Goal: Task Accomplishment & Management: Contribute content

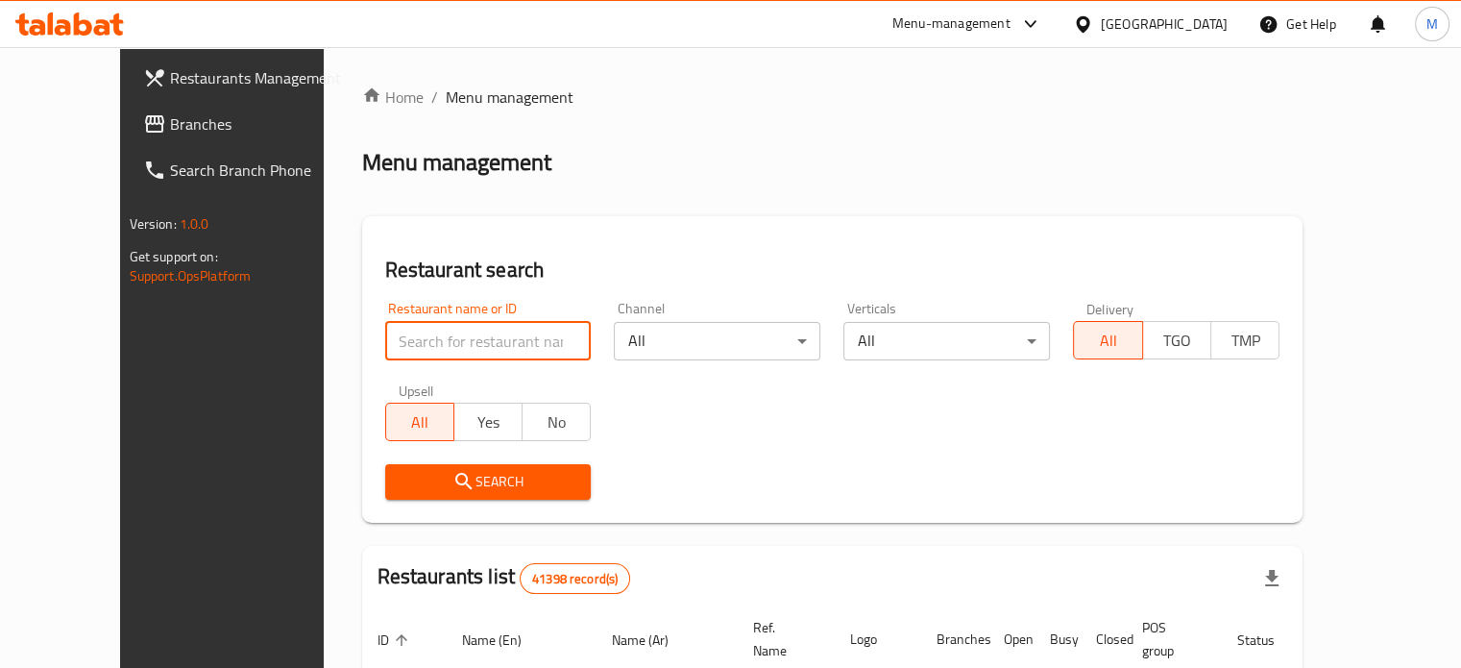
click at [439, 335] on input "search" at bounding box center [488, 341] width 207 height 38
paste input "618074"
type input "618074"
click button "Search" at bounding box center [488, 482] width 207 height 36
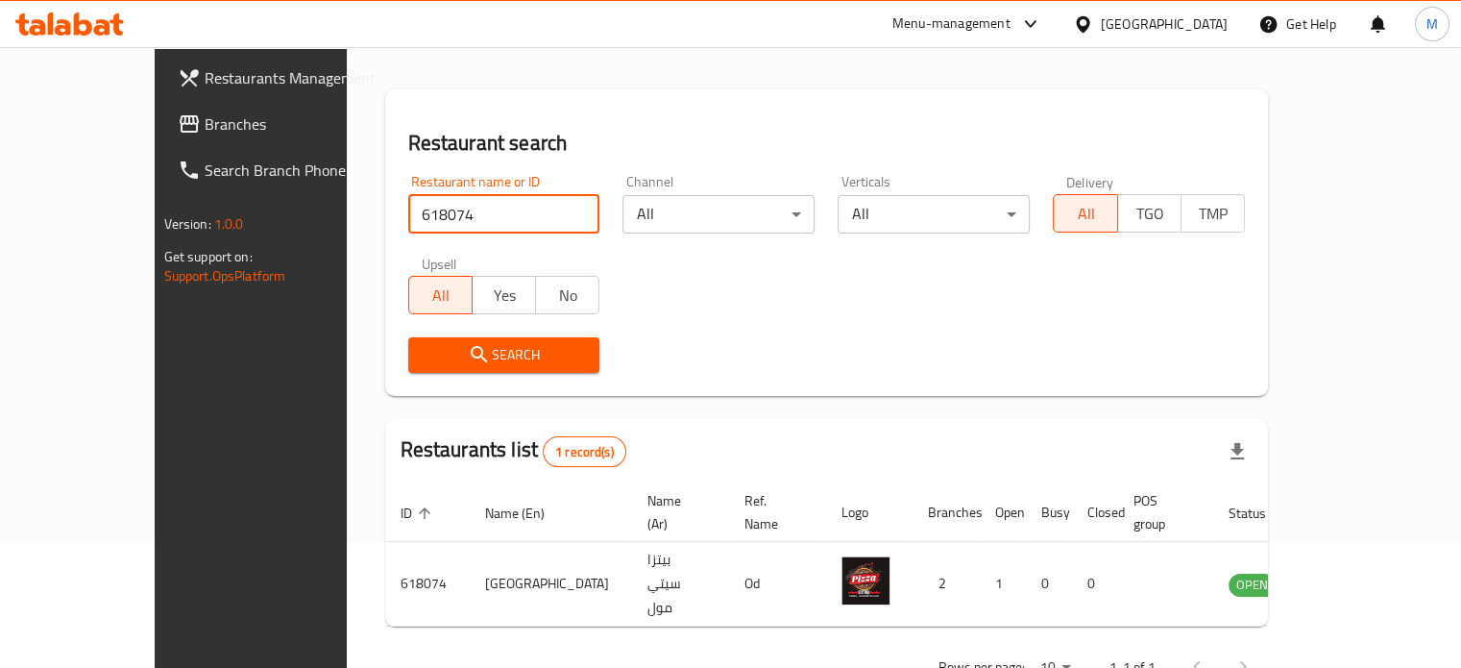
scroll to position [150, 0]
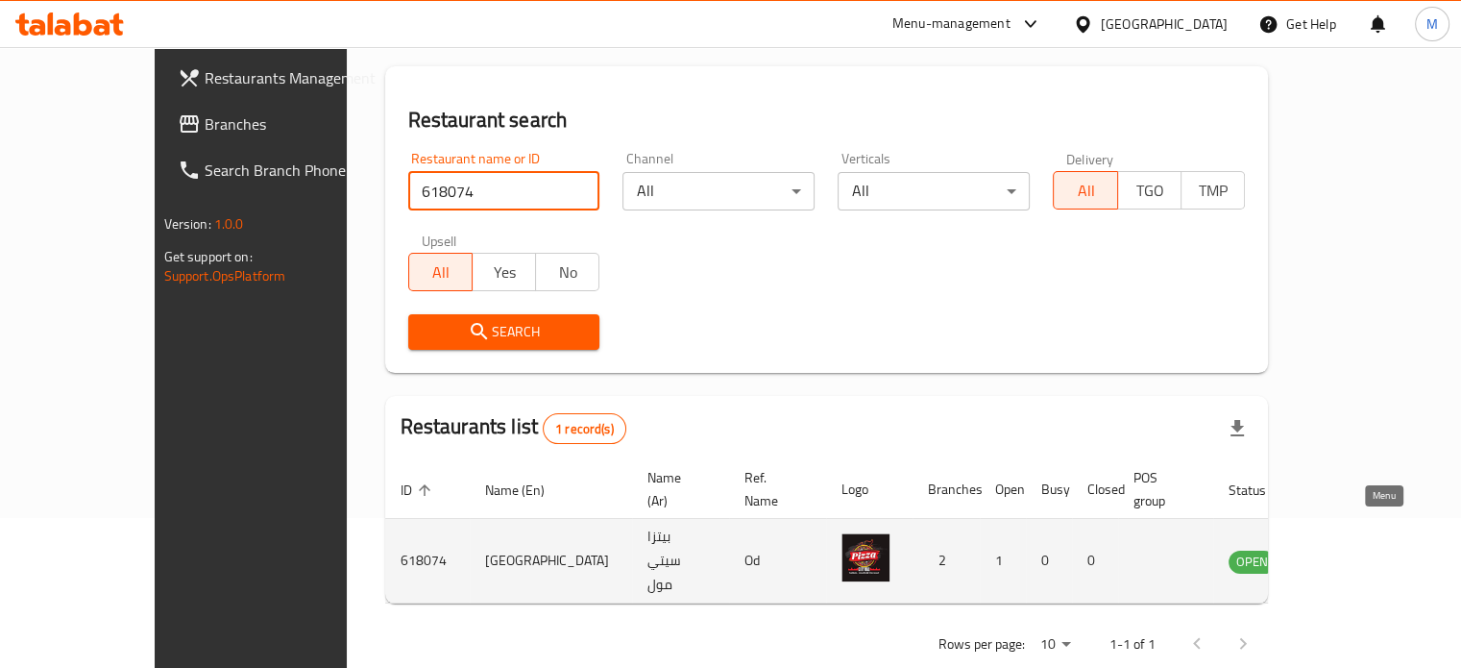
click at [1352, 549] on icon "enhanced table" at bounding box center [1340, 560] width 23 height 23
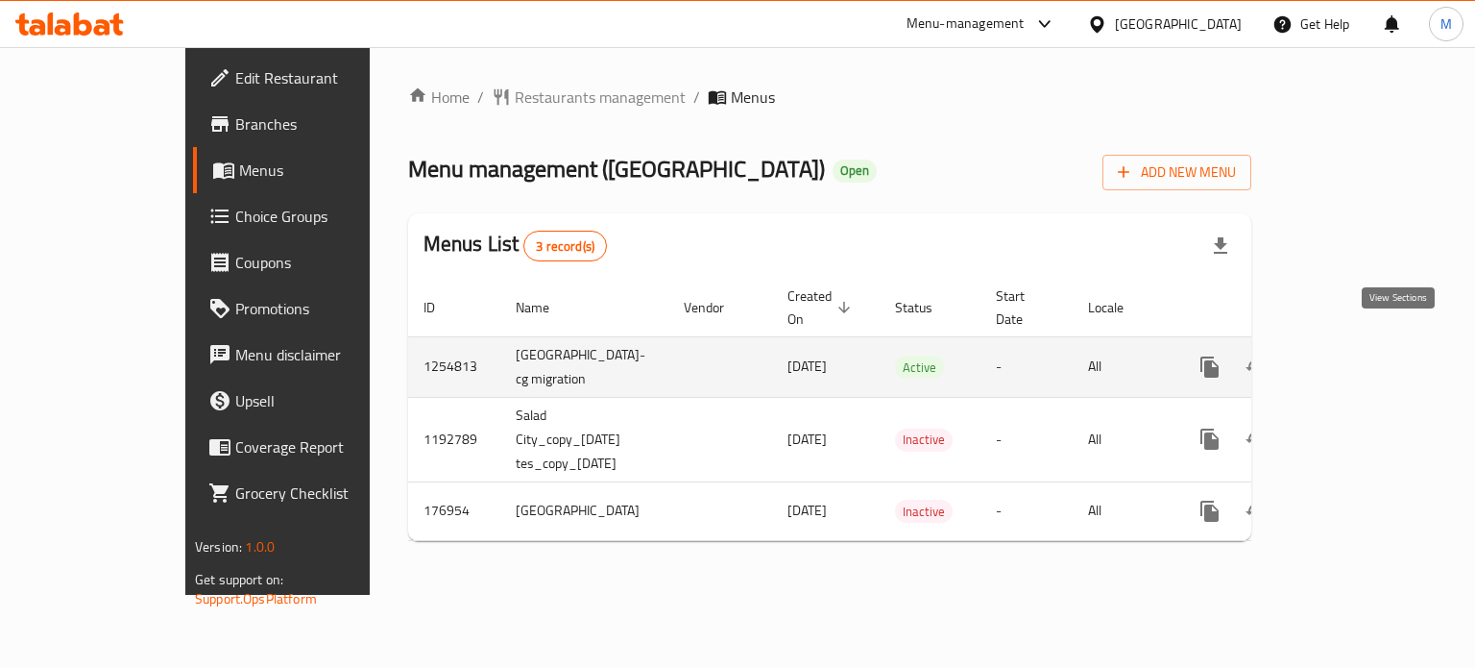
click at [1360, 355] on icon "enhanced table" at bounding box center [1348, 366] width 23 height 23
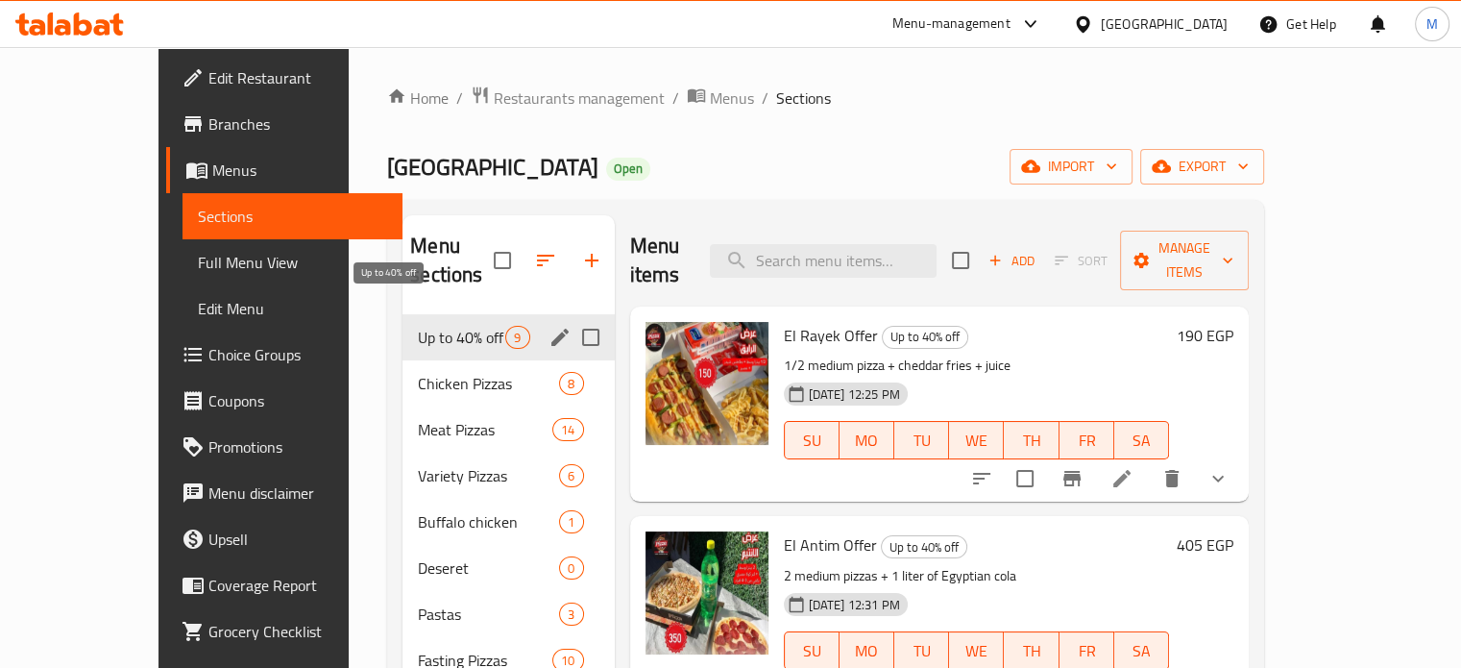
click at [434, 326] on span "Up to 40% off" at bounding box center [461, 337] width 87 height 23
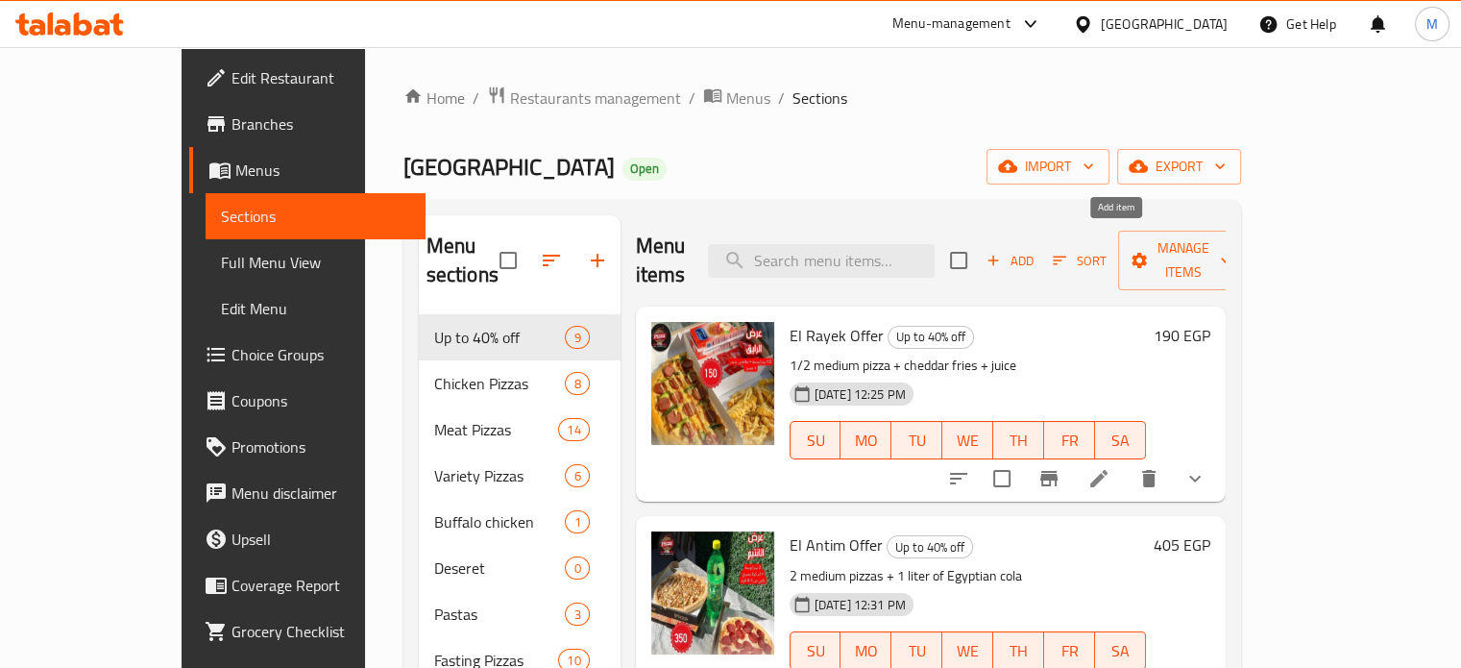
click at [1035, 250] on span "Add" at bounding box center [1010, 261] width 52 height 22
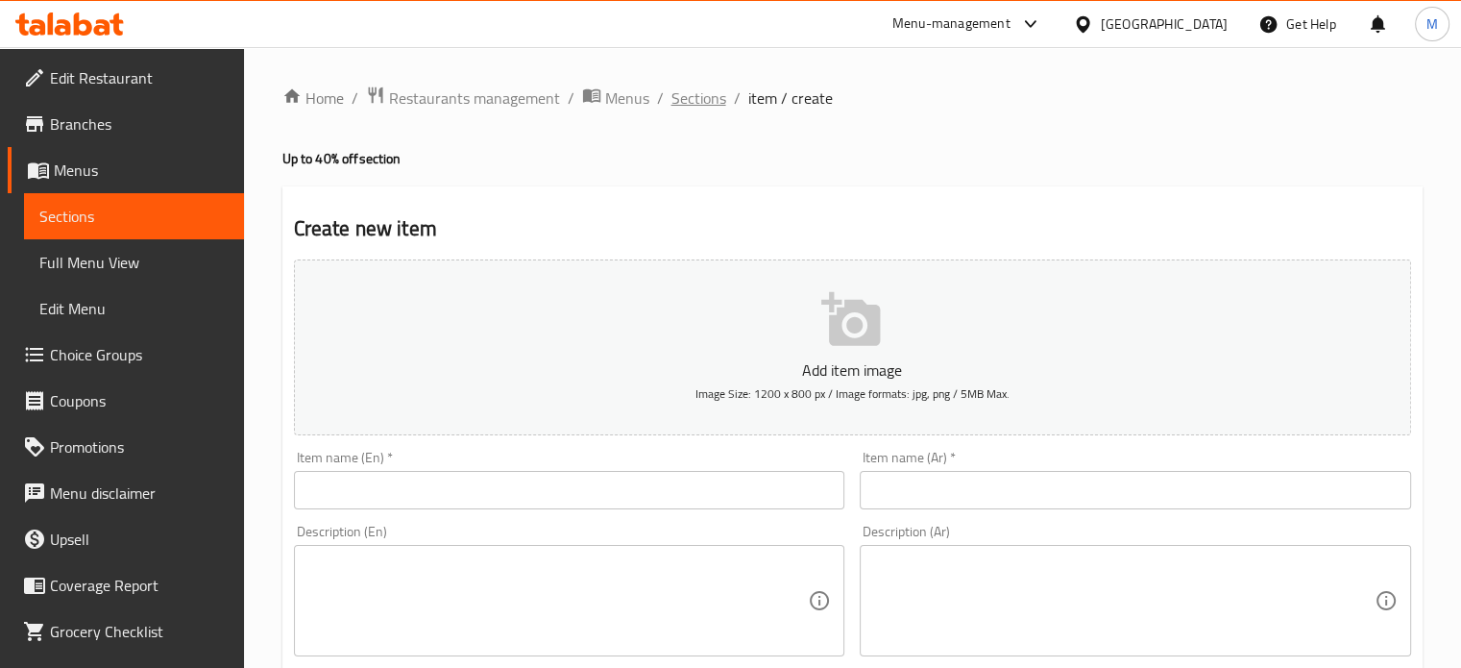
click at [701, 101] on span "Sections" at bounding box center [698, 97] width 55 height 23
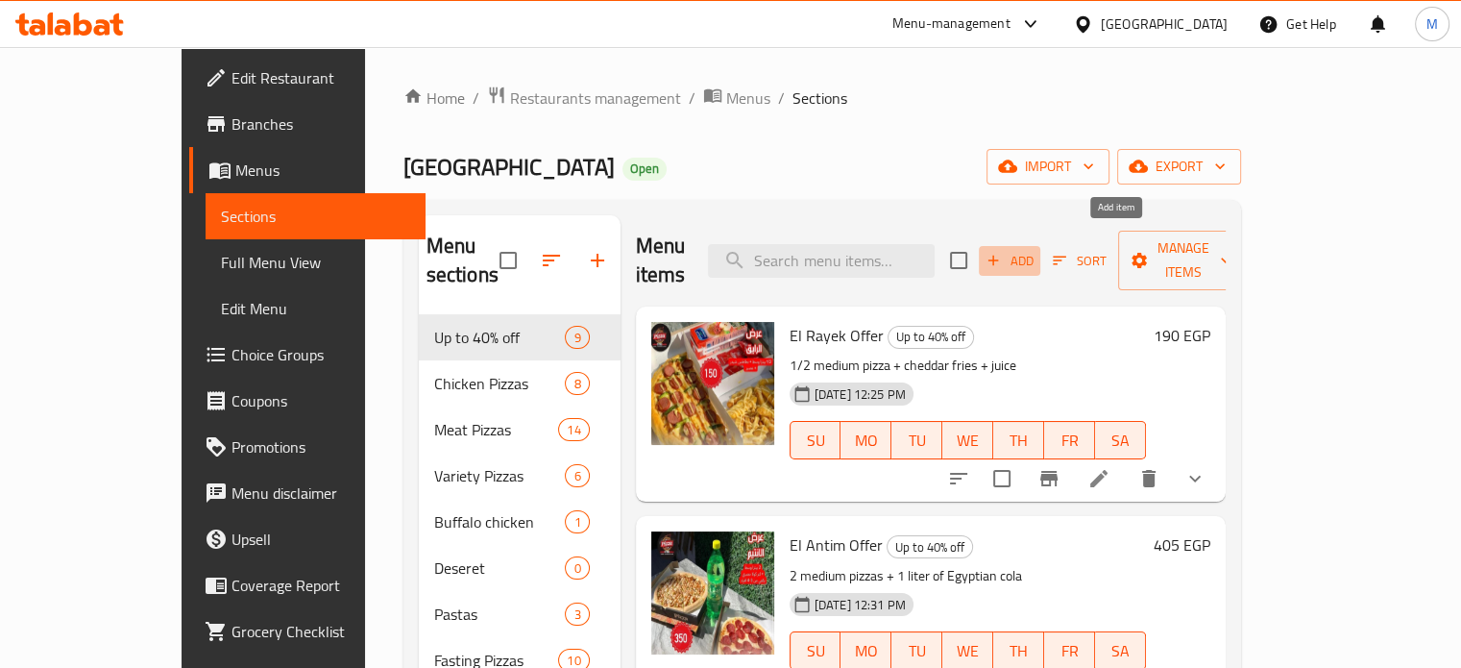
click at [1035, 250] on span "Add" at bounding box center [1010, 261] width 52 height 22
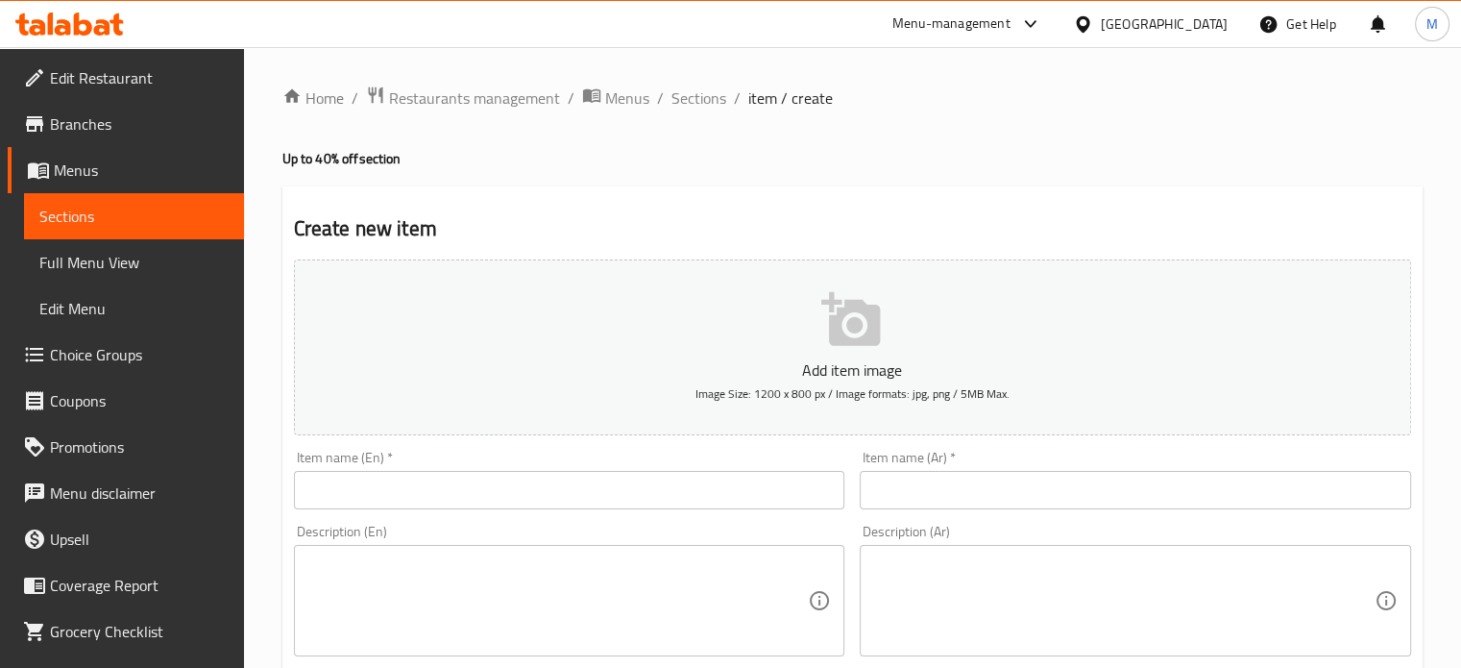
click at [882, 487] on input "text" at bounding box center [1135, 490] width 551 height 38
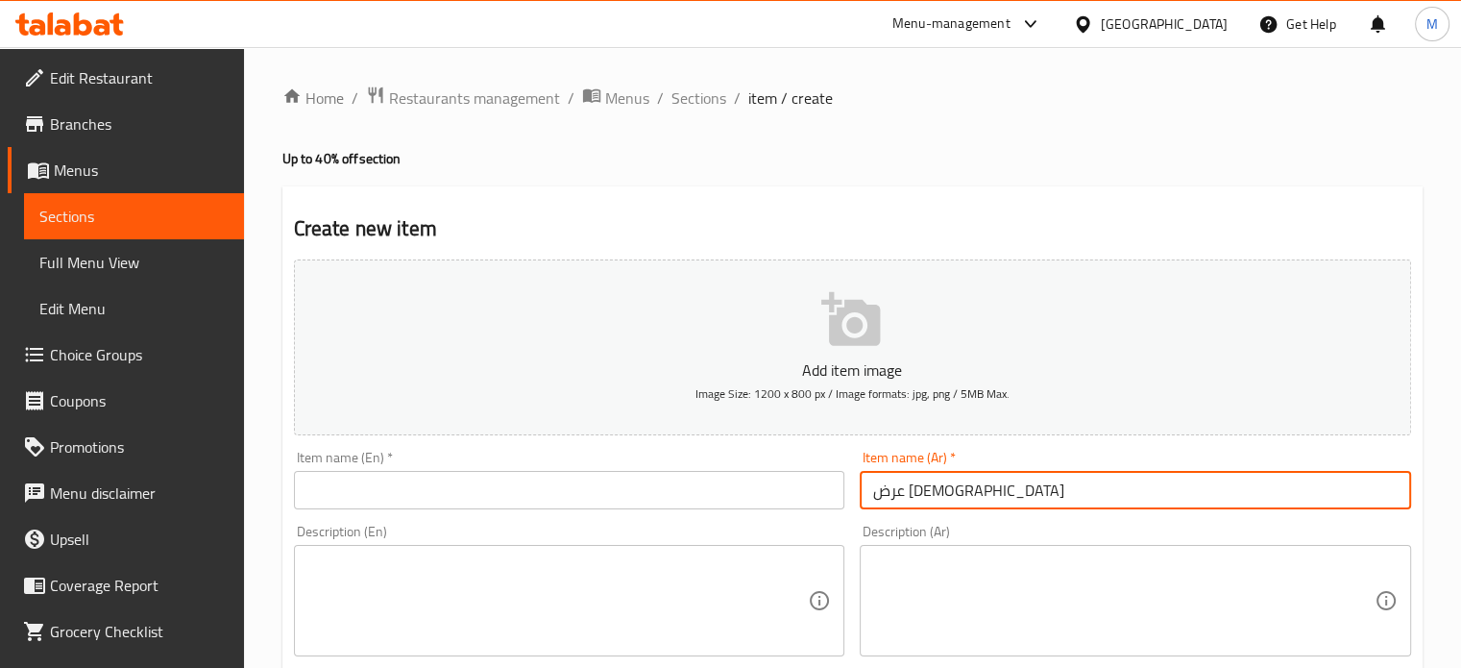
click at [882, 487] on input "عرض السنجل" at bounding box center [1135, 490] width 551 height 38
type input "عرض السنجل"
click at [492, 483] on input "text" at bounding box center [569, 490] width 551 height 38
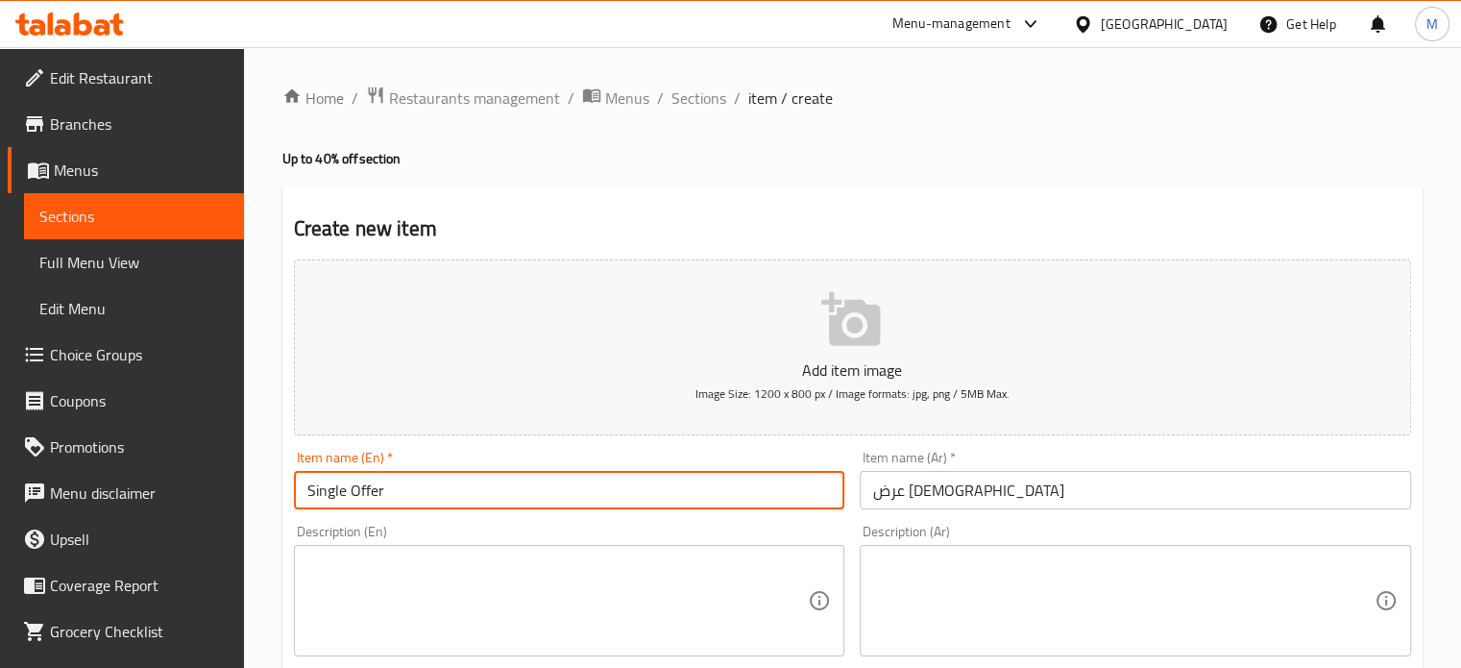
type input "Single Offer"
click at [1034, 592] on textarea at bounding box center [1123, 600] width 501 height 91
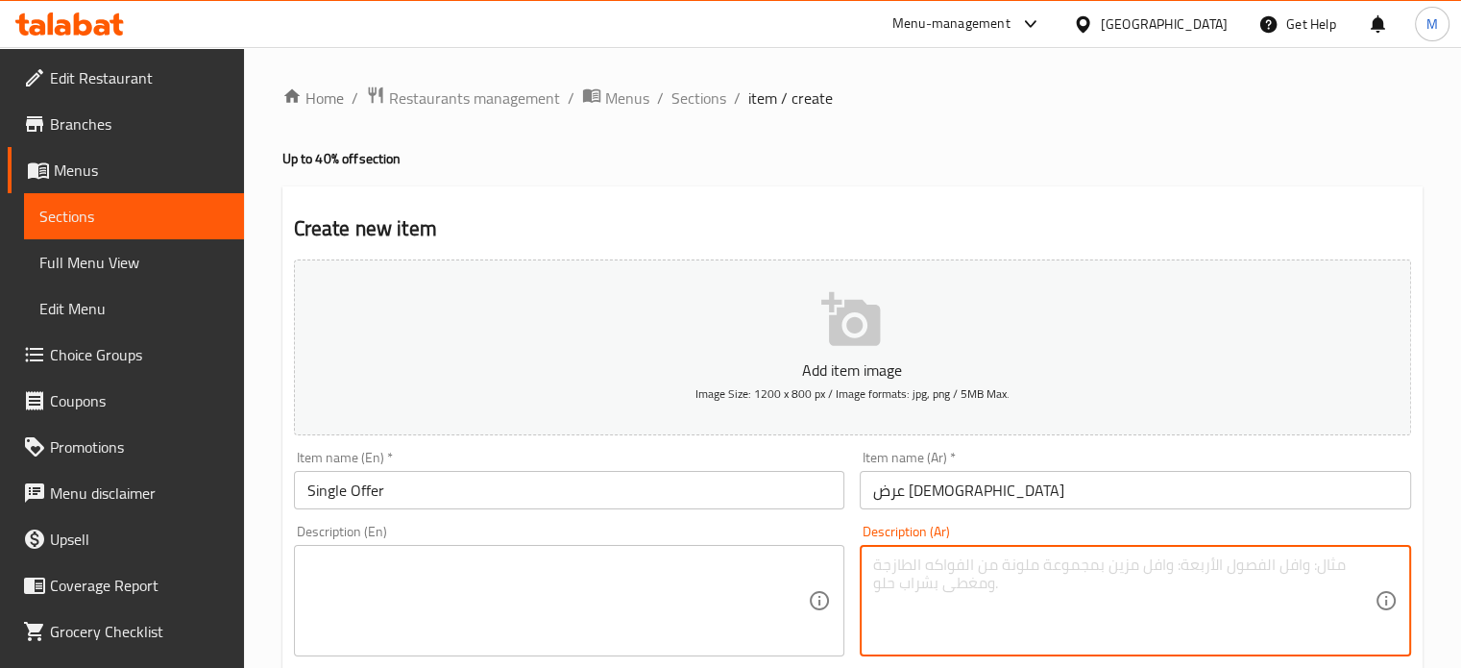
paste textarea "بيتزا صغيره من اختيارك +بطاطس+ كولا"
click at [979, 561] on textarea "بيتزا صغيره من اختيارك +بطاطس+ كولا" at bounding box center [1123, 600] width 501 height 91
paste textarea "ة من اختيارك + بطاطس"
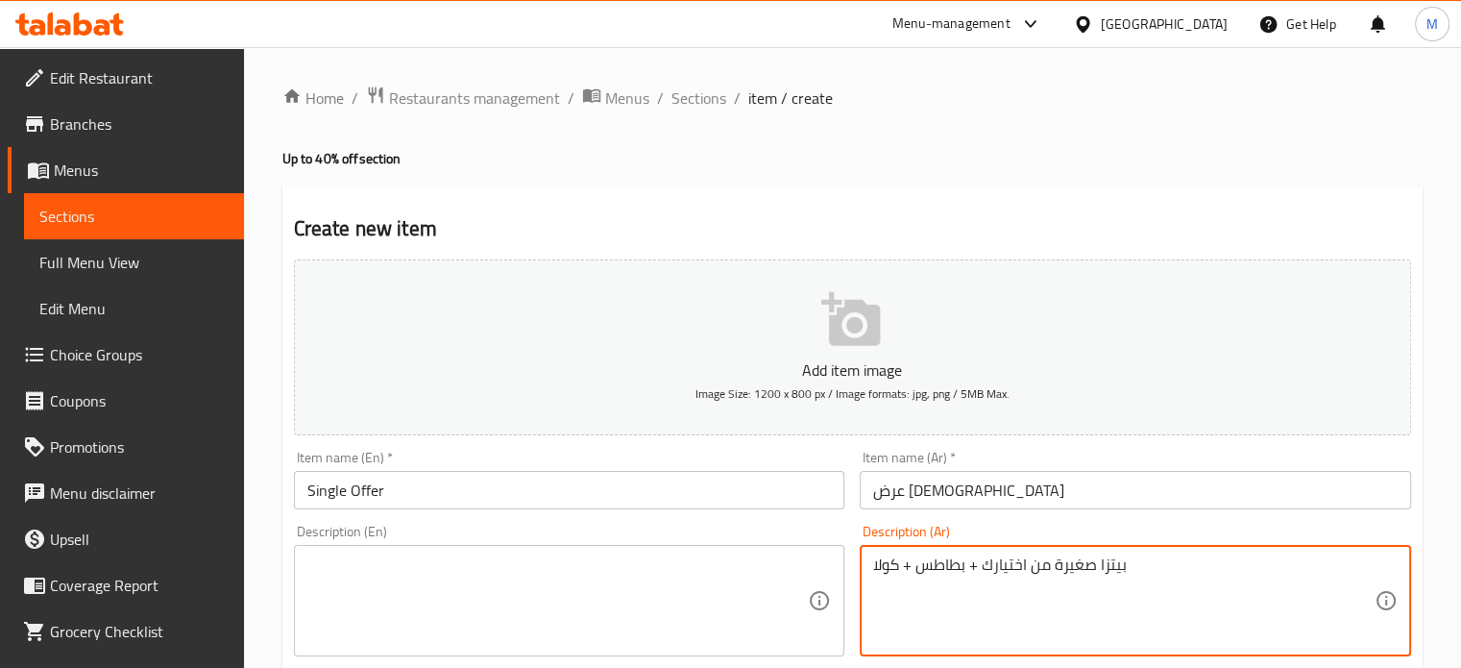
type textarea "بيتزا صغيرة من اختيارك + بطاطس + كولا"
click at [498, 592] on textarea at bounding box center [557, 600] width 501 height 91
paste textarea "Small pizza of your choice + fries + cola"
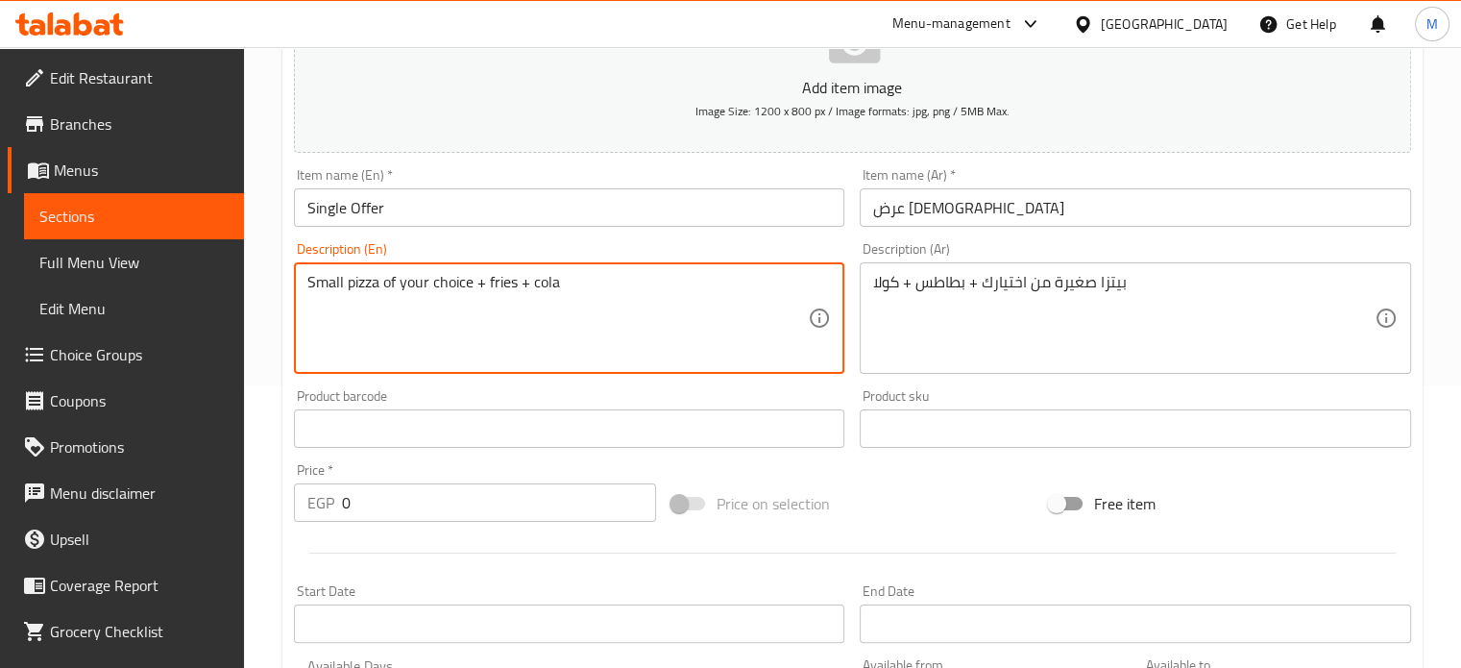
scroll to position [224, 0]
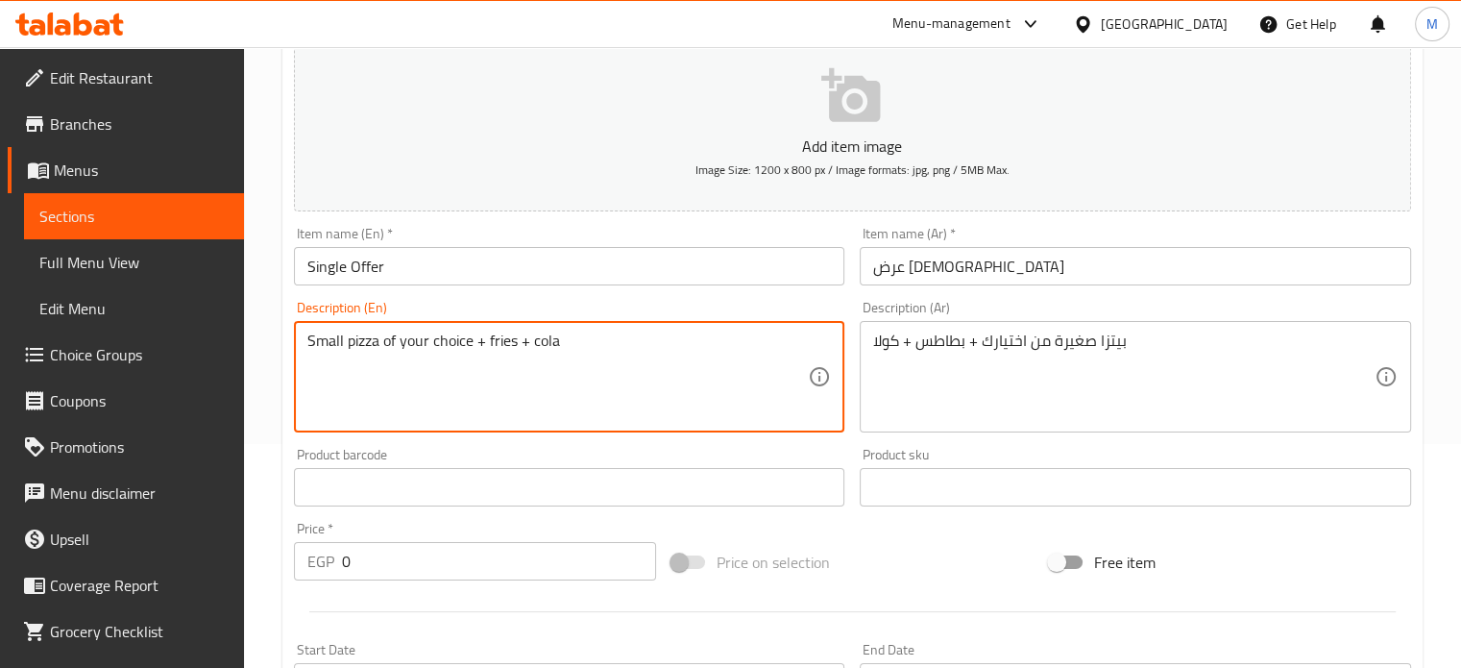
type textarea "Small pizza of your choice + fries + cola"
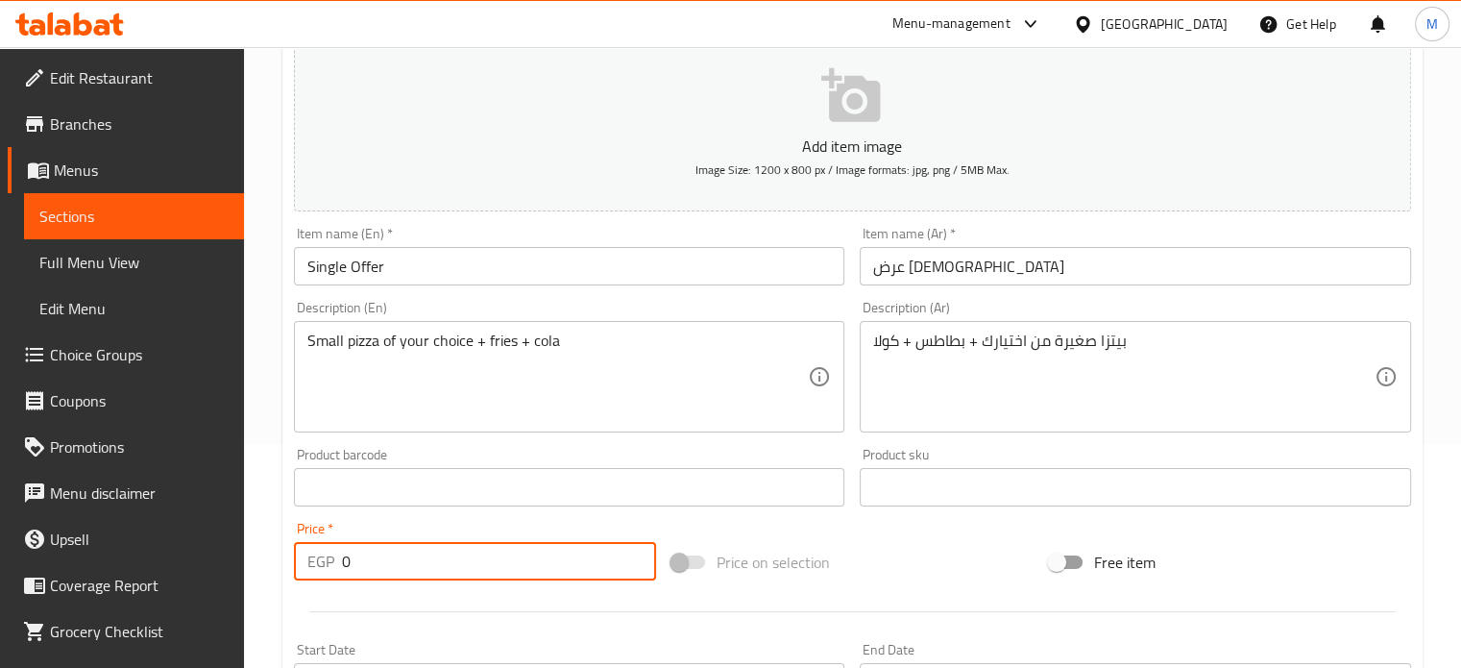
drag, startPoint x: 374, startPoint y: 564, endPoint x: 333, endPoint y: 558, distance: 40.8
click at [334, 558] on div "EGP 0 Price *" at bounding box center [475, 561] width 362 height 38
type input "200"
click at [934, 575] on div "Price on selection" at bounding box center [852, 562] width 377 height 52
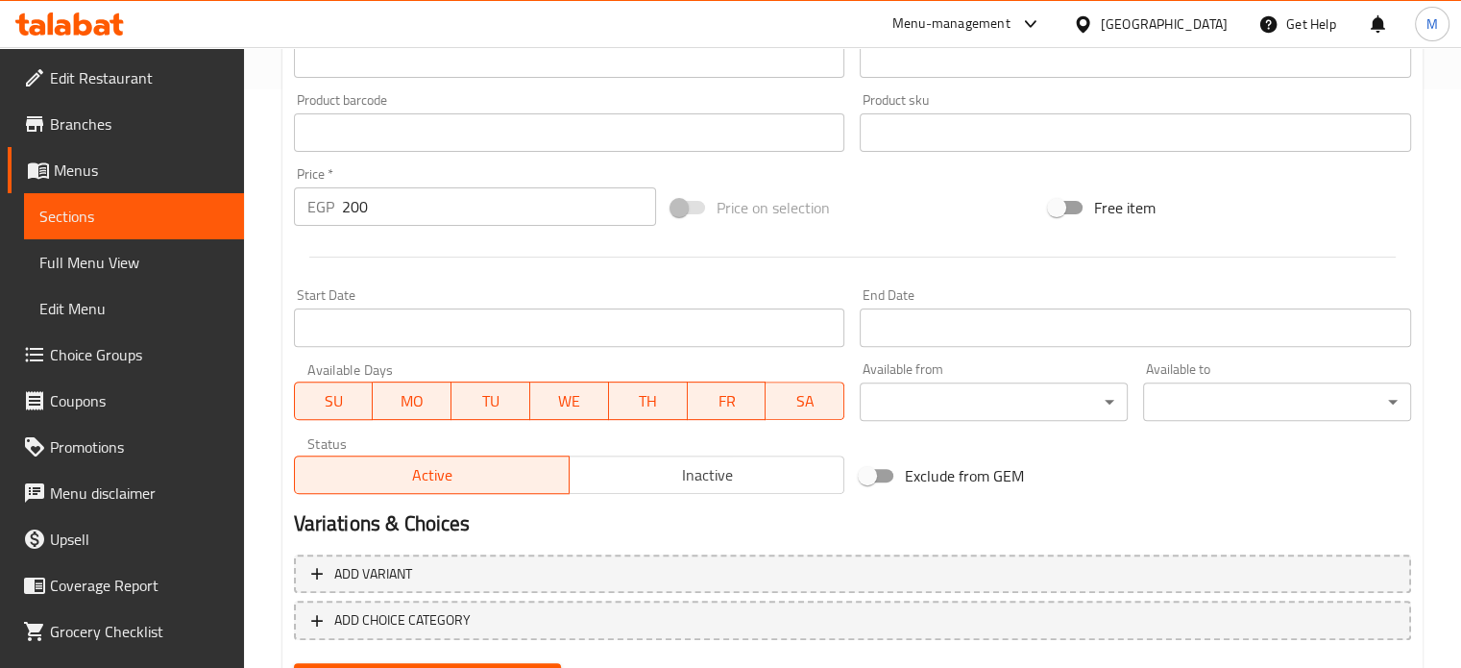
scroll to position [577, 0]
click at [770, 234] on div at bounding box center [852, 257] width 1132 height 47
click at [903, 196] on div "Price on selection" at bounding box center [852, 208] width 377 height 52
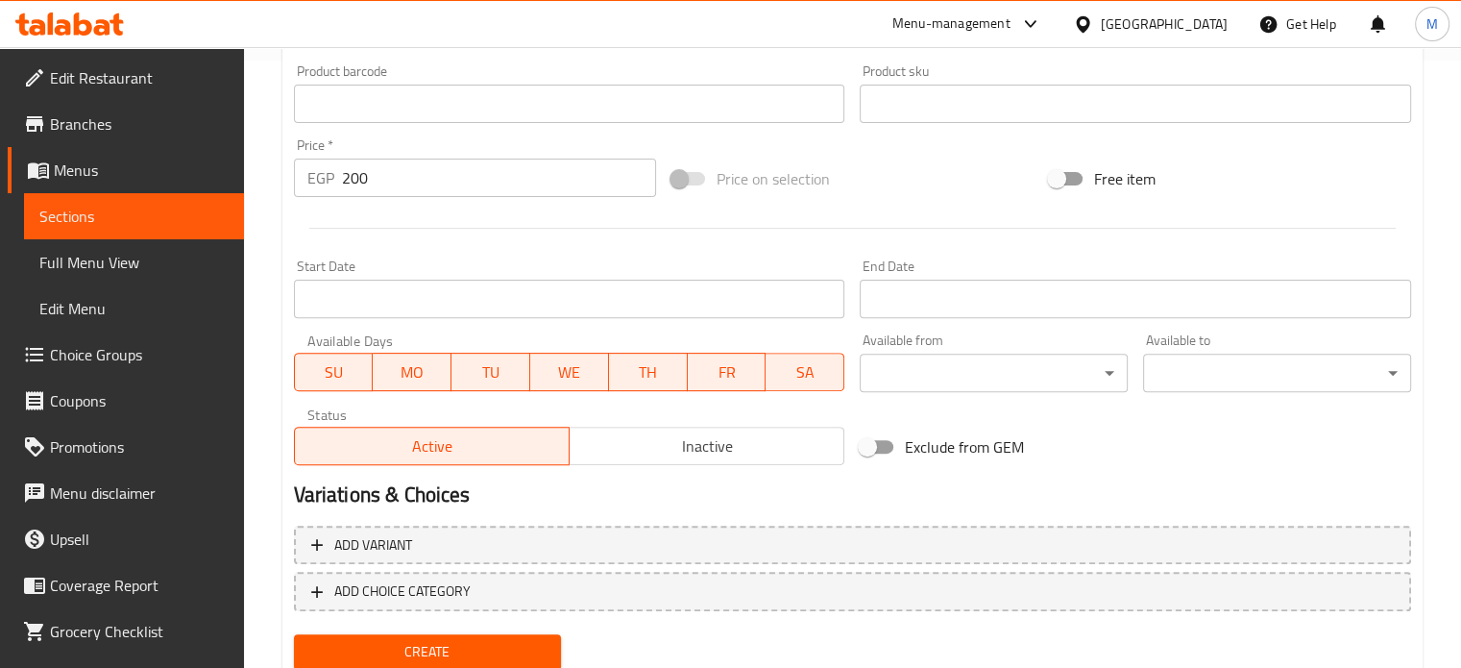
scroll to position [673, 0]
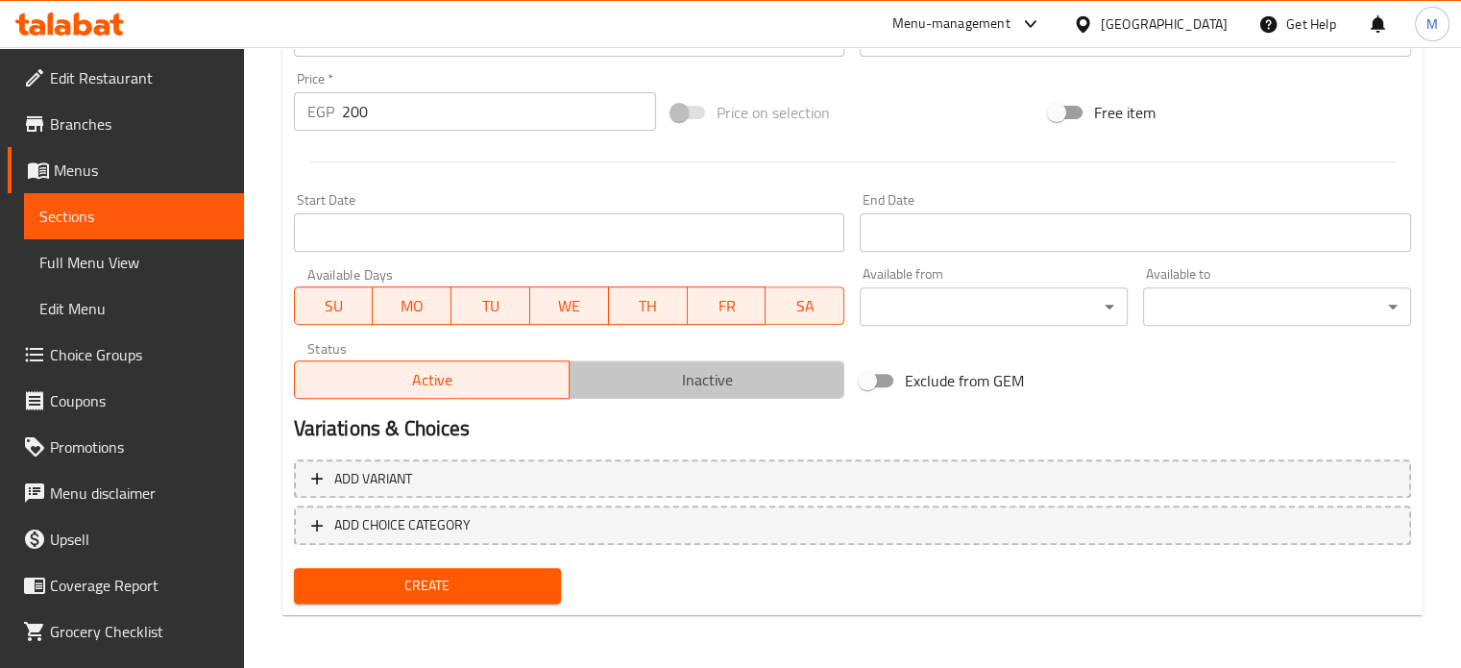
click at [669, 386] on span "Inactive" at bounding box center [706, 380] width 259 height 28
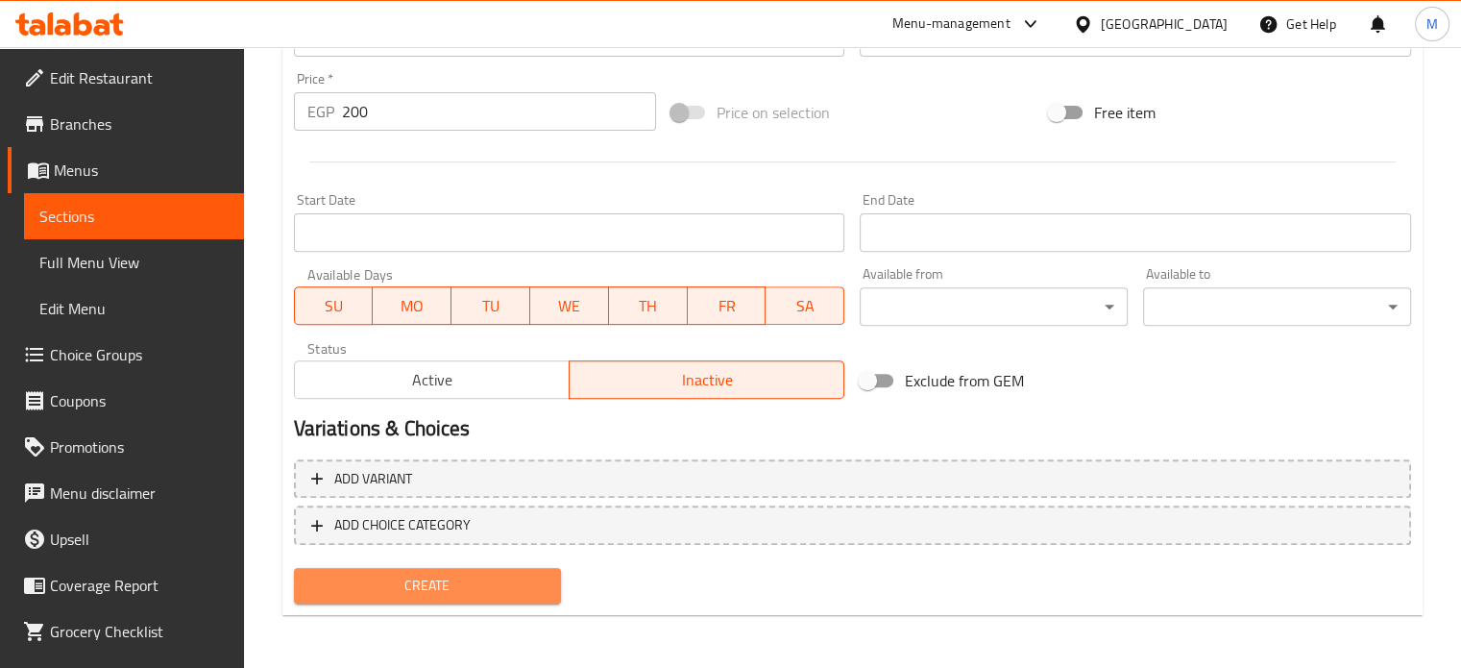
click at [485, 584] on span "Create" at bounding box center [427, 585] width 237 height 24
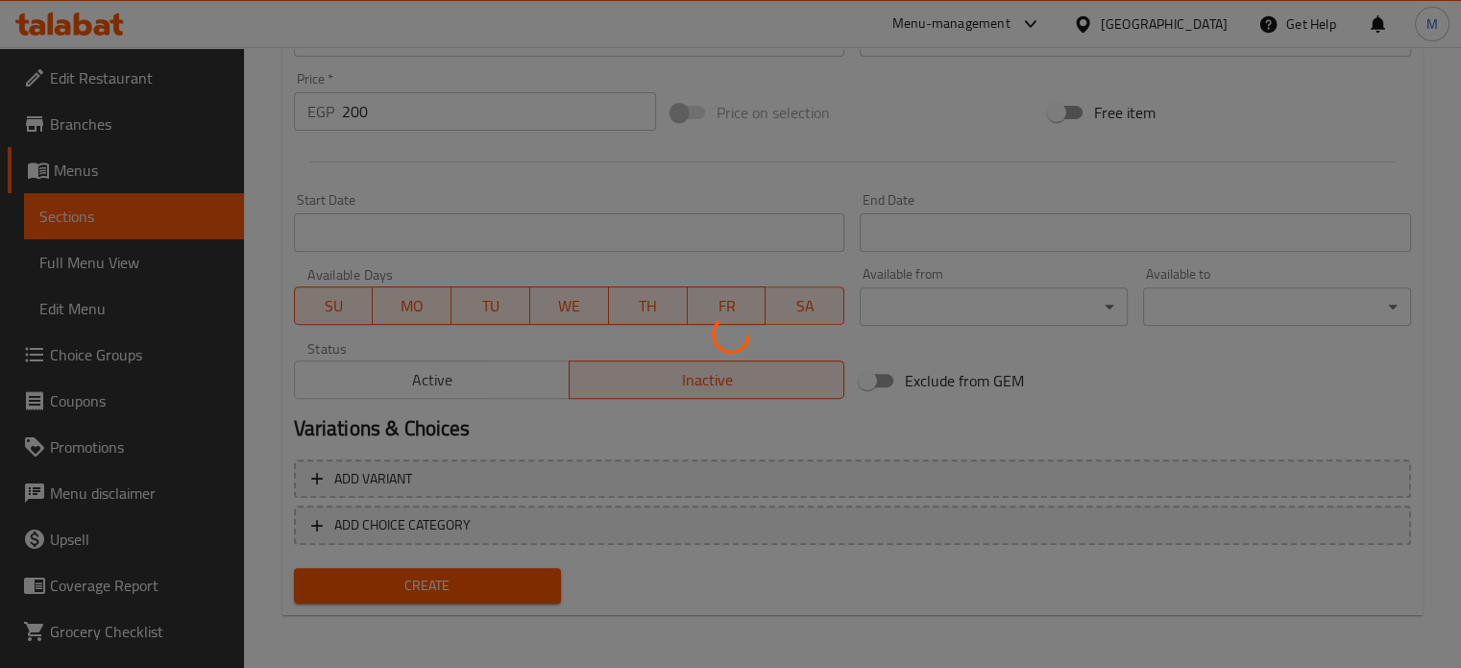
type input "0"
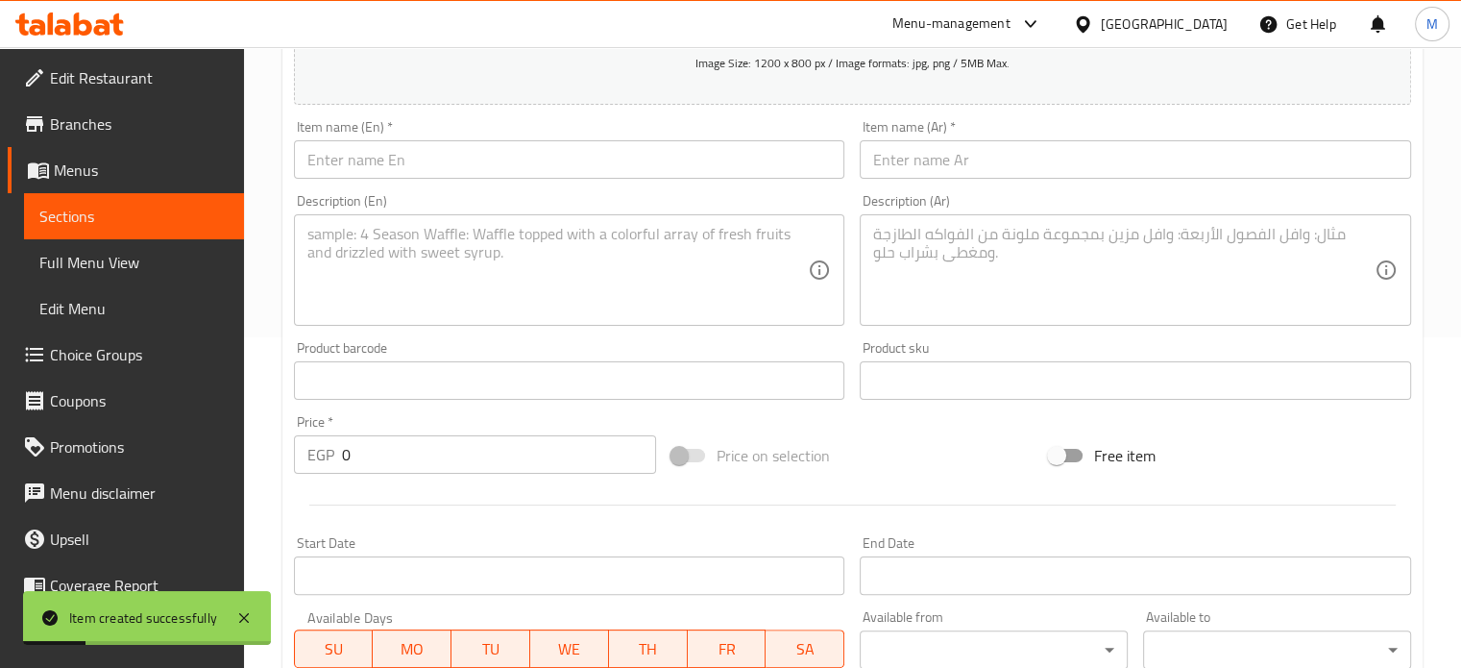
scroll to position [322, 0]
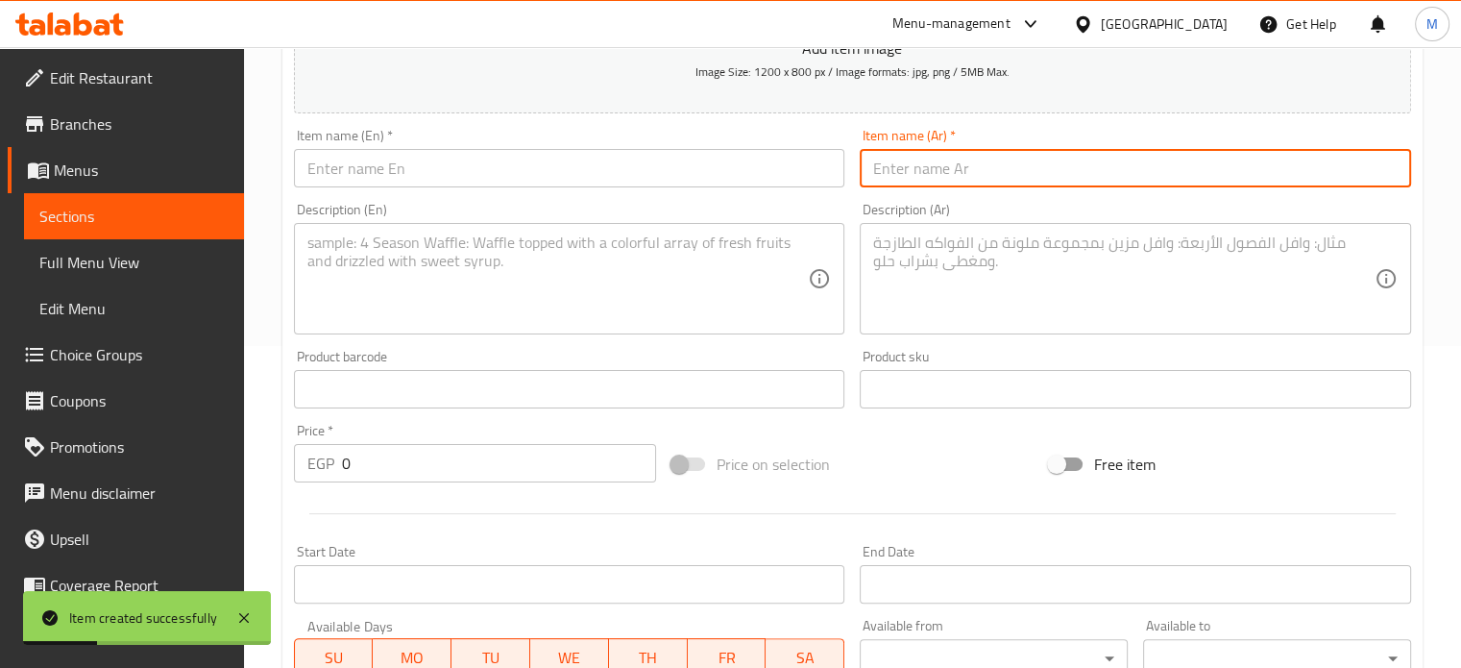
click at [941, 182] on input "text" at bounding box center [1135, 168] width 551 height 38
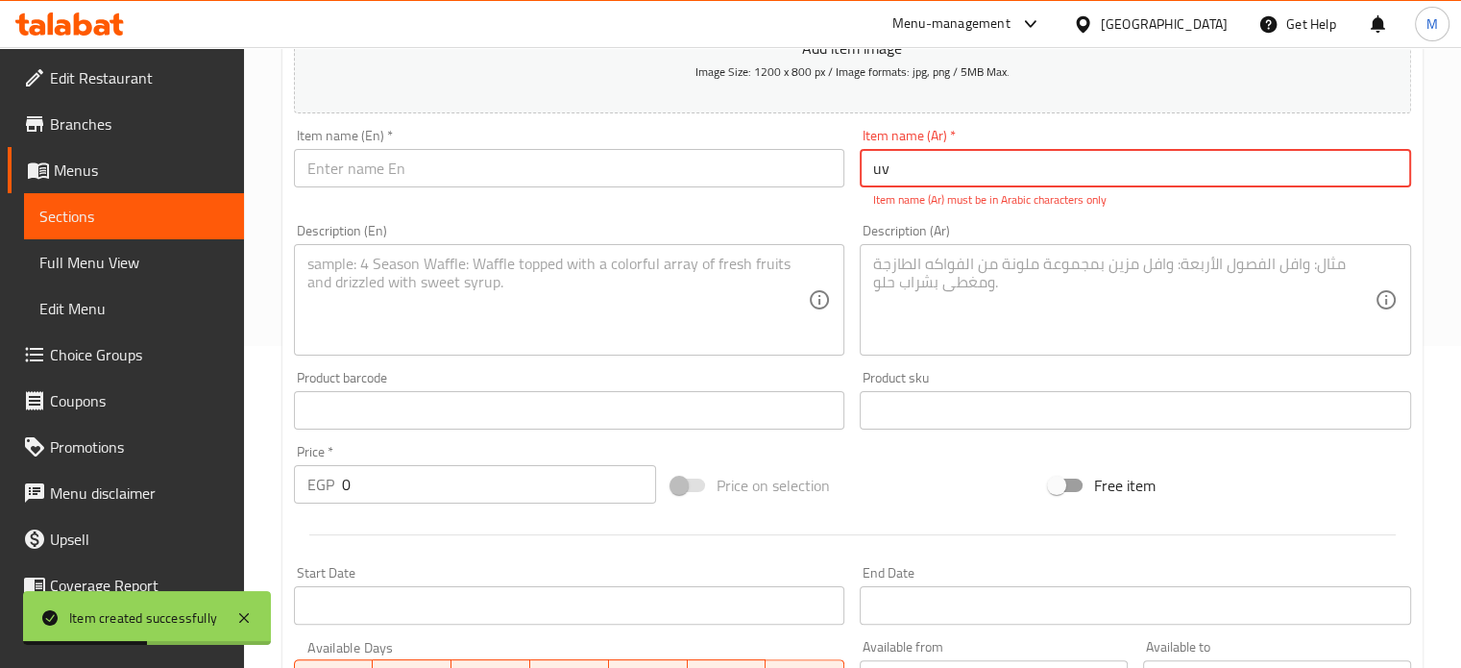
type input "u"
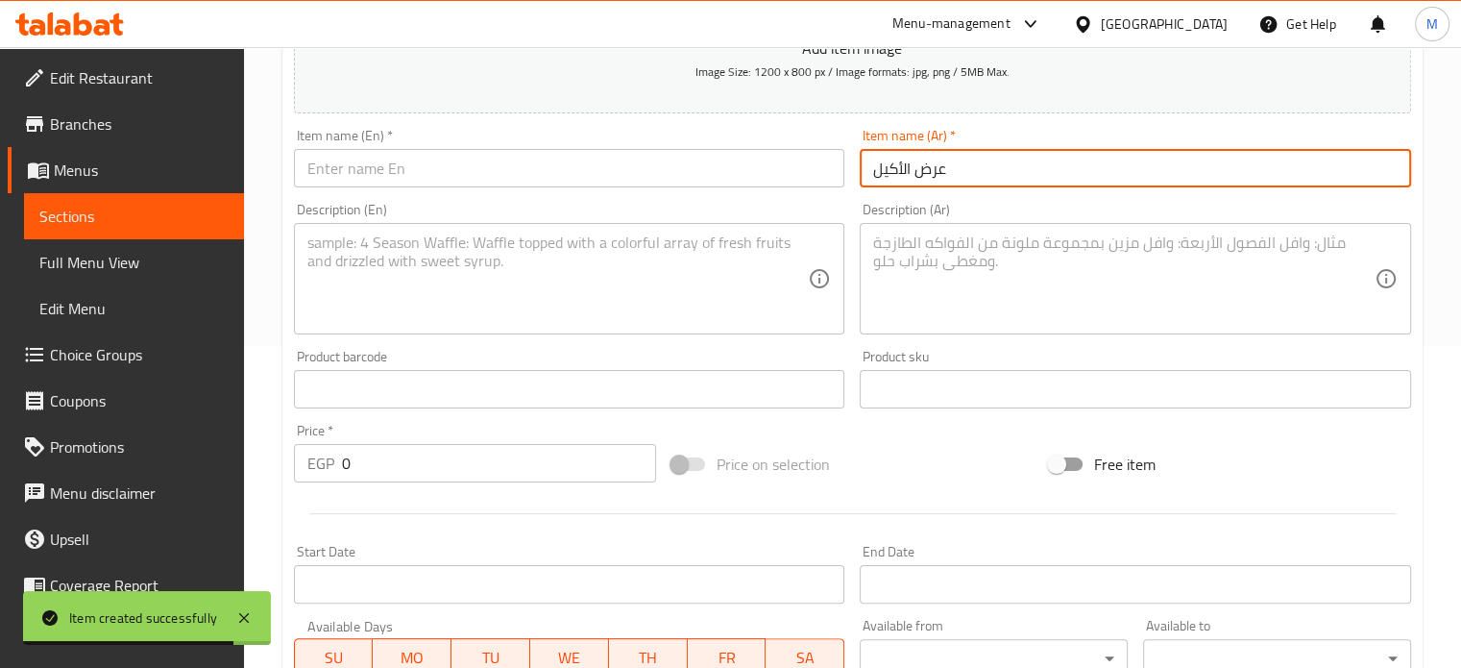
type input "عرض الأكيل"
click at [765, 175] on input "text" at bounding box center [569, 168] width 551 height 38
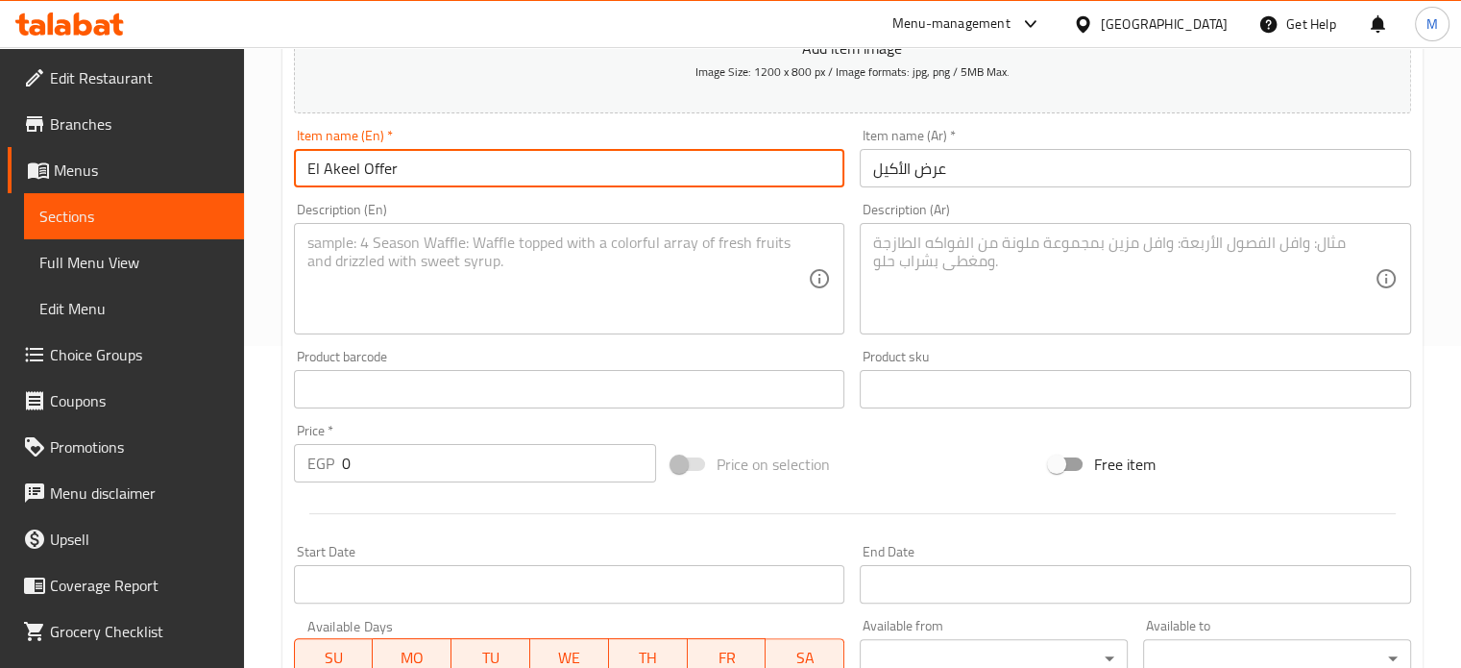
type input "El Akeel Offer"
click at [1073, 273] on textarea at bounding box center [1123, 278] width 501 height 91
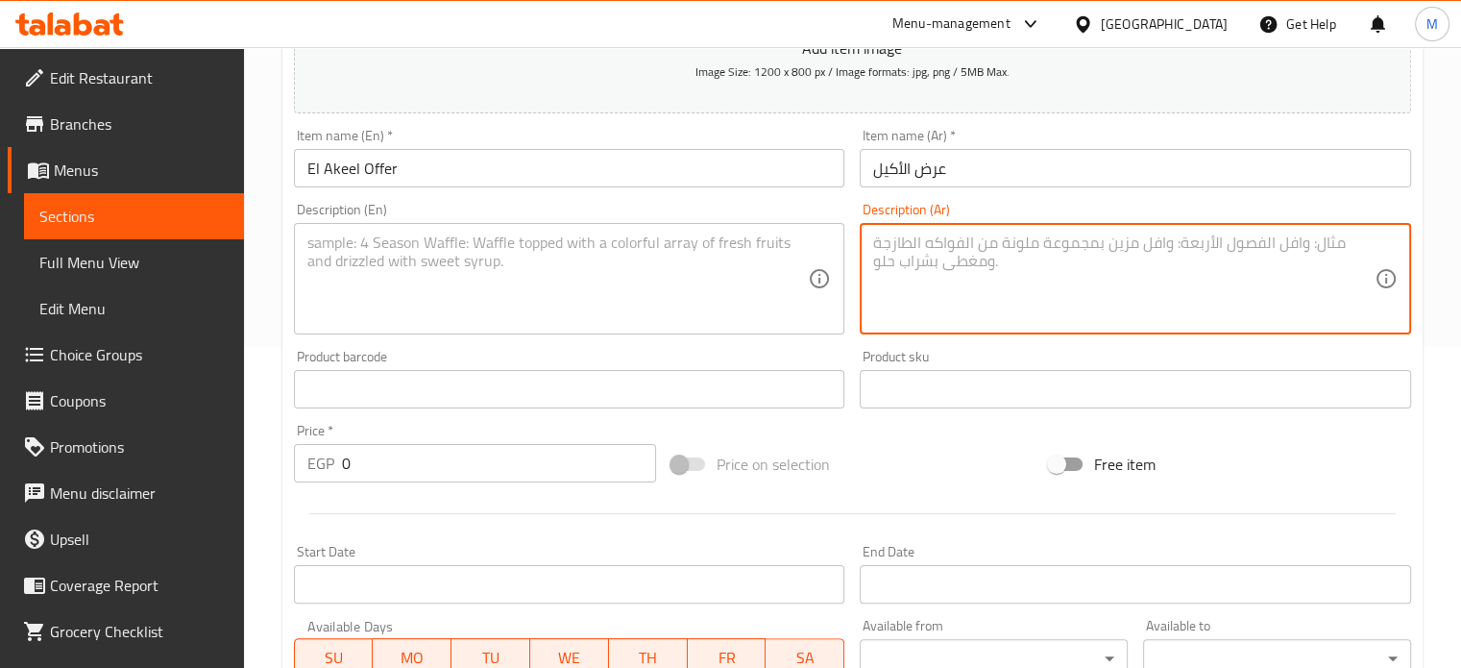
click at [1041, 283] on textarea at bounding box center [1123, 278] width 501 height 91
paste textarea "بيتزا وسط+بطاطس+بيسبي"
click at [982, 247] on textarea "بيتزا وسط+بطاطس+بيسبي" at bounding box center [1123, 278] width 501 height 91
click at [974, 248] on textarea "بيتزا وسط من اختيارك +بطاطس+بيسبي" at bounding box center [1123, 278] width 501 height 91
click at [926, 246] on textarea "بيتزا وسط من اختيارك + بطاطس+بيسبي" at bounding box center [1123, 278] width 501 height 91
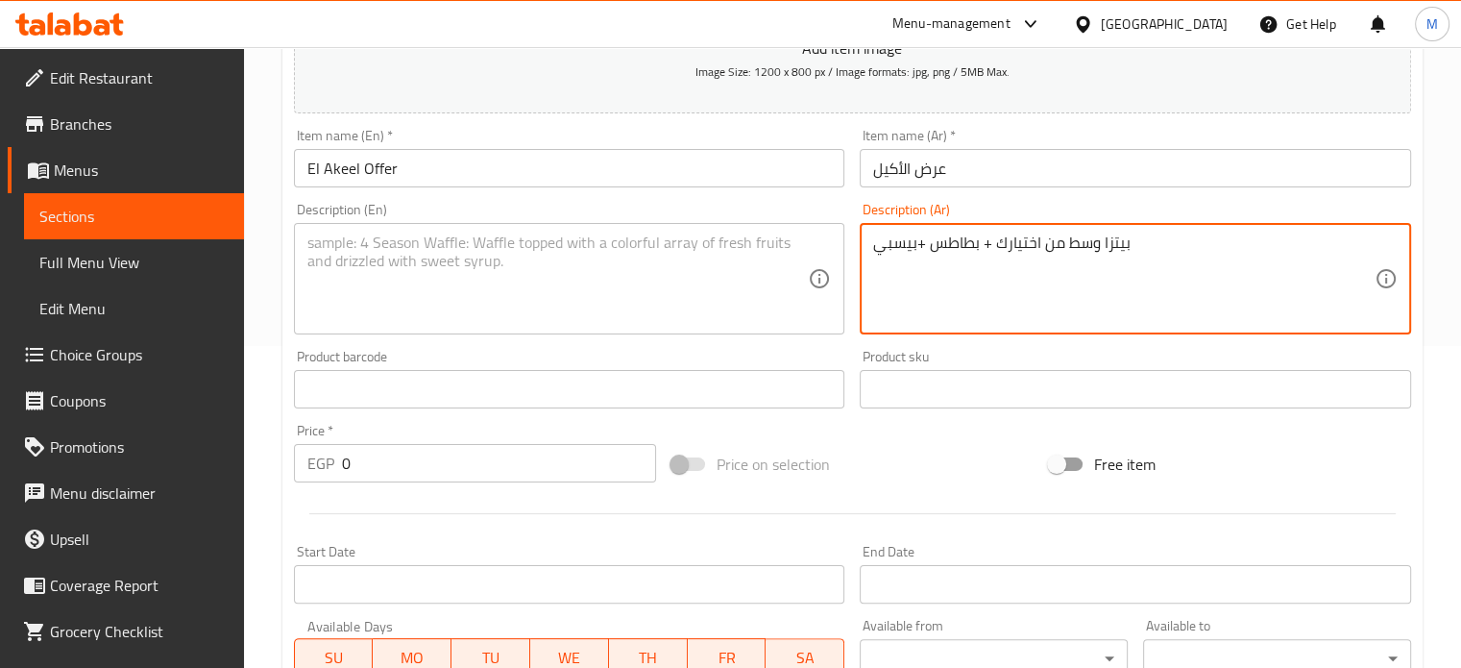
click at [914, 253] on textarea "بيتزا وسط من اختيارك + بطاطس +بيسبي" at bounding box center [1123, 278] width 501 height 91
click at [1165, 240] on textarea "بيتزا وسط من اختيارك + بطاطس + بيسبي" at bounding box center [1123, 278] width 501 height 91
click at [576, 259] on textarea at bounding box center [557, 278] width 501 height 91
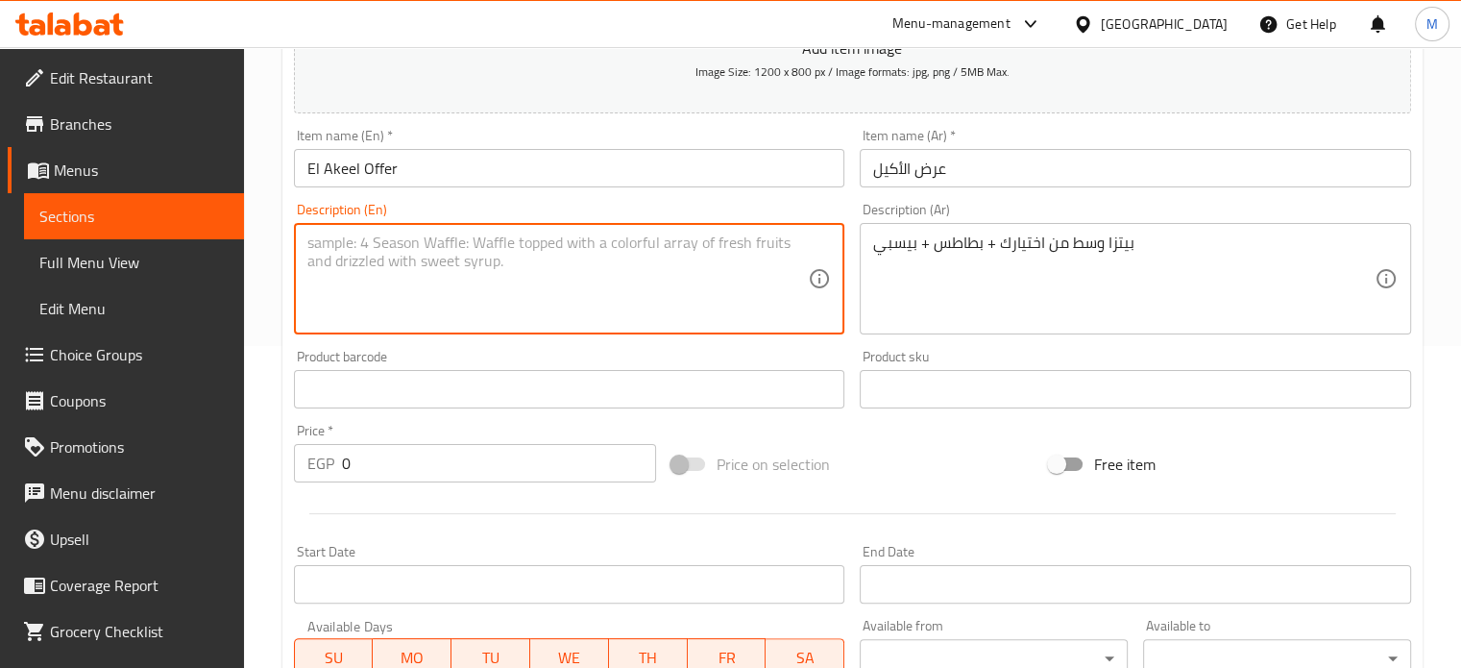
click at [1032, 233] on textarea "بيتزا وسط من اختيارك + بطاطس + بيسبي" at bounding box center [1123, 278] width 501 height 91
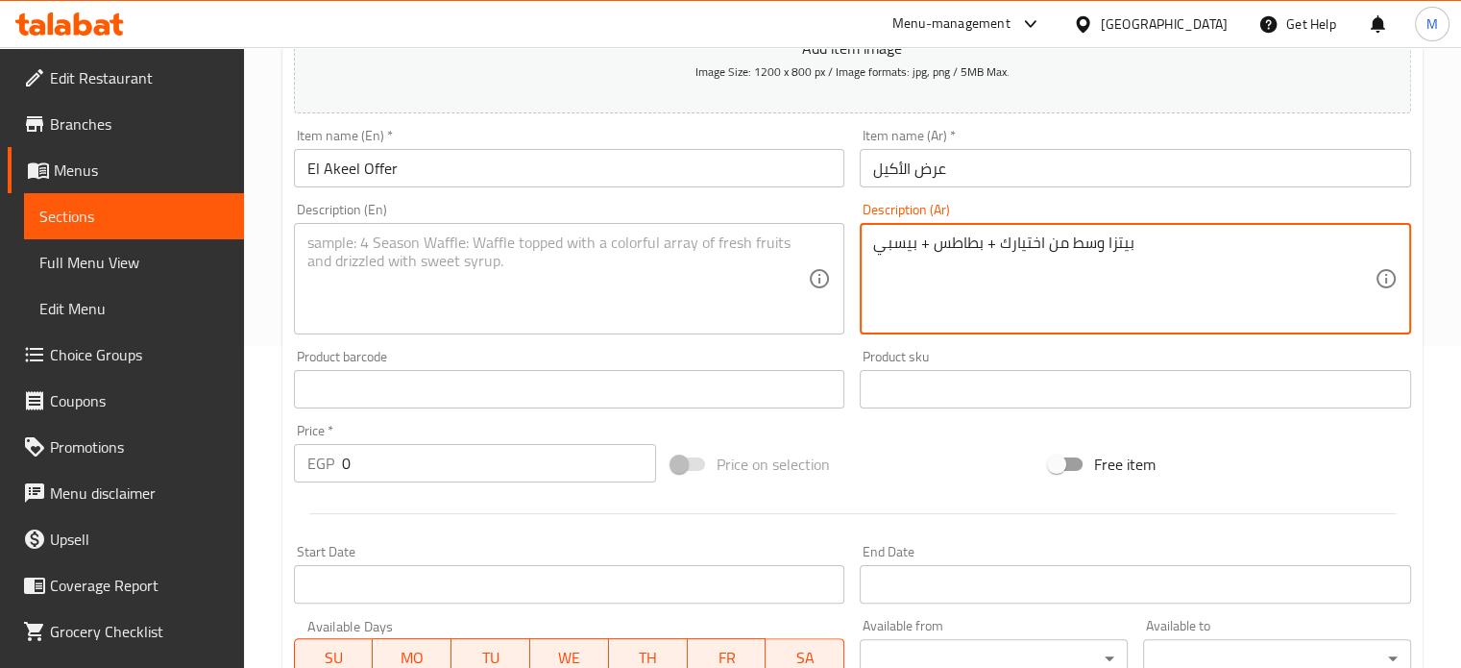
click at [1032, 233] on textarea "بيتزا وسط من اختيارك + بطاطس + بيسبي" at bounding box center [1123, 278] width 501 height 91
paste textarea "س"
type textarea "بيتزا وسط من اختيارك + بطاطس + بيبسي"
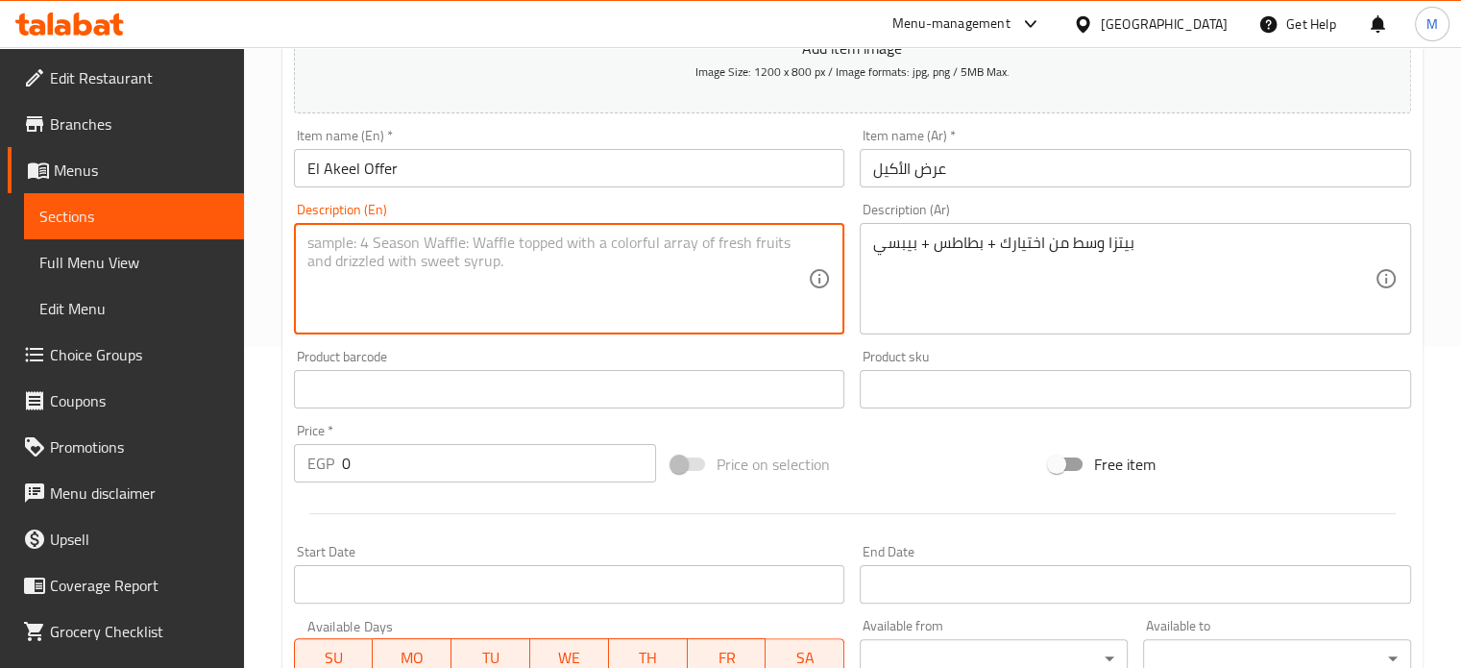
click at [514, 263] on textarea at bounding box center [557, 278] width 501 height 91
paste textarea "Medium pizza of your choice + fries + Pepsi"
type textarea "Medium pizza of your choice + fries + Pepsi"
click at [612, 249] on textarea "Medium pizza of your choice + fries + Pepsi" at bounding box center [557, 278] width 501 height 91
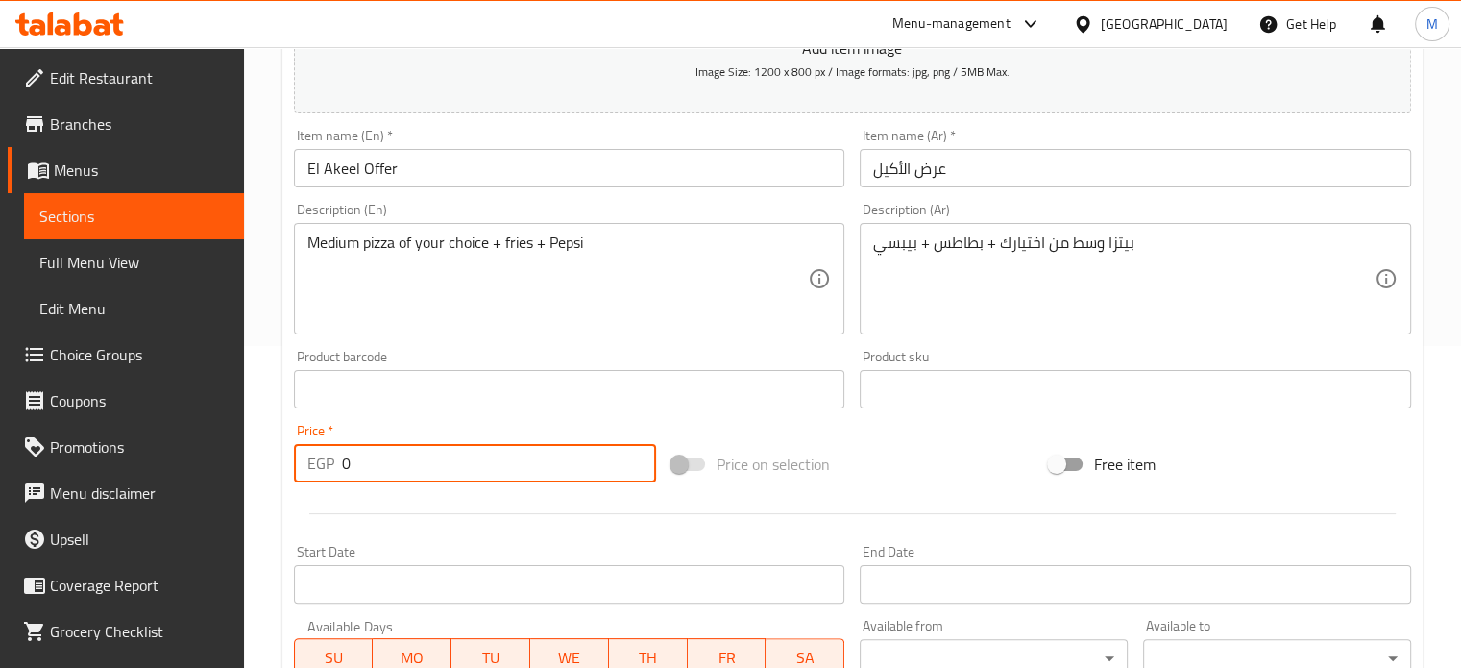
drag, startPoint x: 366, startPoint y: 465, endPoint x: 327, endPoint y: 479, distance: 41.9
click at [327, 479] on div "EGP 0 Price *" at bounding box center [475, 463] width 362 height 38
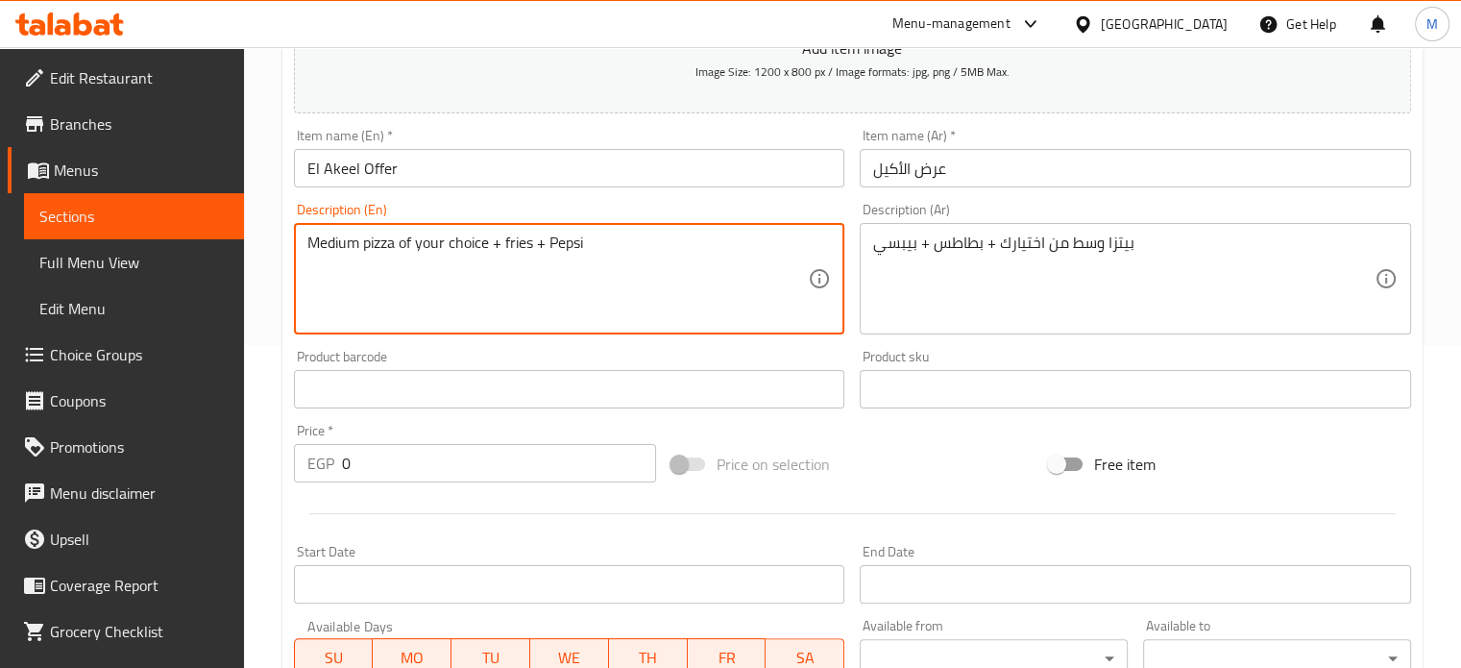
click at [384, 460] on input "0" at bounding box center [499, 463] width 314 height 38
click at [463, 178] on input "El Akeel Offer" at bounding box center [569, 168] width 551 height 38
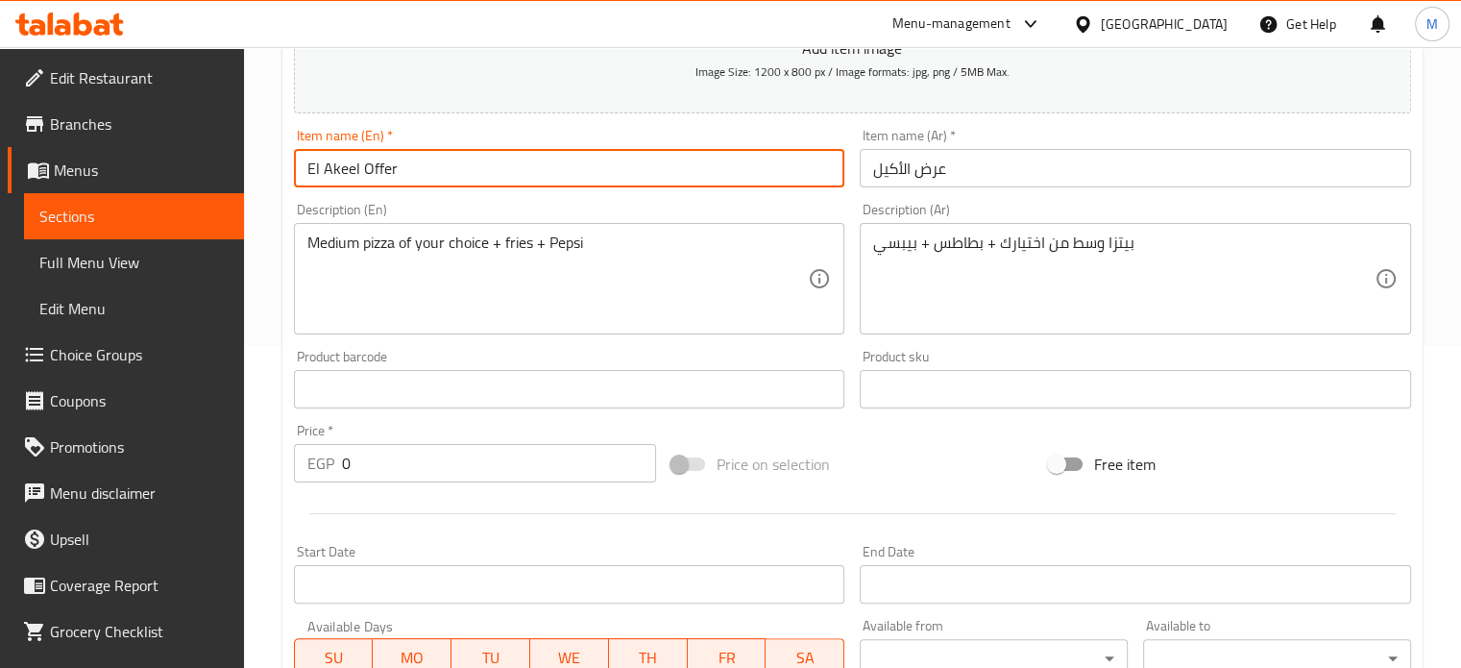
click at [972, 169] on input "عرض الأكيل" at bounding box center [1135, 168] width 551 height 38
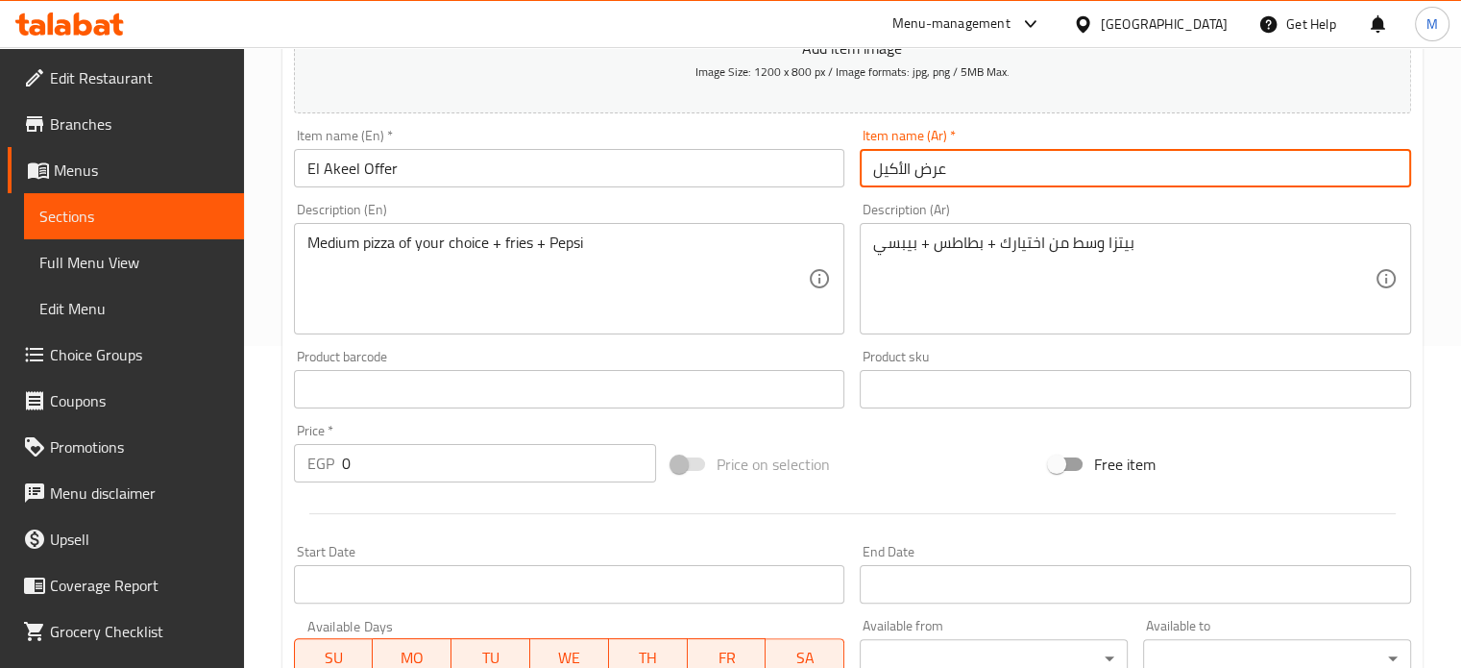
click at [579, 176] on input "El Akeel Offer" at bounding box center [569, 168] width 551 height 38
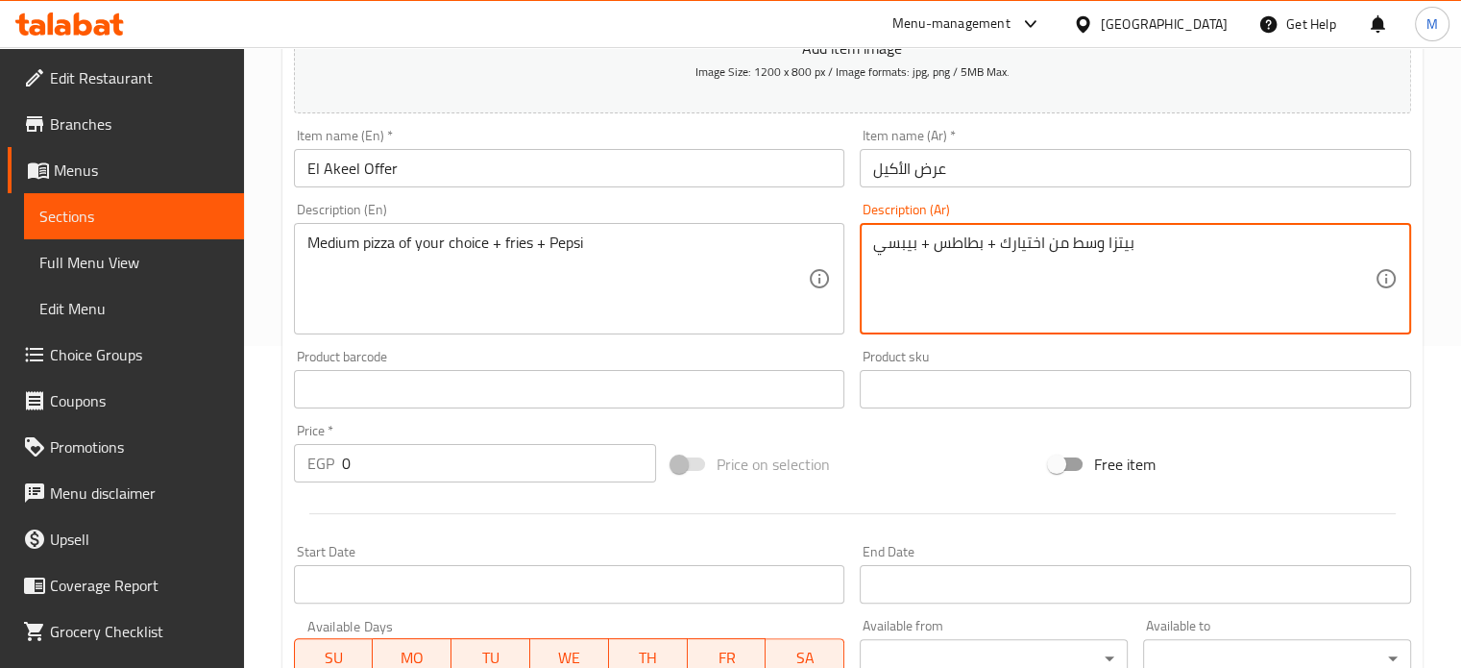
click at [559, 182] on input "El Akeel Offer" at bounding box center [569, 168] width 551 height 38
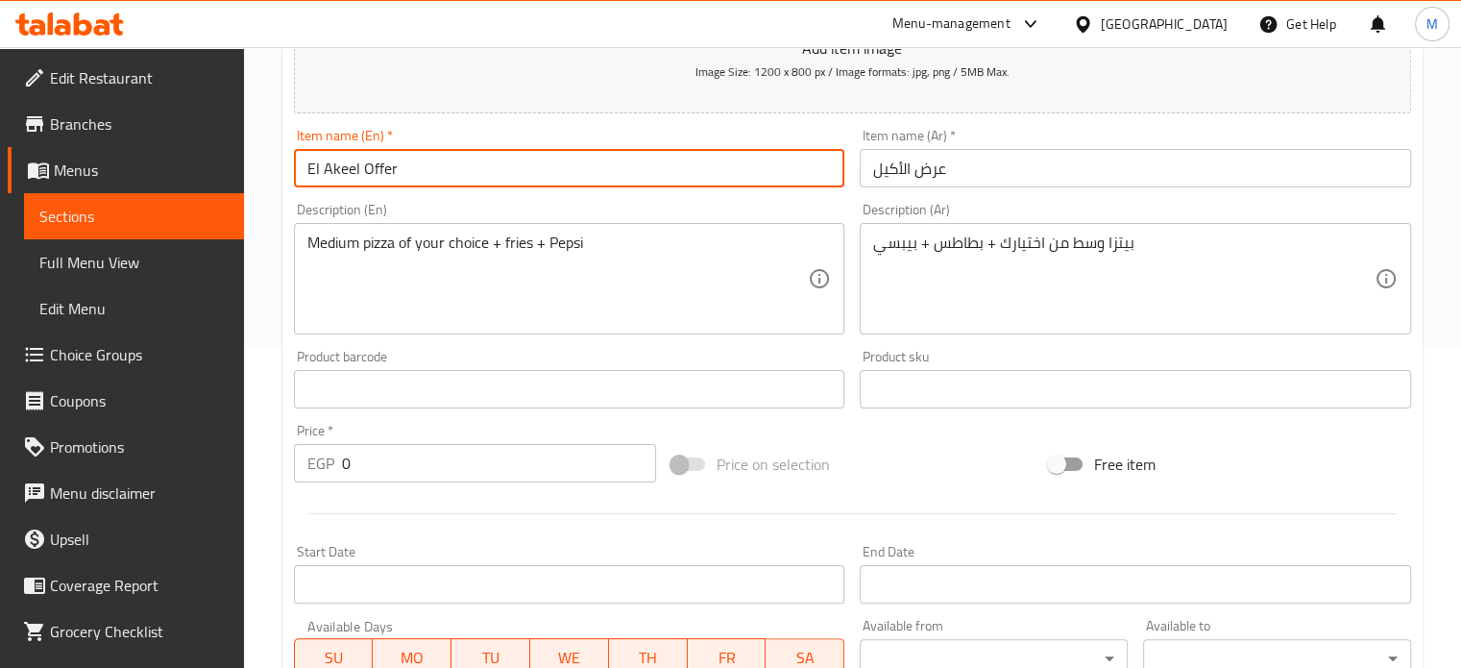
click at [968, 162] on input "عرض الأكيل" at bounding box center [1135, 168] width 551 height 38
click at [462, 179] on input "El Akeel Offer" at bounding box center [569, 168] width 551 height 38
click at [461, 172] on input "El Akeel Offer" at bounding box center [569, 168] width 551 height 38
click at [960, 175] on input "عرض الأكيل" at bounding box center [1135, 168] width 551 height 38
click at [671, 187] on input "El Akeel Offer" at bounding box center [569, 168] width 551 height 38
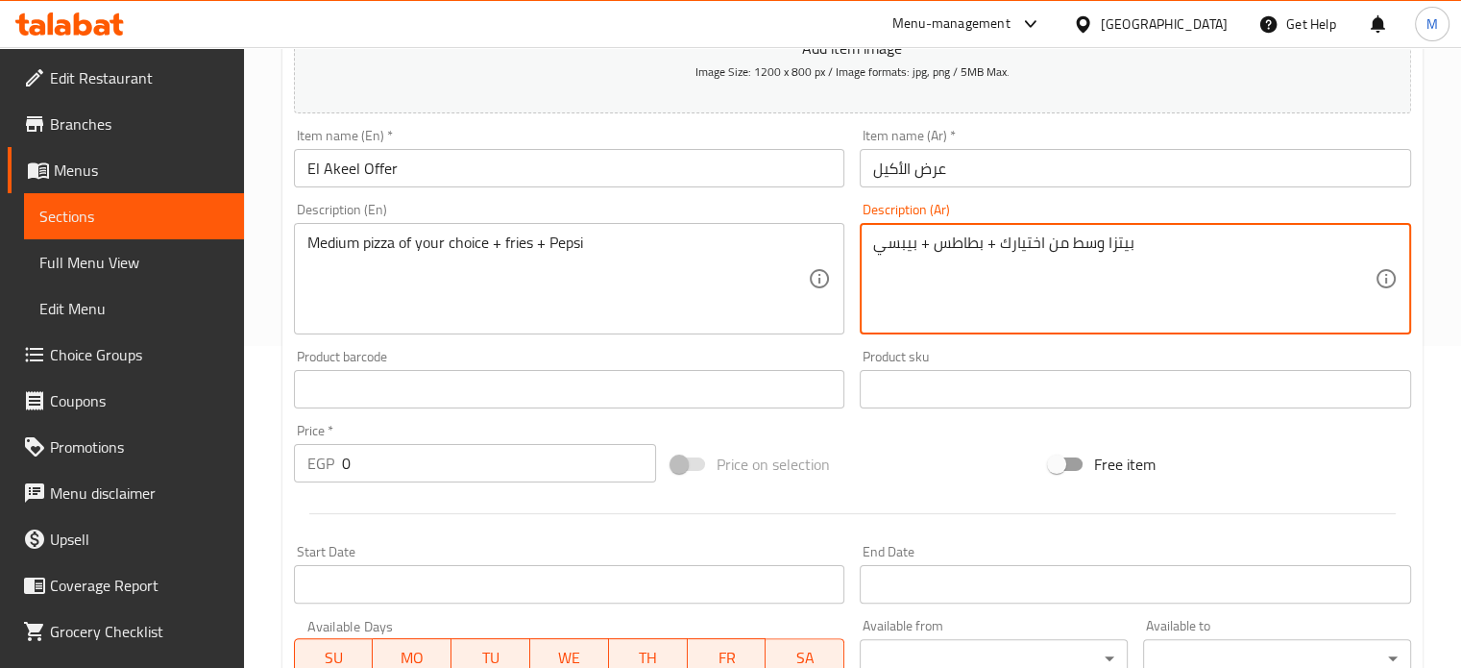
click at [519, 161] on input "El Akeel Offer" at bounding box center [569, 168] width 551 height 38
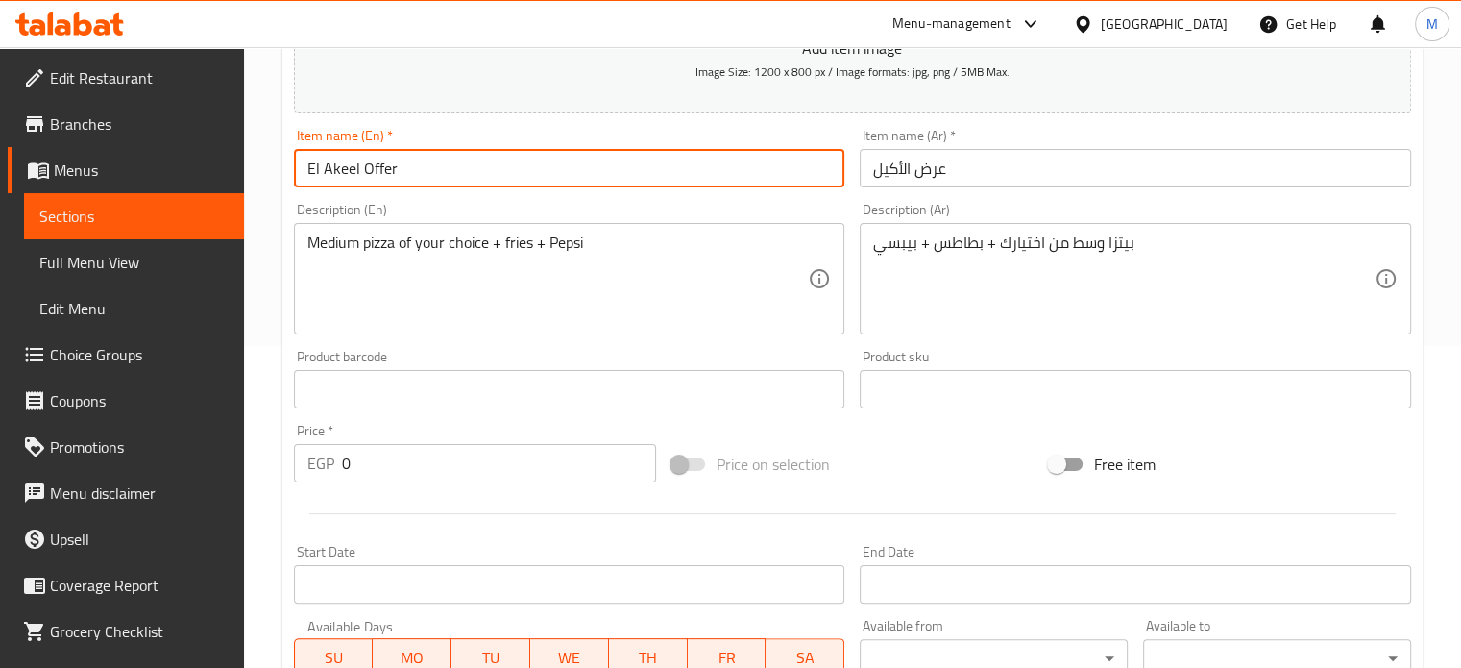
click at [964, 166] on input "عرض الأكيل" at bounding box center [1135, 168] width 551 height 38
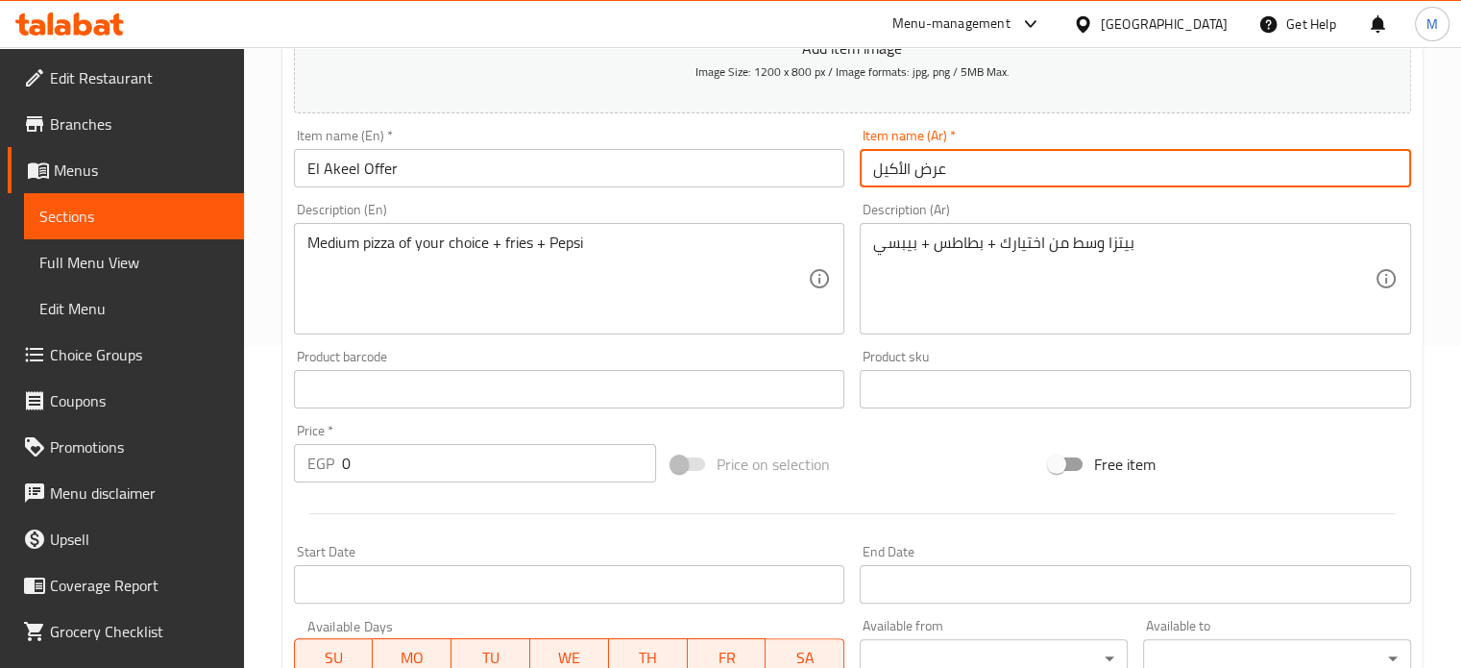
click at [598, 159] on input "El Akeel Offer" at bounding box center [569, 168] width 551 height 38
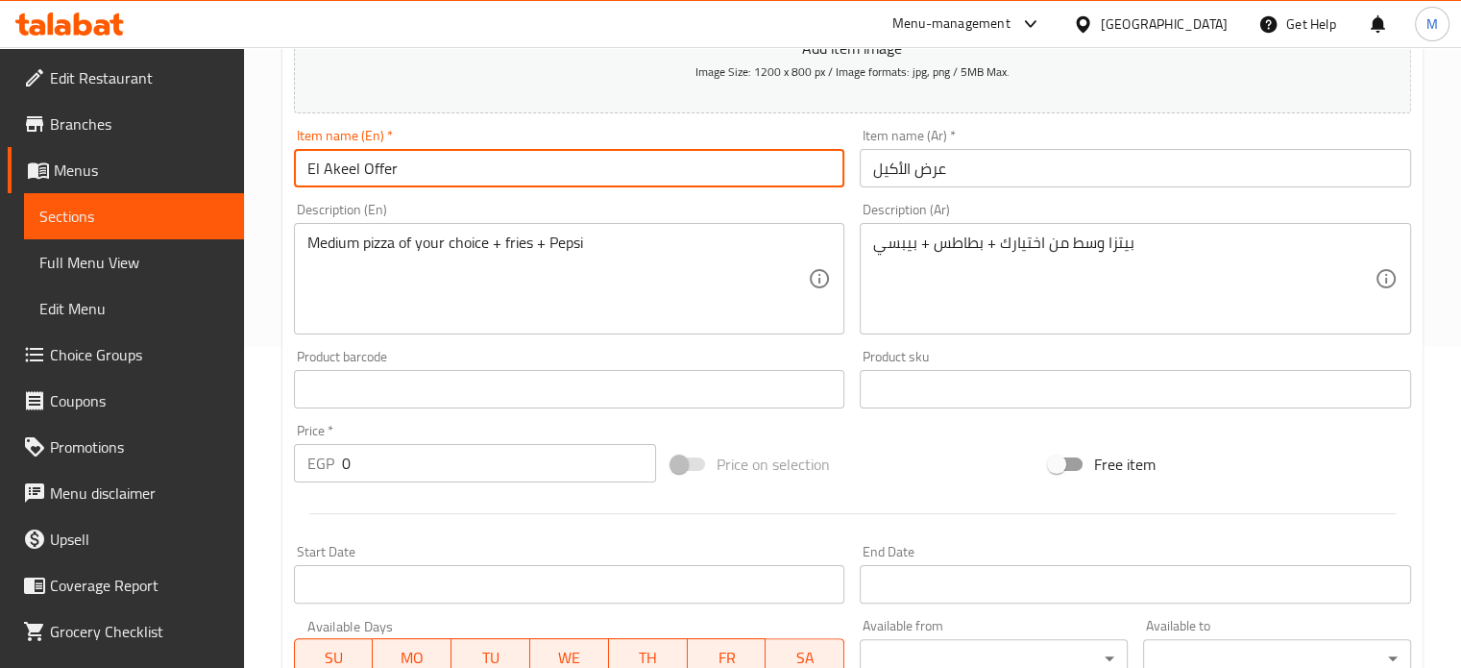
click at [992, 180] on input "عرض الأكيل" at bounding box center [1135, 168] width 551 height 38
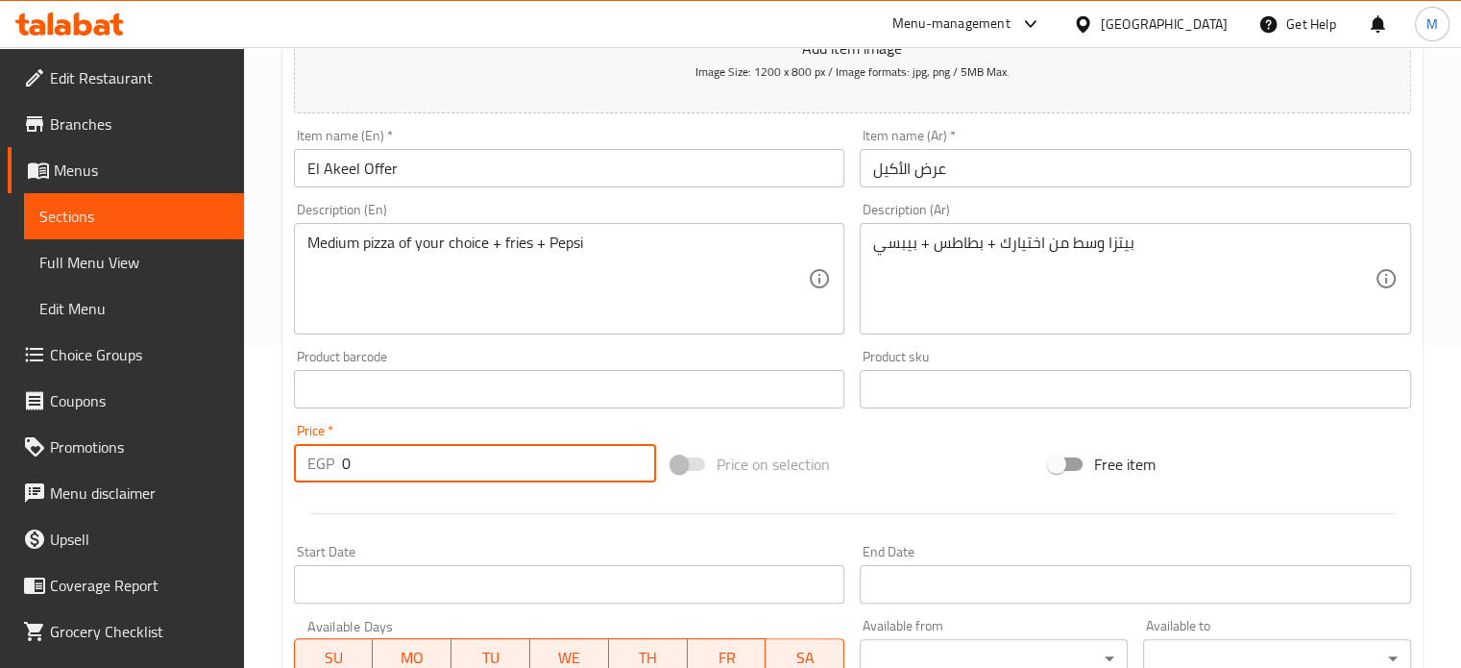
drag, startPoint x: 373, startPoint y: 475, endPoint x: 342, endPoint y: 477, distance: 30.8
click at [342, 477] on input "0" at bounding box center [499, 463] width 314 height 38
type input "293.34"
click at [893, 435] on div "Add item image Image Size: 1200 x 800 px / Image formats: jpg, png / 5MB Max. I…" at bounding box center [852, 344] width 1132 height 828
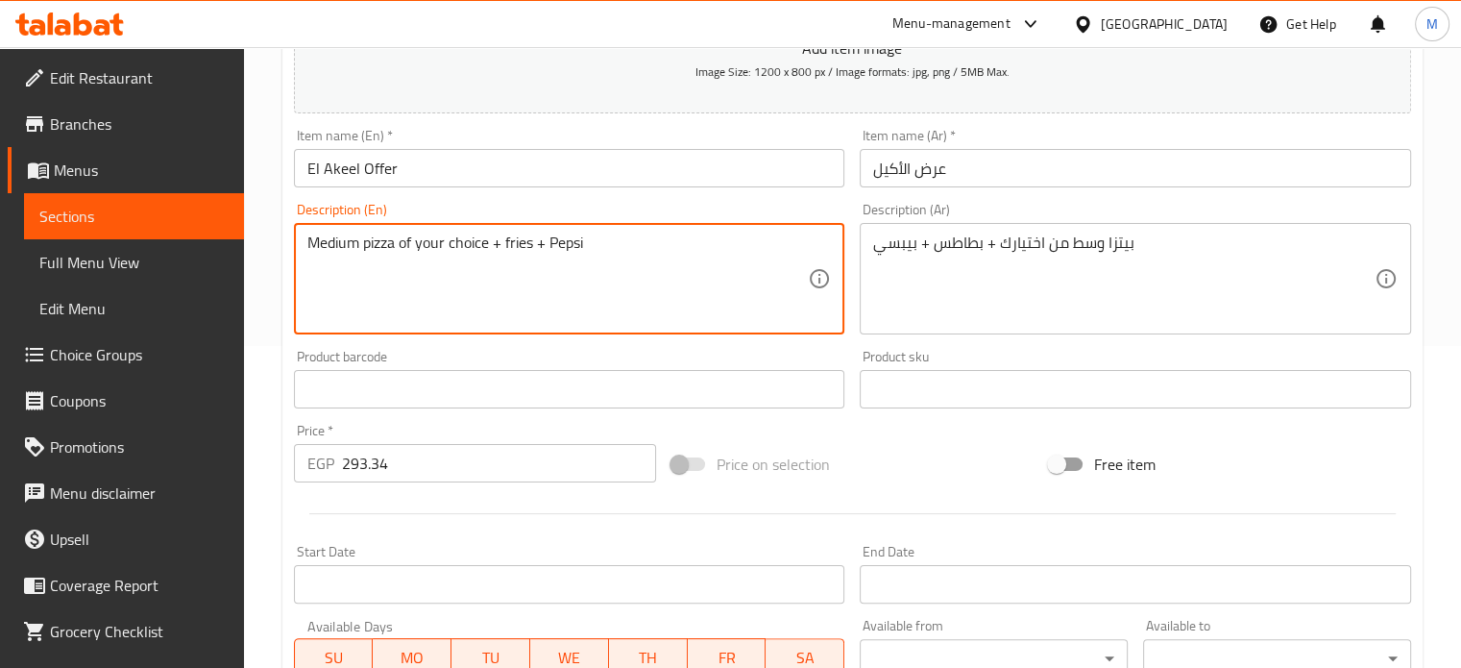
click at [421, 468] on input "293.34" at bounding box center [499, 463] width 314 height 38
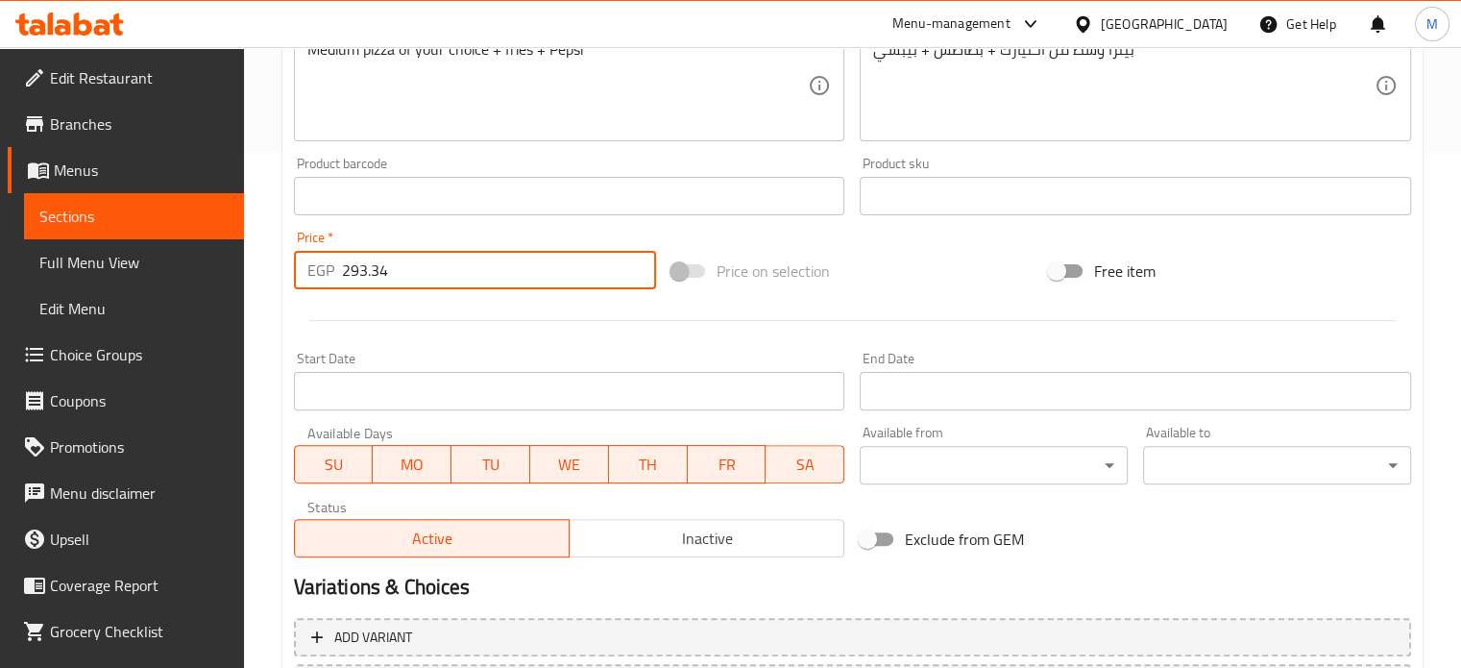
scroll to position [673, 0]
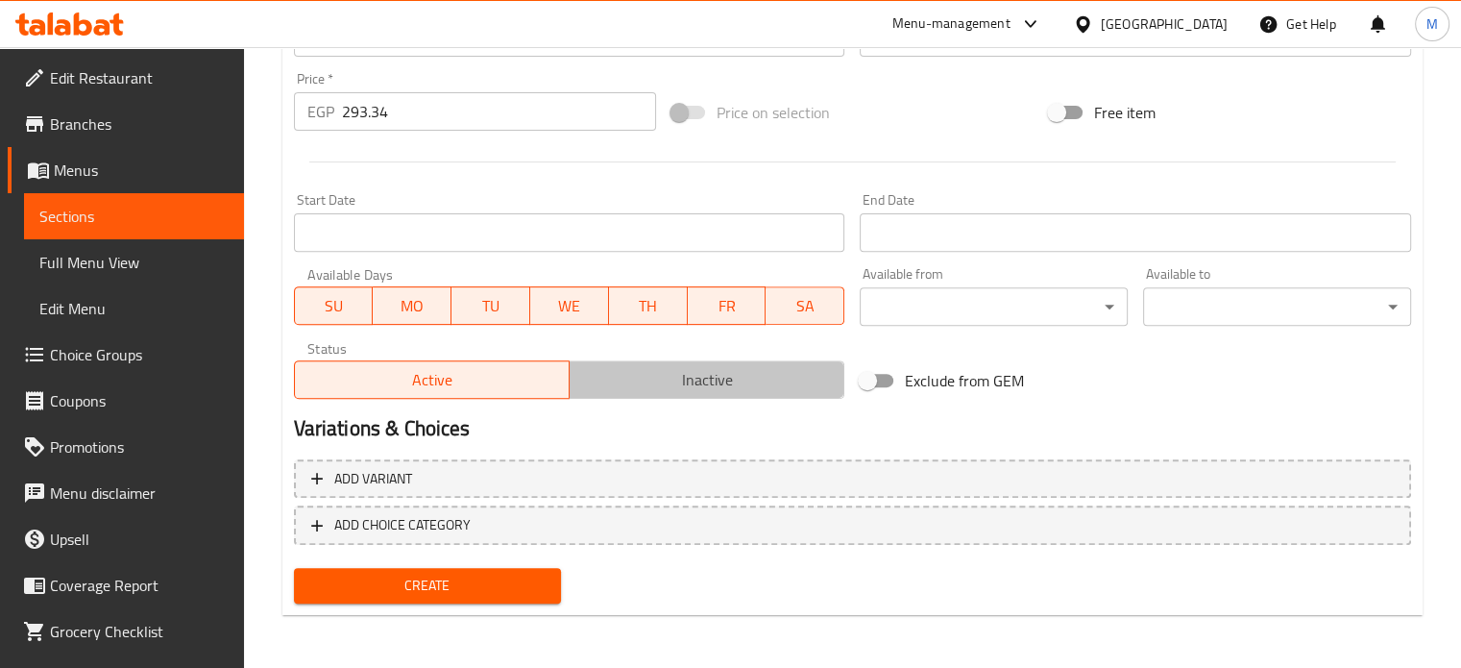
click at [687, 377] on span "Inactive" at bounding box center [706, 380] width 259 height 28
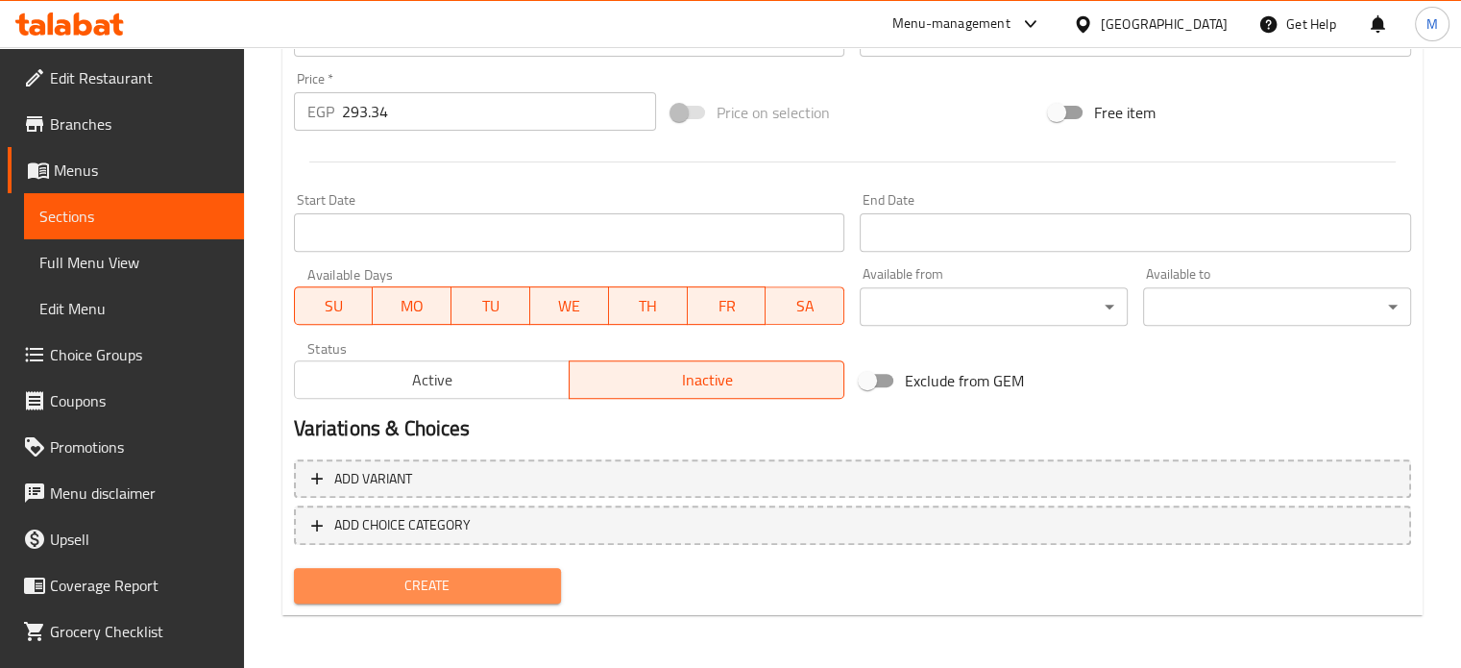
click at [429, 579] on span "Create" at bounding box center [427, 585] width 237 height 24
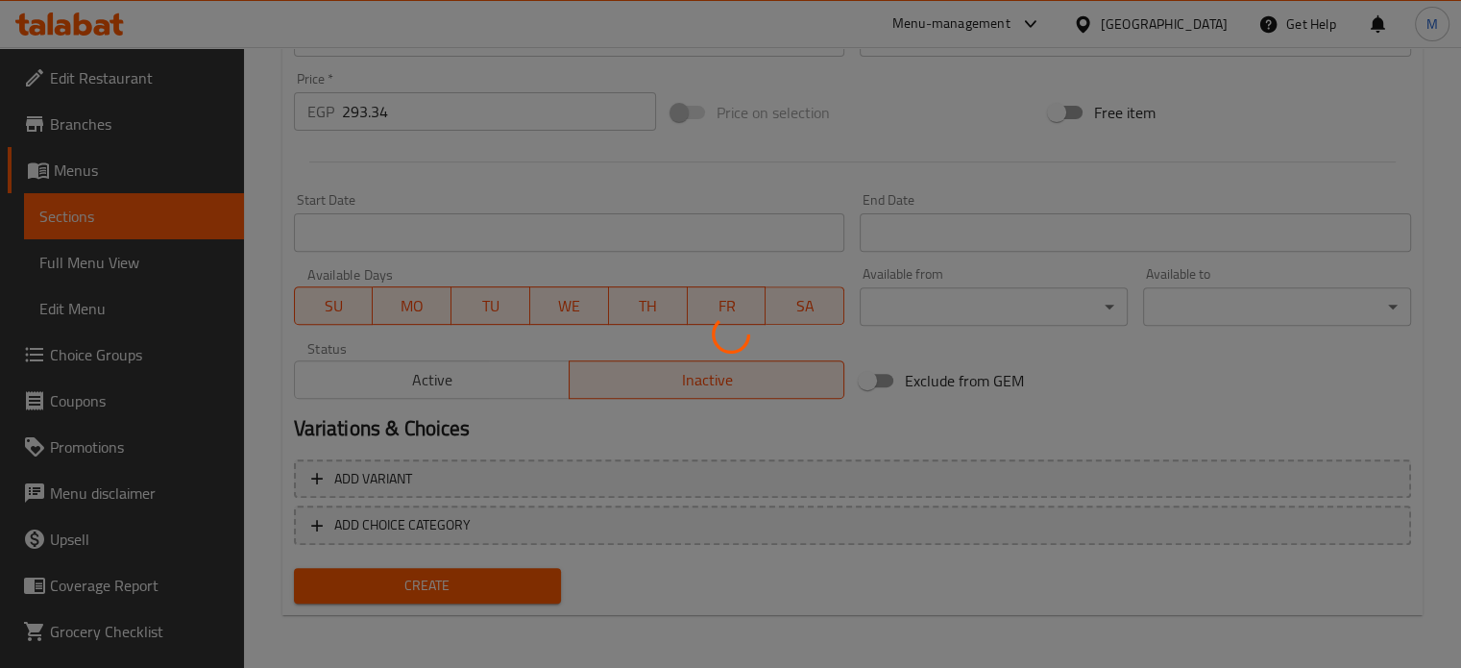
type input "0"
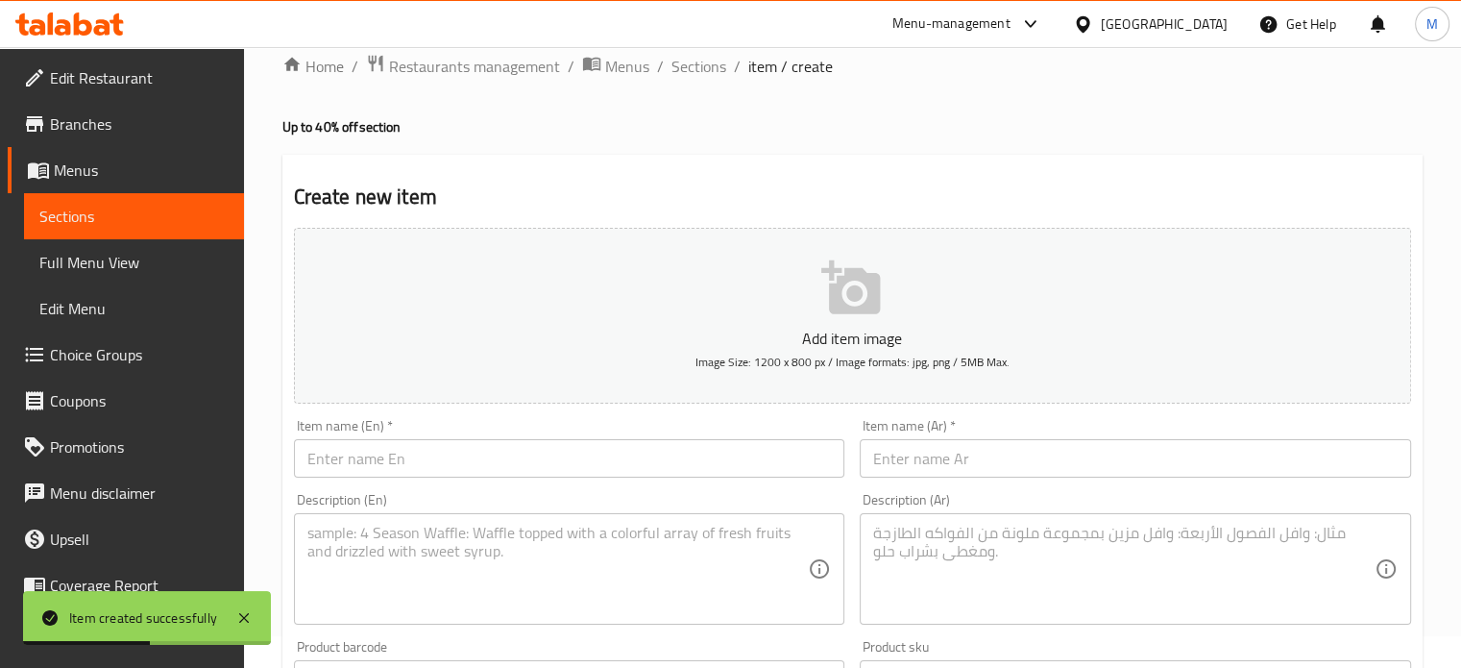
scroll to position [0, 0]
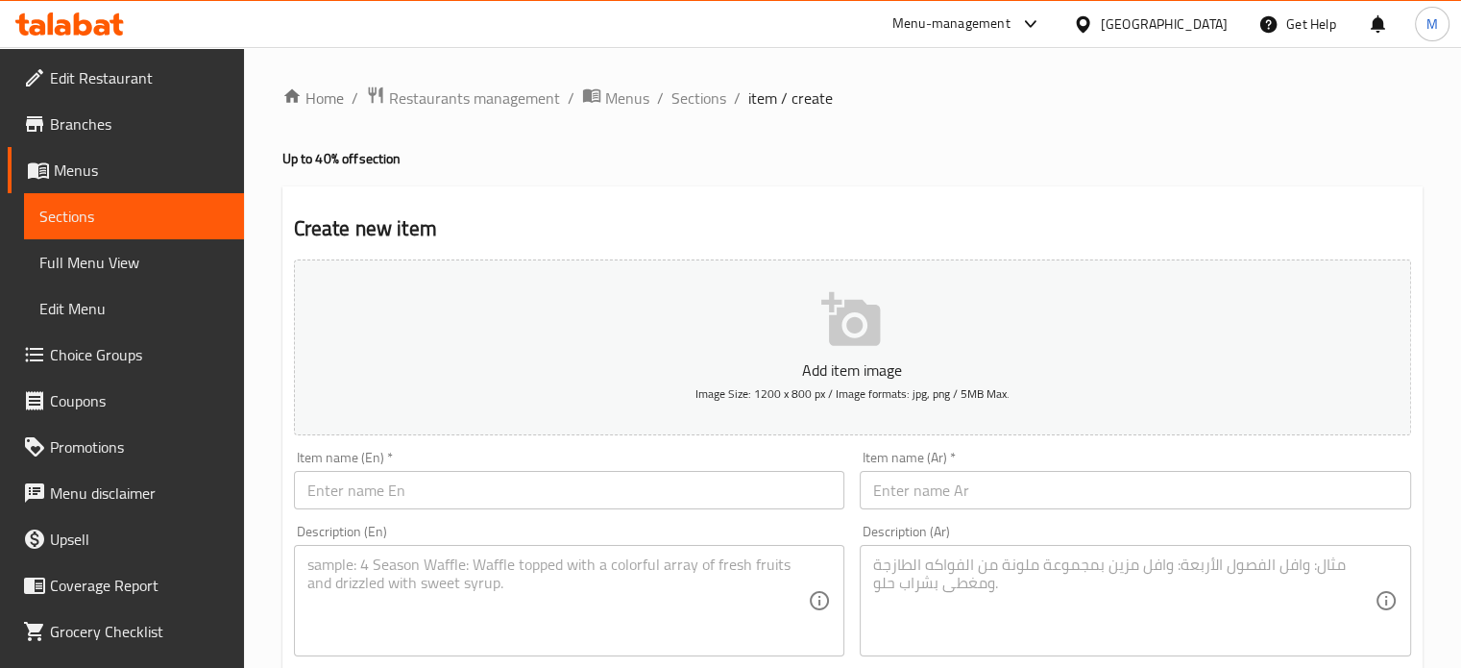
click at [934, 490] on input "text" at bounding box center [1135, 490] width 551 height 38
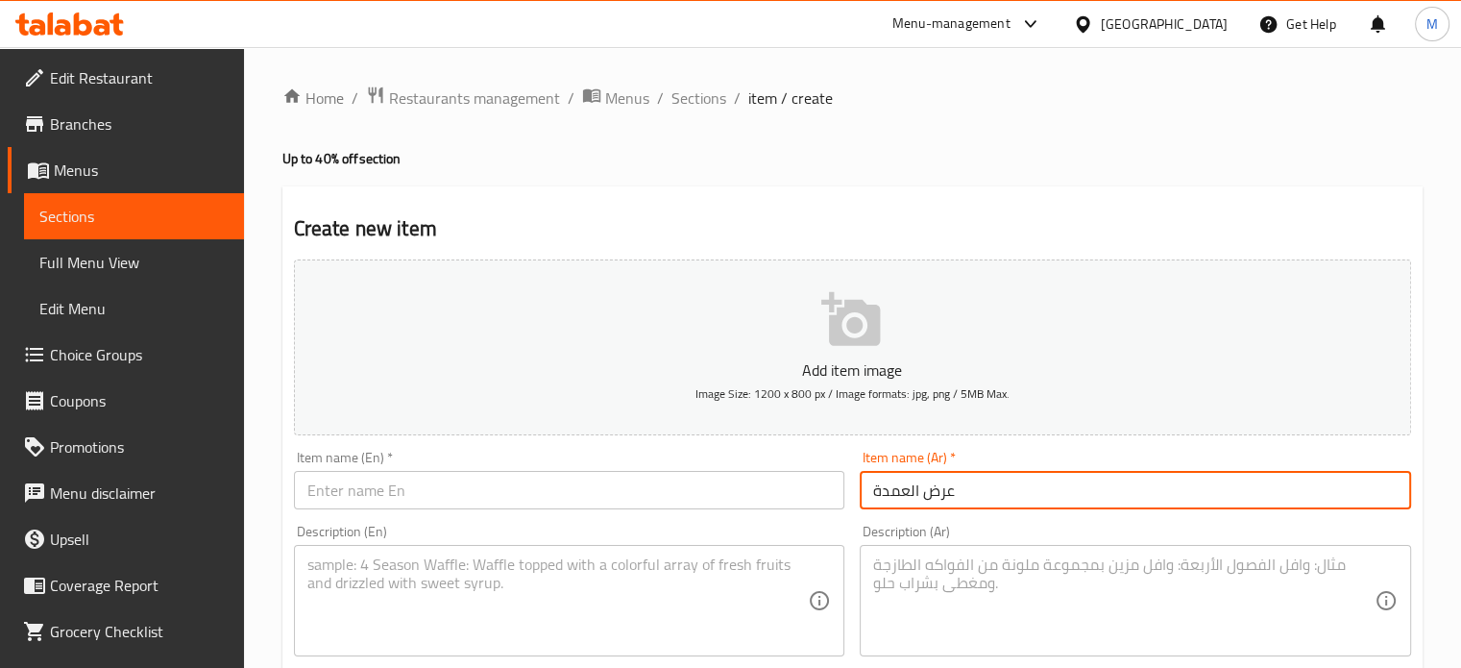
click at [934, 490] on input "عرض العمدة" at bounding box center [1135, 490] width 551 height 38
type input "عرض العمدة"
click at [657, 499] on input "text" at bounding box center [569, 490] width 551 height 38
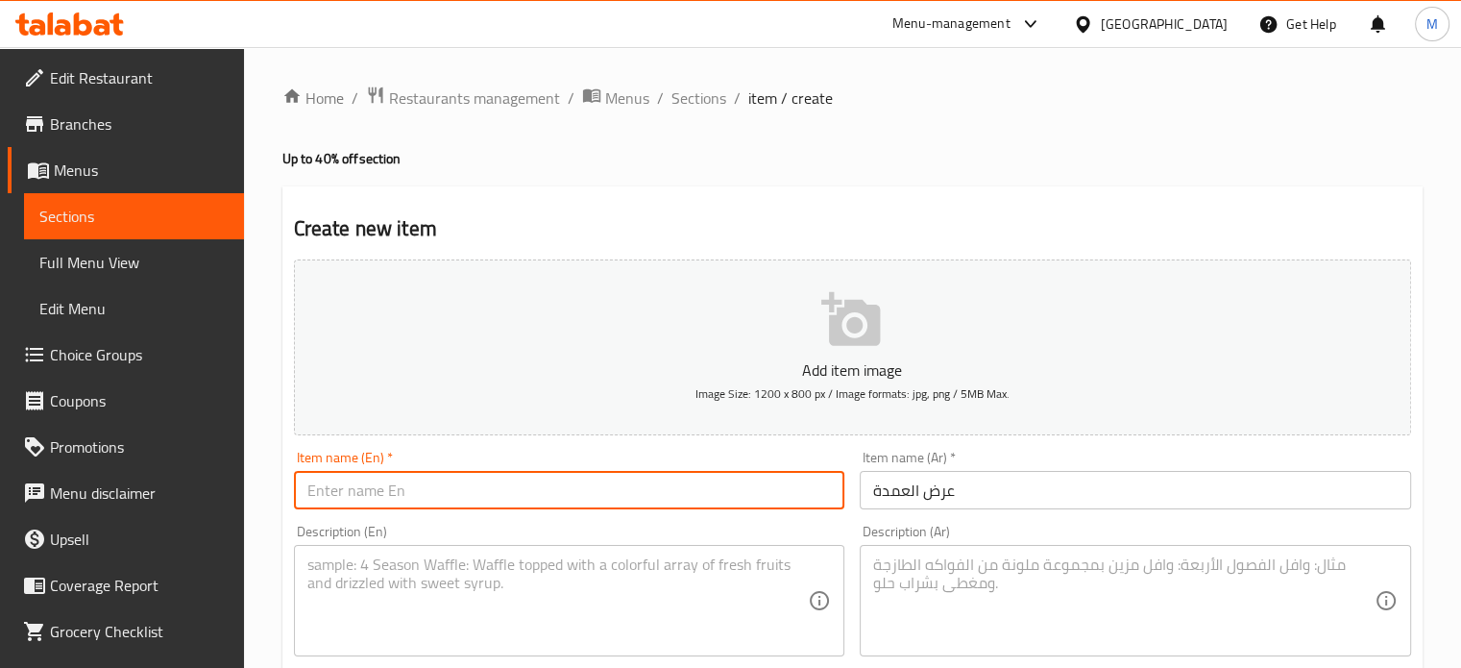
type input "ُ"
type input "El Omda Offer"
click at [1034, 583] on textarea at bounding box center [1123, 600] width 501 height 91
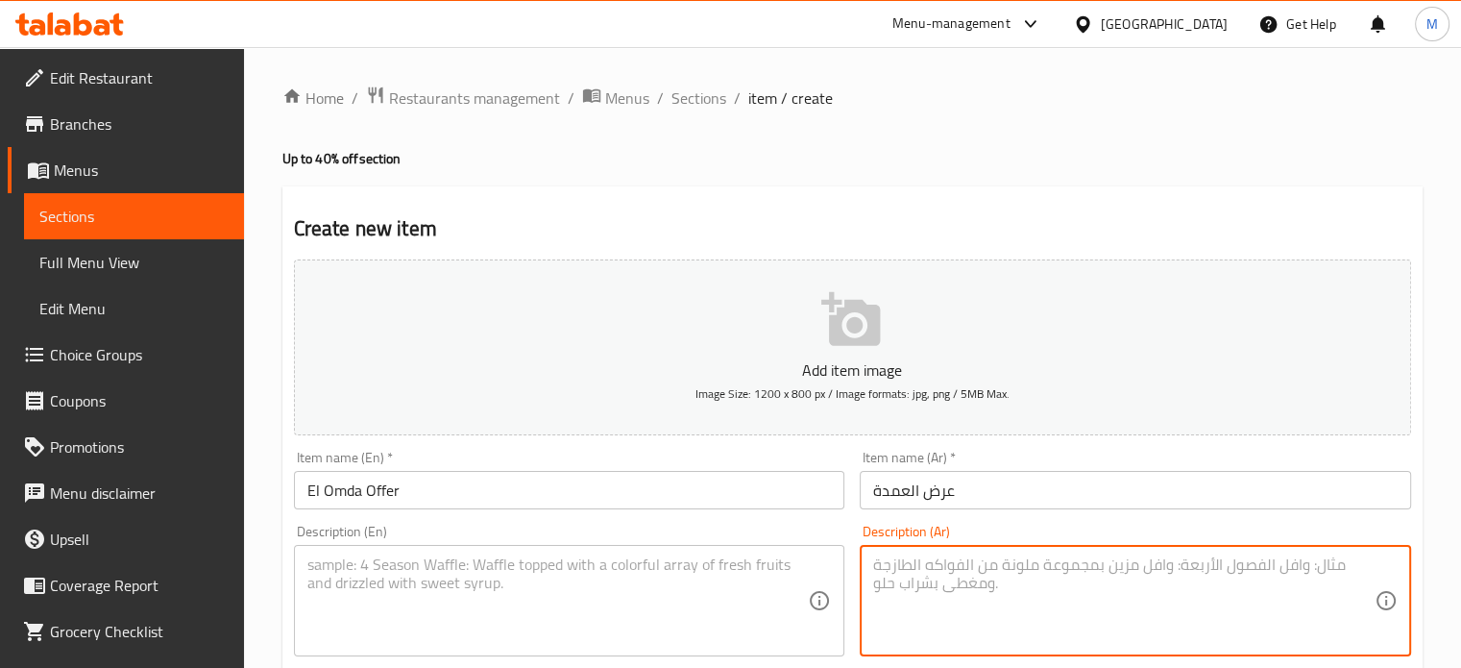
paste textarea "بيتزا لارج + بطاطس + ٢ لتر بيبسي"
type textarea "بيتزا لارج + بطاطس + ٢ لتر بيبسي"
click at [453, 591] on textarea at bounding box center [557, 600] width 501 height 91
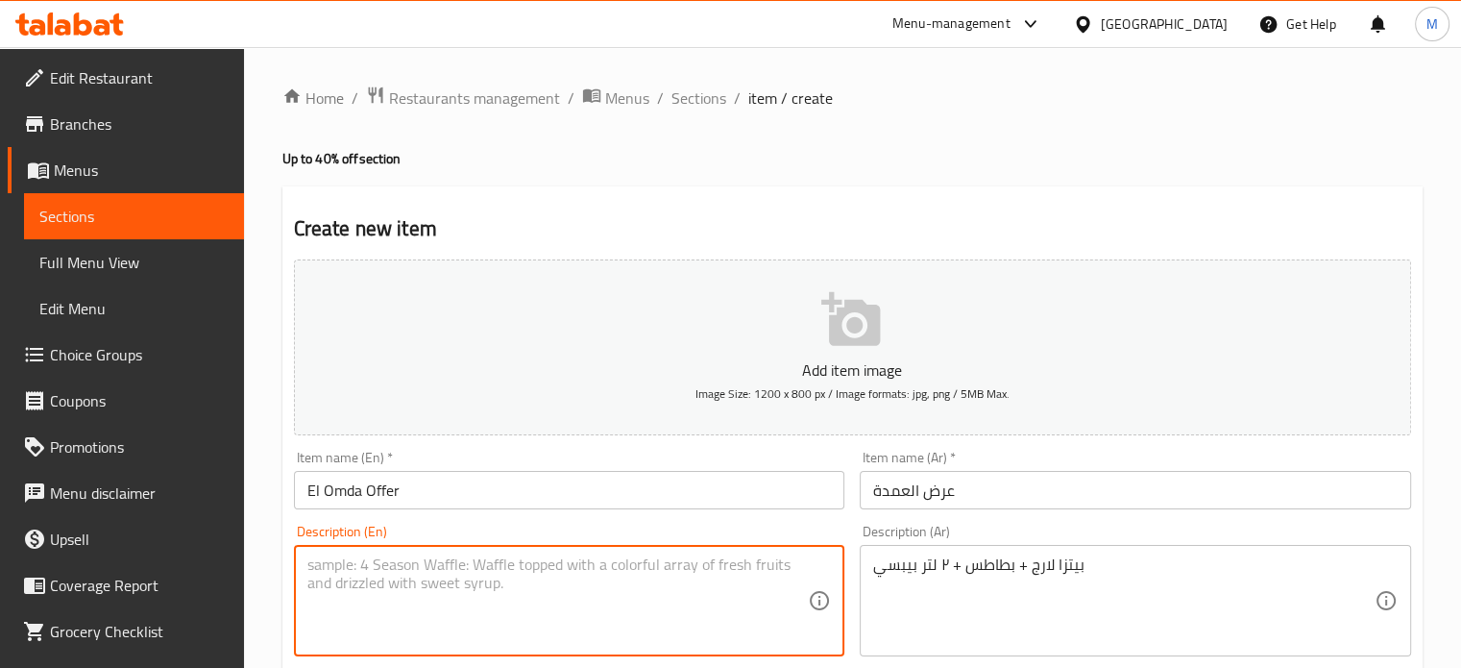
paste textarea "Large pizza + fries + 2 liters of Pepsi"
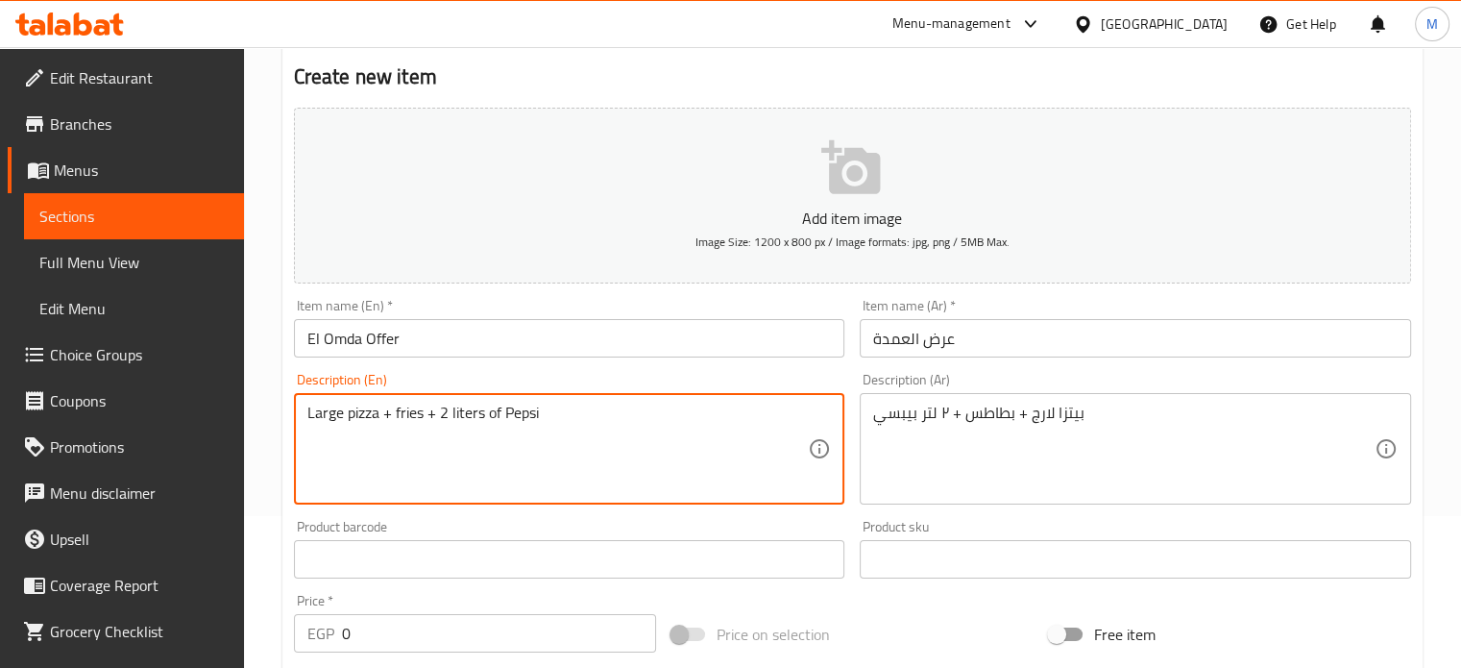
scroll to position [159, 0]
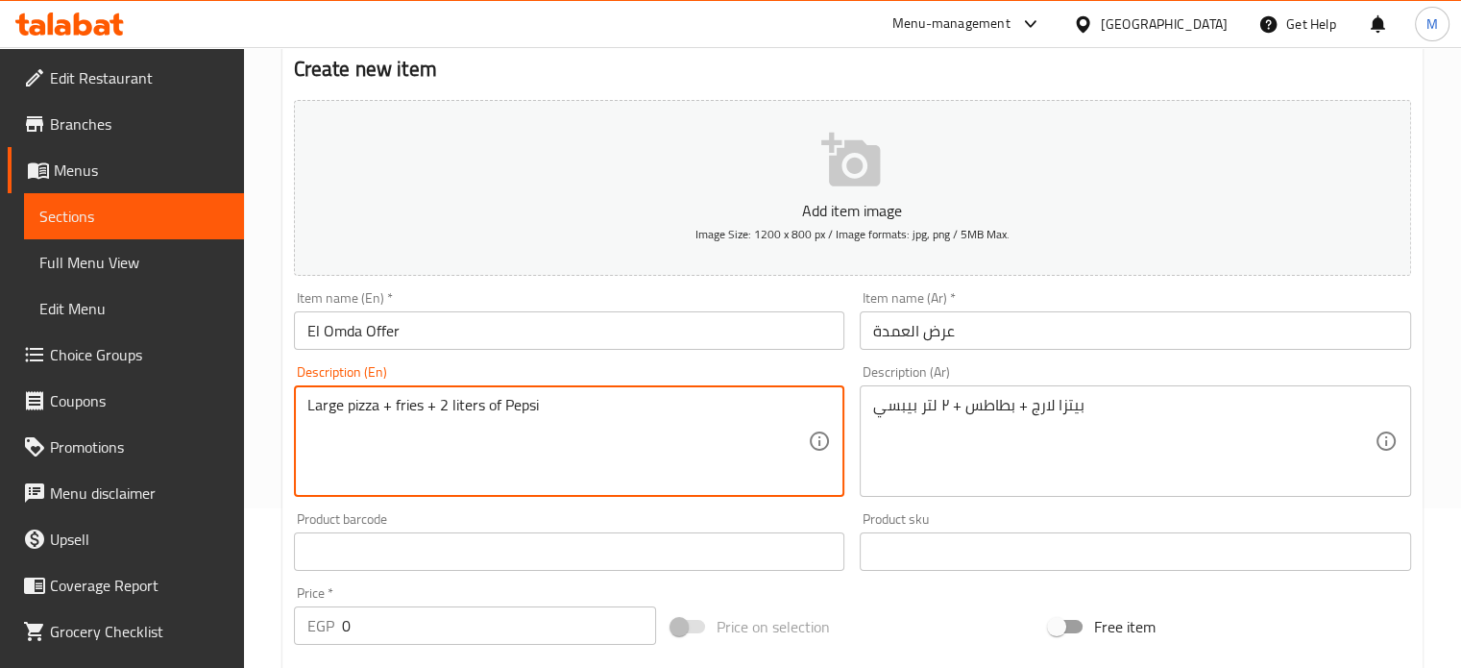
type textarea "Large pizza + fries + 2 liters of Pepsi"
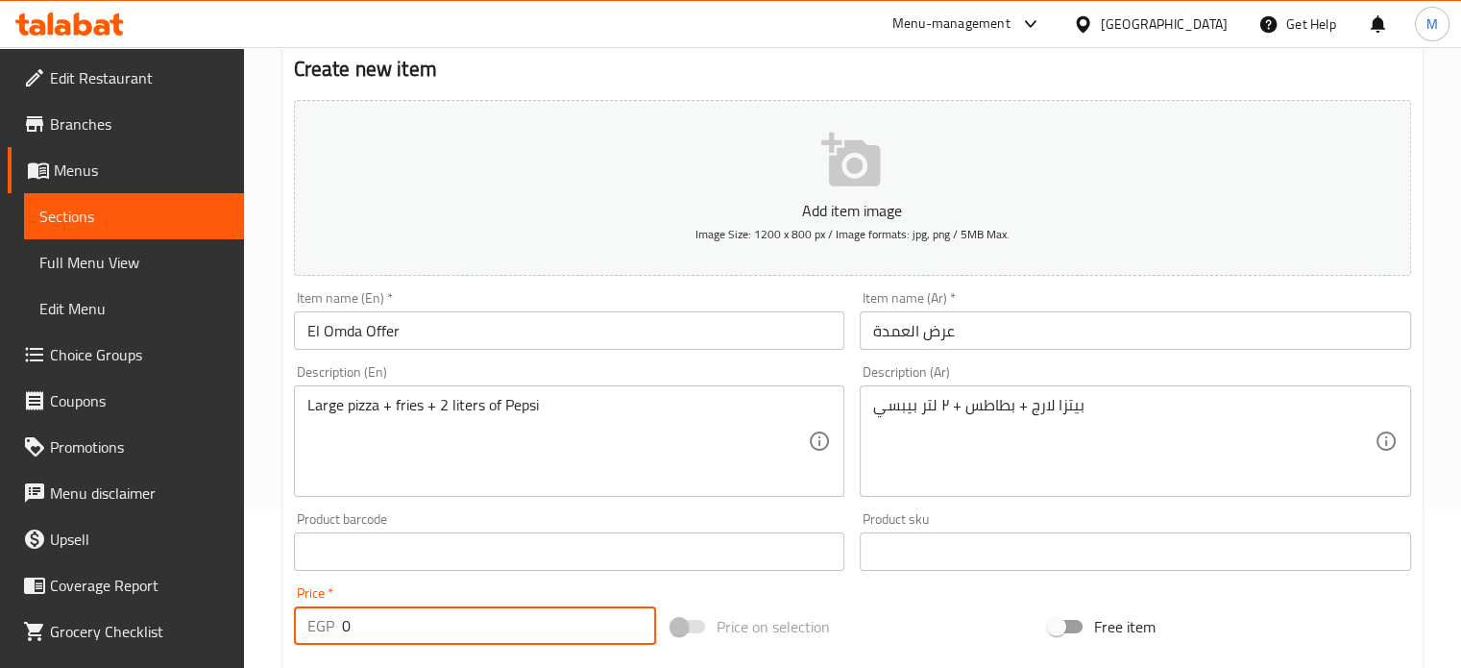
click at [327, 627] on div "EGP 0 Price *" at bounding box center [475, 625] width 362 height 38
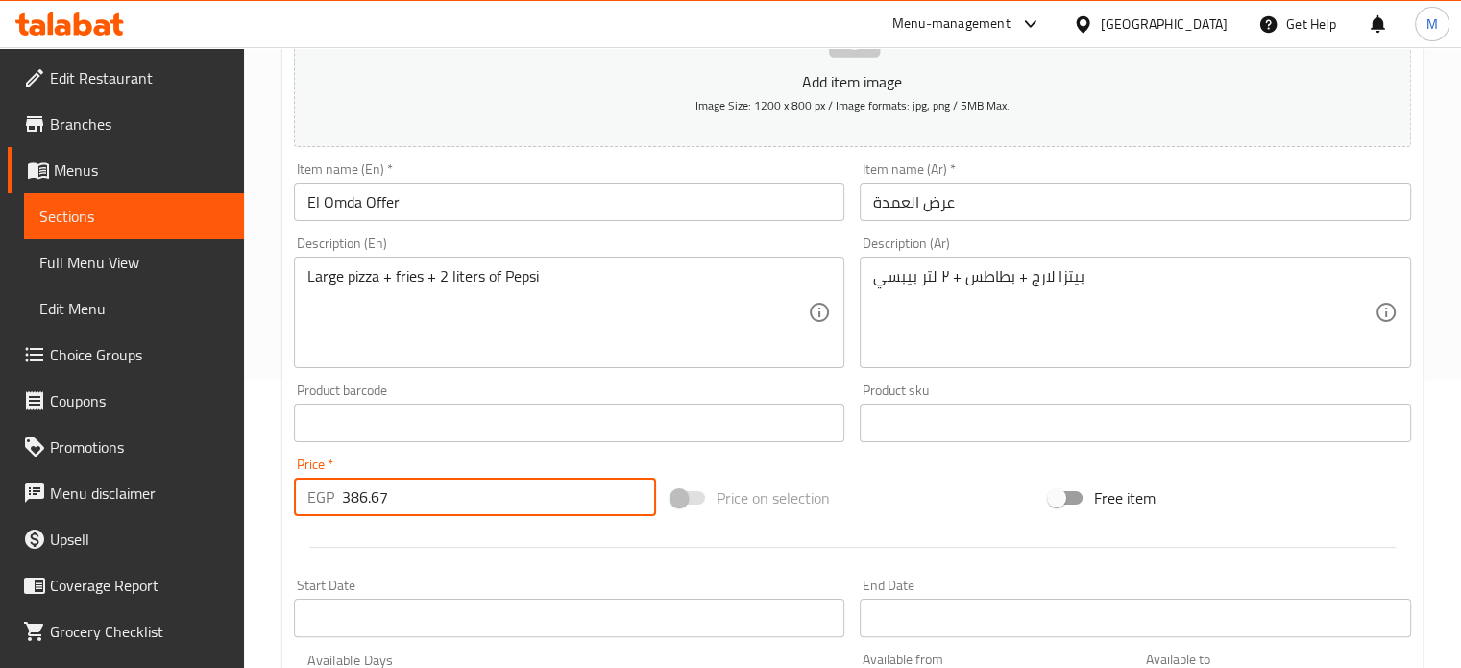
type input "386.67"
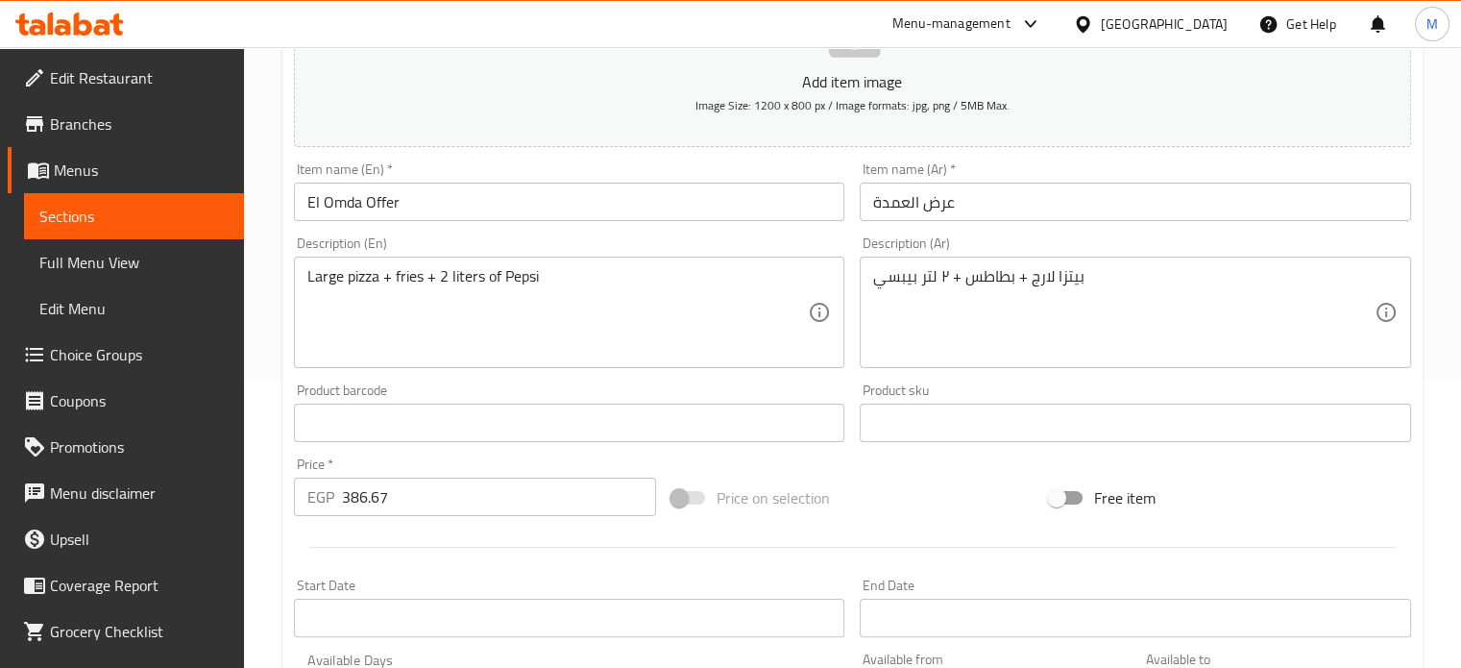
click at [880, 482] on div "Price on selection" at bounding box center [852, 498] width 377 height 52
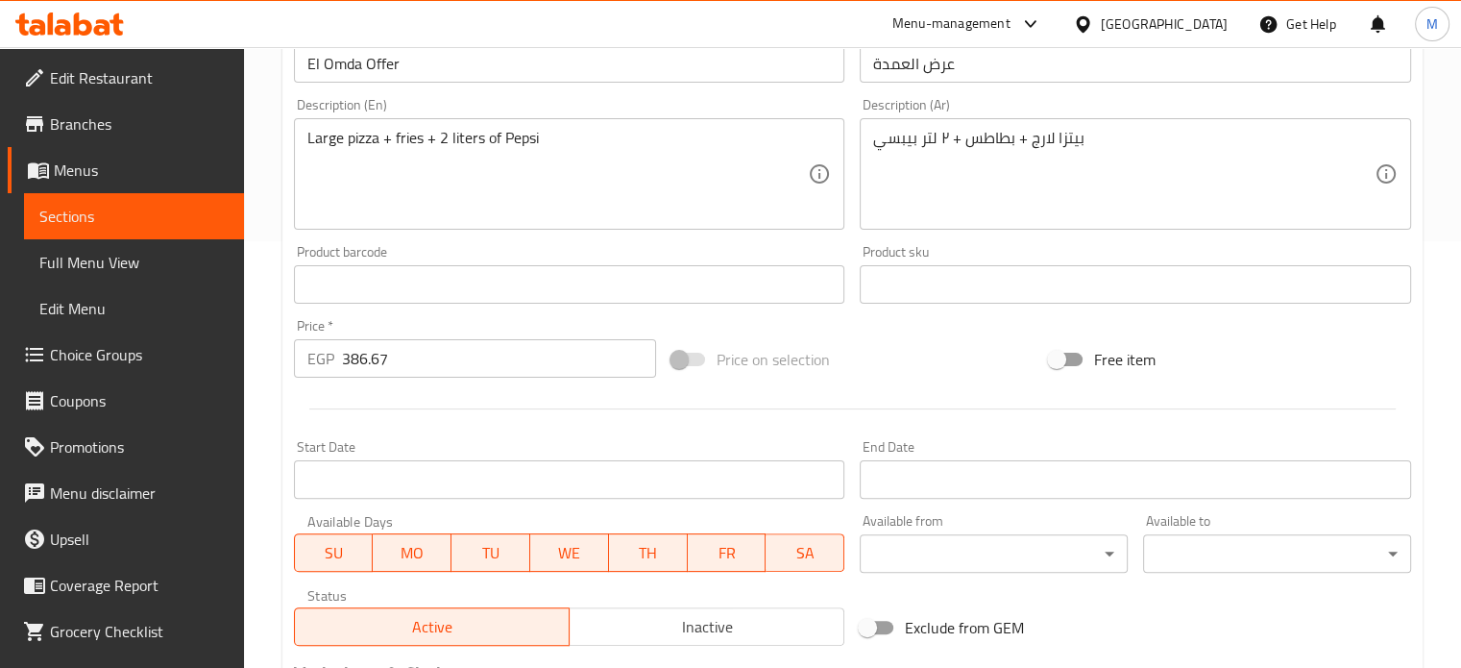
scroll to position [480, 0]
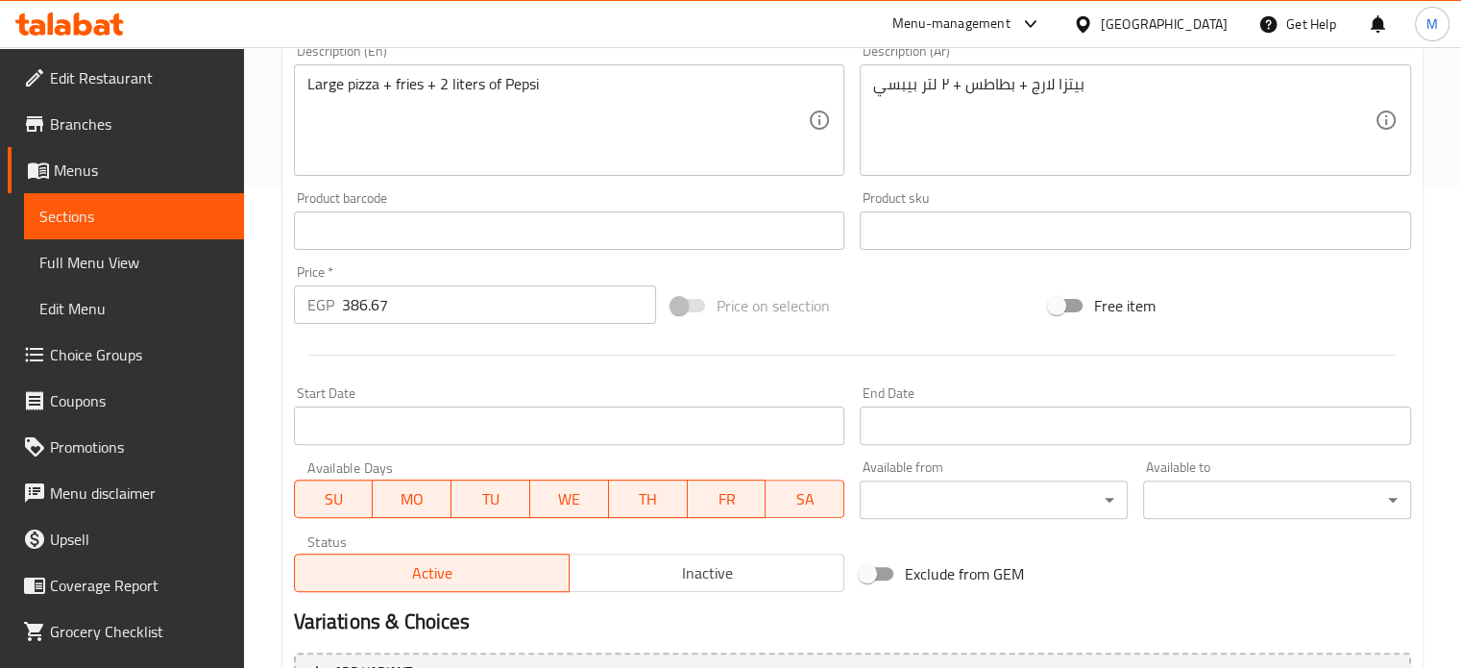
click at [696, 571] on span "Inactive" at bounding box center [706, 573] width 259 height 28
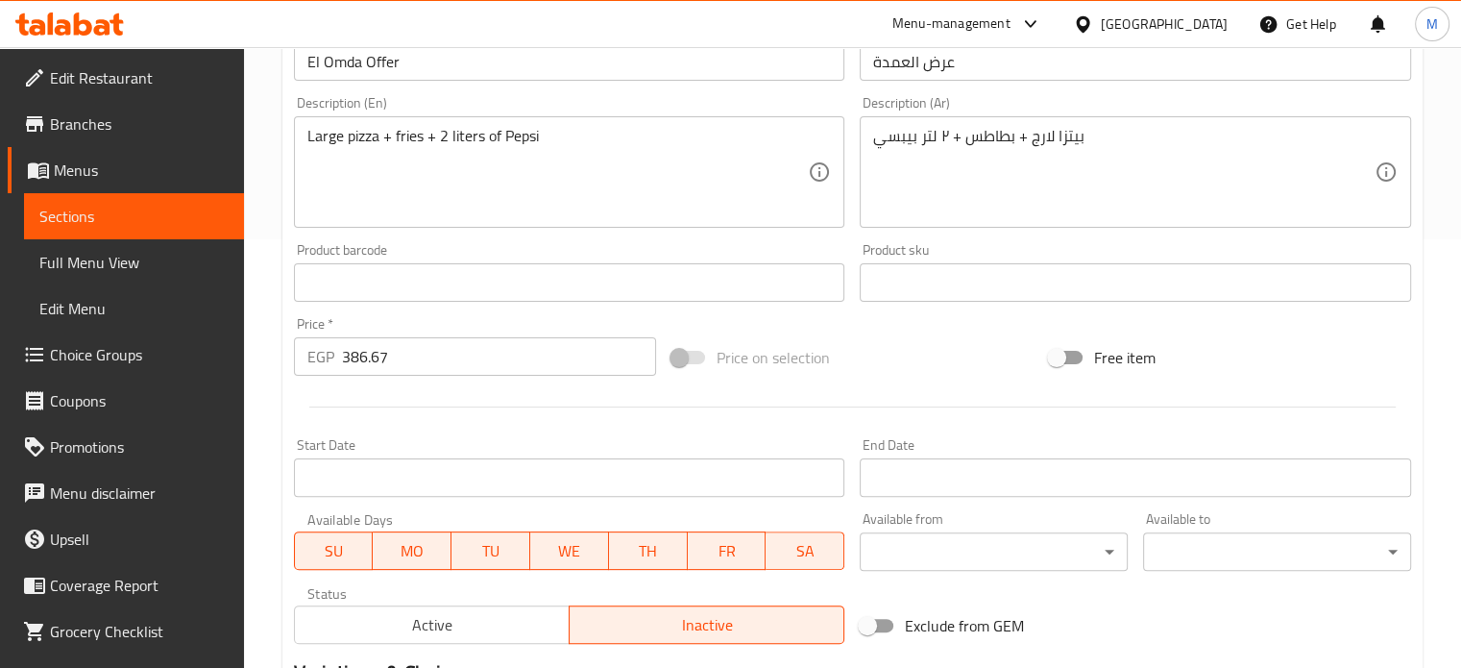
scroll to position [288, 0]
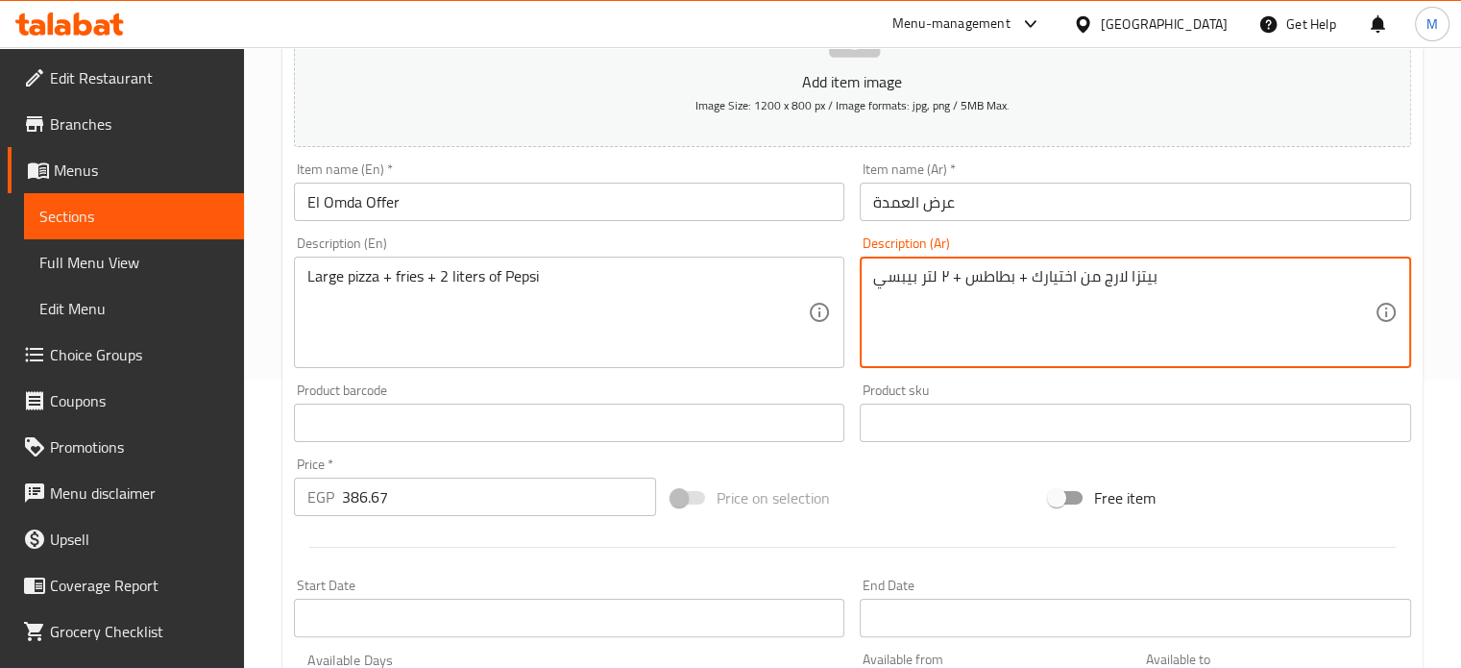
click at [993, 283] on textarea "بيتزا لارج من اختيارك + بطاطس + ٢ لتر بيبسي" at bounding box center [1123, 312] width 501 height 91
type textarea "بيتزا لارج من اختيارك + بطاطس + ٢ لتر بيبسي"
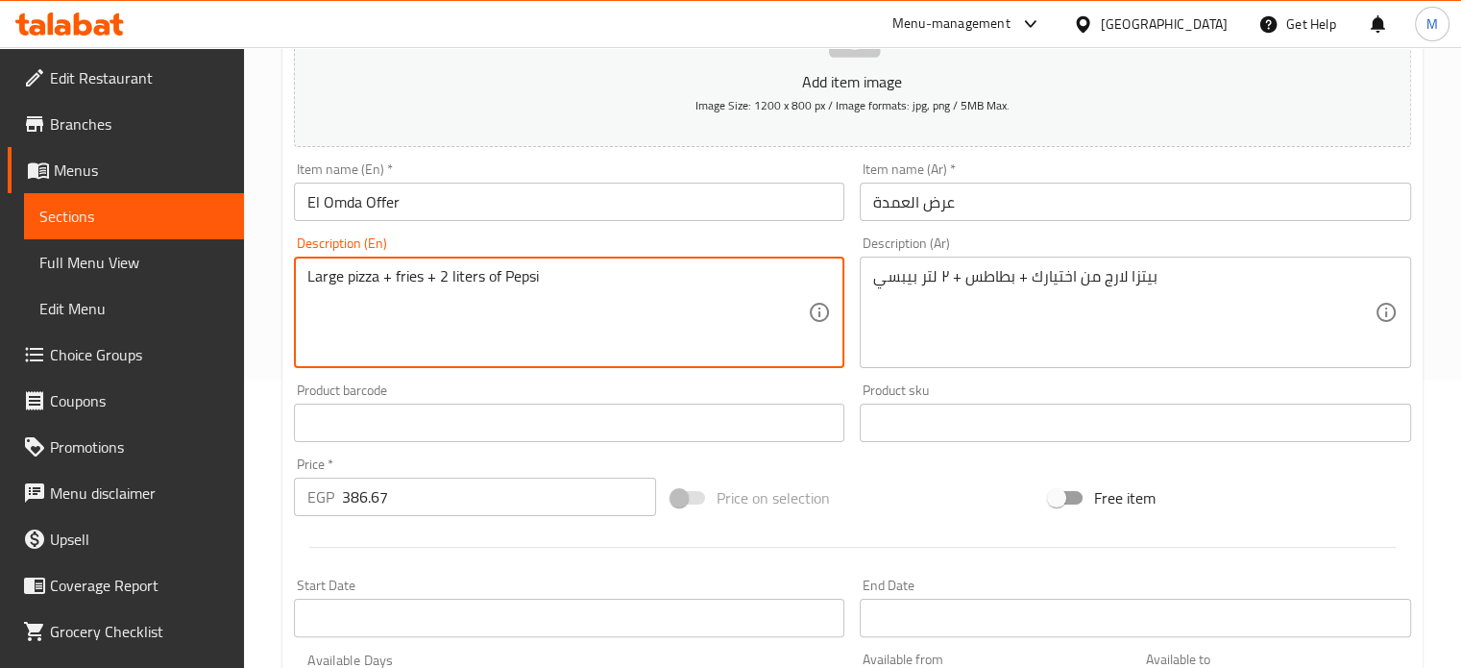
click at [464, 280] on textarea "Large pizza + fries + 2 liters of Pepsi" at bounding box center [557, 312] width 501 height 91
paste textarea "of your choice"
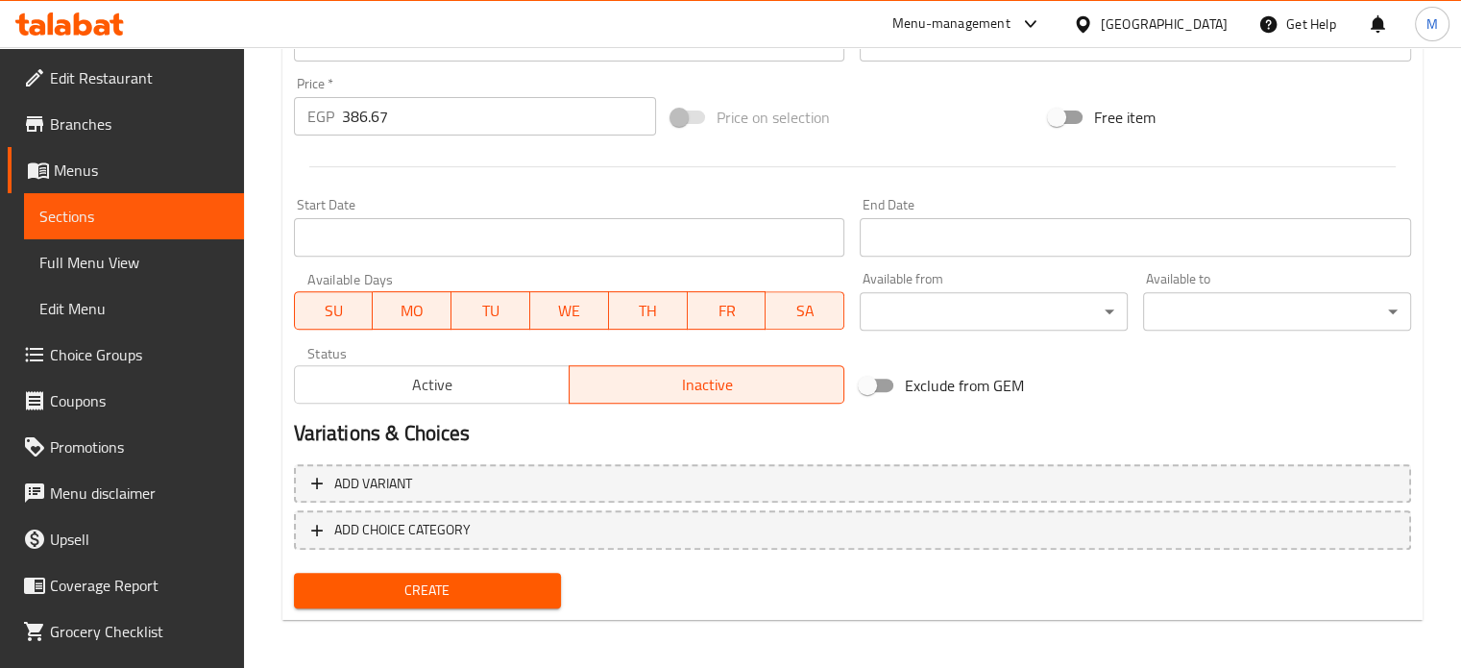
scroll to position [673, 0]
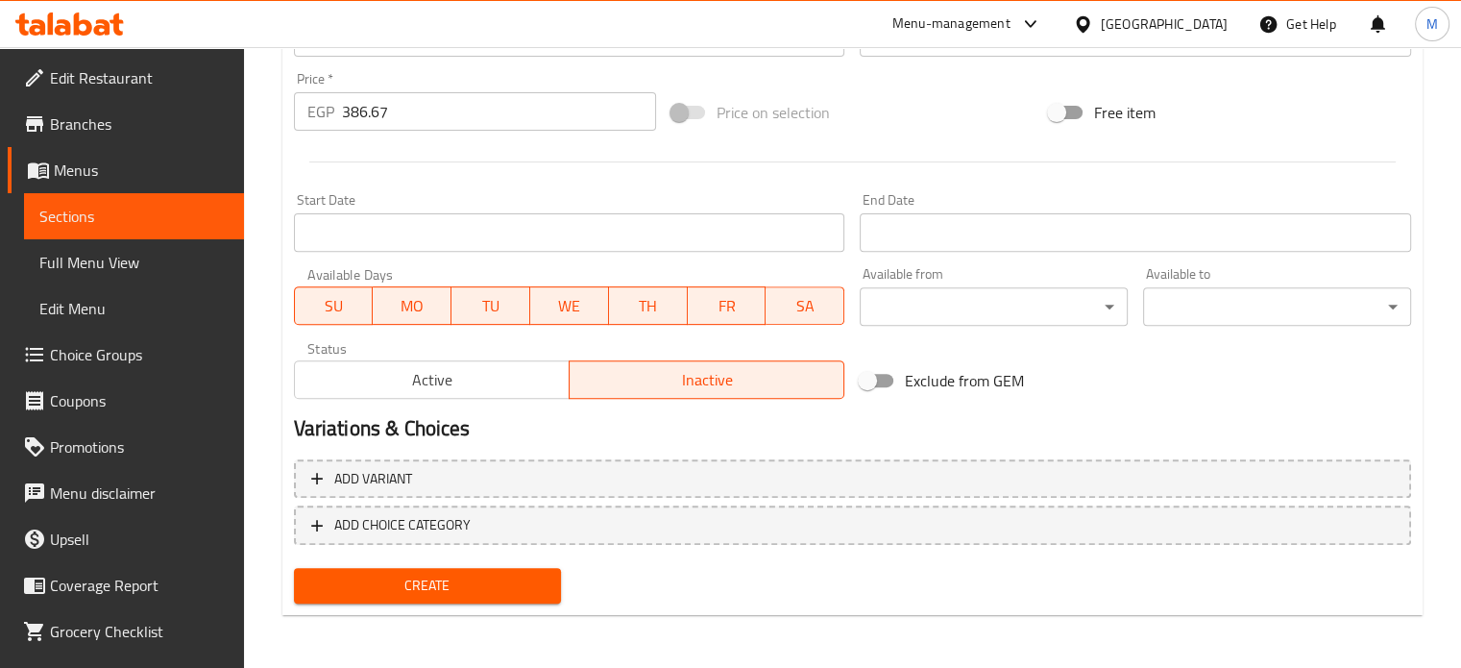
type textarea "Large pizza of your choice + fries + 2 liters of Pepsi"
click at [473, 584] on span "Create" at bounding box center [427, 585] width 237 height 24
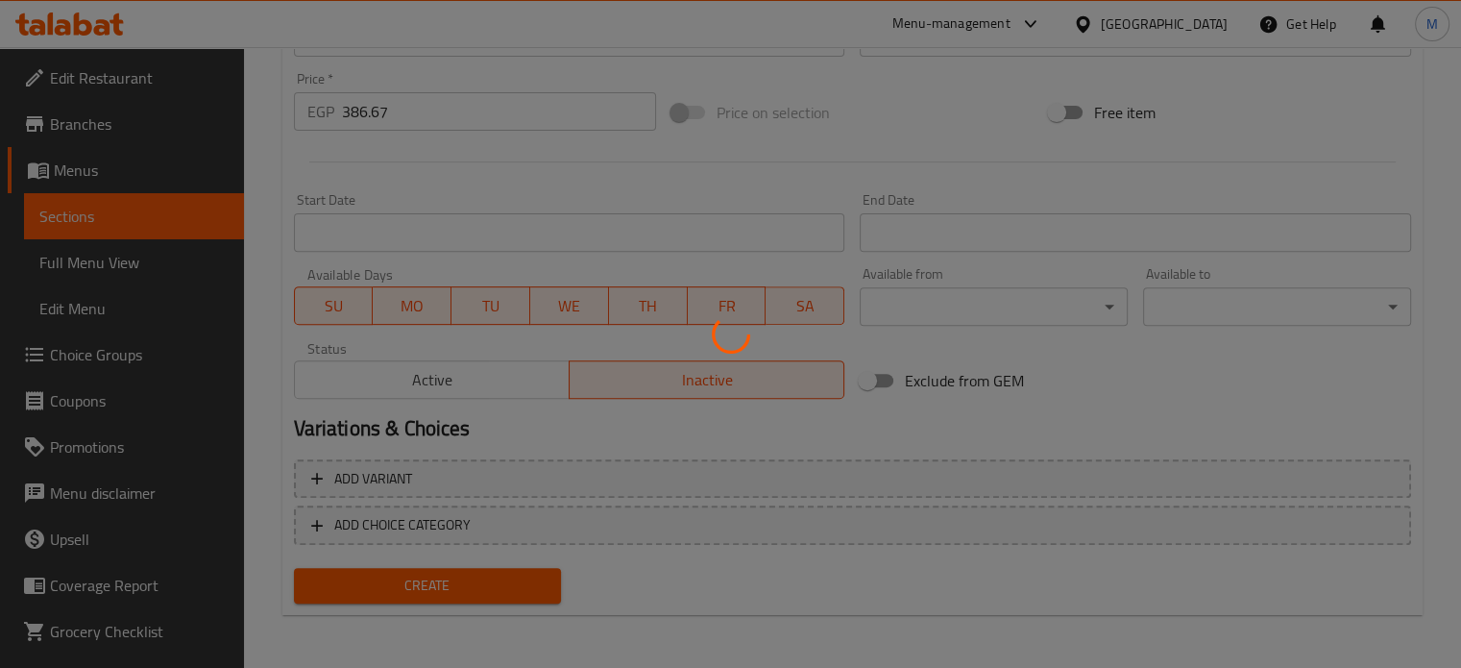
type input "0"
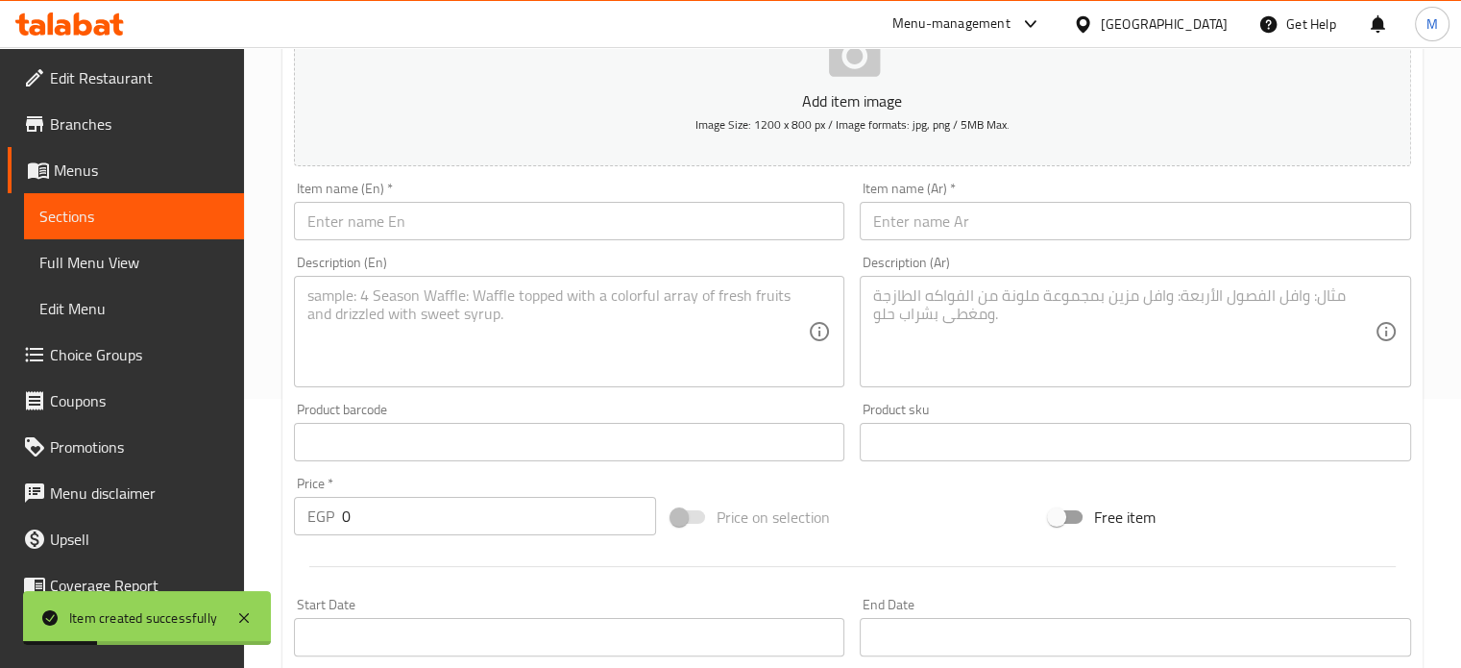
scroll to position [257, 0]
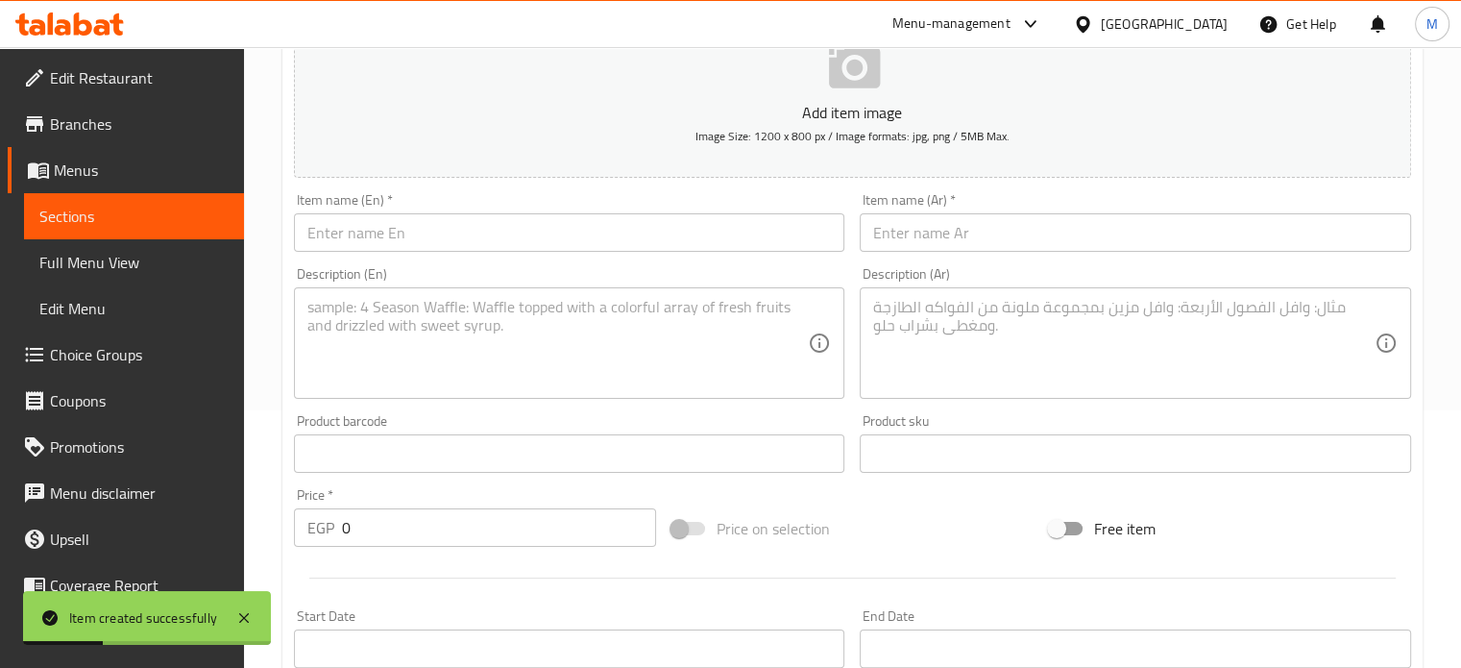
click at [939, 221] on input "text" at bounding box center [1135, 232] width 551 height 38
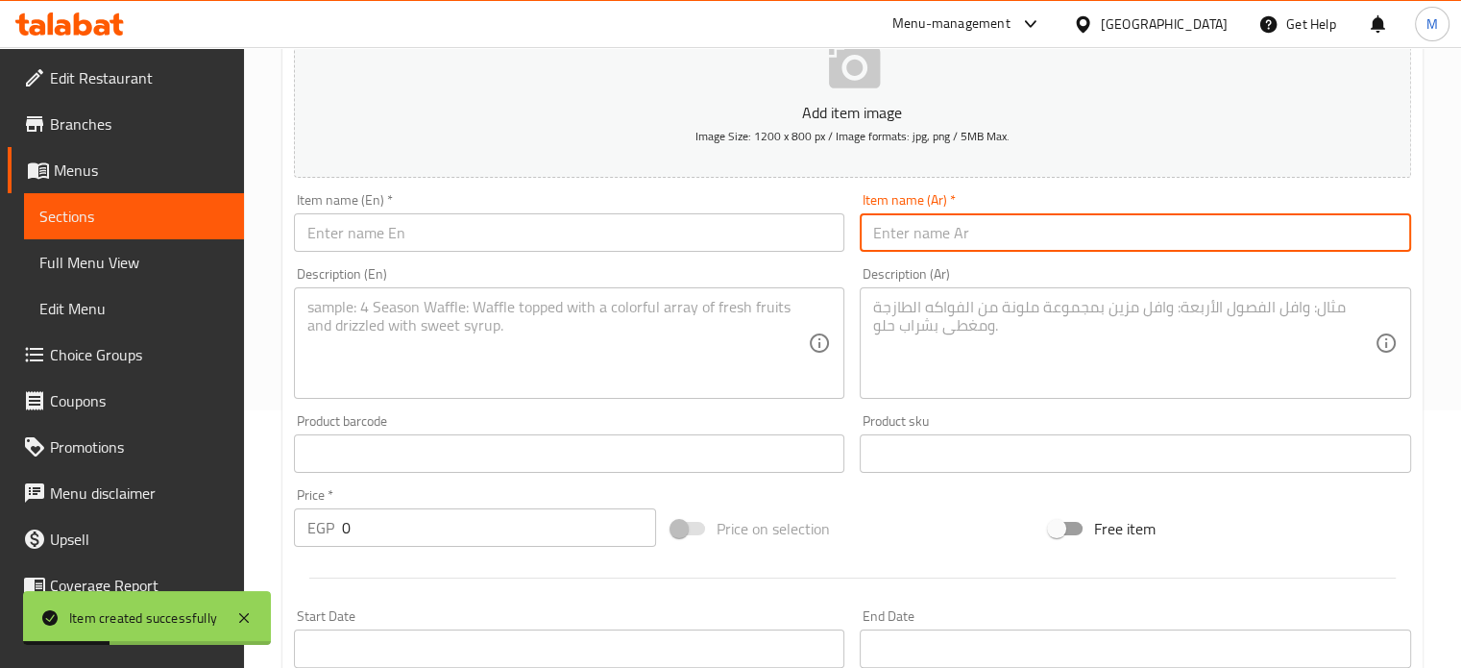
paste input "عرض المزاج"
type input "عرض المزاج"
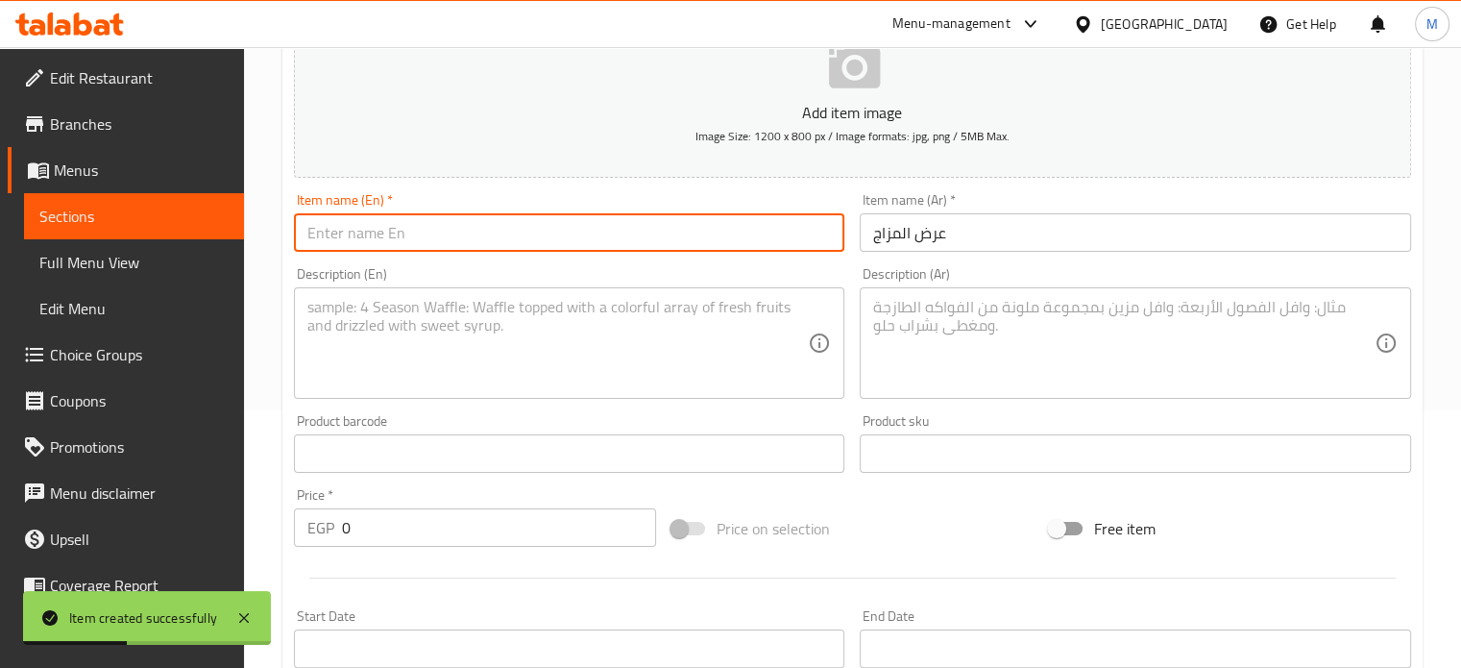
click at [725, 231] on input "text" at bounding box center [569, 232] width 551 height 38
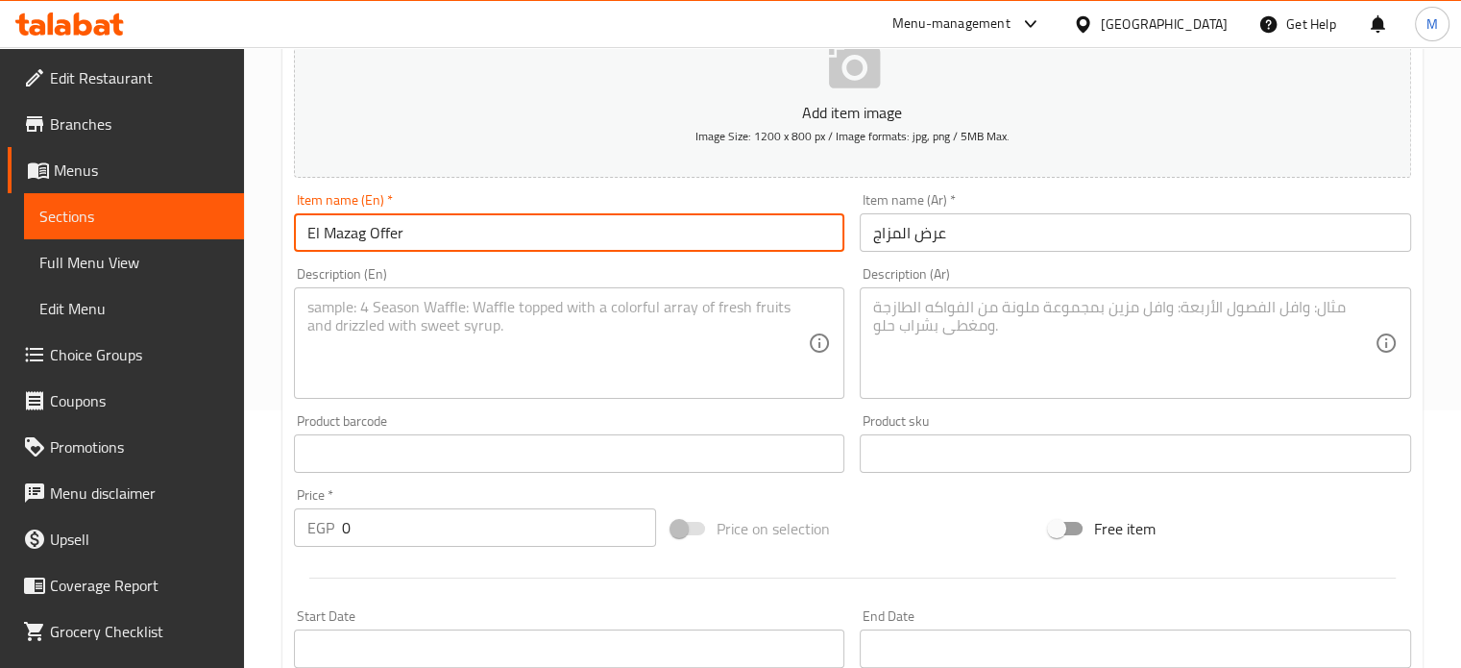
type input "El Mazag Offer"
click at [1055, 332] on textarea at bounding box center [1123, 343] width 501 height 91
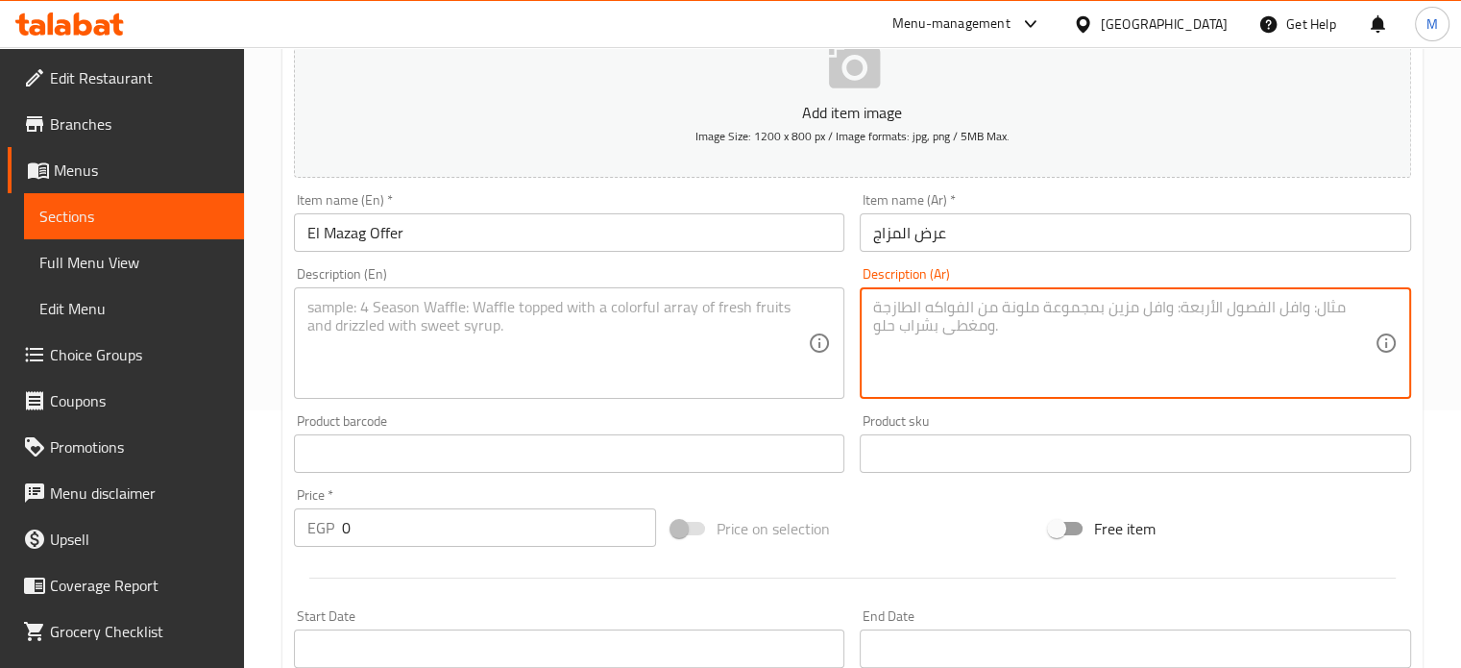
paste textarea "بيتزا فاميلي+بطاطس+٢لتر بيبسي"
click at [1013, 314] on textarea "بيتزا فاميلي+بطاطس+٢لتر بيبسي" at bounding box center [1123, 343] width 501 height 91
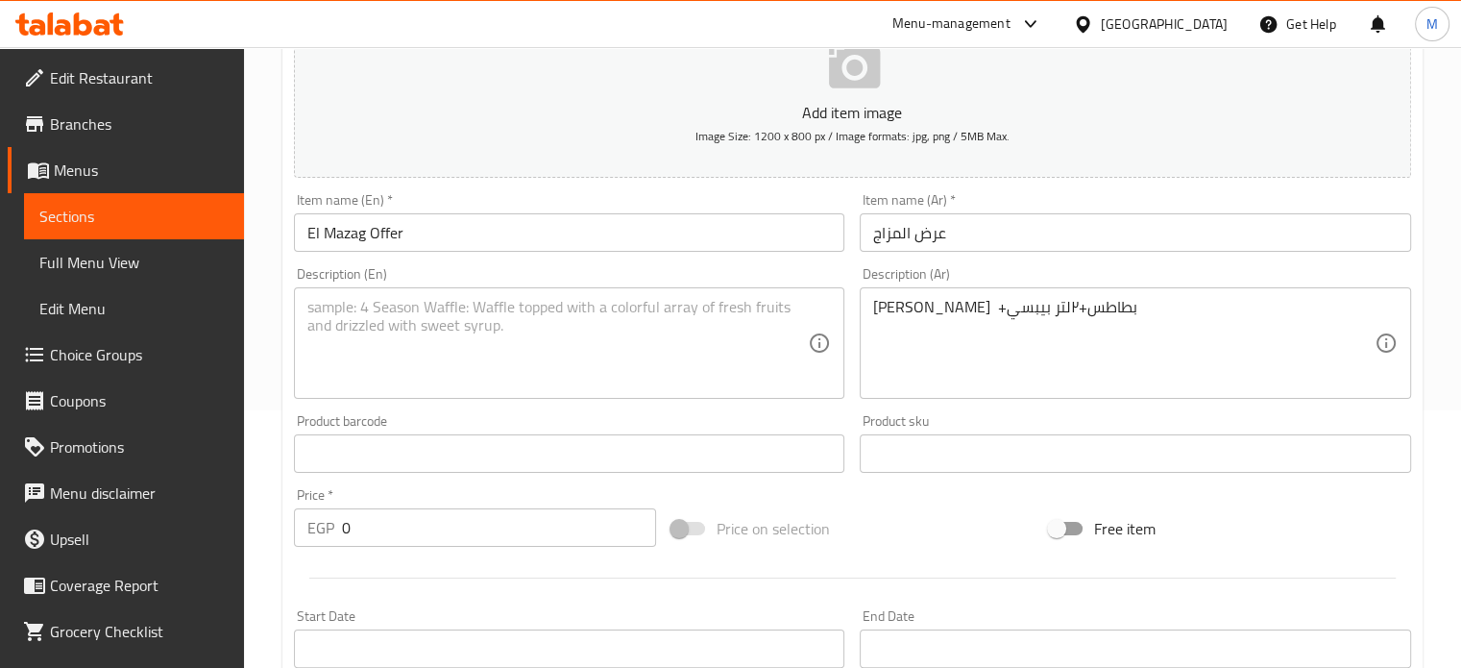
click at [961, 285] on div "Description (Ar) بيتزا فاميلي +بطاطس+٢لتر بيبسي Description (Ar)" at bounding box center [1135, 333] width 551 height 132
click at [964, 300] on textarea "بيتزا فاميلي +بطاطس+٢لتر بيبسي" at bounding box center [1123, 343] width 501 height 91
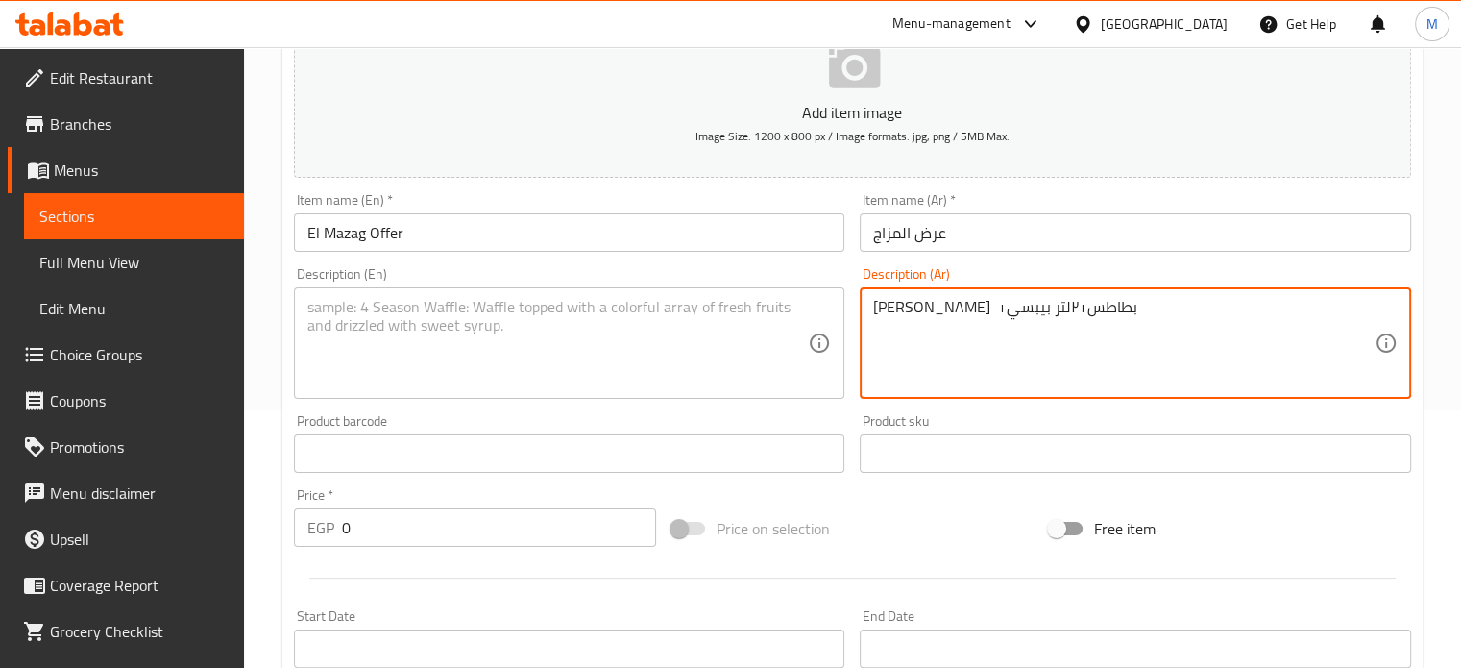
click at [964, 300] on textarea "بيتزا فاميلي +بطاطس+٢لتر بيبسي" at bounding box center [1123, 343] width 501 height 91
paste textarea "من اختيارك + بطاطس + ٢"
type textarea "بيتزا فاميلي من اختيارك + بطاطس + ٢ لتر بيبسي"
click at [479, 295] on div "Description (En)" at bounding box center [569, 342] width 551 height 111
paste textarea "Family pizza of your choice + fries + 2 liters of Pepsi"
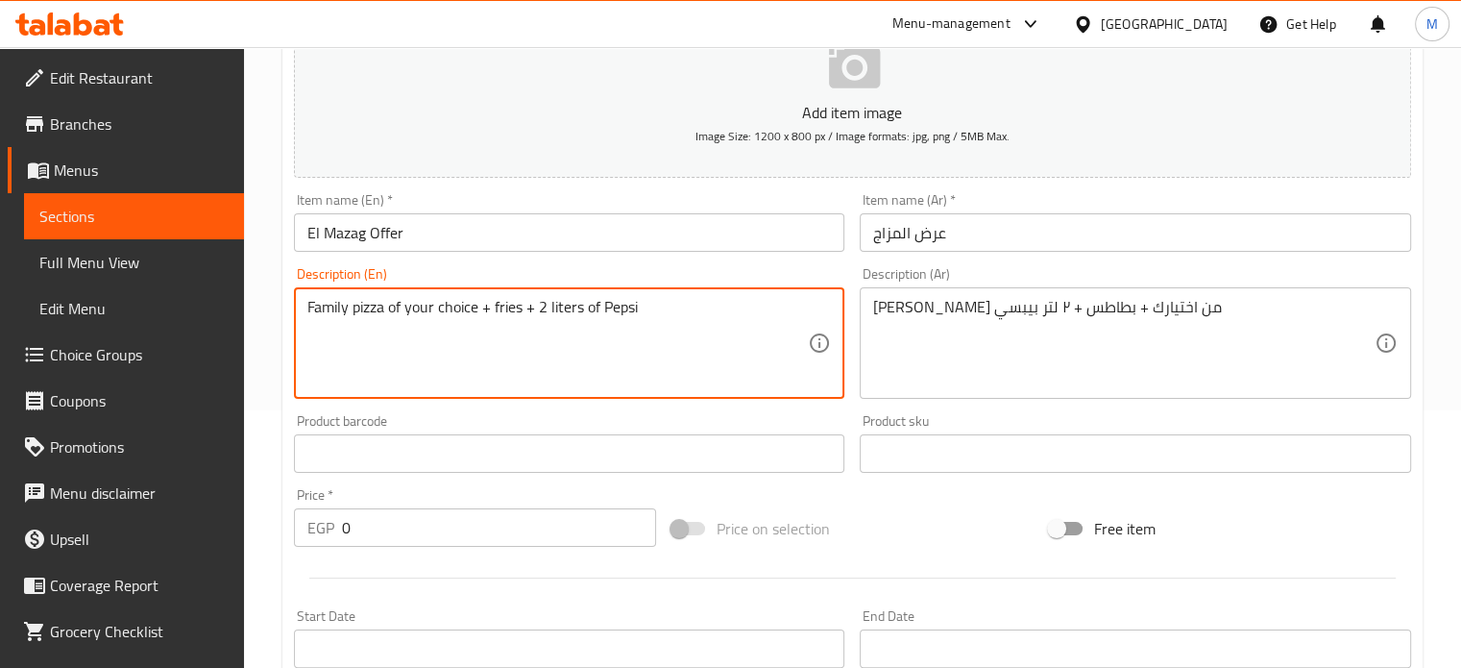
type textarea "Family pizza of your choice + fries + 2 liters of Pepsi"
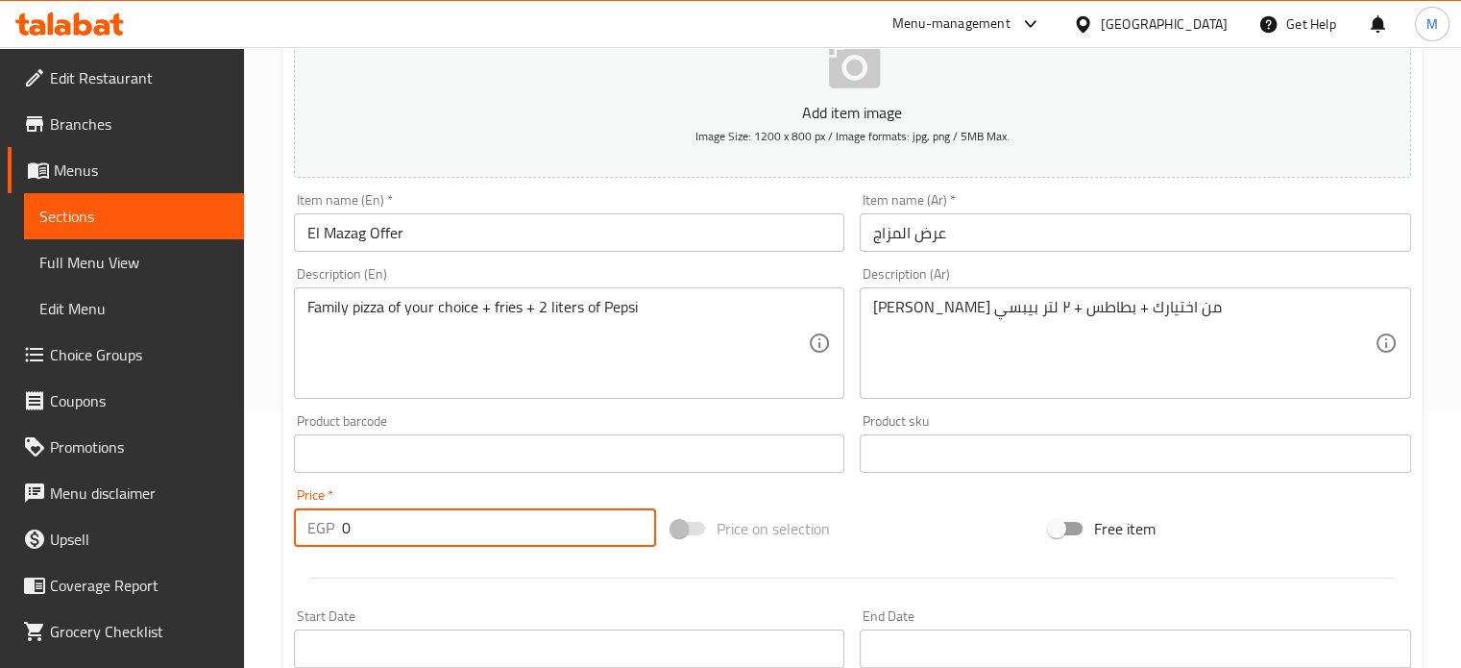
drag, startPoint x: 365, startPoint y: 522, endPoint x: 328, endPoint y: 538, distance: 40.9
click at [335, 536] on div "EGP 0 Price *" at bounding box center [475, 527] width 362 height 38
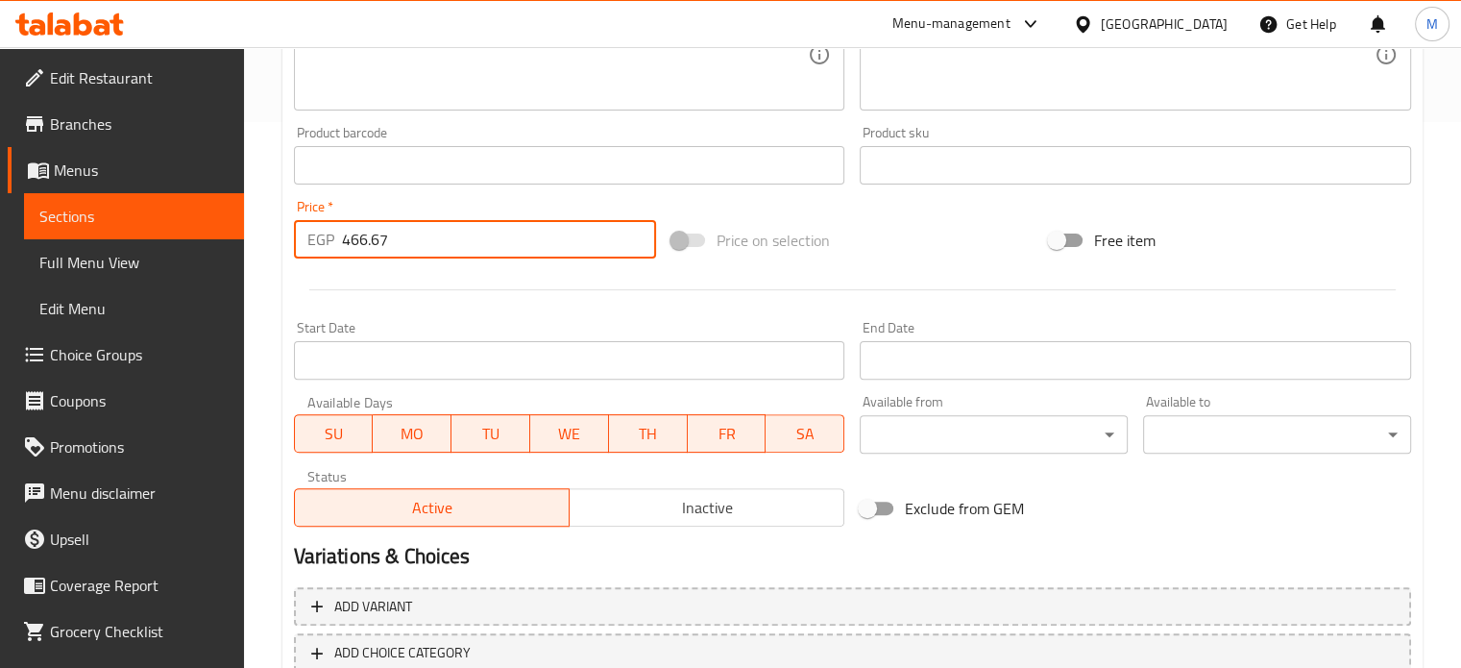
type input "466.67"
click at [689, 515] on span "Inactive" at bounding box center [706, 508] width 259 height 28
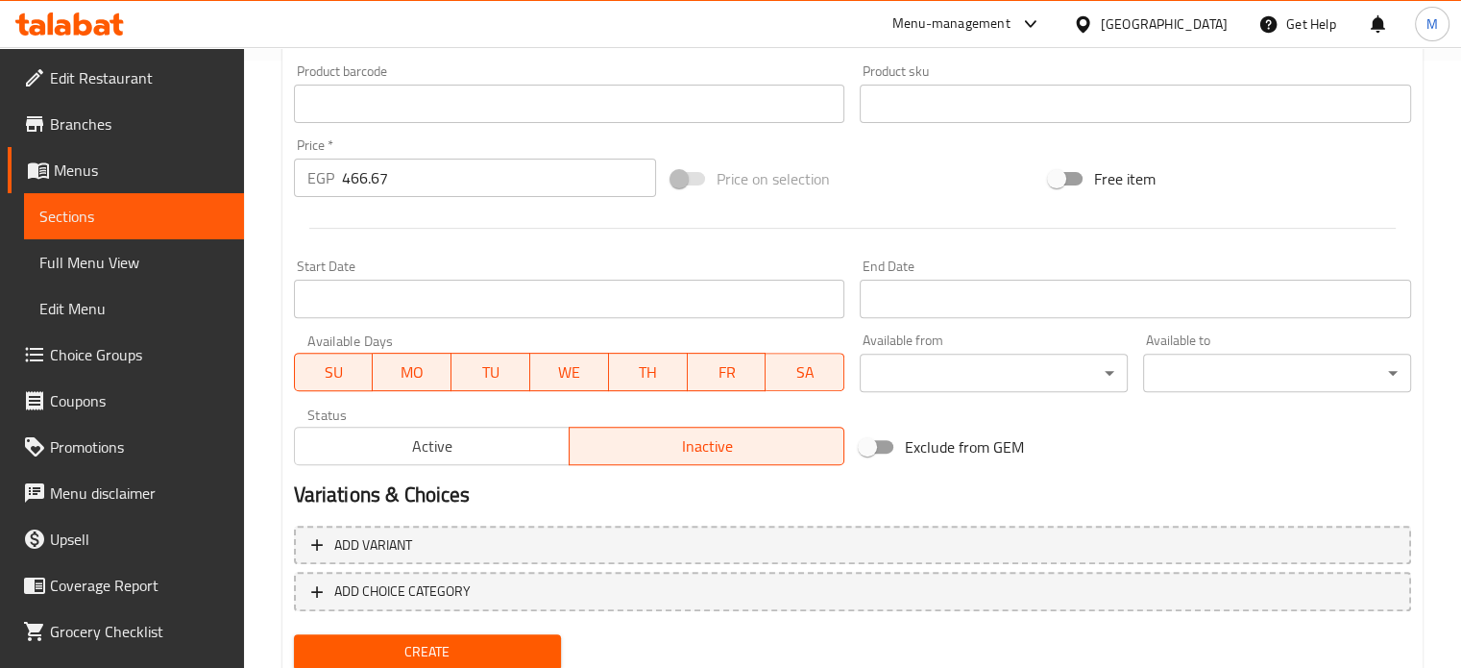
scroll to position [673, 0]
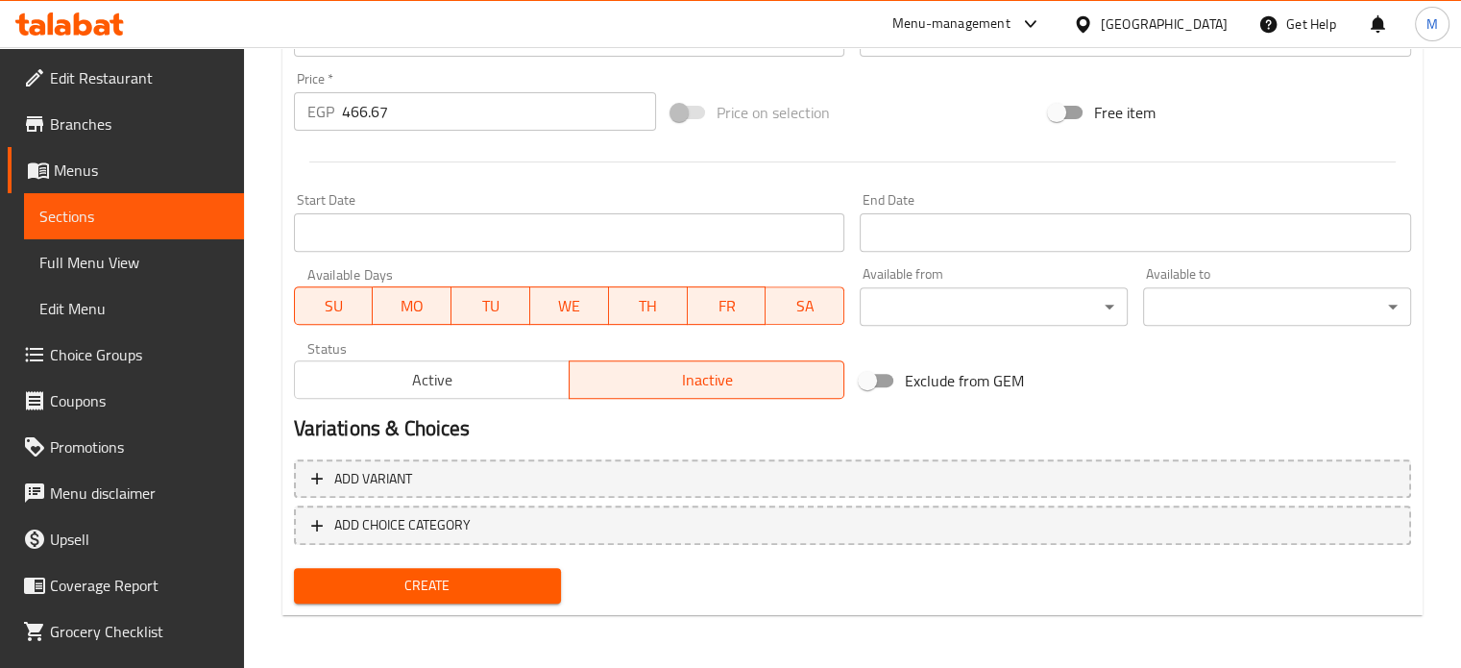
click at [450, 583] on span "Create" at bounding box center [427, 585] width 237 height 24
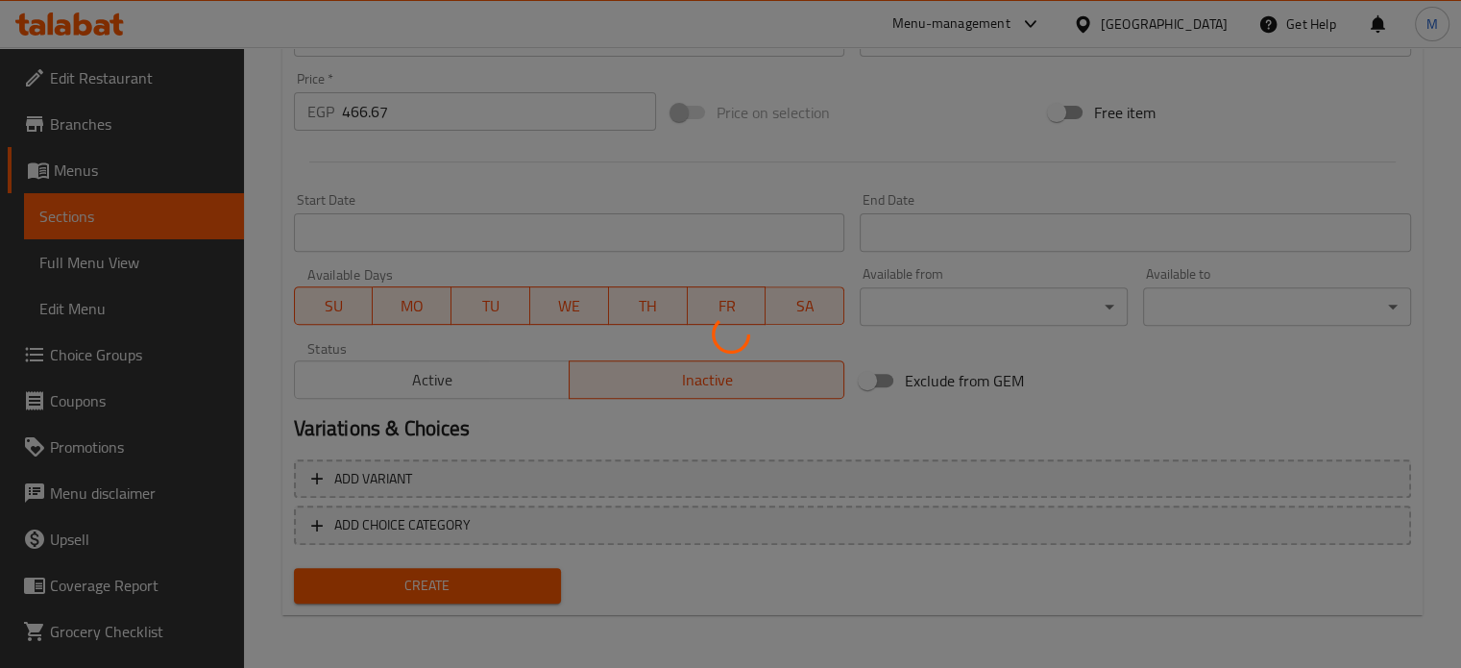
type input "0"
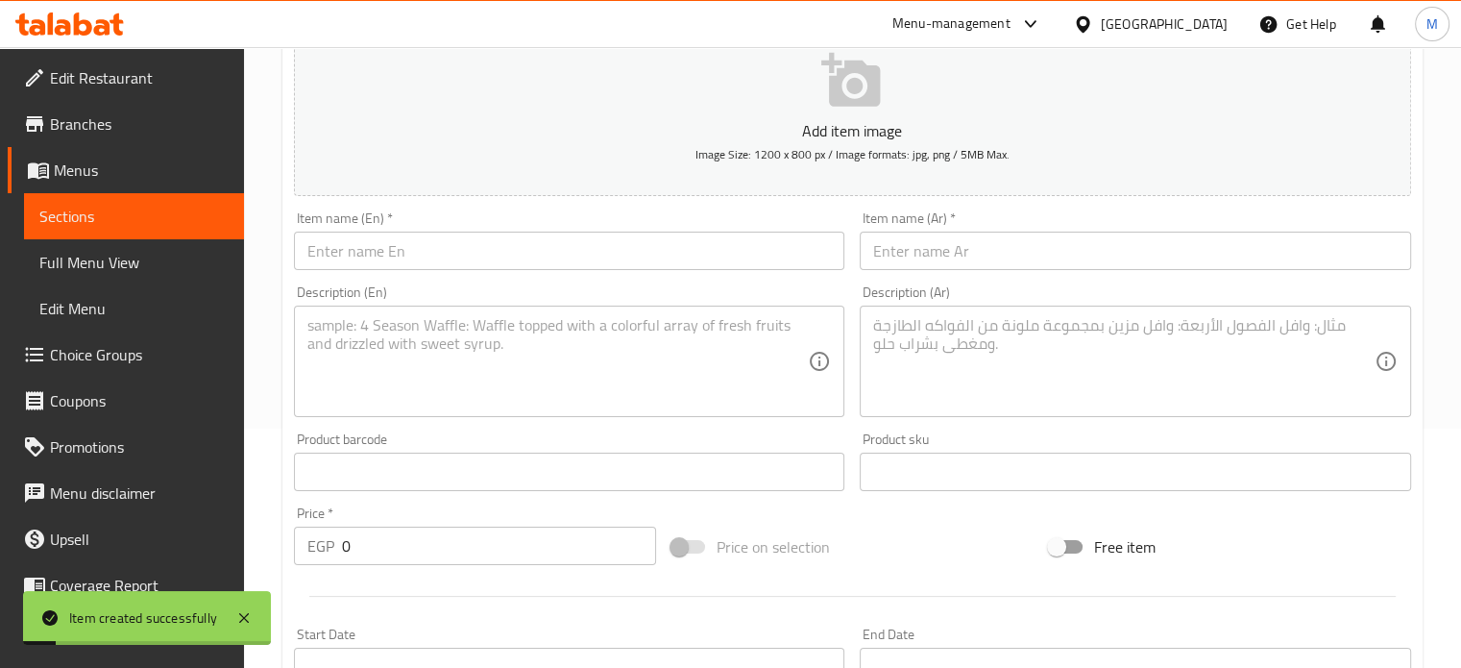
scroll to position [0, 0]
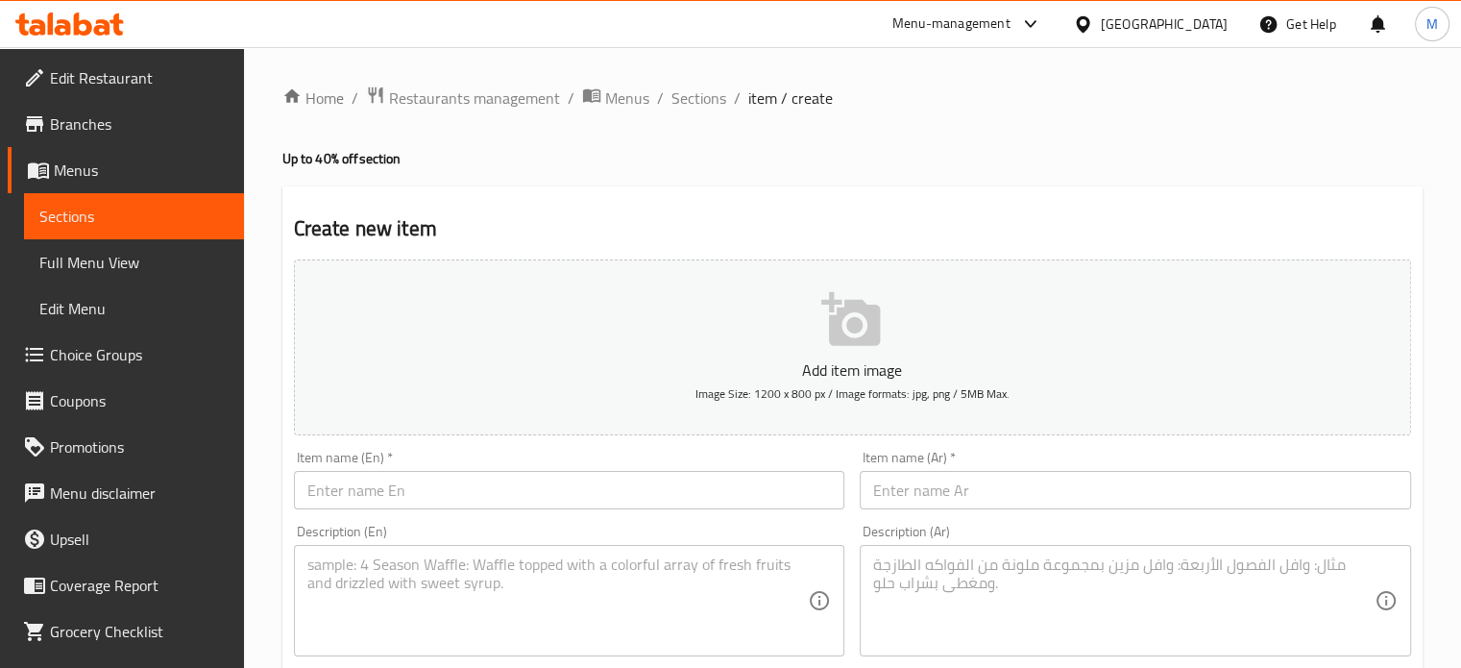
click at [704, 99] on span "Sections" at bounding box center [698, 97] width 55 height 23
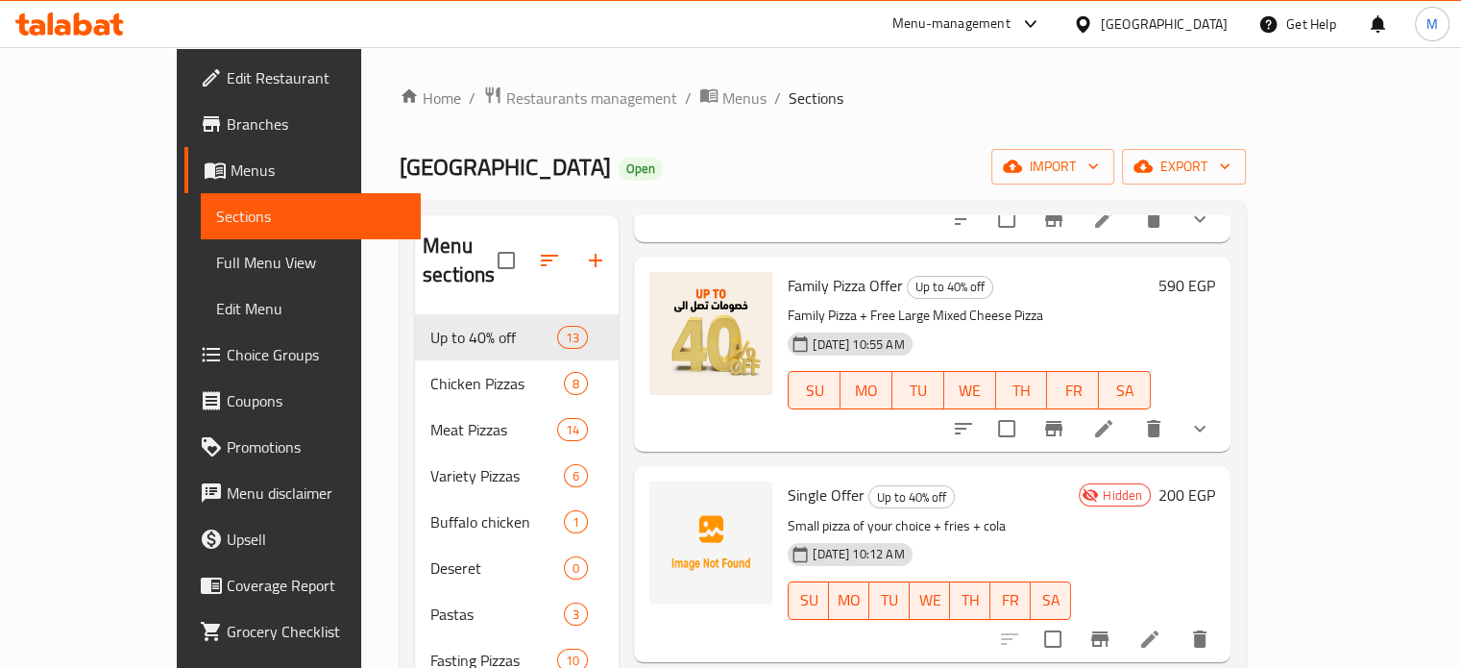
scroll to position [1953, 0]
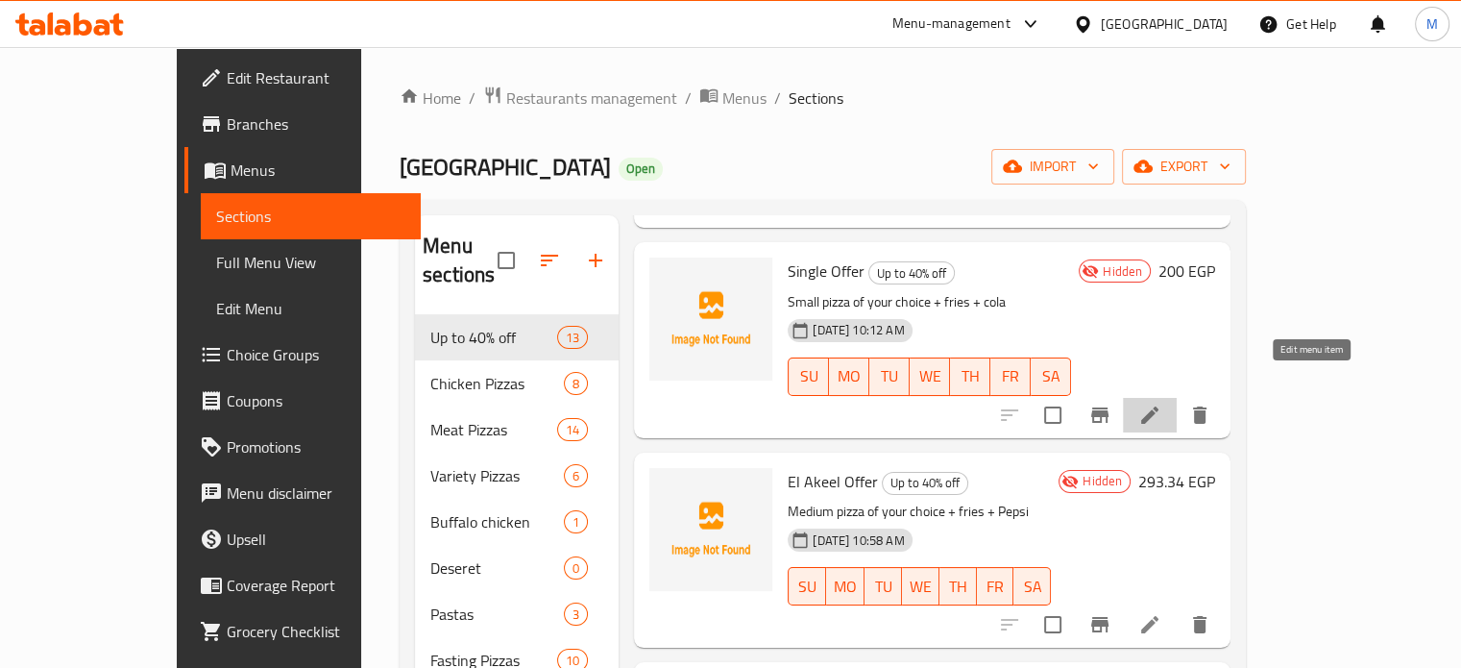
click at [1161, 403] on icon at bounding box center [1149, 414] width 23 height 23
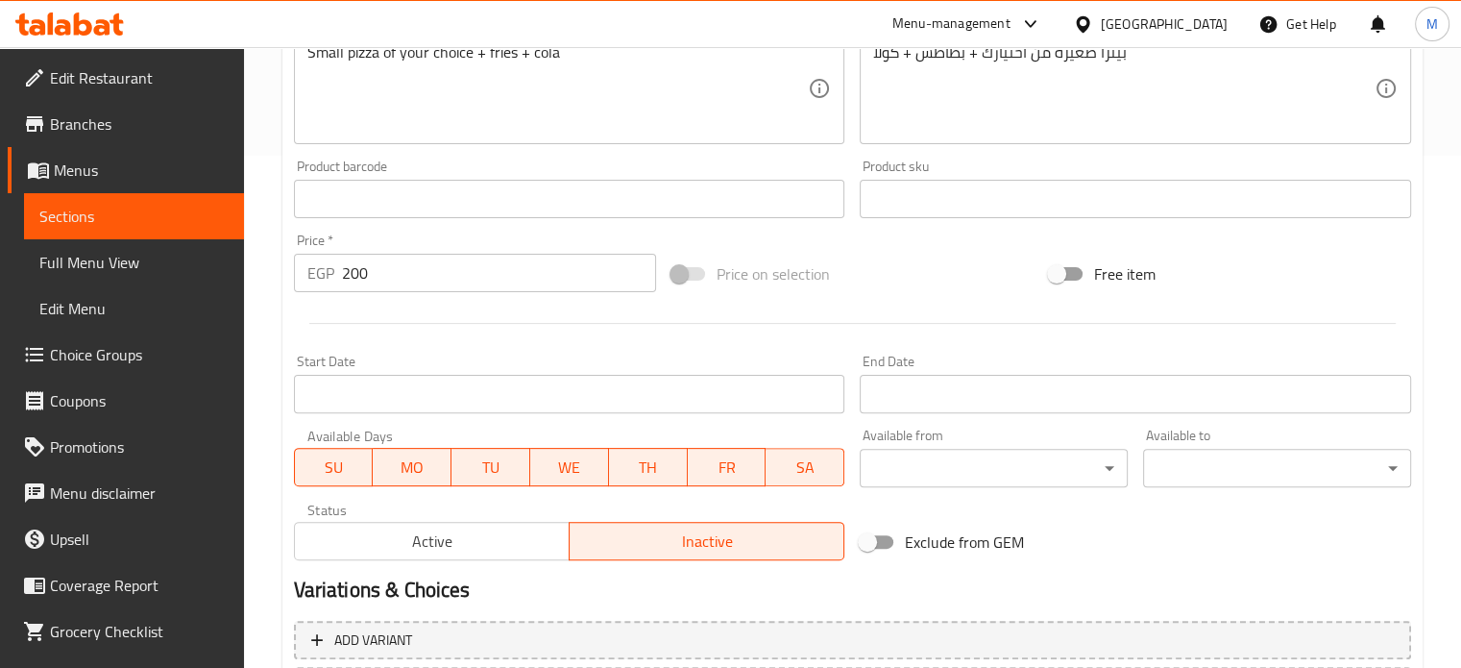
scroll to position [673, 0]
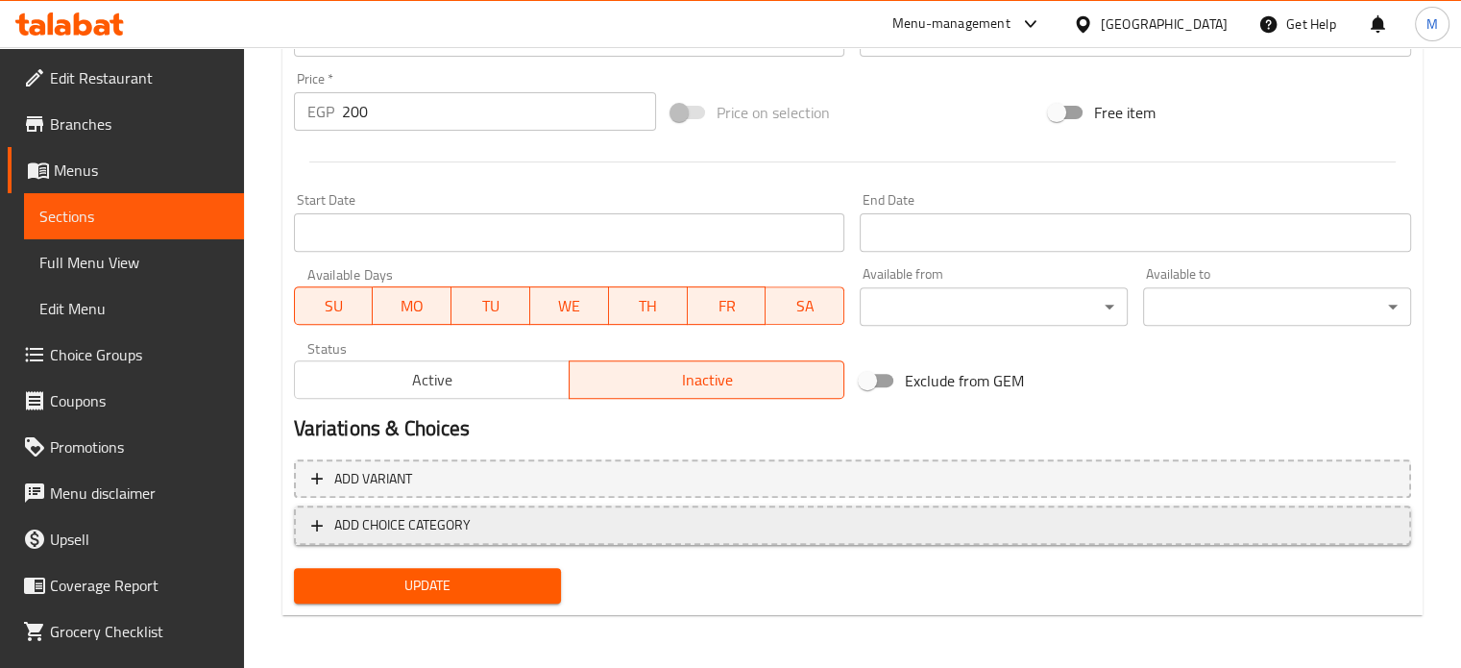
click at [449, 524] on span "ADD CHOICE CATEGORY" at bounding box center [402, 525] width 136 height 24
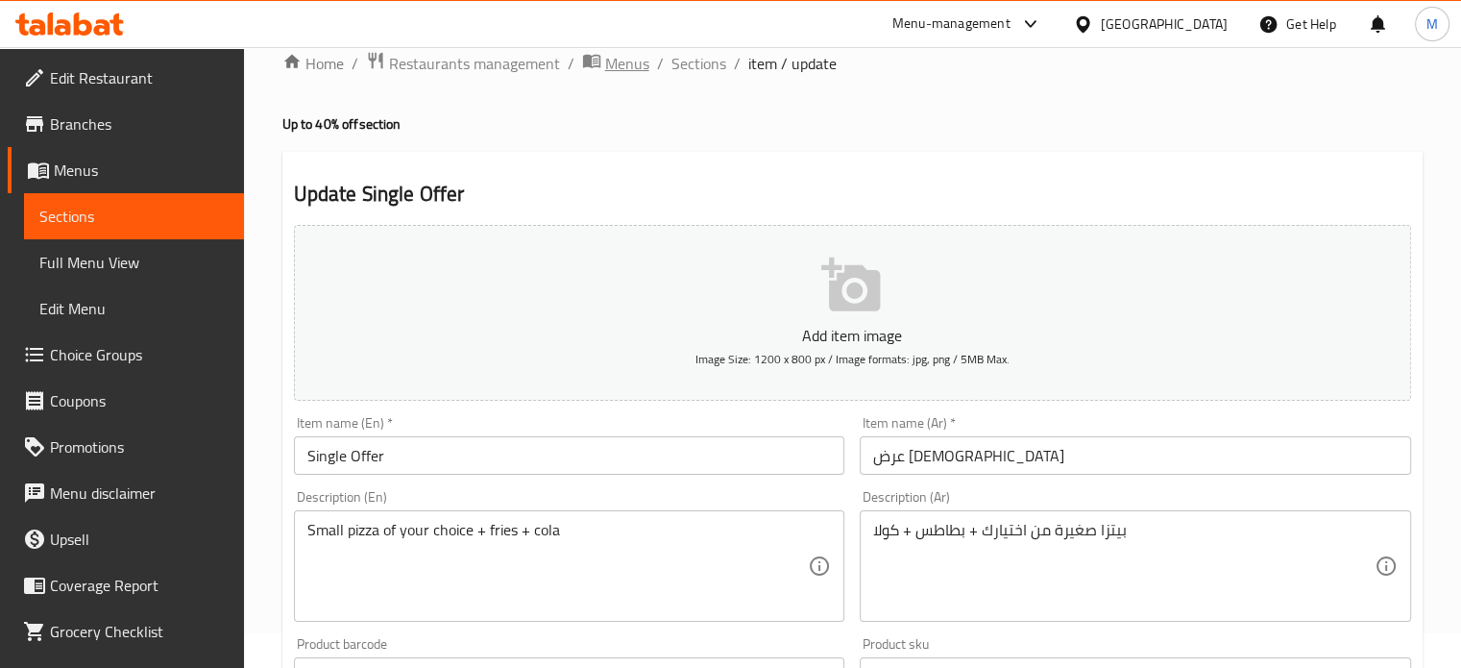
scroll to position [0, 0]
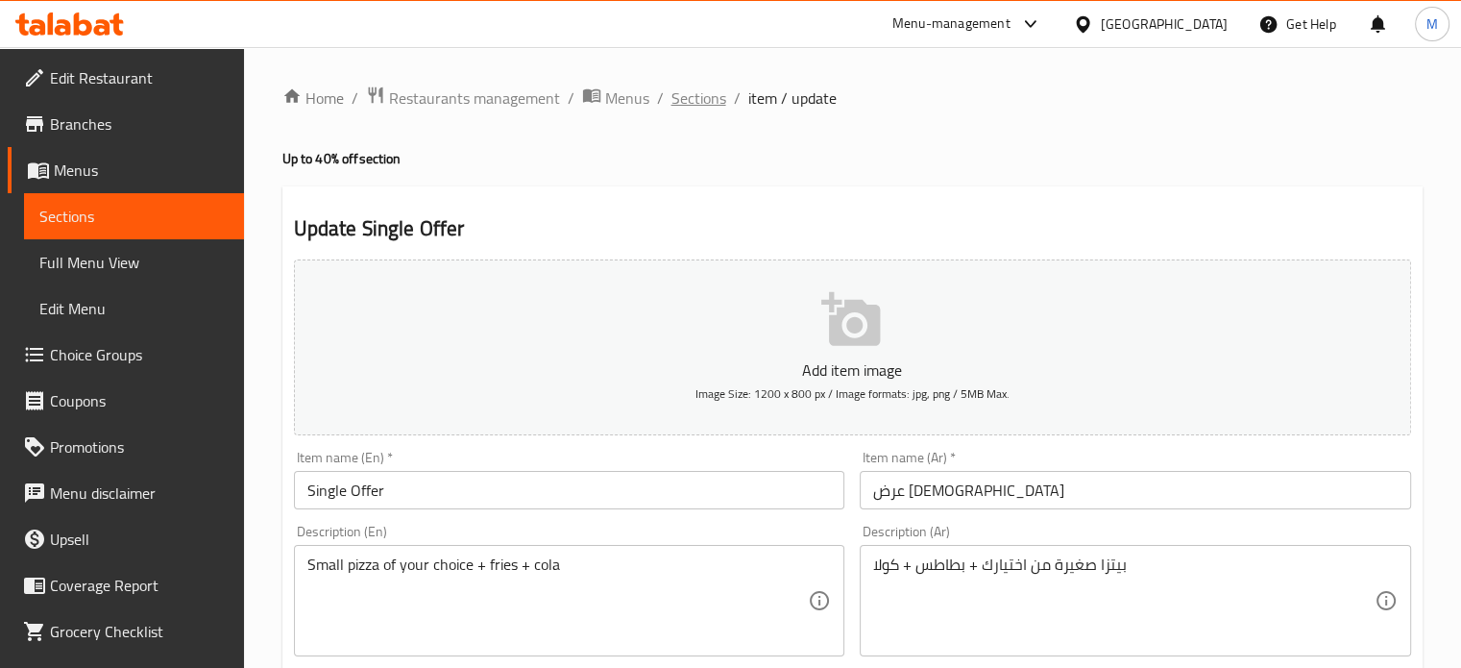
click at [699, 99] on span "Sections" at bounding box center [698, 97] width 55 height 23
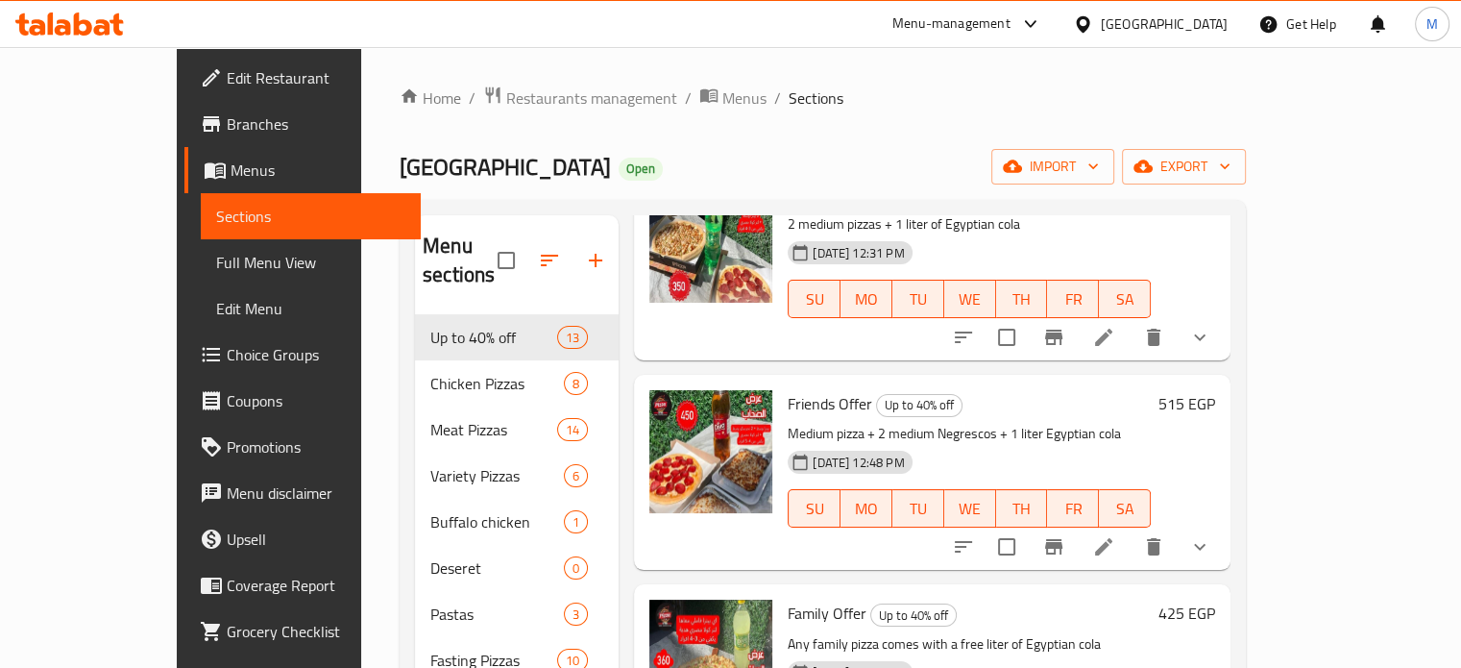
scroll to position [416, 0]
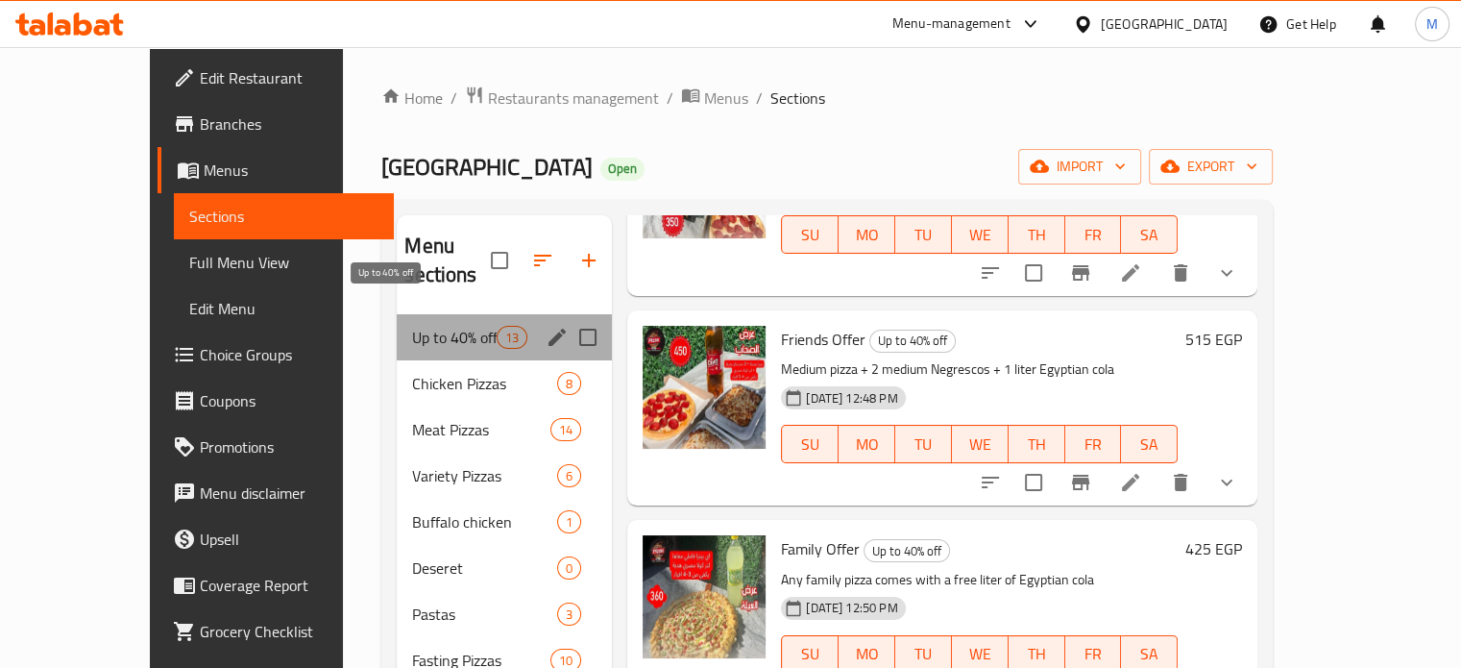
click at [450, 326] on span "Up to 40% off" at bounding box center [454, 337] width 85 height 23
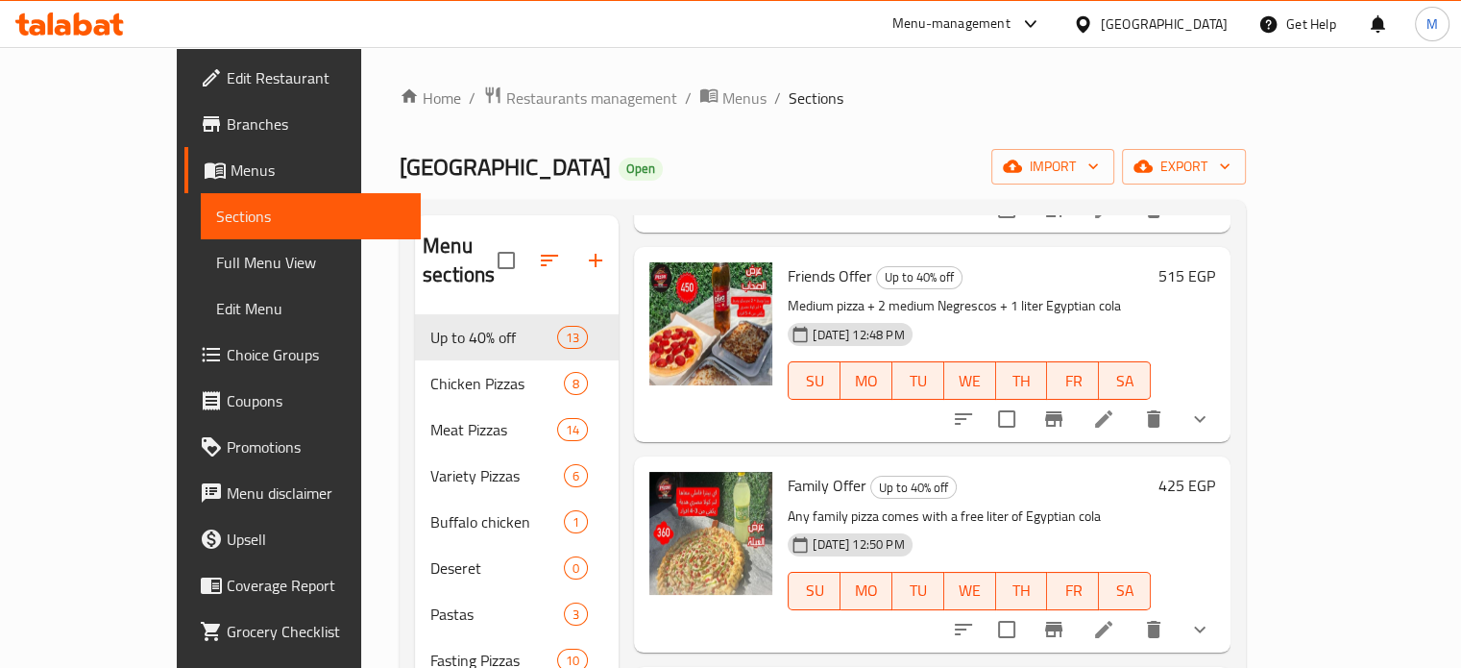
scroll to position [544, 0]
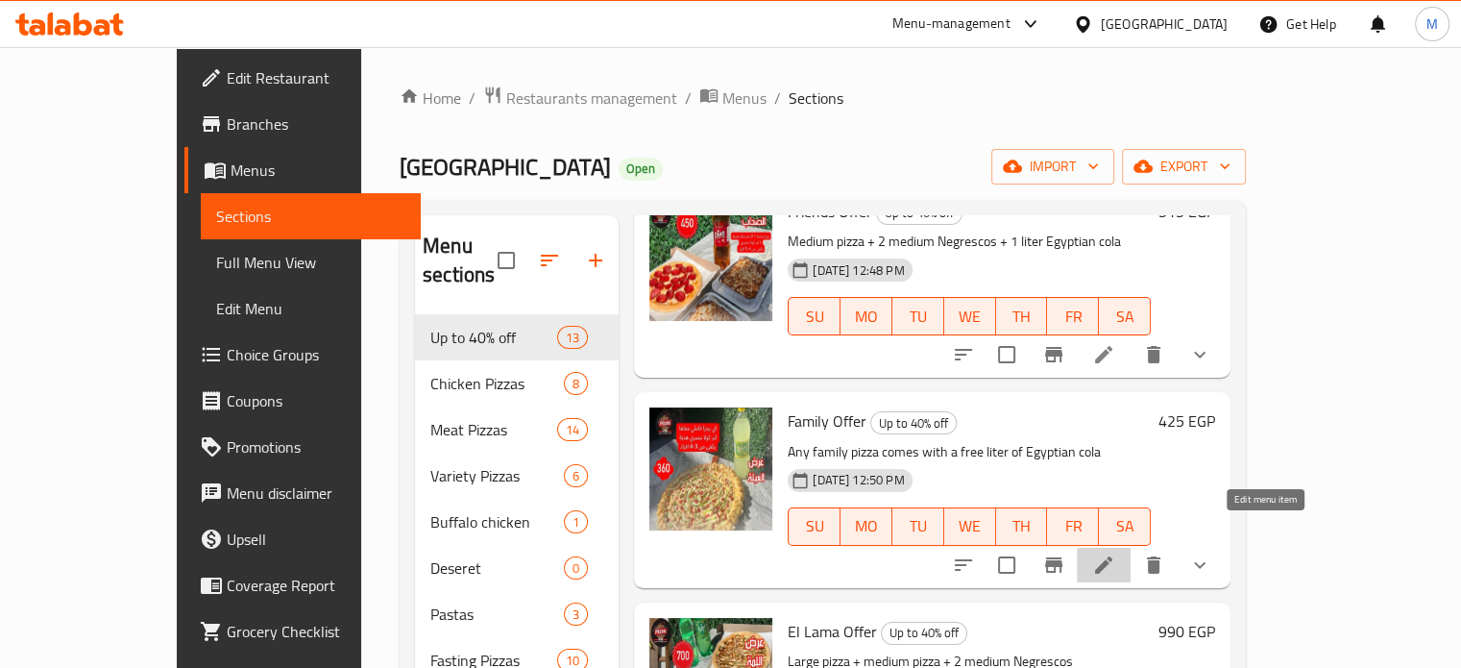
click at [1115, 553] on icon at bounding box center [1103, 564] width 23 height 23
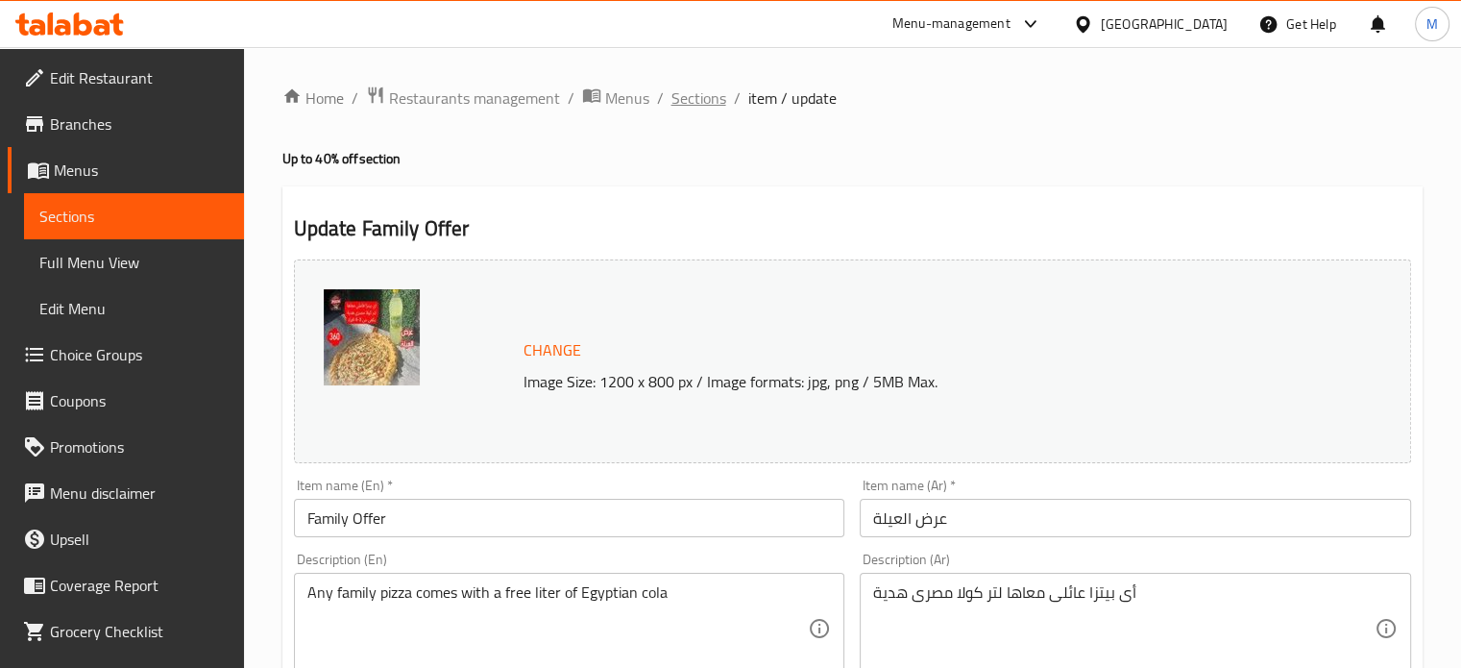
click at [699, 103] on span "Sections" at bounding box center [698, 97] width 55 height 23
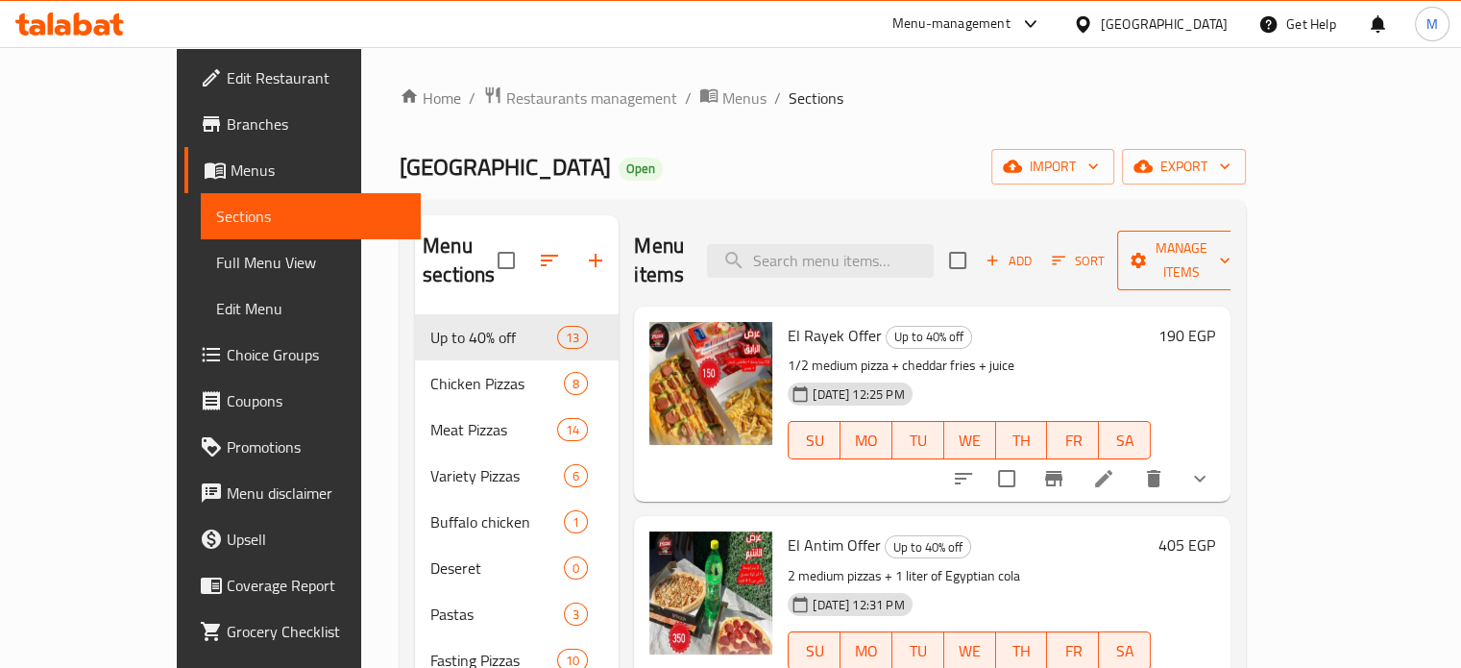
click at [1230, 244] on span "Manage items" at bounding box center [1181, 260] width 98 height 48
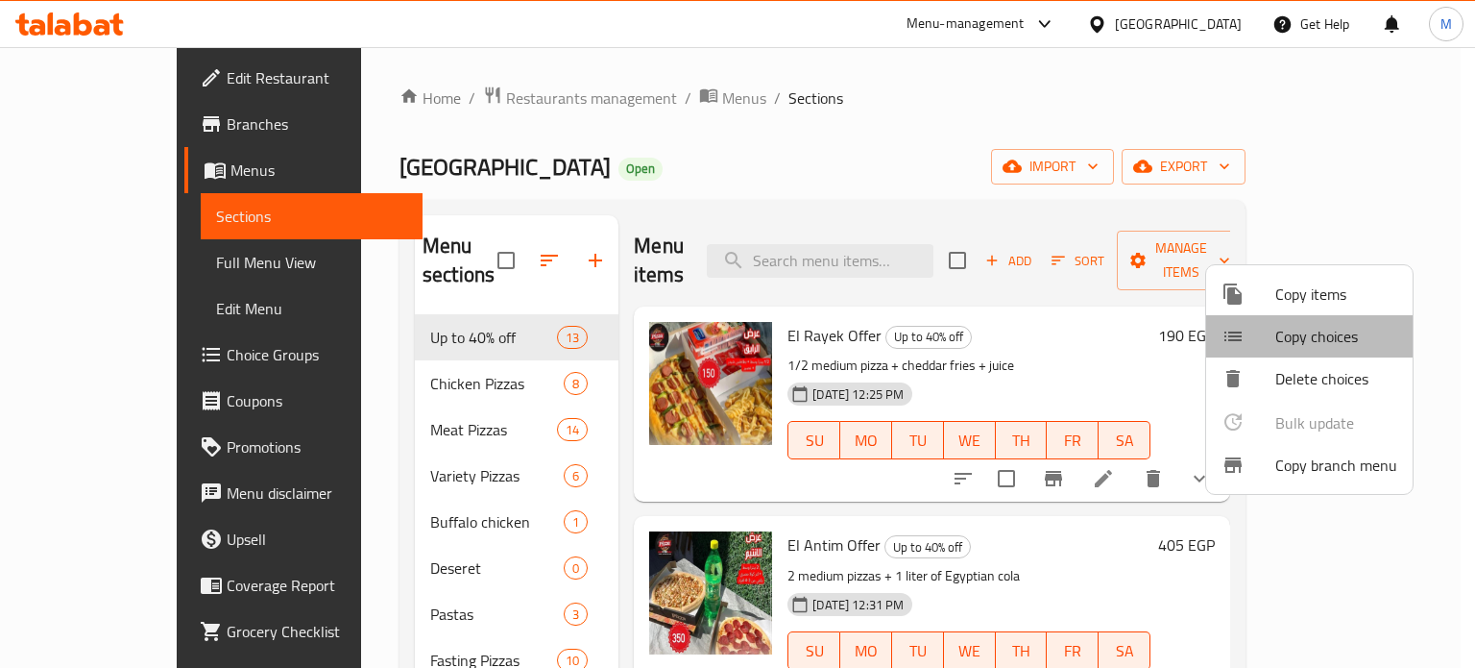
click at [1309, 335] on span "Copy choices" at bounding box center [1337, 336] width 122 height 23
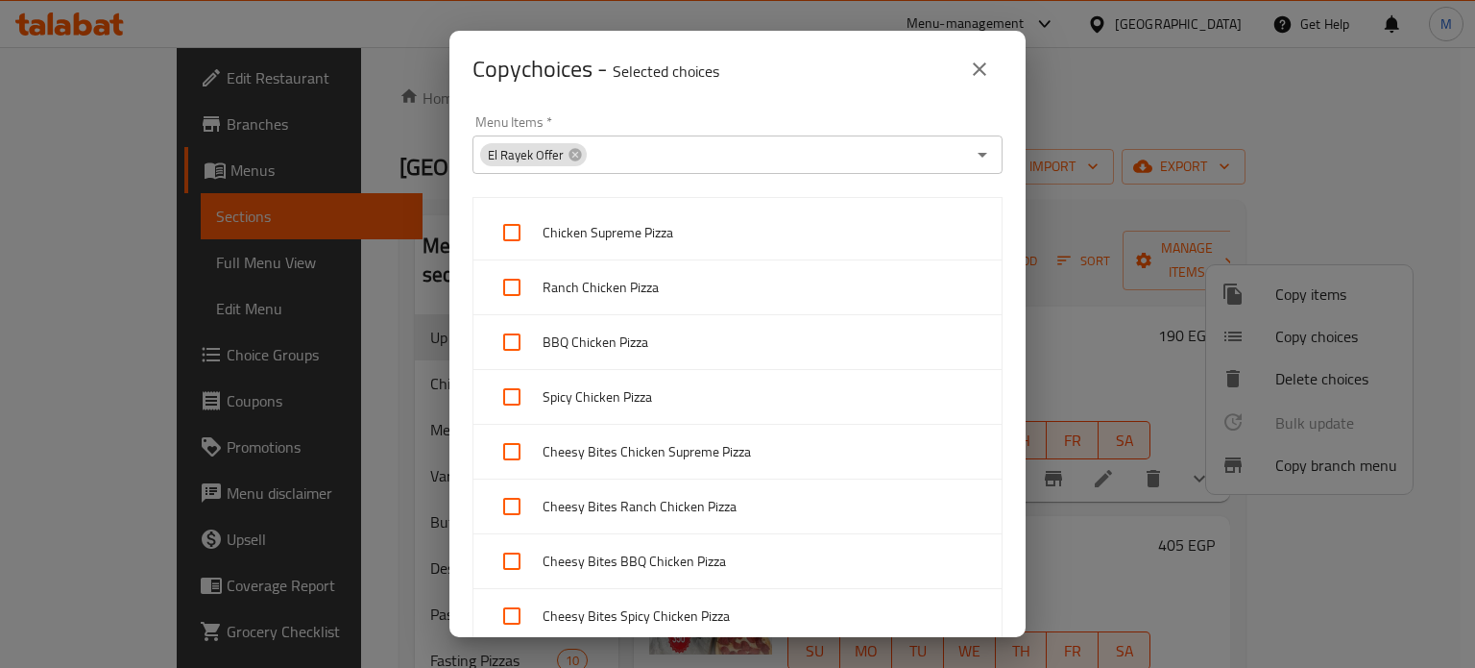
click at [513, 235] on input "checkbox" at bounding box center [512, 232] width 46 height 46
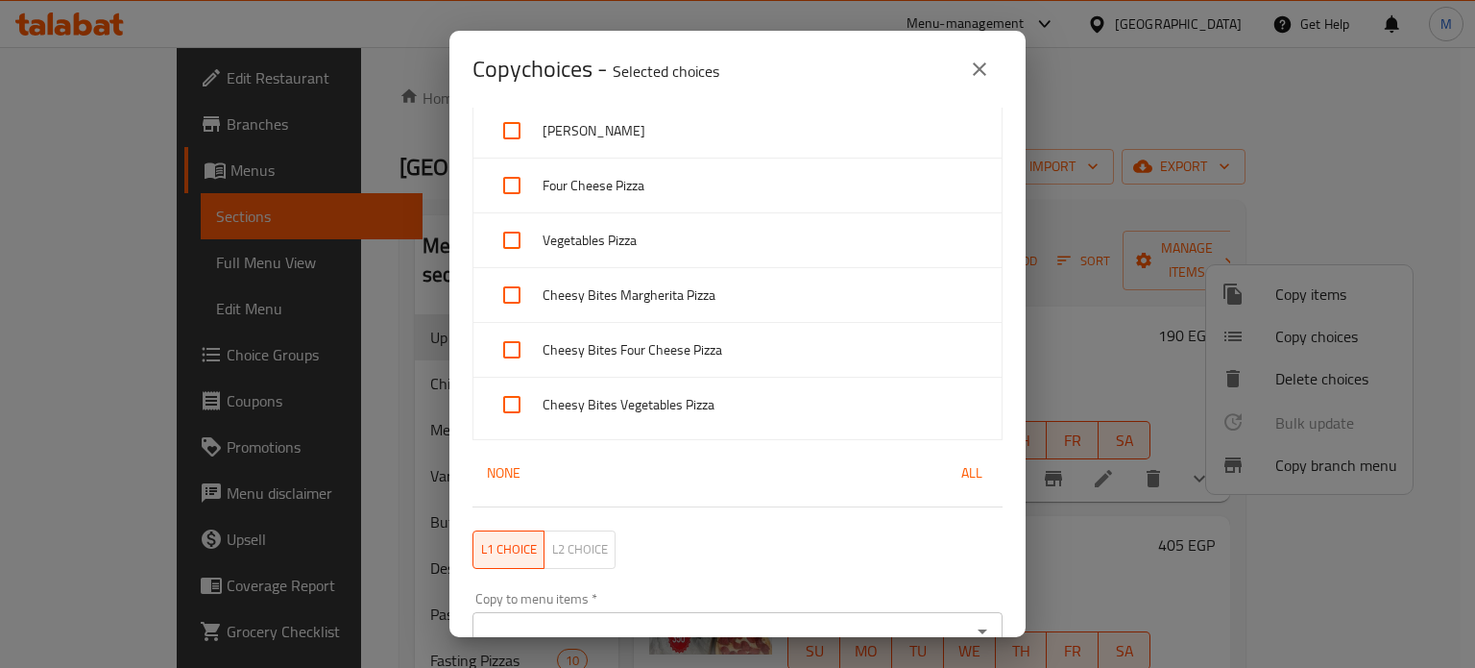
scroll to position [1441, 0]
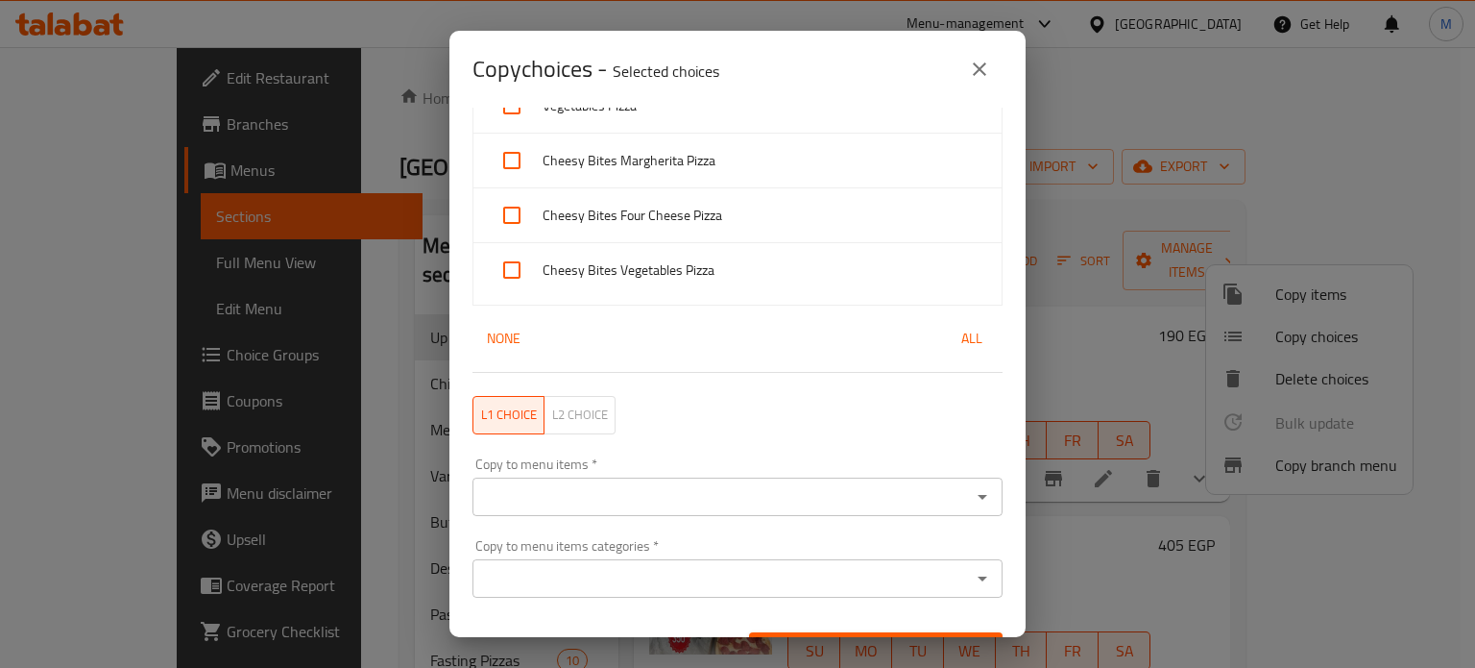
click at [949, 329] on span "All" at bounding box center [972, 339] width 46 height 24
checkbox input "true"
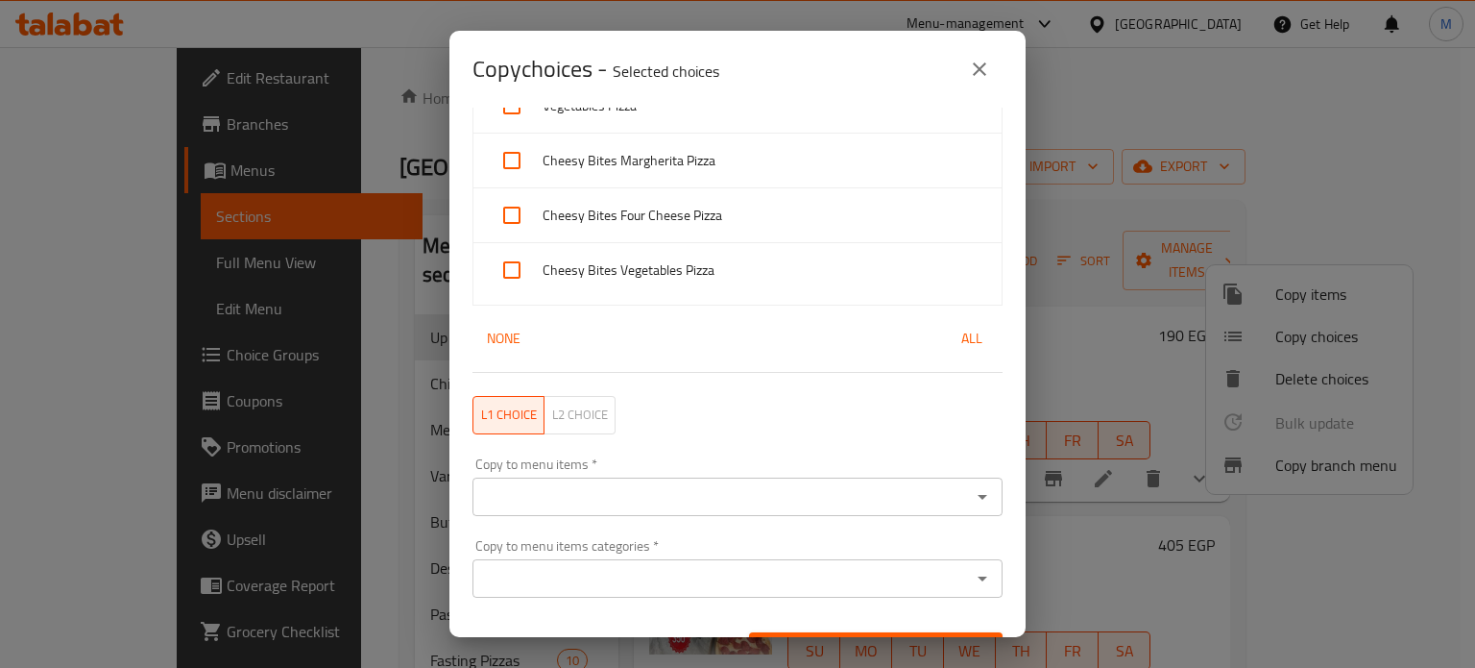
checkbox input "true"
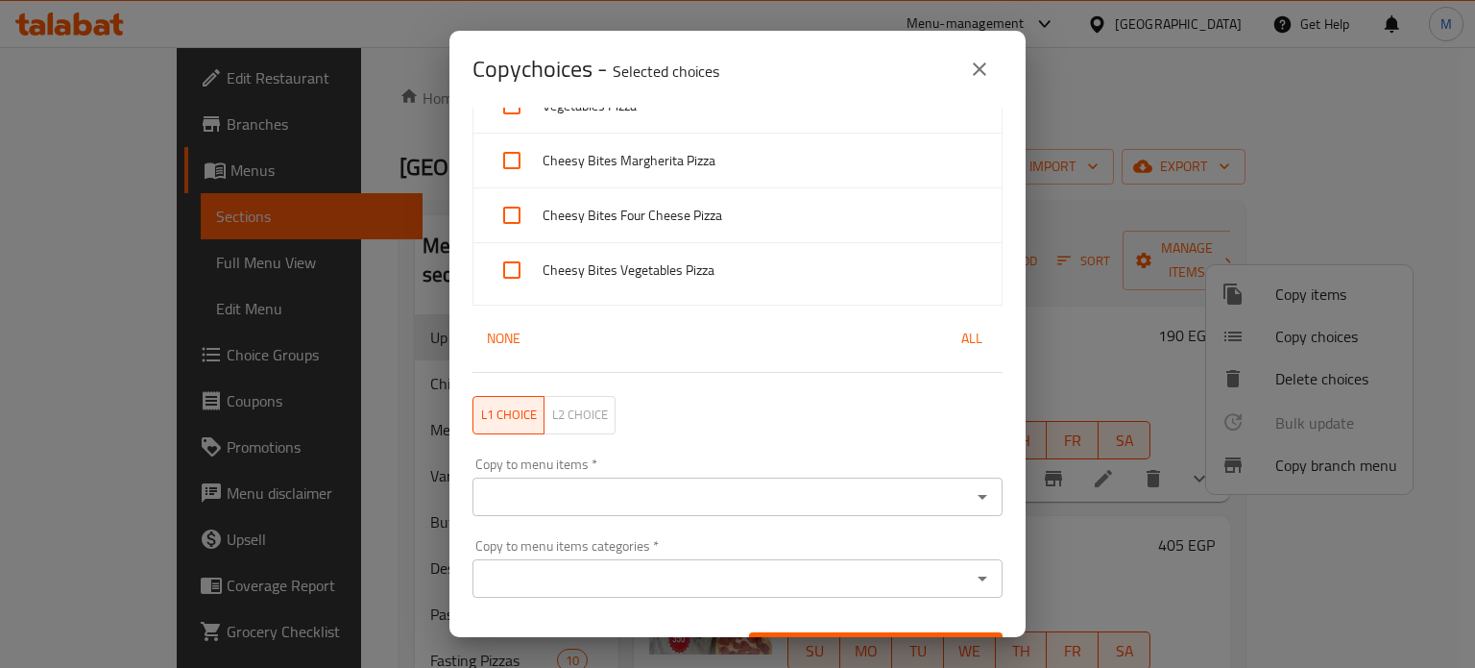
checkbox input "true"
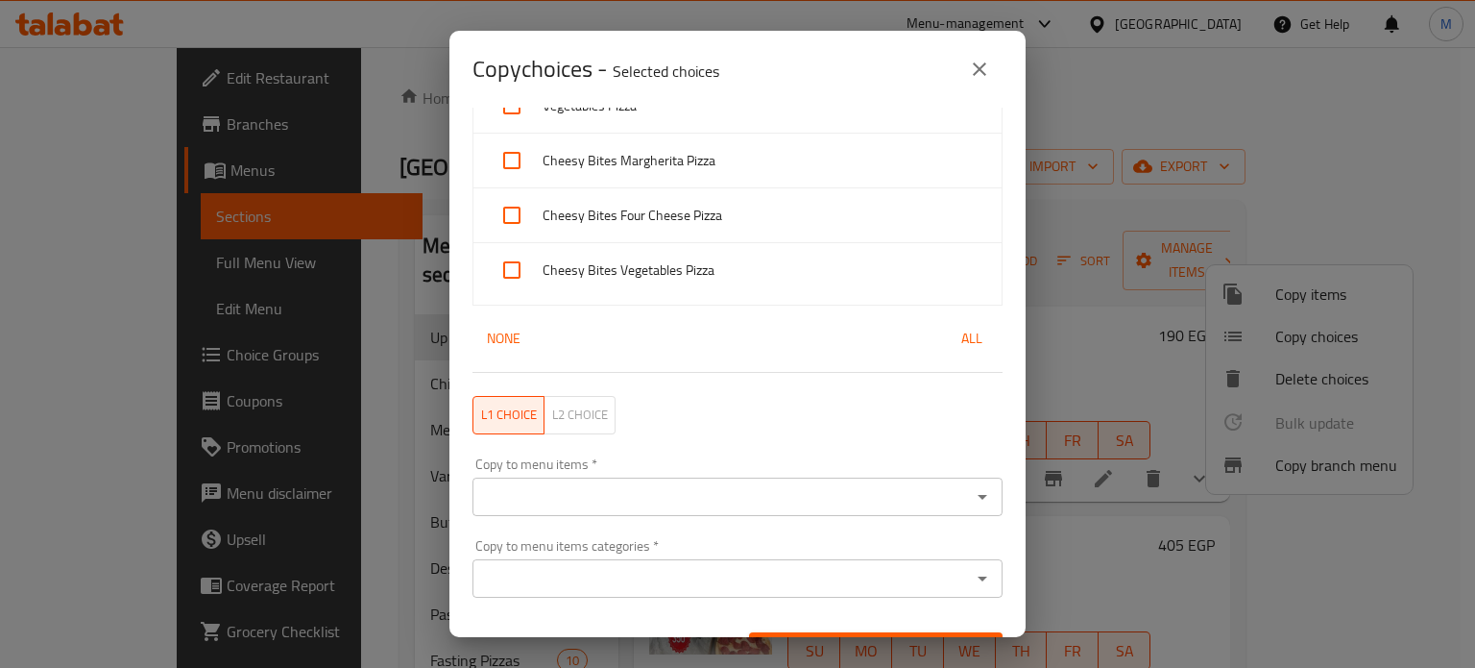
checkbox input "true"
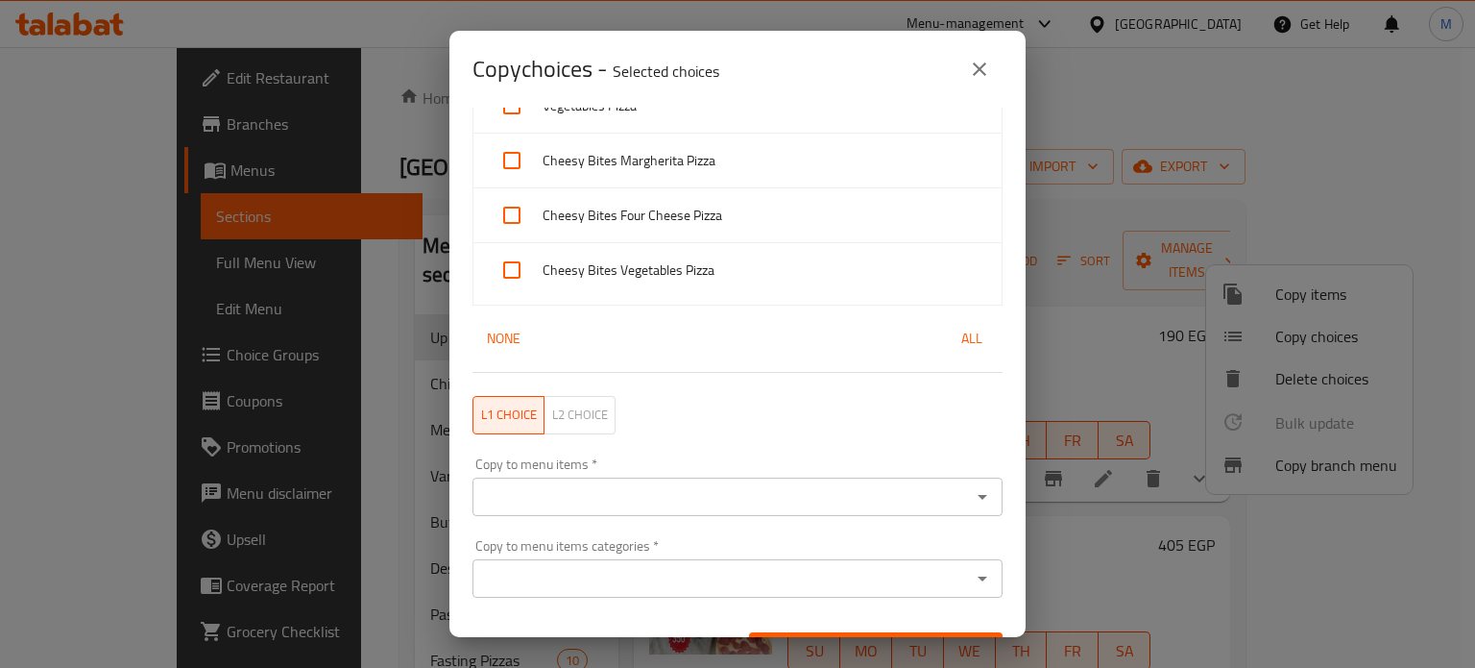
checkbox input "true"
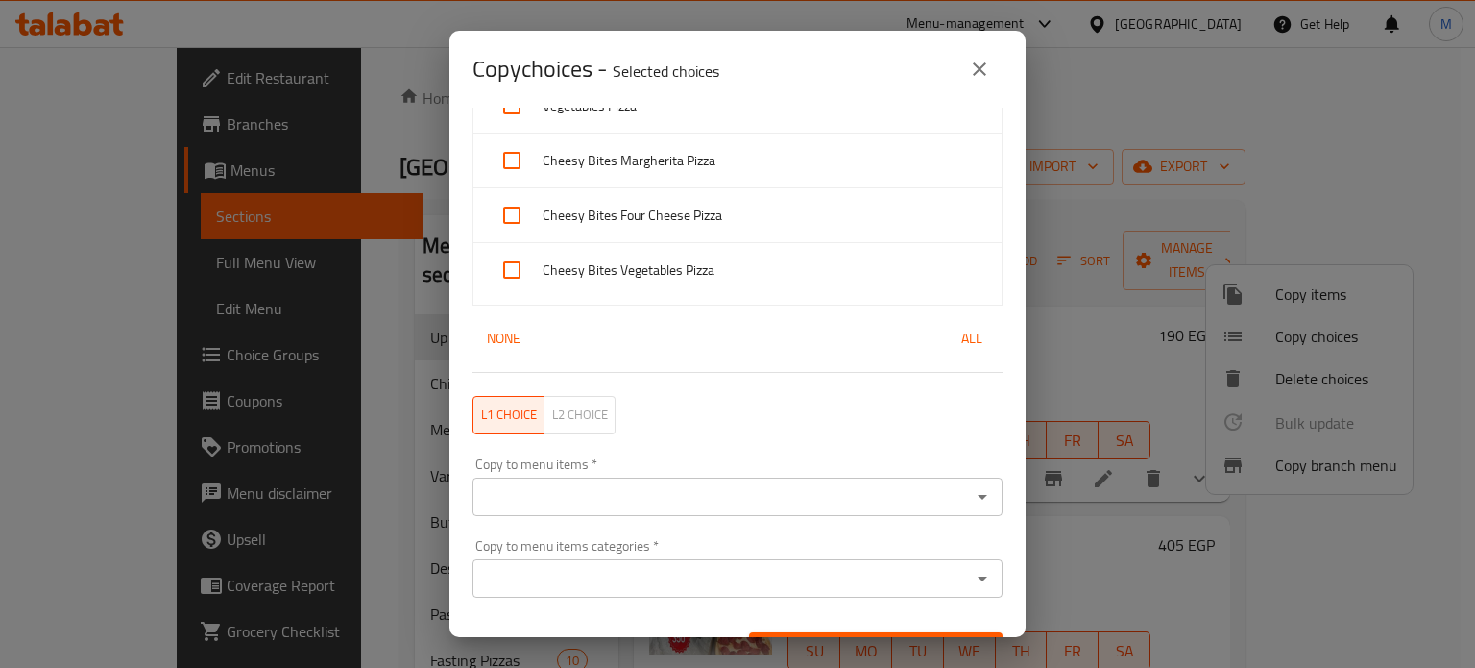
checkbox input "true"
click at [590, 491] on input "Copy to menu items   *" at bounding box center [721, 496] width 487 height 27
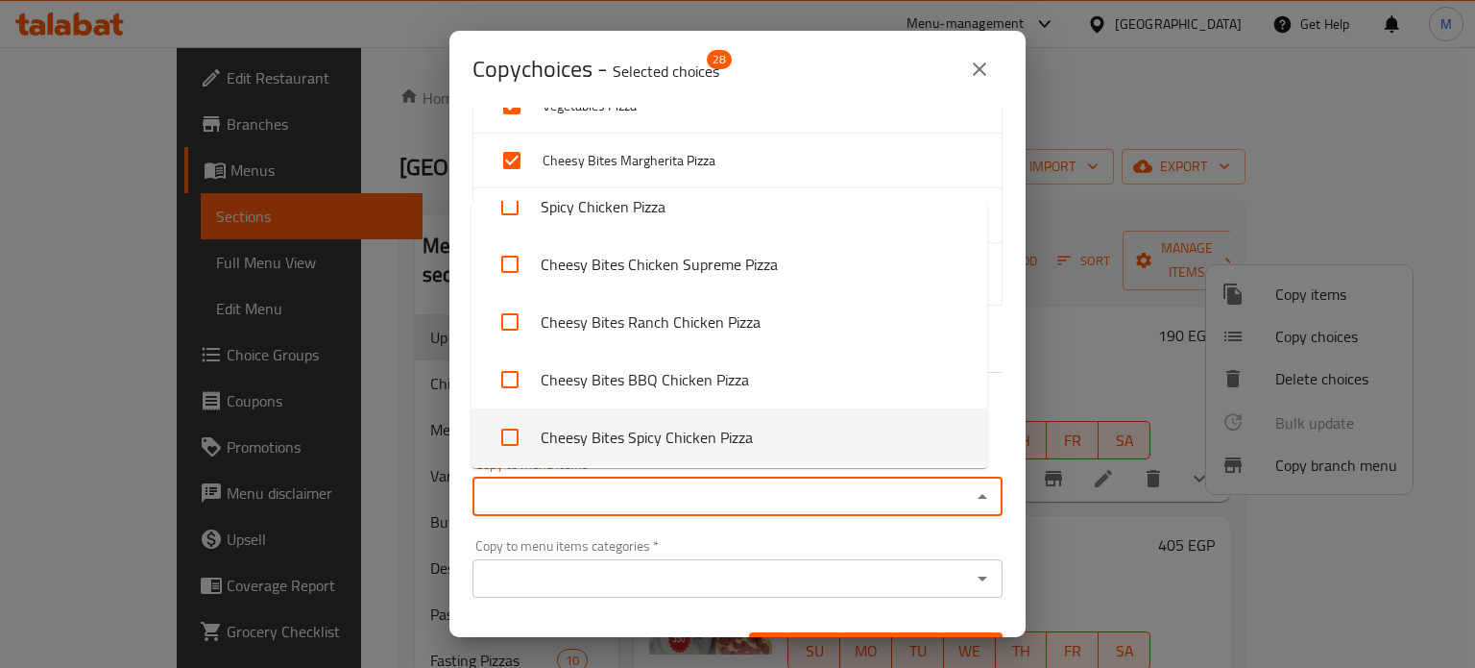
scroll to position [938, 0]
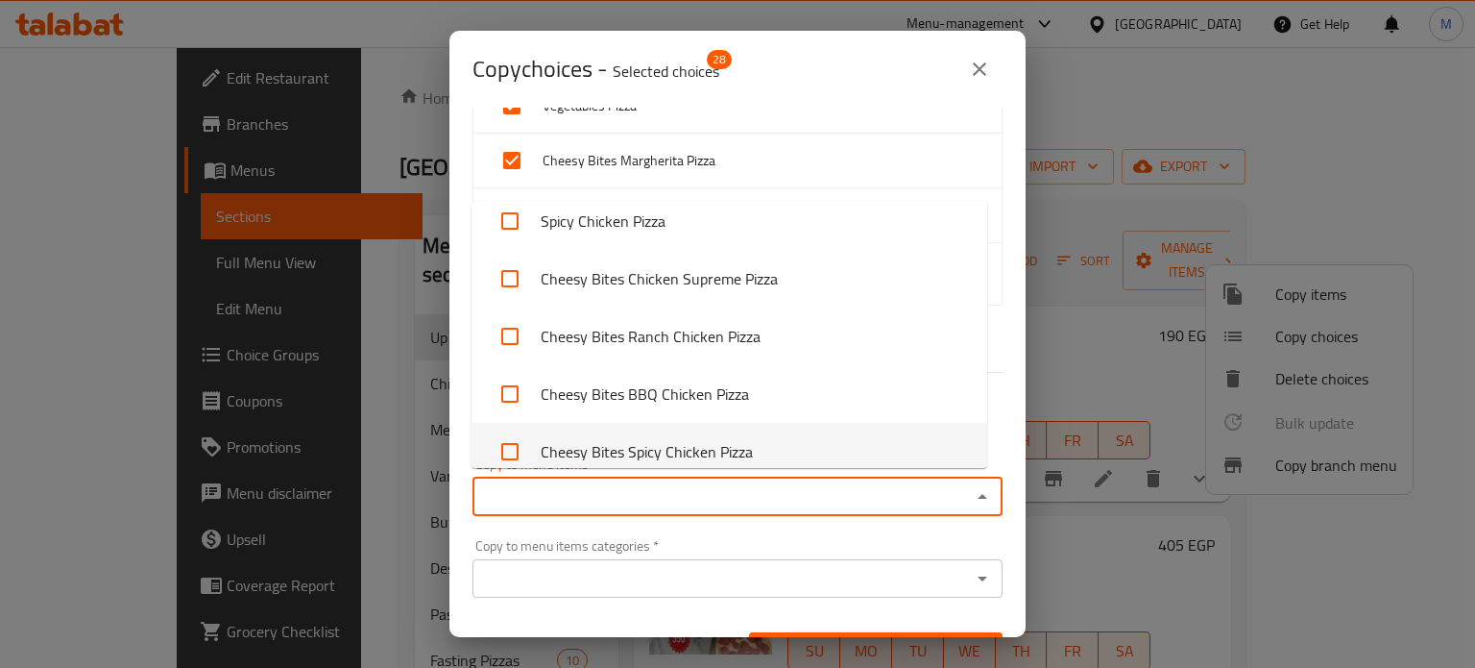
click at [590, 575] on input "Copy to menu items categories   *" at bounding box center [721, 578] width 487 height 27
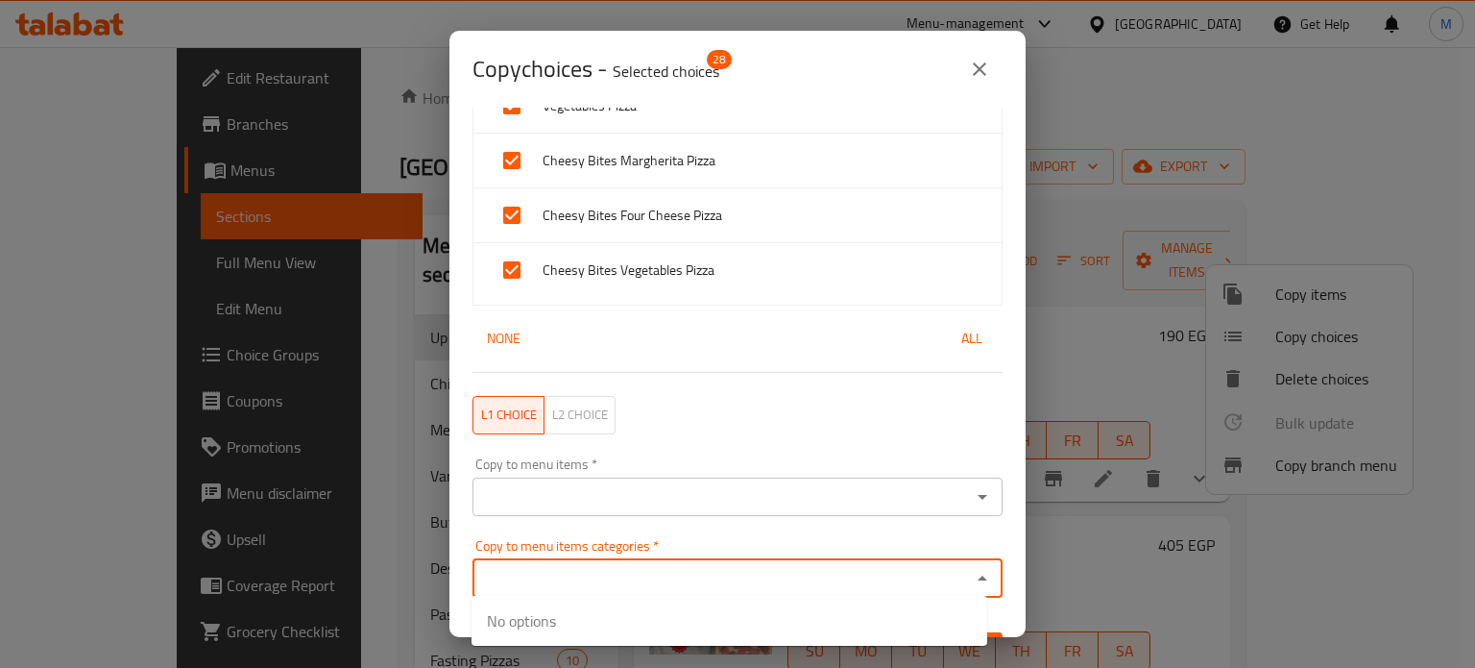
click at [595, 491] on input "Copy to menu items   *" at bounding box center [721, 496] width 487 height 27
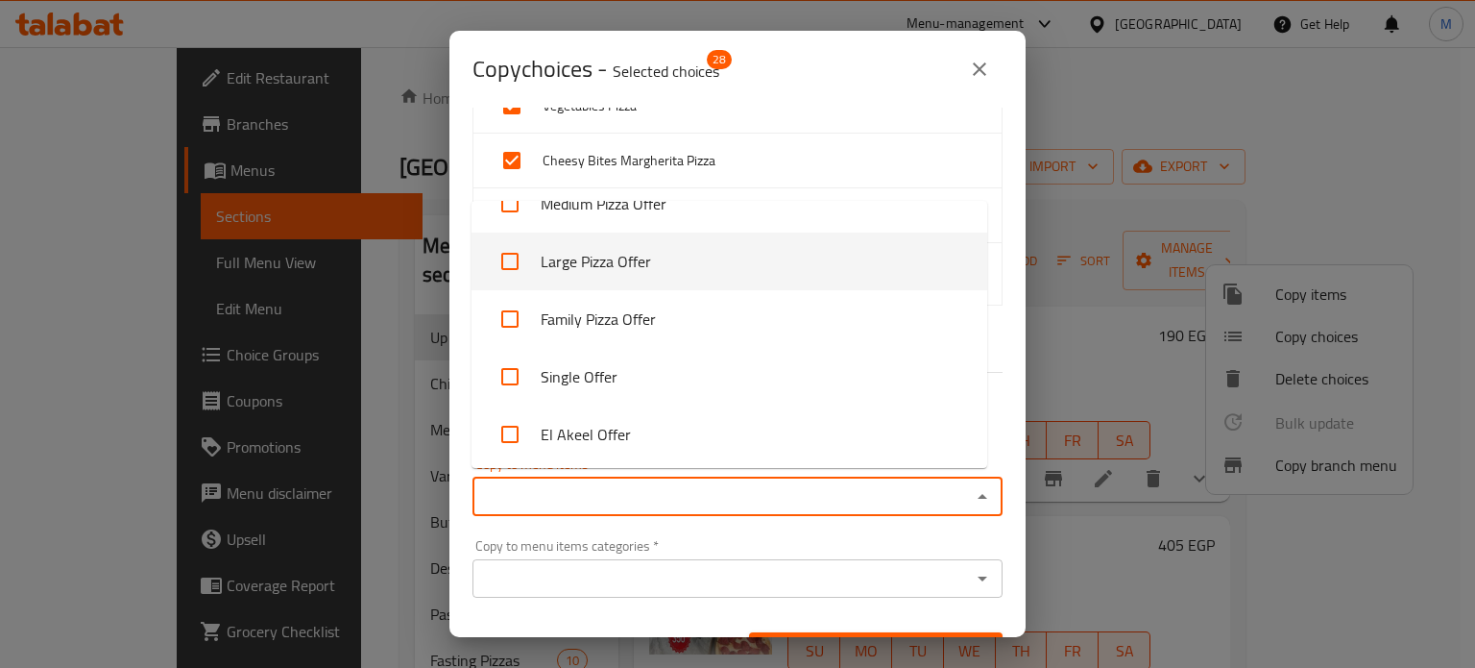
scroll to position [416, 0]
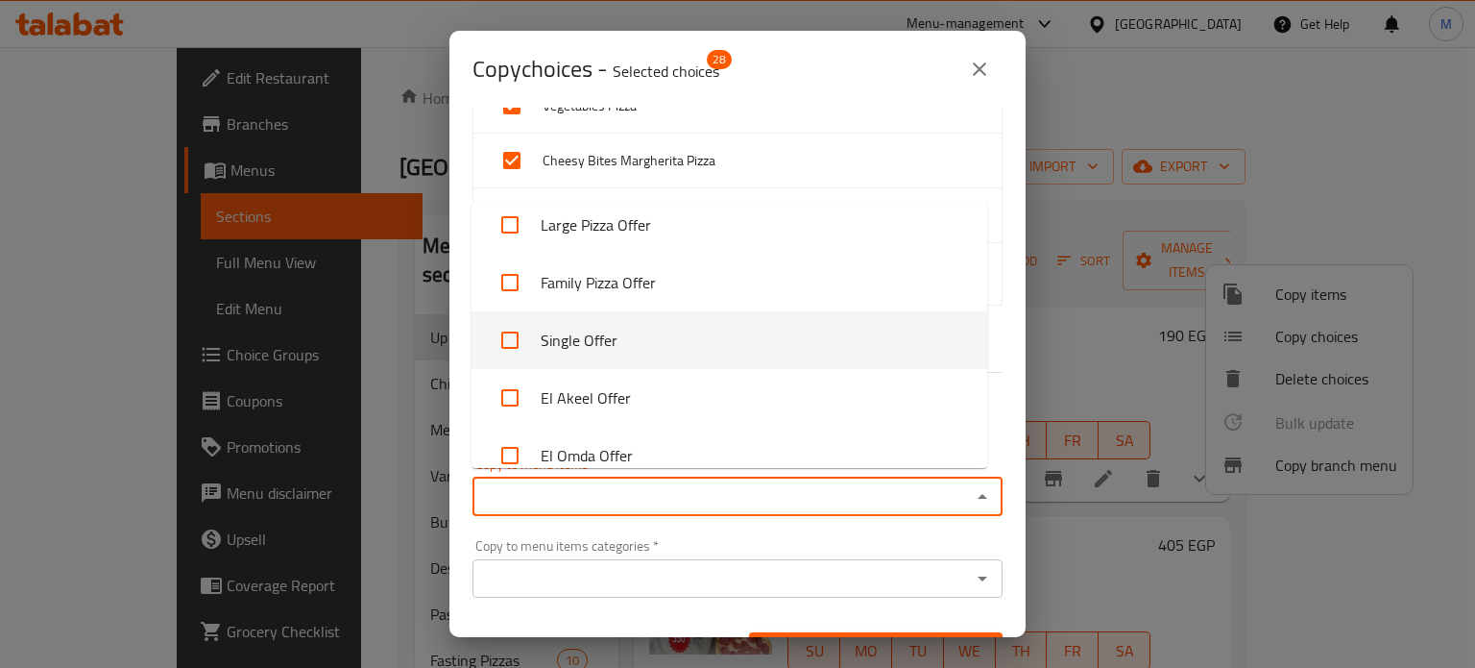
click at [519, 342] on input "checkbox" at bounding box center [510, 340] width 46 height 46
checkbox input "true"
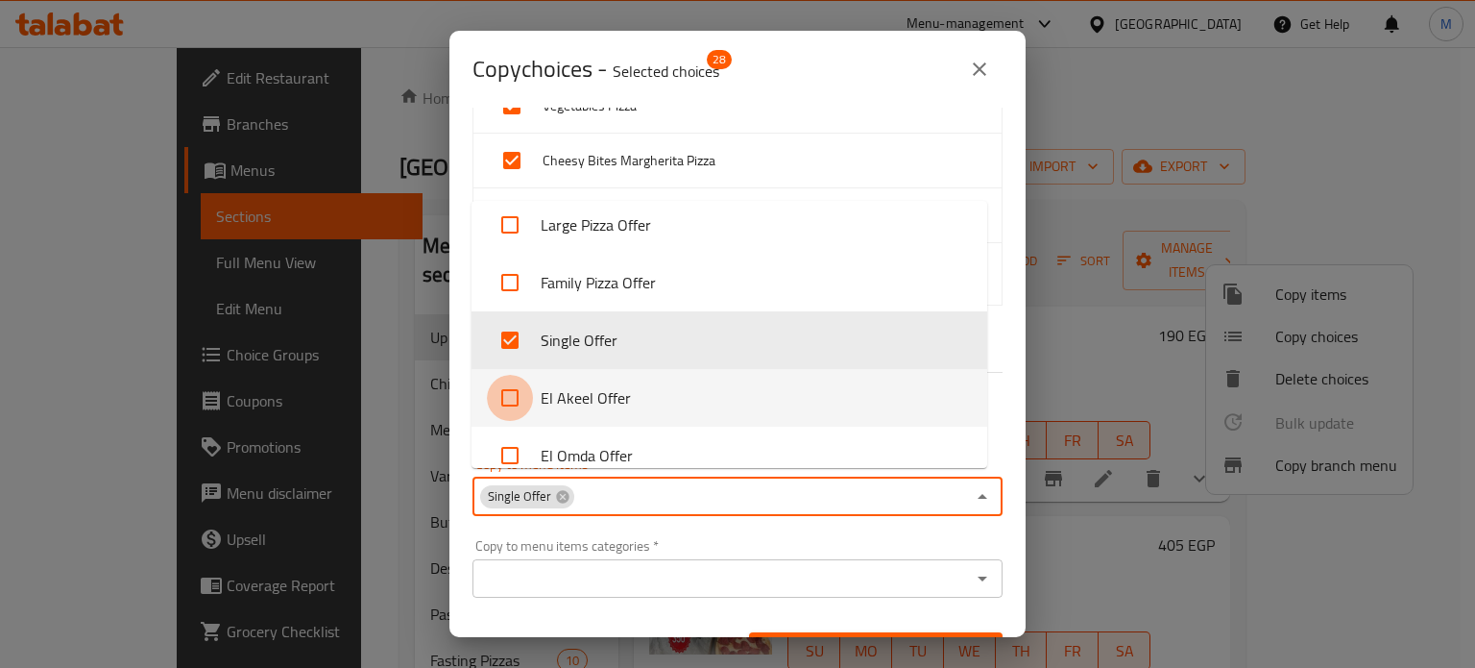
click at [515, 413] on input "checkbox" at bounding box center [510, 398] width 46 height 46
checkbox input "true"
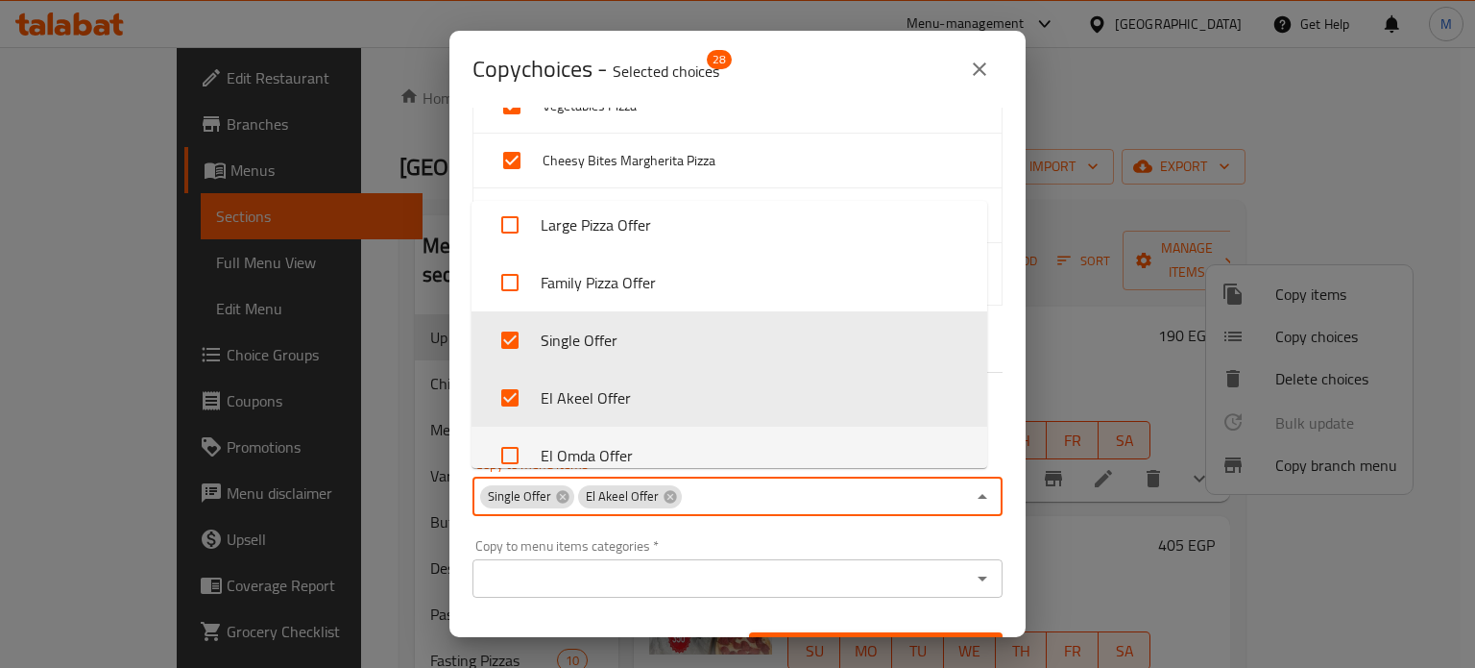
click at [519, 451] on input "checkbox" at bounding box center [510, 455] width 46 height 46
checkbox input "true"
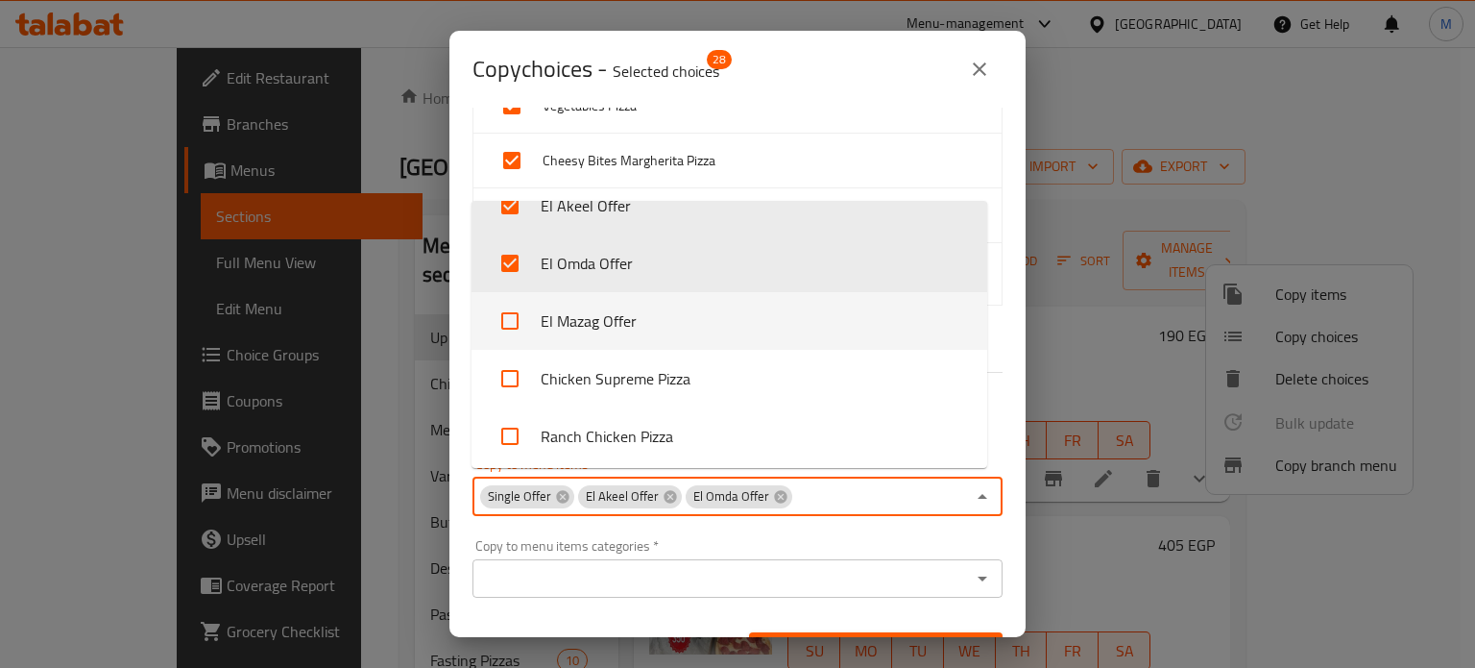
click at [511, 322] on input "checkbox" at bounding box center [510, 321] width 46 height 46
checkbox input "true"
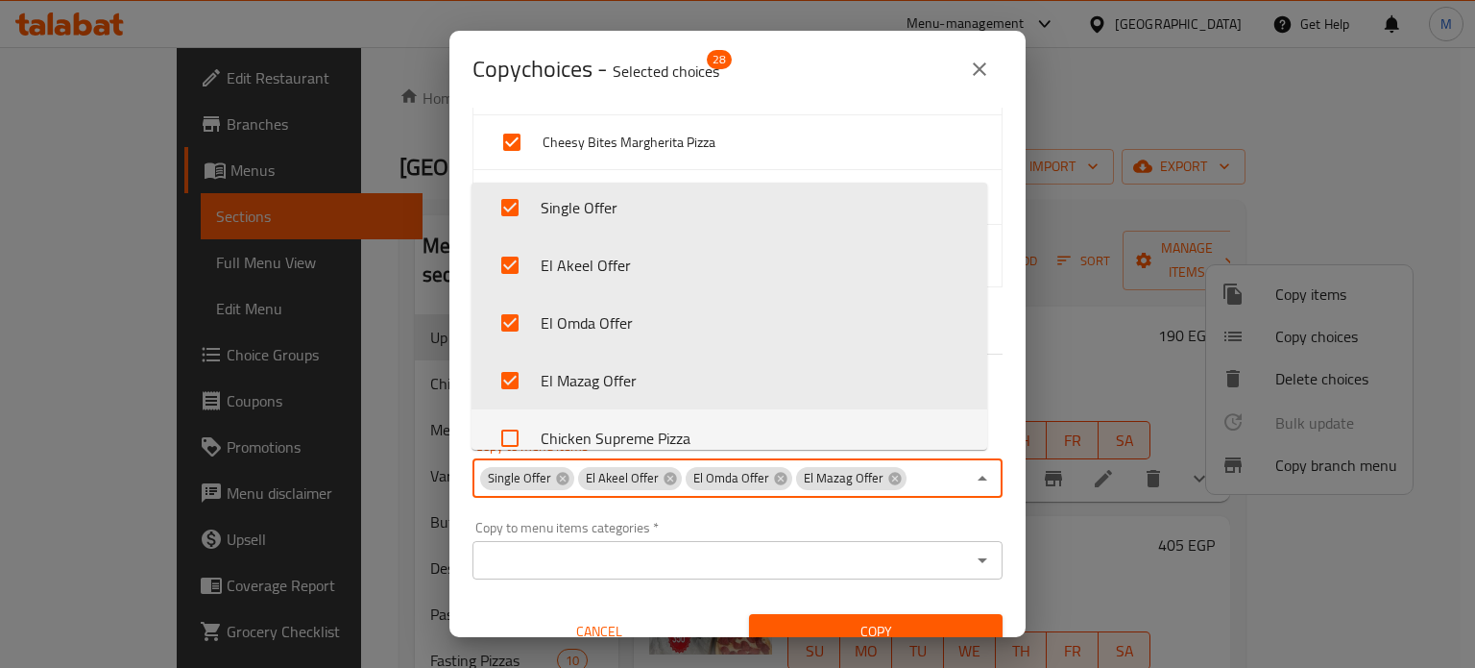
scroll to position [1476, 0]
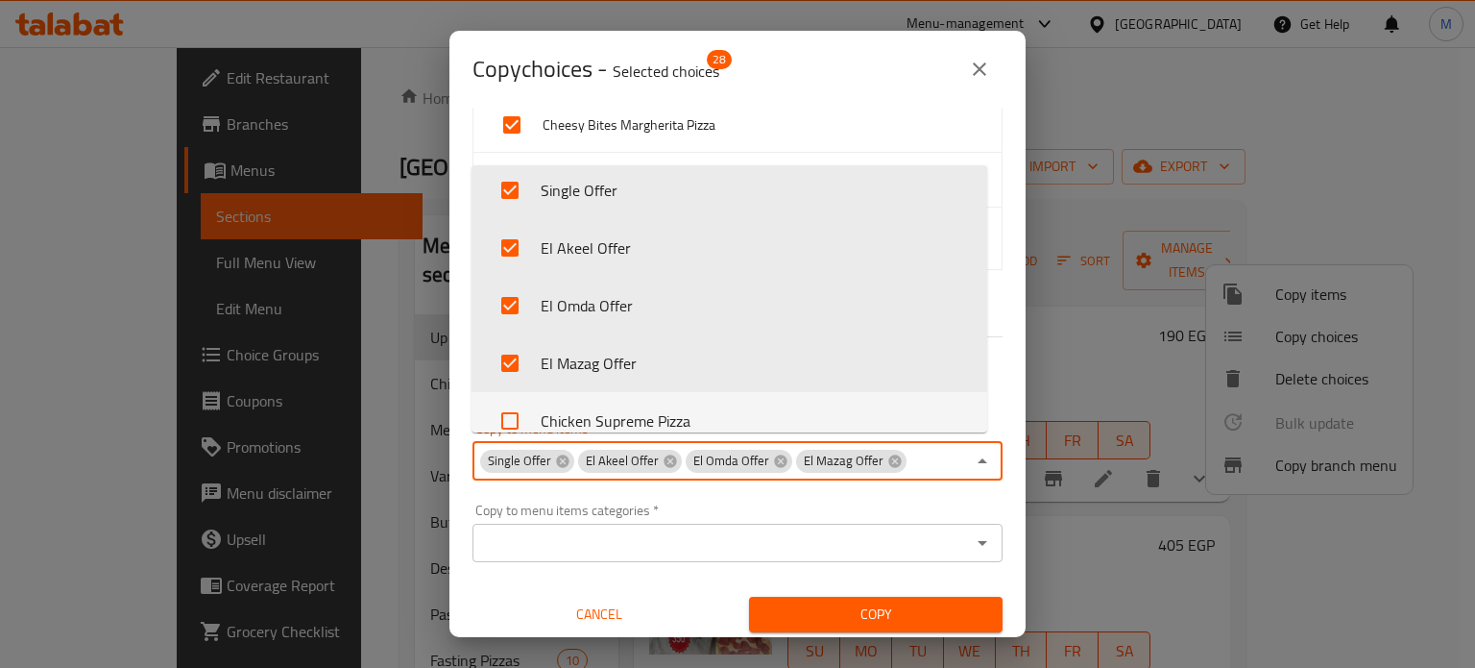
click at [868, 613] on span "Copy" at bounding box center [876, 614] width 223 height 24
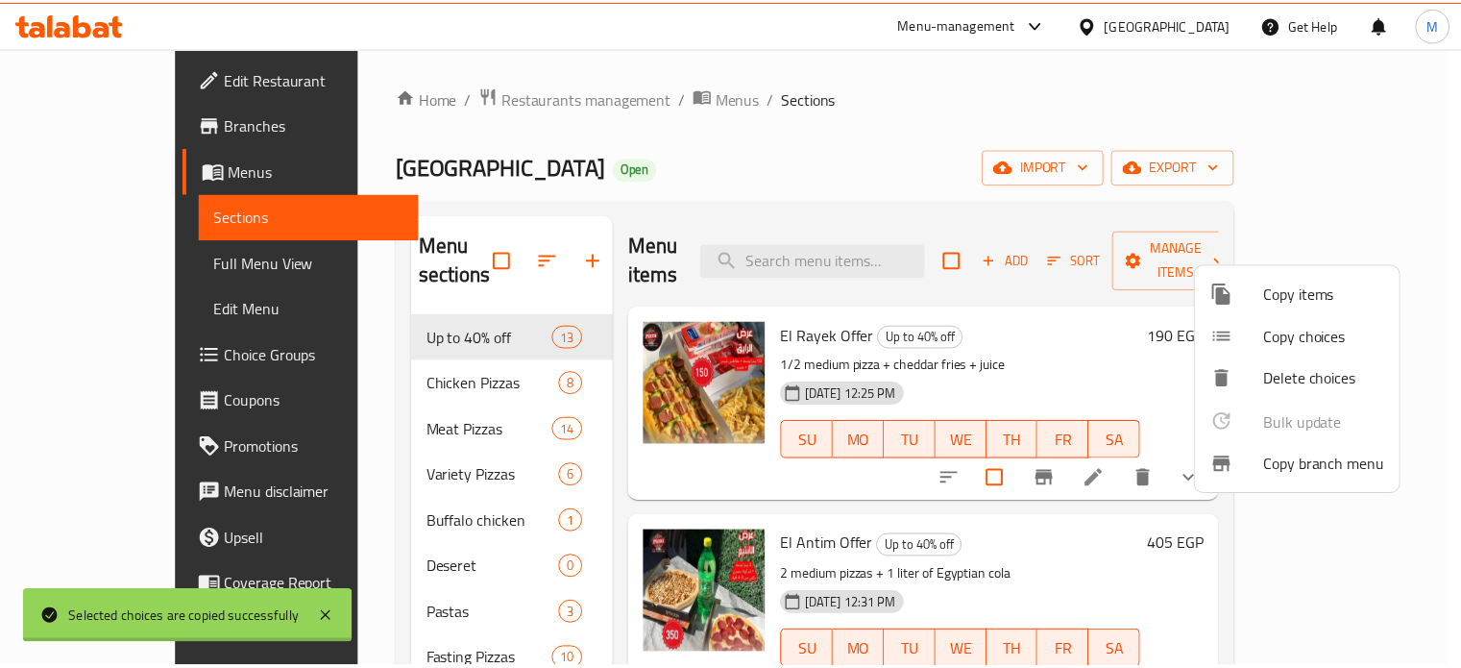
scroll to position [4, 0]
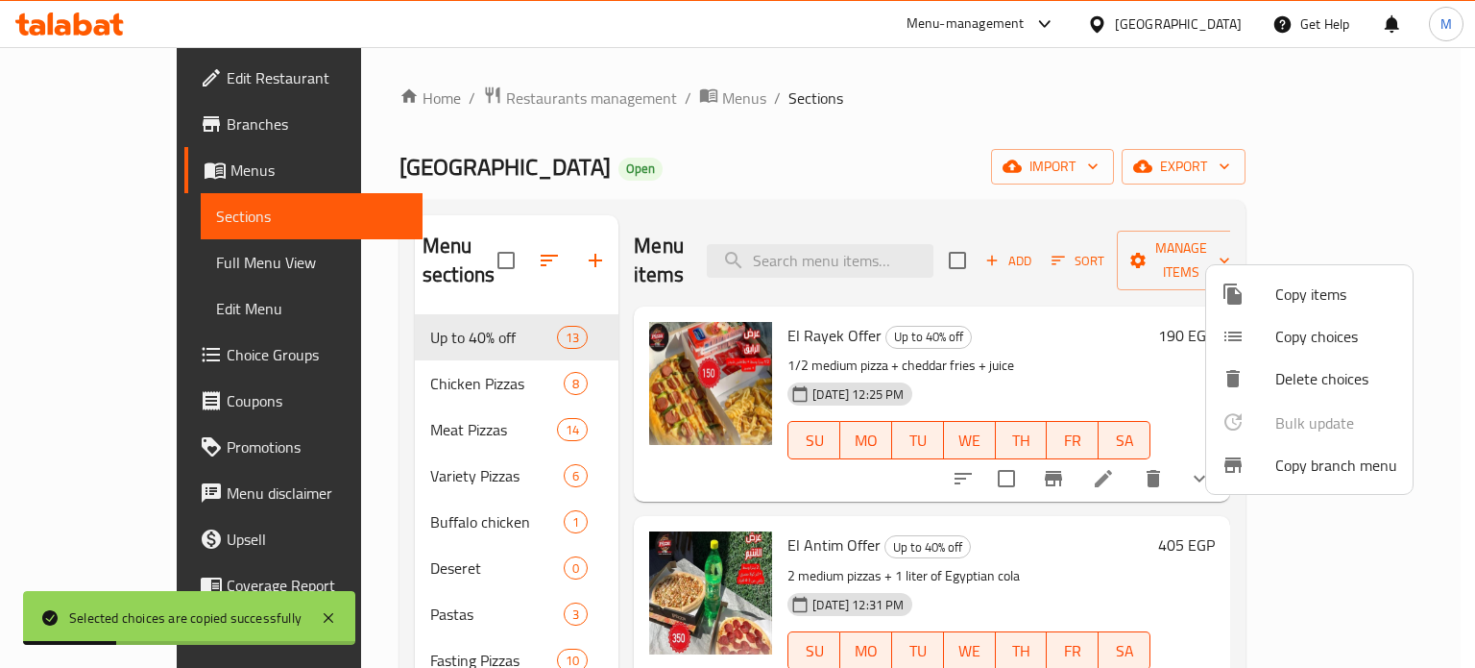
click at [1034, 478] on div at bounding box center [737, 334] width 1475 height 668
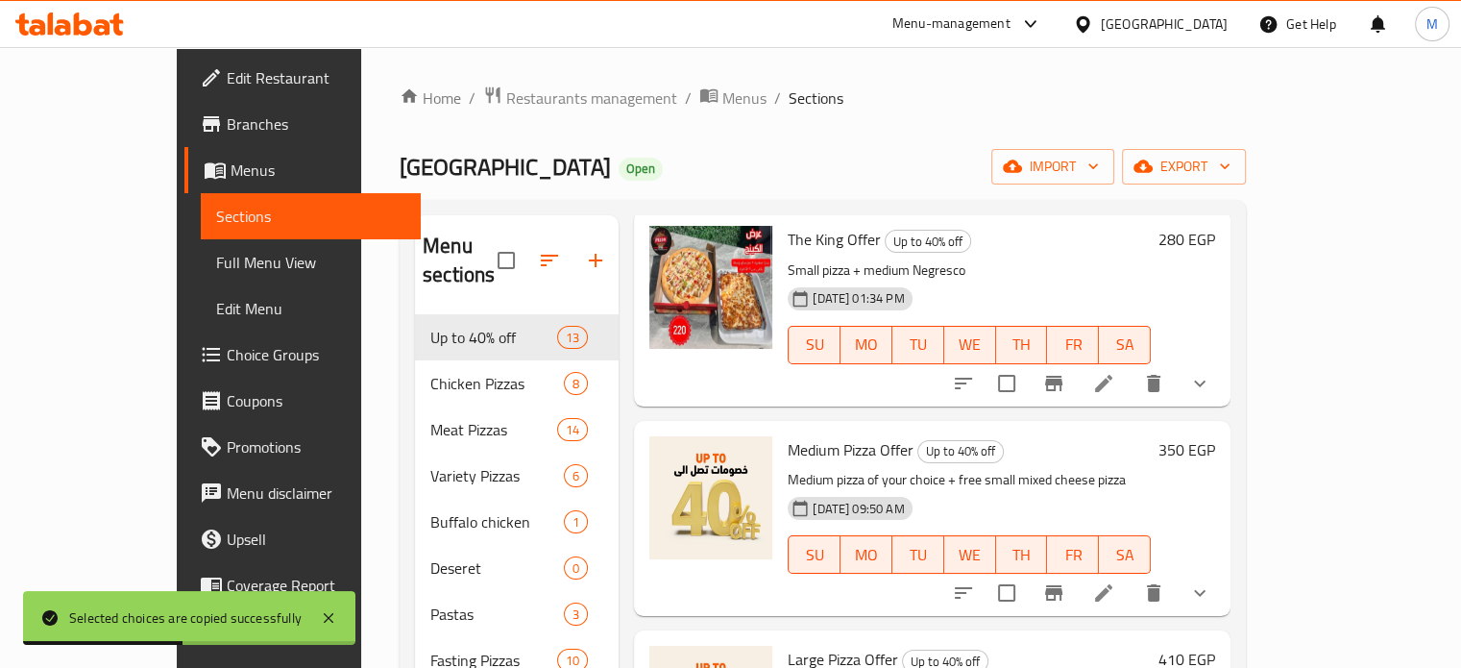
scroll to position [1312, 0]
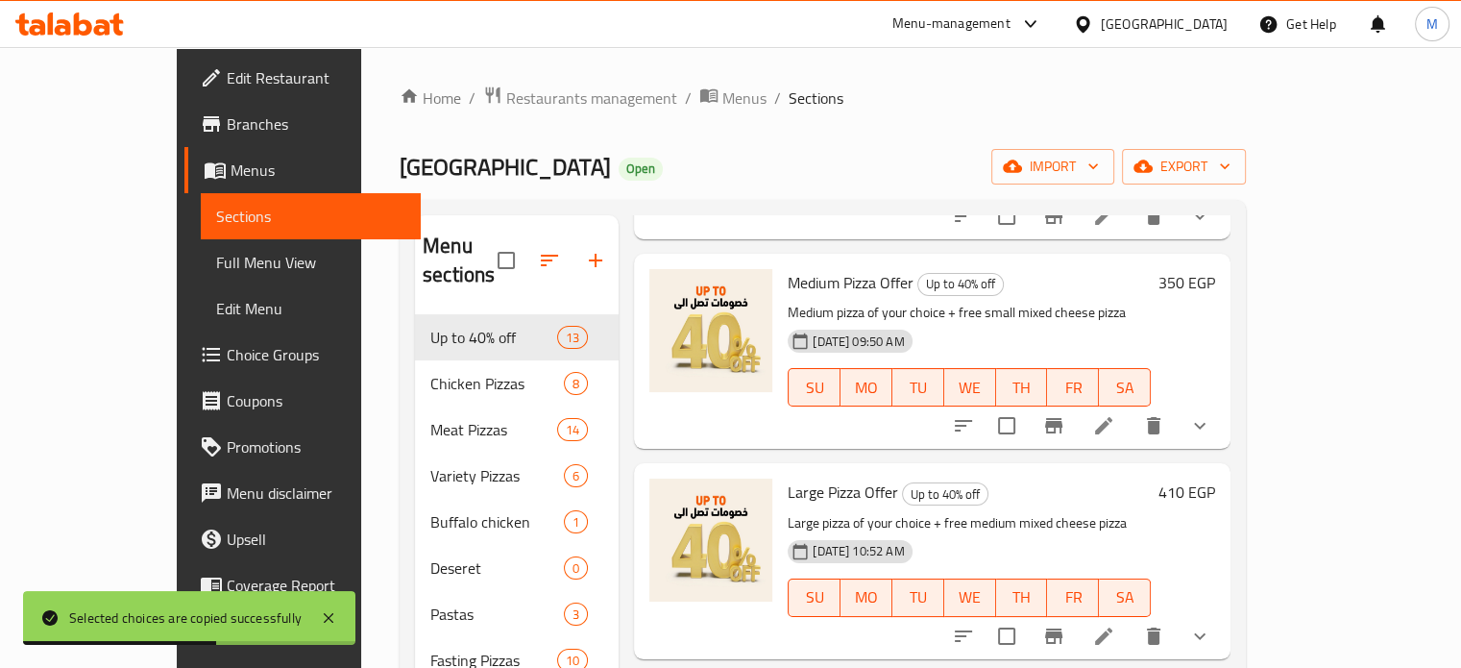
click at [1115, 414] on icon at bounding box center [1103, 425] width 23 height 23
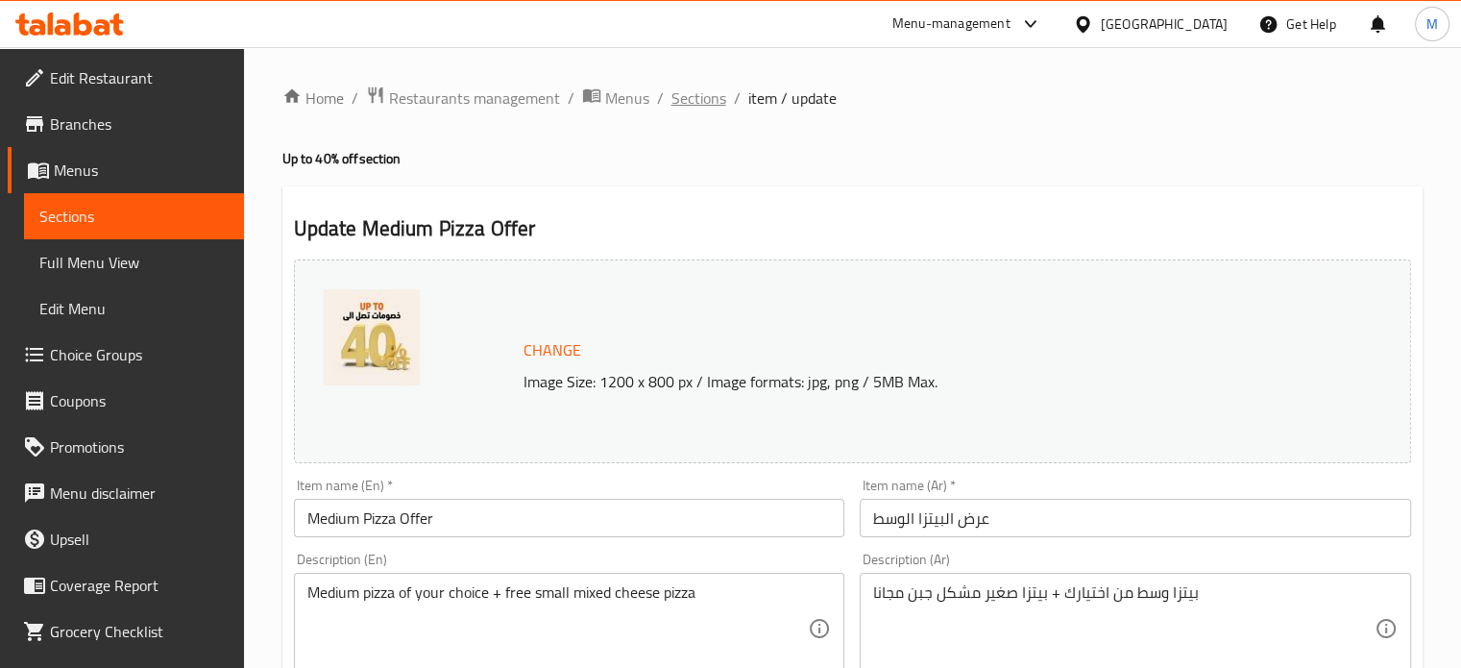
click at [708, 97] on span "Sections" at bounding box center [698, 97] width 55 height 23
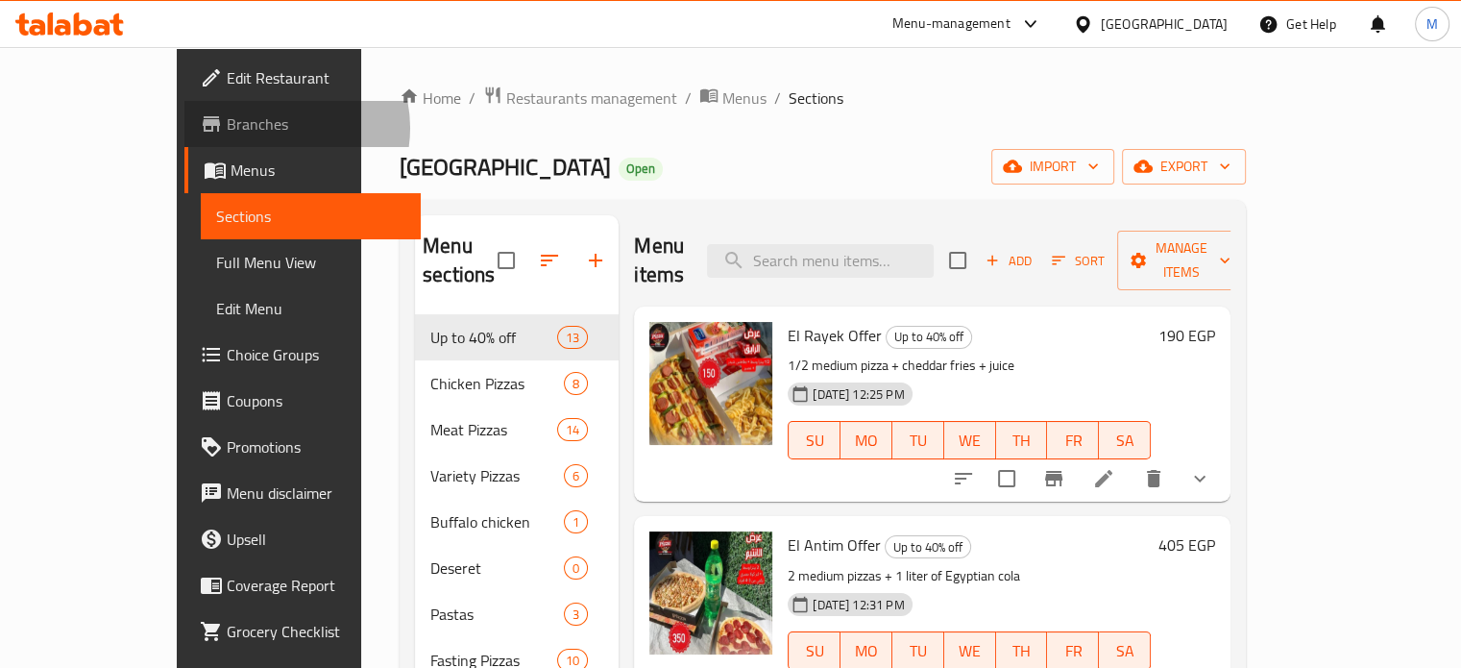
click at [227, 128] on span "Branches" at bounding box center [316, 123] width 179 height 23
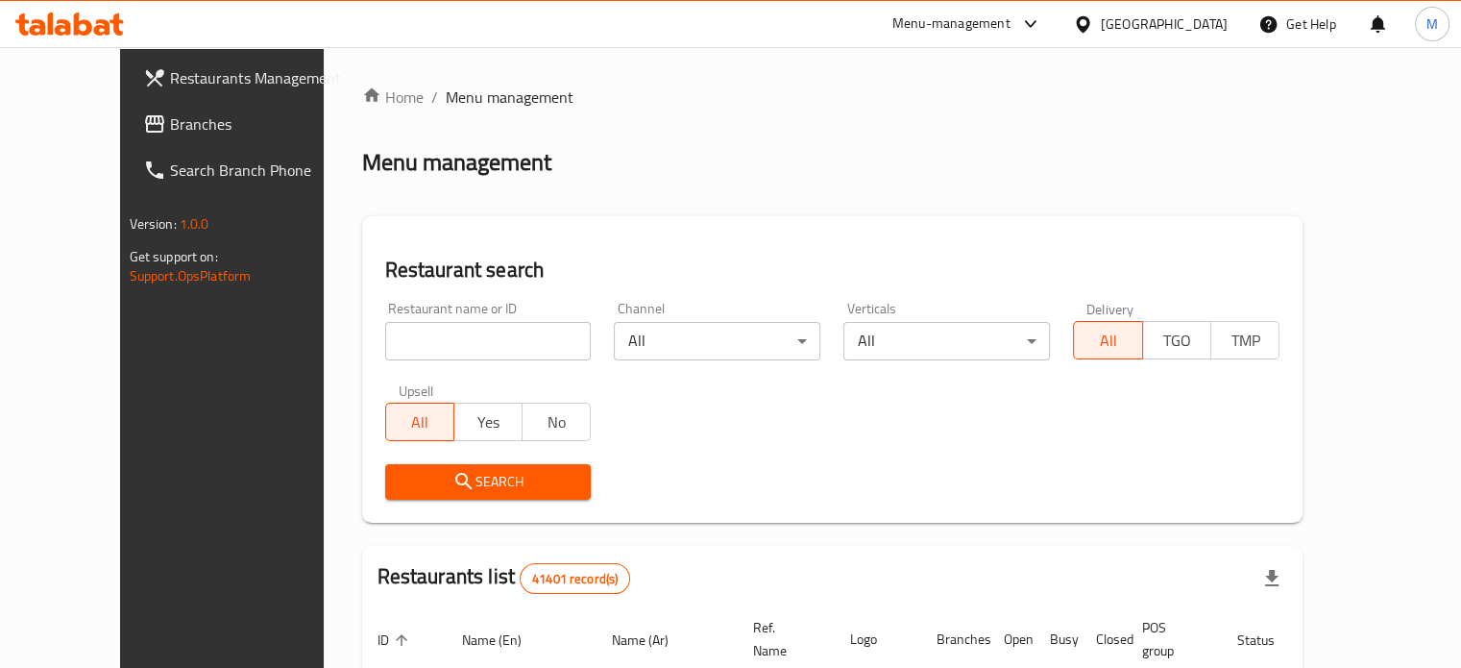
drag, startPoint x: 430, startPoint y: 349, endPoint x: 427, endPoint y: 339, distance: 10.0
click at [430, 349] on input "search" at bounding box center [488, 341] width 207 height 38
paste input "618074"
type input "618074"
click button "Search" at bounding box center [488, 482] width 207 height 36
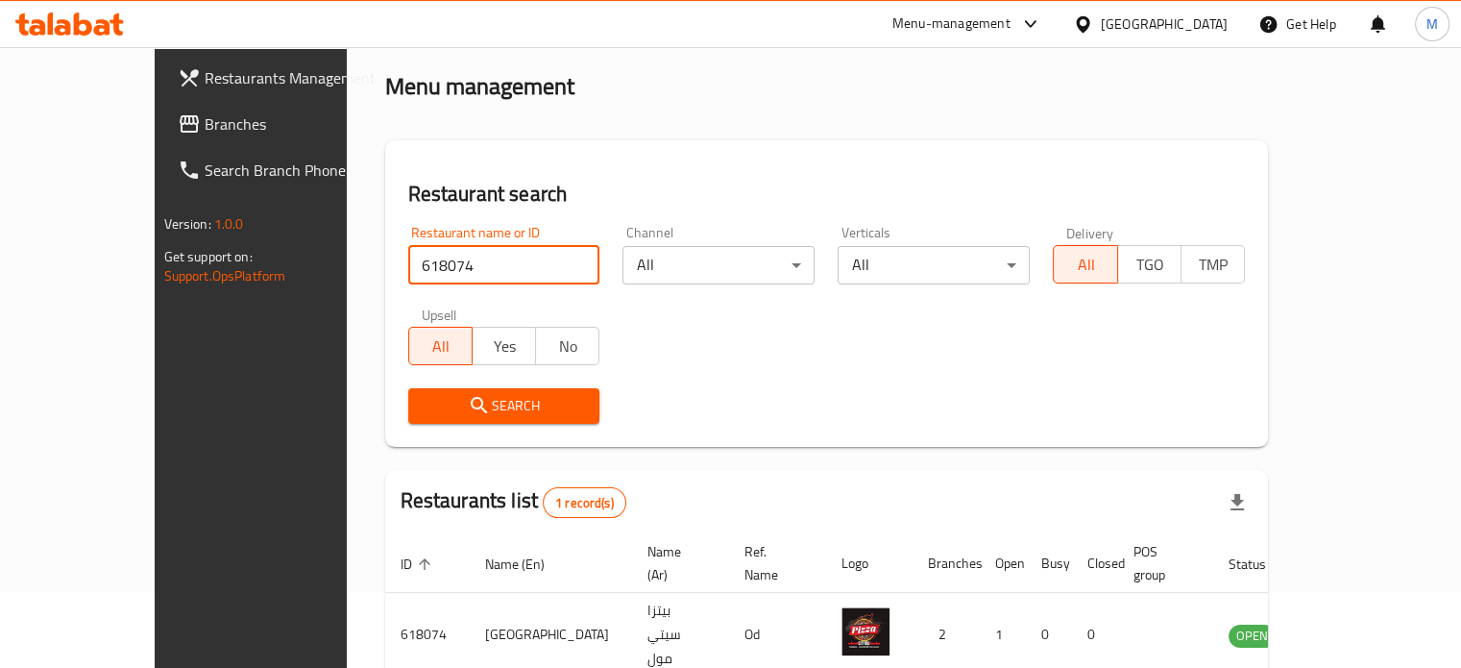
scroll to position [150, 0]
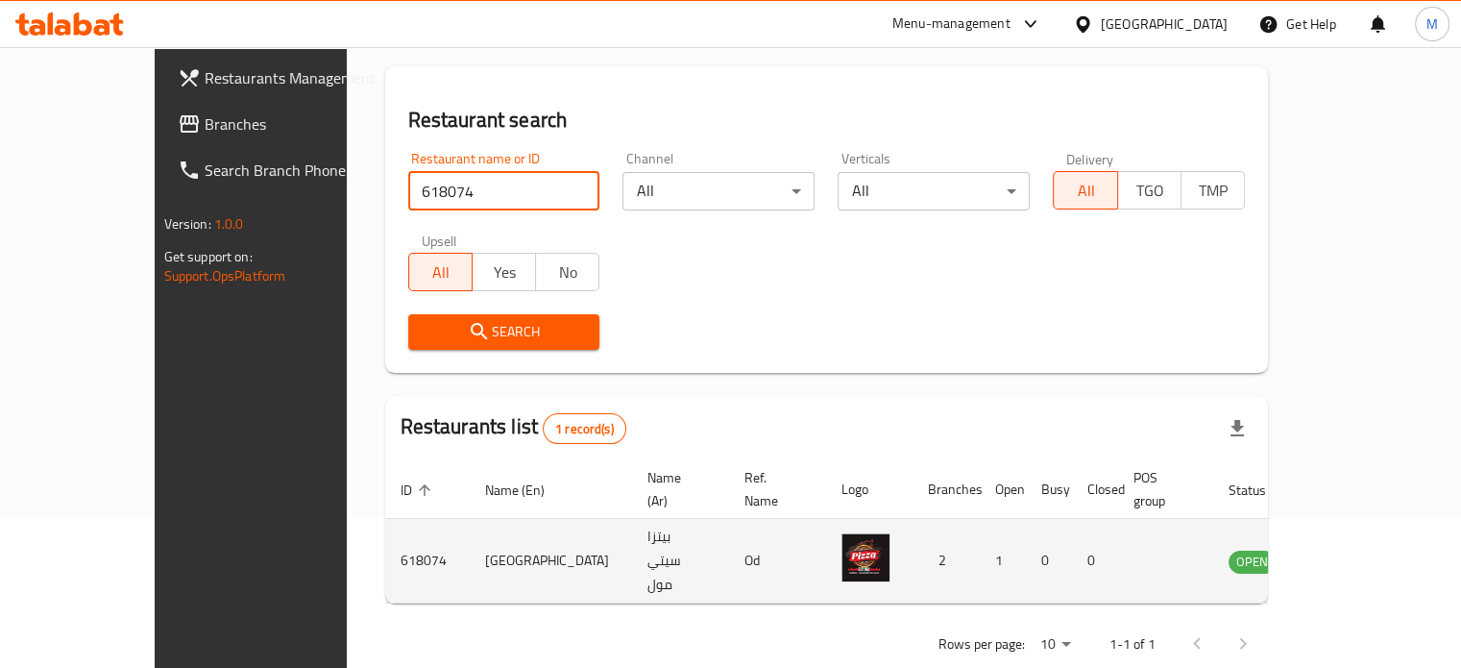
click at [1349, 558] on icon "enhanced table" at bounding box center [1345, 562] width 7 height 8
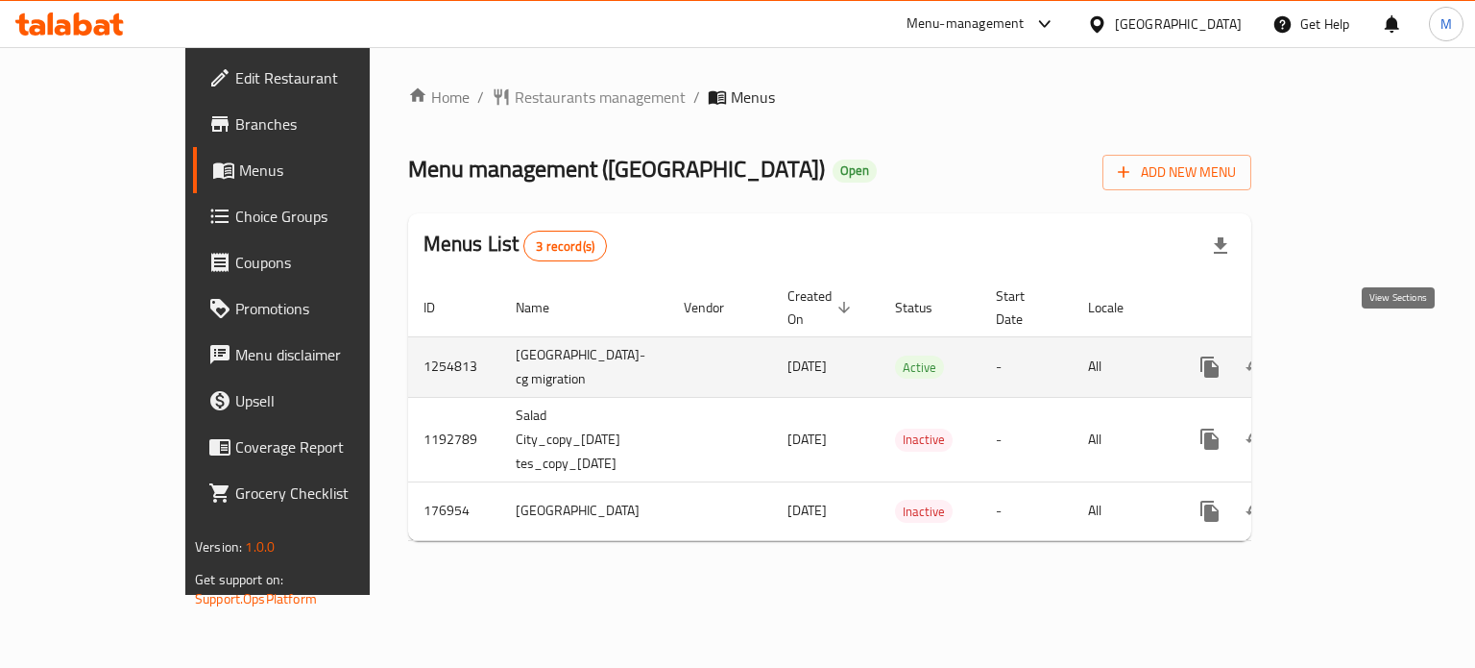
click at [1360, 355] on icon "enhanced table" at bounding box center [1348, 366] width 23 height 23
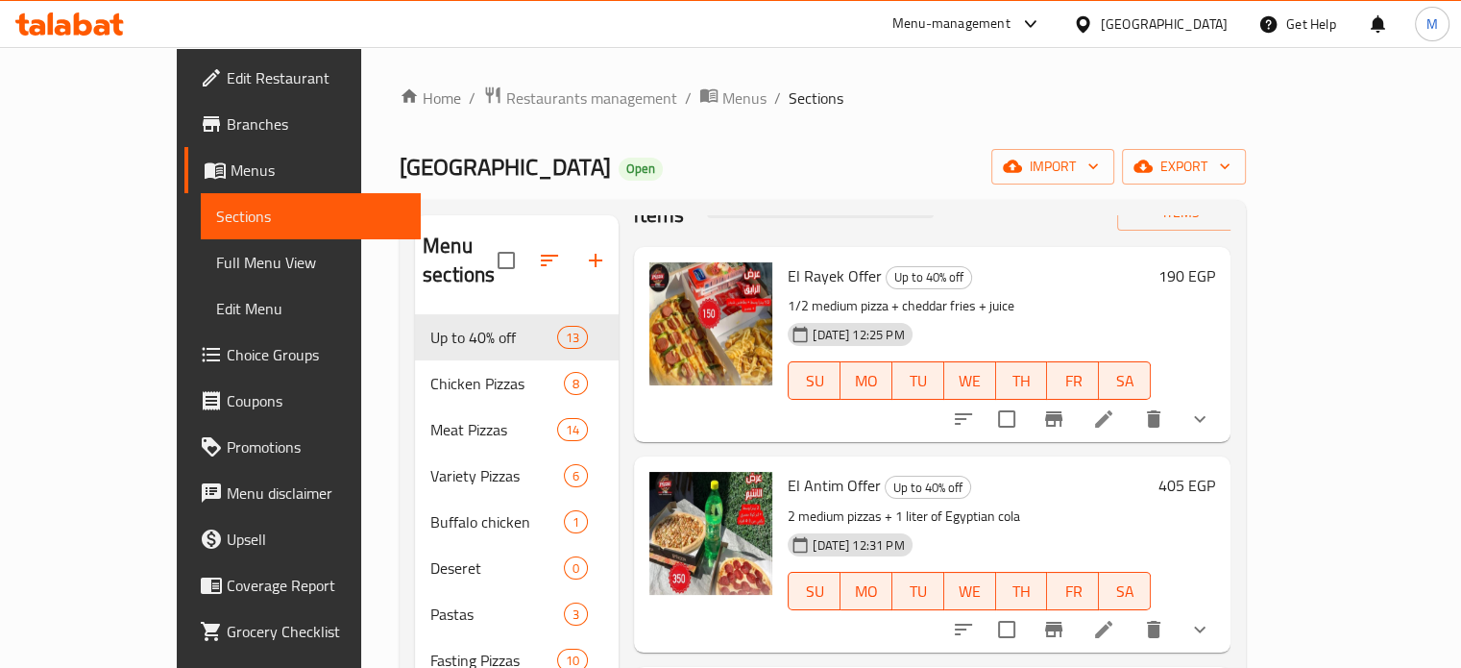
scroll to position [63, 0]
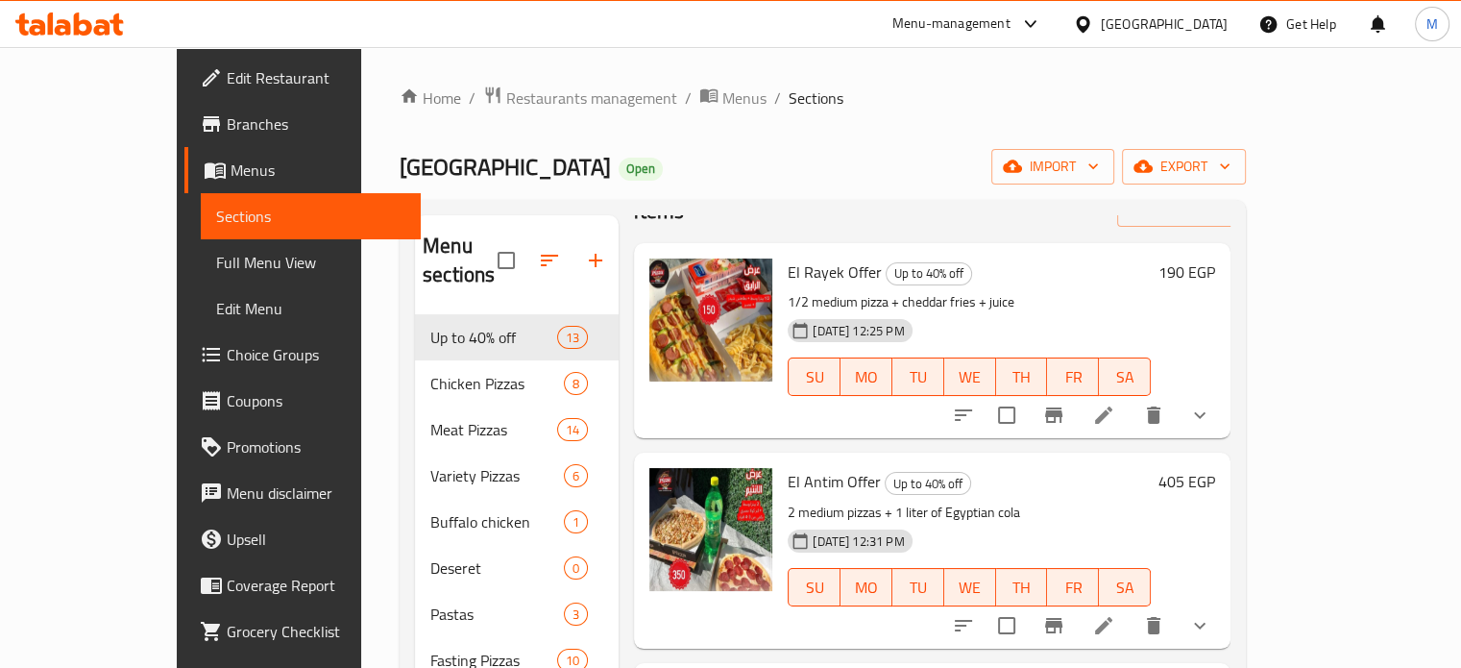
click at [227, 358] on span "Choice Groups" at bounding box center [316, 354] width 179 height 23
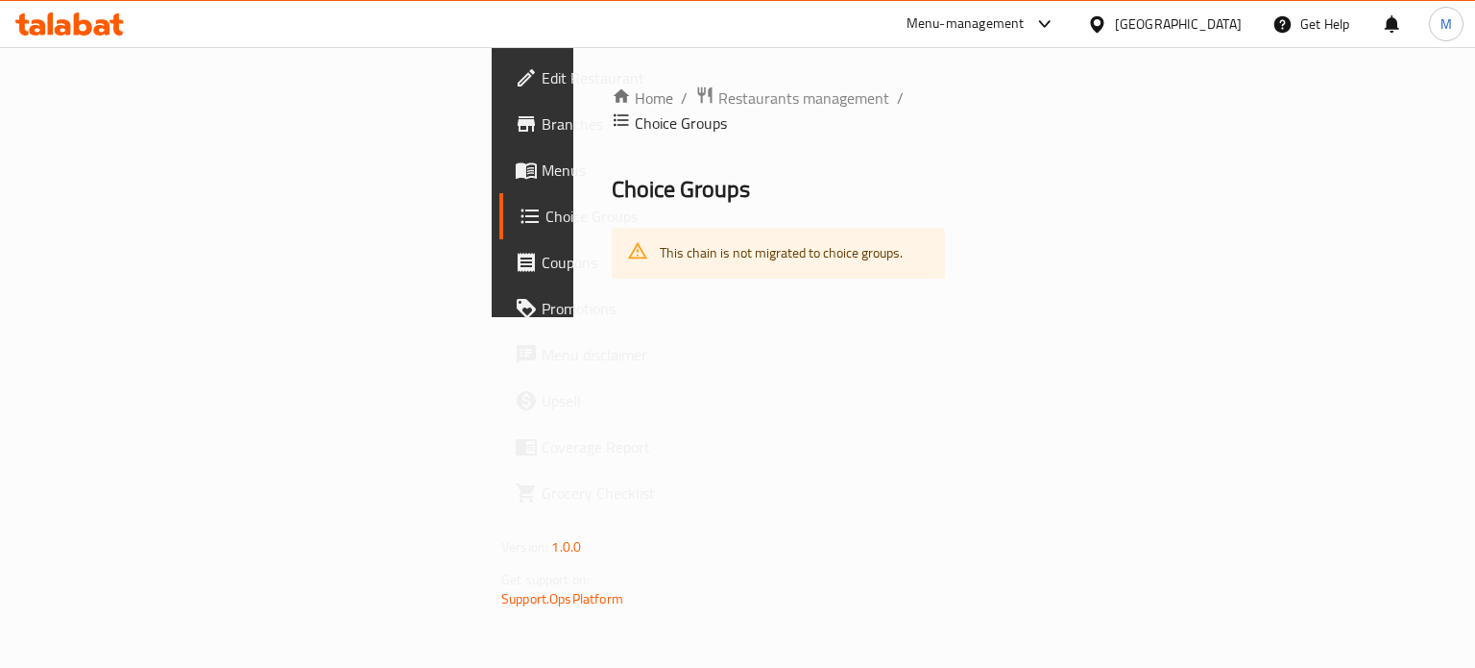
click at [542, 164] on span "Menus" at bounding box center [633, 169] width 182 height 23
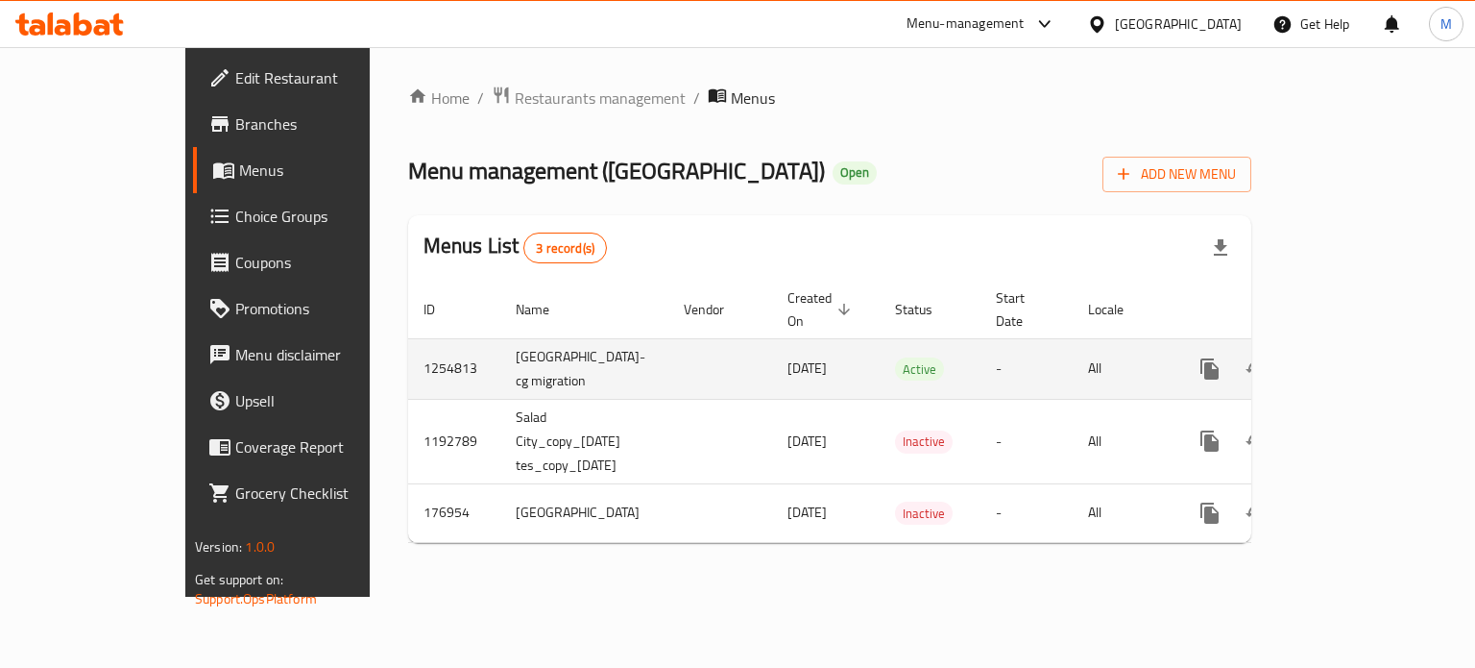
click at [1360, 357] on icon "enhanced table" at bounding box center [1348, 368] width 23 height 23
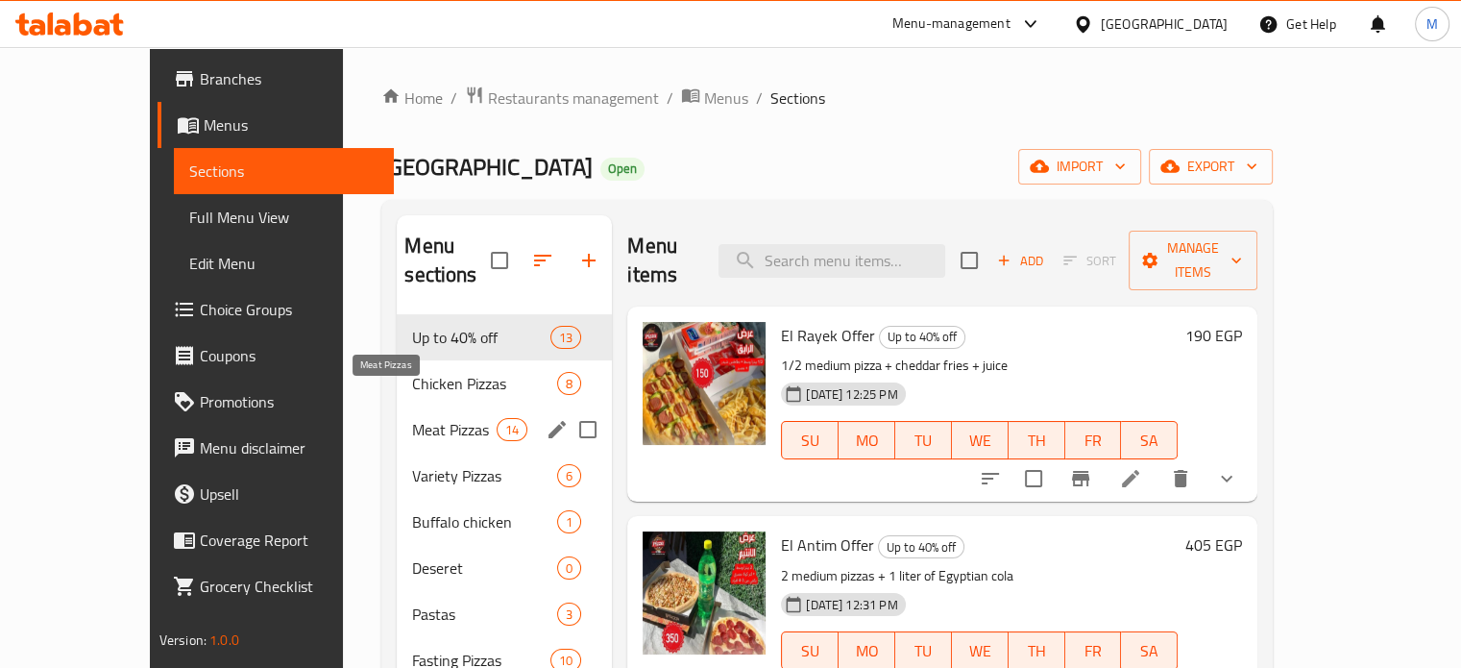
scroll to position [32, 0]
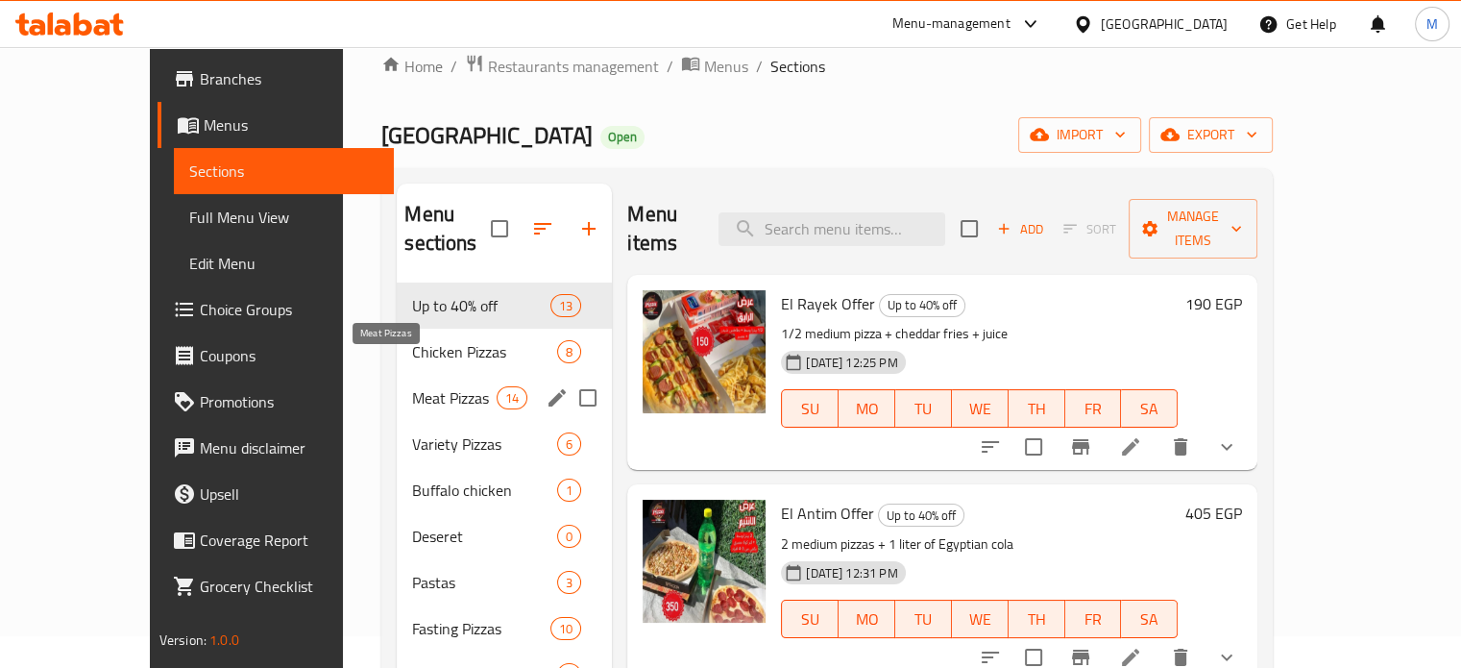
click at [412, 386] on span "Meat Pizzas" at bounding box center [454, 397] width 85 height 23
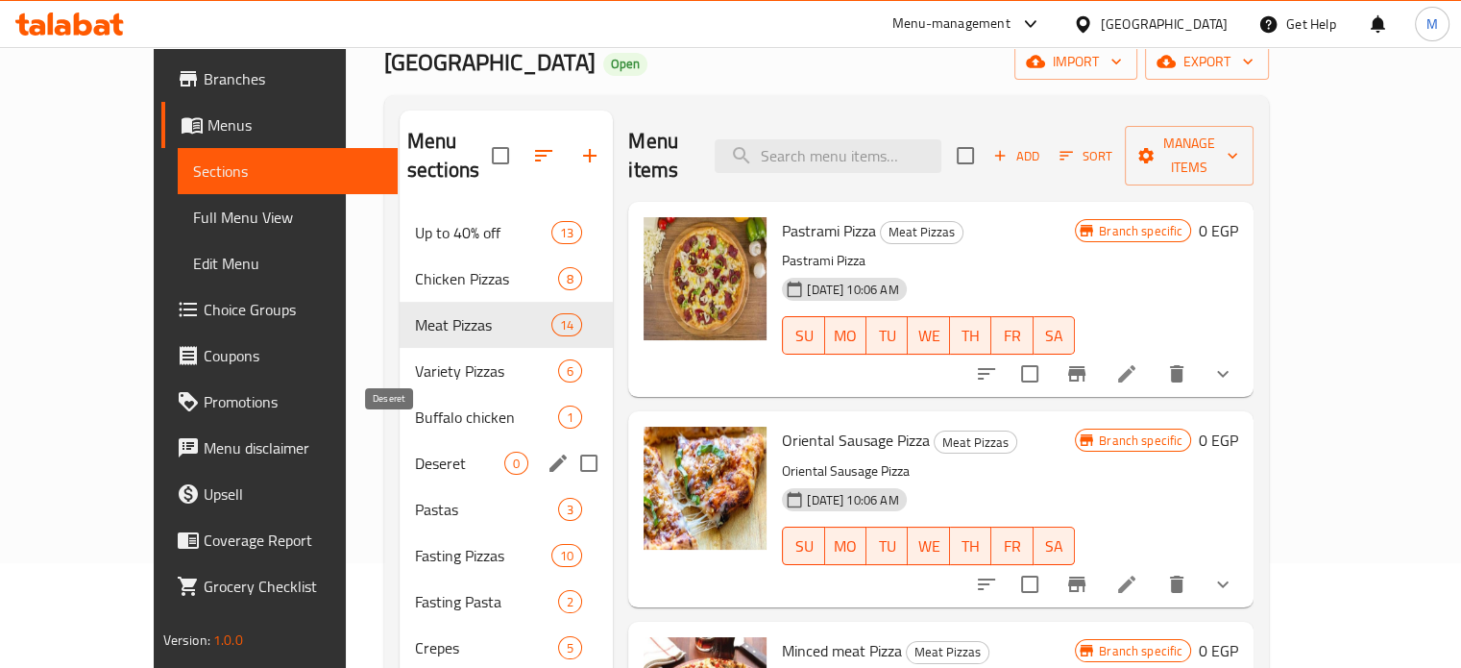
scroll to position [128, 0]
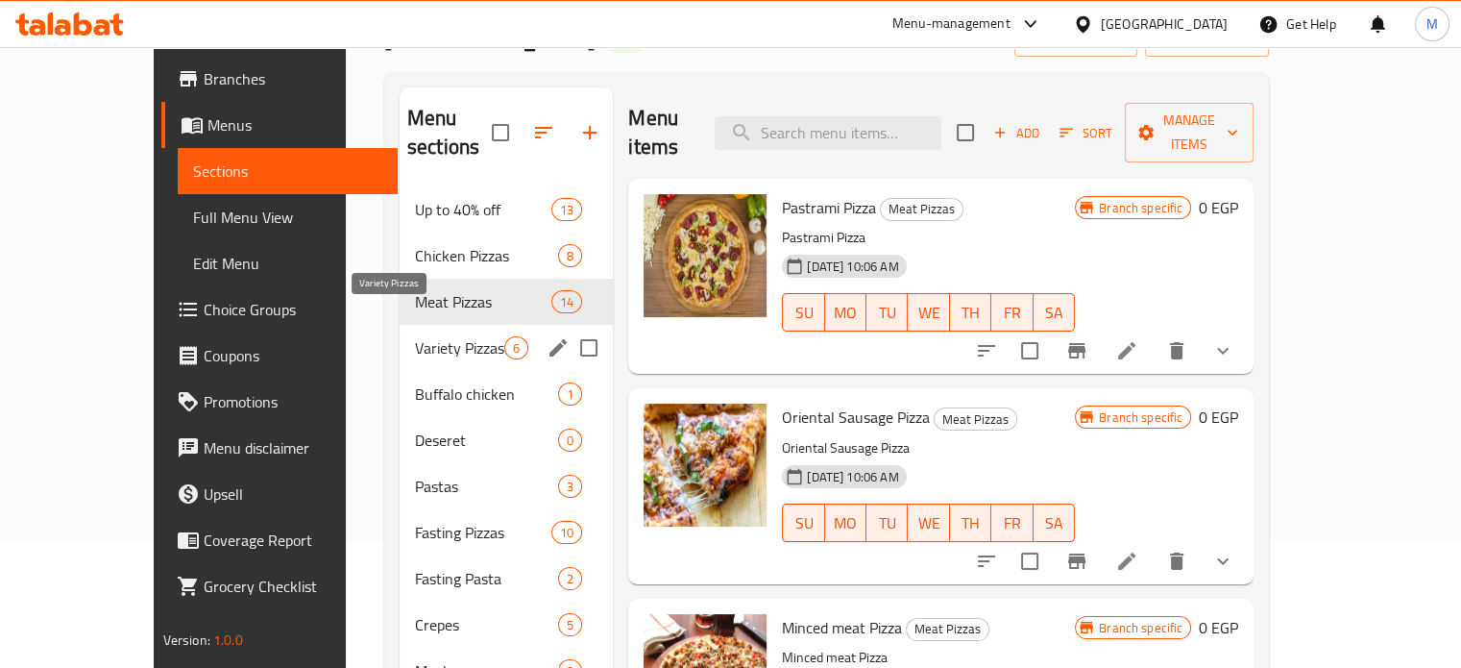
click at [415, 336] on span "Variety Pizzas" at bounding box center [459, 347] width 89 height 23
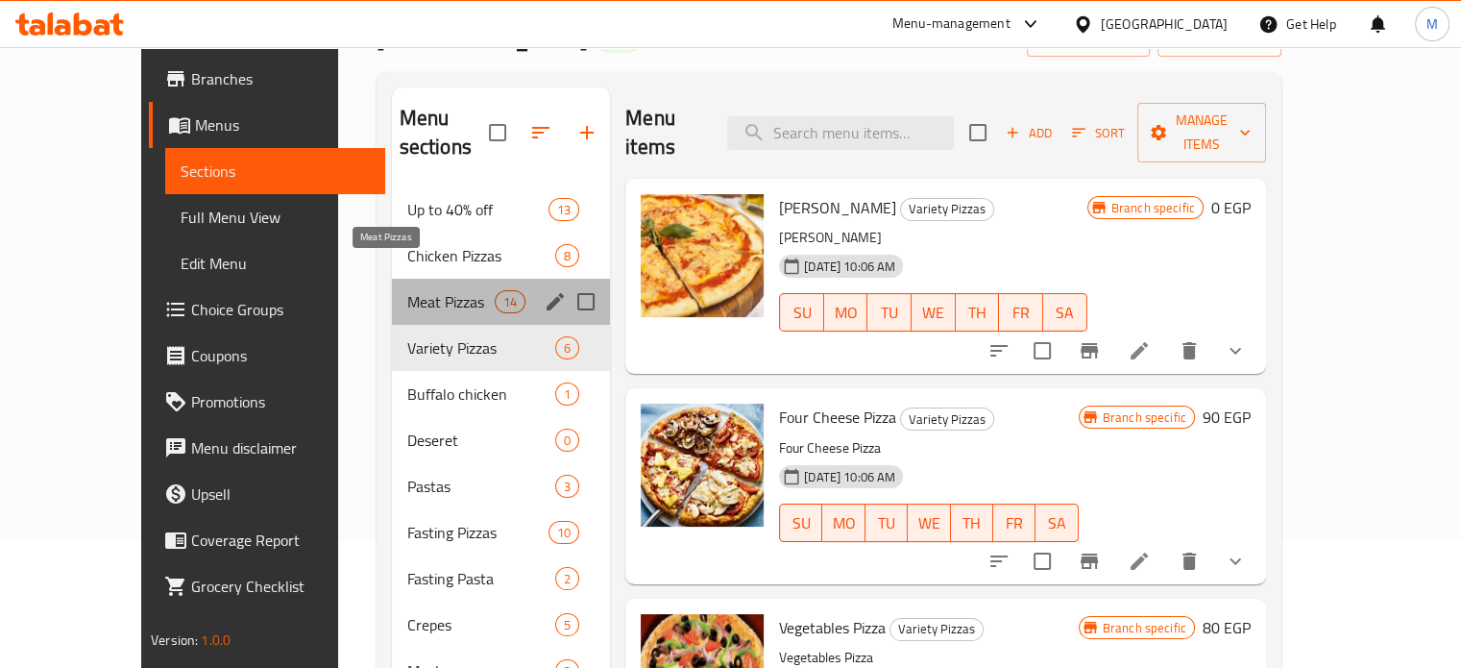
click at [413, 290] on span "Meat Pizzas" at bounding box center [450, 301] width 87 height 23
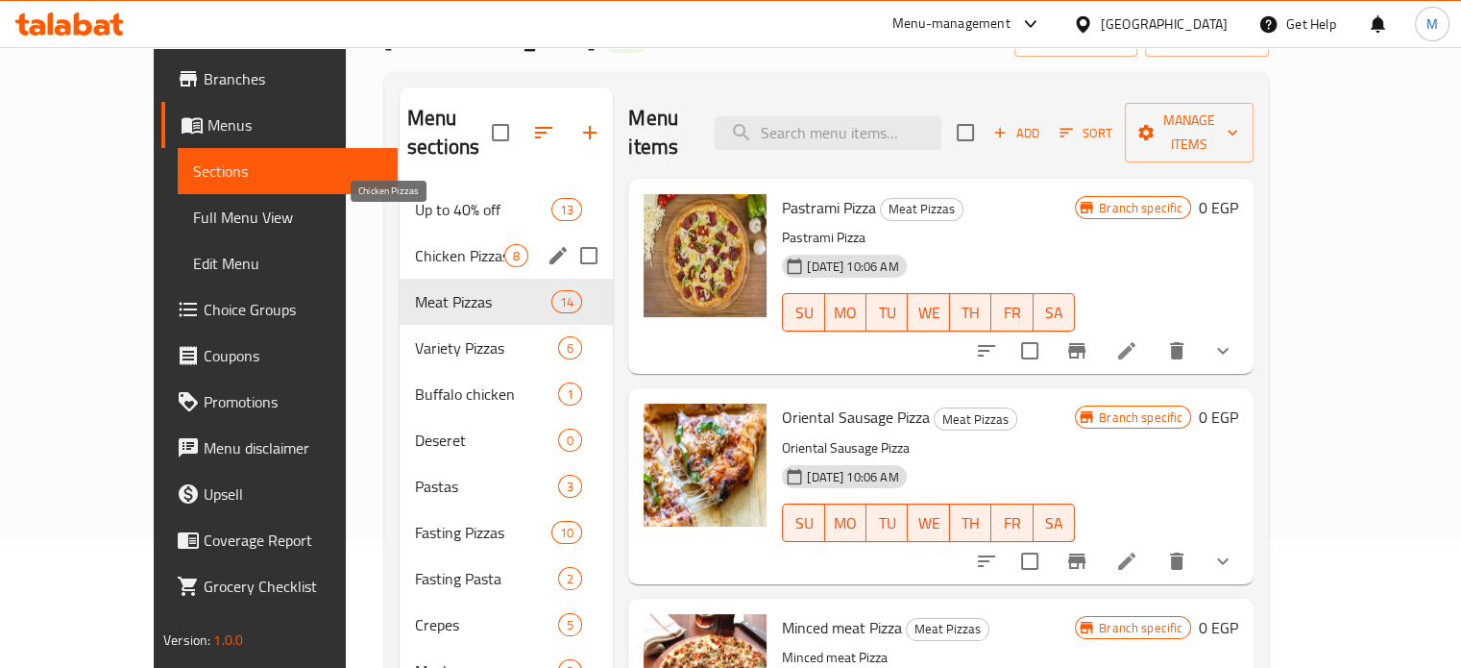
click at [423, 244] on span "Chicken Pizzas" at bounding box center [459, 255] width 89 height 23
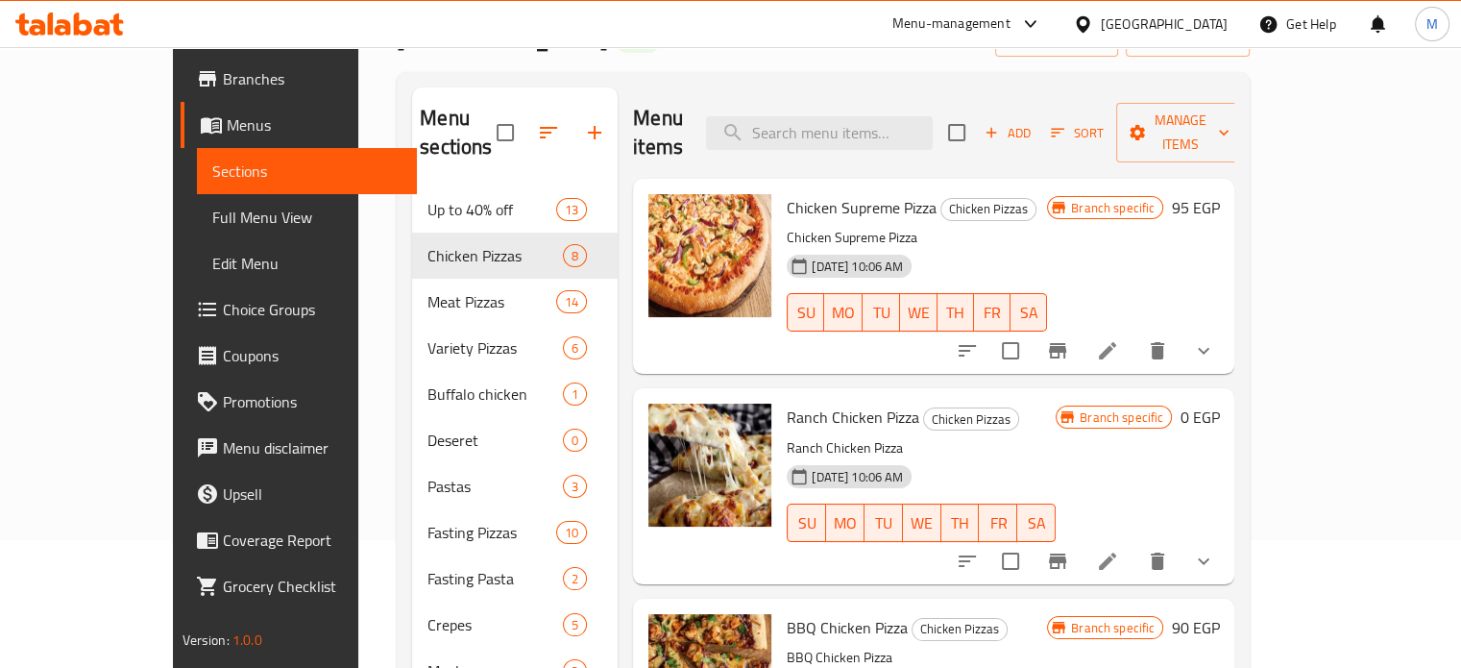
click at [1006, 18] on div "Menu-management" at bounding box center [951, 23] width 118 height 23
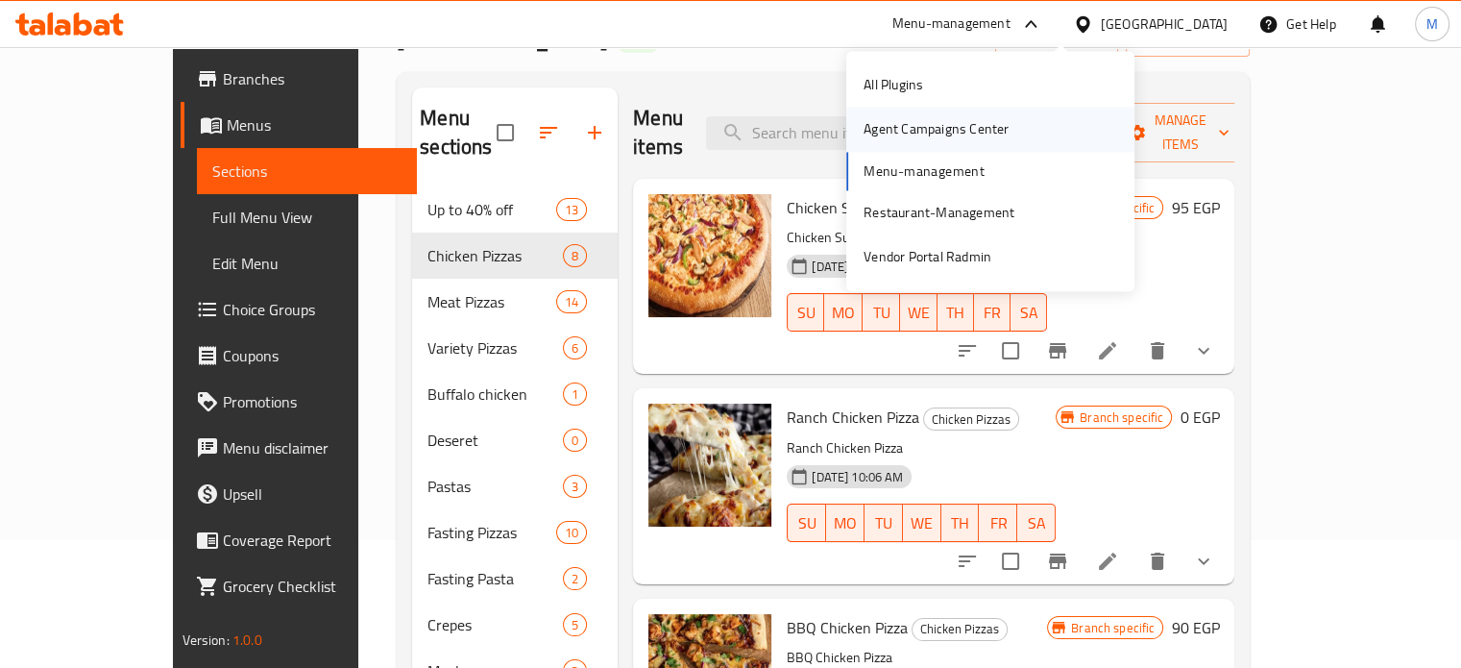
click at [927, 133] on div "Agent Campaigns Center" at bounding box center [936, 129] width 145 height 21
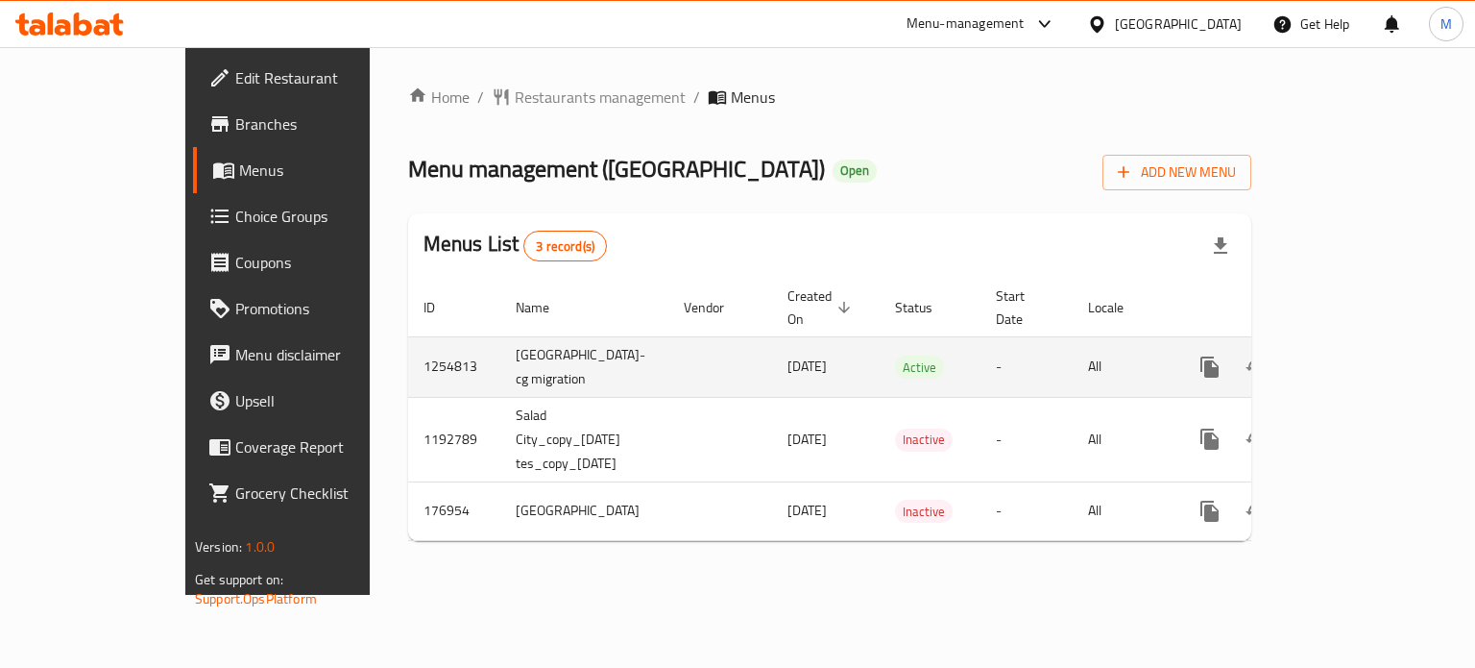
click at [1360, 355] on icon "enhanced table" at bounding box center [1348, 366] width 23 height 23
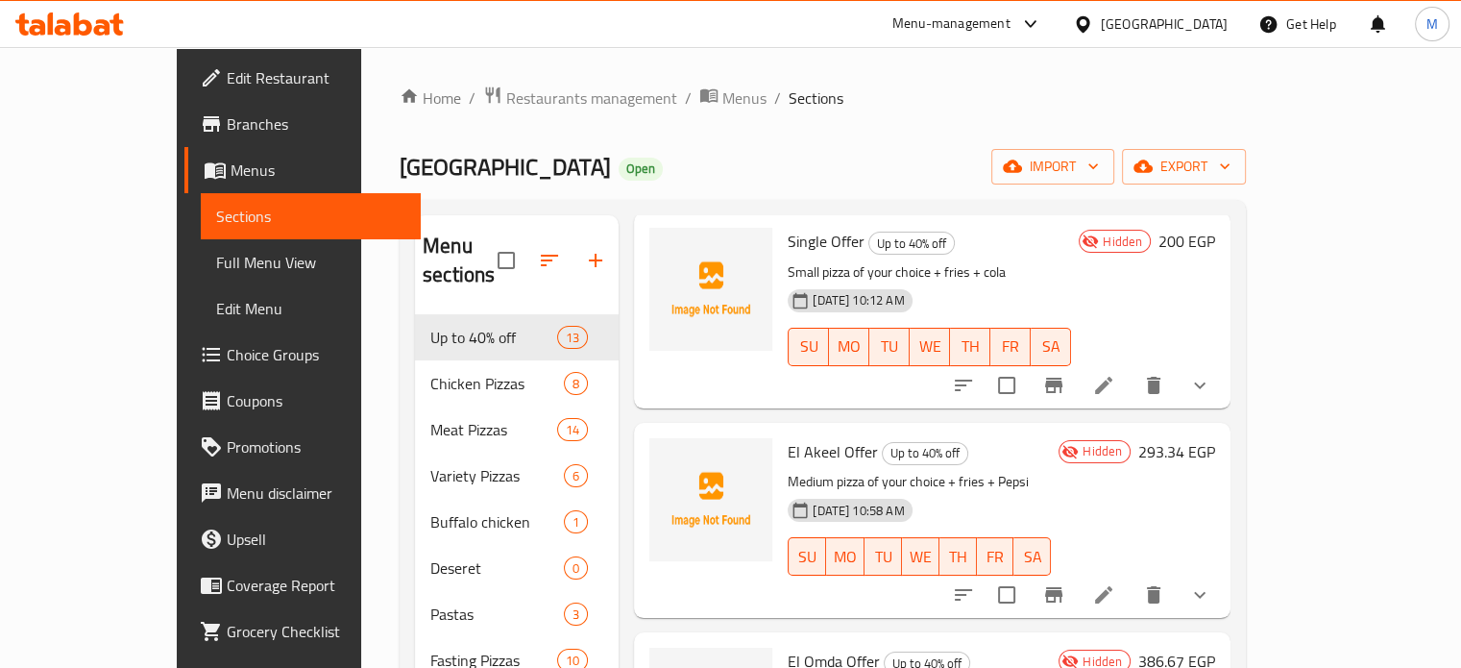
scroll to position [1921, 0]
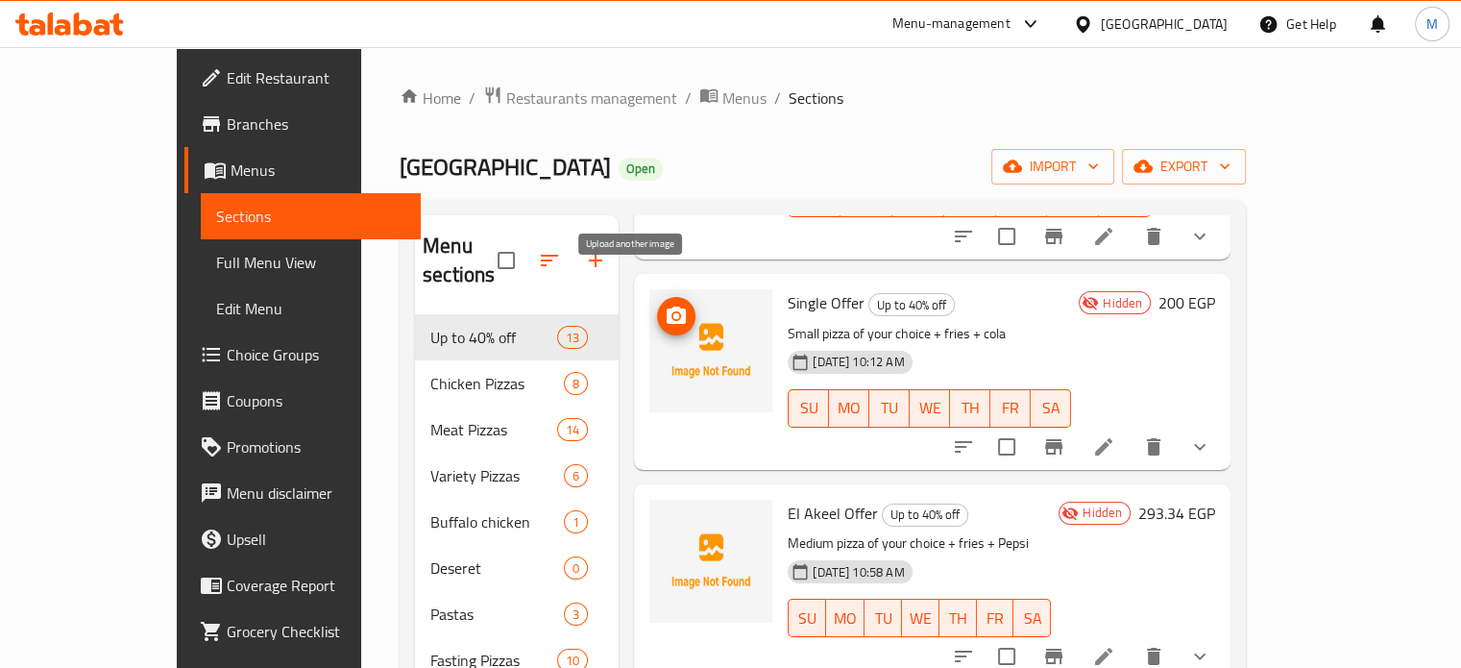
click at [667, 306] on icon "upload picture" at bounding box center [676, 314] width 19 height 17
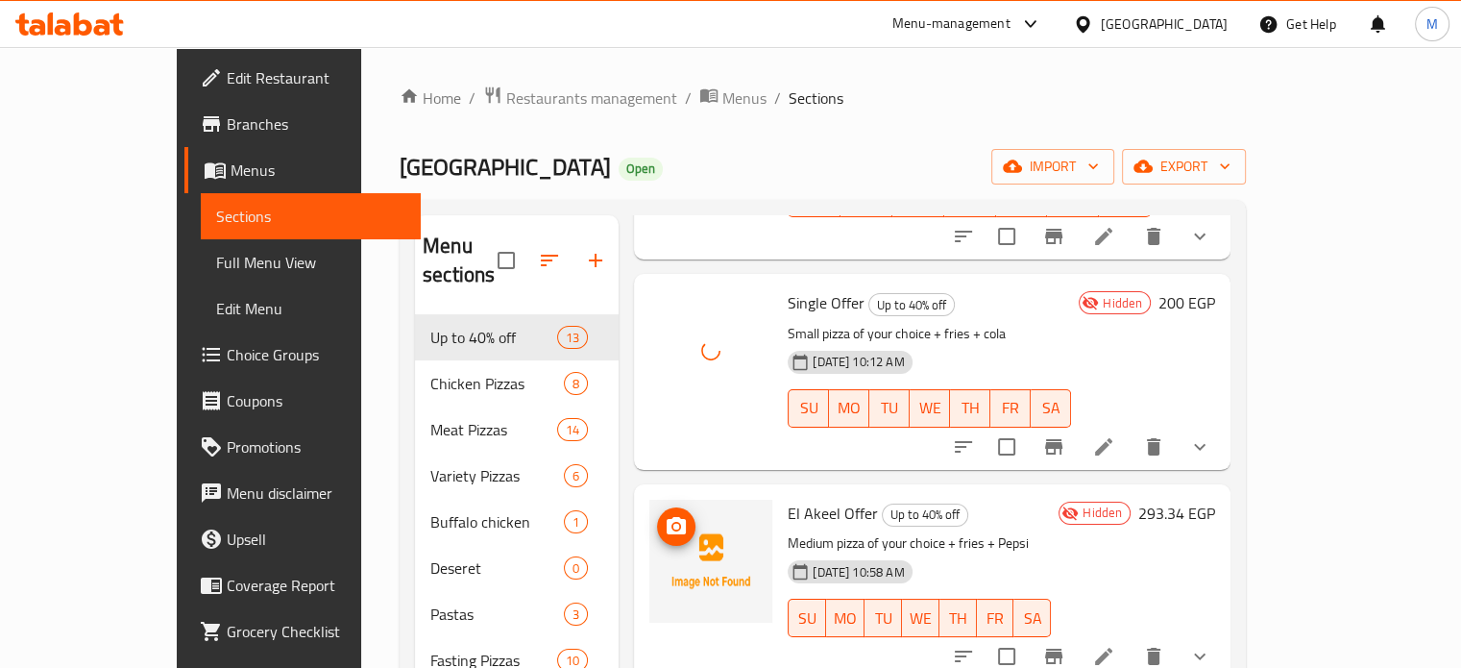
click at [667, 517] on icon "upload picture" at bounding box center [676, 525] width 19 height 17
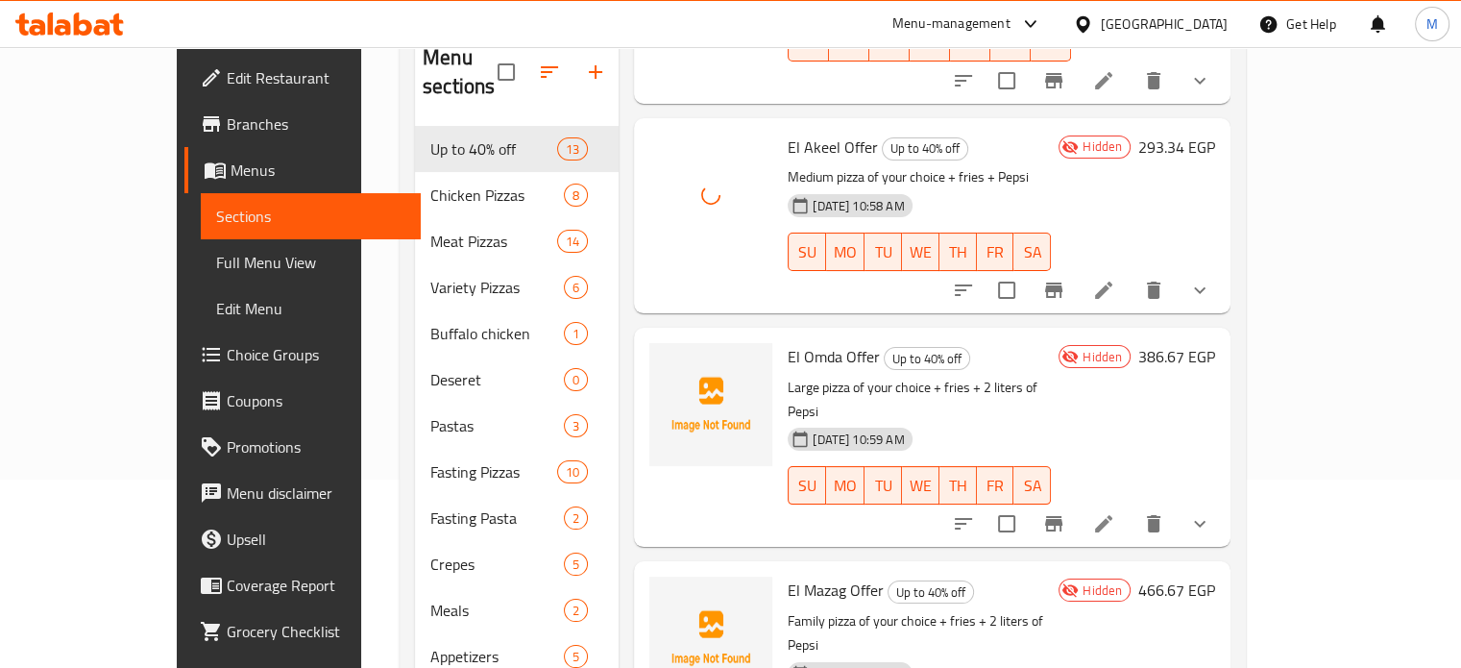
scroll to position [192, 0]
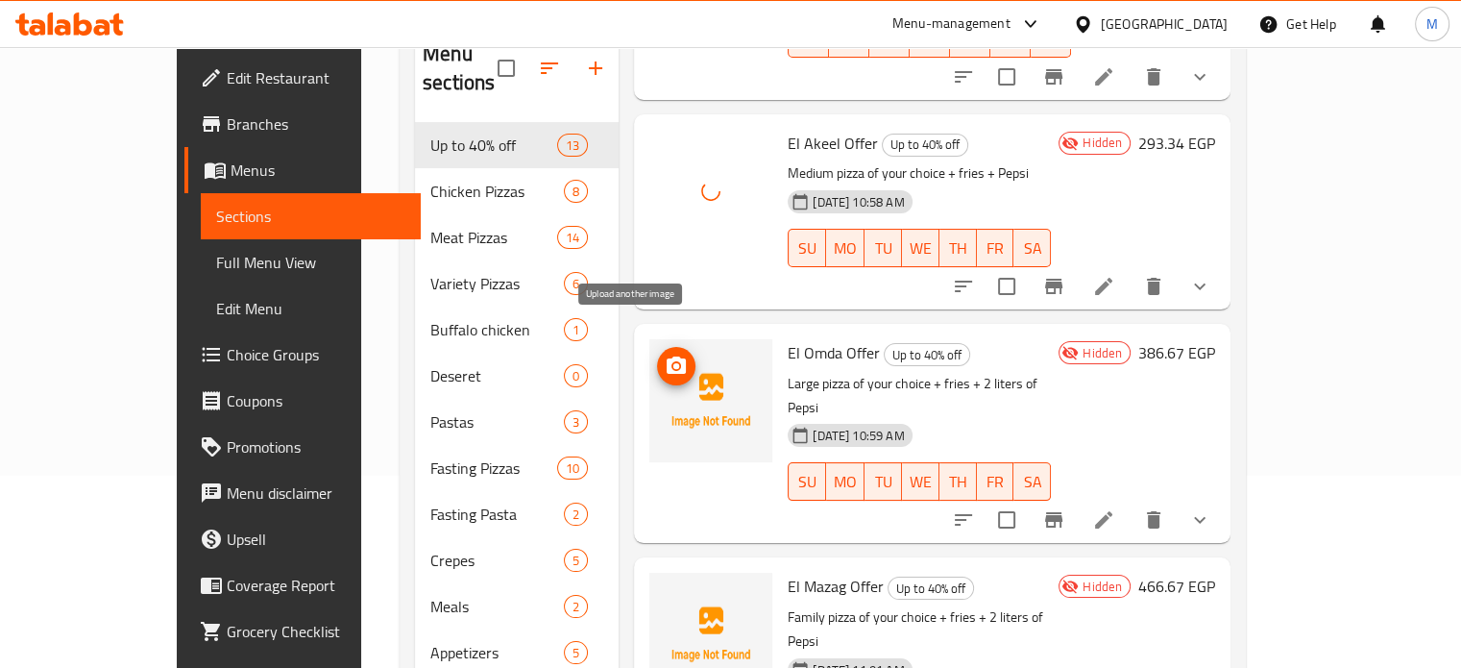
click at [665, 354] on icon "upload picture" at bounding box center [676, 365] width 23 height 23
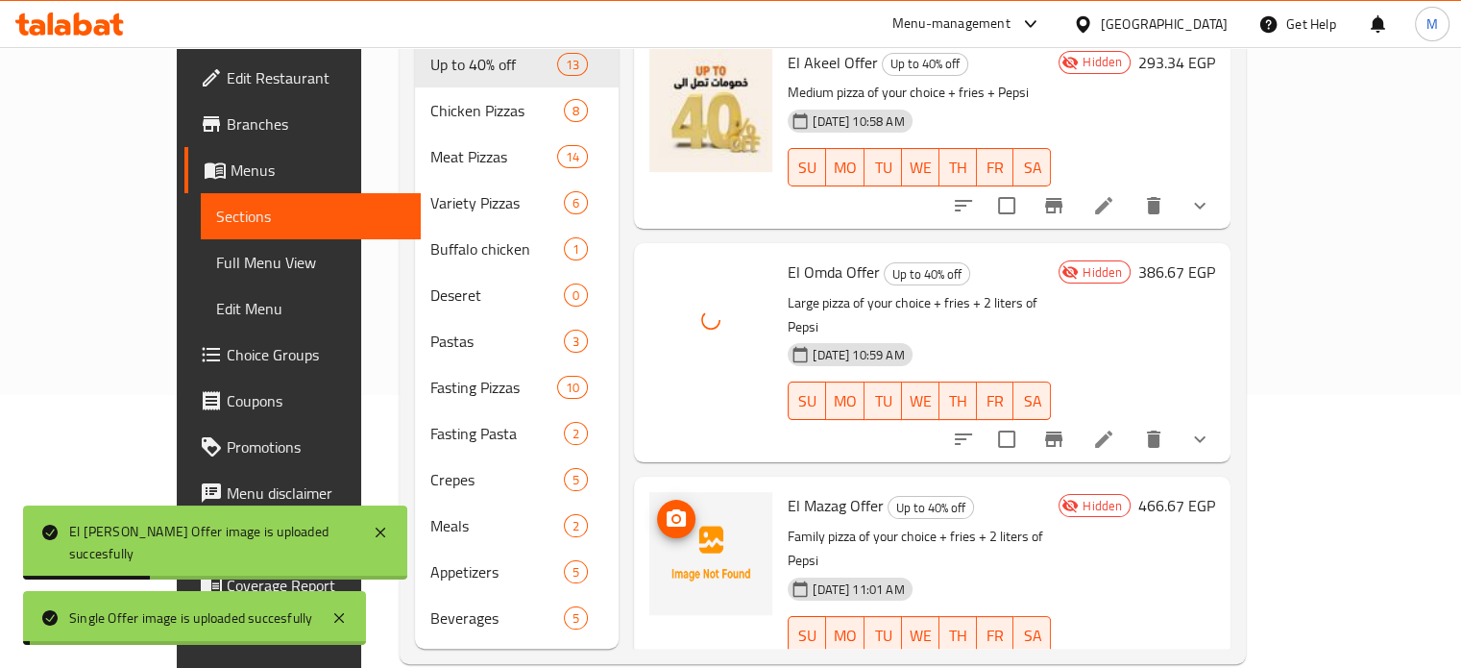
scroll to position [278, 0]
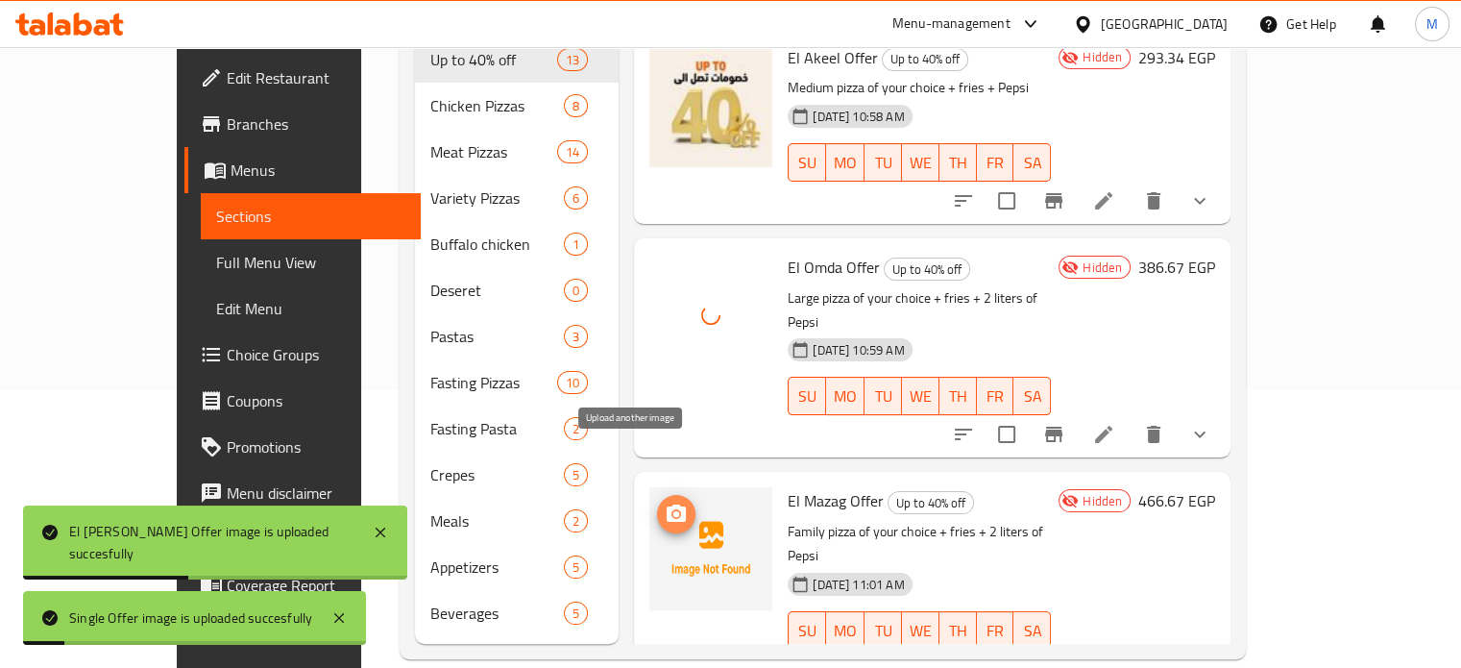
click at [667, 504] on icon "upload picture" at bounding box center [676, 512] width 19 height 17
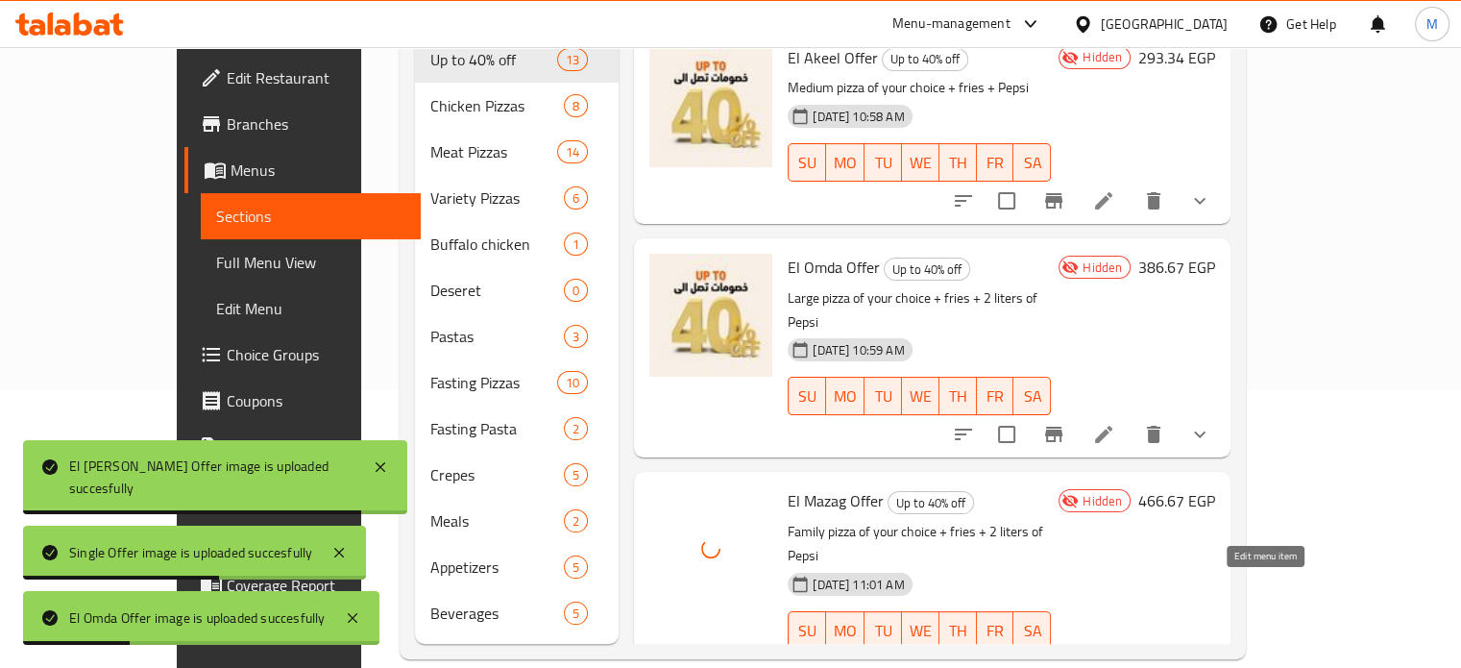
click at [1112, 660] on icon at bounding box center [1103, 668] width 17 height 17
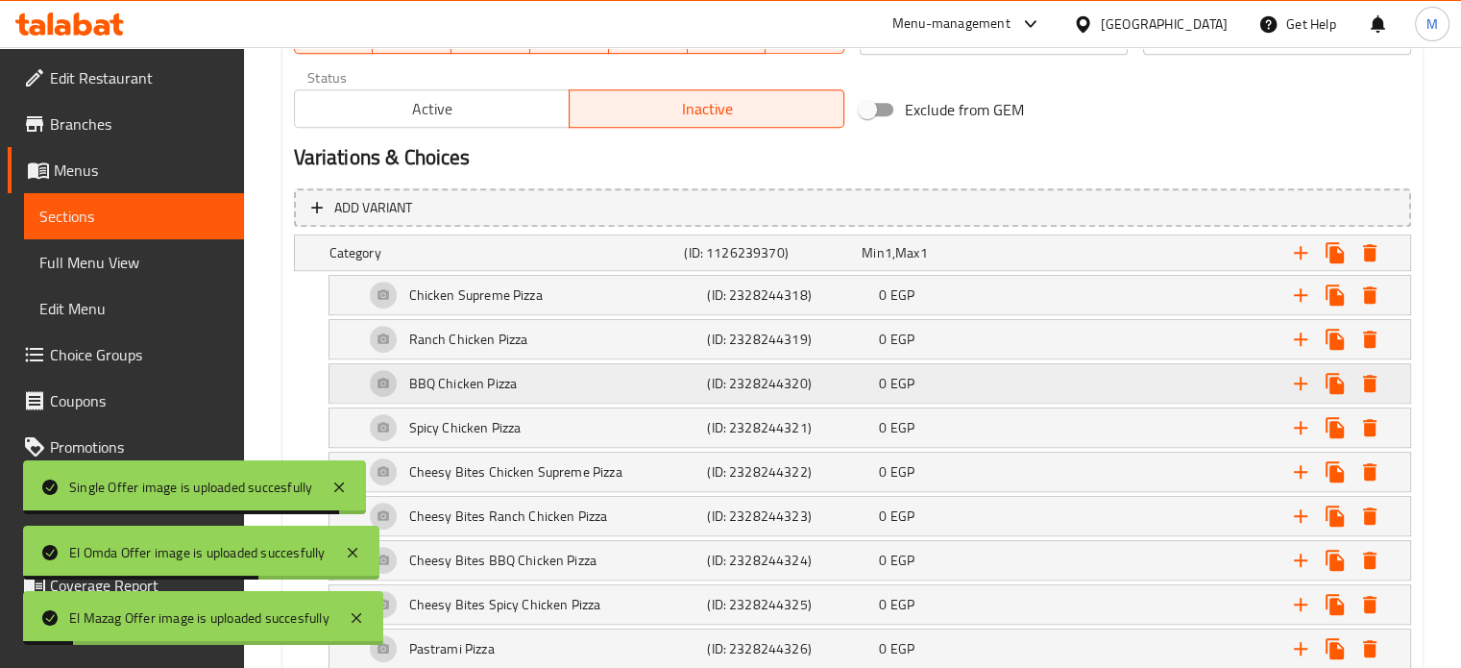
scroll to position [864, 0]
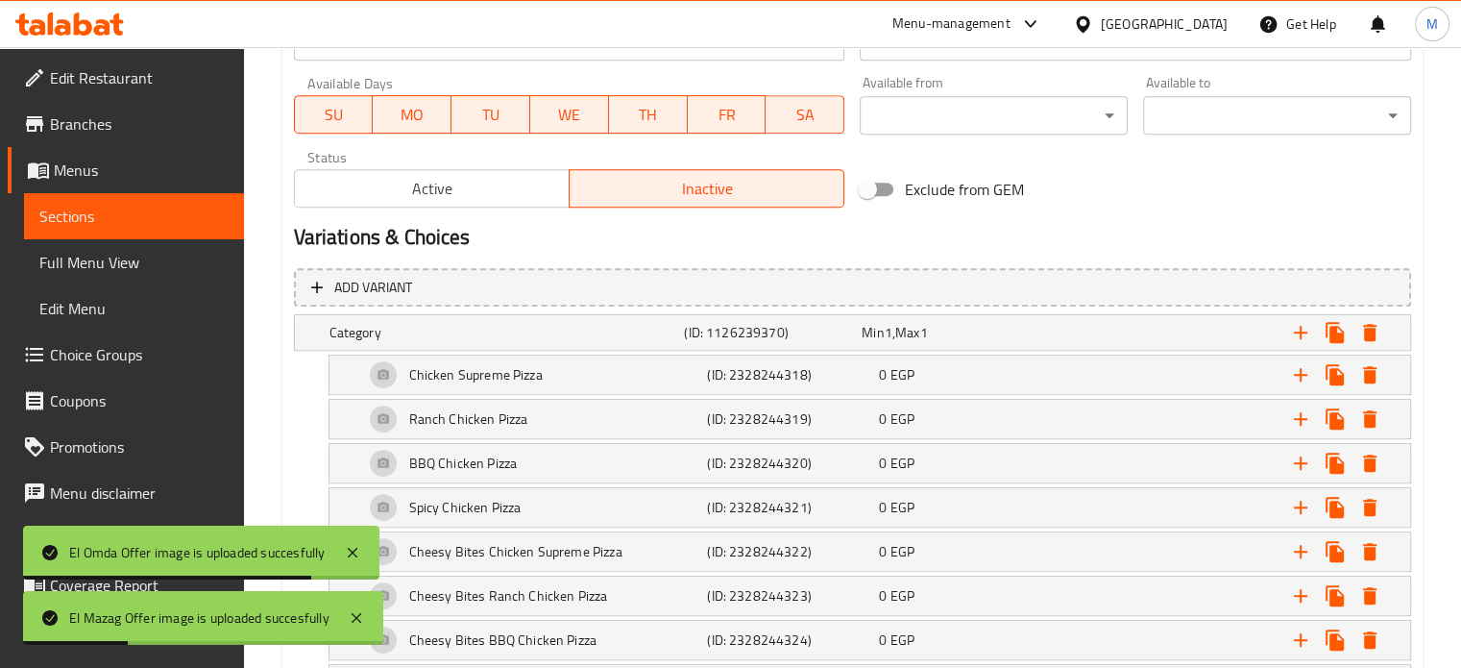
click at [464, 182] on span "Active" at bounding box center [432, 189] width 259 height 28
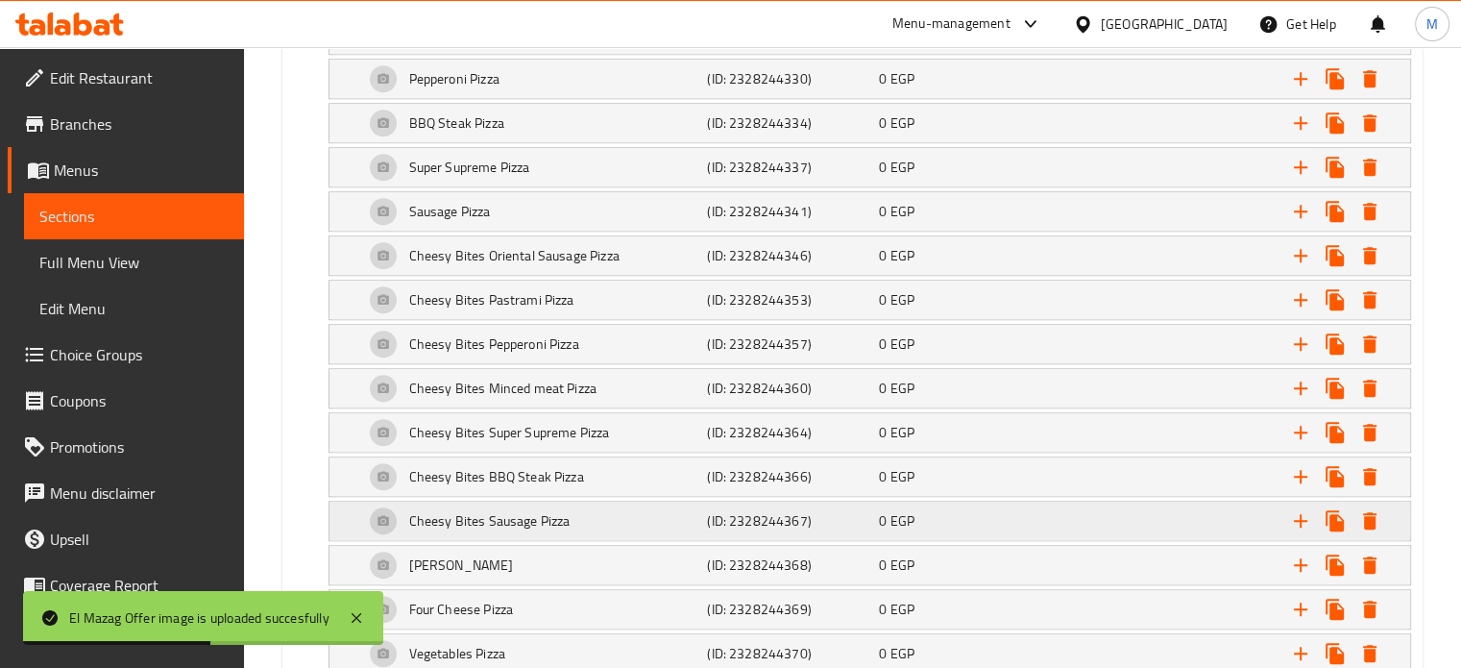
scroll to position [1893, 0]
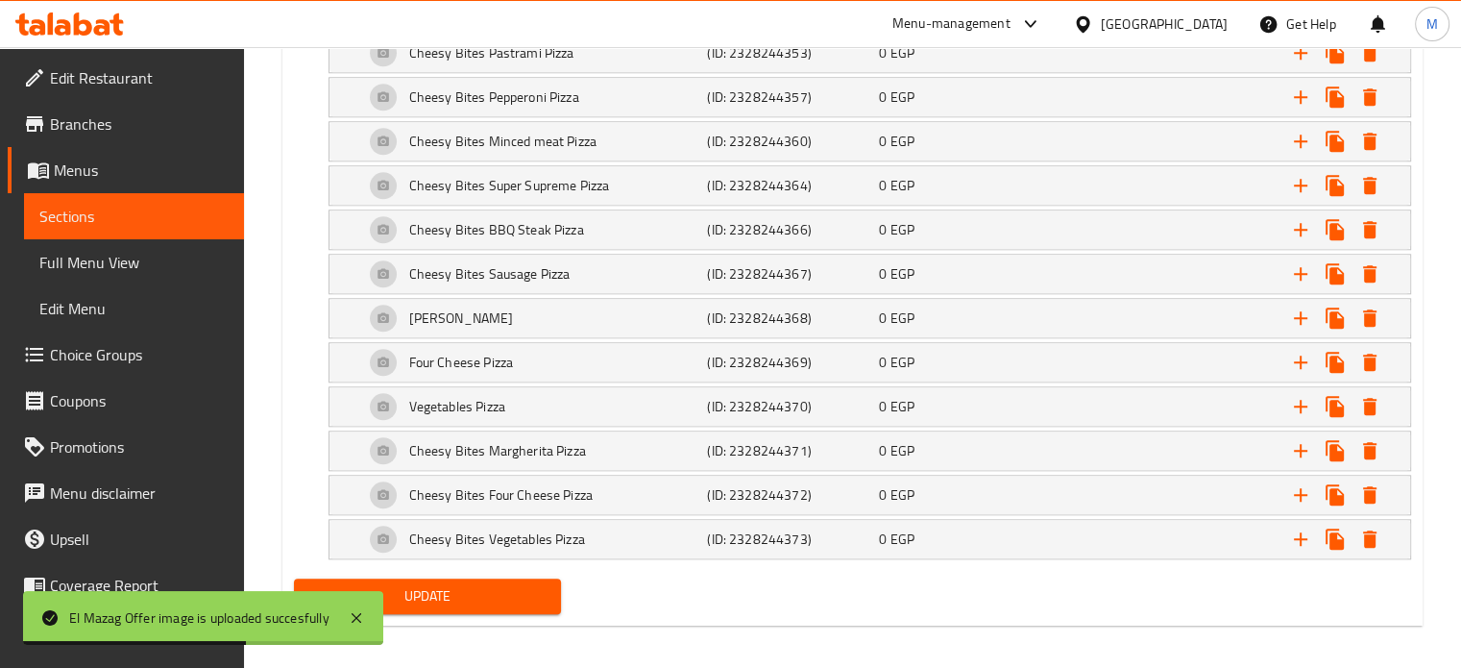
click at [487, 578] on button "Update" at bounding box center [428, 596] width 268 height 36
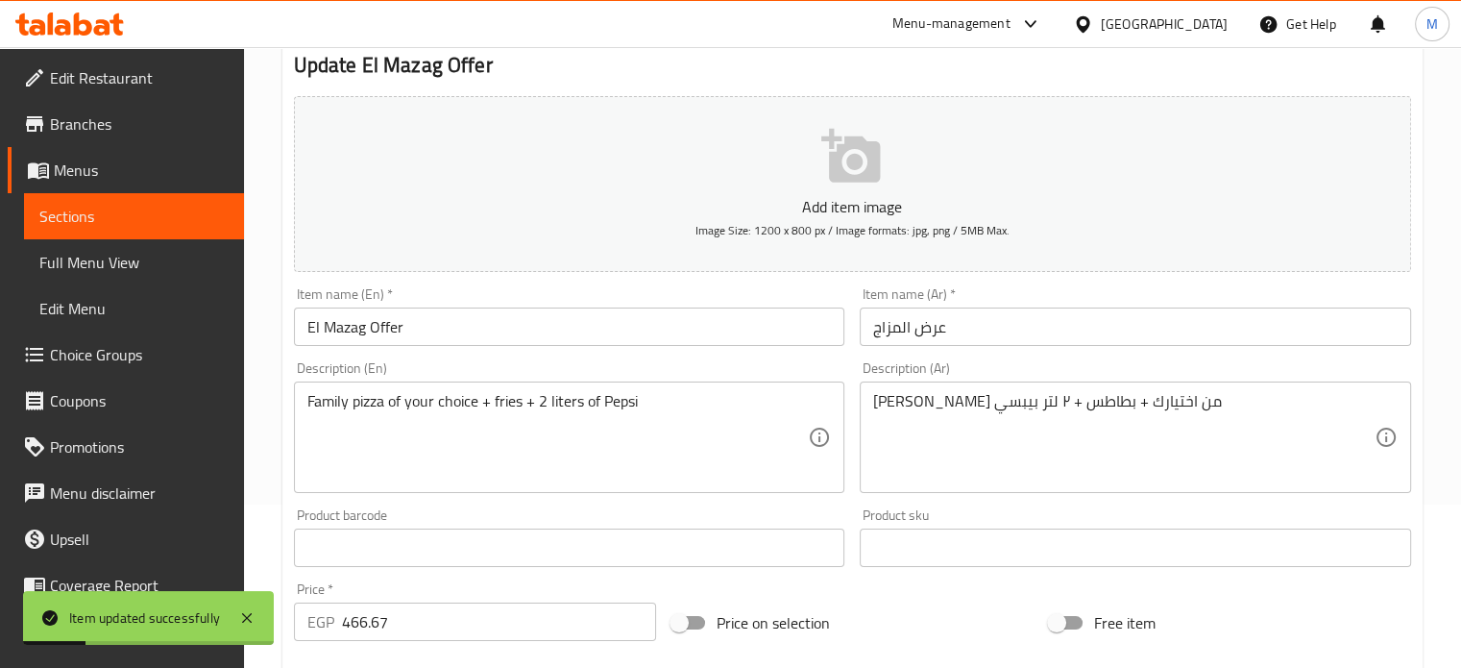
scroll to position [0, 0]
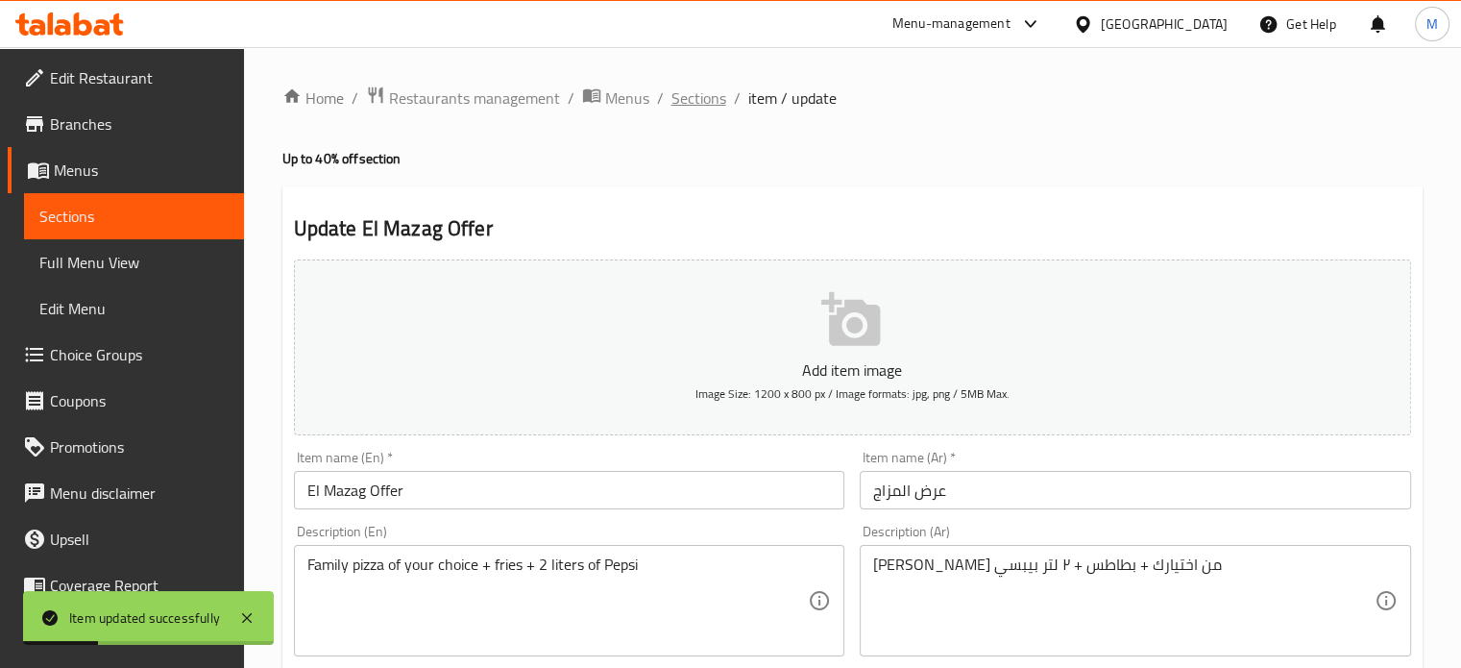
click at [693, 103] on span "Sections" at bounding box center [698, 97] width 55 height 23
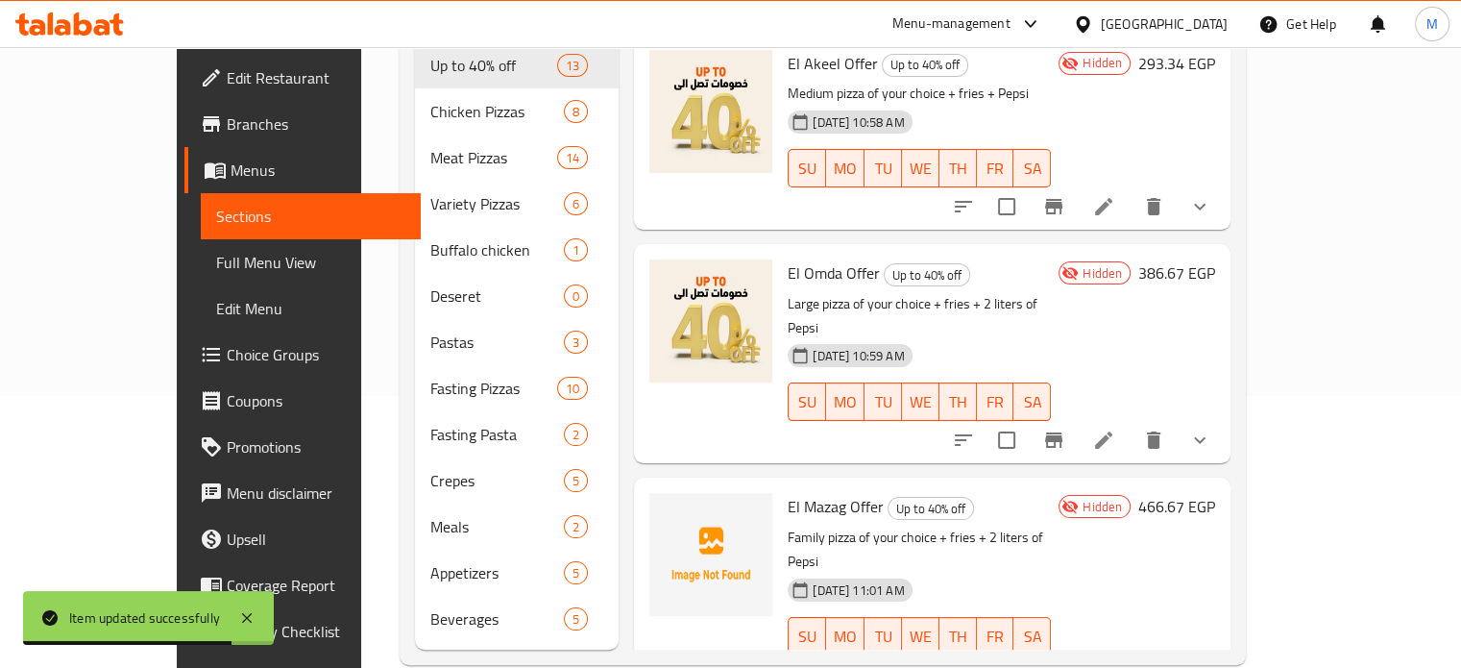
scroll to position [278, 0]
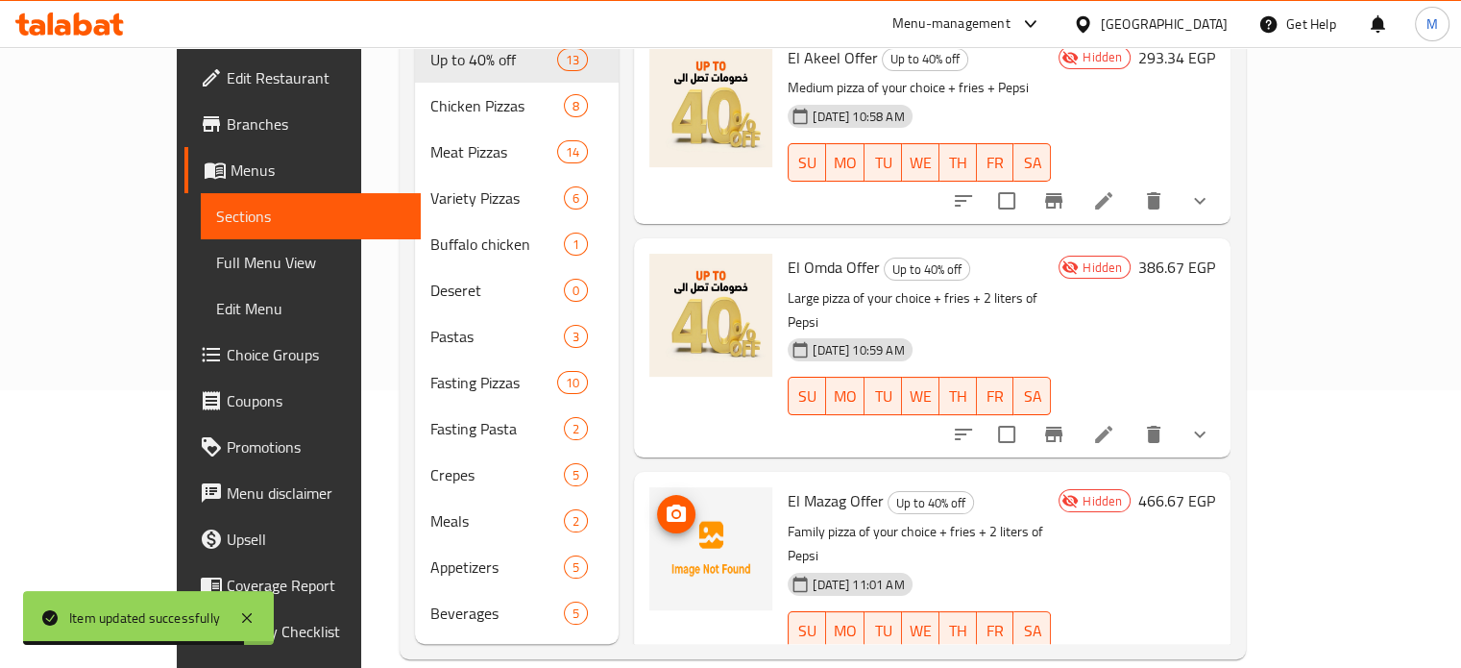
click at [667, 504] on icon "upload picture" at bounding box center [676, 512] width 19 height 17
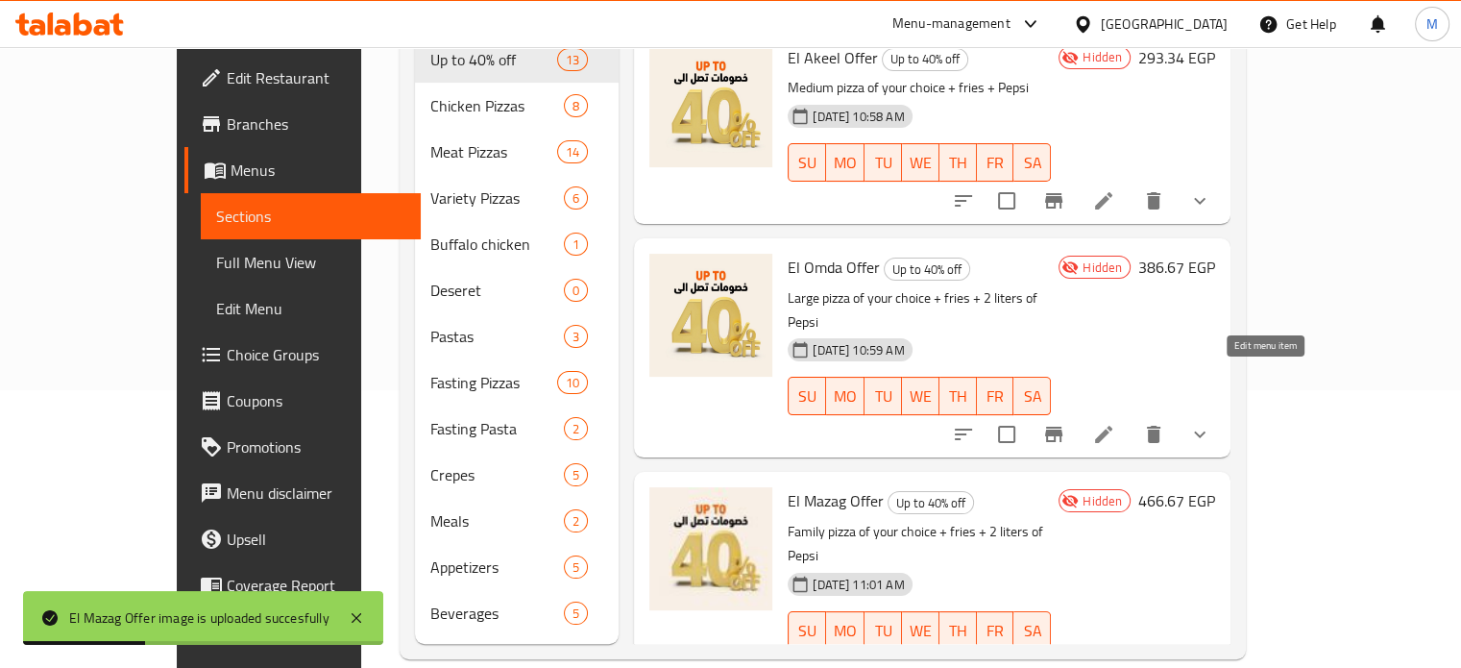
click at [1115, 423] on icon at bounding box center [1103, 434] width 23 height 23
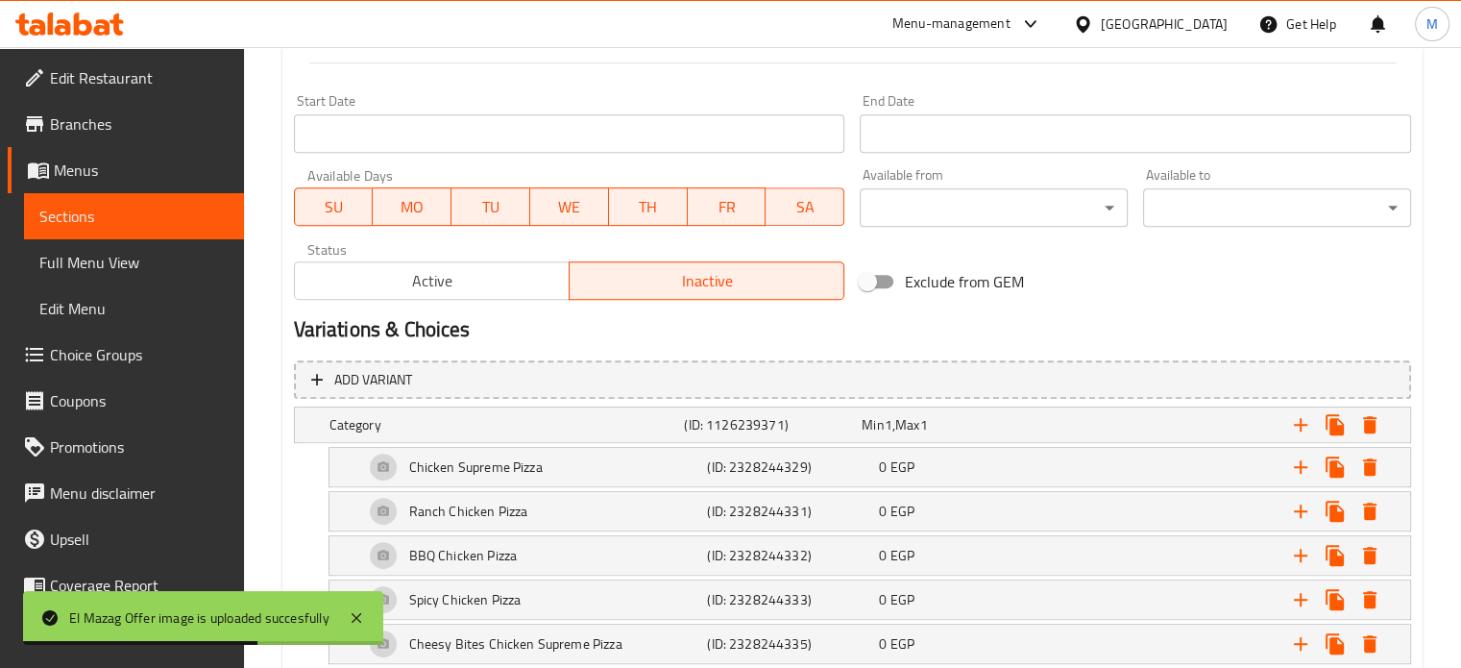
click at [474, 286] on span "Active" at bounding box center [432, 281] width 259 height 28
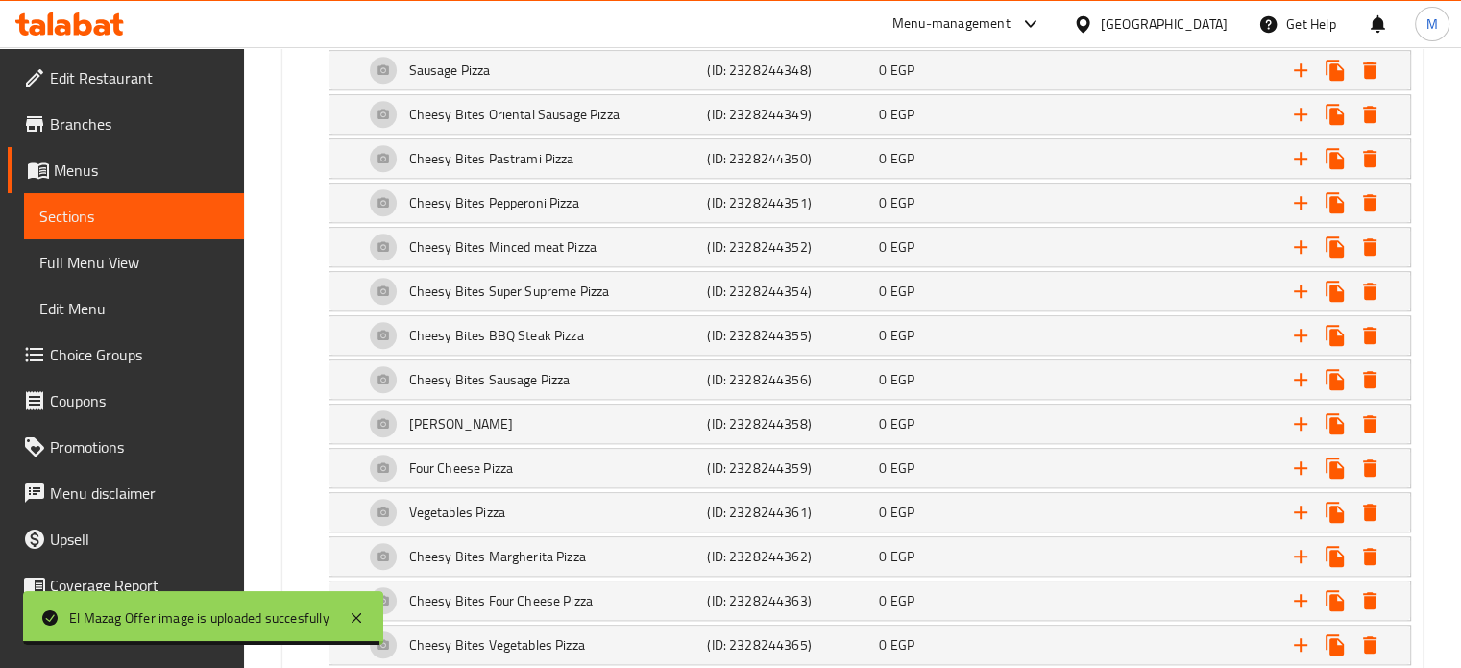
scroll to position [1921, 0]
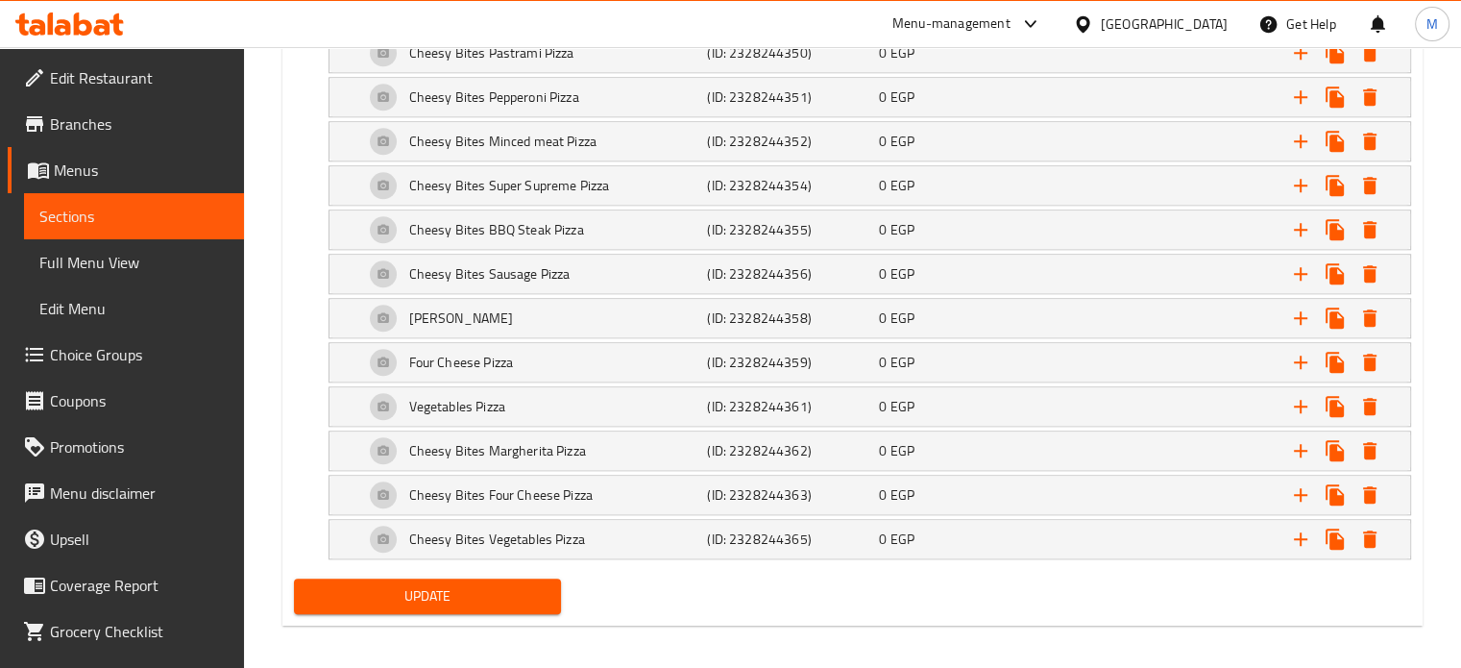
click at [499, 584] on span "Update" at bounding box center [427, 596] width 237 height 24
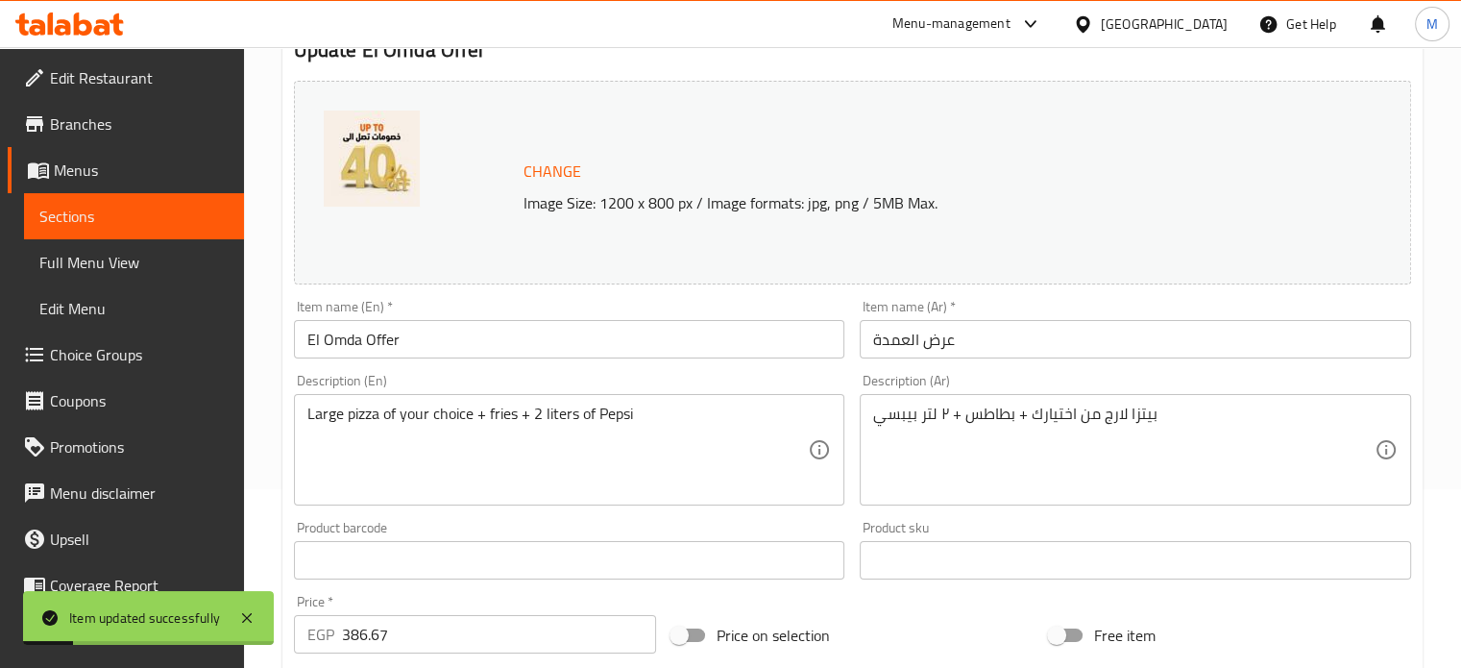
scroll to position [0, 0]
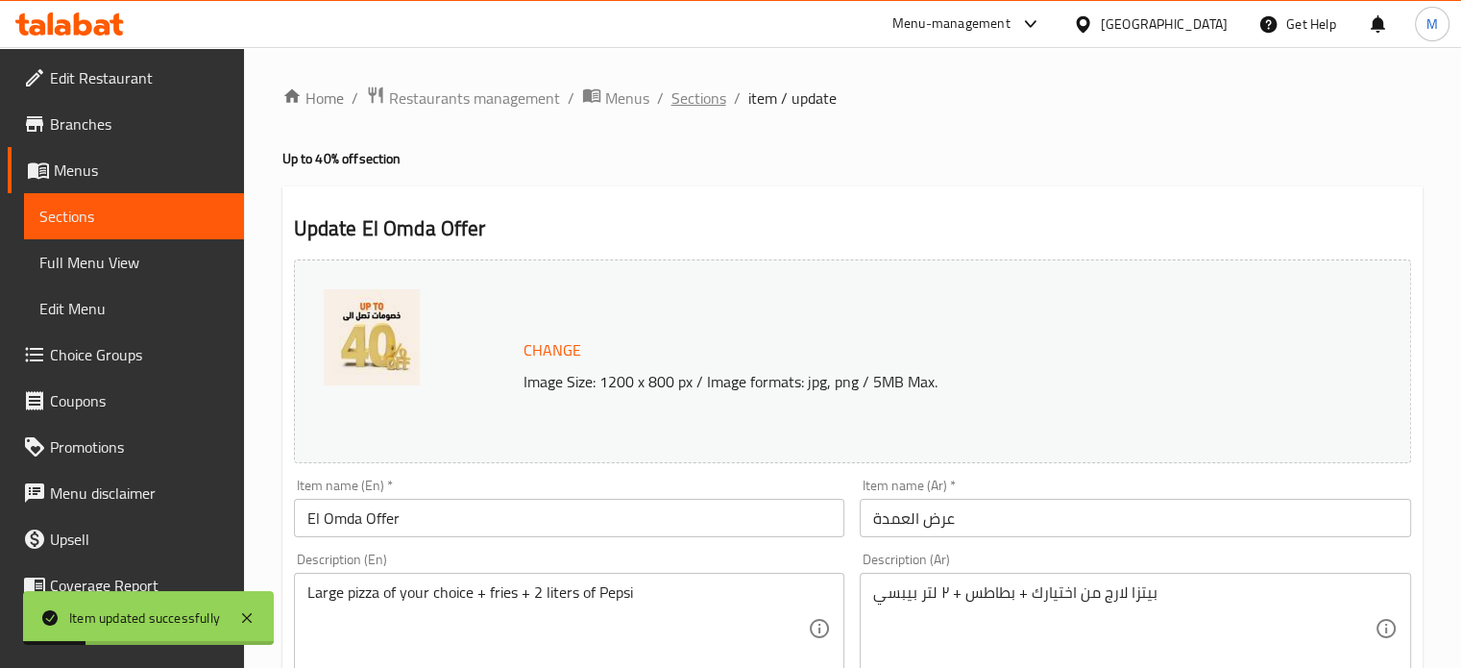
click at [713, 105] on span "Sections" at bounding box center [698, 97] width 55 height 23
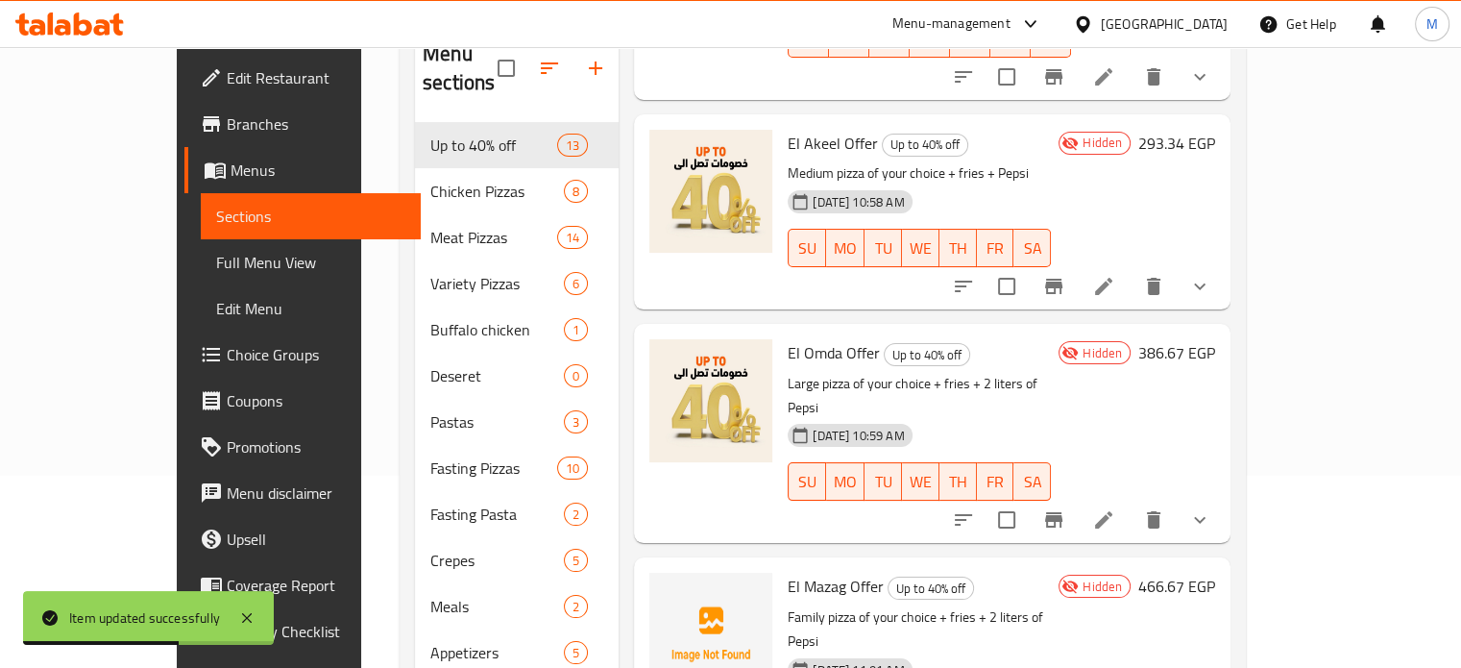
scroll to position [278, 0]
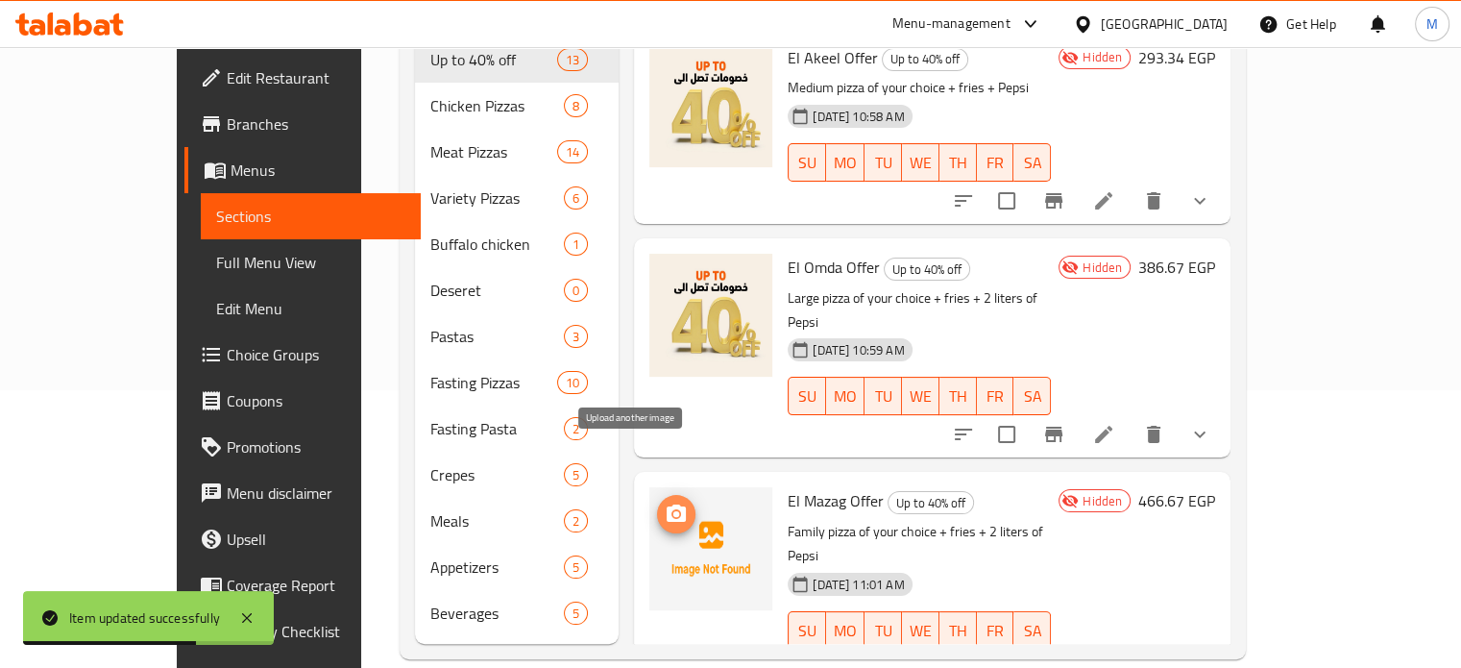
click at [667, 504] on icon "upload picture" at bounding box center [676, 512] width 19 height 17
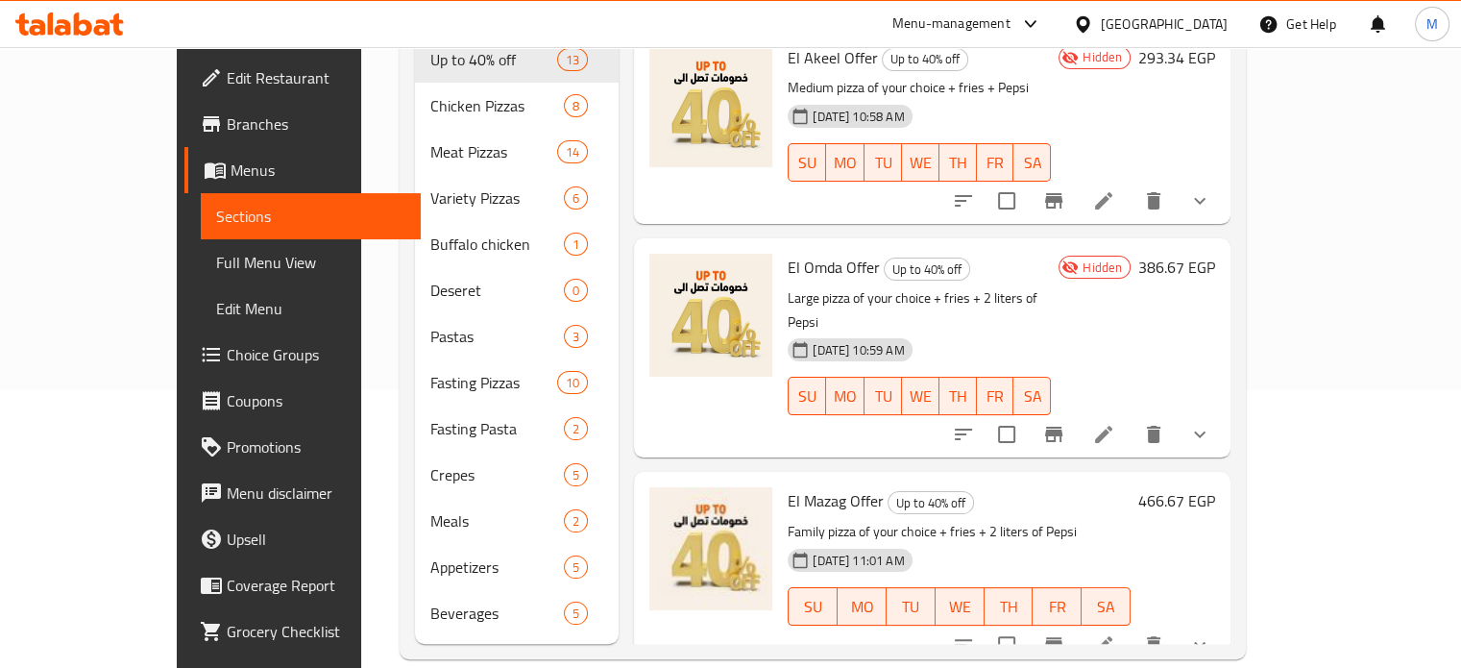
click at [1115, 423] on icon at bounding box center [1103, 434] width 23 height 23
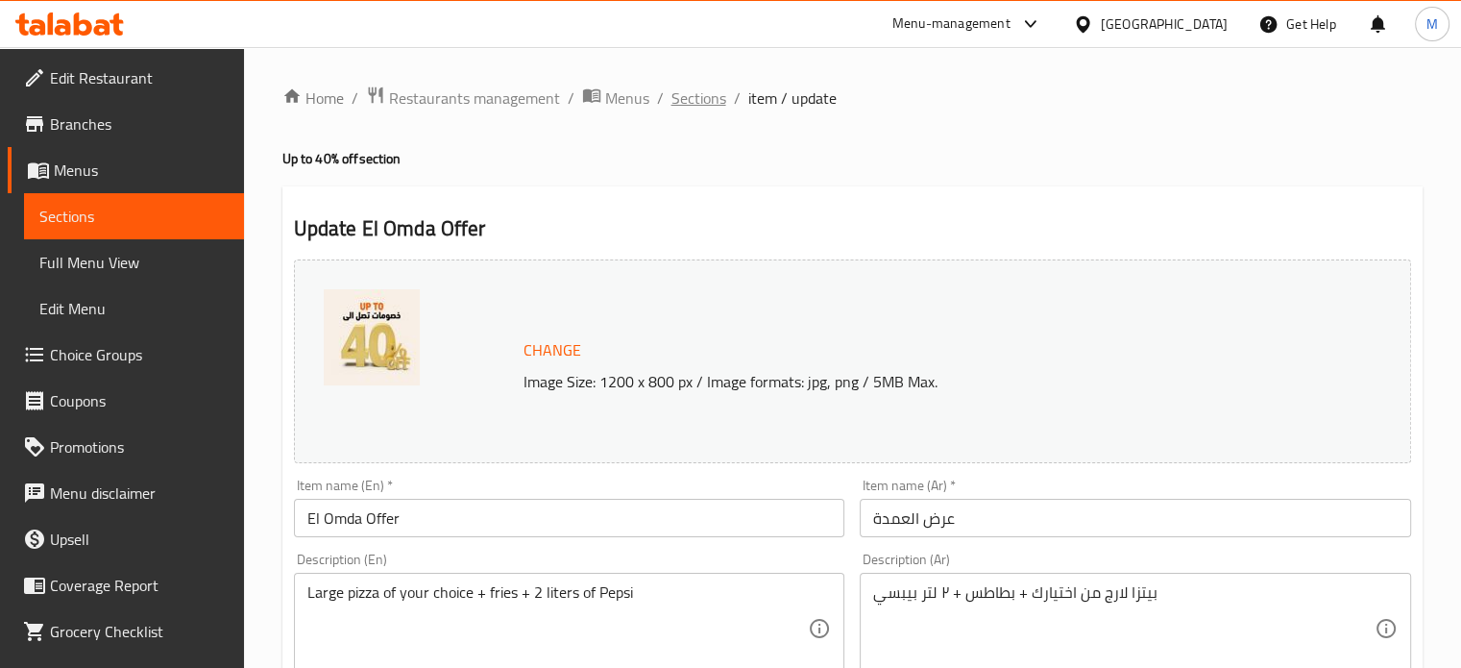
click at [701, 101] on span "Sections" at bounding box center [698, 97] width 55 height 23
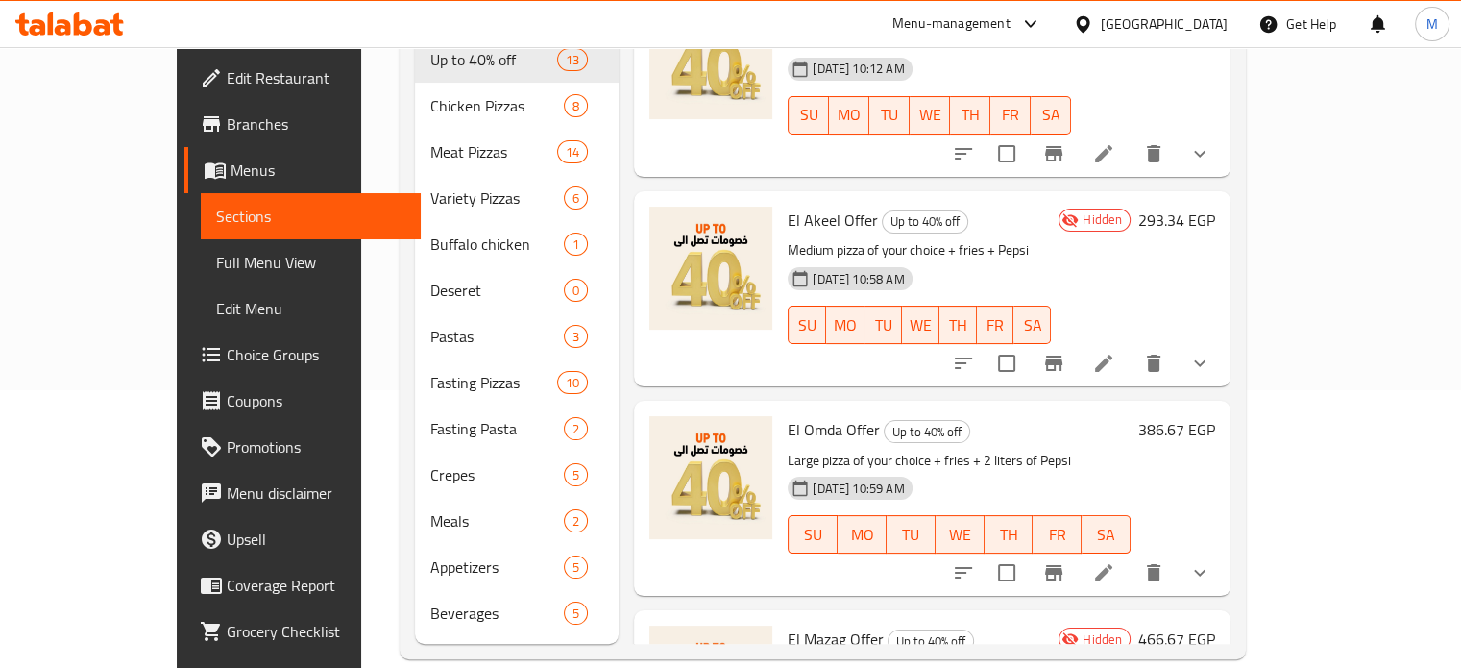
scroll to position [1907, 0]
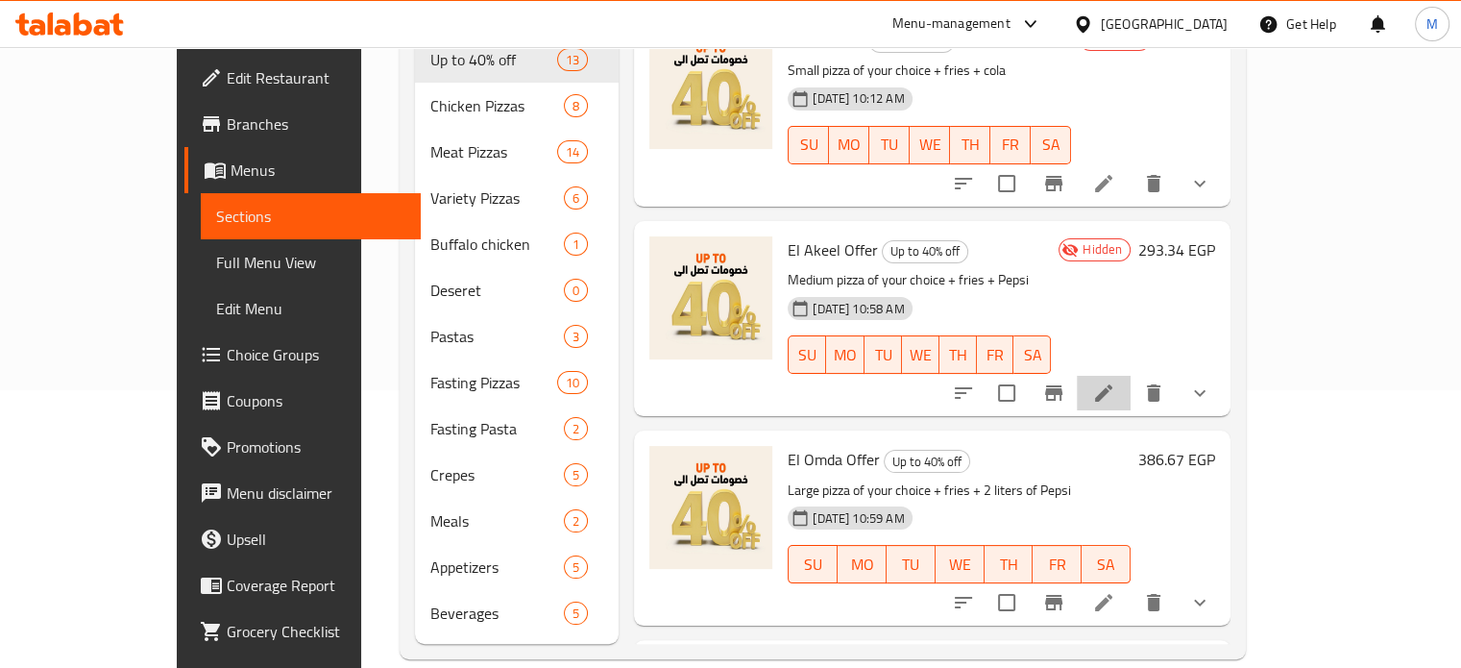
click at [1131, 376] on li at bounding box center [1104, 393] width 54 height 35
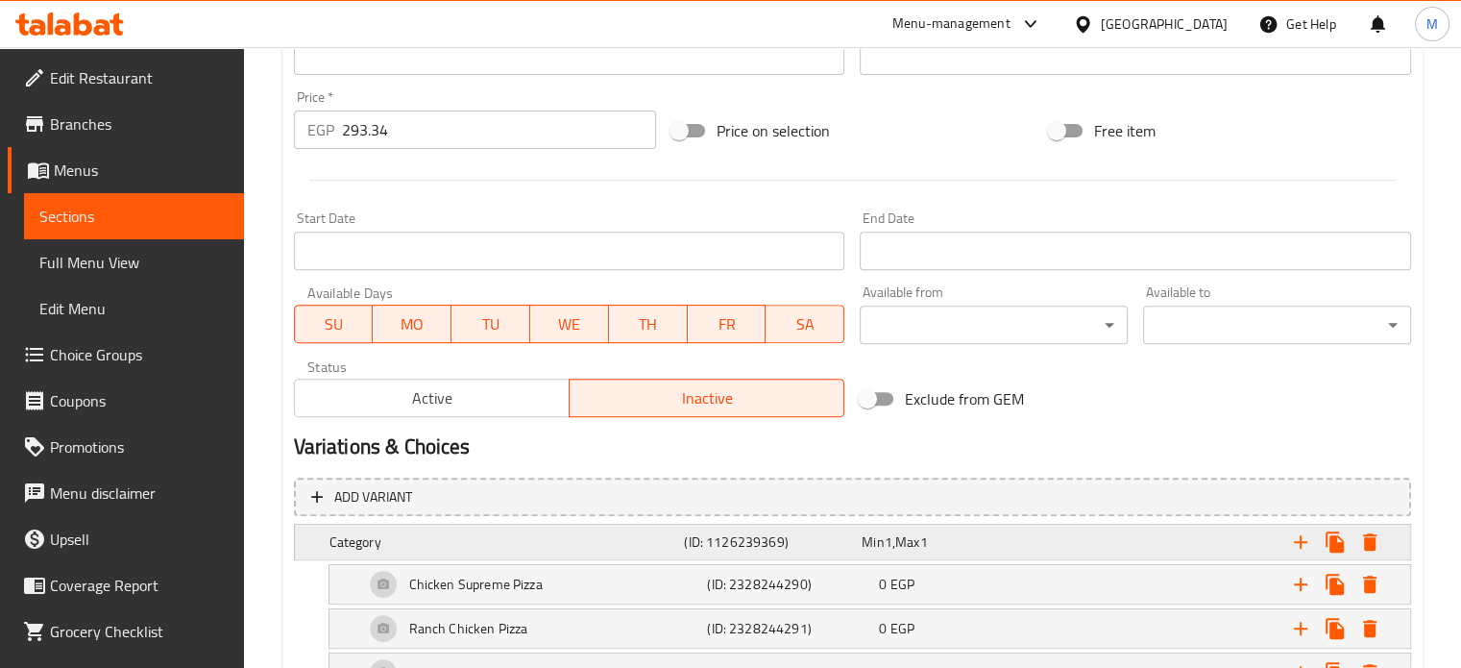
scroll to position [704, 0]
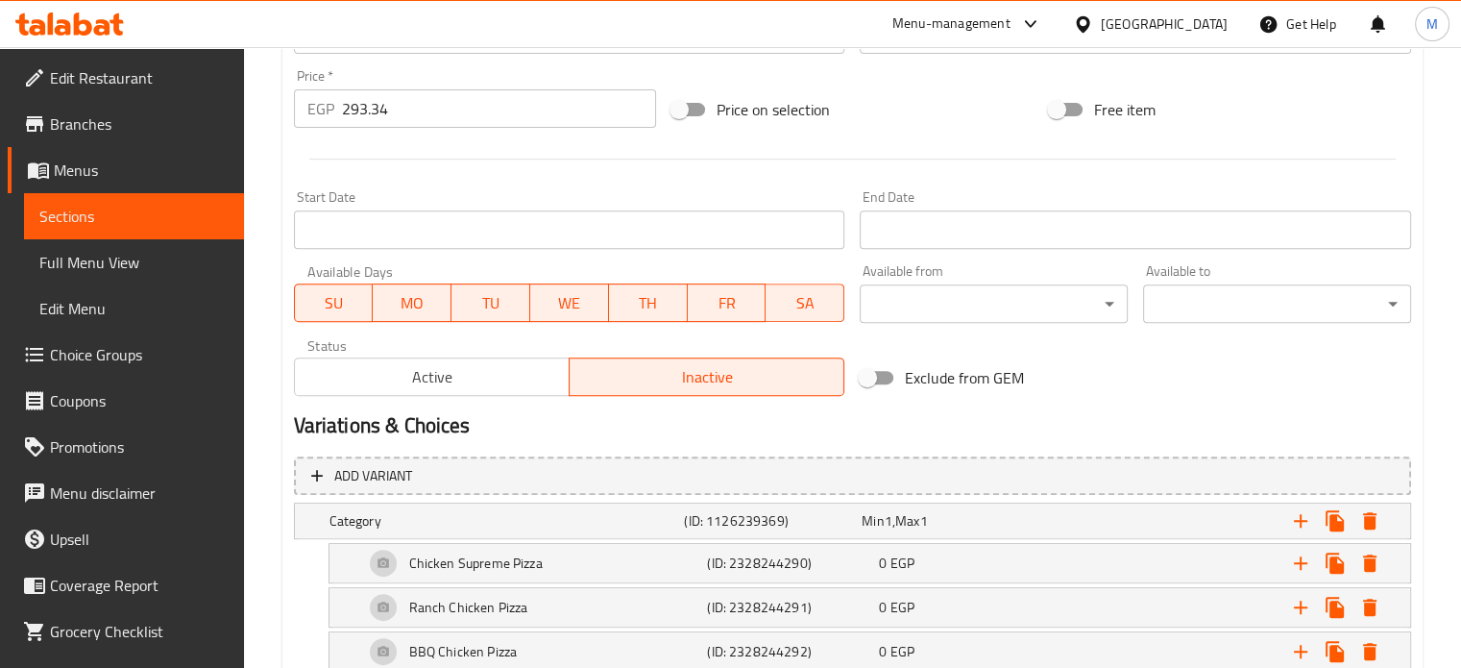
click at [484, 383] on span "Active" at bounding box center [432, 377] width 259 height 28
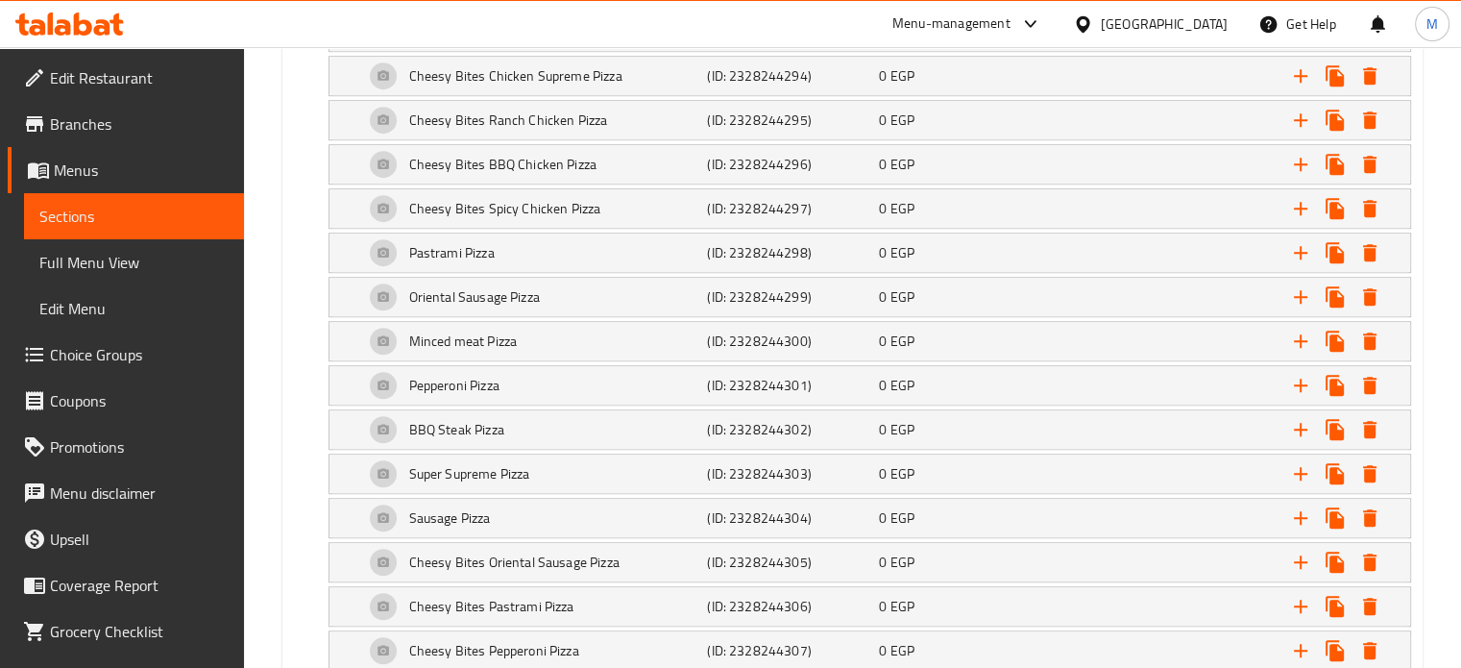
scroll to position [1921, 0]
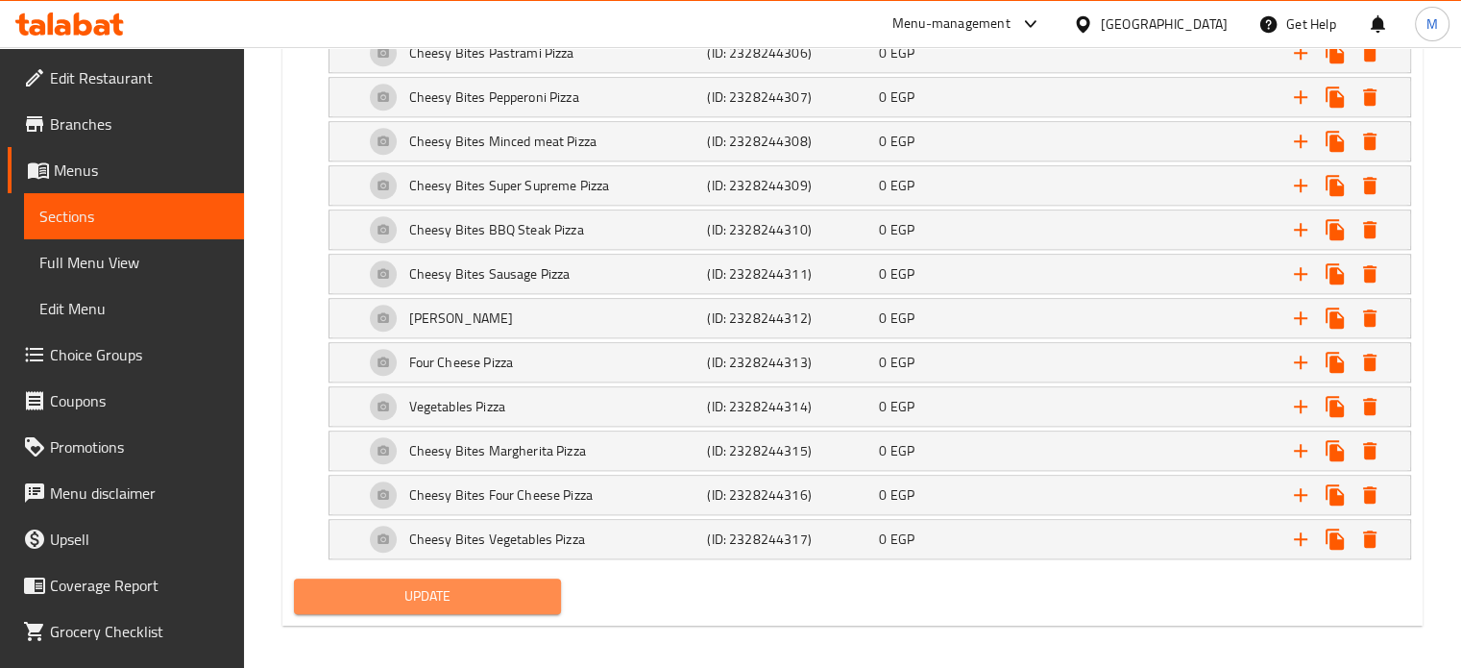
click at [520, 587] on span "Update" at bounding box center [427, 596] width 237 height 24
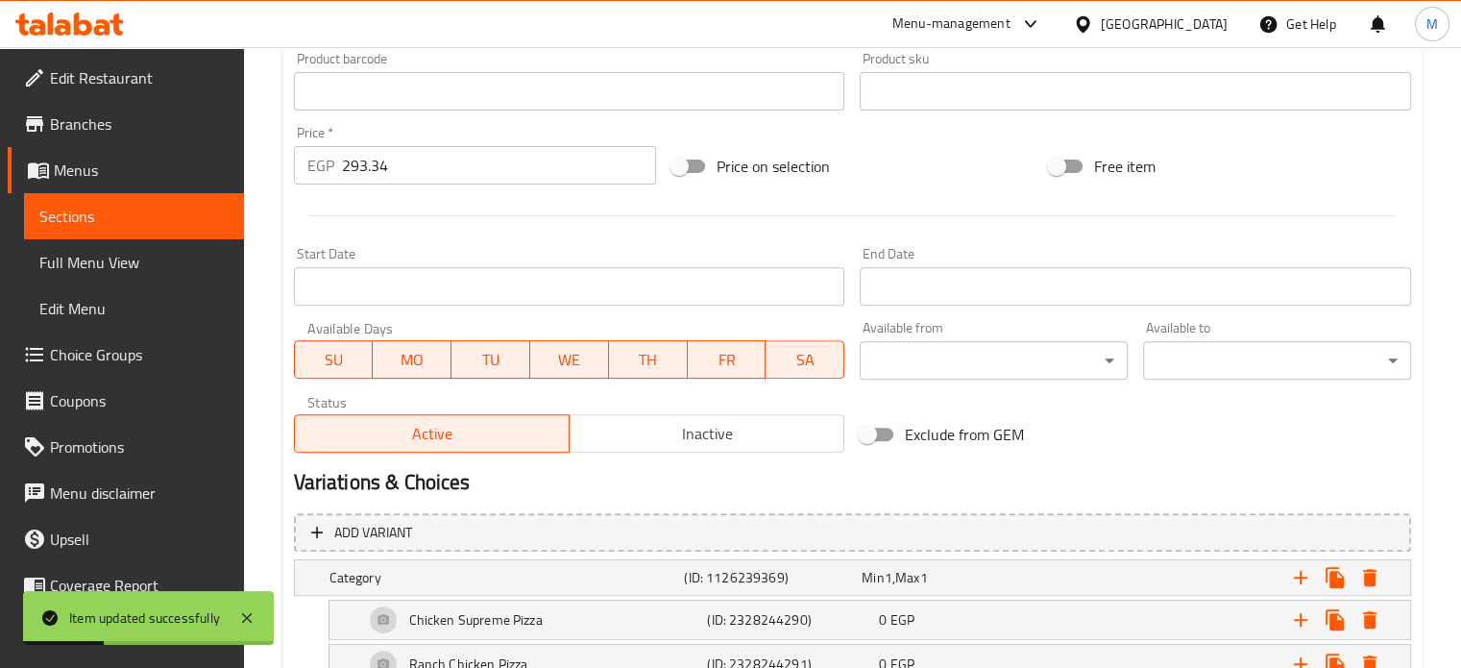
scroll to position [0, 0]
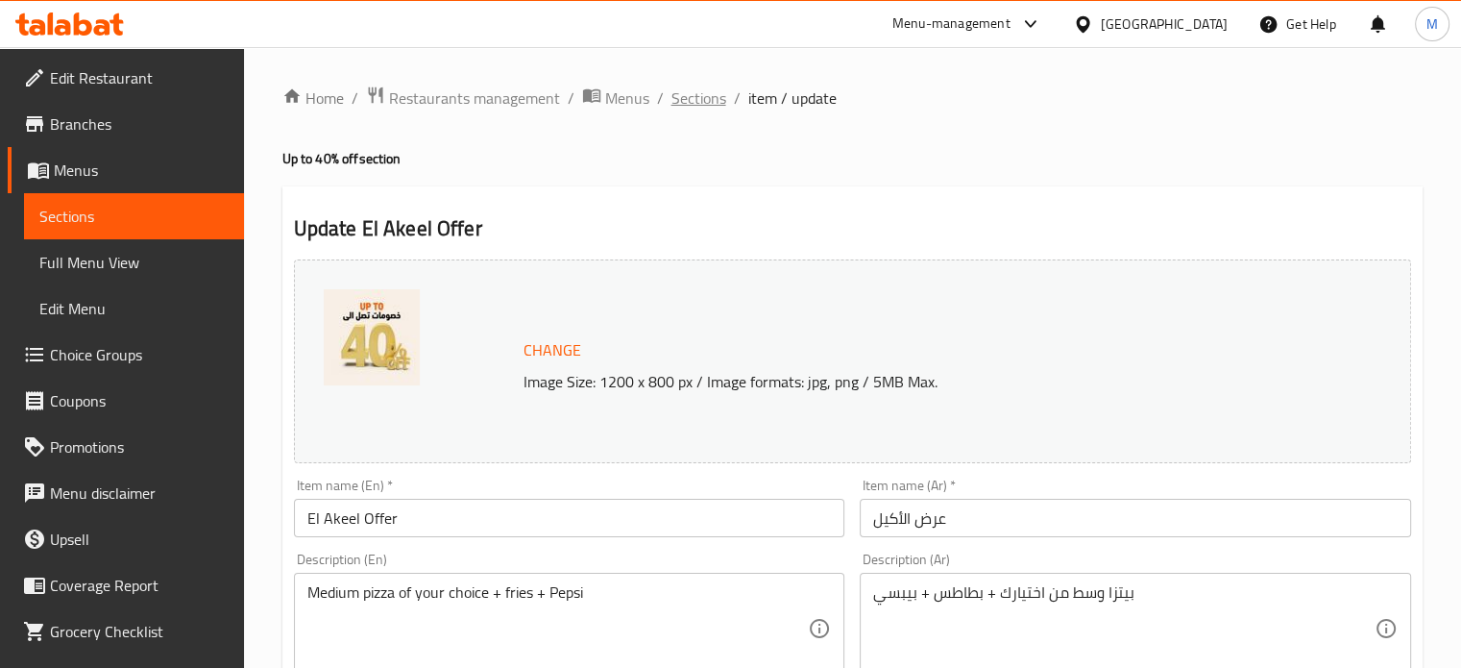
click at [697, 97] on span "Sections" at bounding box center [698, 97] width 55 height 23
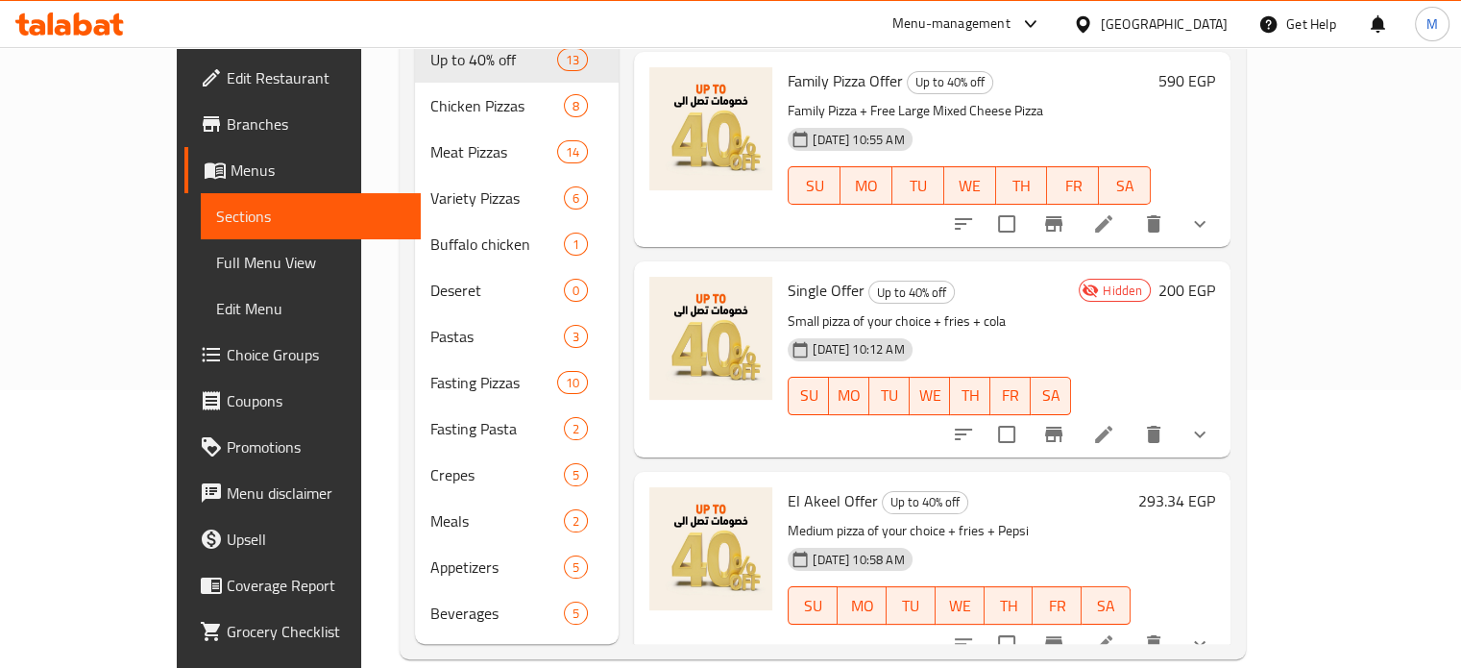
scroll to position [1651, 0]
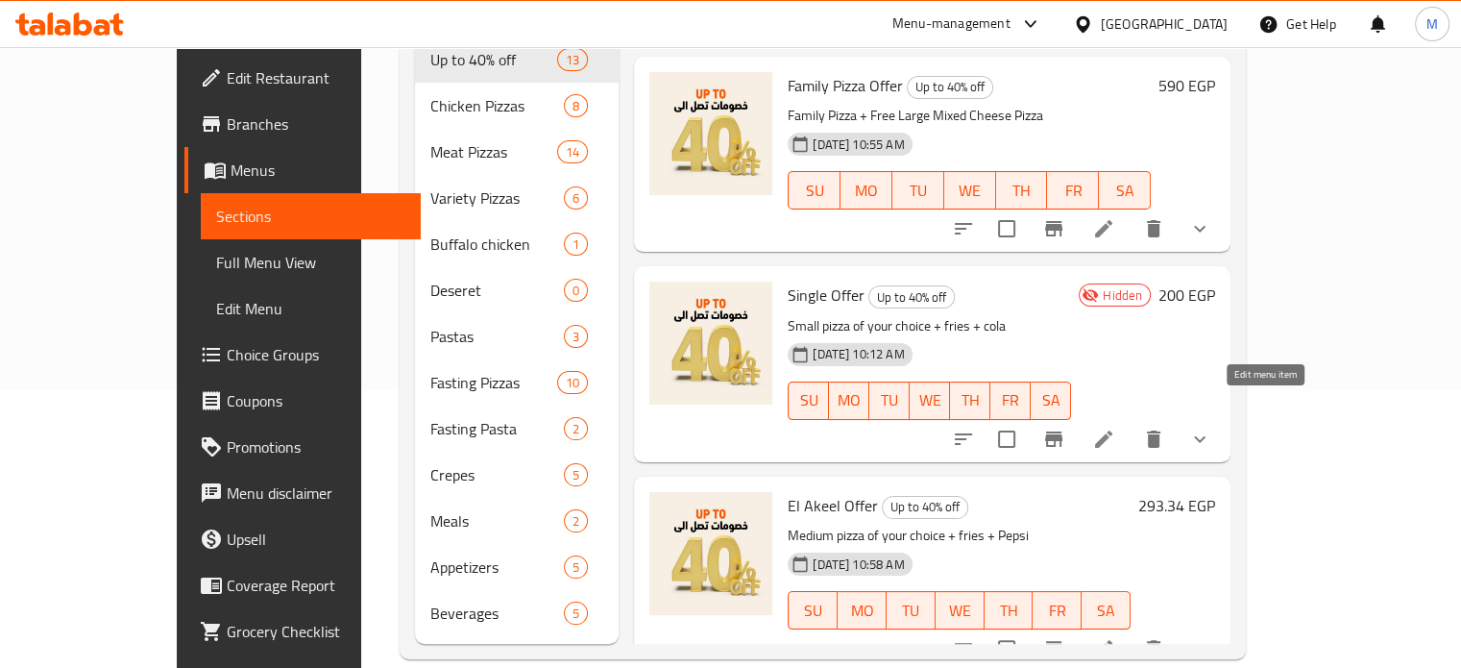
click at [1115, 427] on icon at bounding box center [1103, 438] width 23 height 23
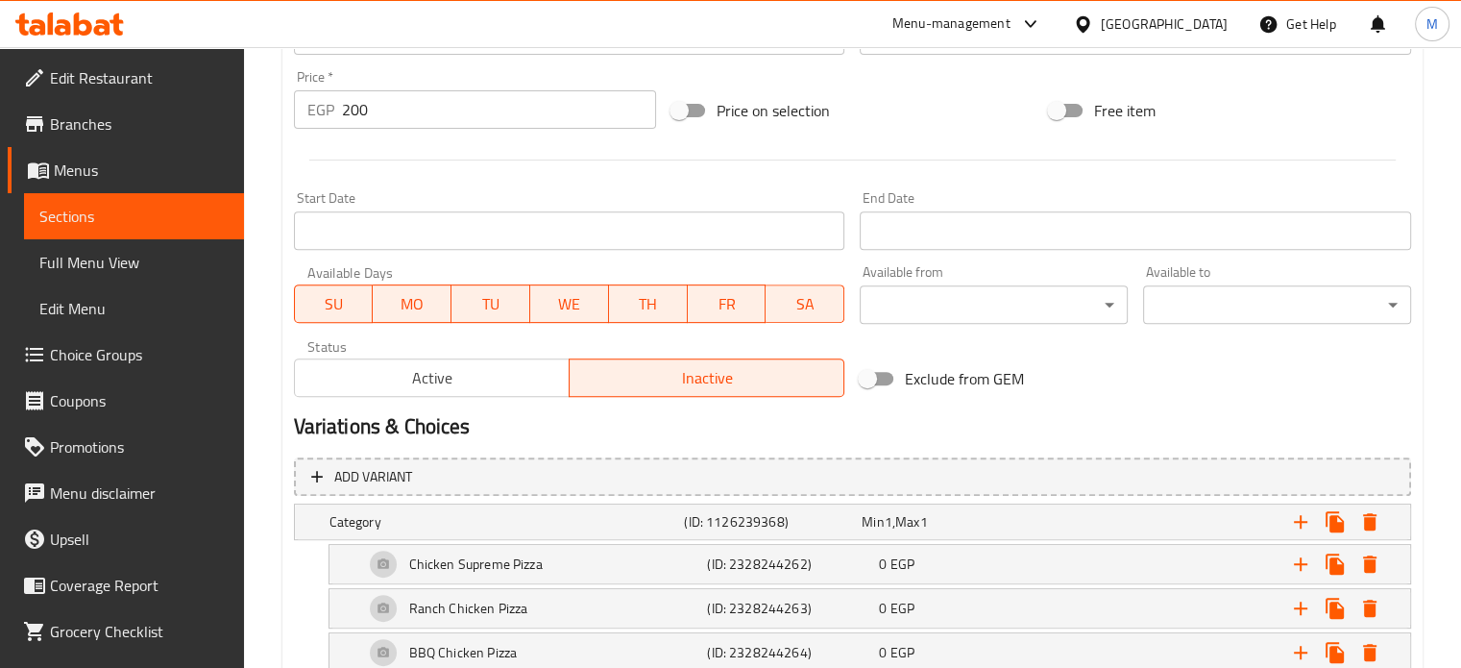
scroll to position [704, 0]
click at [414, 366] on span "Active" at bounding box center [432, 377] width 259 height 28
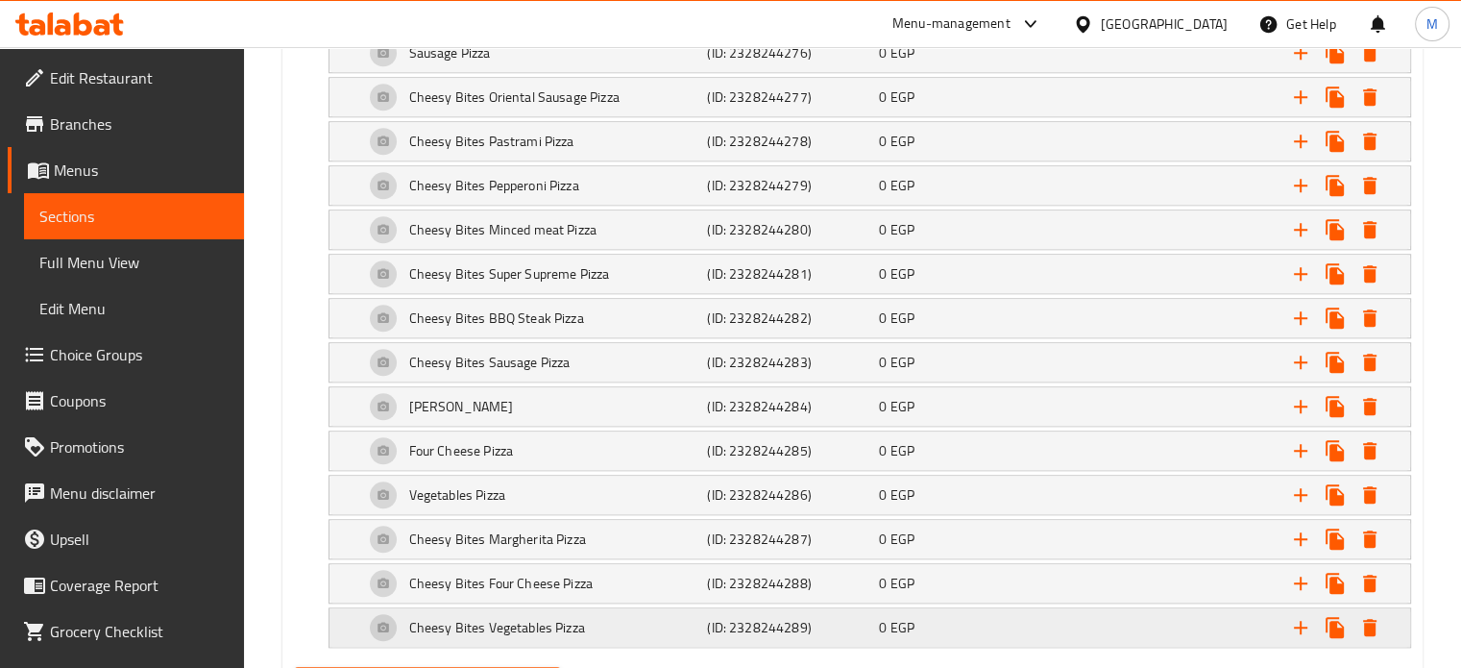
scroll to position [1921, 0]
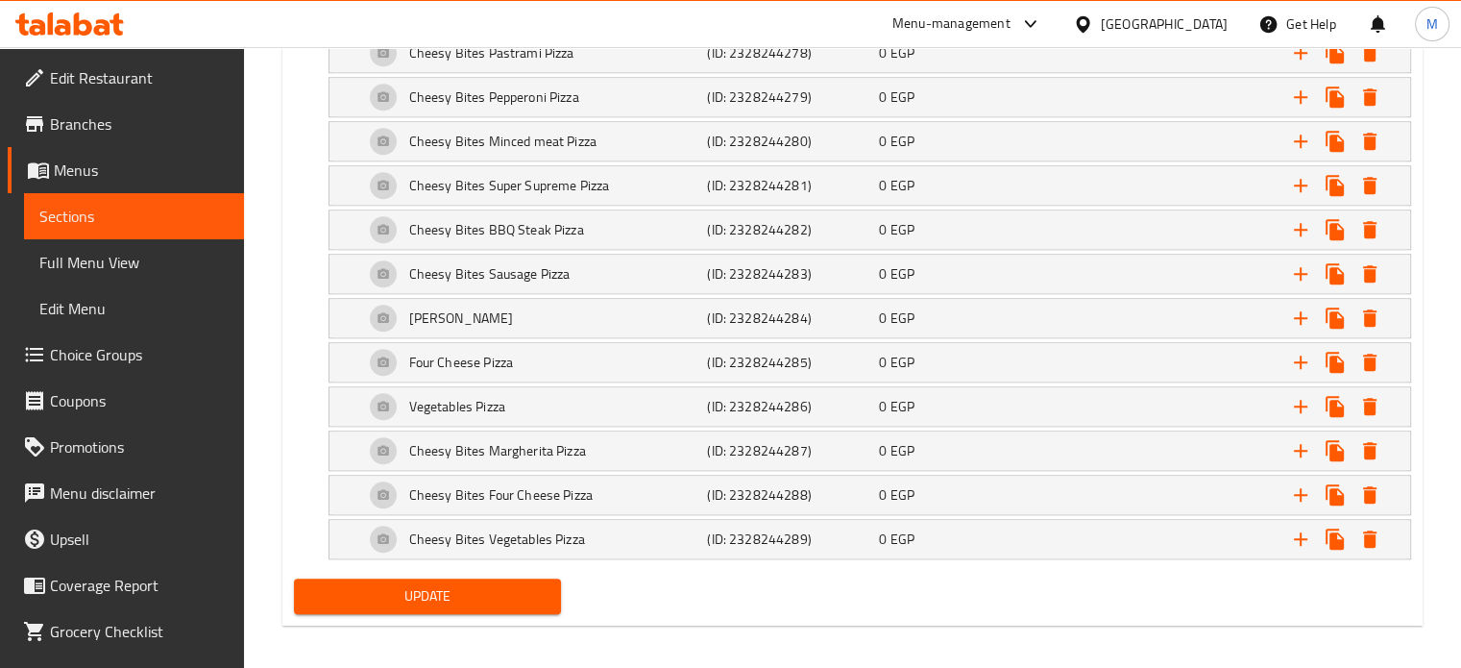
click at [491, 584] on span "Update" at bounding box center [427, 596] width 237 height 24
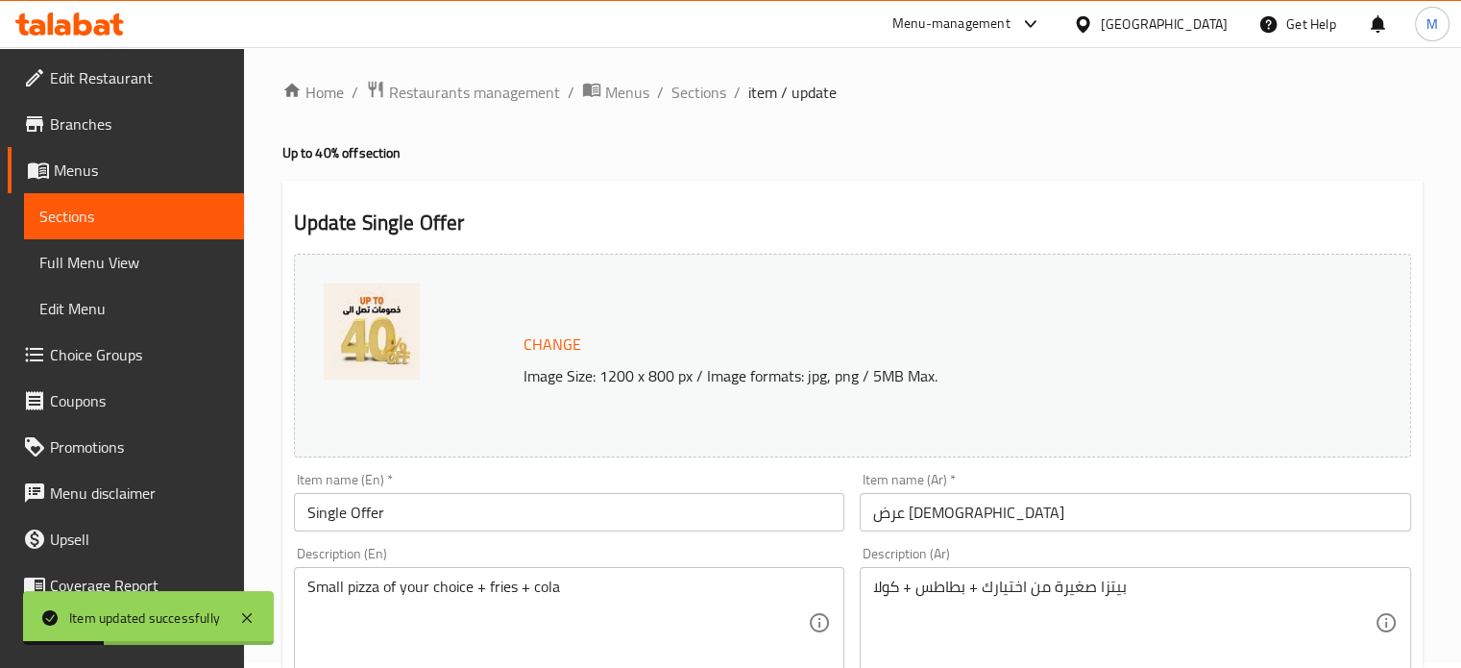
scroll to position [0, 0]
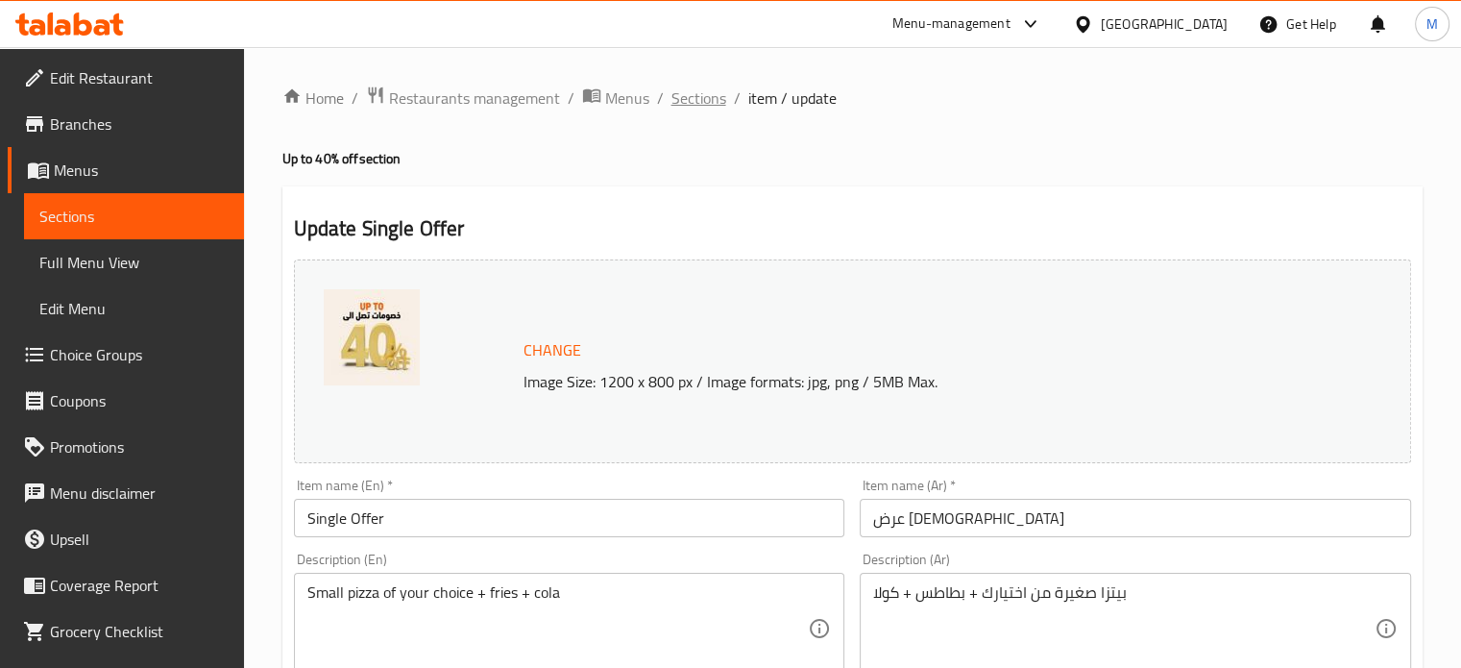
click at [698, 98] on span "Sections" at bounding box center [698, 97] width 55 height 23
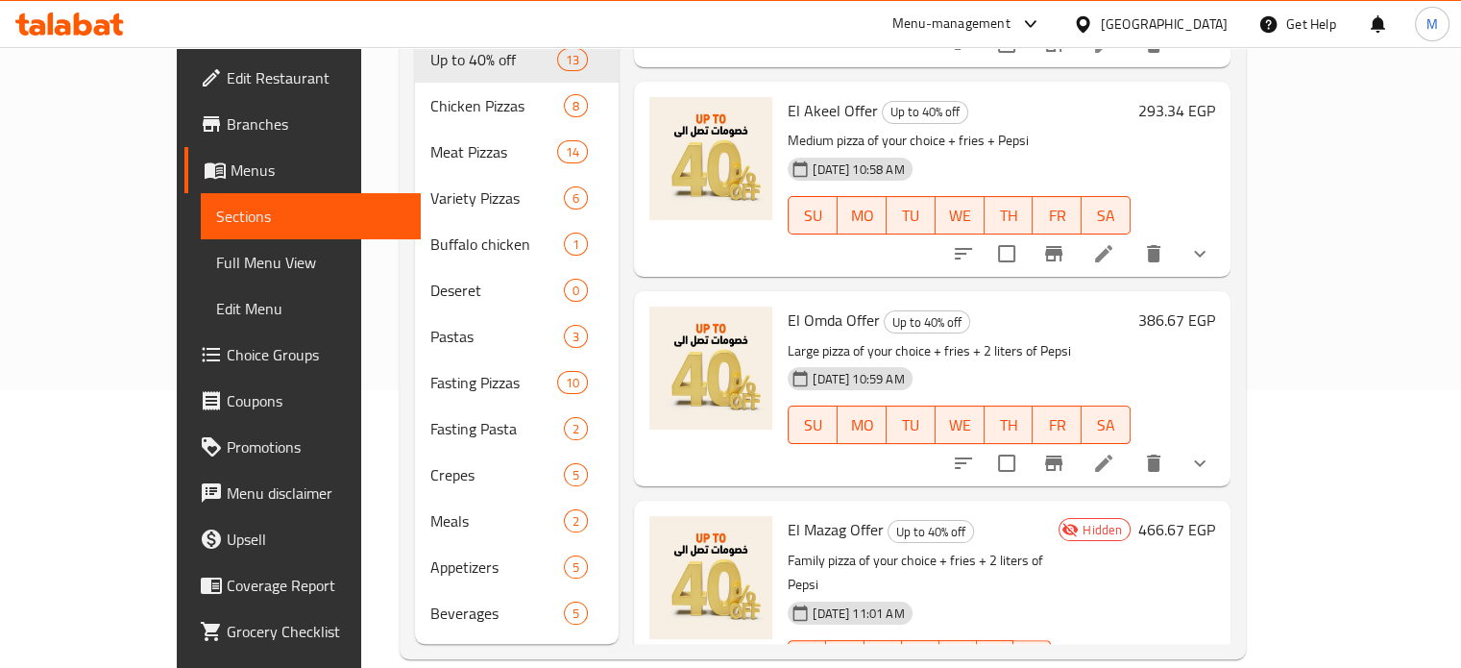
scroll to position [2099, 0]
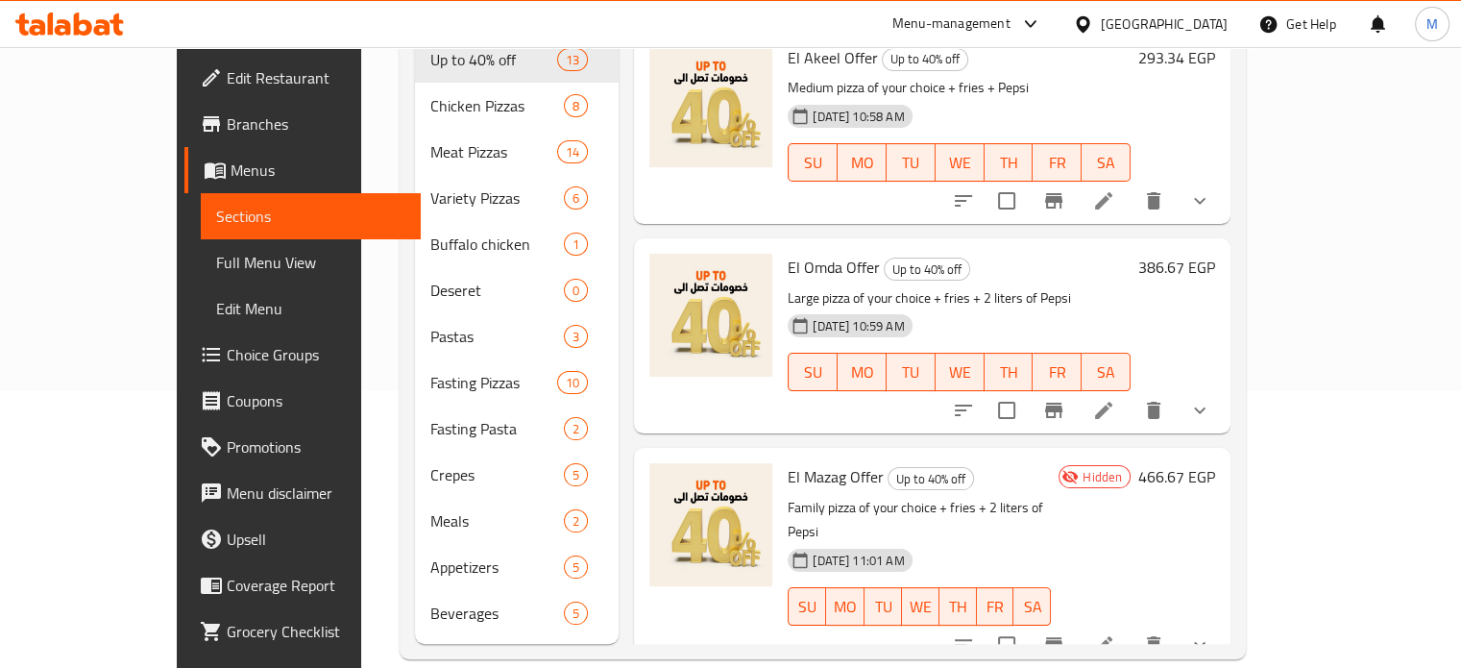
click at [1131, 627] on li at bounding box center [1104, 644] width 54 height 35
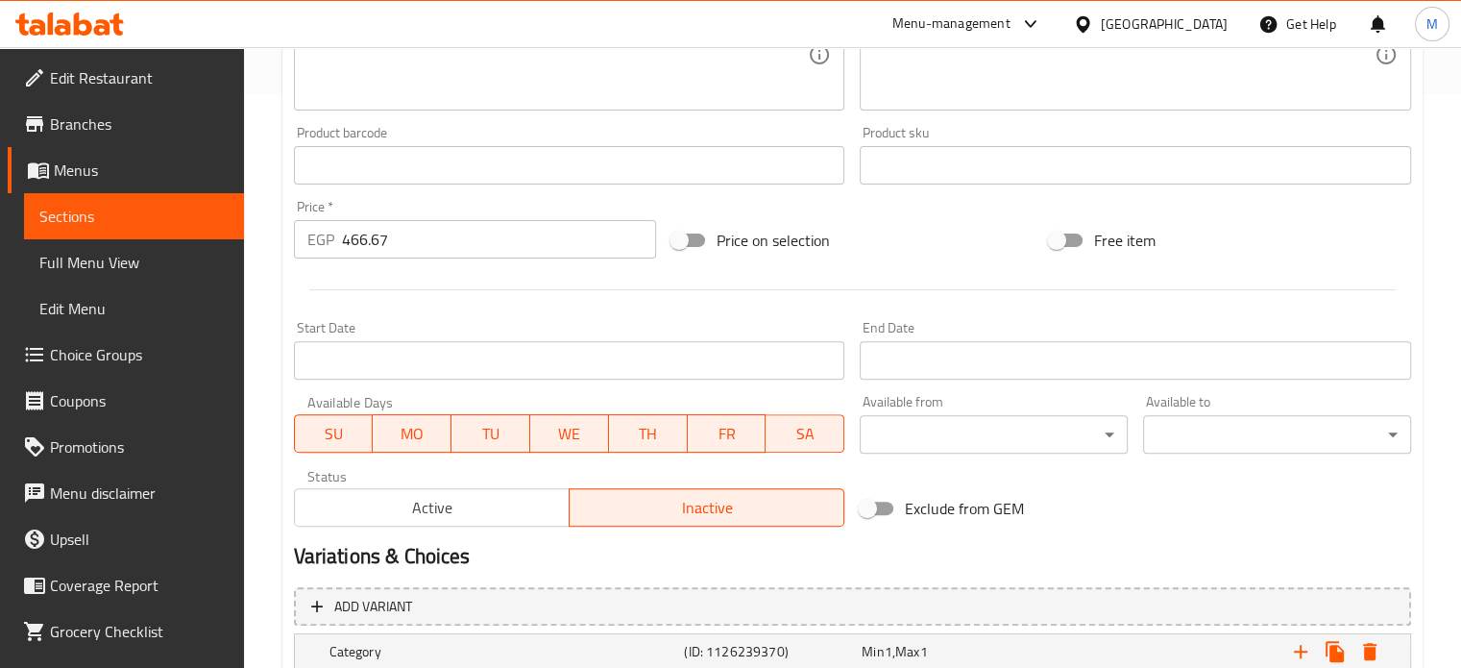
scroll to position [576, 0]
click at [474, 497] on span "Active" at bounding box center [432, 505] width 259 height 28
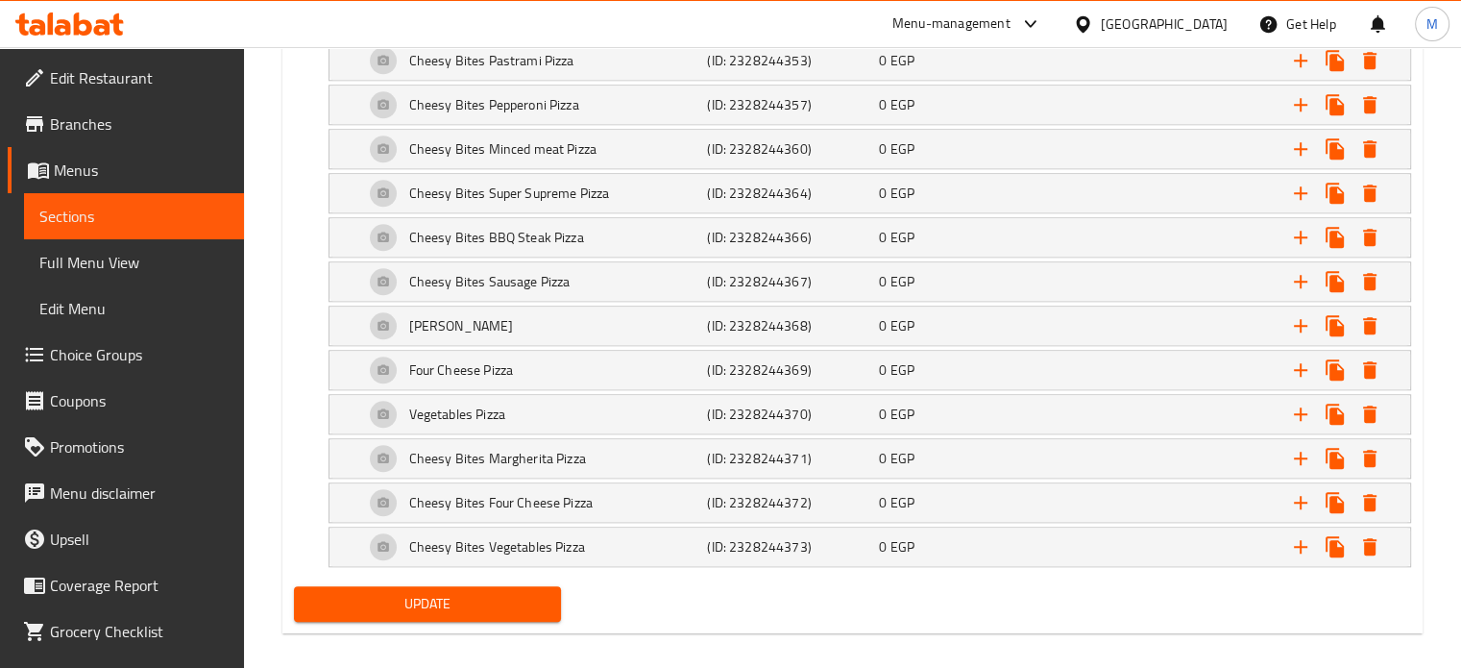
scroll to position [1921, 0]
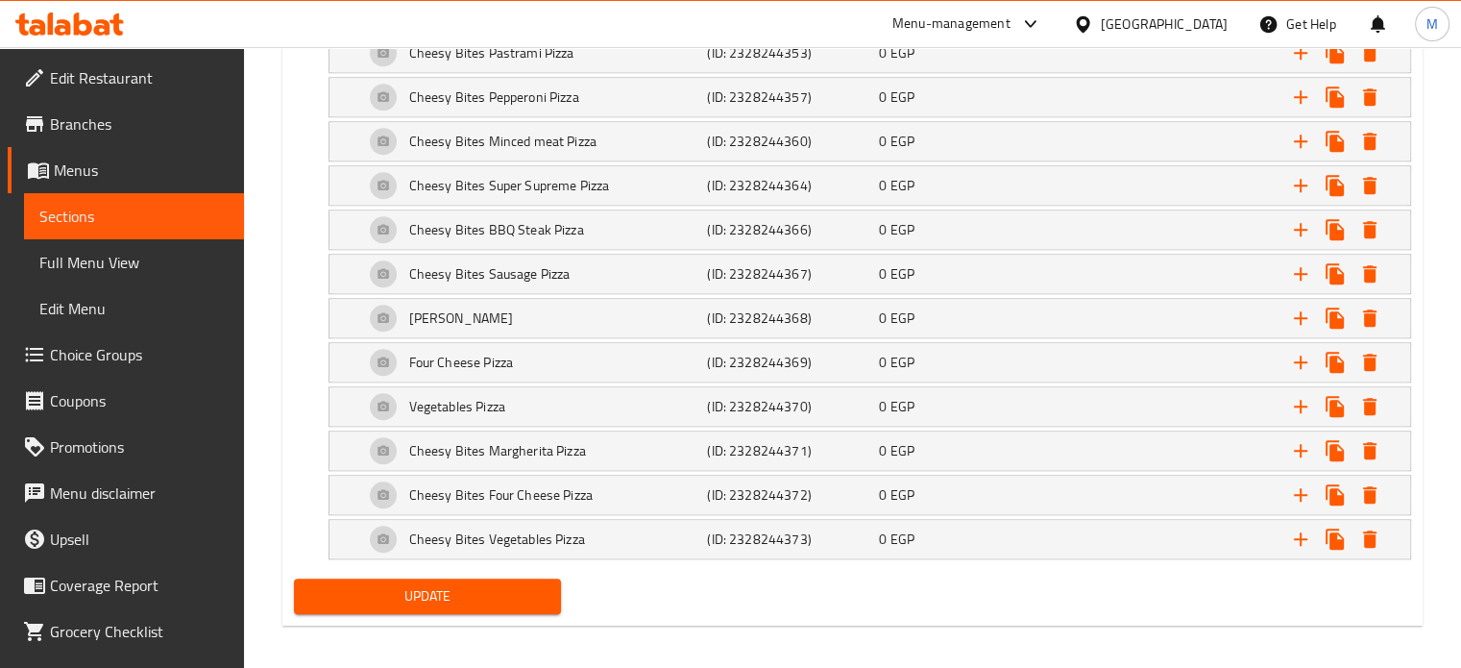
click at [533, 584] on span "Update" at bounding box center [427, 596] width 237 height 24
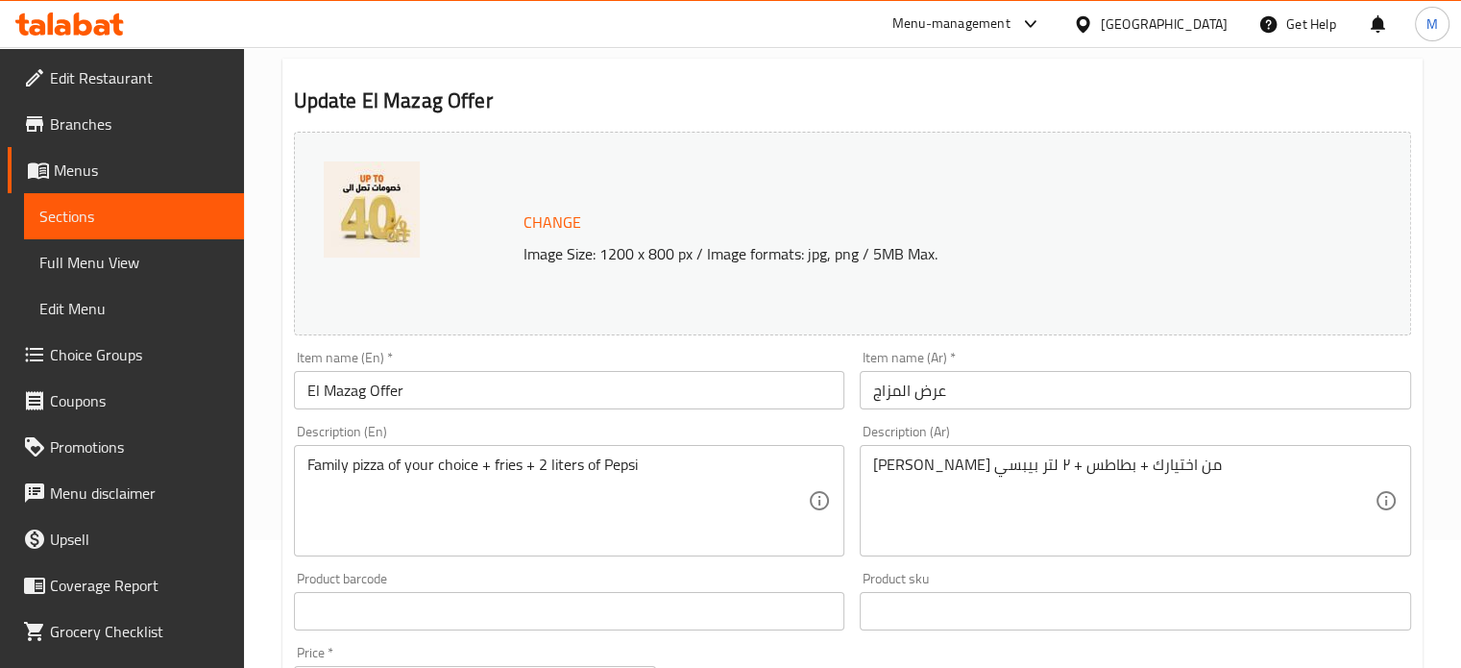
scroll to position [0, 0]
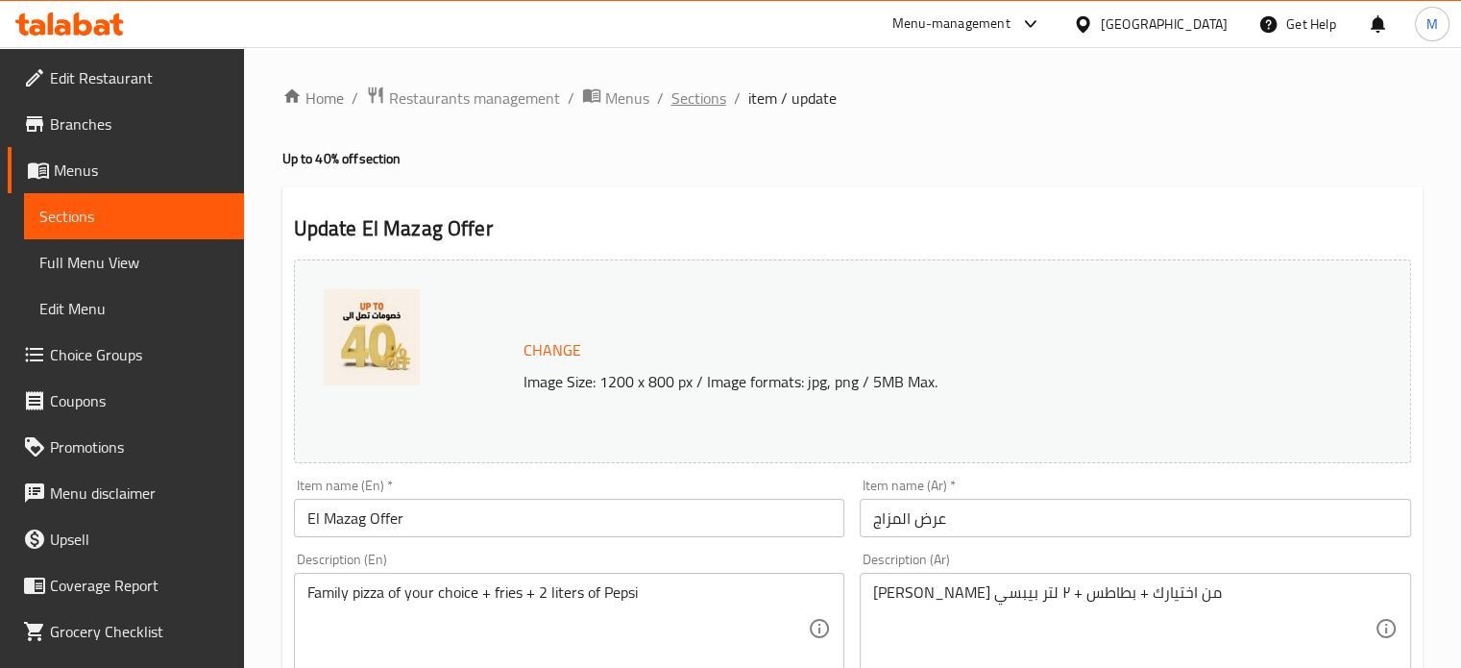
click at [713, 104] on span "Sections" at bounding box center [698, 97] width 55 height 23
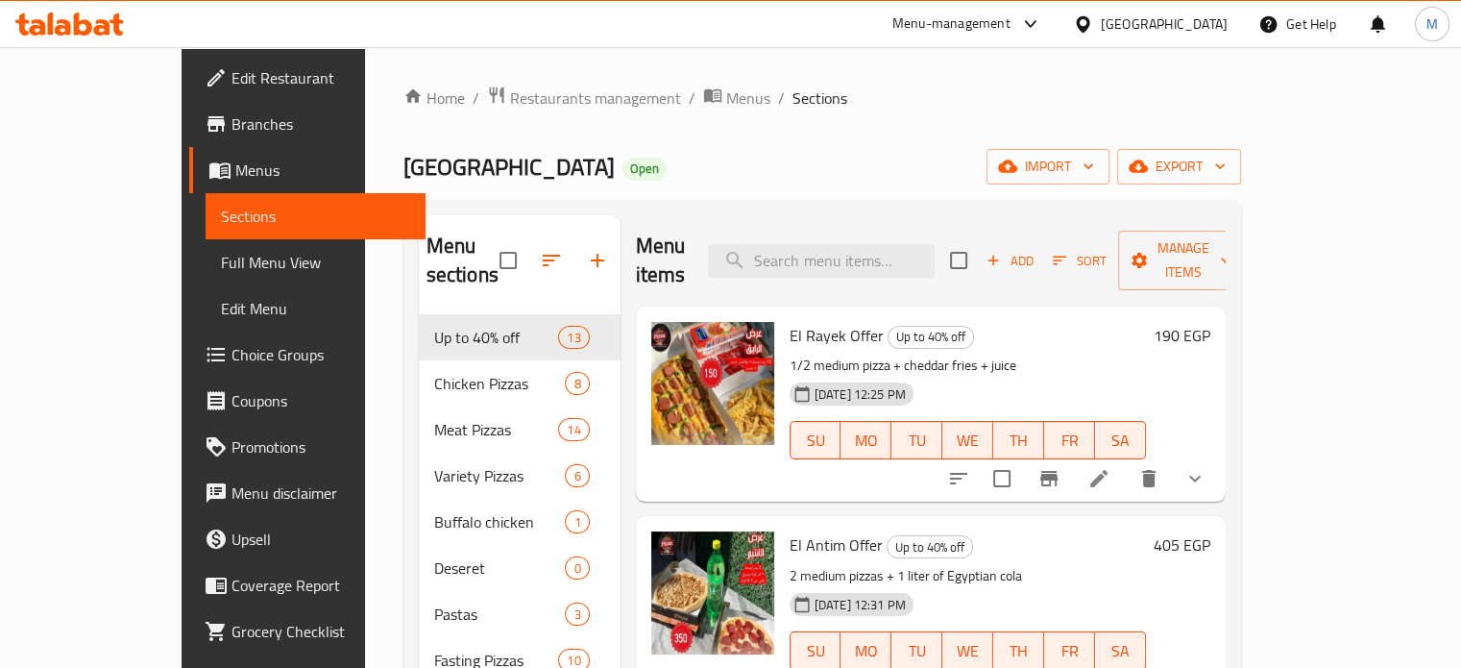
click at [403, 178] on span "[GEOGRAPHIC_DATA]" at bounding box center [508, 166] width 211 height 43
copy span "[GEOGRAPHIC_DATA]"
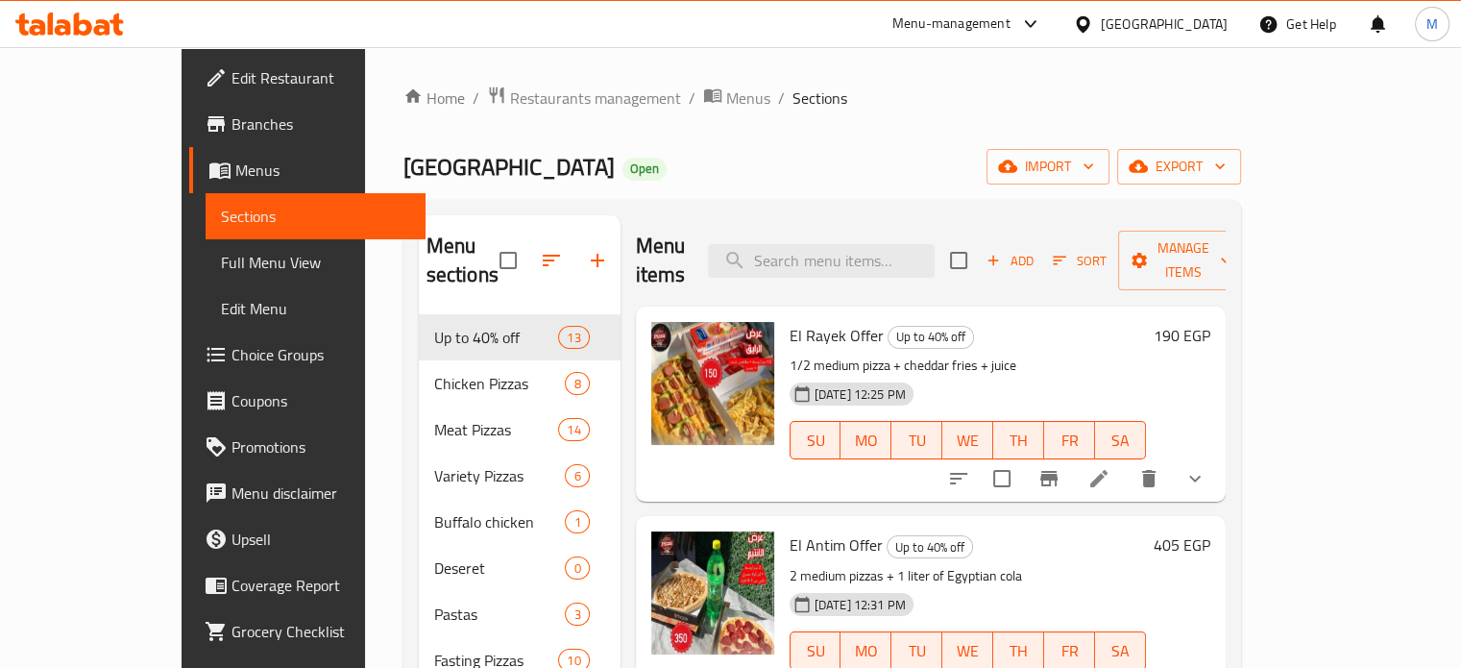
click at [1010, 22] on div "Menu-management" at bounding box center [951, 23] width 118 height 23
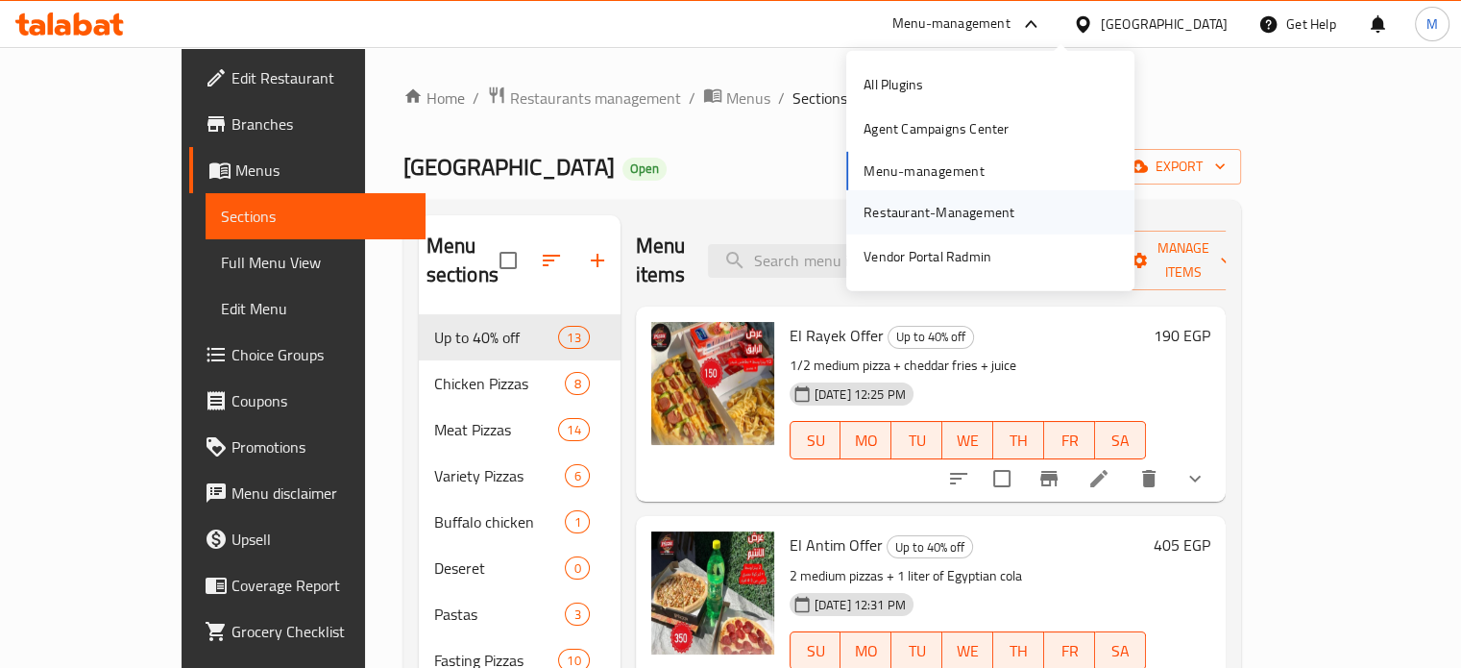
click at [911, 195] on div "Restaurant-Management" at bounding box center [939, 212] width 182 height 44
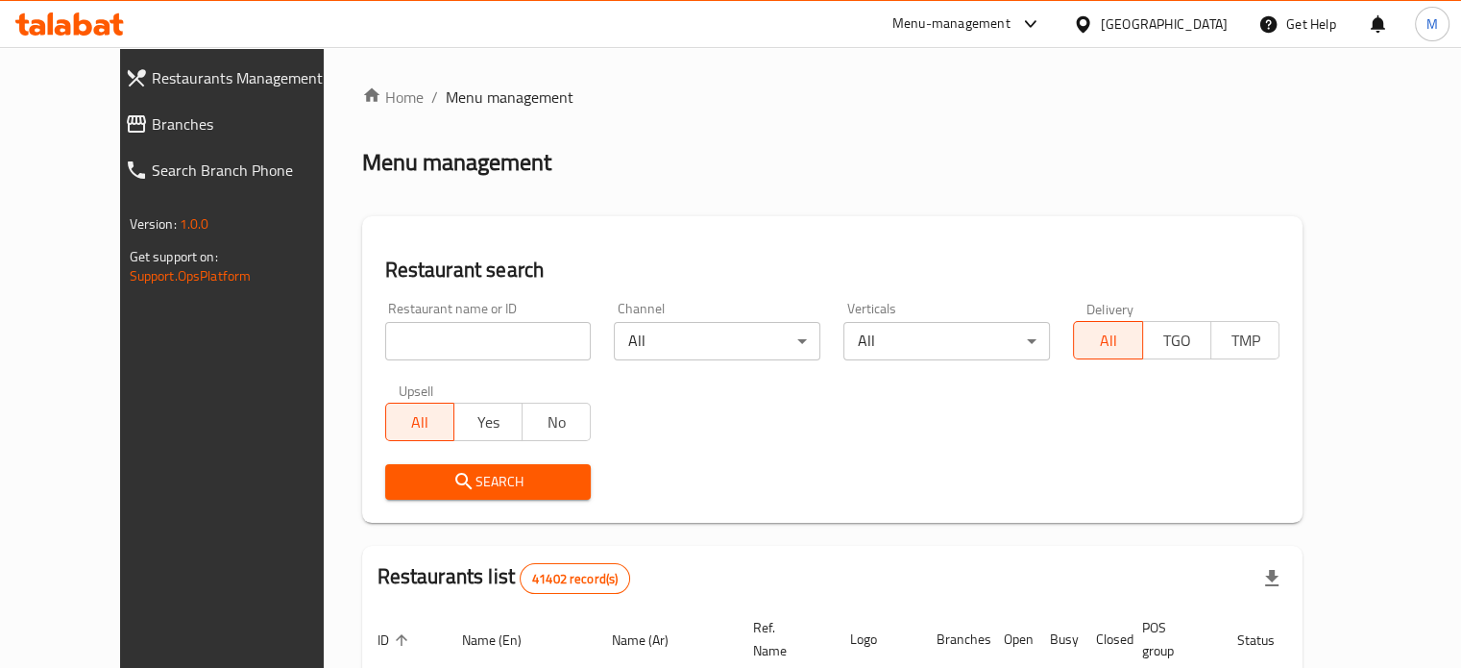
click at [462, 345] on input "search" at bounding box center [488, 341] width 207 height 38
paste input "689018"
type input "689018"
click button "Search" at bounding box center [488, 482] width 207 height 36
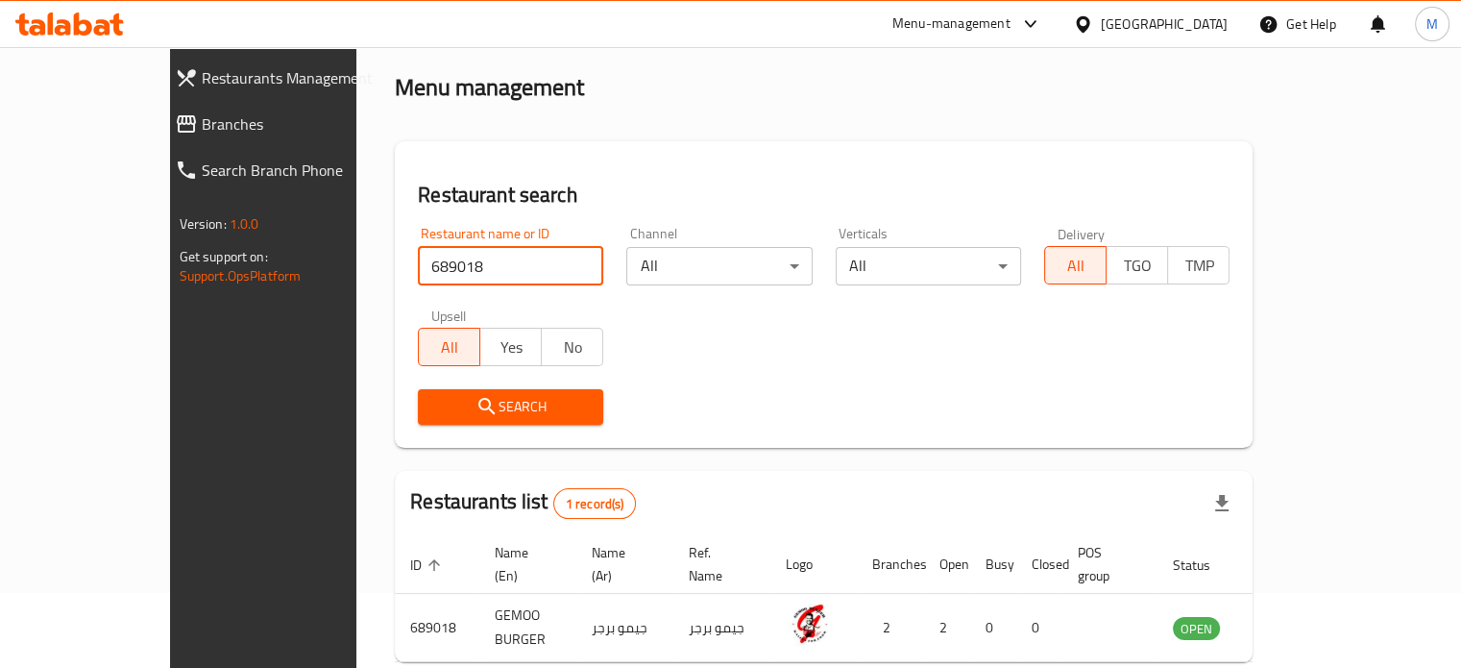
scroll to position [150, 0]
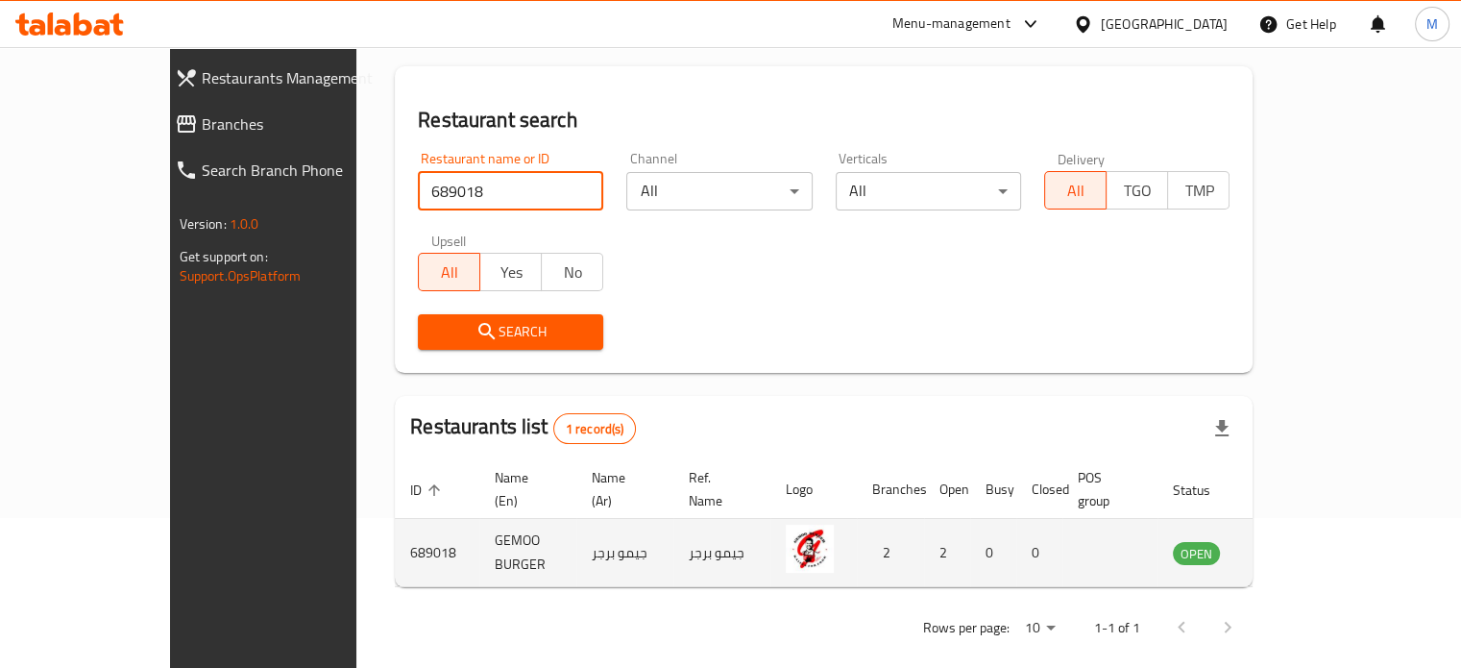
click at [1296, 546] on icon "enhanced table" at bounding box center [1285, 554] width 21 height 16
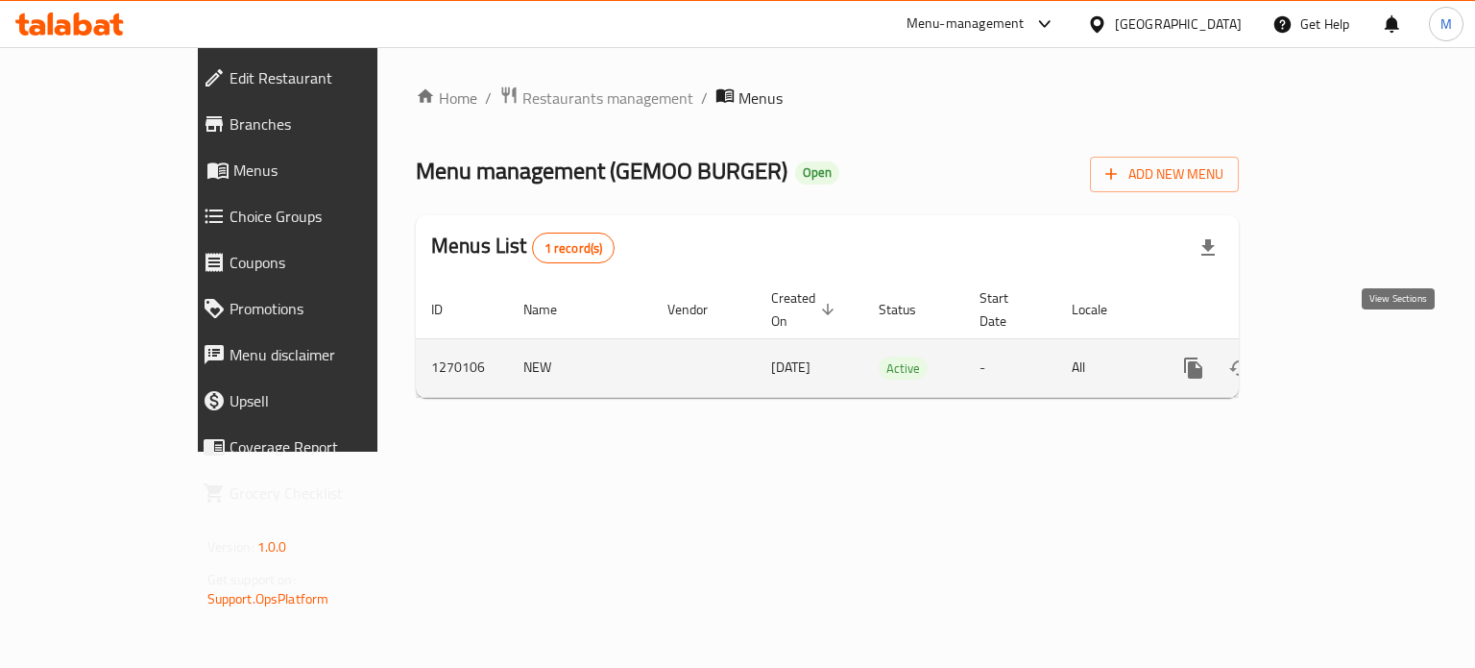
click at [1355, 347] on link "enhanced table" at bounding box center [1332, 368] width 46 height 46
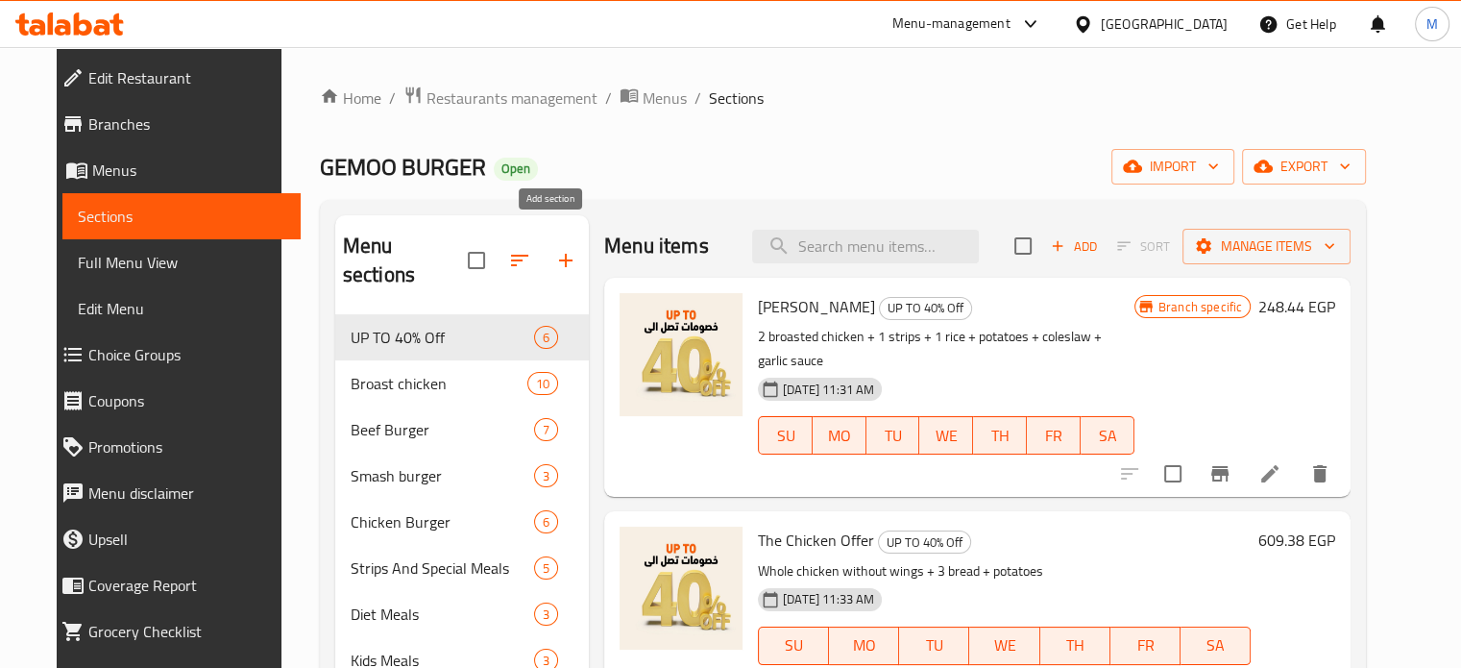
click at [554, 249] on icon "button" at bounding box center [565, 260] width 23 height 23
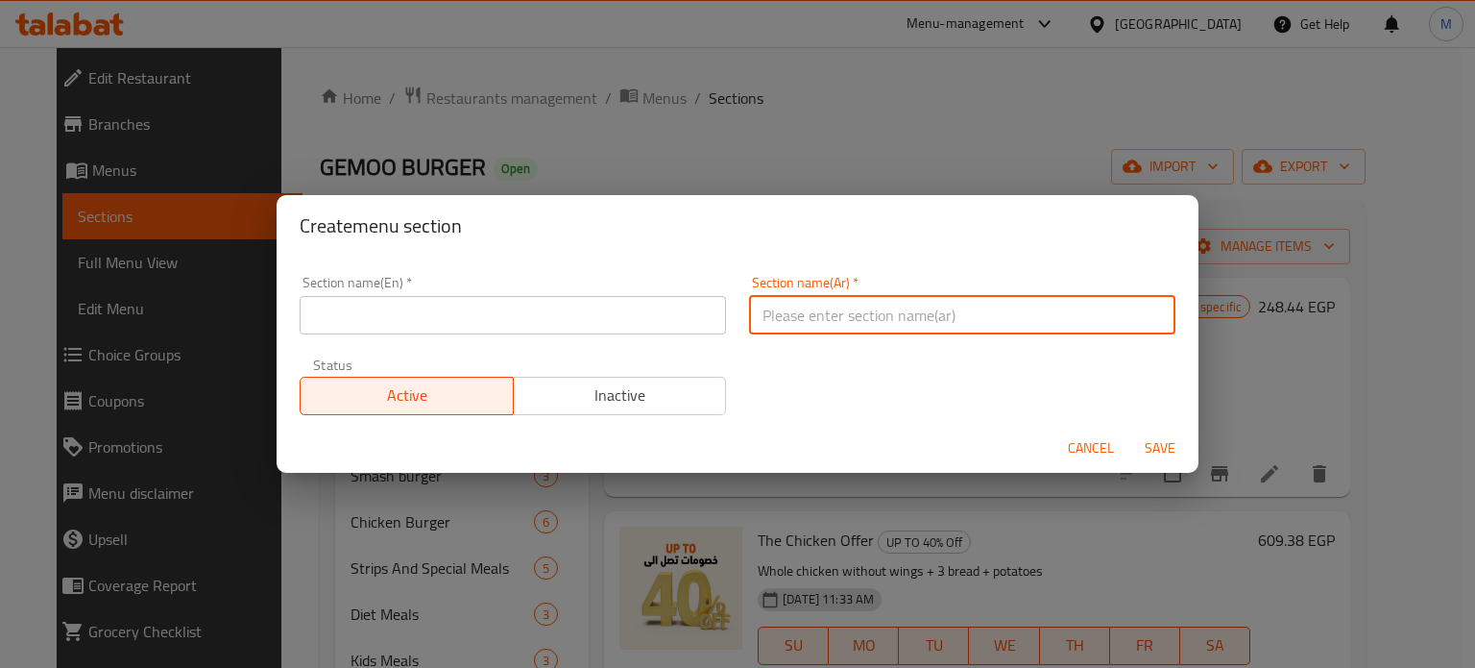
click at [885, 322] on input "text" at bounding box center [962, 315] width 426 height 38
paste input "ناشڤيلد بروست"
type input "ناشڤيلد بروست"
click at [486, 333] on input "text" at bounding box center [513, 315] width 426 height 38
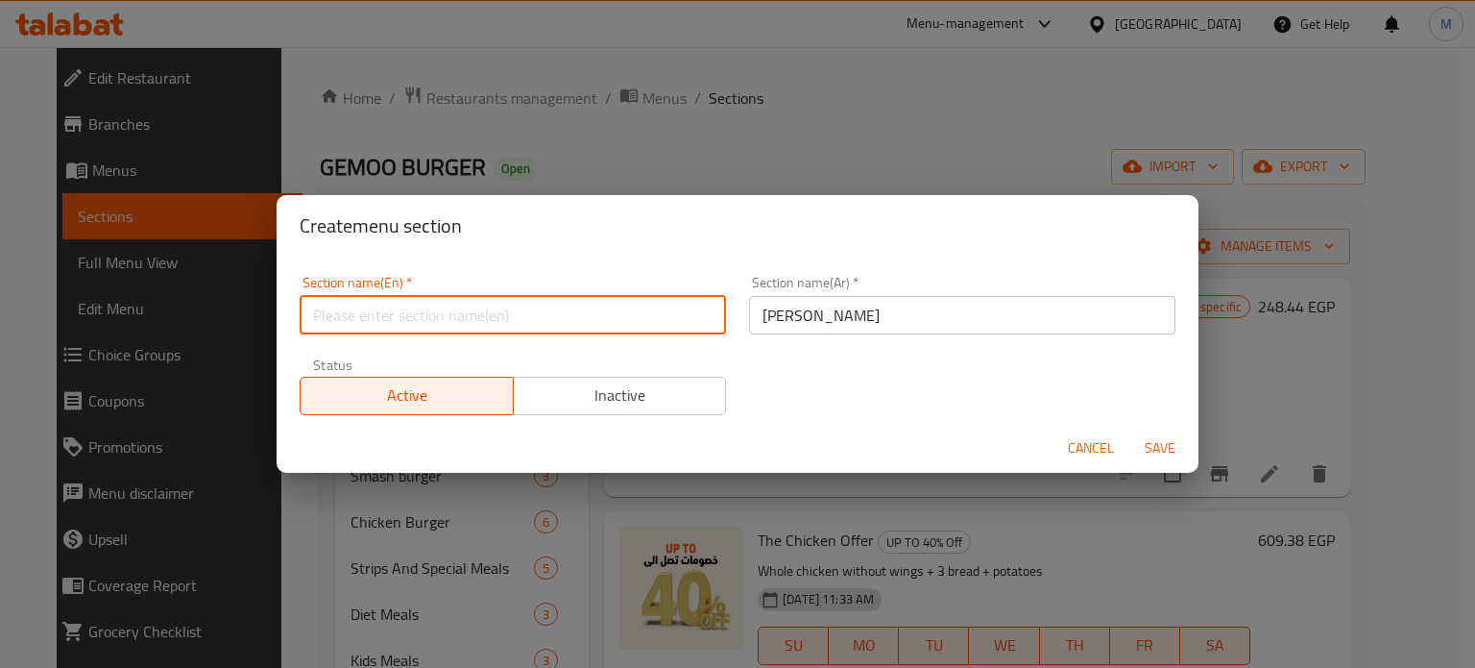
paste input "Nashfield"
type input "Nashfield Broast"
click at [1161, 450] on span "Save" at bounding box center [1160, 448] width 46 height 24
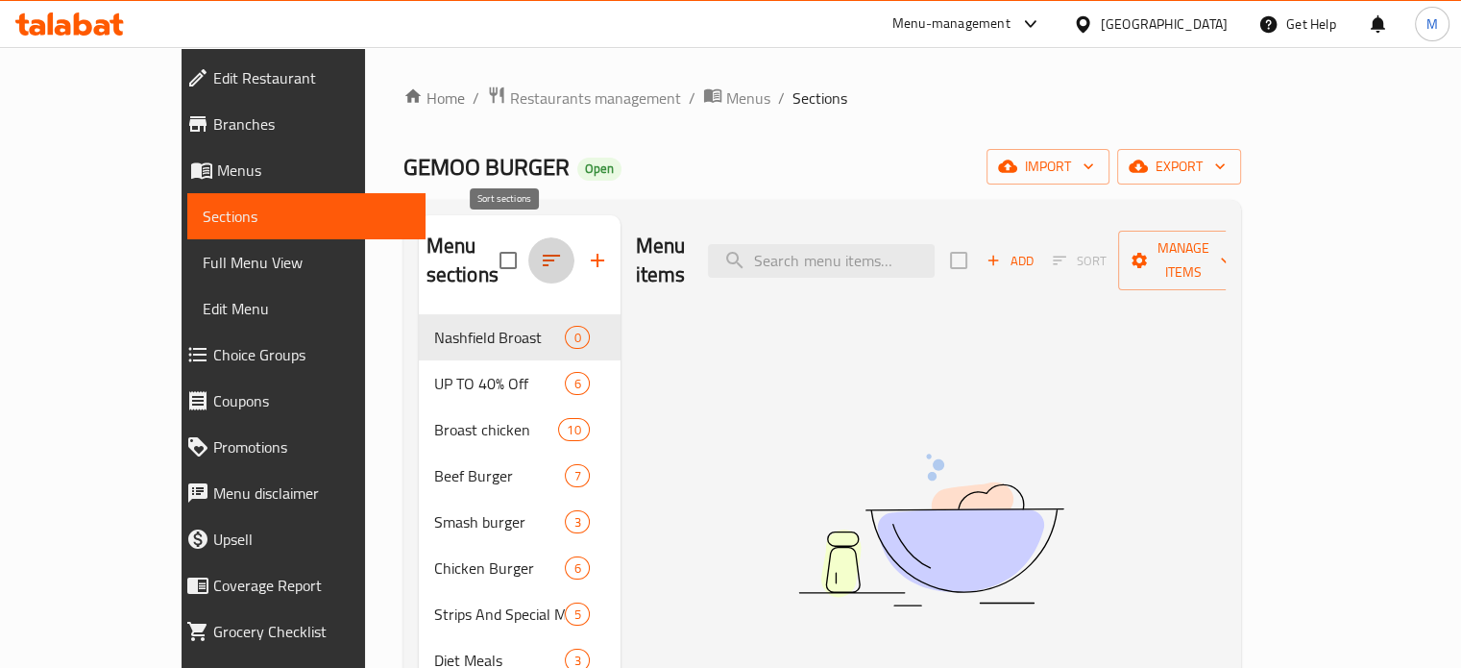
click at [540, 249] on icon "button" at bounding box center [551, 260] width 23 height 23
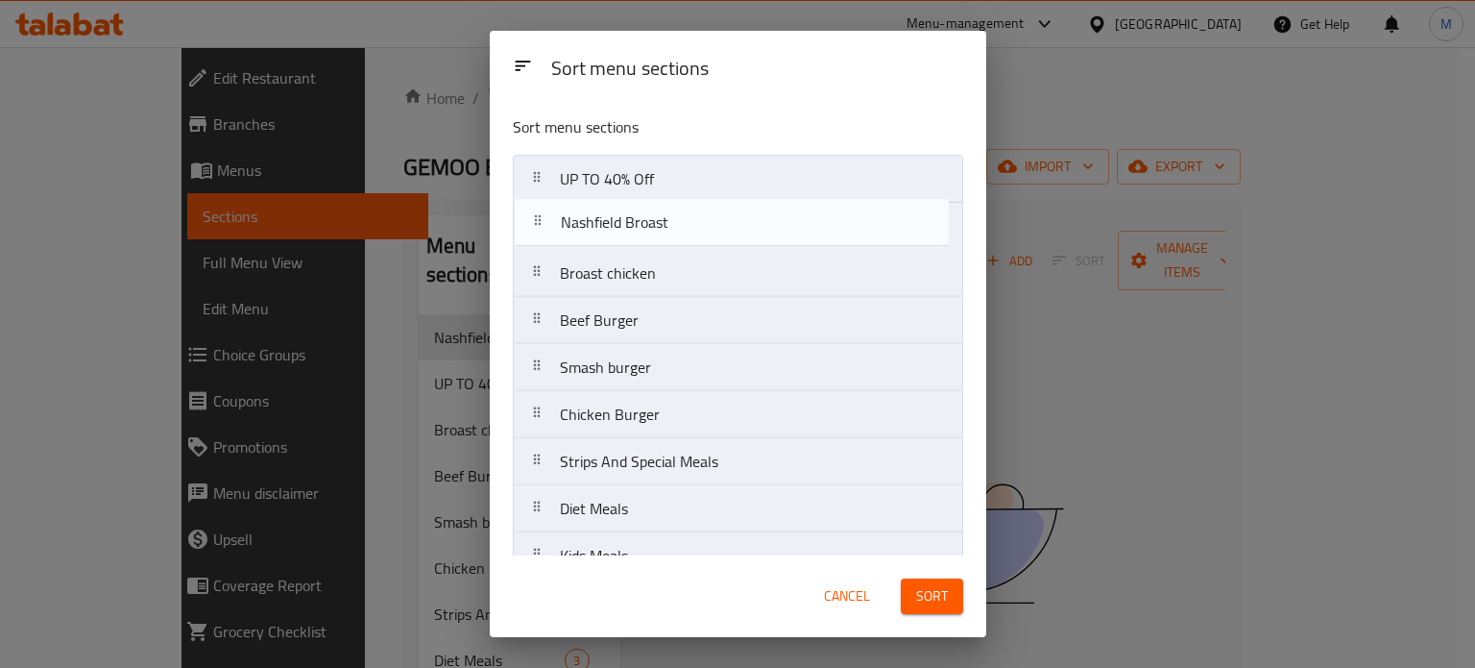
drag, startPoint x: 590, startPoint y: 190, endPoint x: 594, endPoint y: 238, distance: 48.2
click at [594, 238] on nav "Nashfield Broast UP TO 40% Off Broast chicken Beef Burger Smash burger Chicken …" at bounding box center [738, 415] width 450 height 520
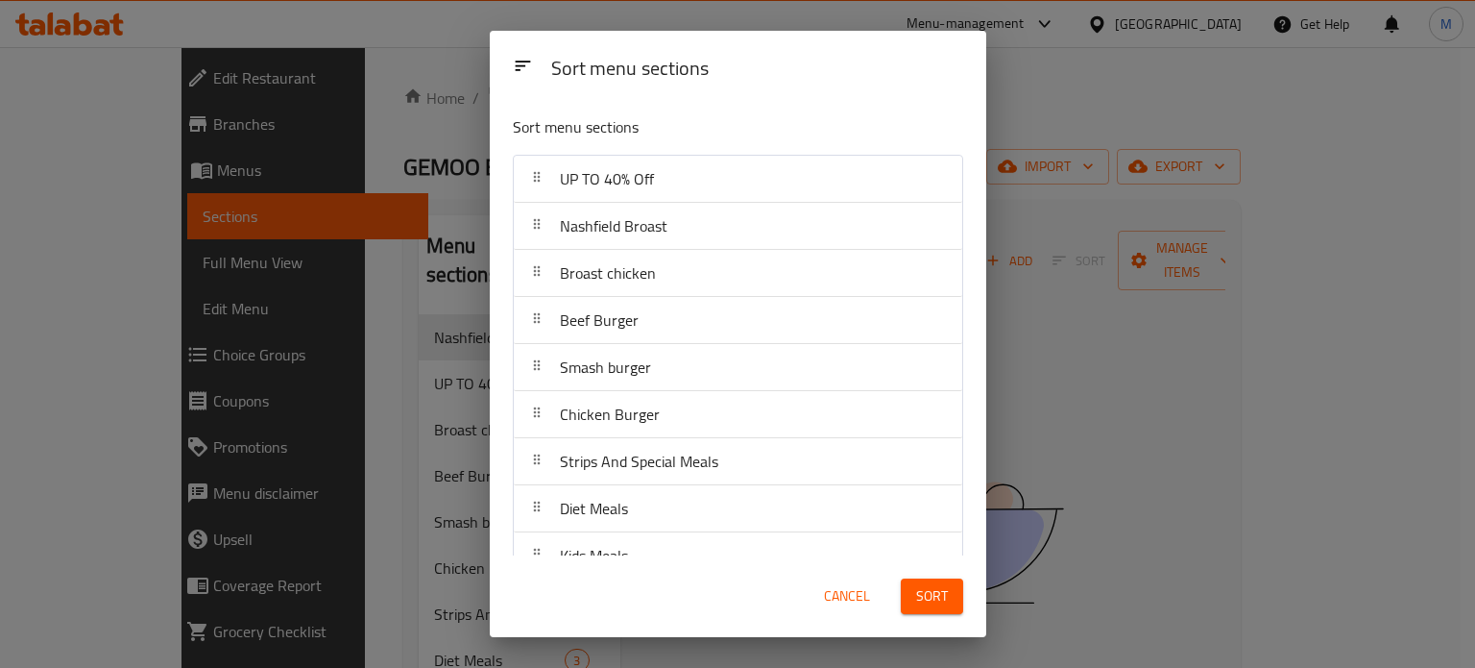
click at [926, 596] on span "Sort" at bounding box center [932, 596] width 32 height 24
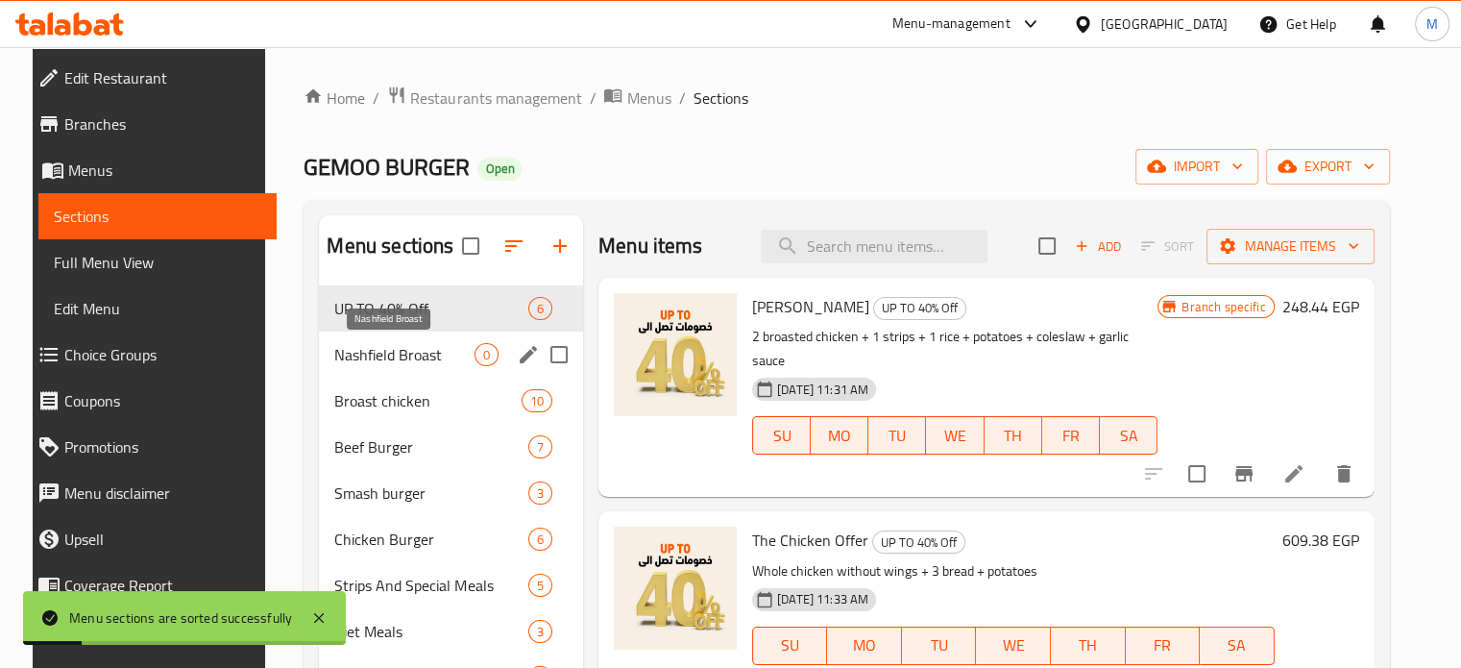
click at [421, 360] on span "Nashfield Broast" at bounding box center [403, 354] width 139 height 23
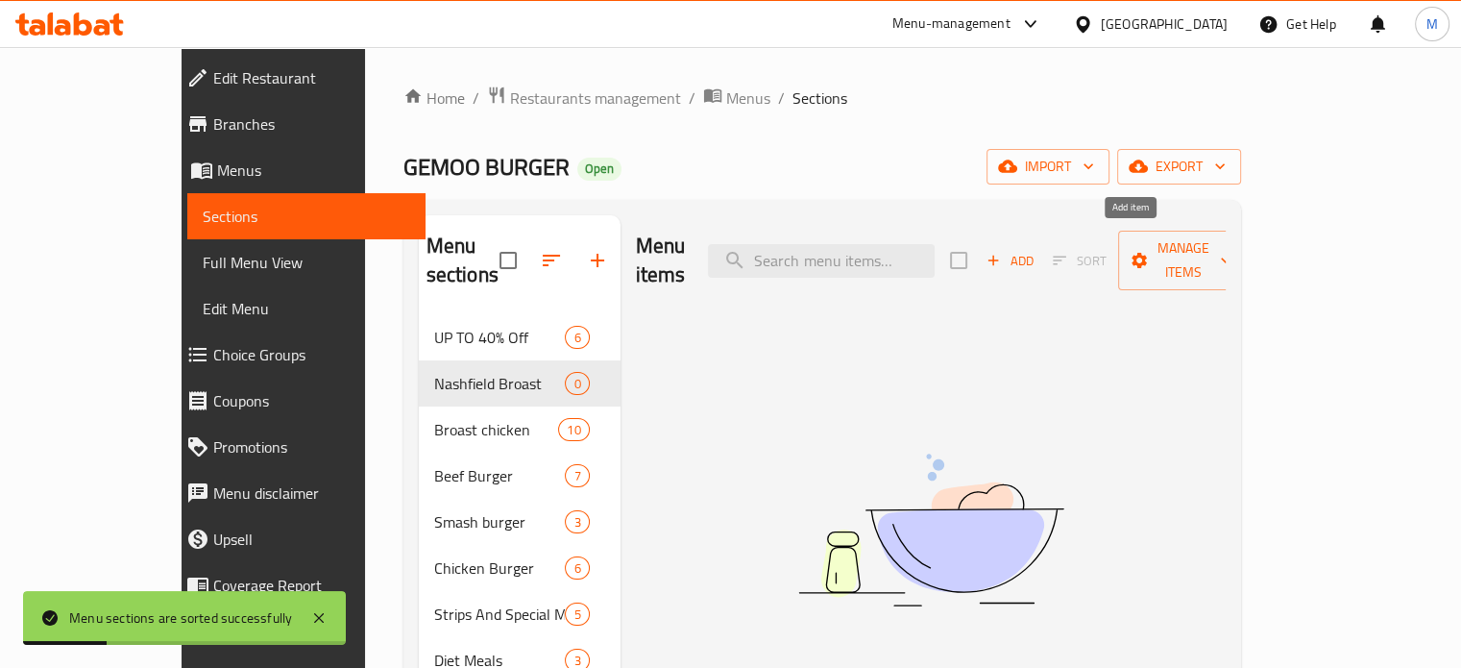
click at [1035, 250] on span "Add" at bounding box center [1010, 261] width 52 height 22
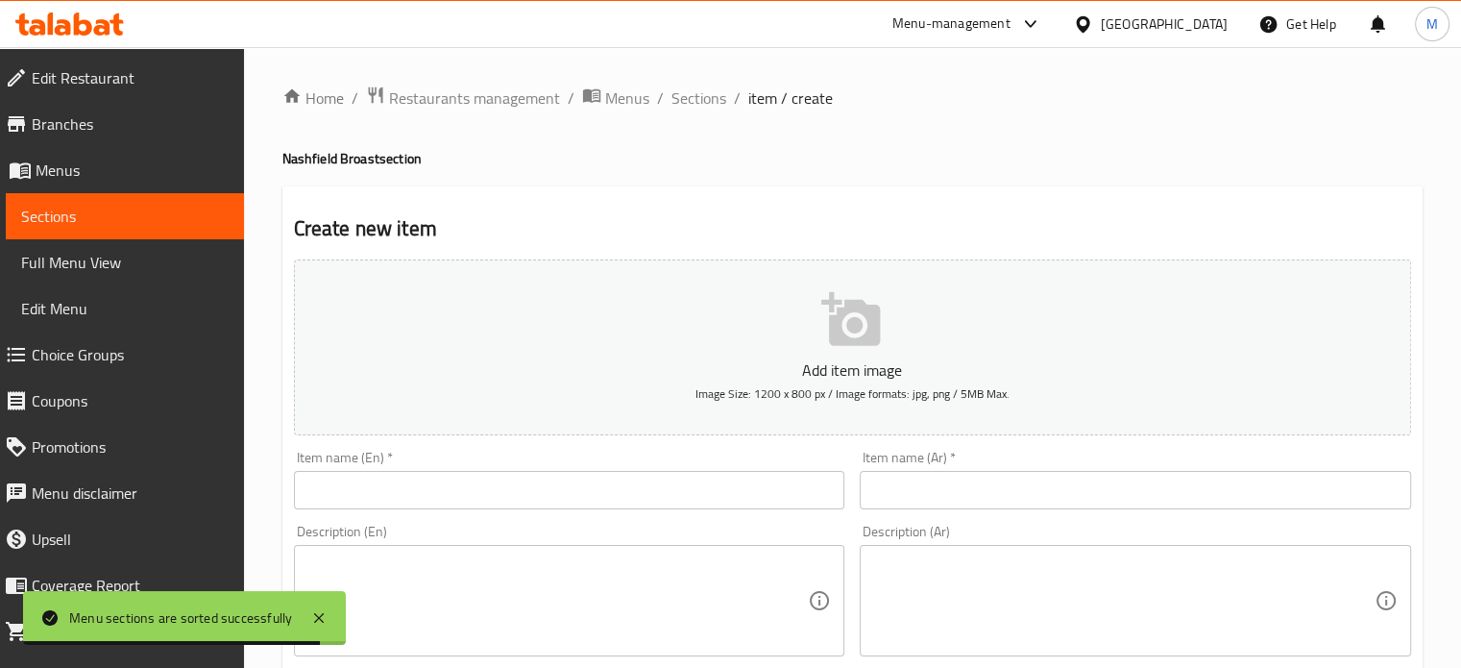
click at [924, 496] on input "text" at bounding box center [1135, 490] width 551 height 38
paste input "وجبة ٢ قطعة بروست"
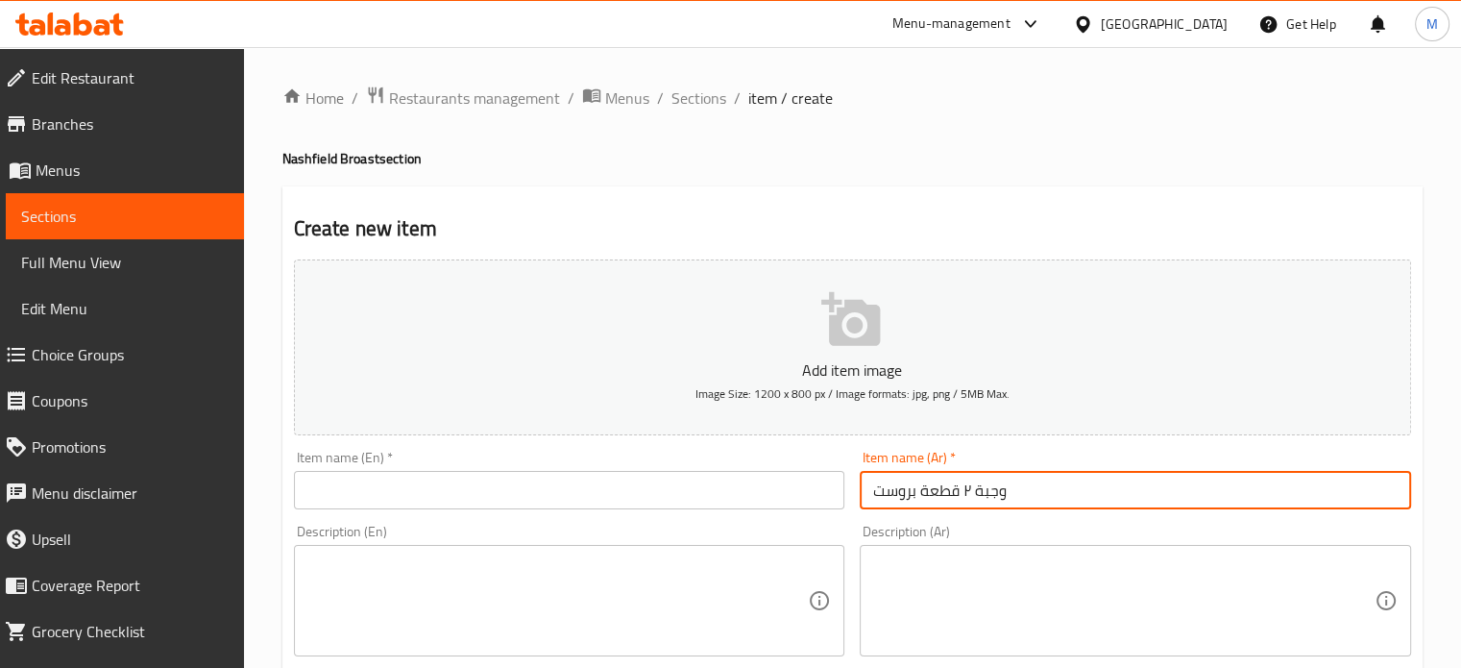
type input "وجبة ٢ قطعة بروست"
click at [648, 488] on input "text" at bounding box center [569, 490] width 551 height 38
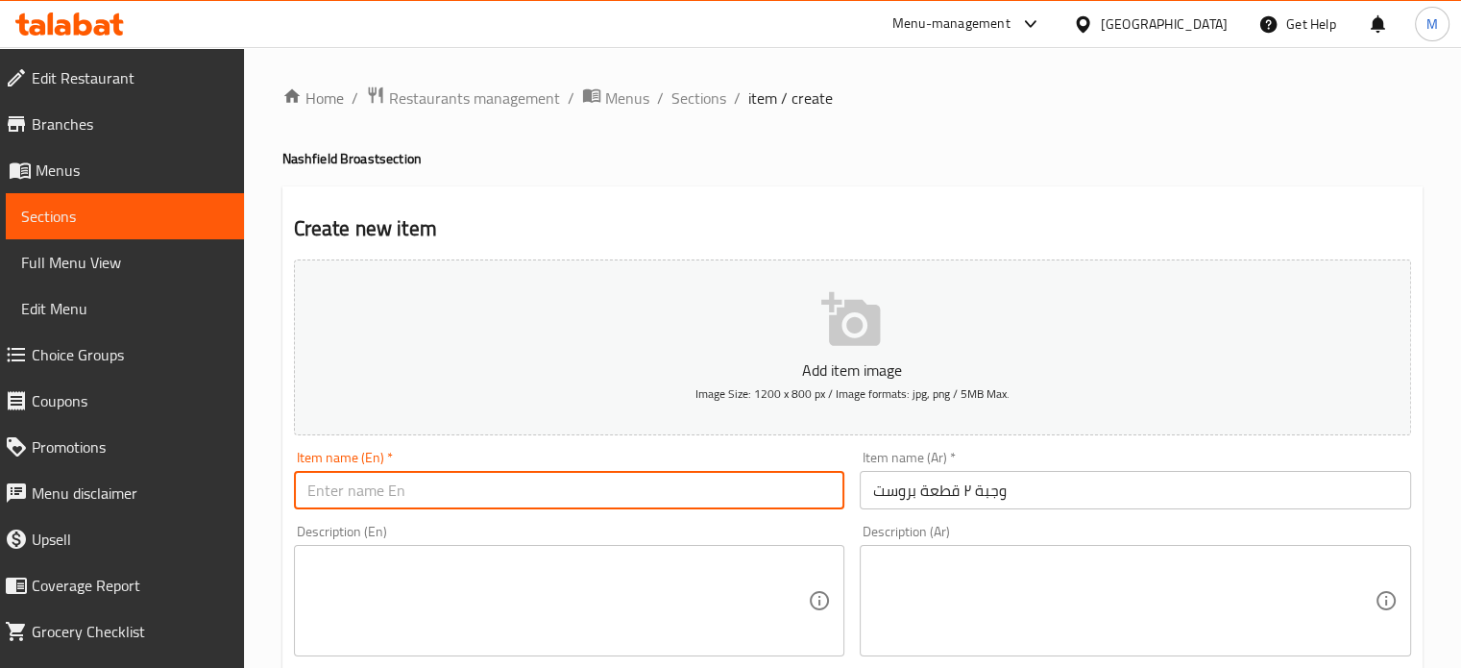
click at [646, 488] on input "text" at bounding box center [569, 490] width 551 height 38
click at [591, 479] on input "text" at bounding box center [569, 490] width 551 height 38
click at [499, 618] on textarea at bounding box center [557, 600] width 501 height 91
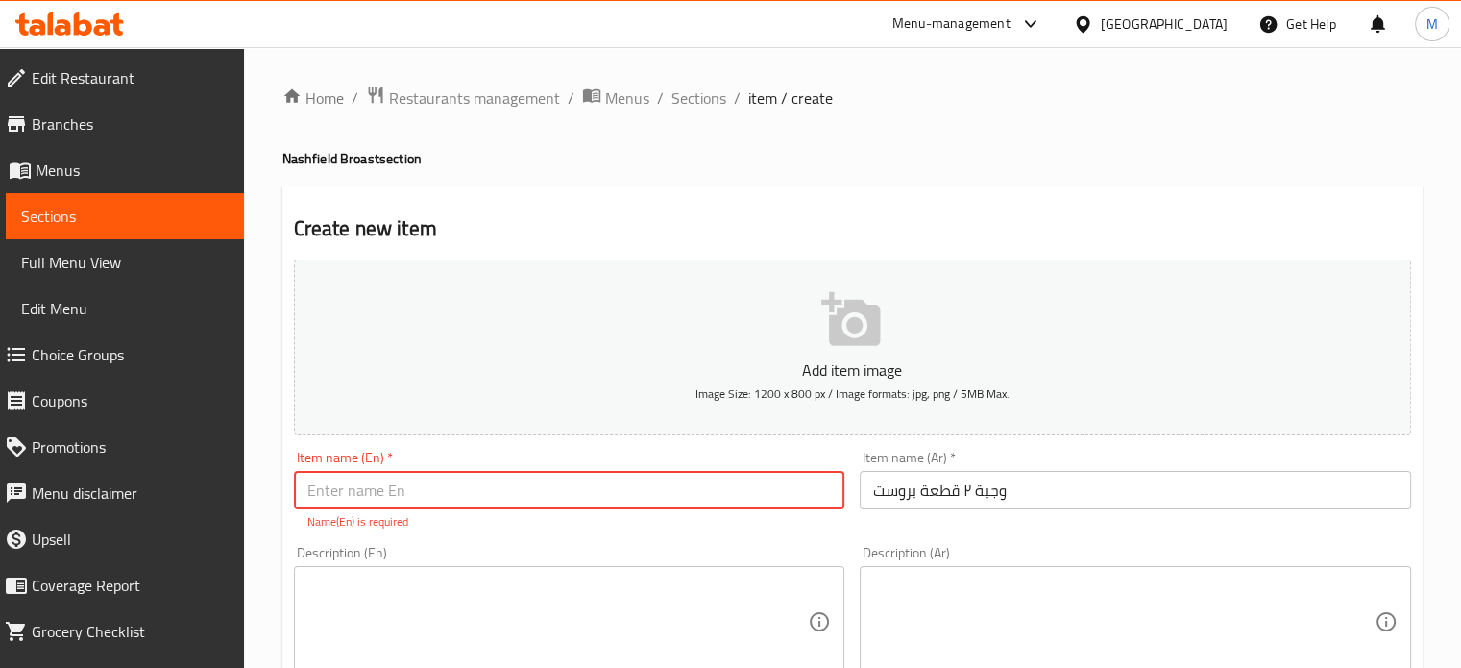
click at [413, 494] on input "text" at bounding box center [569, 490] width 551 height 38
type input "s"
type input "3"
click at [334, 491] on input "2 Pices" at bounding box center [569, 490] width 551 height 38
click at [375, 495] on input "2 Pieces" at bounding box center [569, 490] width 551 height 38
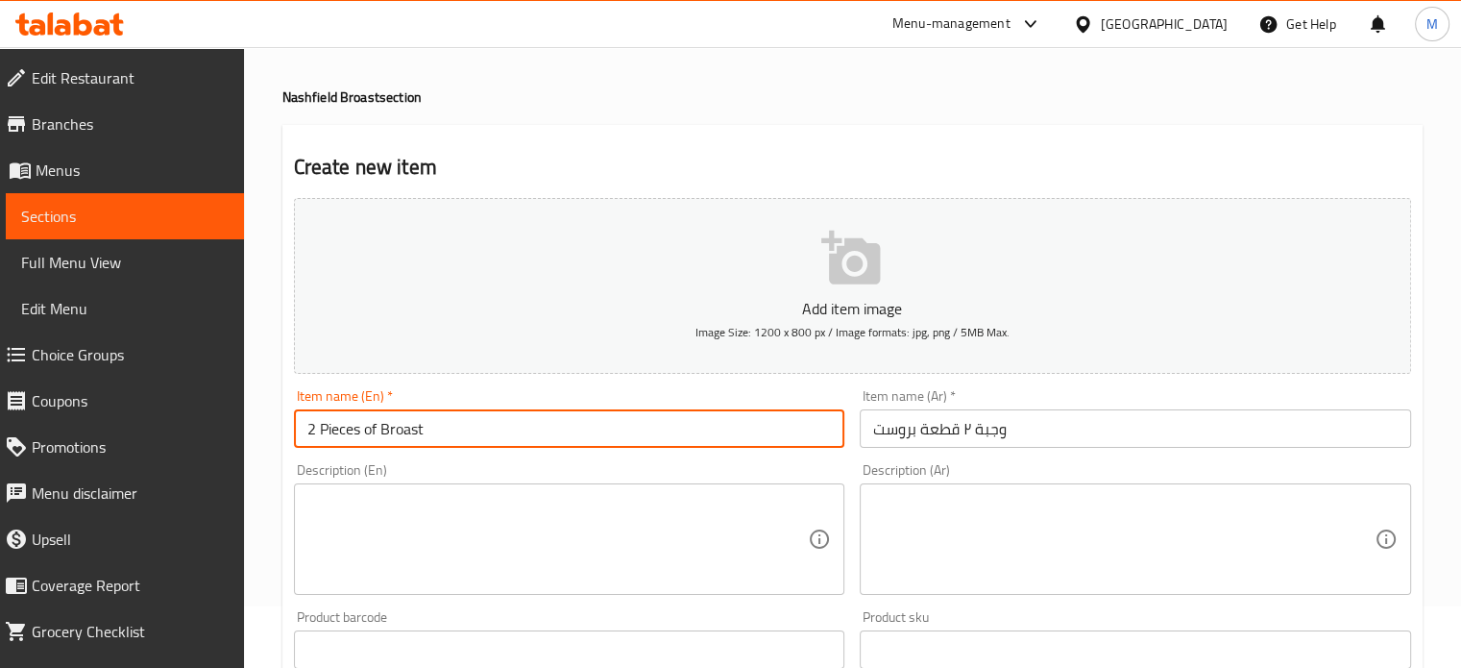
scroll to position [63, 0]
type input "2 Pieces of Broast"
click at [979, 517] on textarea at bounding box center [1123, 537] width 501 height 91
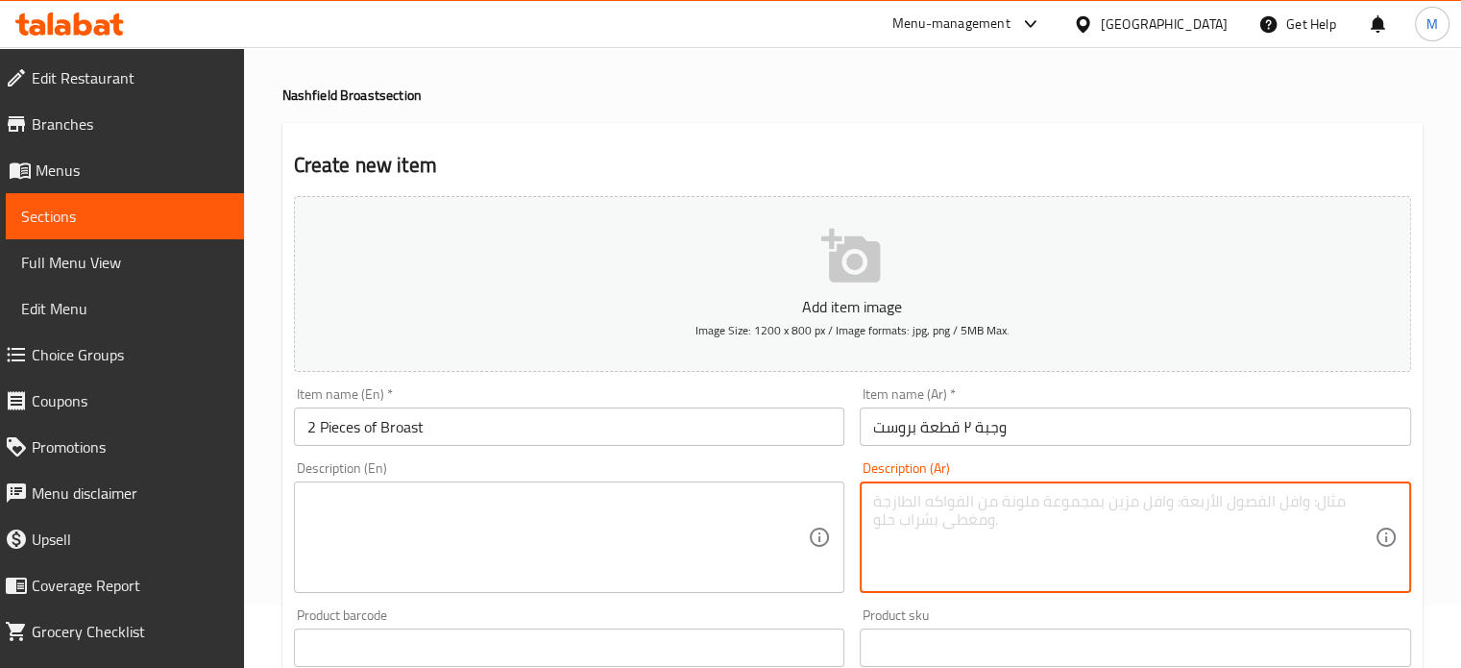
paste textarea "١بطاطس-٢ذره-١كول سلو-١صوص-١عيش"
type textarea "١بطاطس-٢ذره-١كول سلو-١صوص-١عيش"
click at [534, 526] on textarea at bounding box center [557, 537] width 501 height 91
paste textarea "1 potato - 2 corn - 1 coleslaw - 1 sauce - 1 bread"
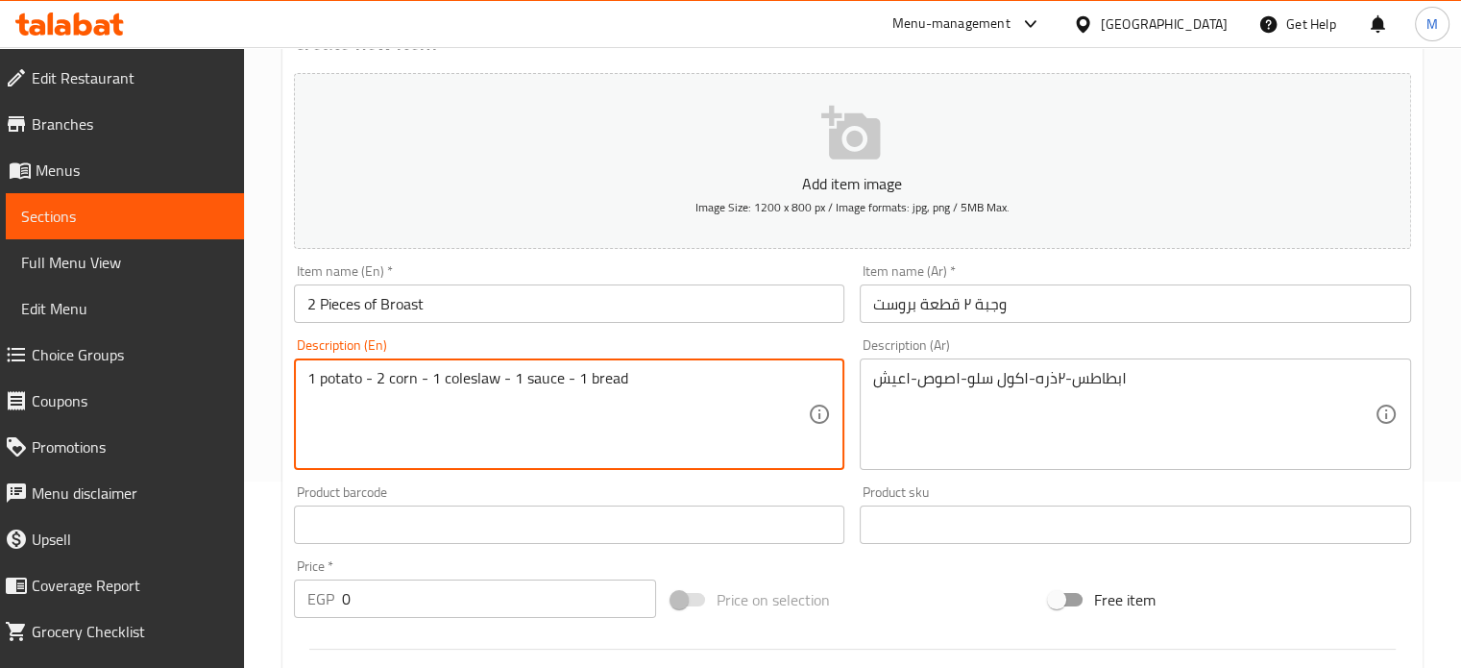
scroll to position [192, 0]
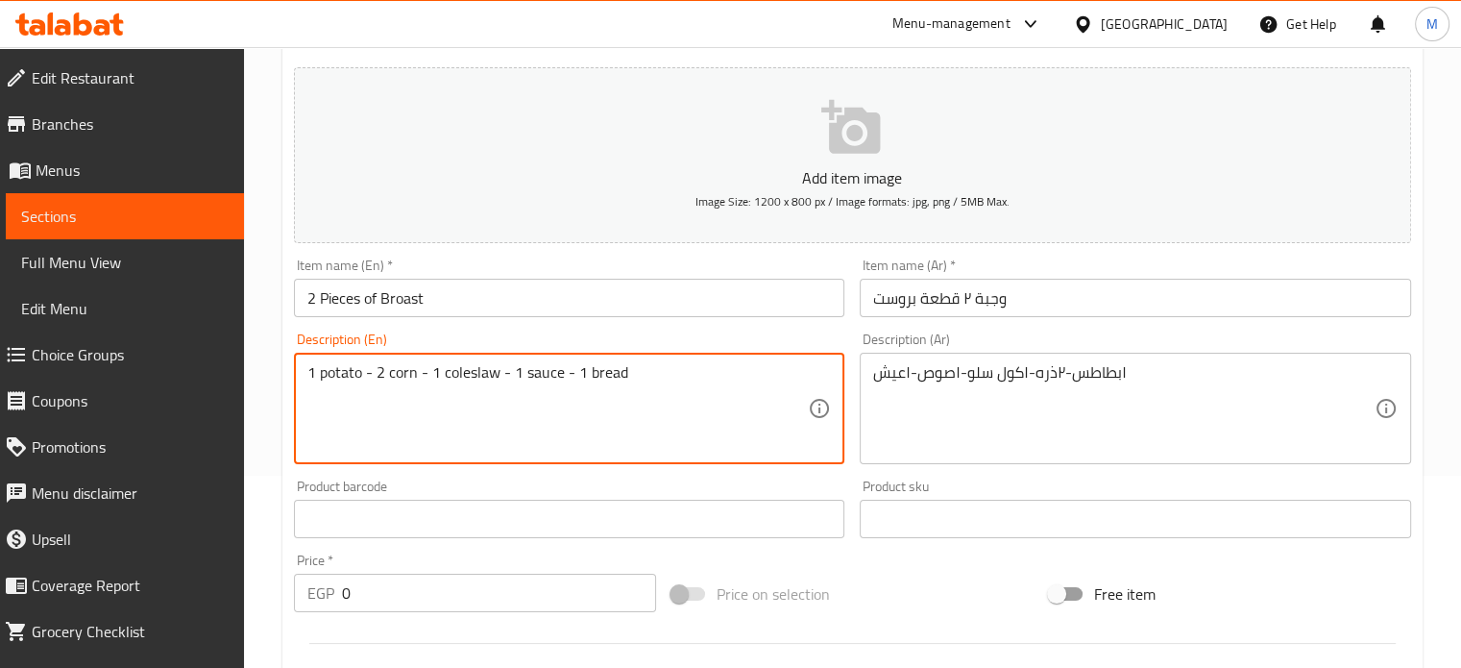
type textarea "1 potato - 2 corn - 1 coleslaw - 1 sauce - 1 bread"
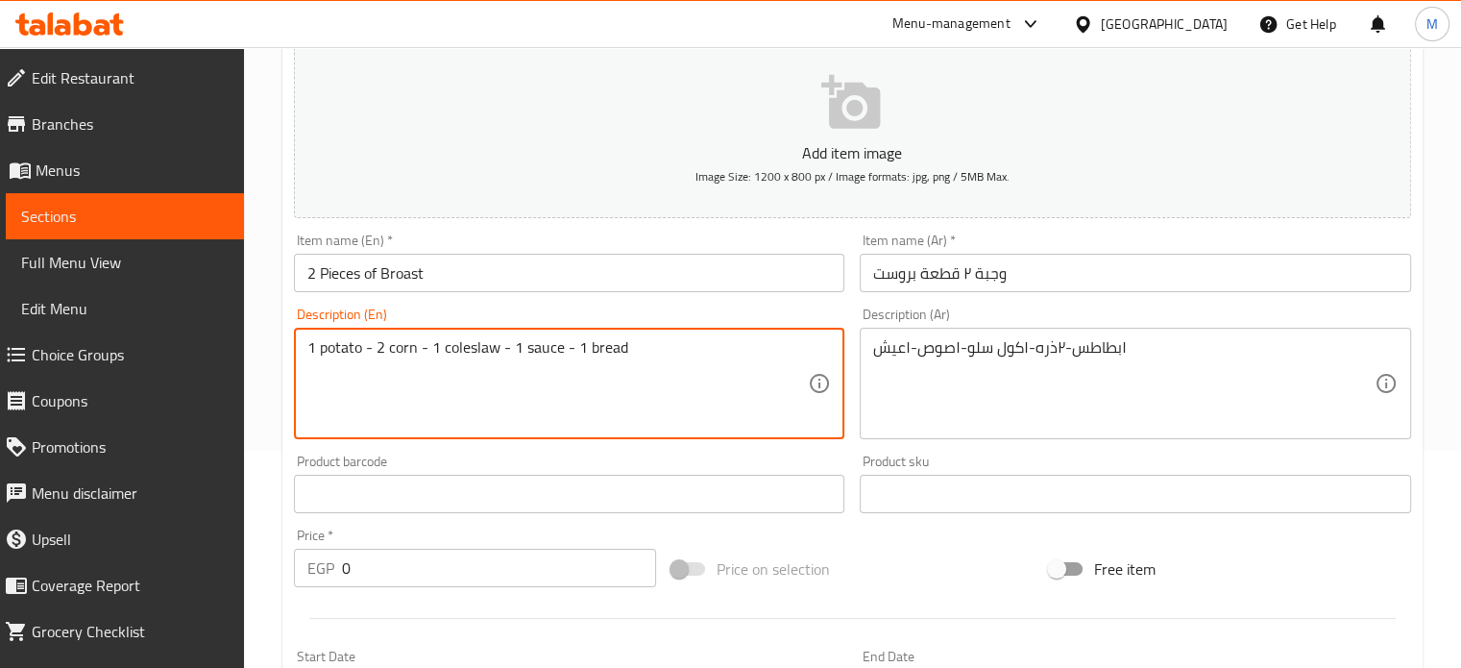
scroll to position [288, 0]
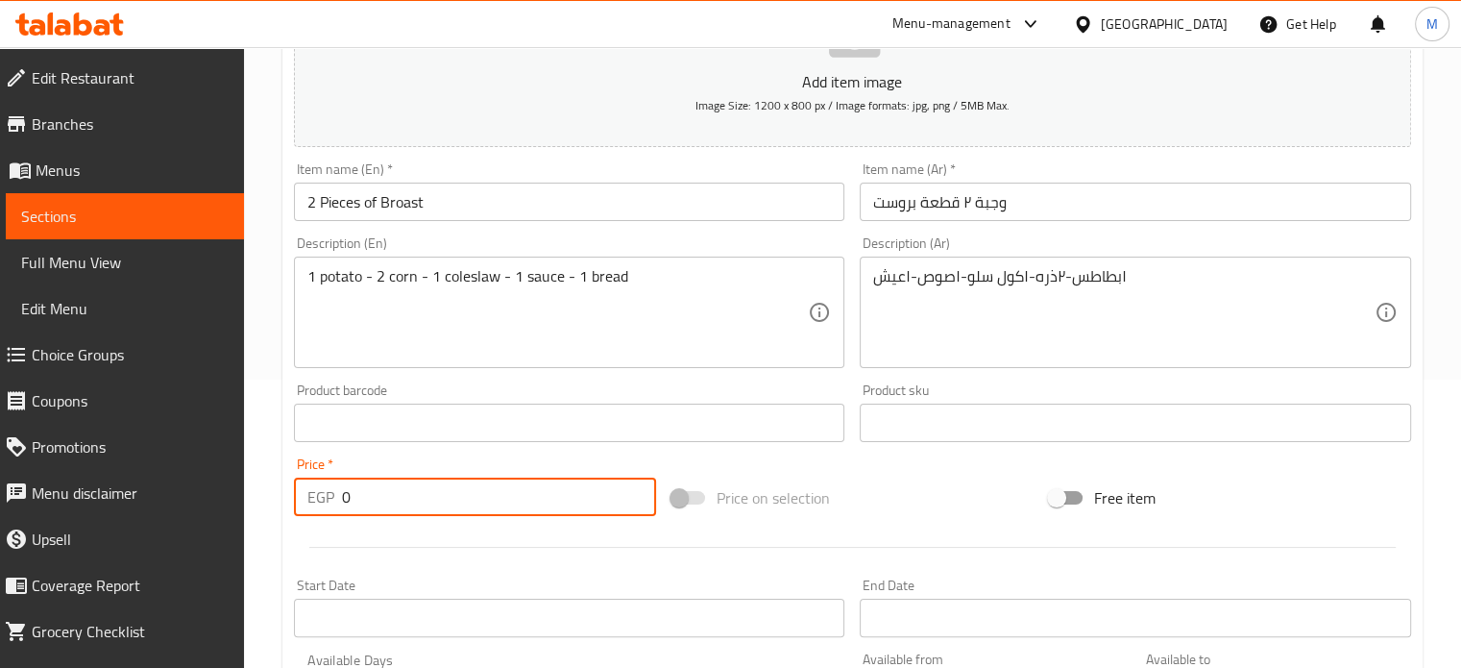
drag, startPoint x: 362, startPoint y: 503, endPoint x: 332, endPoint y: 502, distance: 29.8
click at [334, 502] on div "EGP 0 Price *" at bounding box center [475, 496] width 362 height 38
type input "193"
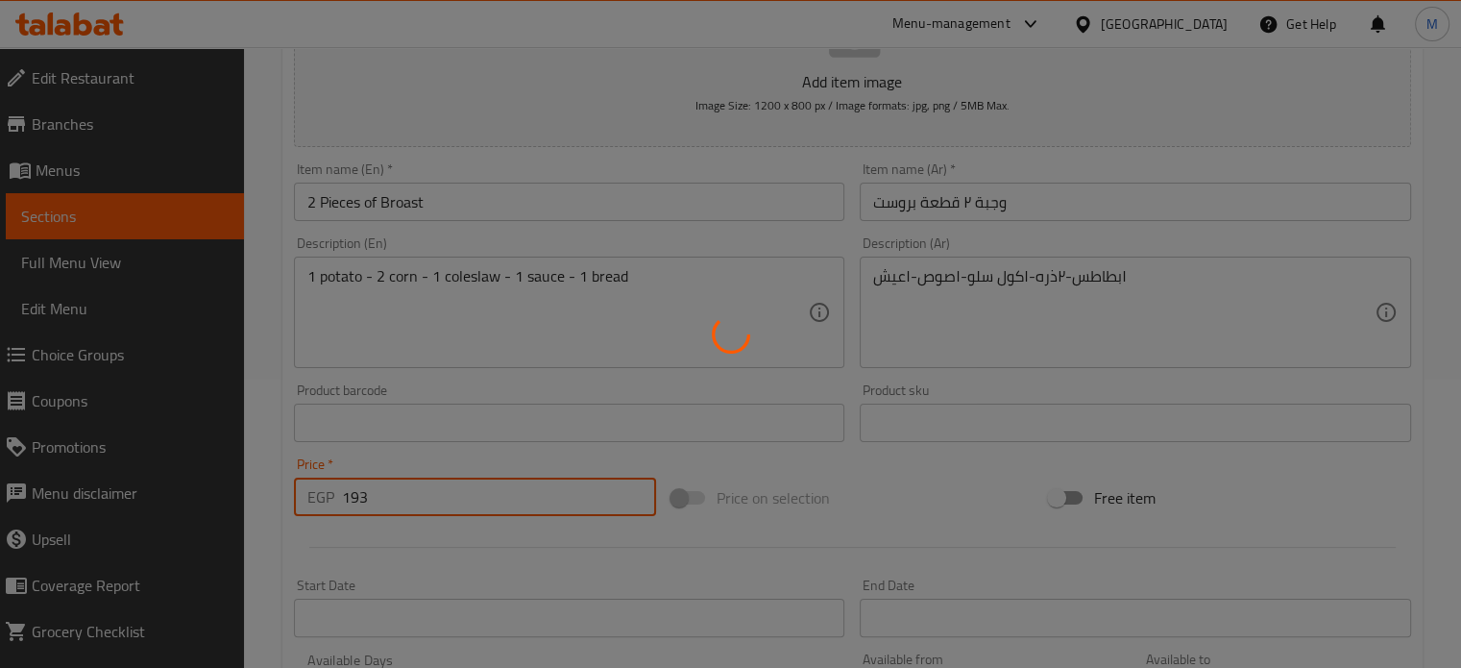
type input "0"
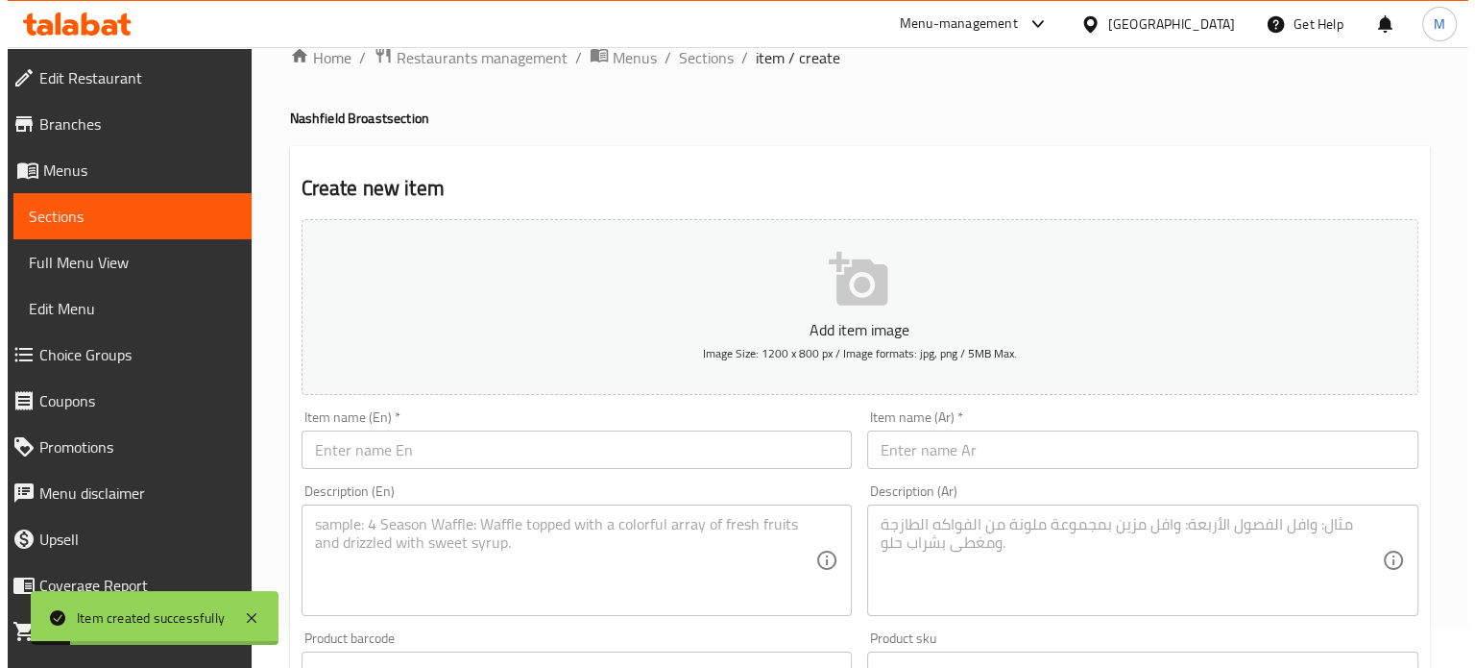
scroll to position [0, 0]
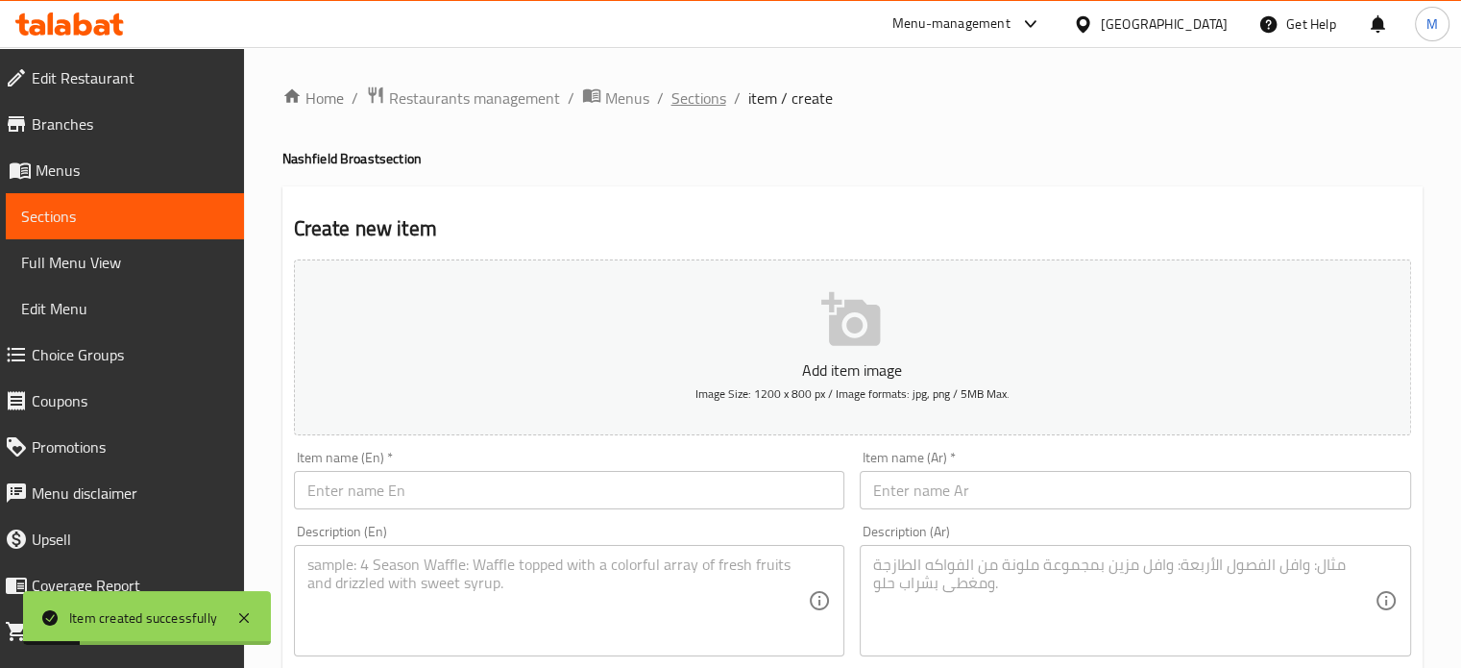
click at [704, 104] on span "Sections" at bounding box center [698, 97] width 55 height 23
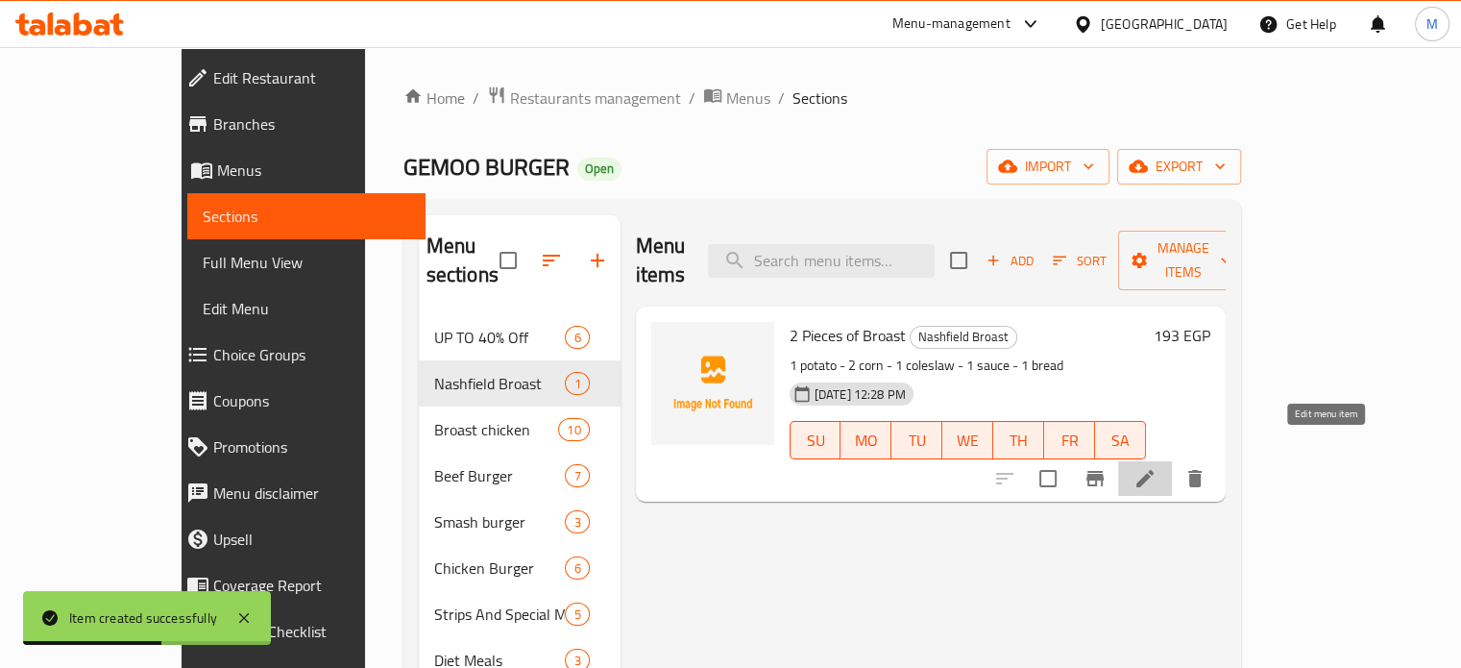
click at [1156, 467] on icon at bounding box center [1144, 478] width 23 height 23
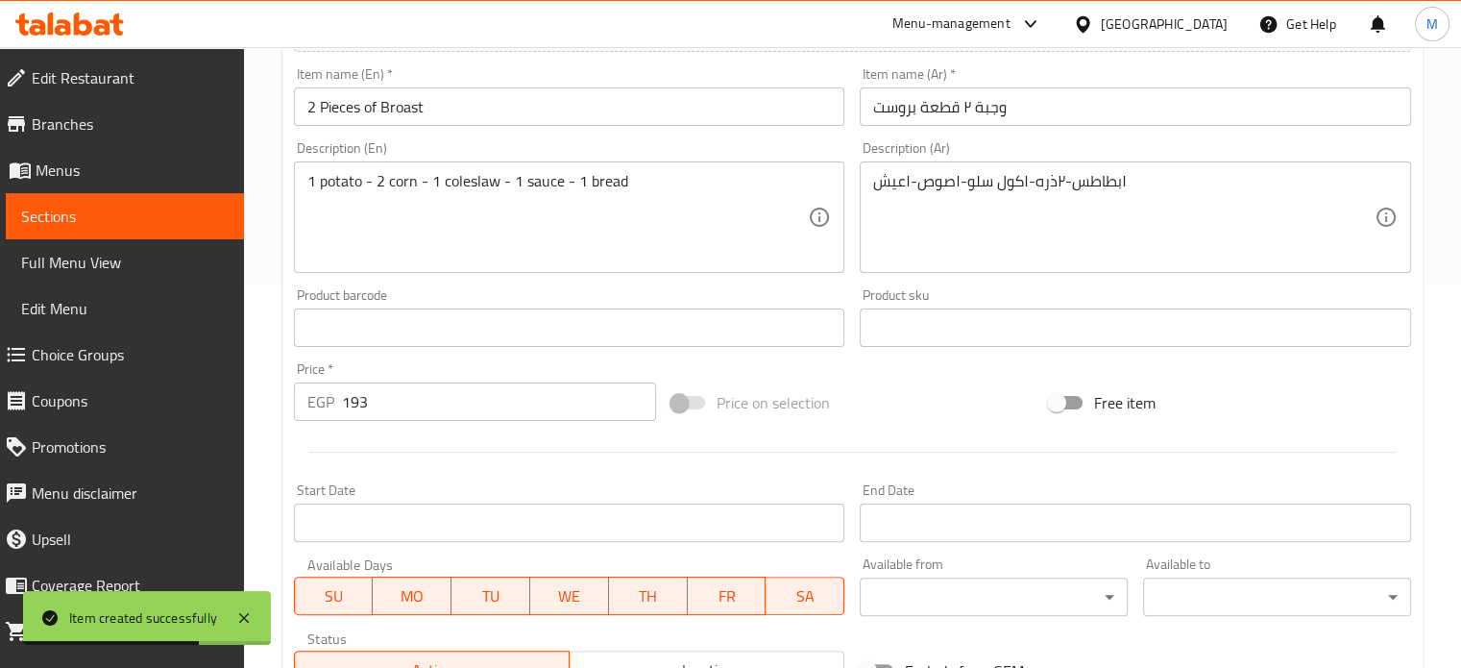
scroll to position [384, 0]
click at [379, 401] on input "193" at bounding box center [499, 400] width 314 height 38
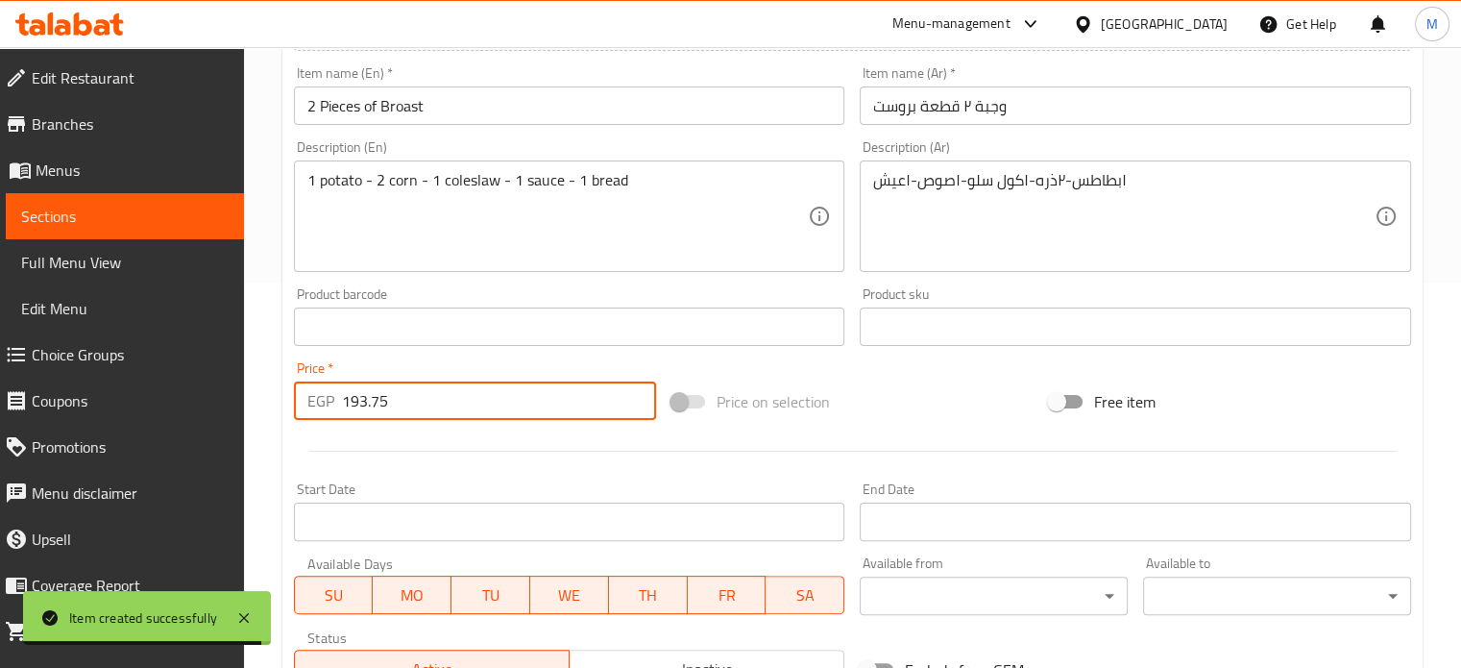
type input "193.75"
click at [1065, 414] on input "Free item" at bounding box center [1056, 401] width 109 height 36
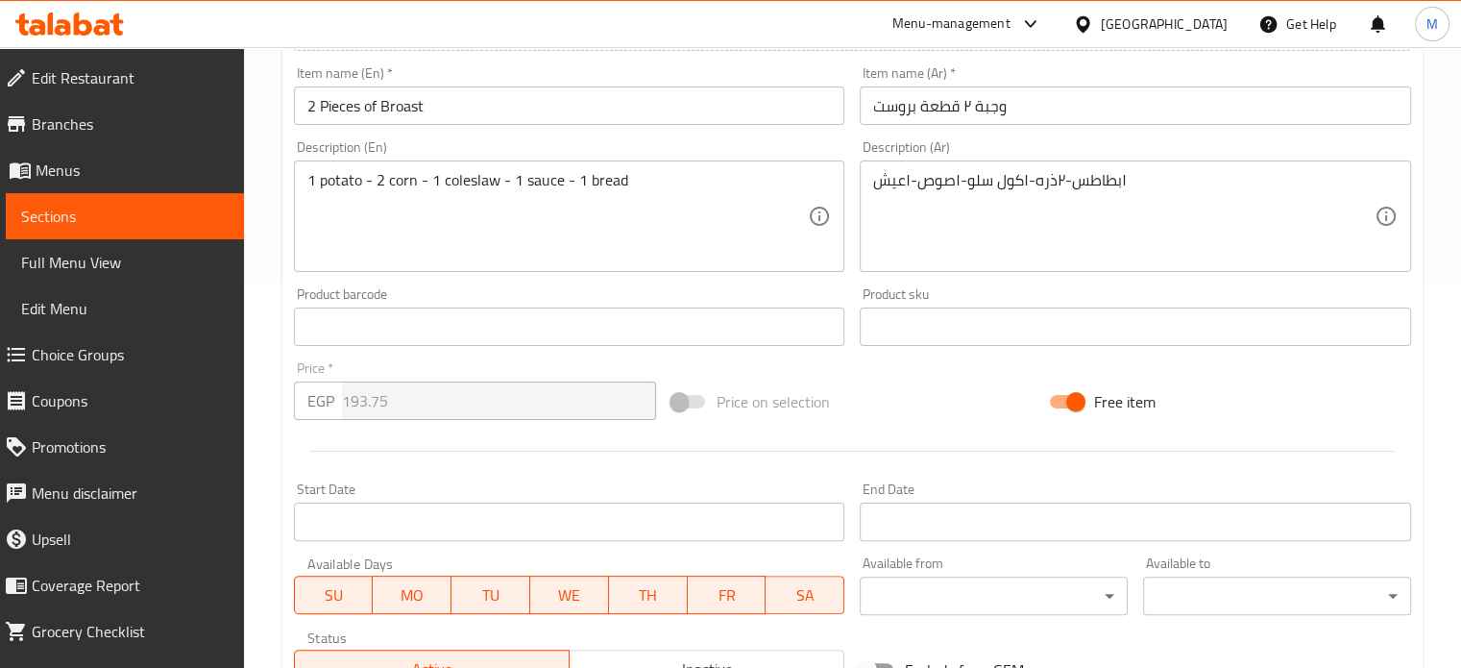
click at [1072, 399] on input "Free item" at bounding box center [1075, 401] width 109 height 36
checkbox input "false"
click at [918, 396] on div "Price on selection" at bounding box center [852, 402] width 377 height 52
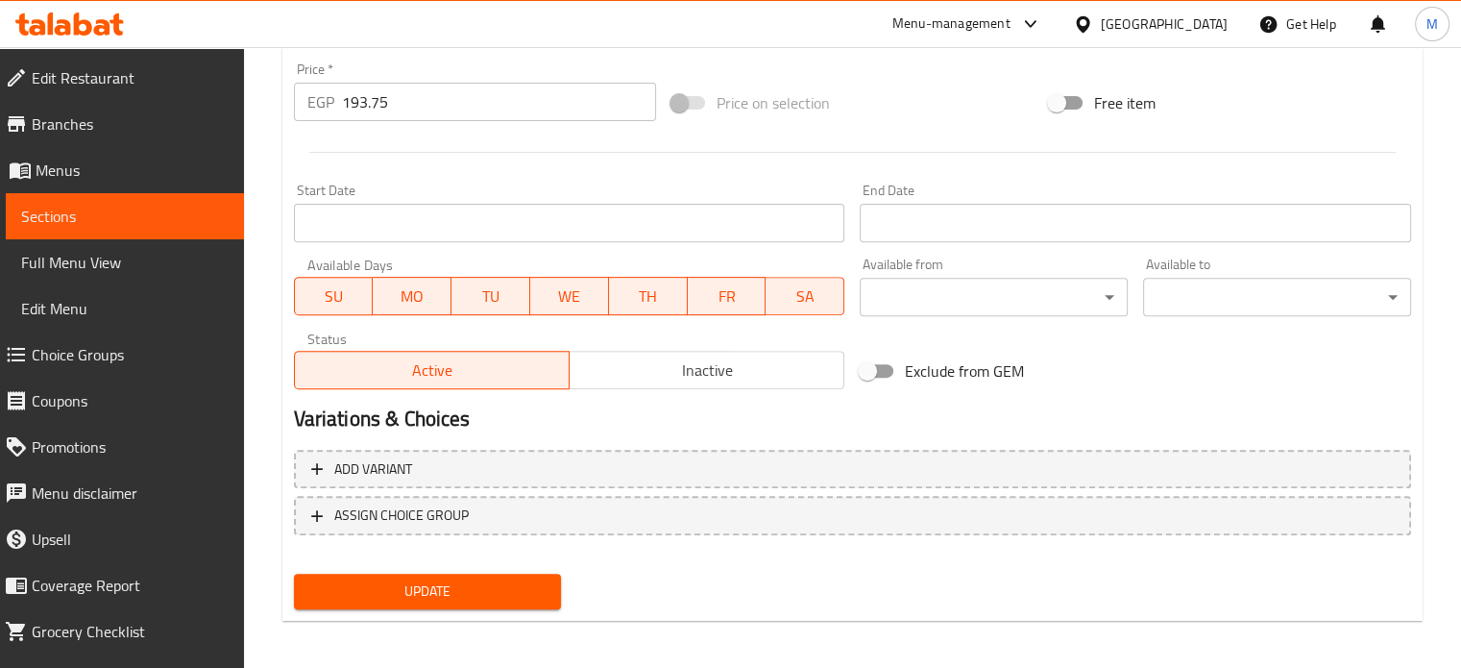
scroll to position [689, 0]
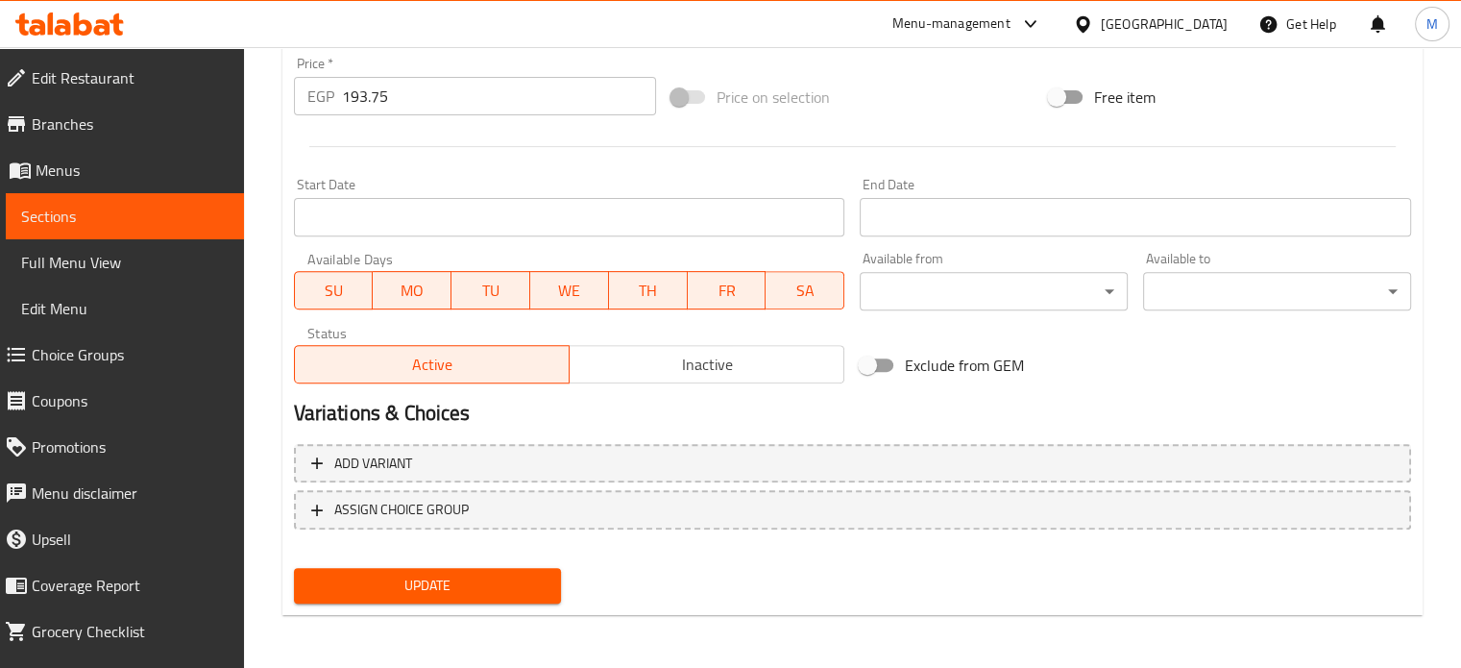
click at [540, 587] on span "Update" at bounding box center [427, 585] width 237 height 24
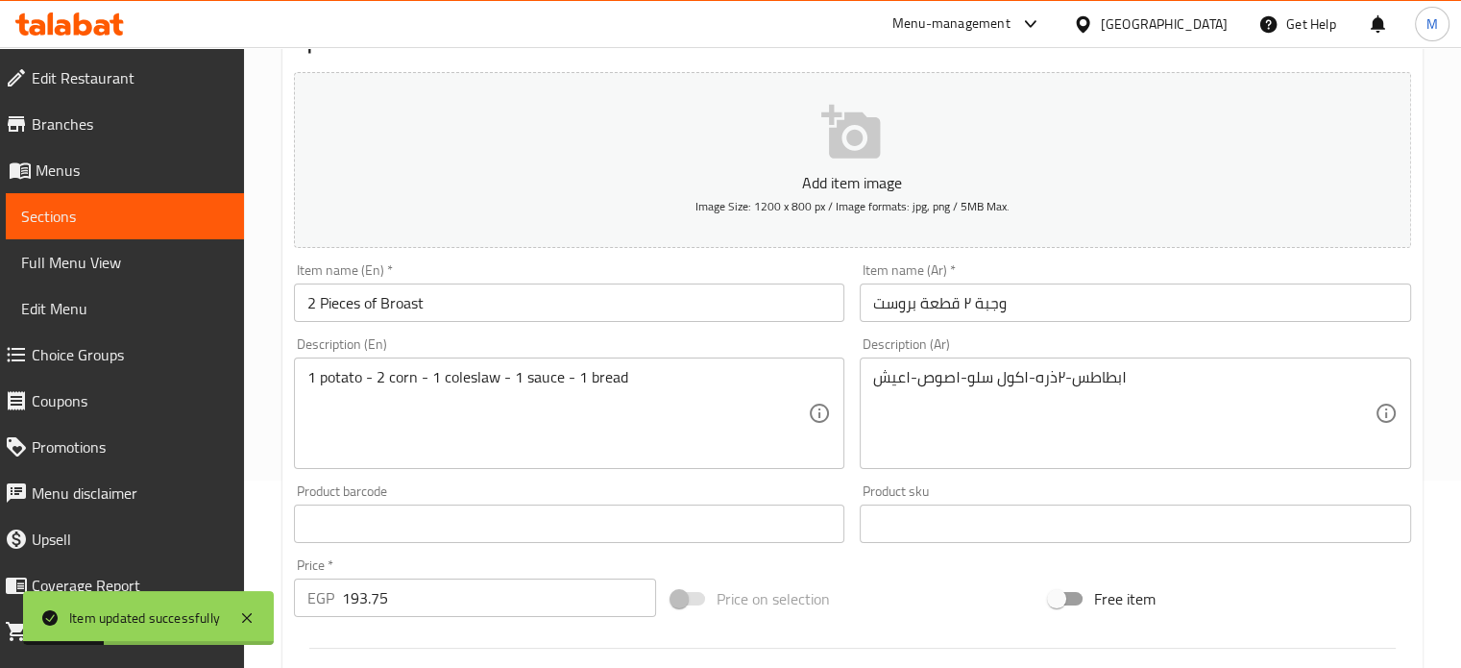
scroll to position [177, 0]
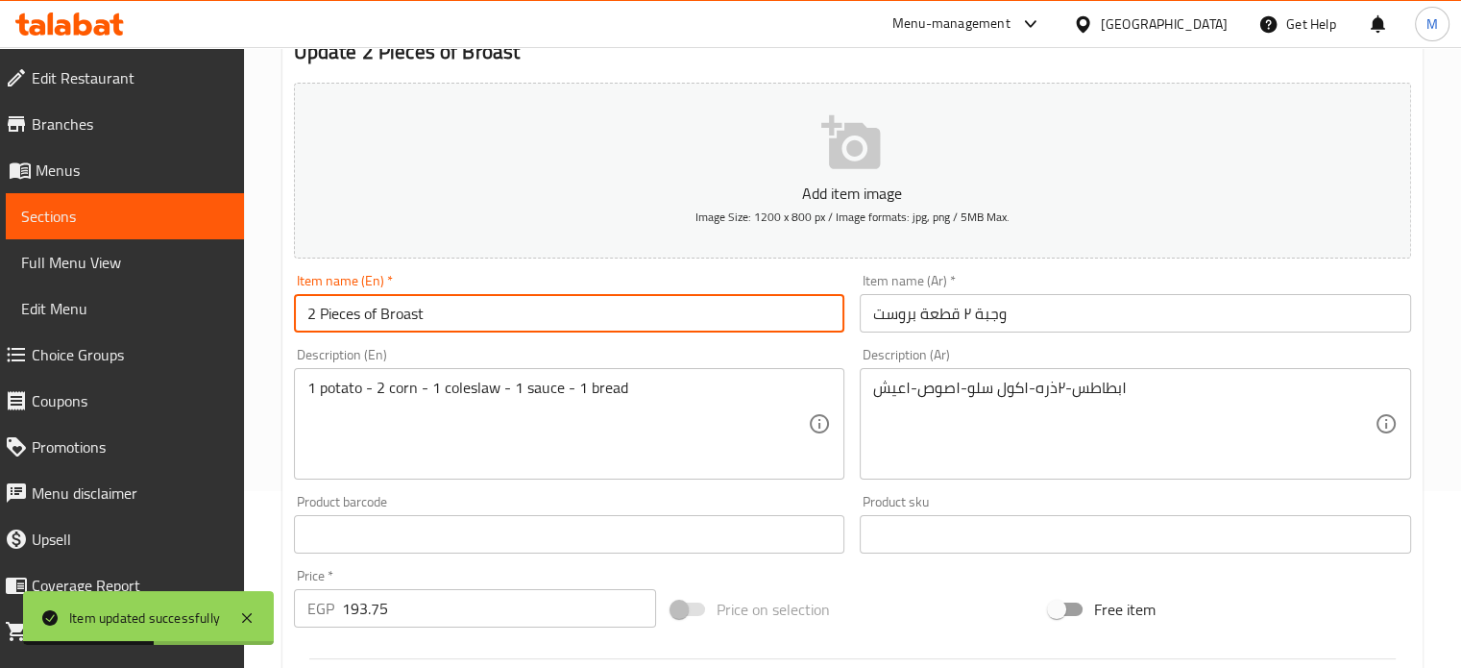
click at [361, 316] on input "2 Pieces of Broast" at bounding box center [569, 313] width 551 height 38
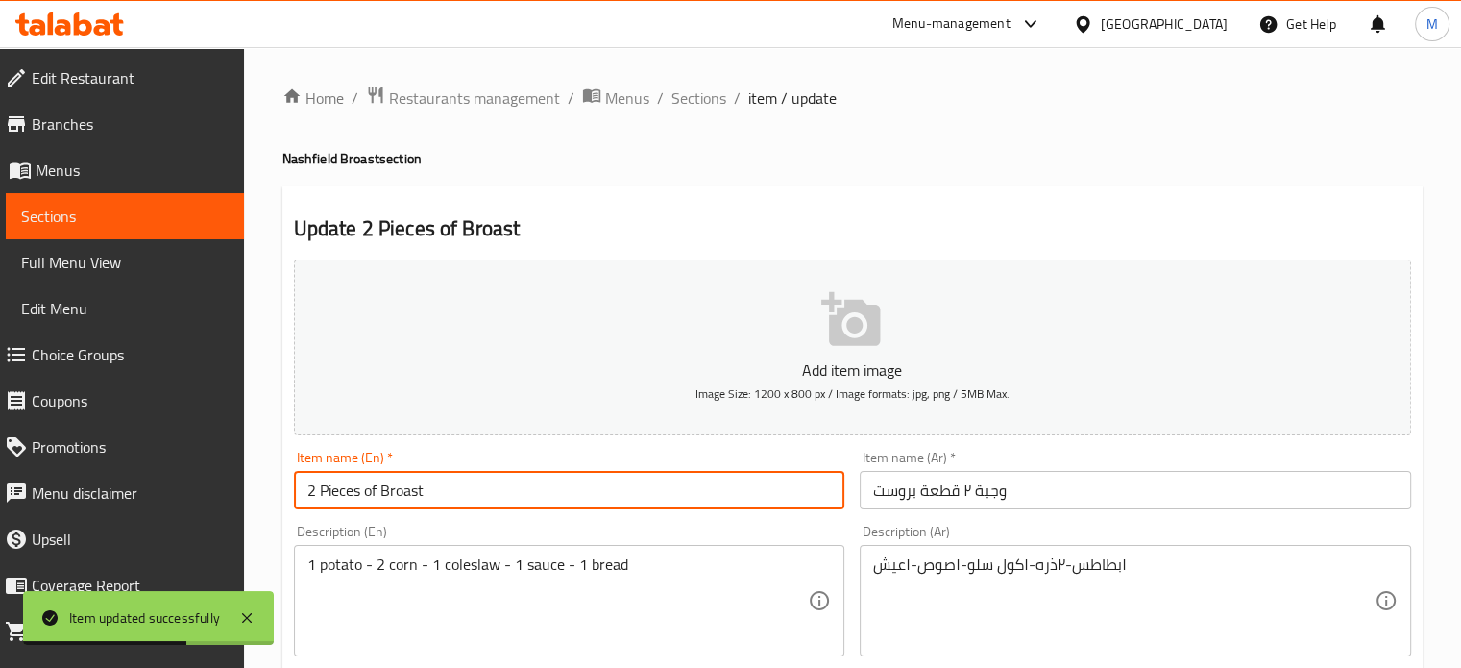
scroll to position [0, 0]
click at [681, 99] on span "Sections" at bounding box center [698, 97] width 55 height 23
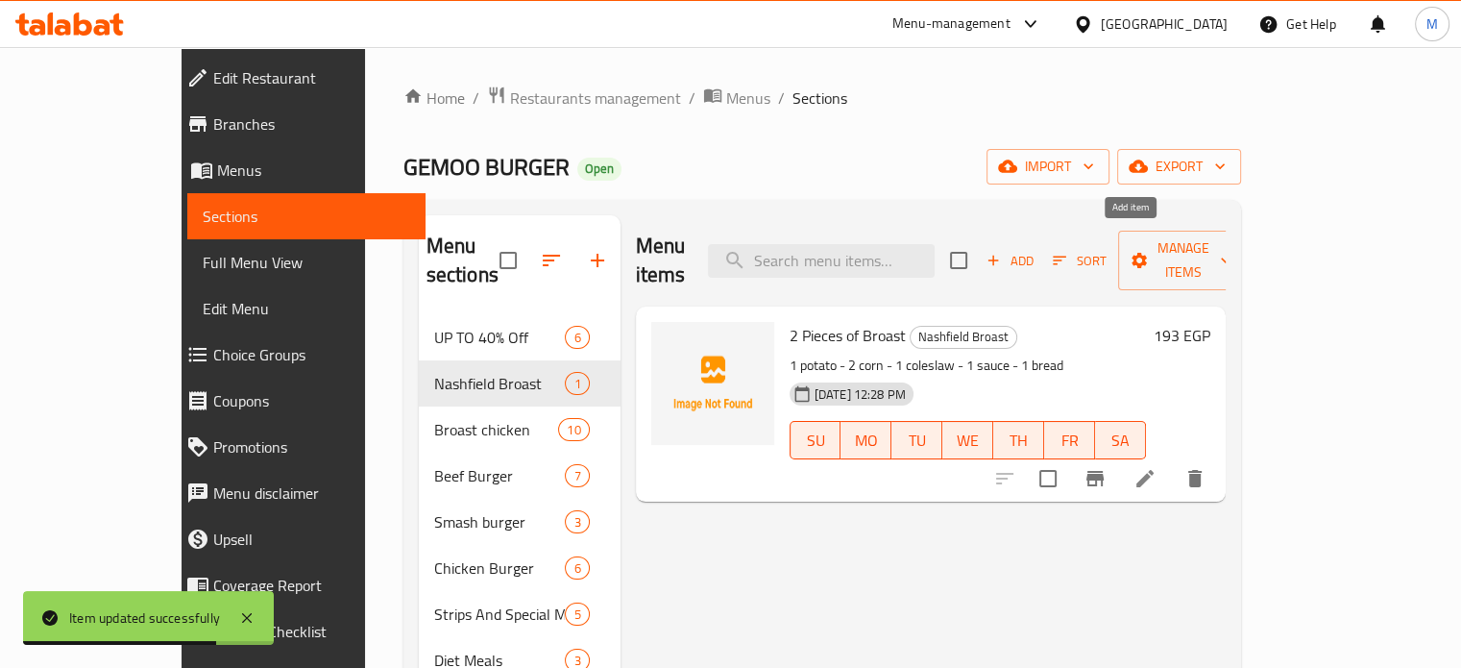
click at [1035, 253] on span "Add" at bounding box center [1010, 261] width 52 height 22
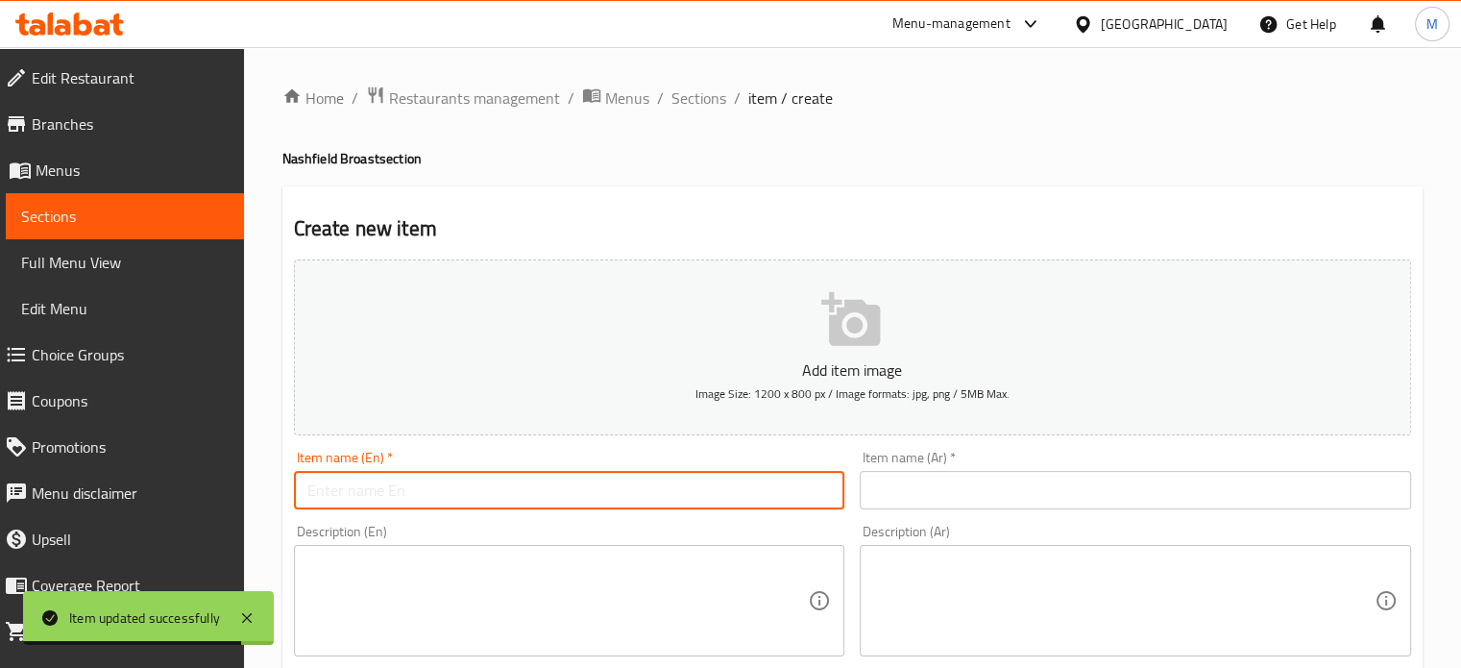
click at [418, 492] on input "text" at bounding box center [569, 490] width 551 height 38
paste input "2 Pieces of Broast"
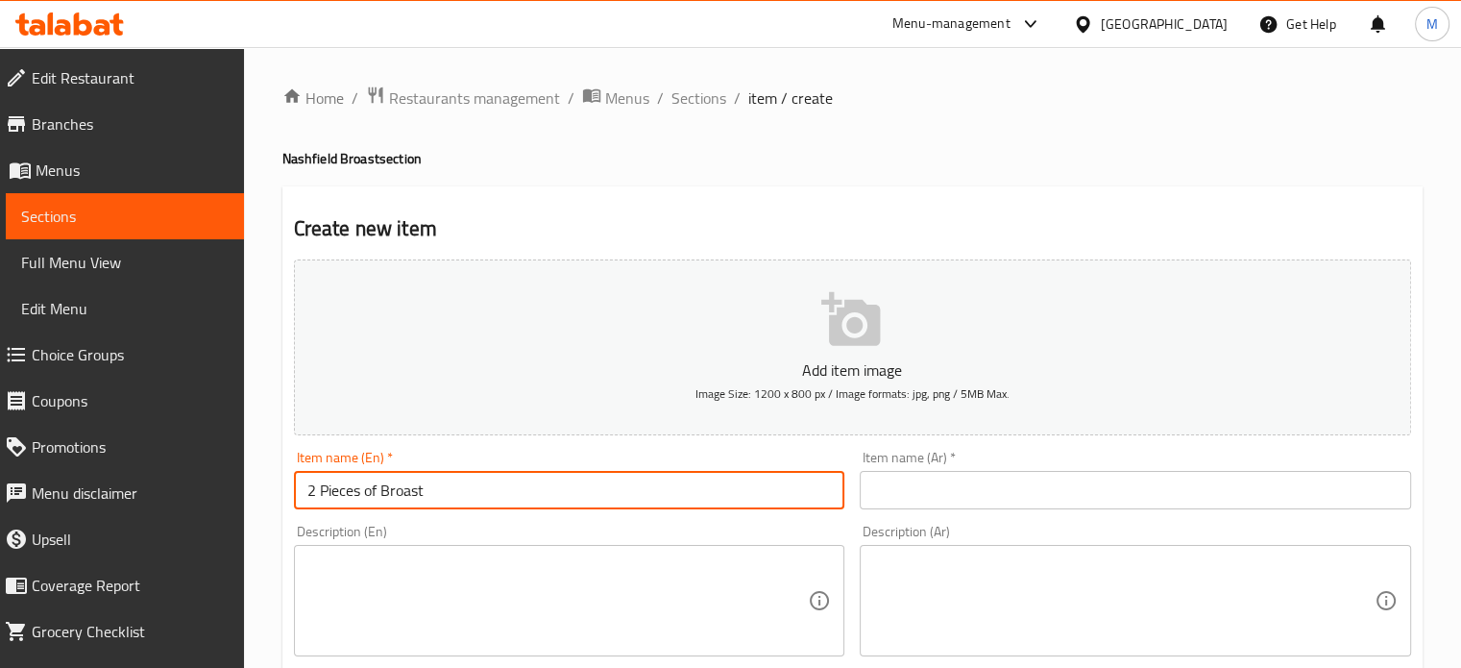
click at [317, 495] on input "2 Pieces of Broast" at bounding box center [569, 490] width 551 height 38
type input "3 Pieces of Broast"
click at [918, 492] on input "text" at bounding box center [1135, 490] width 551 height 38
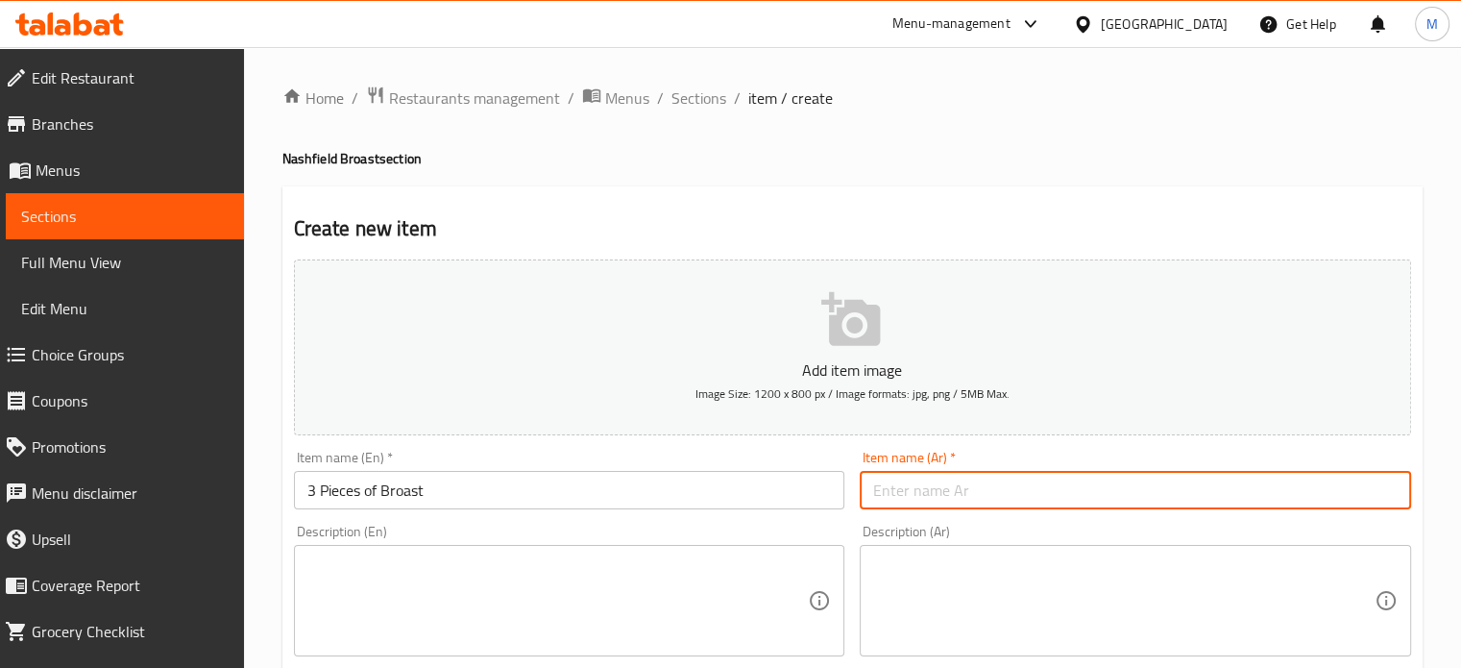
paste input "وجبة ٣ قطع بروست"
type input "وجبة ٣ قطع بروست"
click at [515, 479] on input "3 Pieces of Broast" at bounding box center [569, 490] width 551 height 38
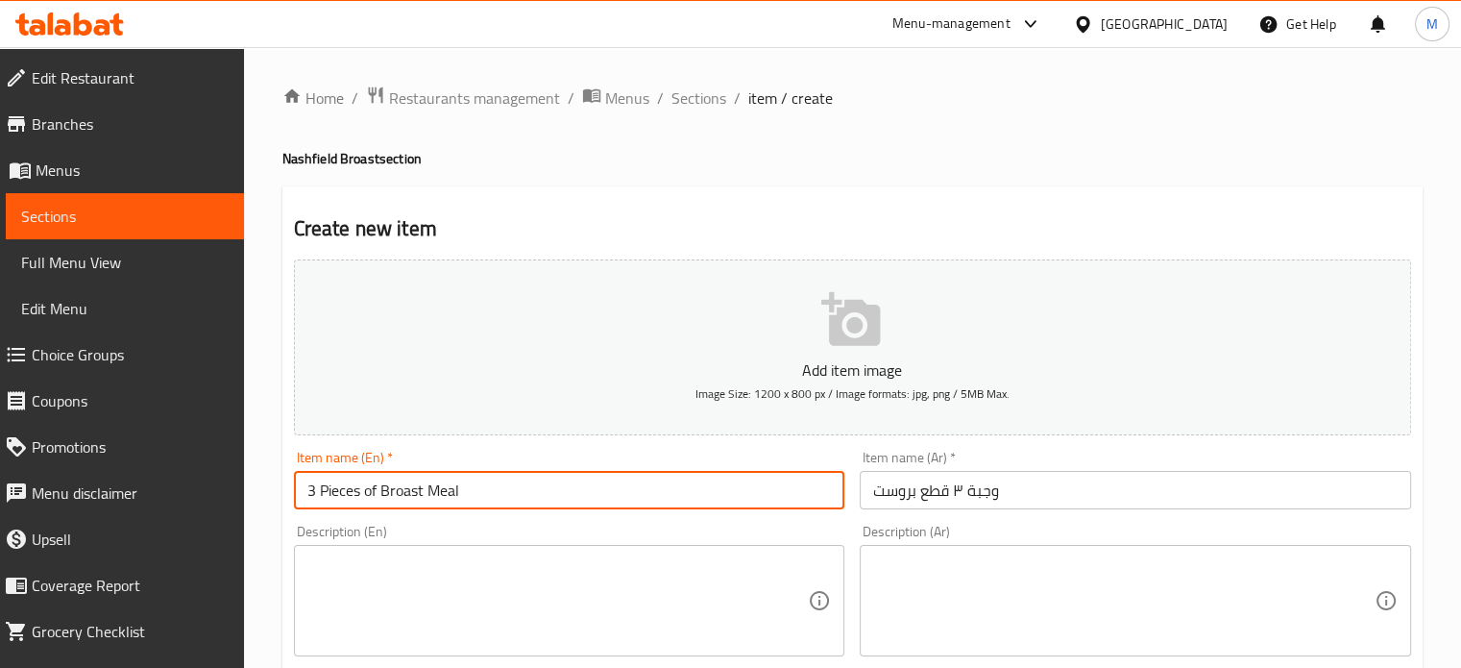
type input "3 Pieces of Broast Meal"
click at [526, 580] on textarea at bounding box center [557, 600] width 501 height 91
paste textarea "1 potato - 2 corn - 1 coleslaw - 1 sauce - 1 bread"
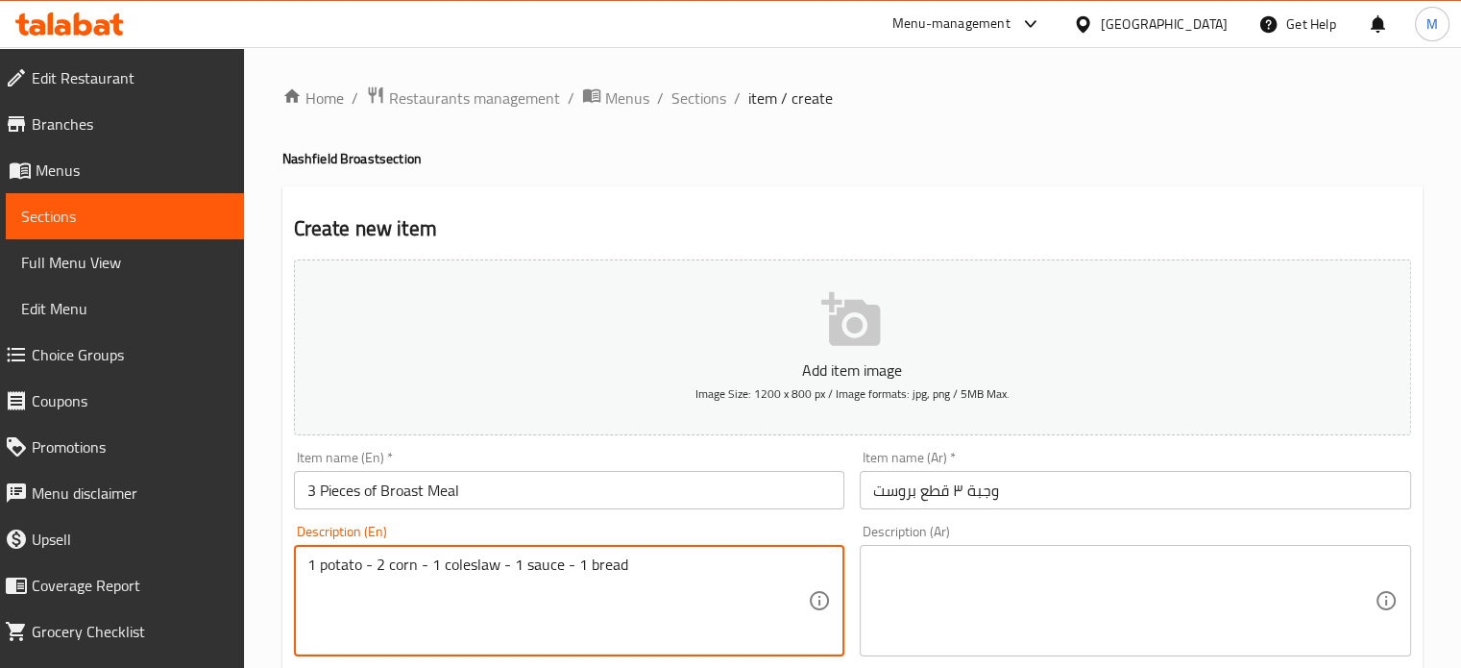
type textarea "1 potato - 2 corn - 1 coleslaw - 1 sauce - 1 bread"
click at [1035, 588] on textarea at bounding box center [1123, 600] width 501 height 91
paste textarea "١بطاطس- ٢ذره- ١كول سلو- ١صوص- ١عيش"
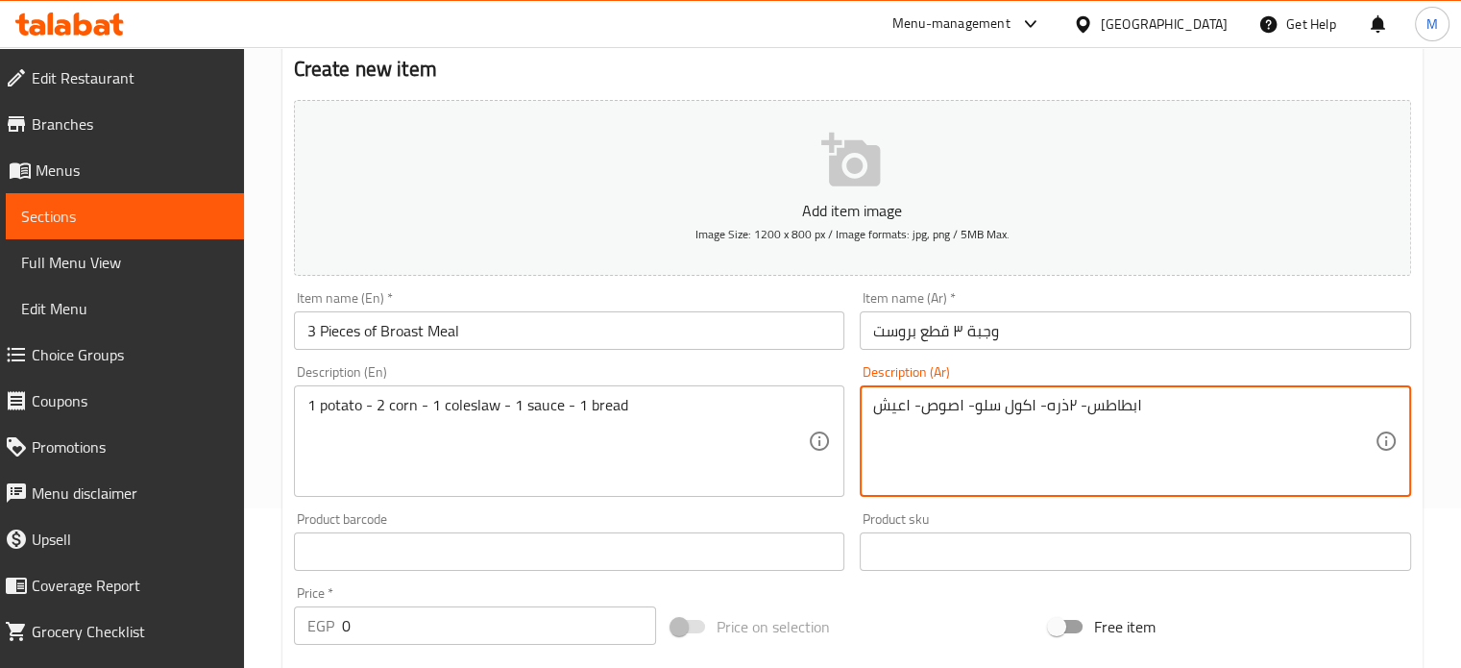
scroll to position [192, 0]
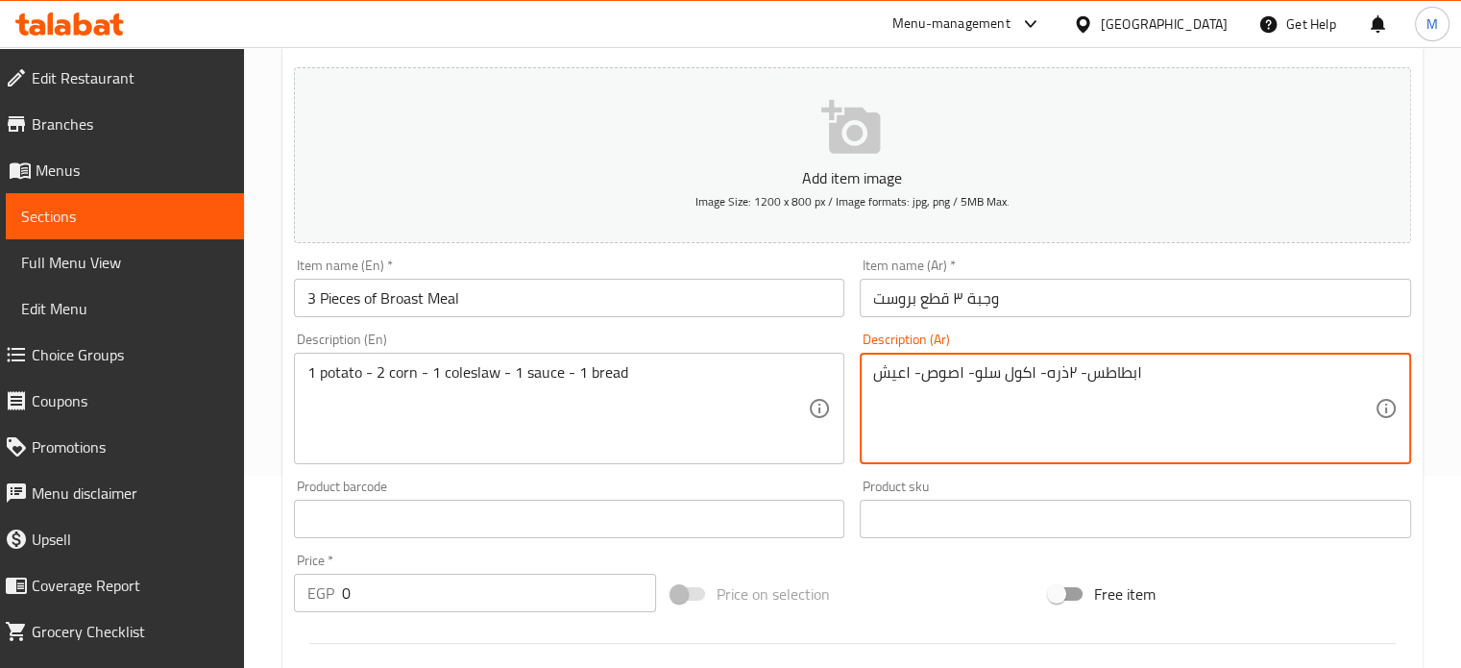
click at [1030, 368] on textarea "١بطاطس- ٢ذره- ١كول سلو- ١صوص- ١عيش" at bounding box center [1123, 408] width 501 height 91
paste textarea "تقدم مع ١بطاطس و ٢ ذره و ١كول سلو و١صوص و"
type textarea "تقدم مع ١بطاطس و ٢ ذره و ١كول سلو و١صوص و١عيش"
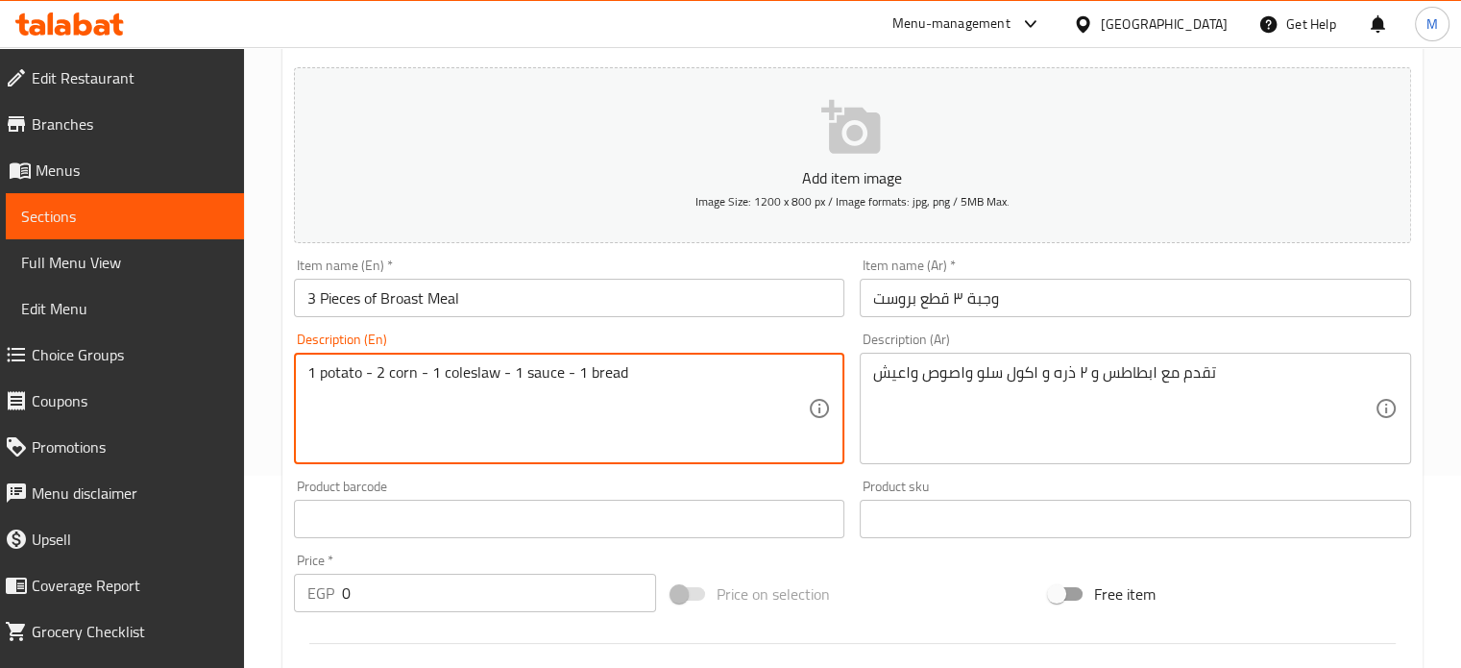
click at [510, 387] on textarea "1 potato - 2 corn - 1 coleslaw - 1 sauce - 1 bread" at bounding box center [557, 408] width 501 height 91
paste textarea "Served with 1 potato, 2 corn, 1 coleslaw, 1 sauce and"
type textarea "Served with 1 potato, 2 corn, 1 coleslaw, 1 sauce and 1 bread"
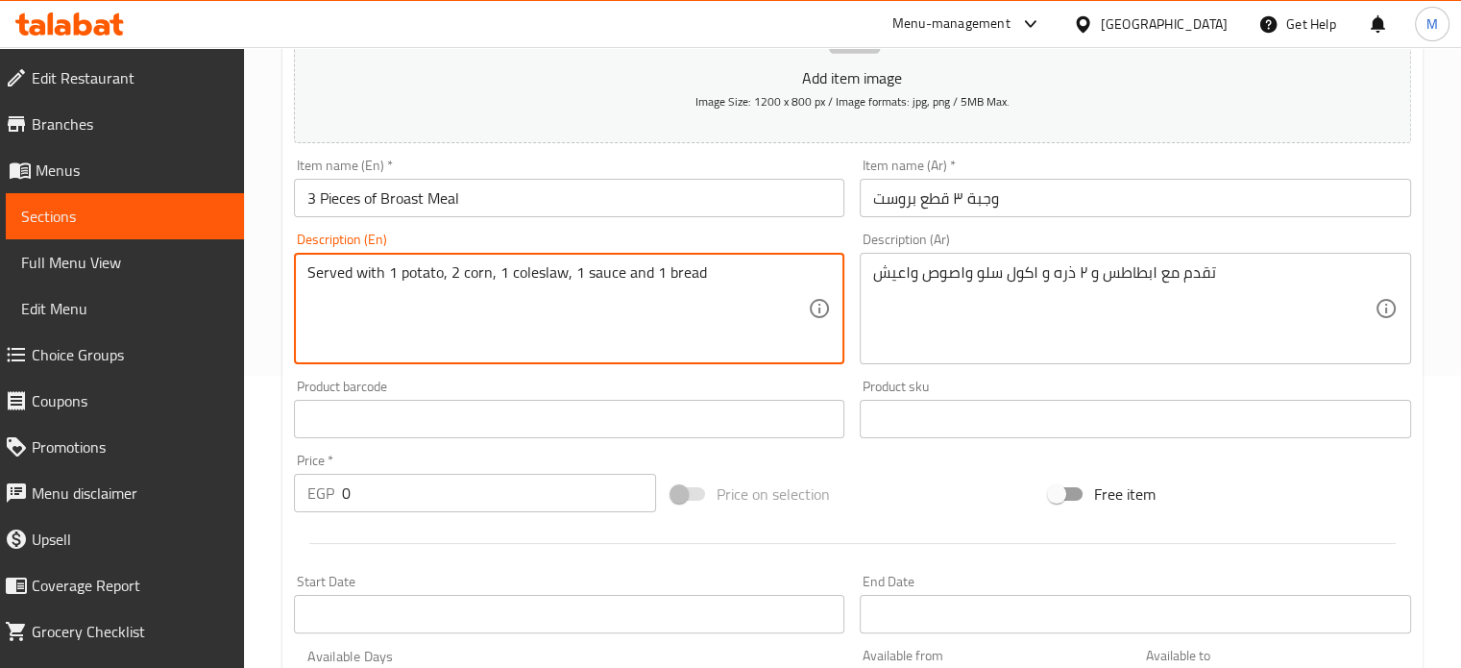
scroll to position [352, 0]
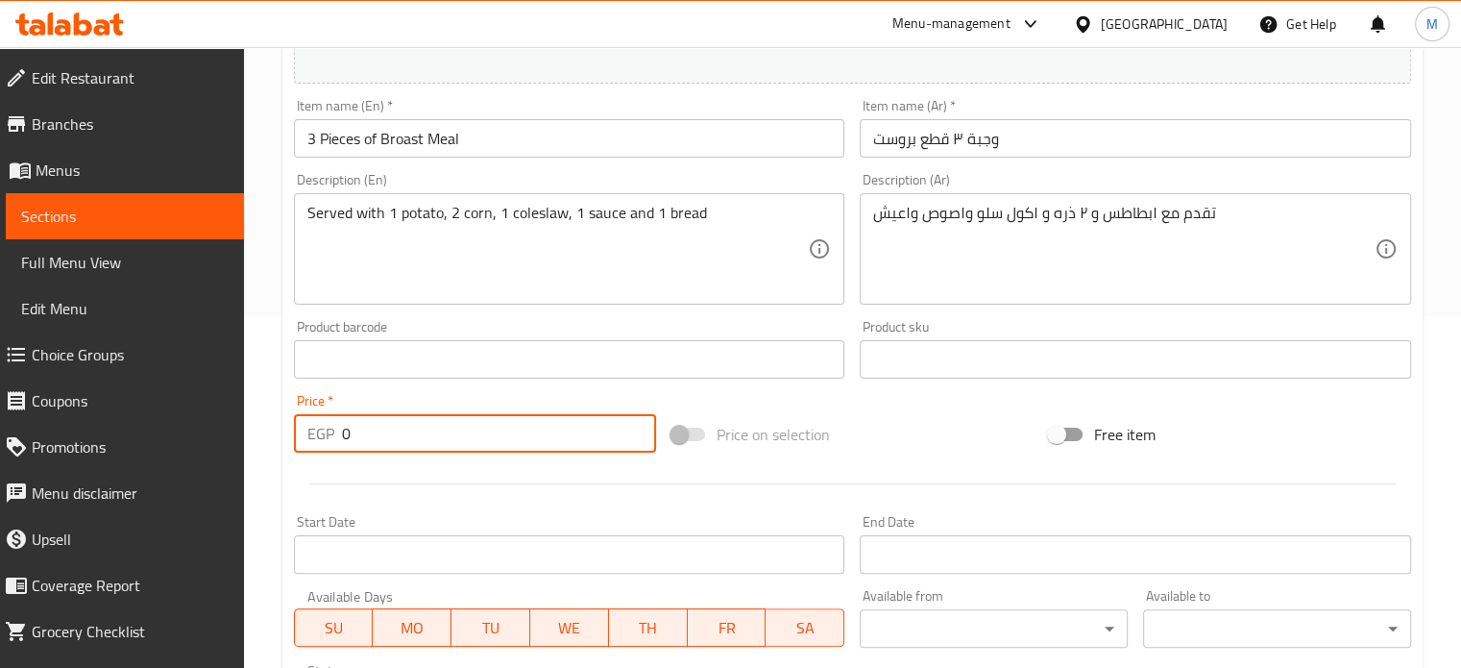
click at [315, 435] on div "EGP 0 Price *" at bounding box center [475, 433] width 362 height 38
type input "256.25"
click at [907, 460] on div at bounding box center [852, 483] width 1132 height 47
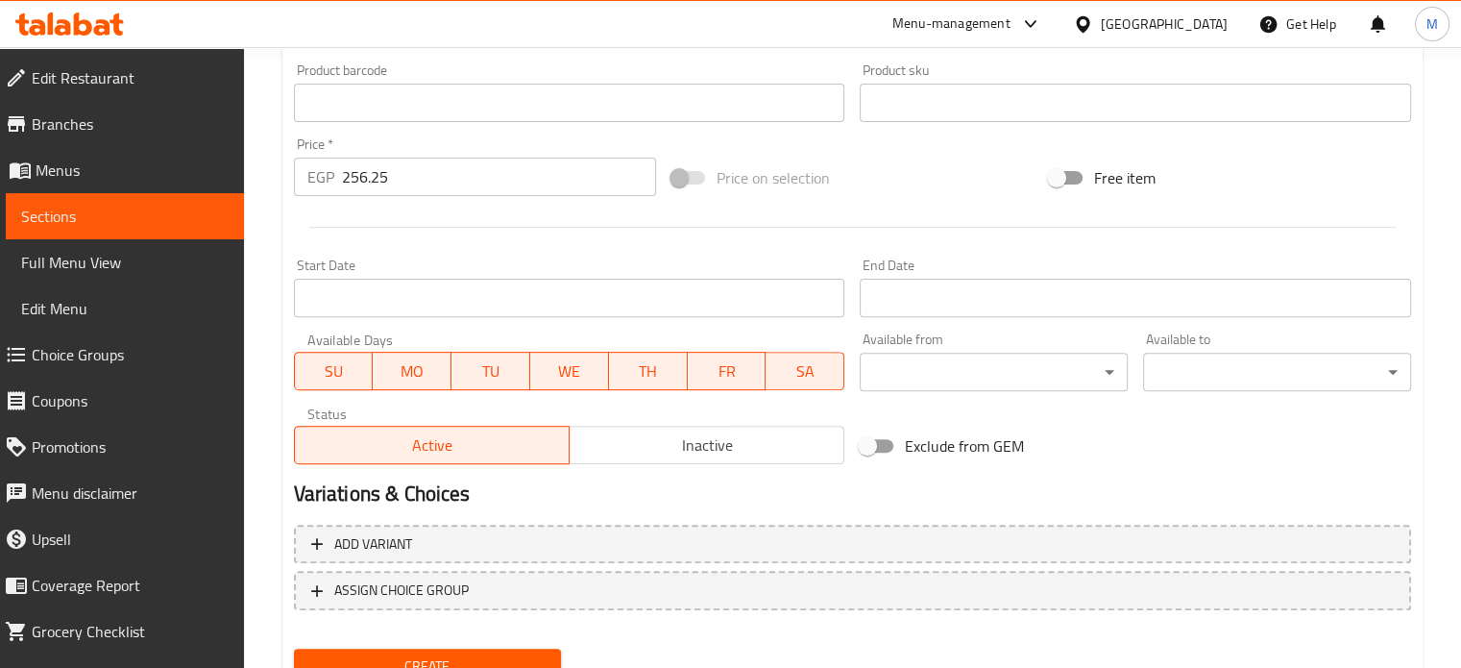
scroll to position [689, 0]
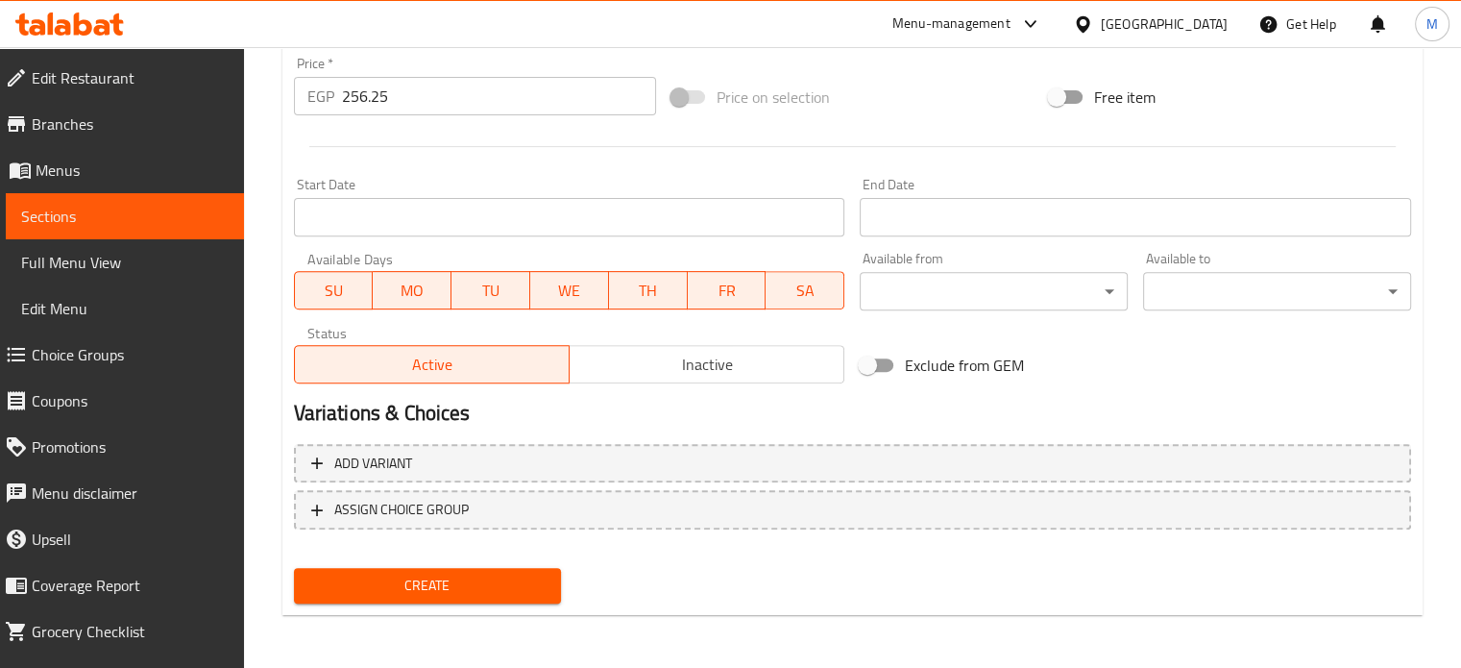
click at [488, 616] on div "Home / Restaurants management / Menus / Sections / item / create Nashfield Broa…" at bounding box center [852, 13] width 1140 height 1233
click at [500, 596] on span "Create" at bounding box center [427, 585] width 237 height 24
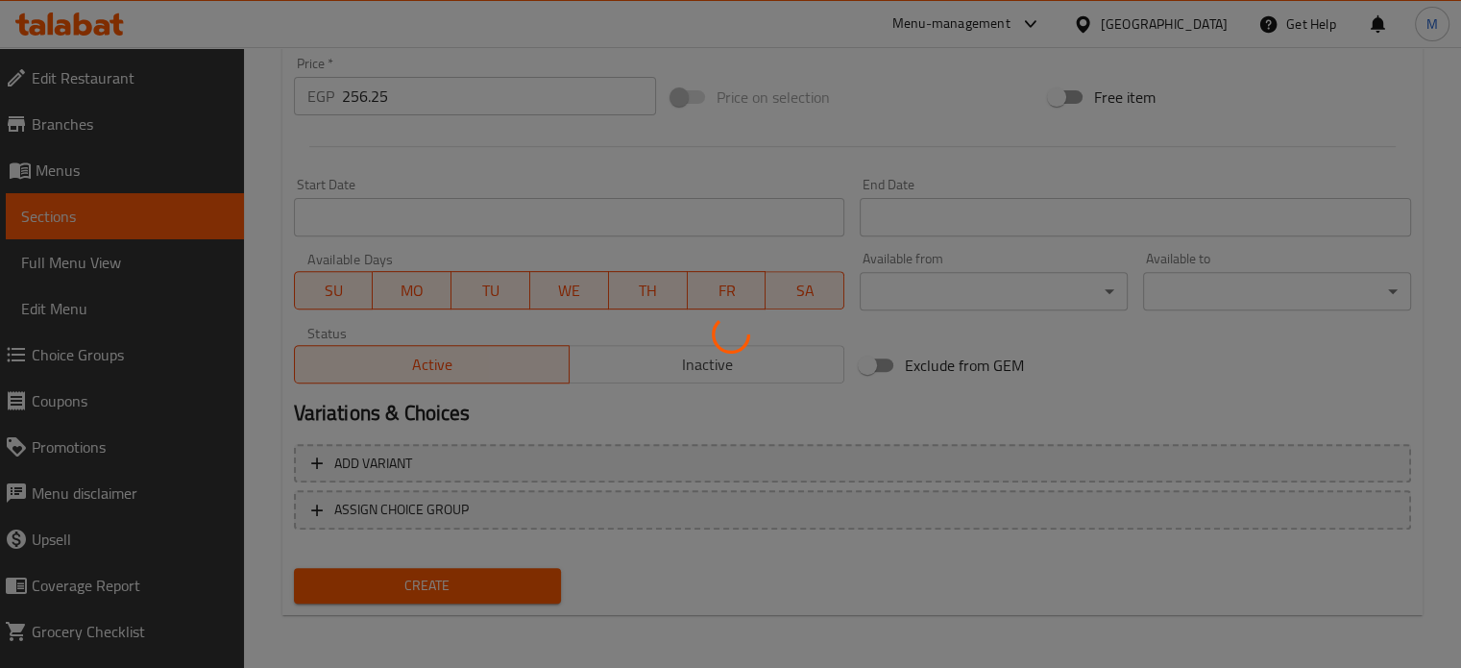
type input "0"
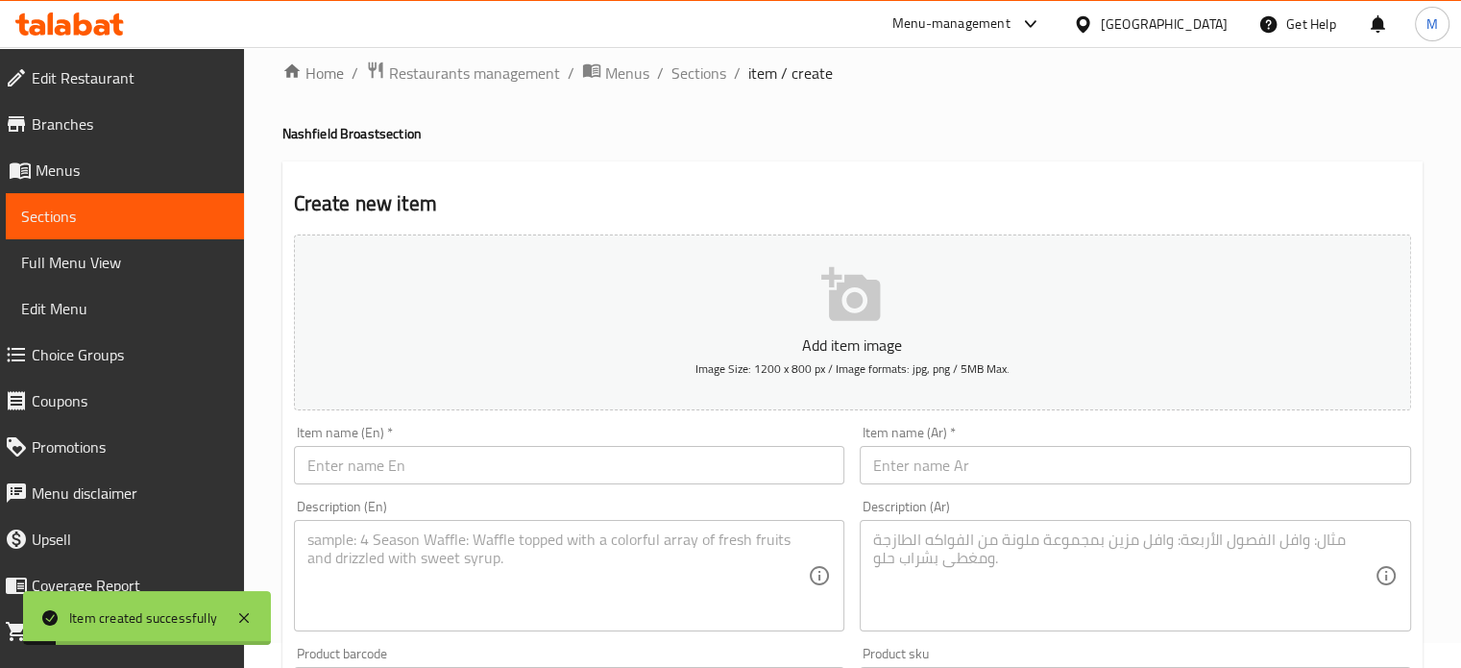
scroll to position [0, 0]
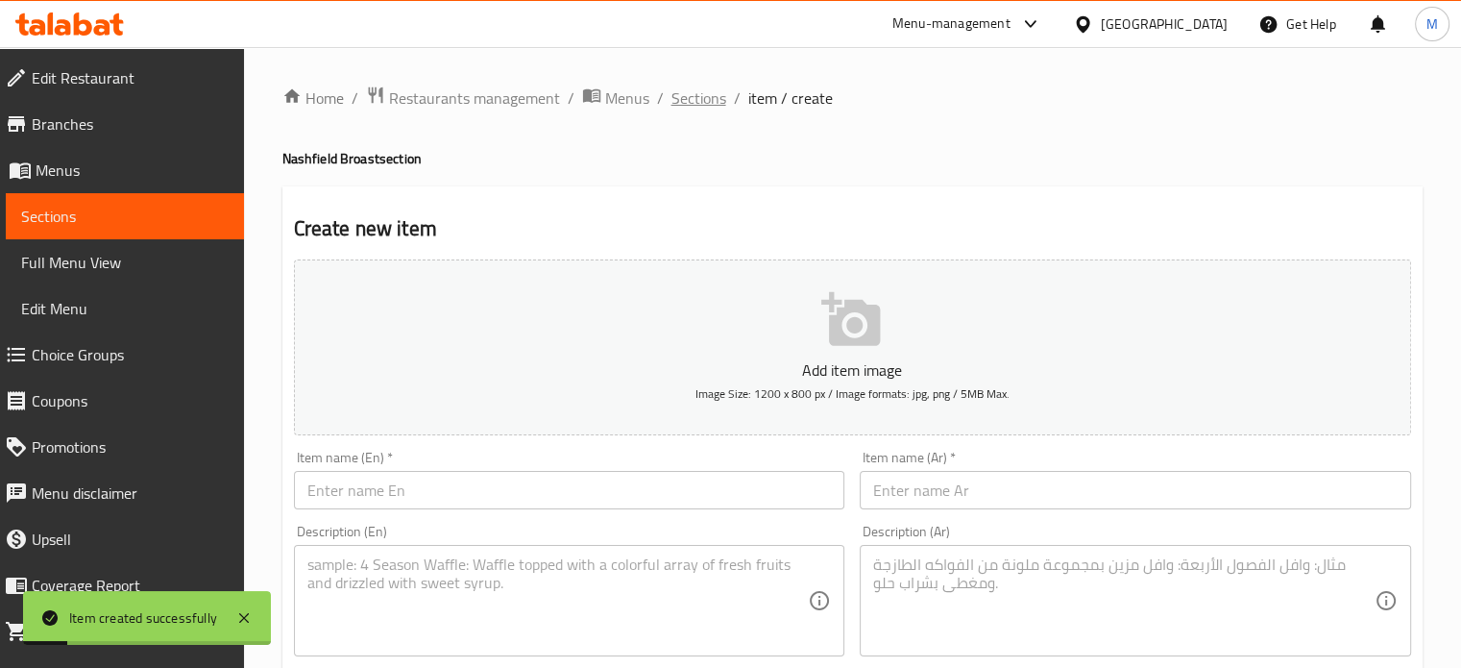
click at [710, 95] on span "Sections" at bounding box center [698, 97] width 55 height 23
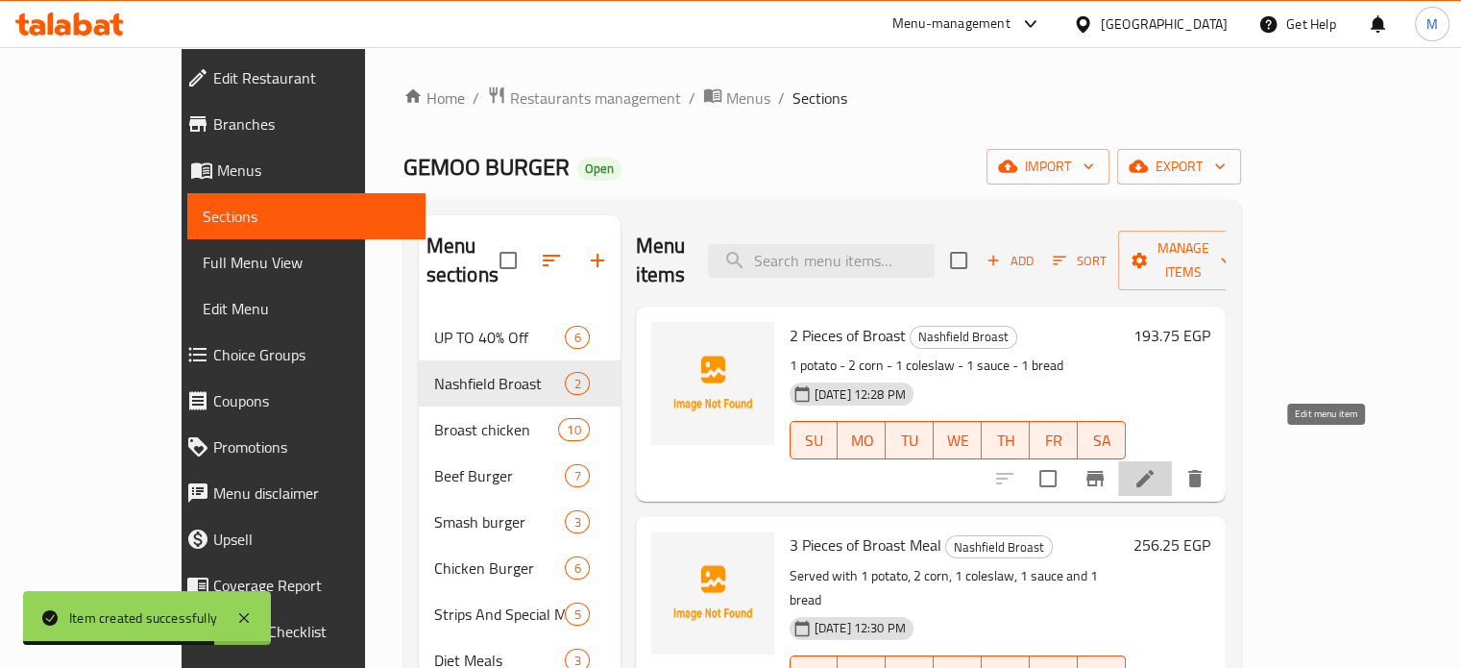
click at [1156, 467] on icon at bounding box center [1144, 478] width 23 height 23
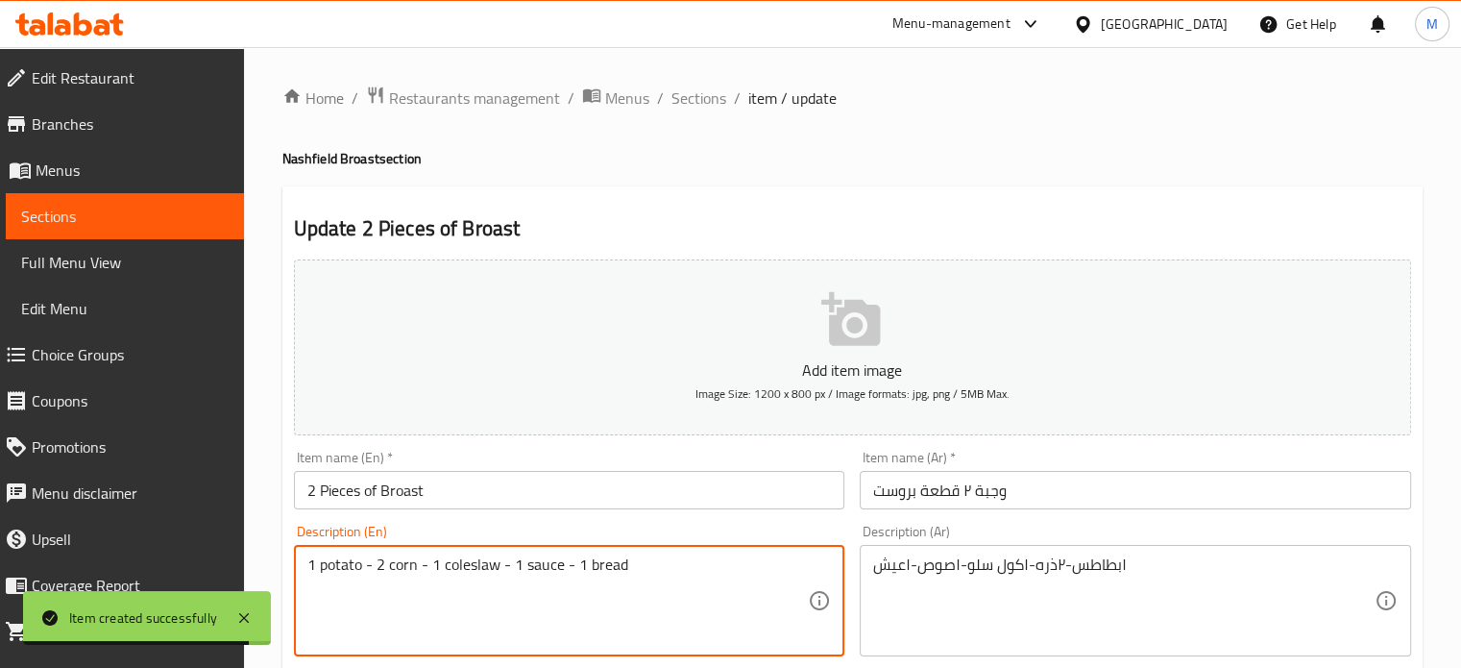
click at [557, 572] on textarea "1 potato - 2 corn - 1 coleslaw - 1 sauce - 1 bread" at bounding box center [557, 600] width 501 height 91
paste textarea "تقدم مع ١بطاطس و ٢ ذره و ١كول سلو و١صوص و١عيش"
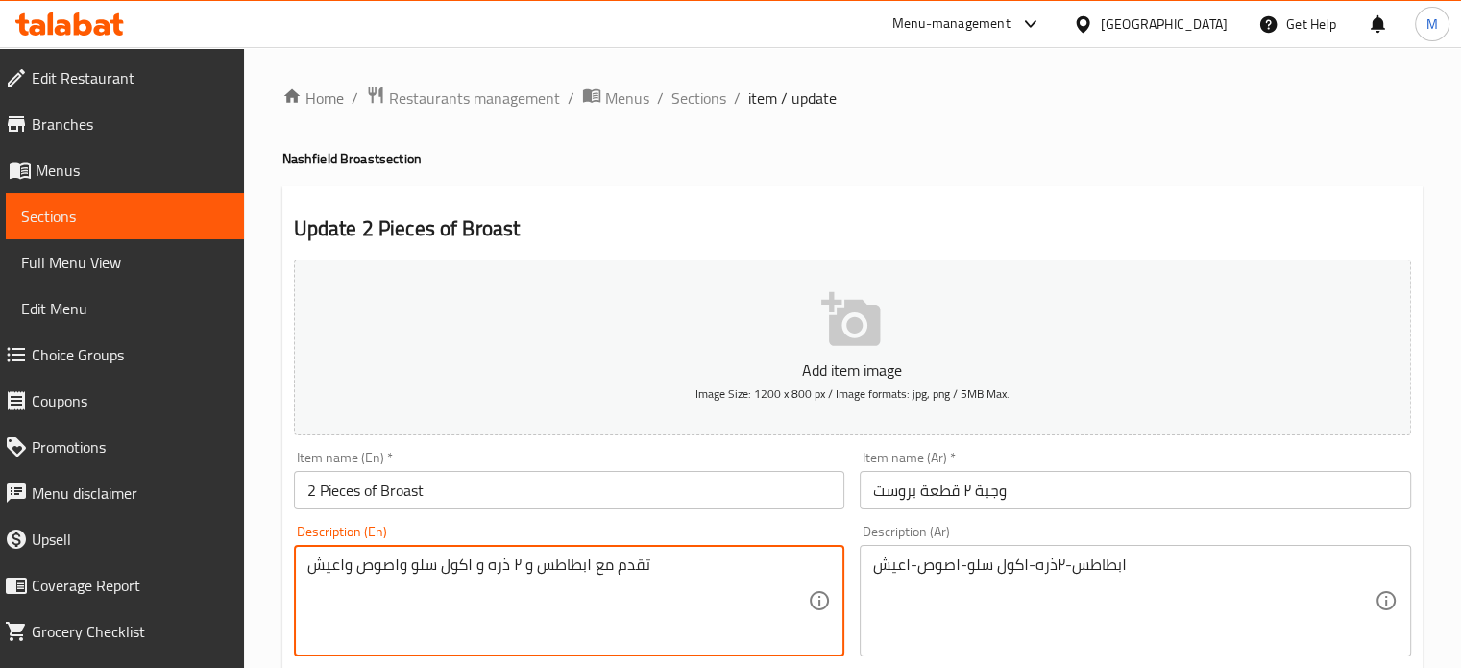
type textarea "تقدم مع ١بطاطس و ٢ ذره و ١كول سلو و١صوص و١عيش"
click at [974, 572] on textarea "١بطاطس-٢ذره-١كول سلو-١صوص-١عيش" at bounding box center [1123, 600] width 501 height 91
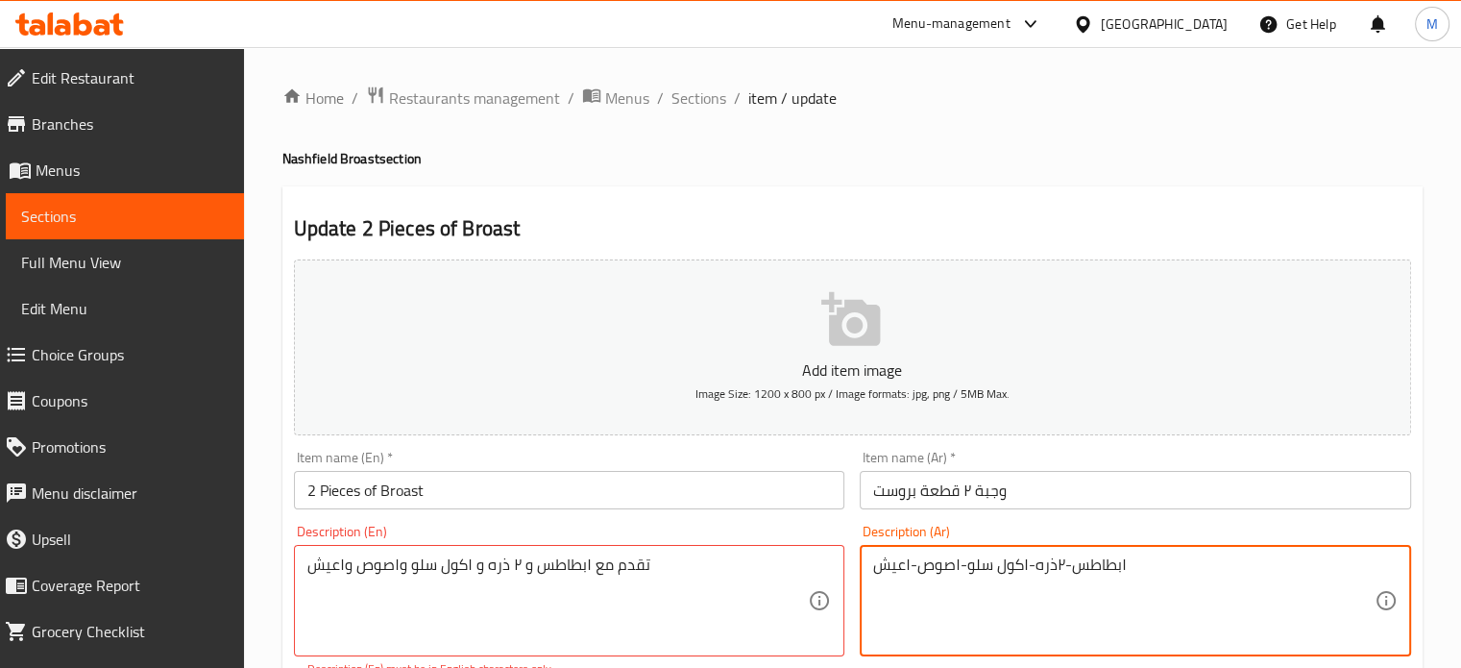
click at [974, 572] on textarea "١بطاطس-٢ذره-١كول سلو-١صوص-١عيش" at bounding box center [1123, 600] width 501 height 91
paste textarea "تقدم مع ١بطاطس و ٢ ذره و ١كول سلو و١صوص و"
type textarea "تقدم مع ١بطاطس و ٢ ذره و ١كول سلو و١صوص و١عيش"
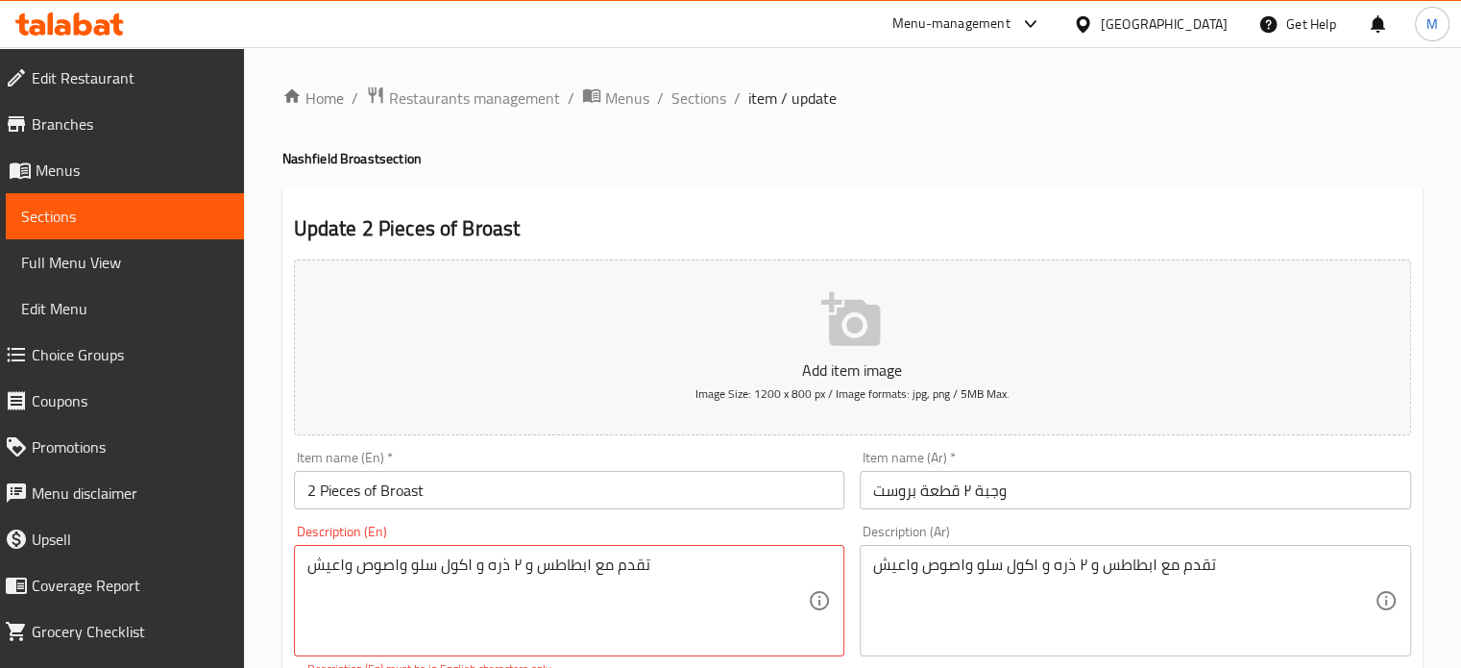
click at [537, 547] on div "تقدم مع ١بطاطس و ٢ ذره و ١كول سلو و١صوص و١عيش Description (En)" at bounding box center [569, 600] width 551 height 111
click at [526, 560] on textarea "تقدم مع ١بطاطس و ٢ ذره و ١كول سلو و١صوص و١عيش" at bounding box center [557, 600] width 501 height 91
paste textarea "Served with 1 potato, 2 corn, 1 coleslaw, 1 sauce and 1 bread"
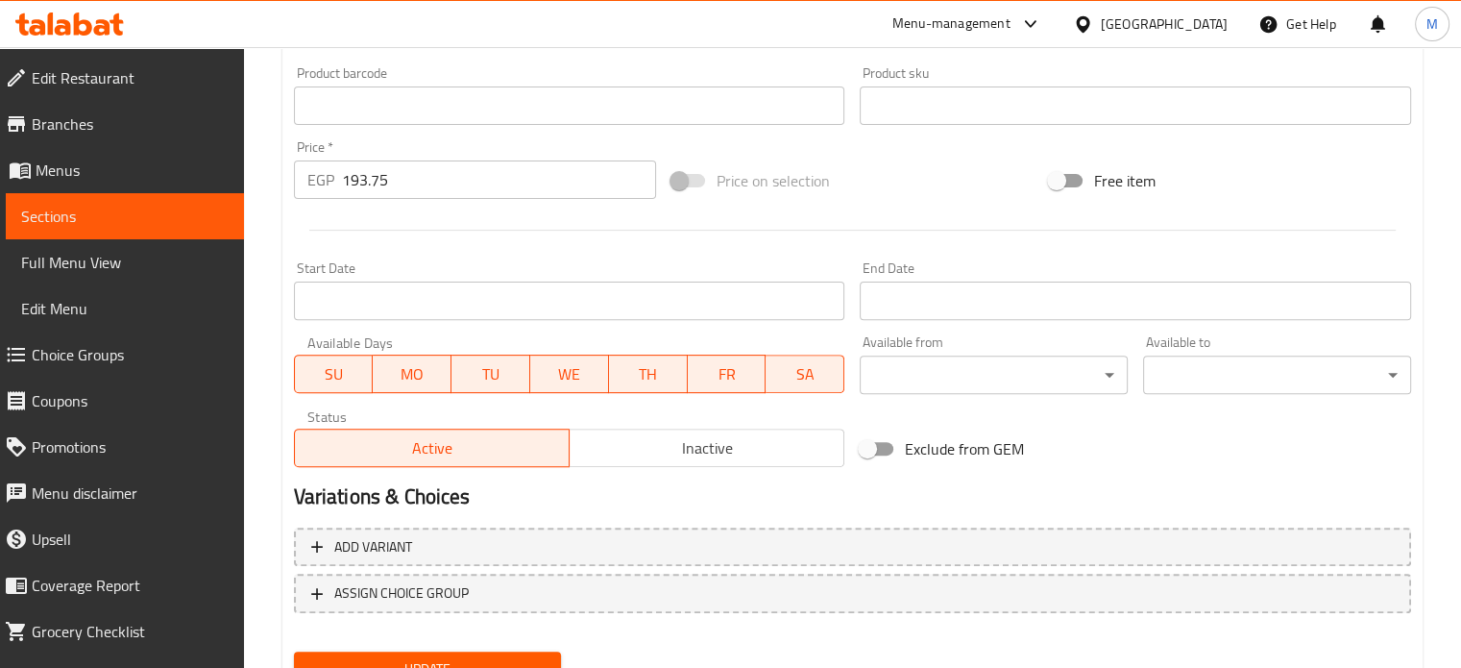
scroll to position [672, 0]
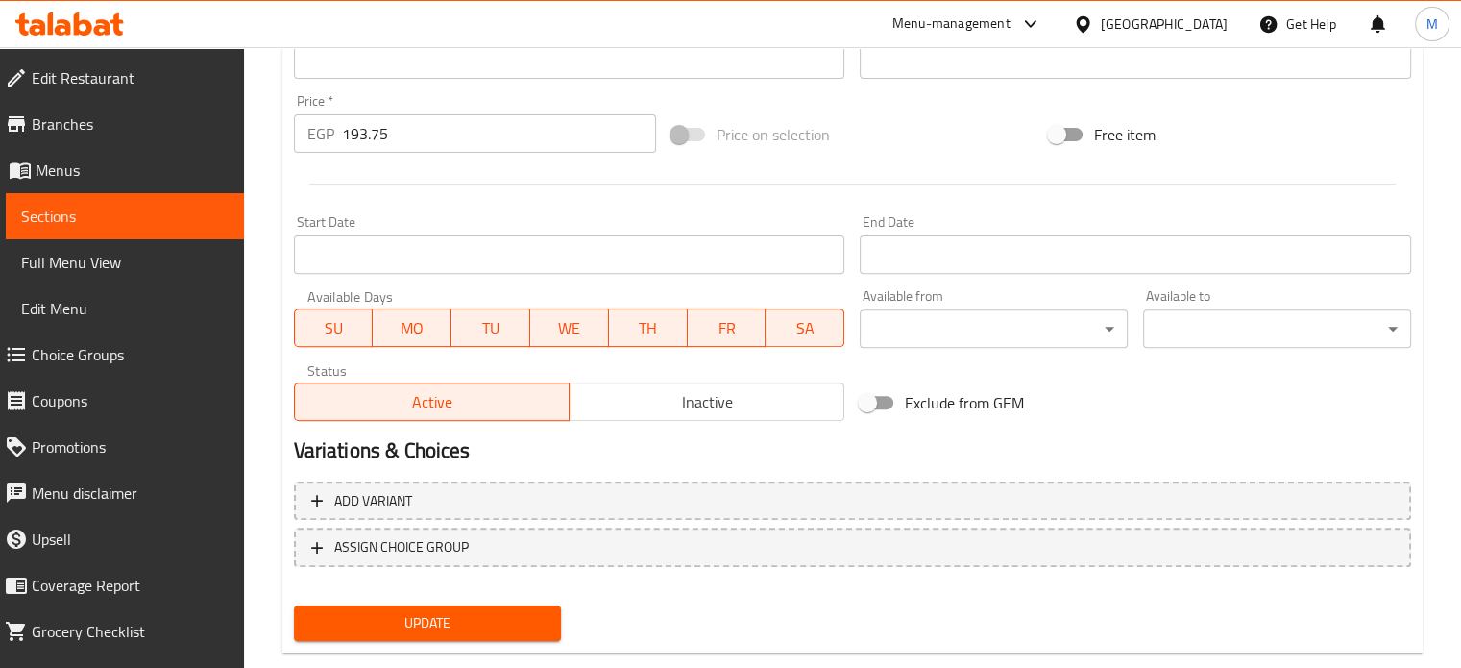
type textarea "Served with 1 potato, 2 corn, 1 coleslaw, 1 sauce and 1 bread"
click at [506, 618] on button "Update" at bounding box center [428, 623] width 268 height 36
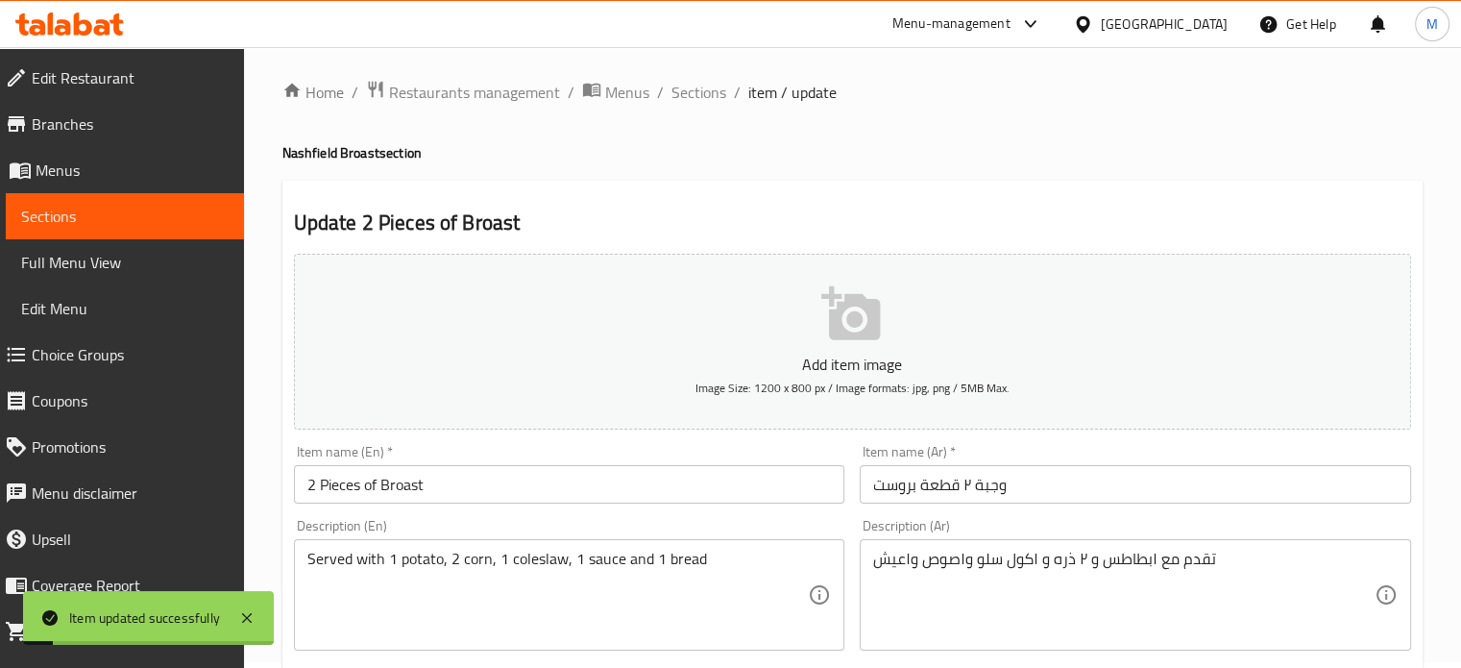
scroll to position [0, 0]
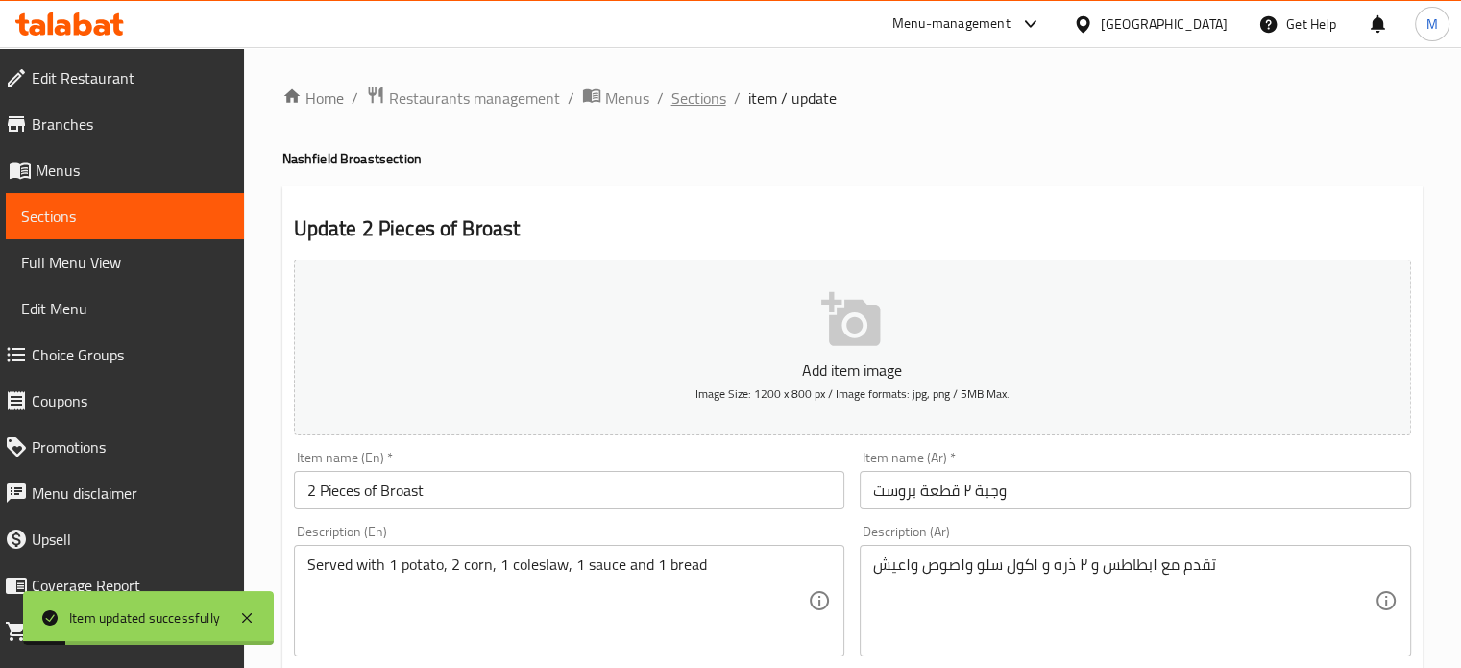
click at [694, 101] on span "Sections" at bounding box center [698, 97] width 55 height 23
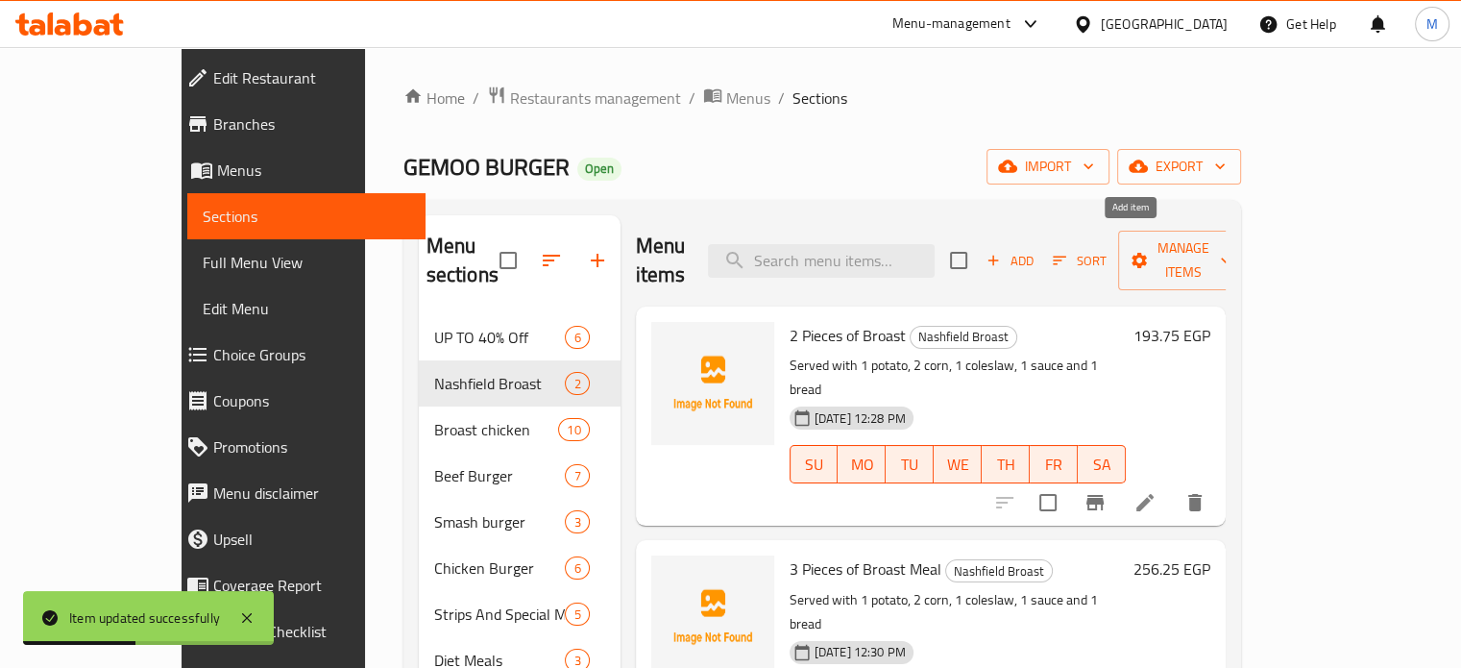
click at [1035, 250] on span "Add" at bounding box center [1010, 261] width 52 height 22
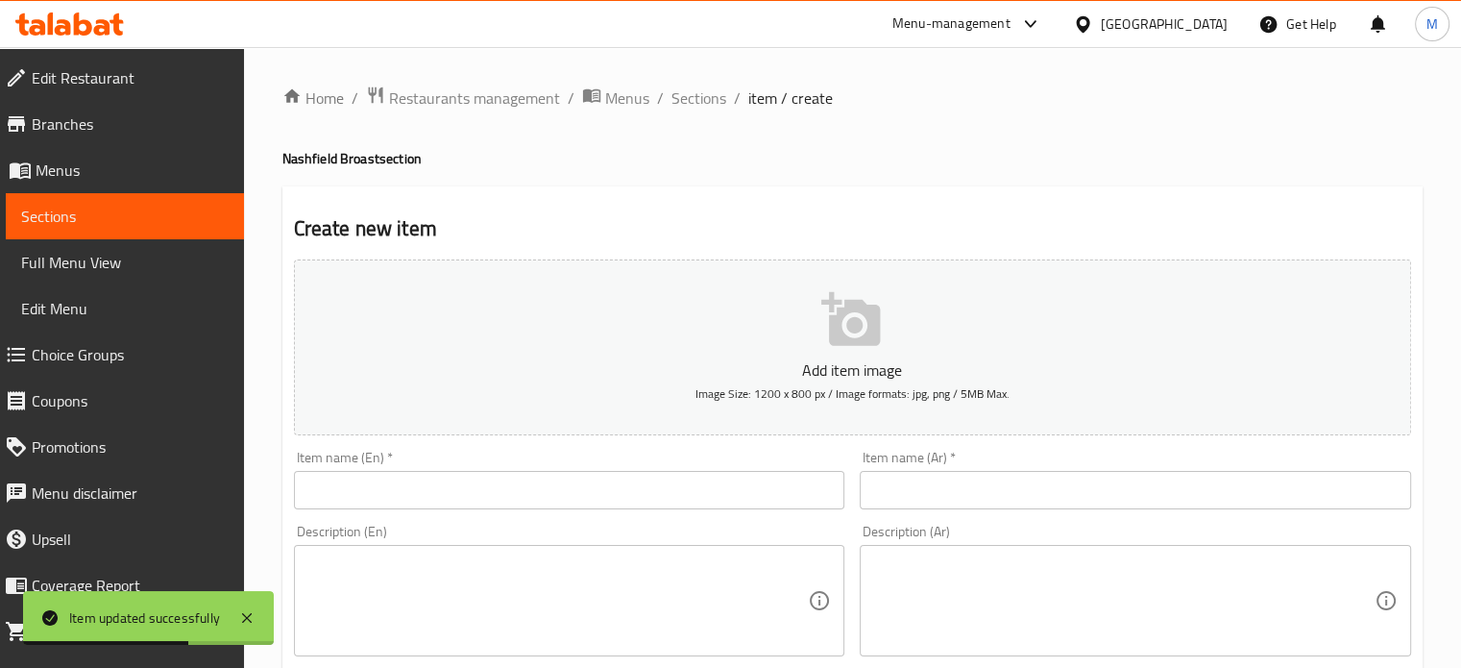
click at [926, 487] on input "text" at bounding box center [1135, 490] width 551 height 38
paste input "وجبة ٩ قطعة بروست"
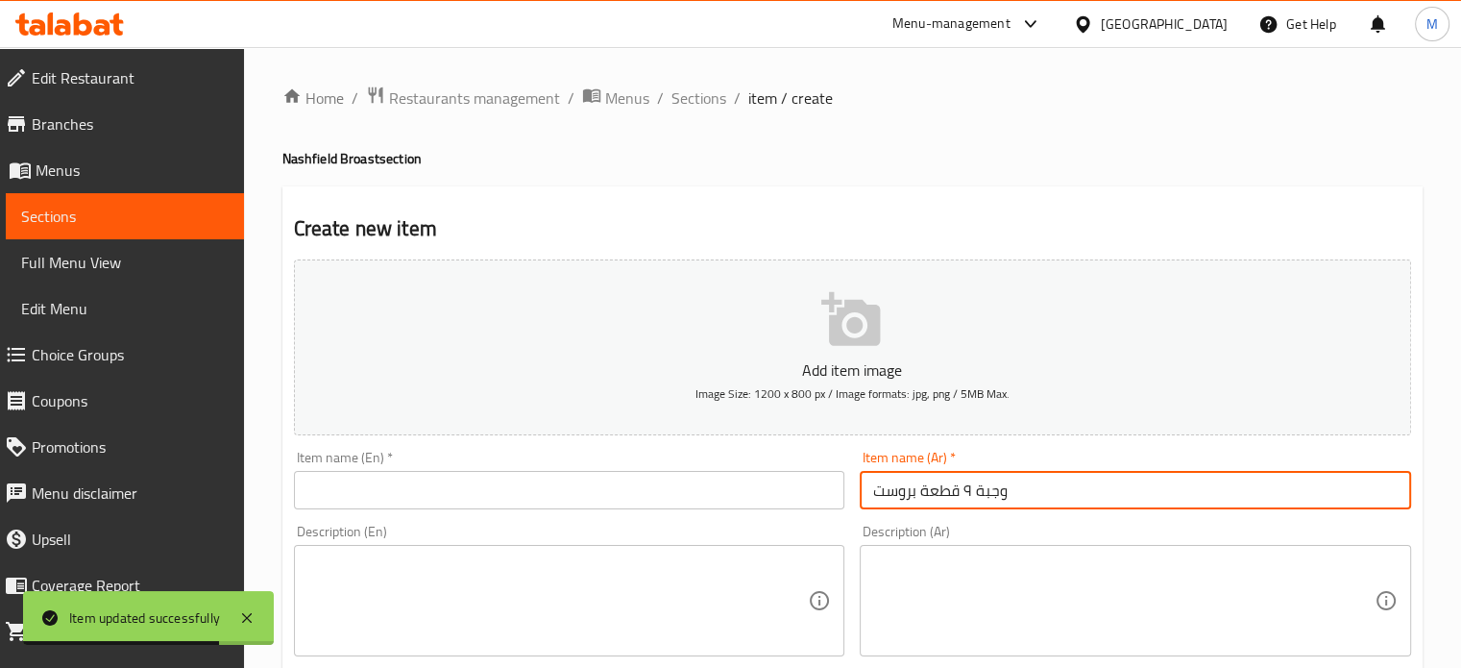
type input "وجبة ٩ قطعة بروست"
click at [535, 484] on input "text" at bounding box center [569, 490] width 551 height 38
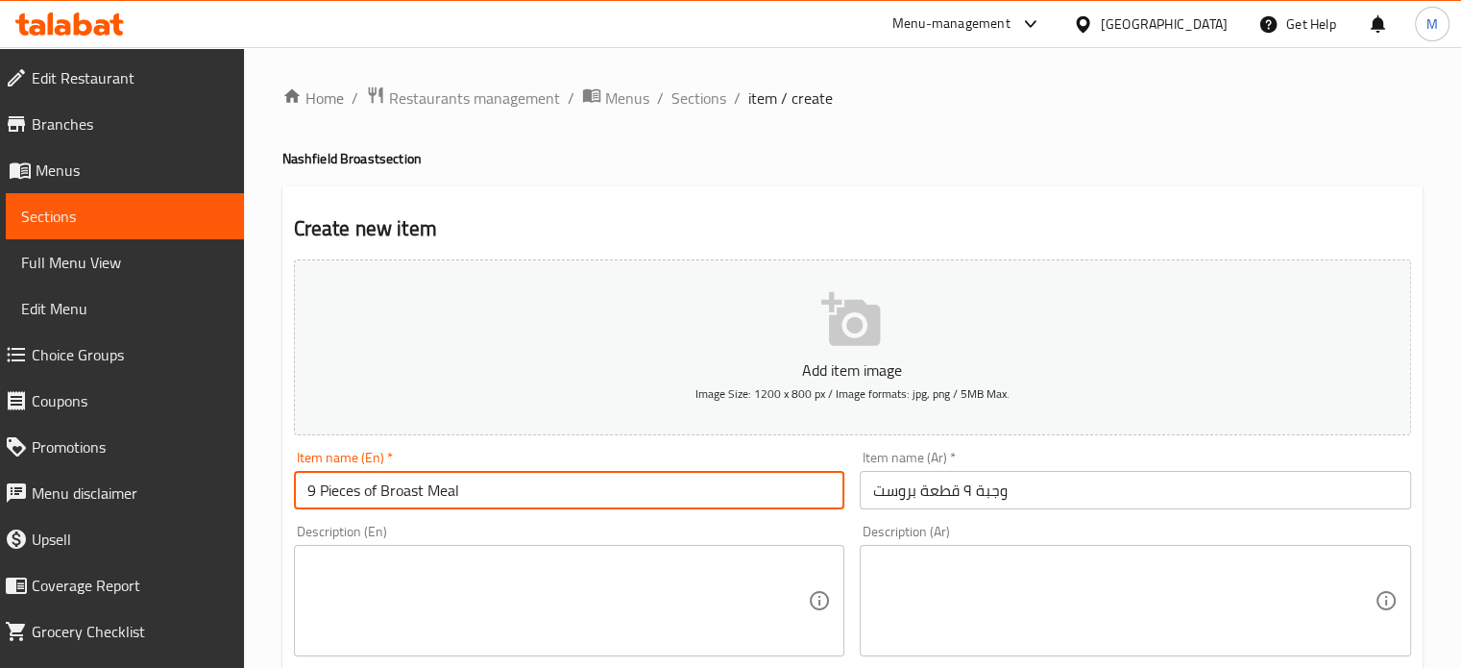
type input "9 Pieces of Broast Meal"
click at [1033, 610] on textarea at bounding box center [1123, 600] width 501 height 91
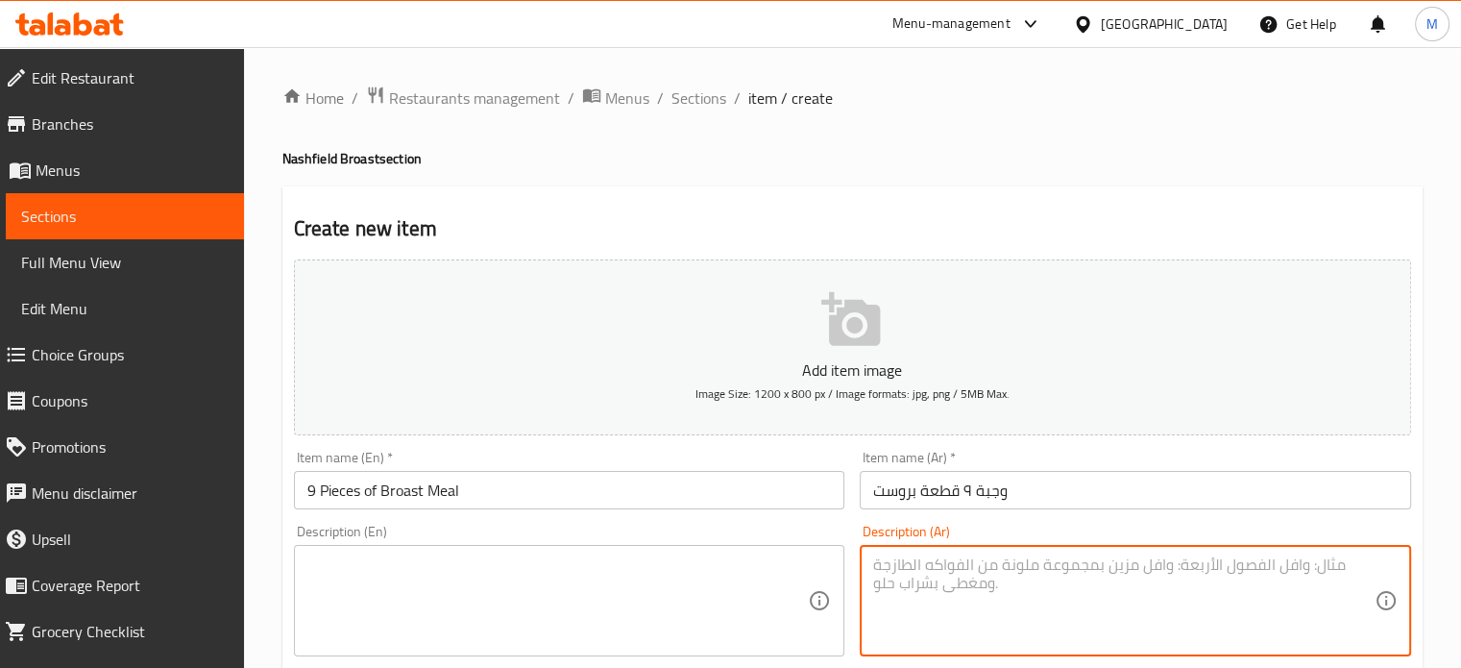
click at [972, 570] on textarea at bounding box center [1123, 600] width 501 height 91
paste textarea "تقدم مع بطاطس كبير و ٦ ذره و ٣ كول سلو و٣ صوص و ٣عيش"
type textarea "تقدم مع بطاطس كبير و ٦ ذره و ٣ كول سلو و٣ صوص و ٣عيش"
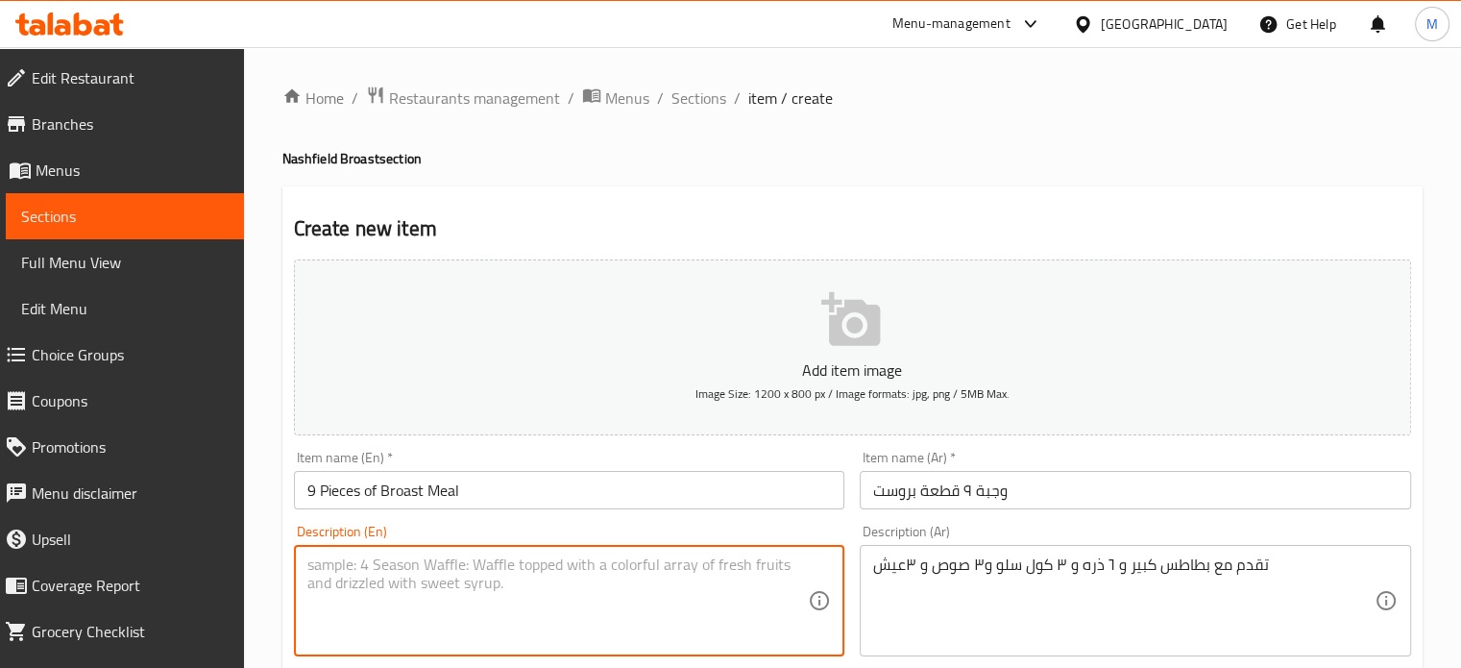
click at [477, 575] on textarea at bounding box center [557, 600] width 501 height 91
paste textarea "Served with large fries, 6 corn, 3 coleslaw, 3 sauces and 3 bread"
type textarea "Served with large fries, 6 corn, 3 coleslaw, 3 sauces and 3 bread"
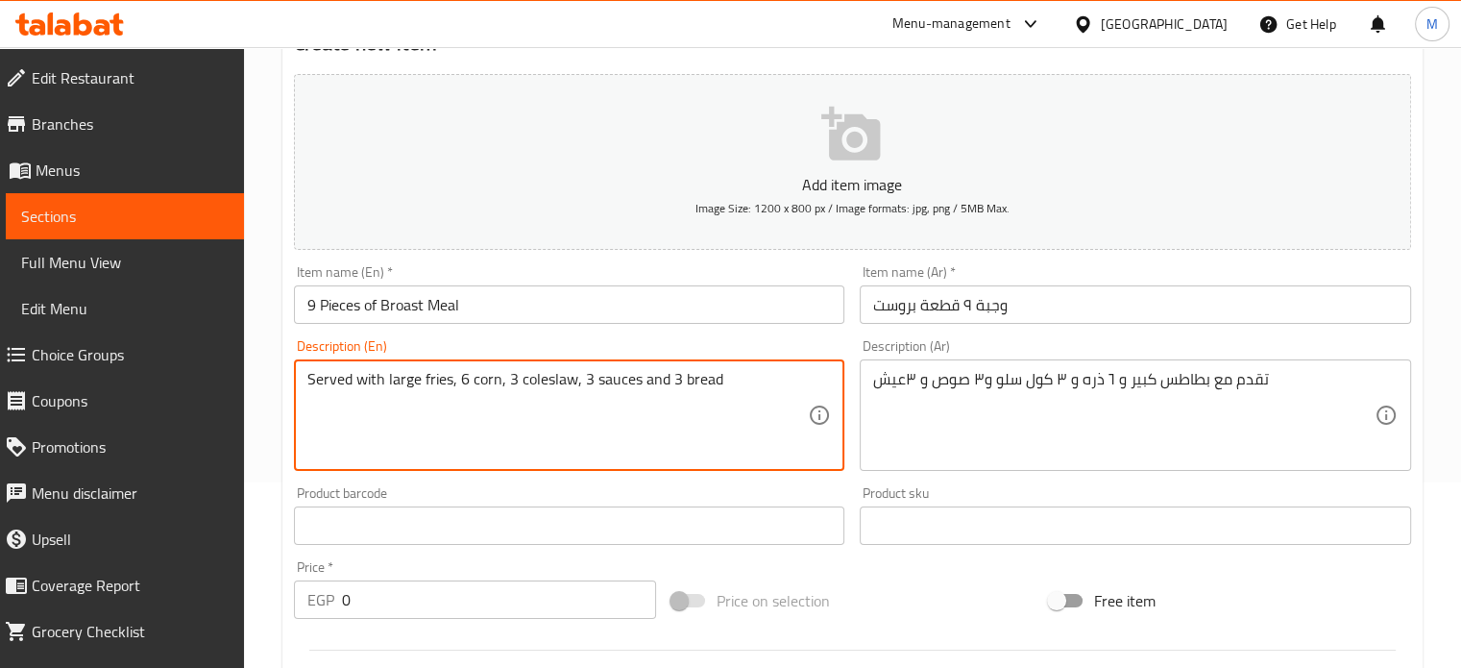
scroll to position [224, 0]
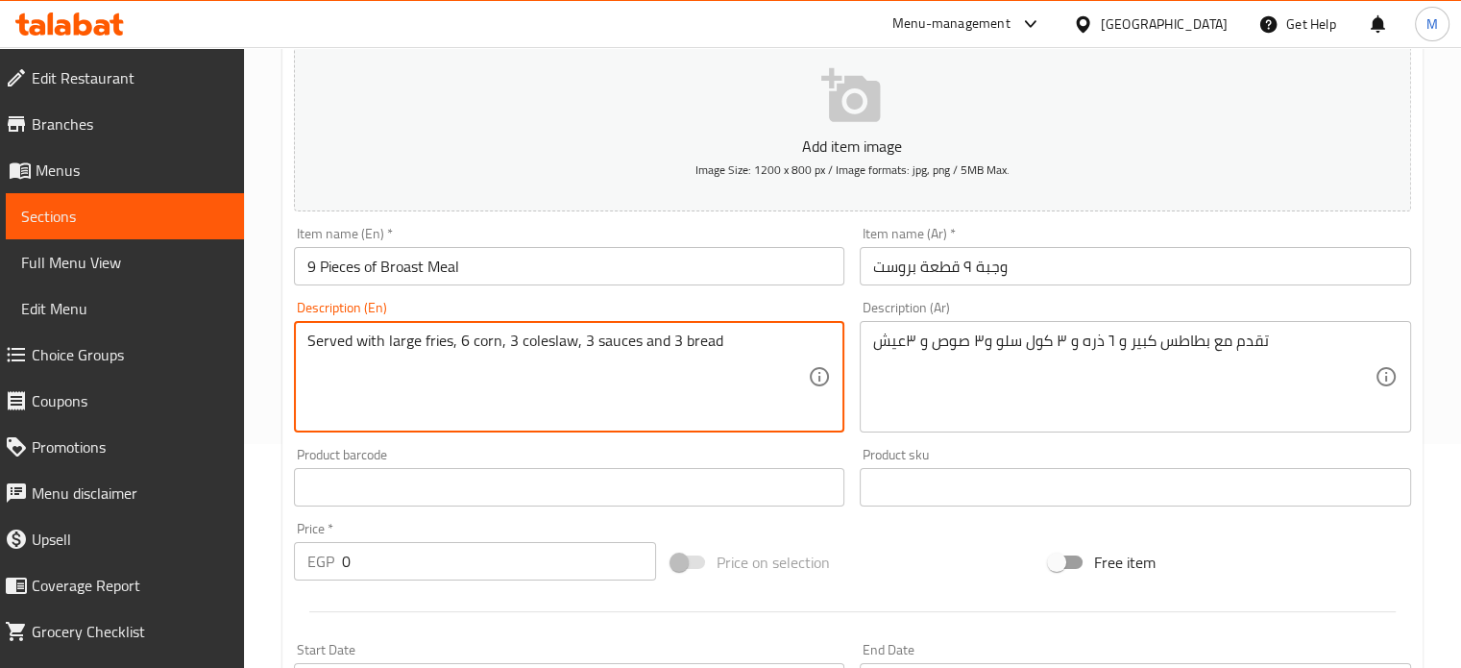
drag, startPoint x: 357, startPoint y: 557, endPoint x: 323, endPoint y: 535, distance: 41.0
click at [338, 545] on div "EGP 0 Price *" at bounding box center [475, 561] width 362 height 38
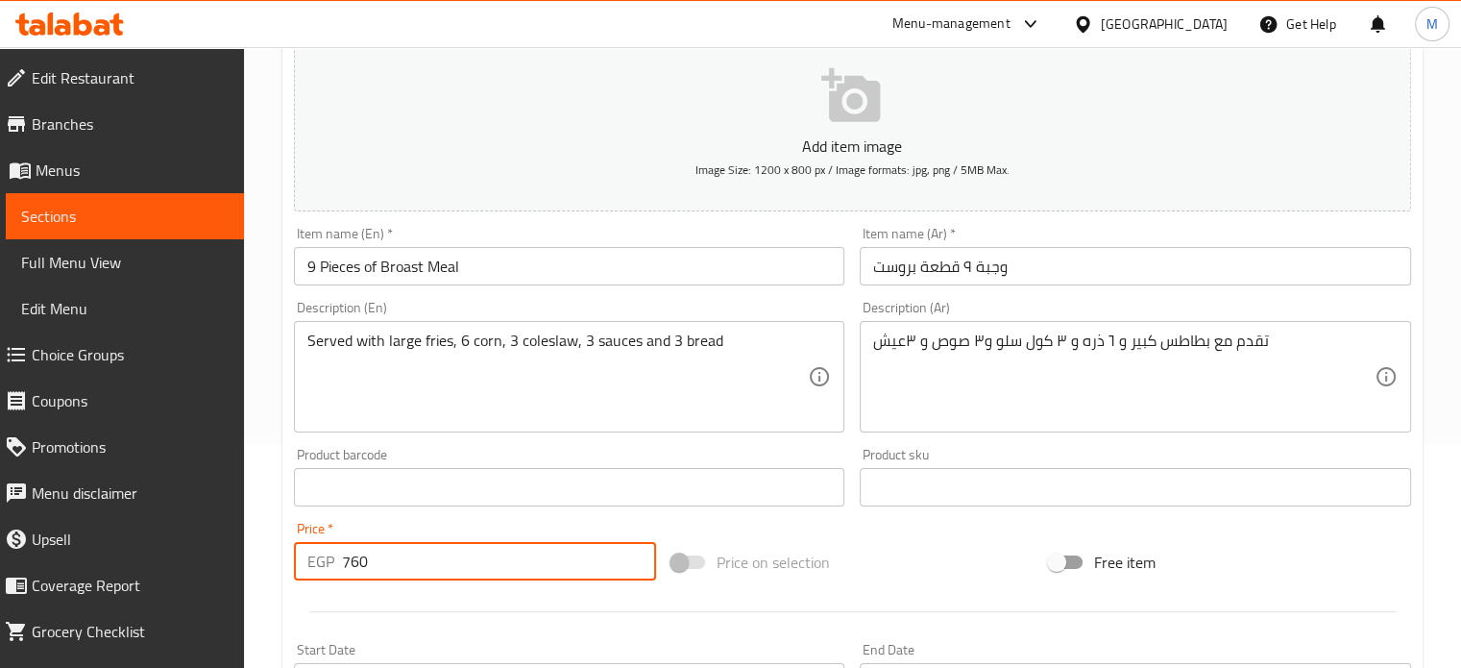
type input "760"
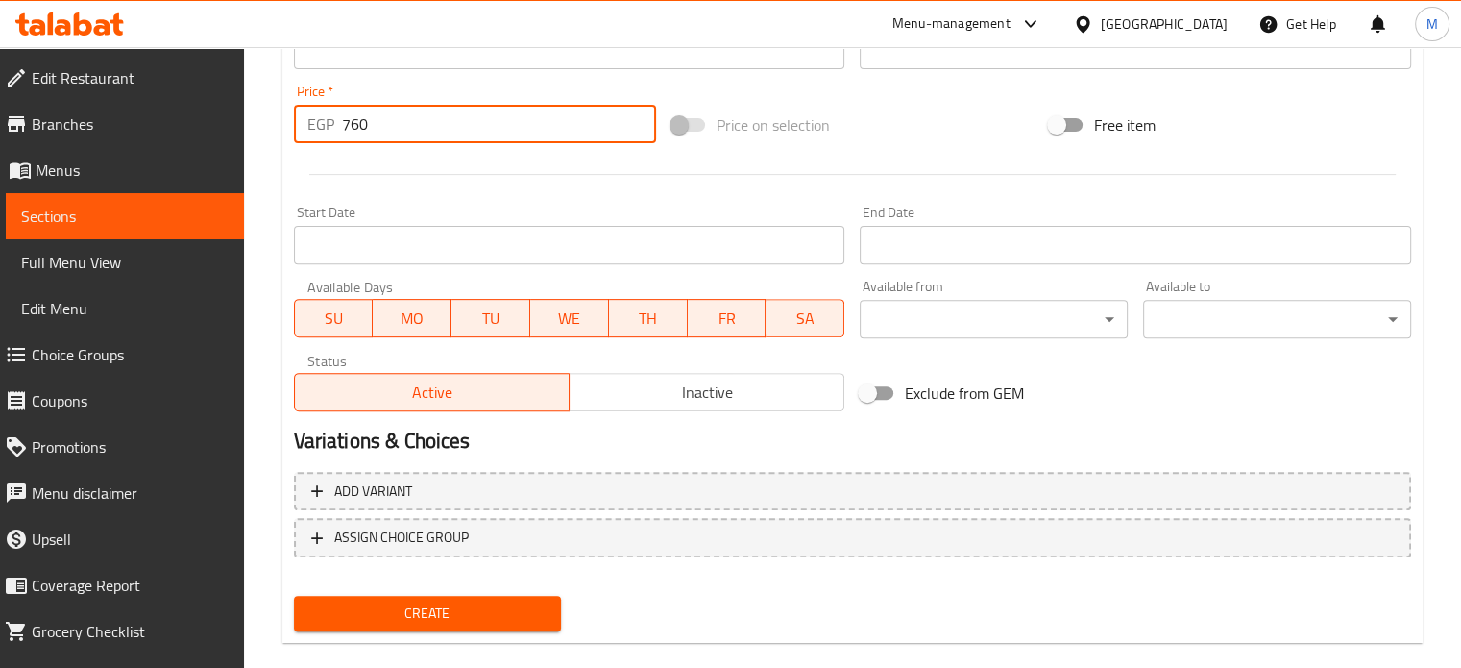
scroll to position [689, 0]
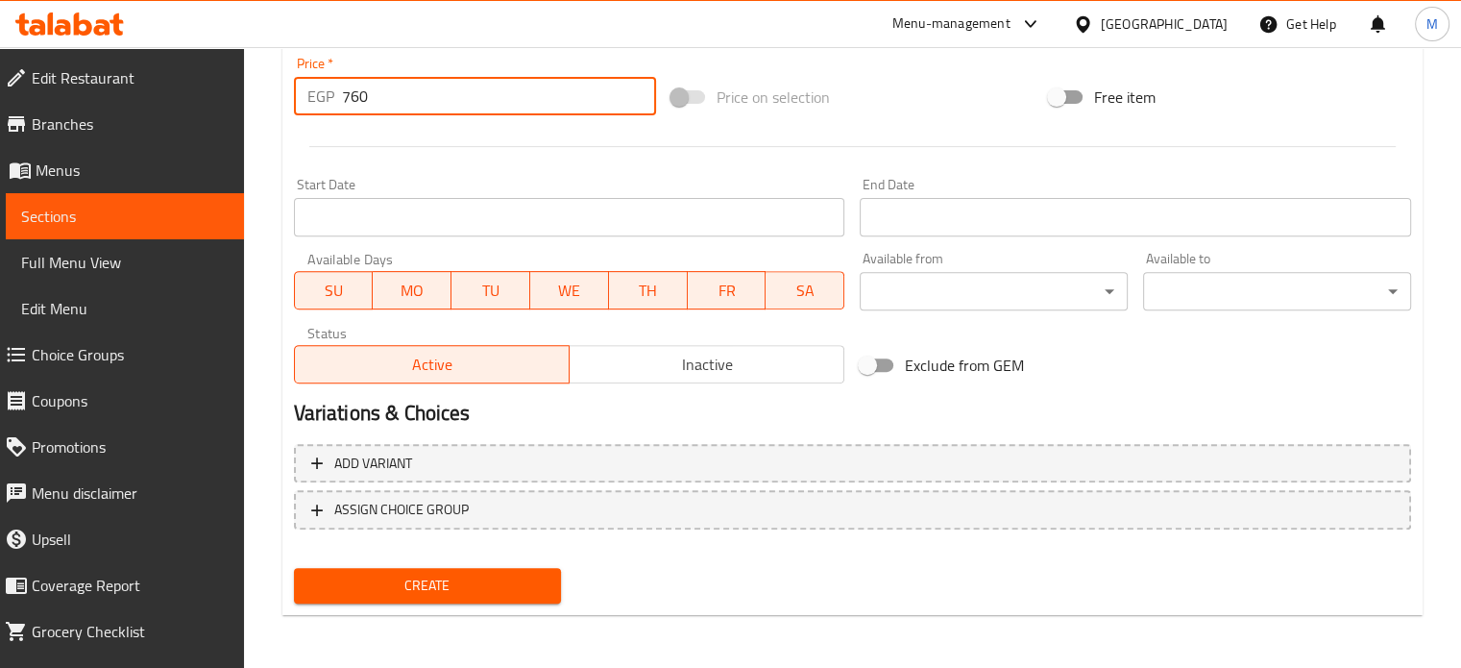
click at [899, 107] on div "Price on selection" at bounding box center [852, 97] width 377 height 52
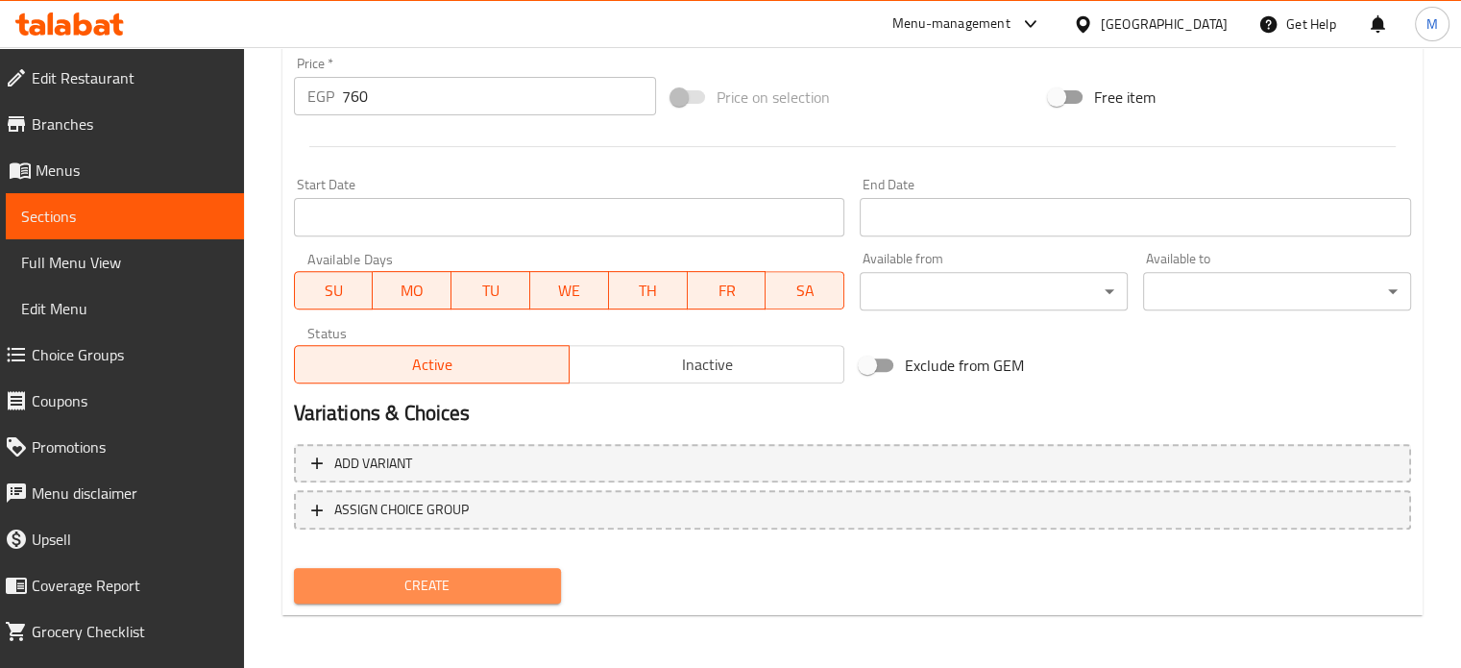
click at [446, 579] on span "Create" at bounding box center [427, 585] width 237 height 24
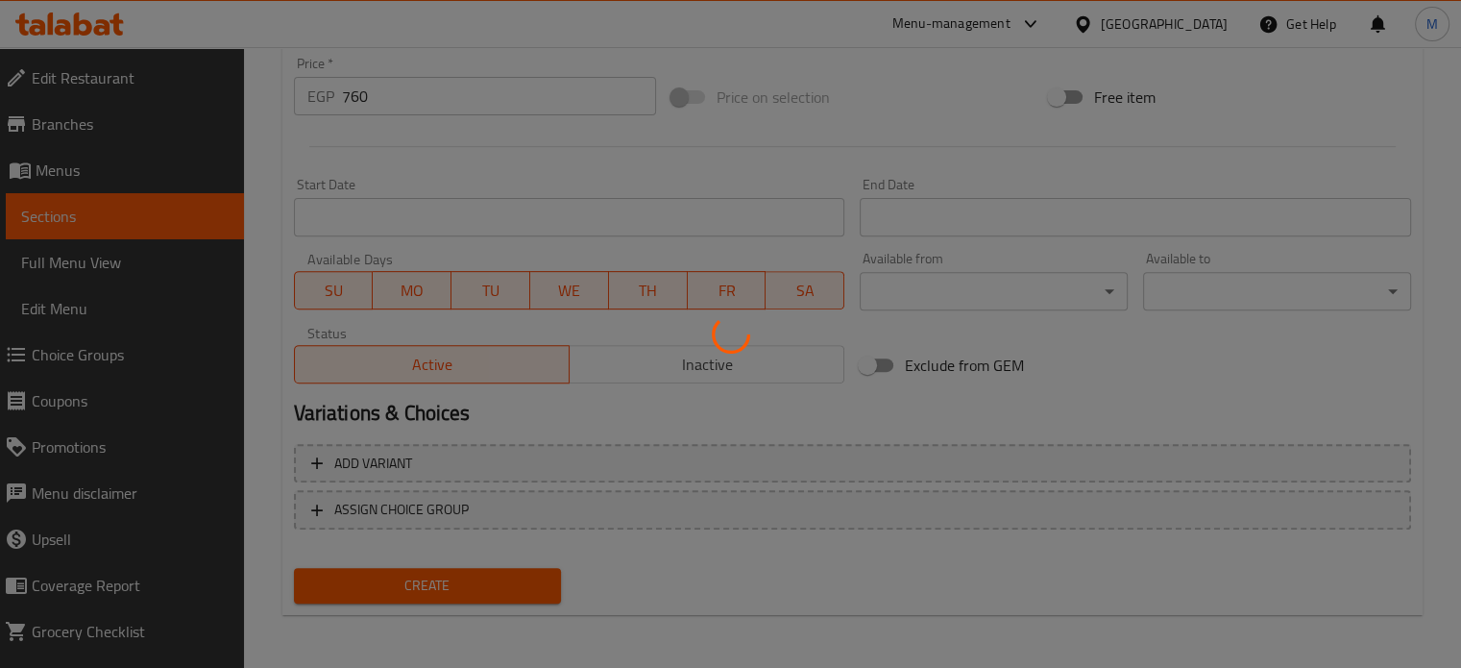
type input "0"
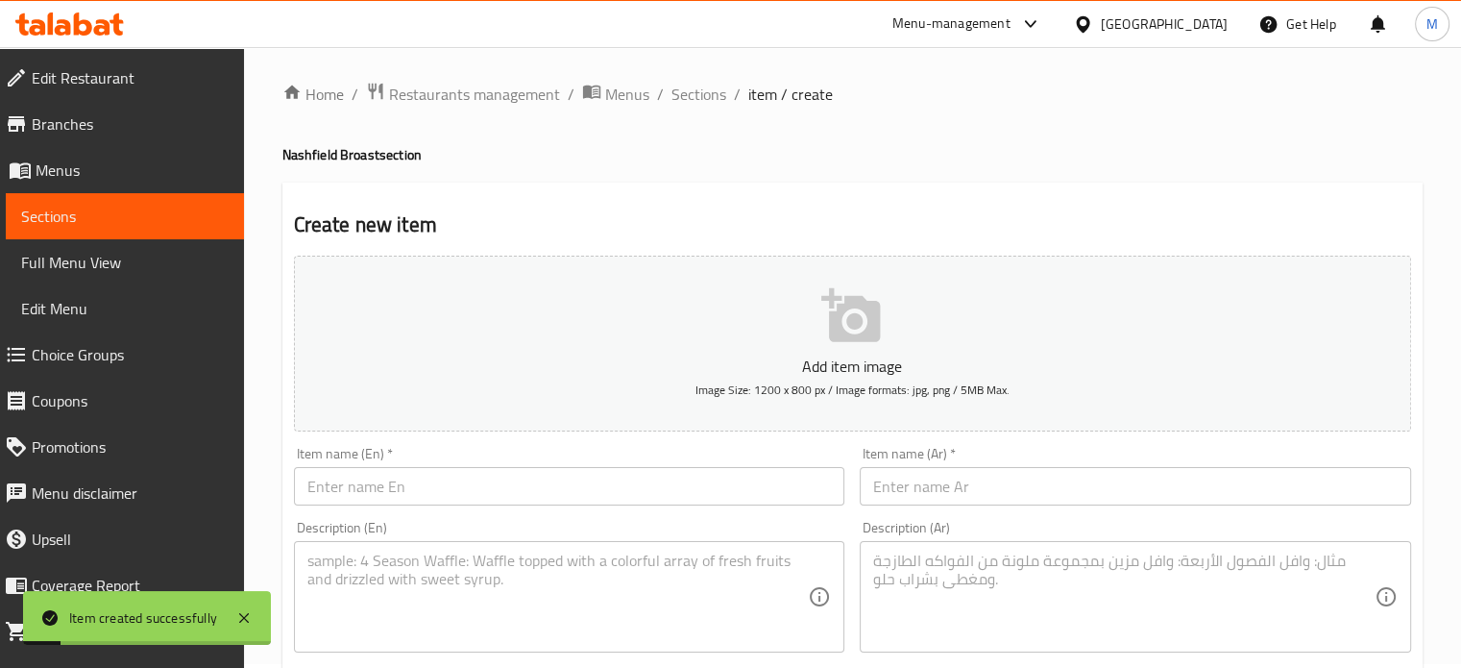
scroll to position [0, 0]
click at [934, 479] on input "text" at bounding box center [1135, 490] width 551 height 38
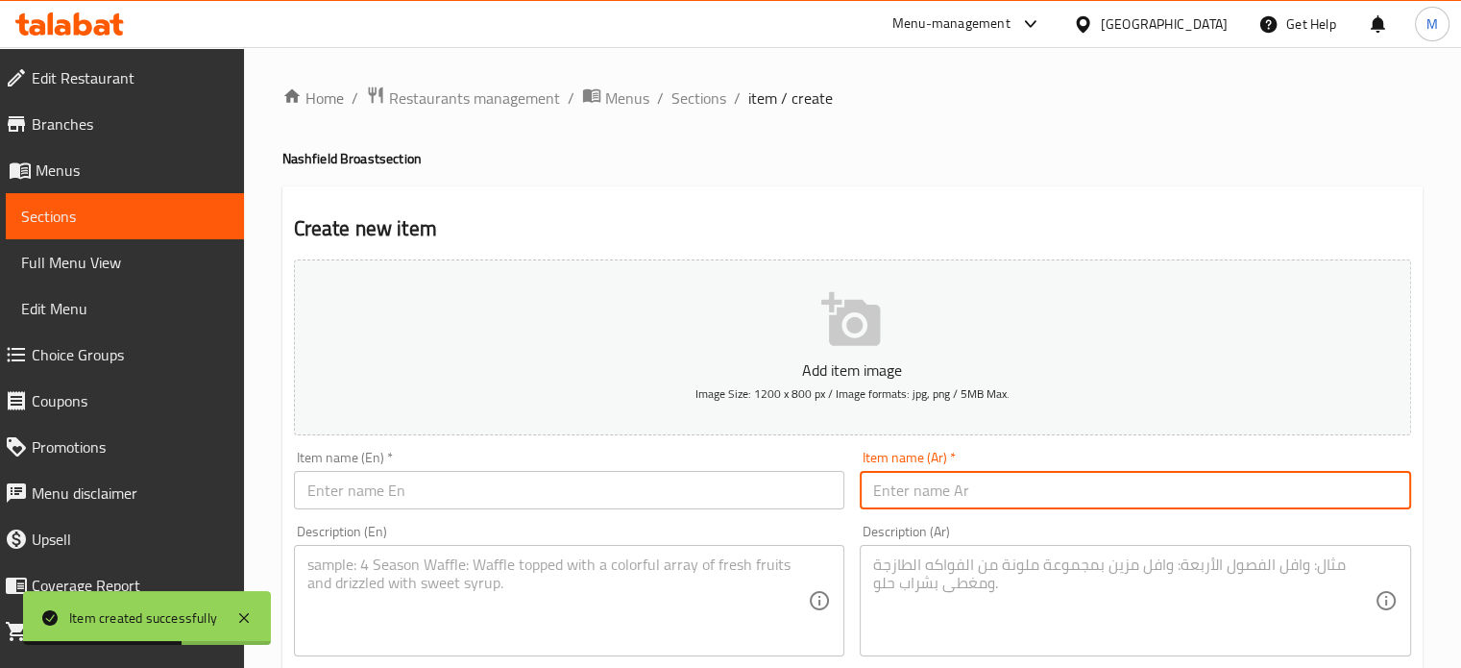
drag, startPoint x: 934, startPoint y: 479, endPoint x: 884, endPoint y: 483, distance: 50.1
click at [934, 479] on input "text" at bounding box center [1135, 490] width 551 height 38
paste input "وجبة ١٢ قطعة بروست"
type input "وجبة ١٢ قطعة بروست"
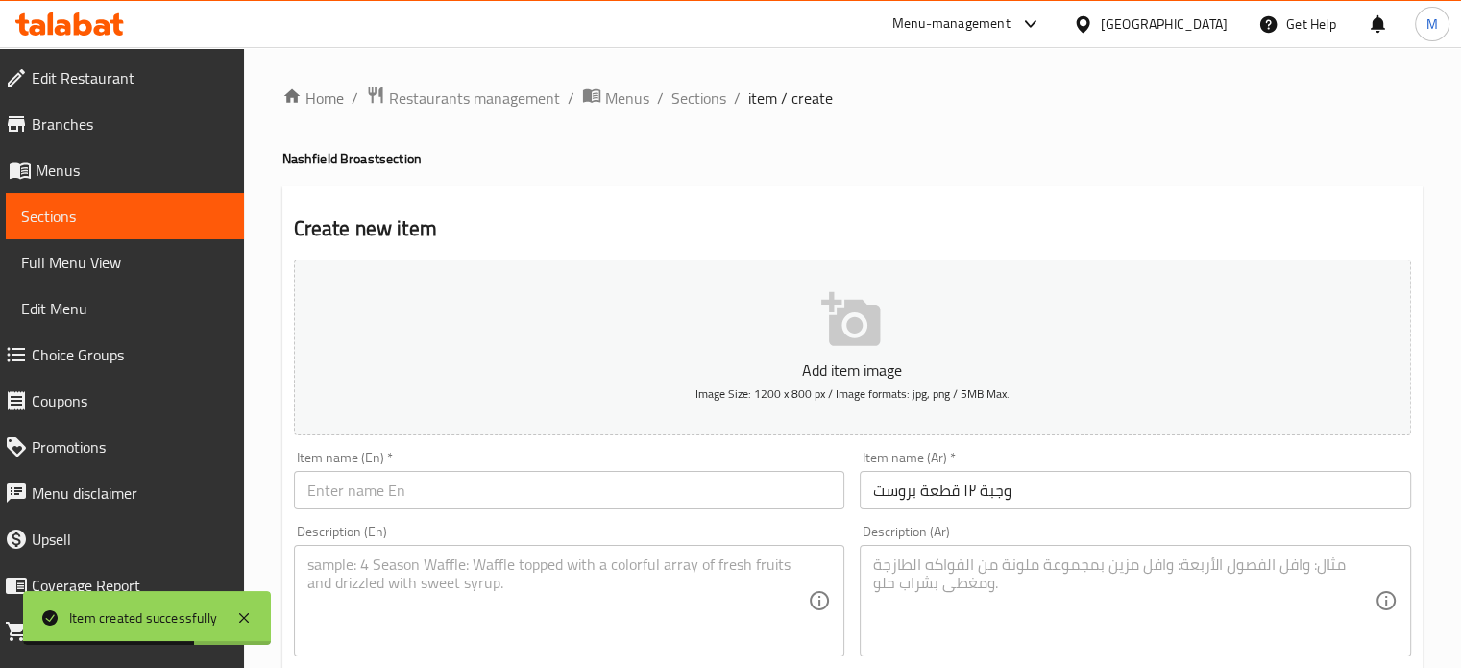
click at [704, 467] on div "Item name (En)   * Item name (En) *" at bounding box center [569, 479] width 551 height 59
click at [689, 483] on input "text" at bounding box center [569, 490] width 551 height 38
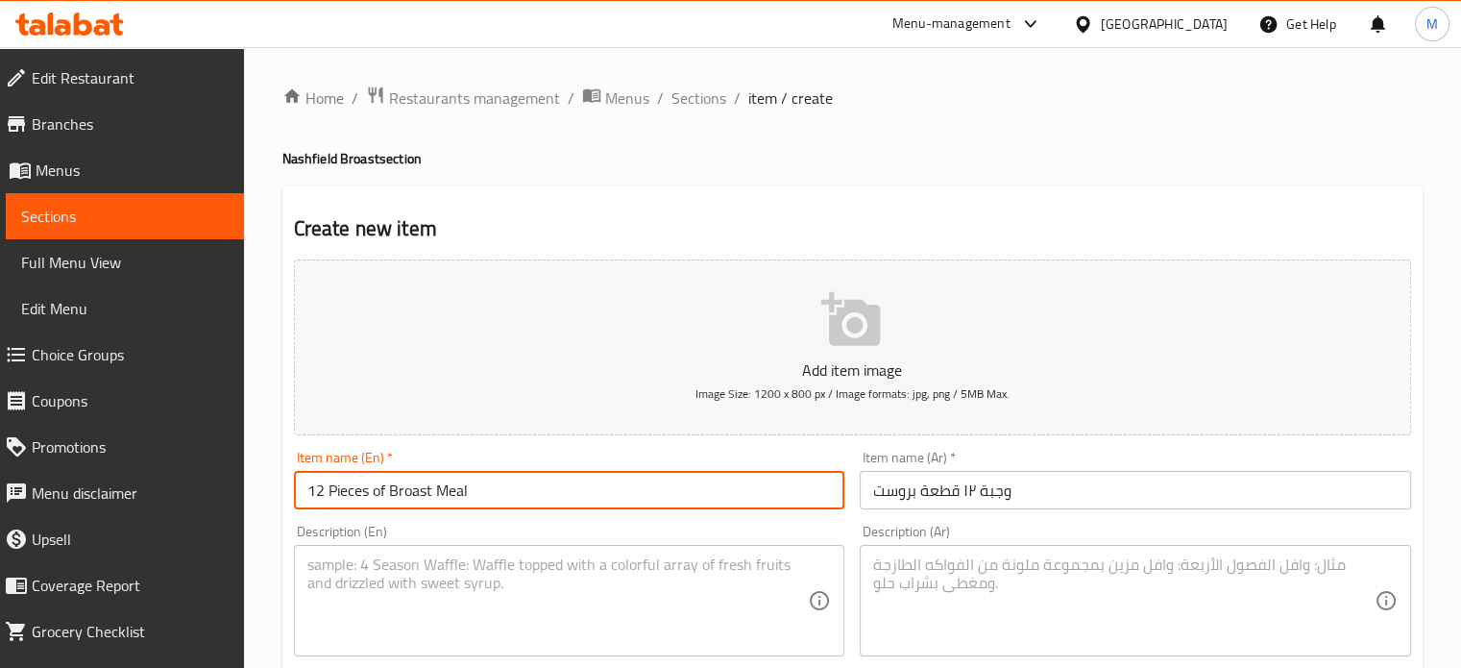
type input "12 Pieces of Broast Meal"
click at [1064, 572] on textarea at bounding box center [1123, 600] width 501 height 91
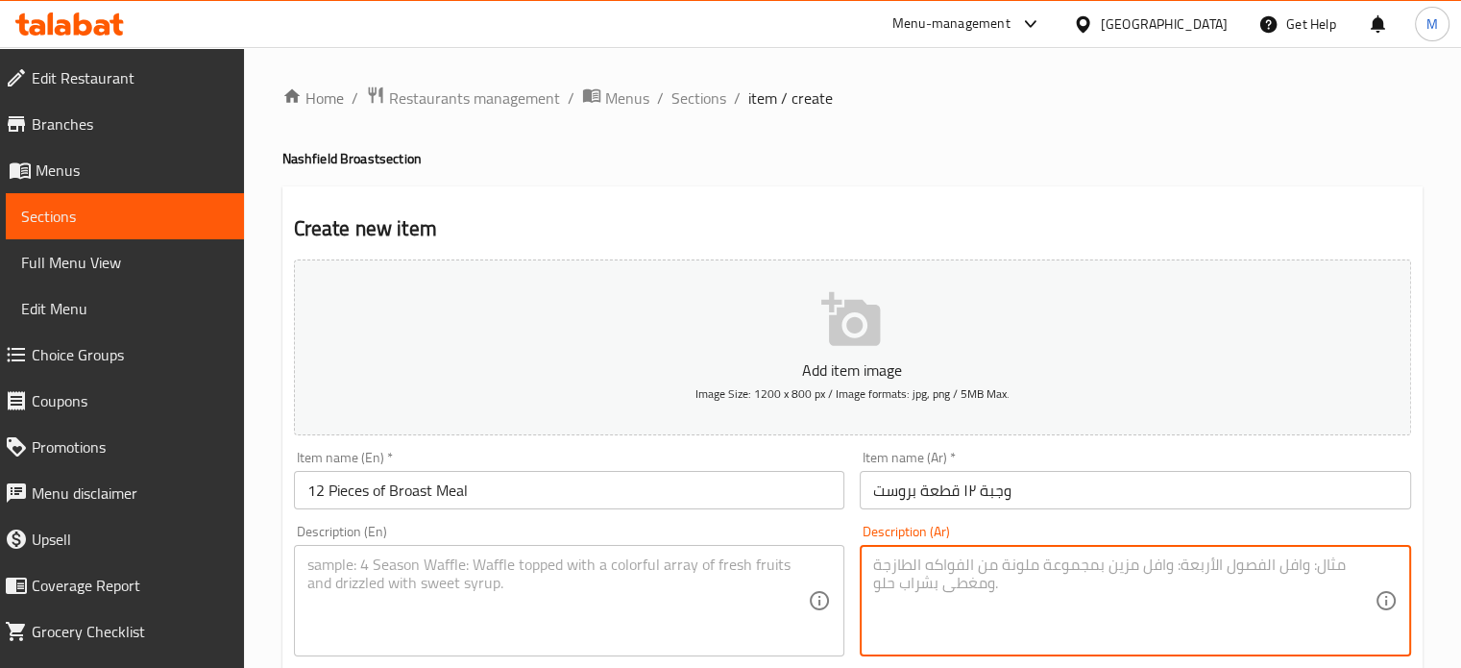
paste textarea "تقدم مع بطاطس كبير و ٨ ذره و ٤ كول سلو و ٤ صوص و ٤ عيش"
type textarea "تقدم مع بطاطس كبير و ٨ ذره و ٤ كول سلو و ٤ صوص و ٤ عيش"
click at [527, 587] on textarea at bounding box center [557, 600] width 501 height 91
paste textarea "Served with large fries, 8 corn, 4 coleslaw, 4 sauces and 4 bread"
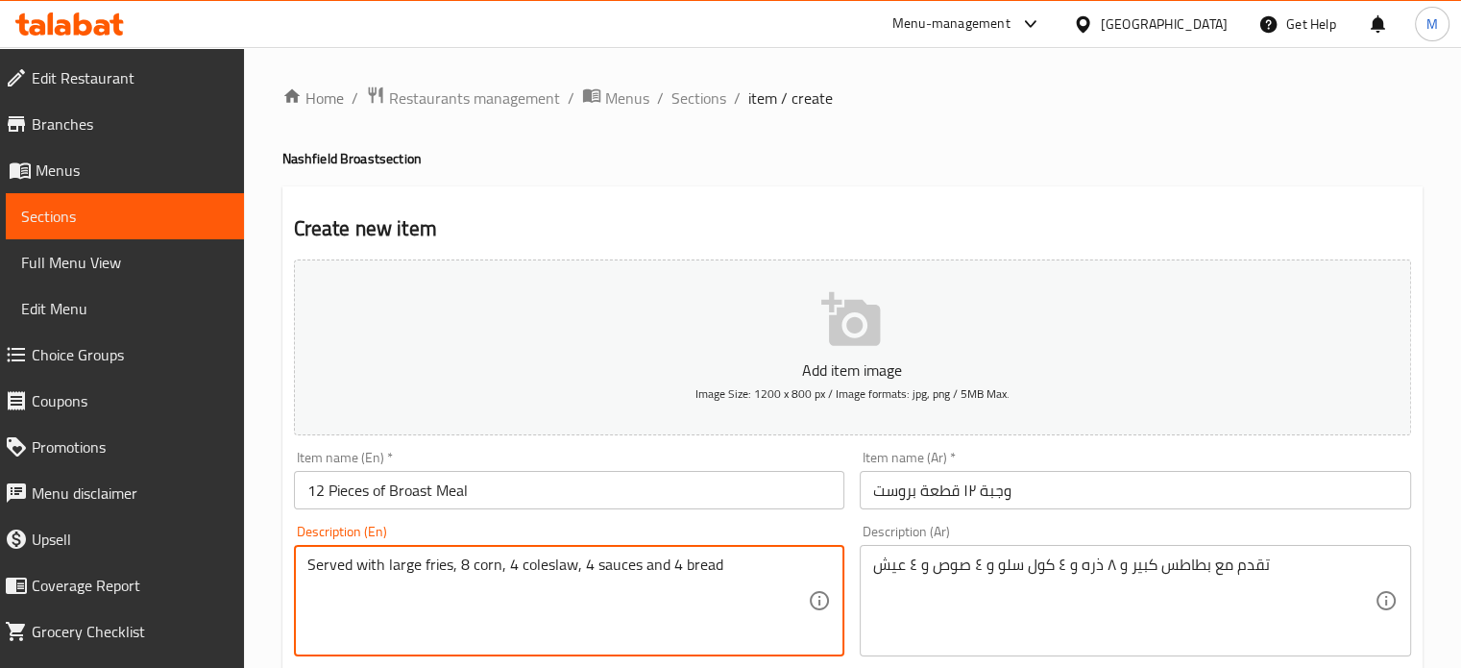
type textarea "Served with large fries, 8 corn, 4 coleslaw, 4 sauces and 4 bread"
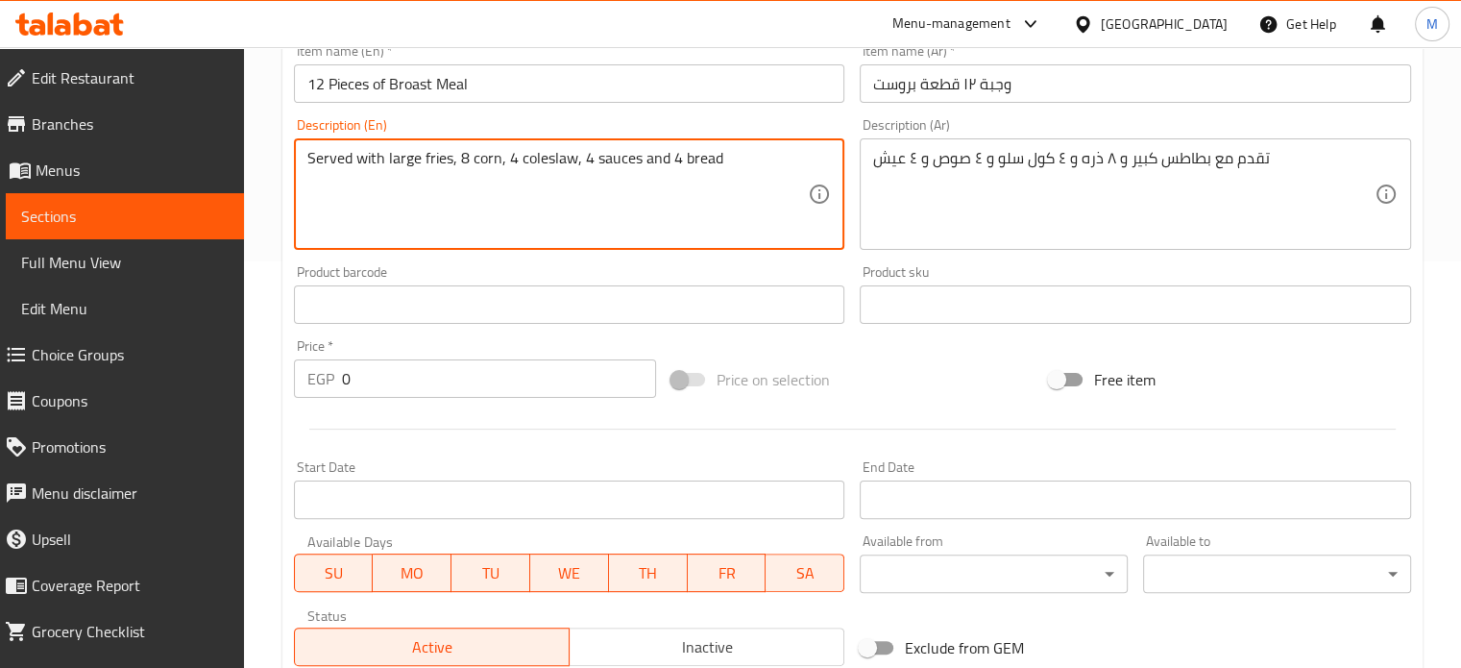
scroll to position [416, 0]
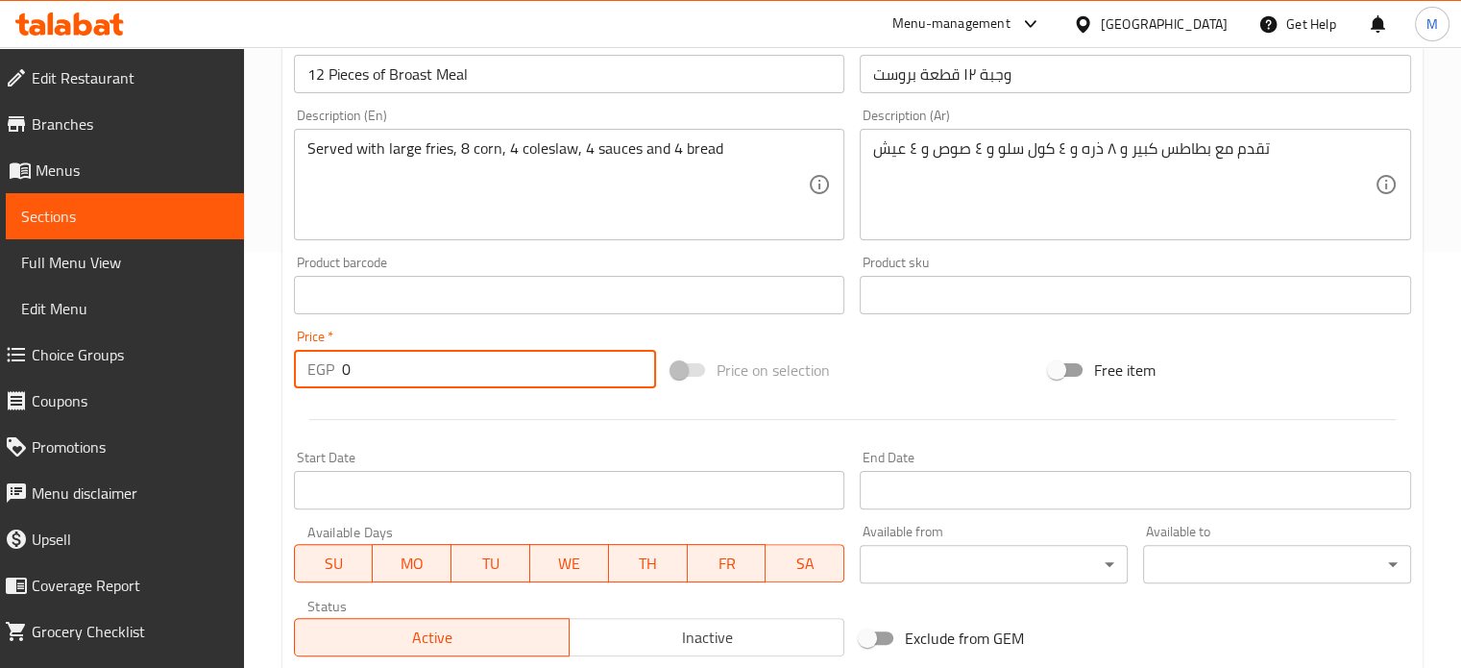
drag, startPoint x: 369, startPoint y: 373, endPoint x: 313, endPoint y: 375, distance: 55.7
click at [313, 375] on div "EGP 0 Price *" at bounding box center [475, 369] width 362 height 38
type input "972.5"
click at [937, 357] on div "Price on selection" at bounding box center [852, 370] width 377 height 52
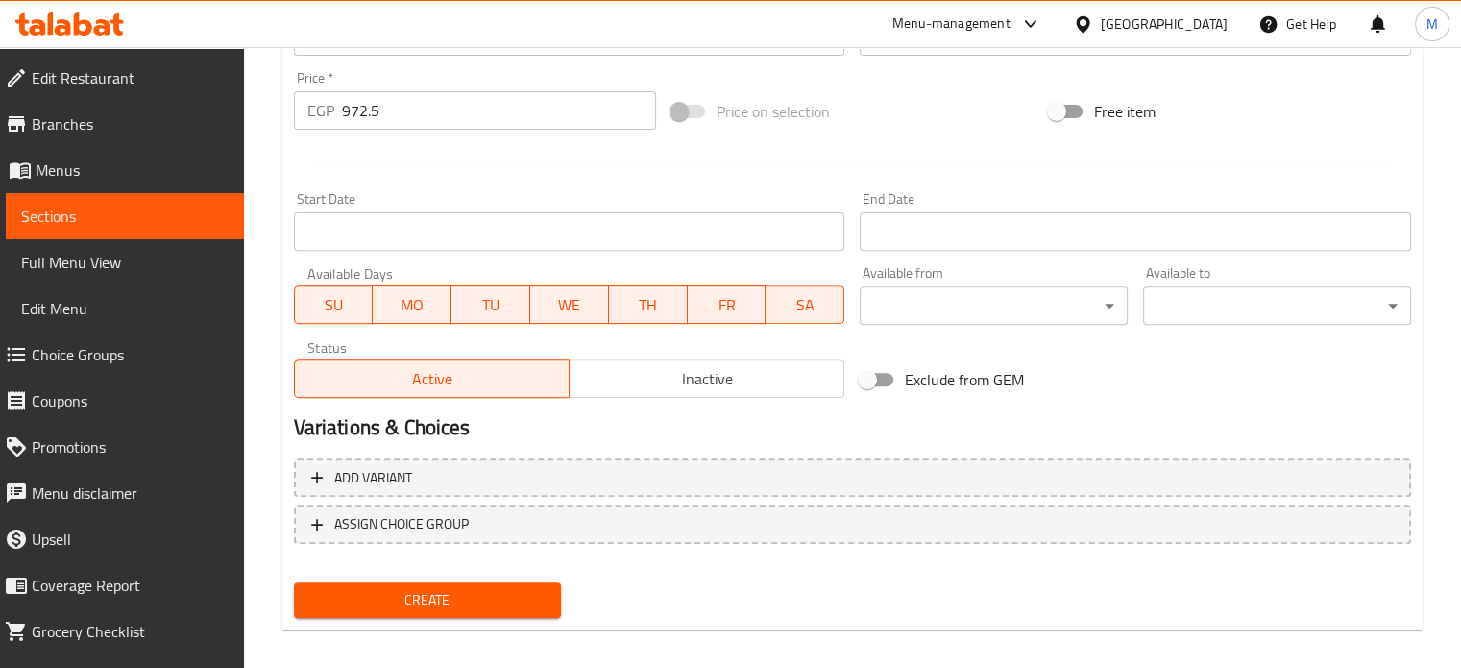
scroll to position [689, 0]
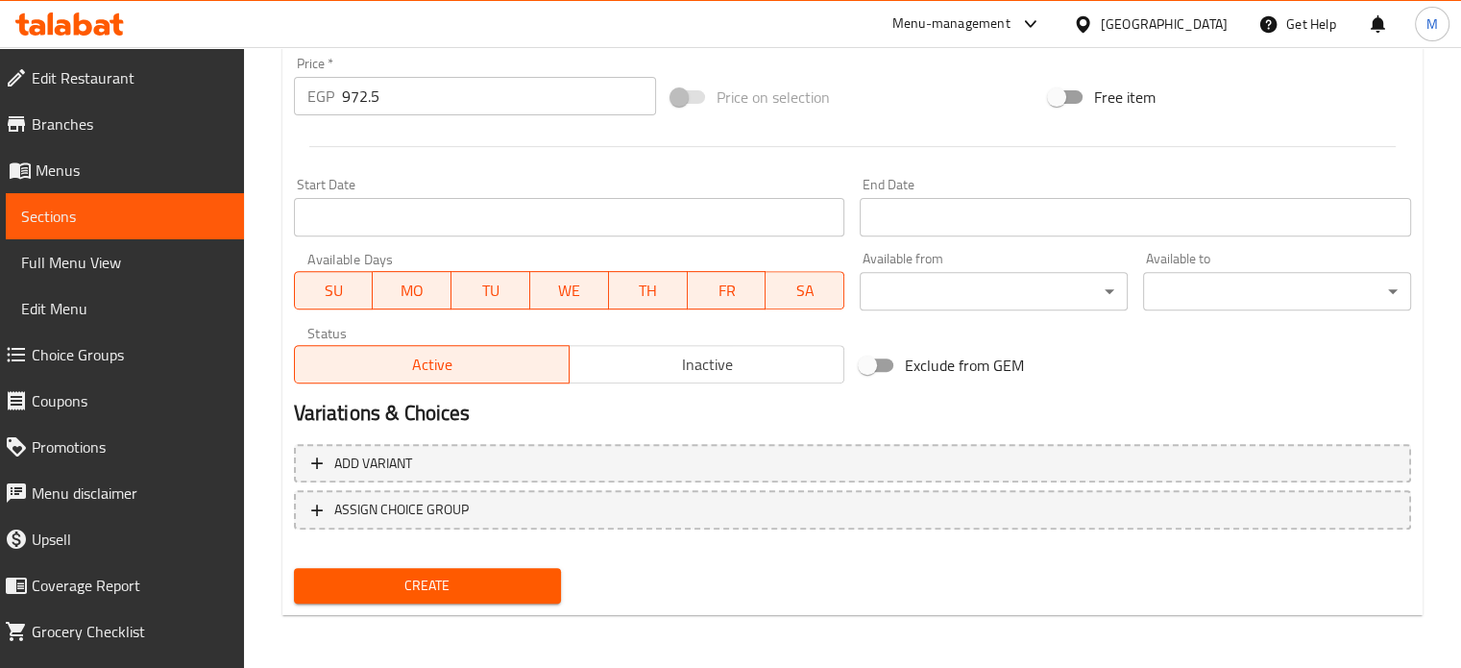
click at [494, 584] on span "Create" at bounding box center [427, 585] width 237 height 24
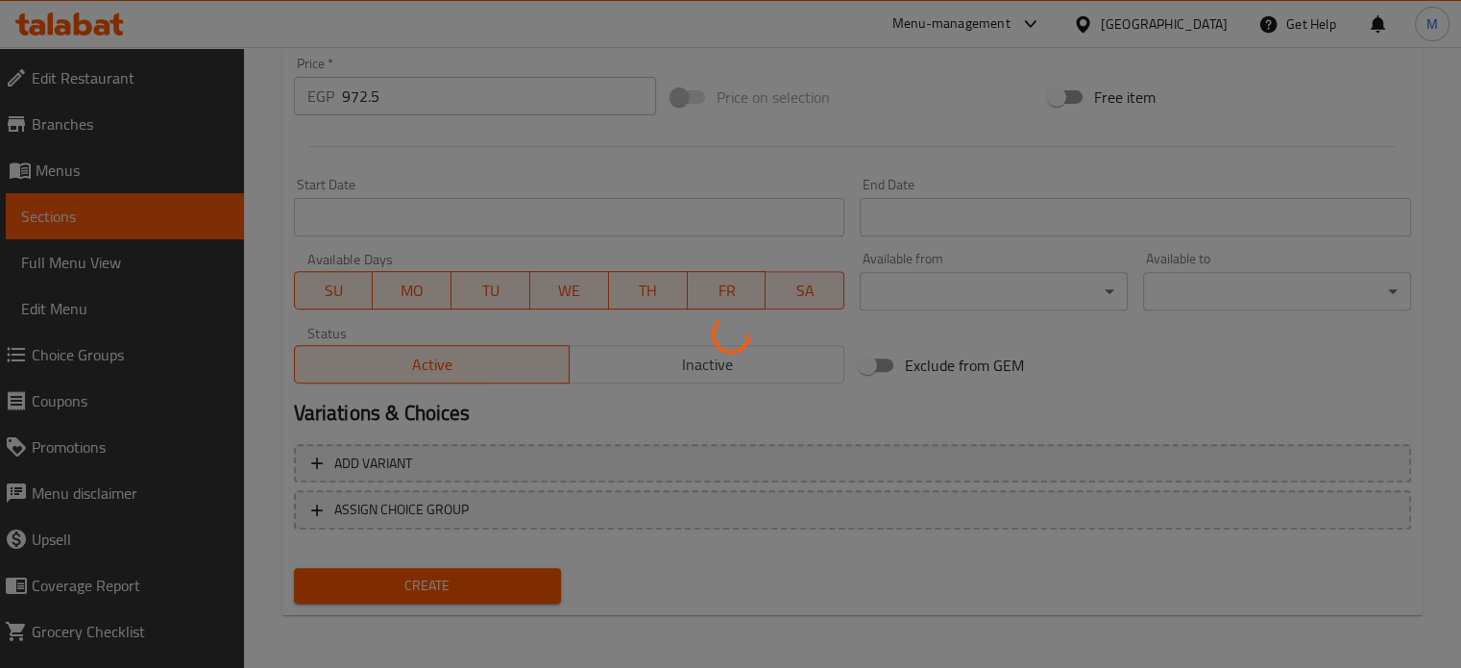
type input "0"
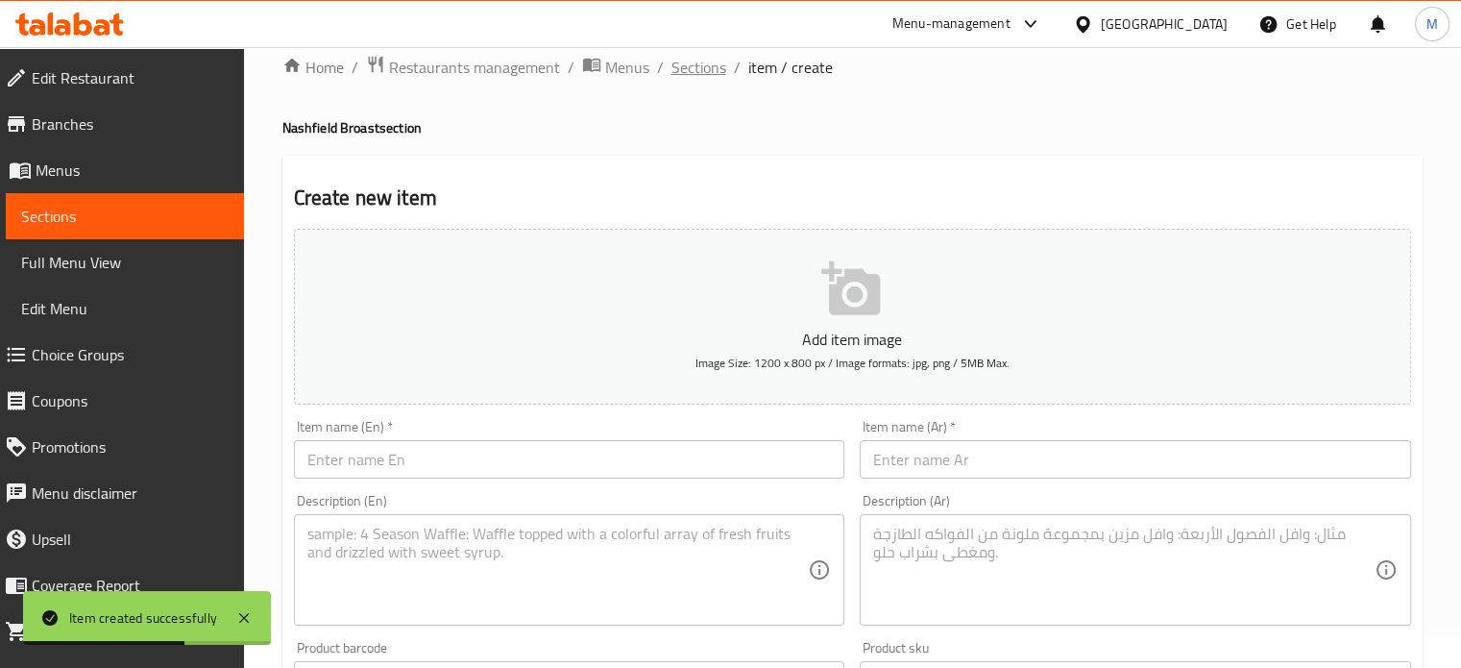
scroll to position [16, 0]
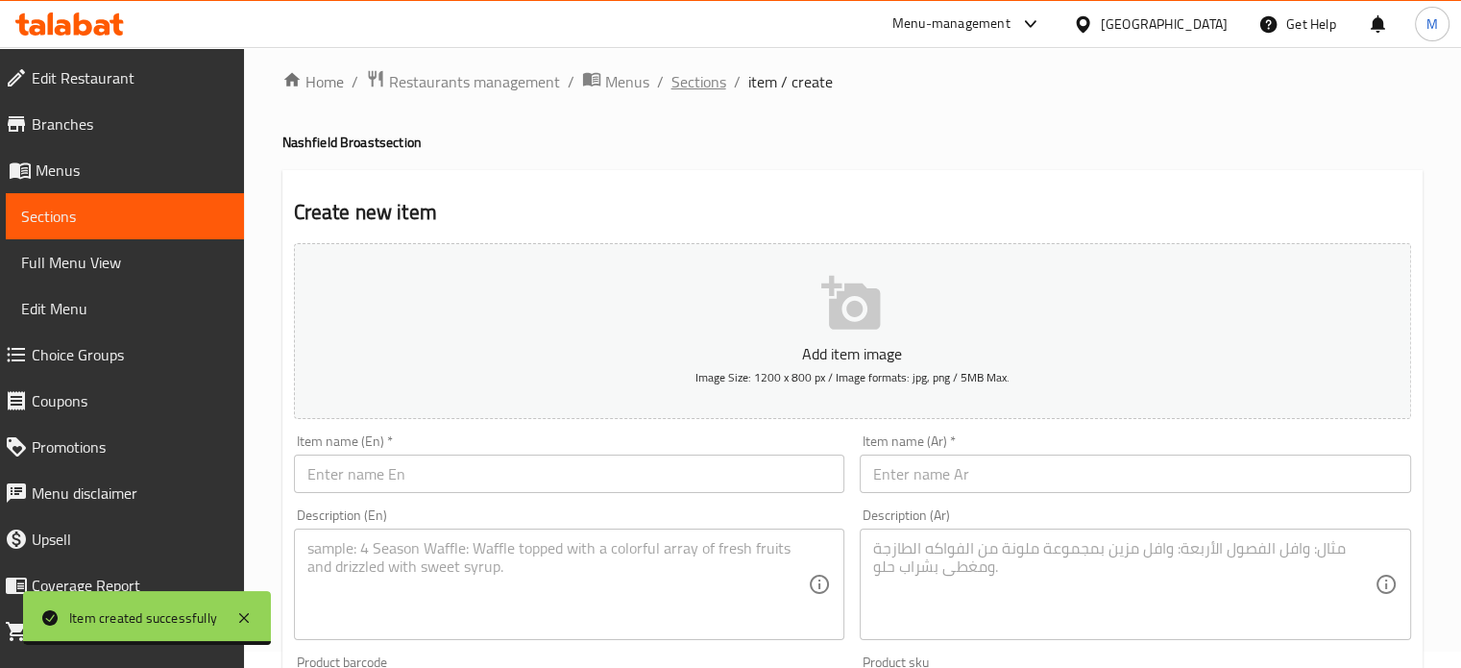
click at [700, 81] on span "Sections" at bounding box center [698, 81] width 55 height 23
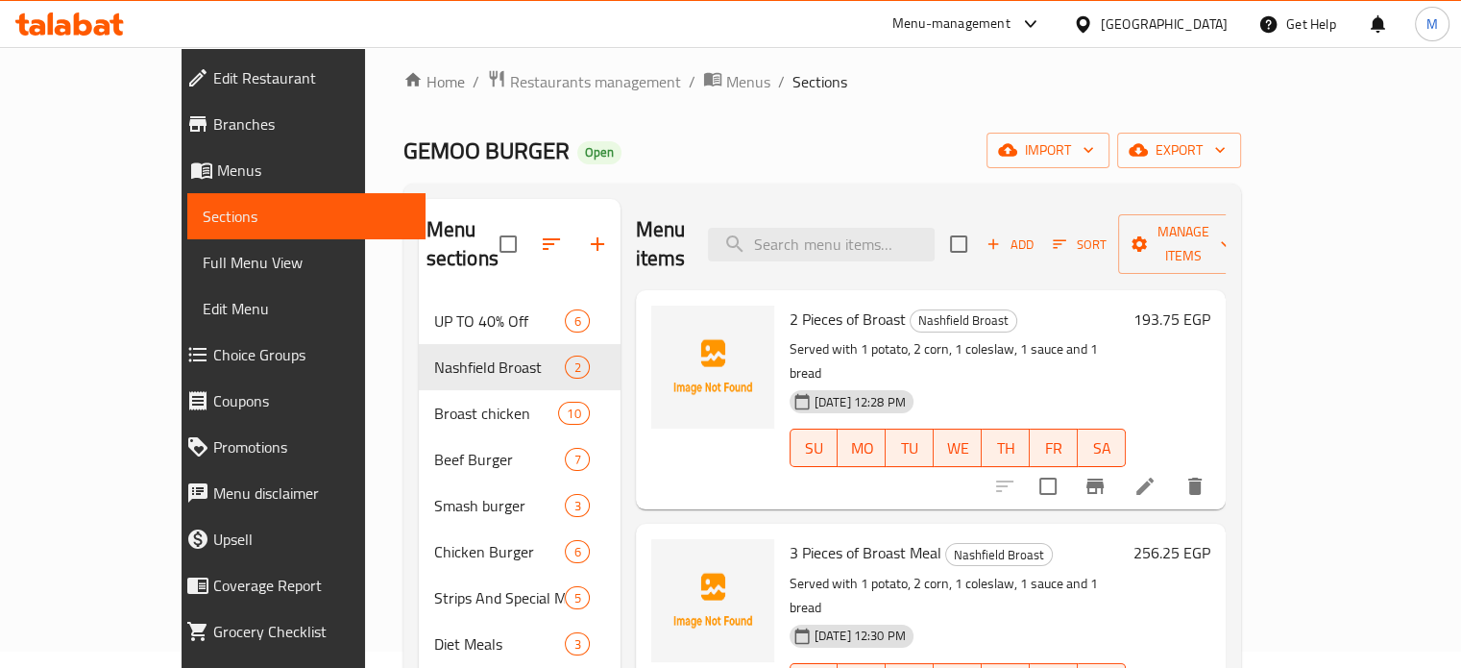
click at [1156, 474] on icon at bounding box center [1144, 485] width 23 height 23
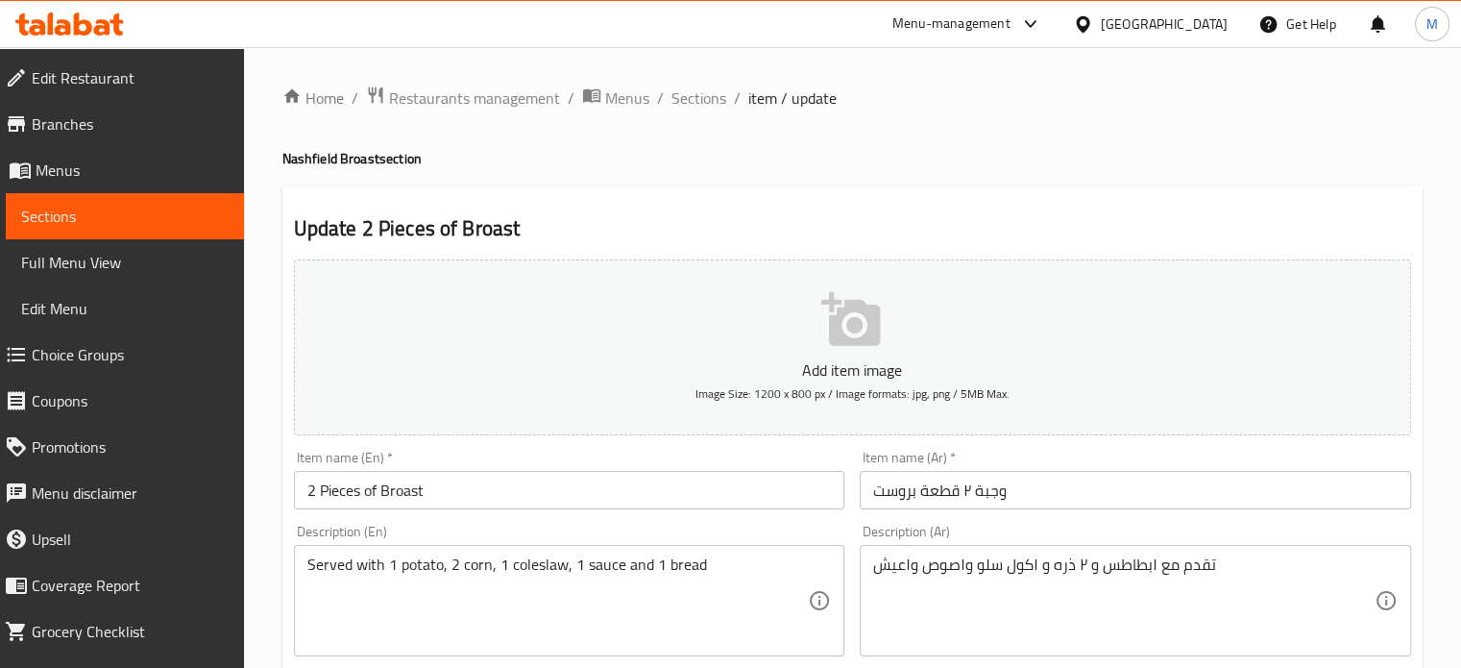
click at [450, 483] on input "2 Pieces of Broast" at bounding box center [569, 490] width 551 height 38
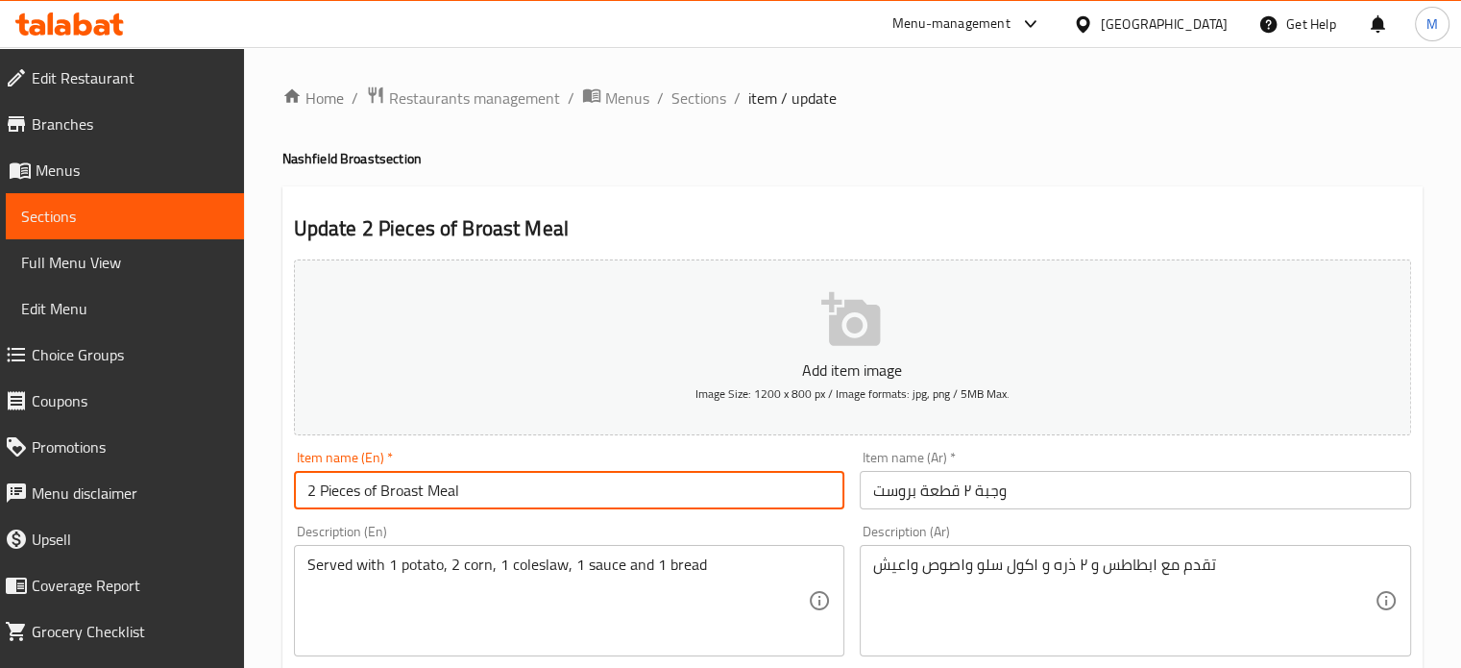
type input "2 Pieces of Broast Meal"
click at [507, 520] on div "Description (En) Served with 1 potato, 2 corn, 1 coleslaw, 1 sauce and 1 bread …" at bounding box center [569, 590] width 567 height 147
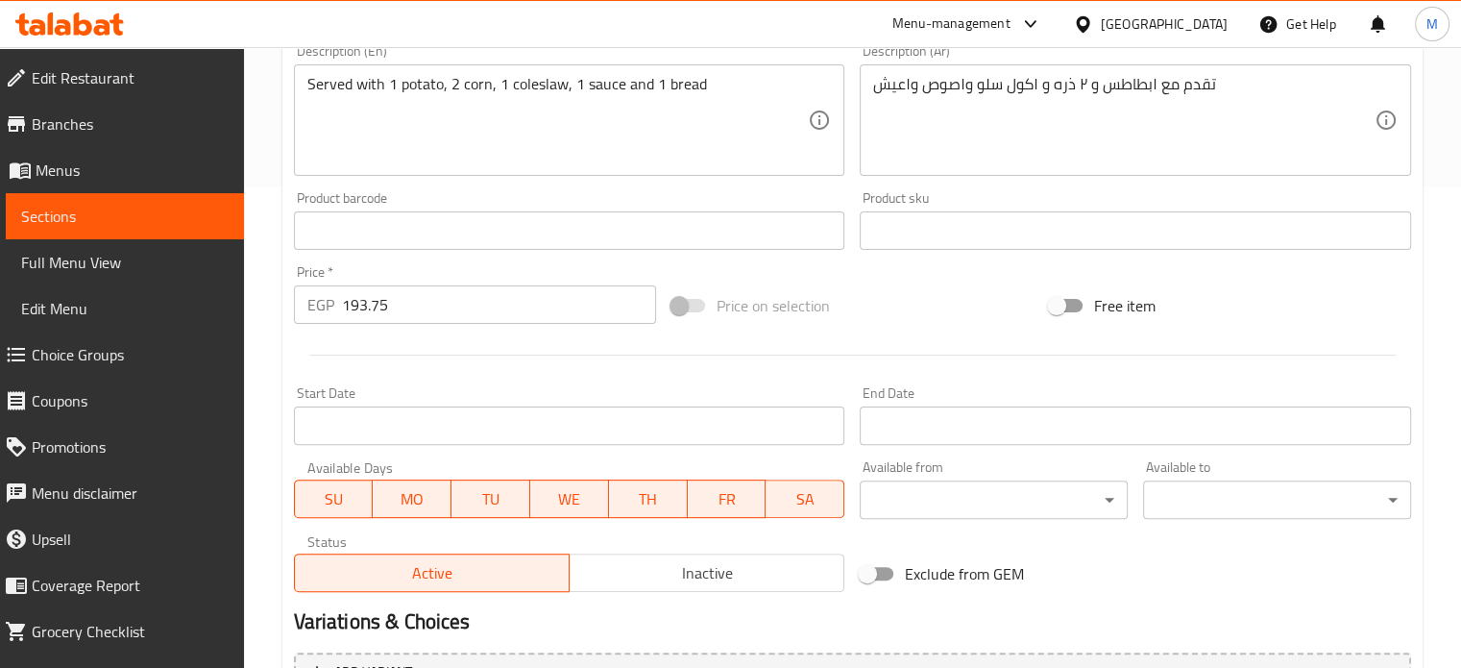
scroll to position [689, 0]
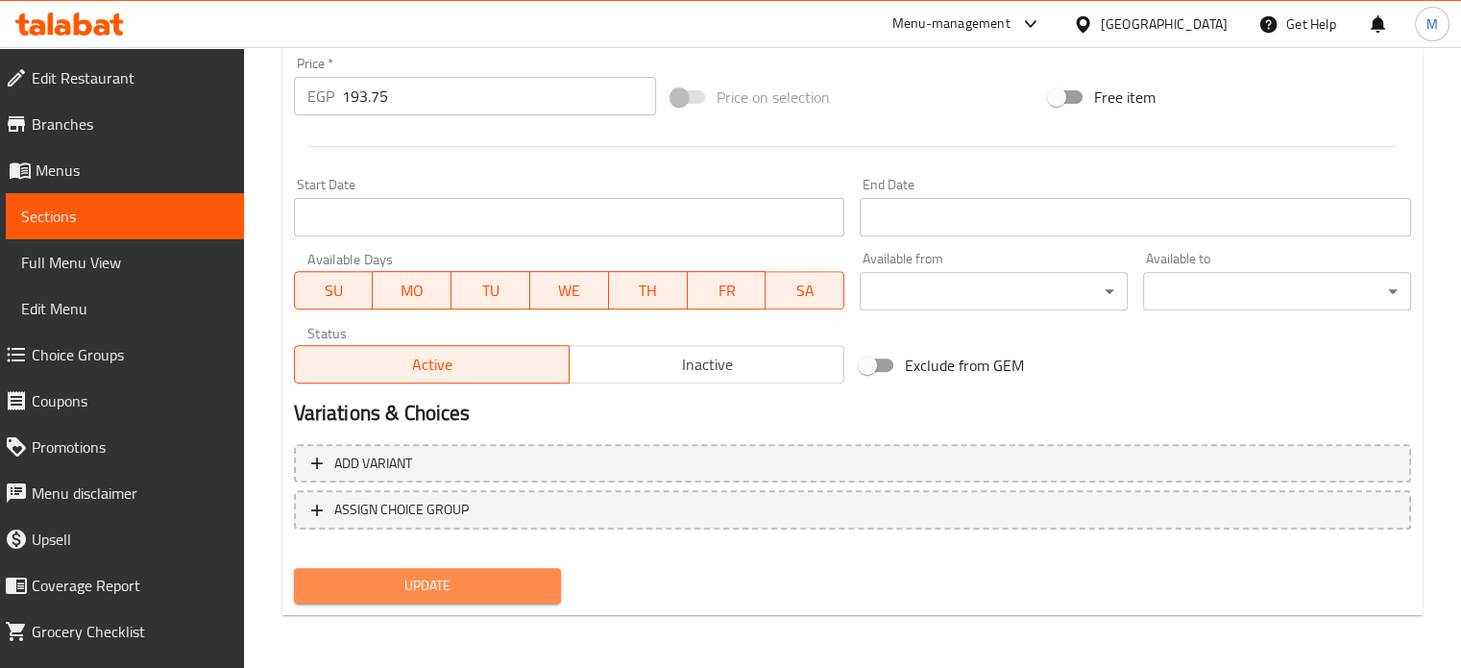
click at [466, 587] on span "Update" at bounding box center [427, 585] width 237 height 24
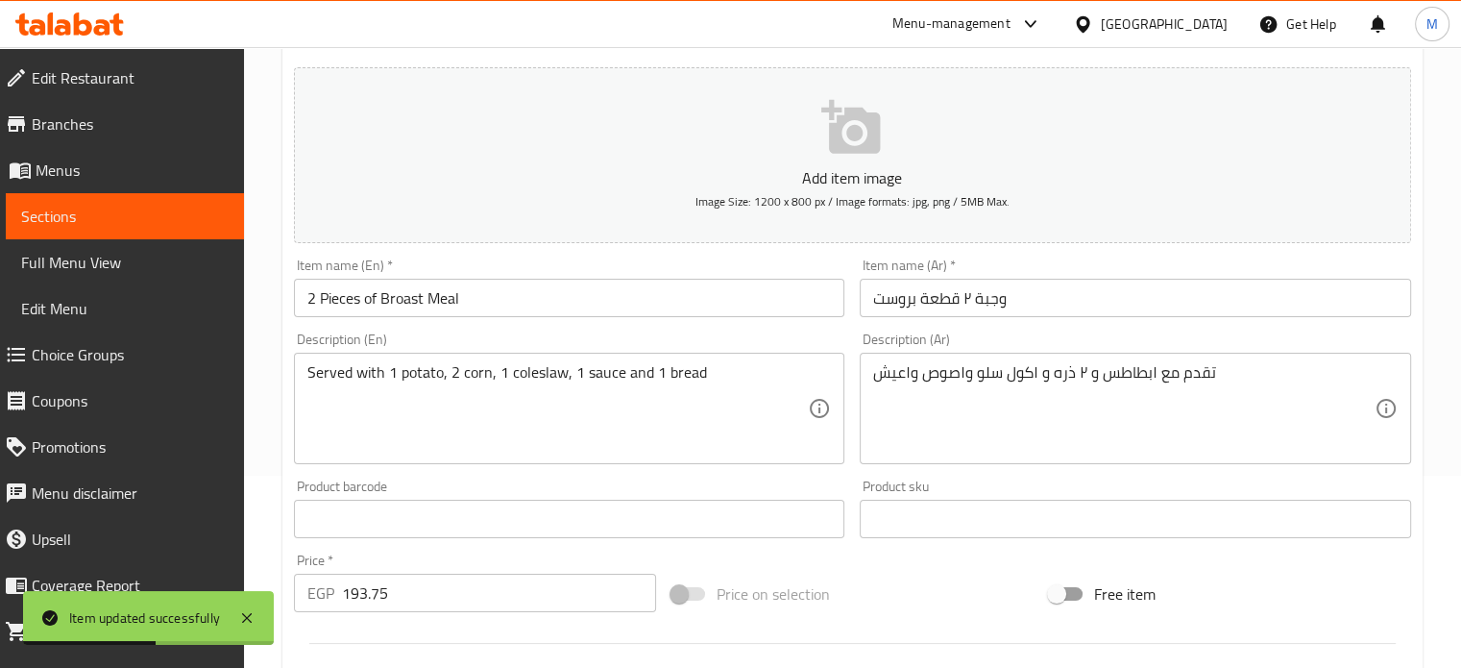
scroll to position [0, 0]
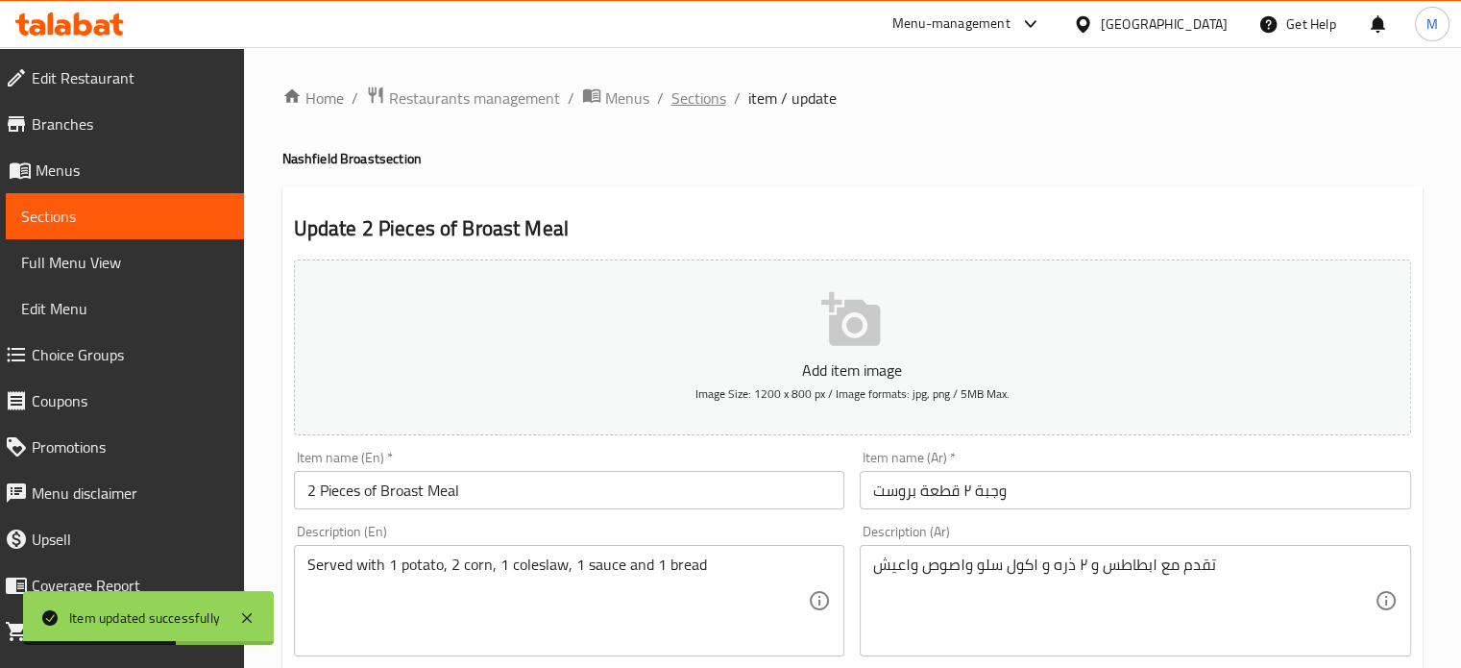
click at [672, 100] on span "Sections" at bounding box center [698, 97] width 55 height 23
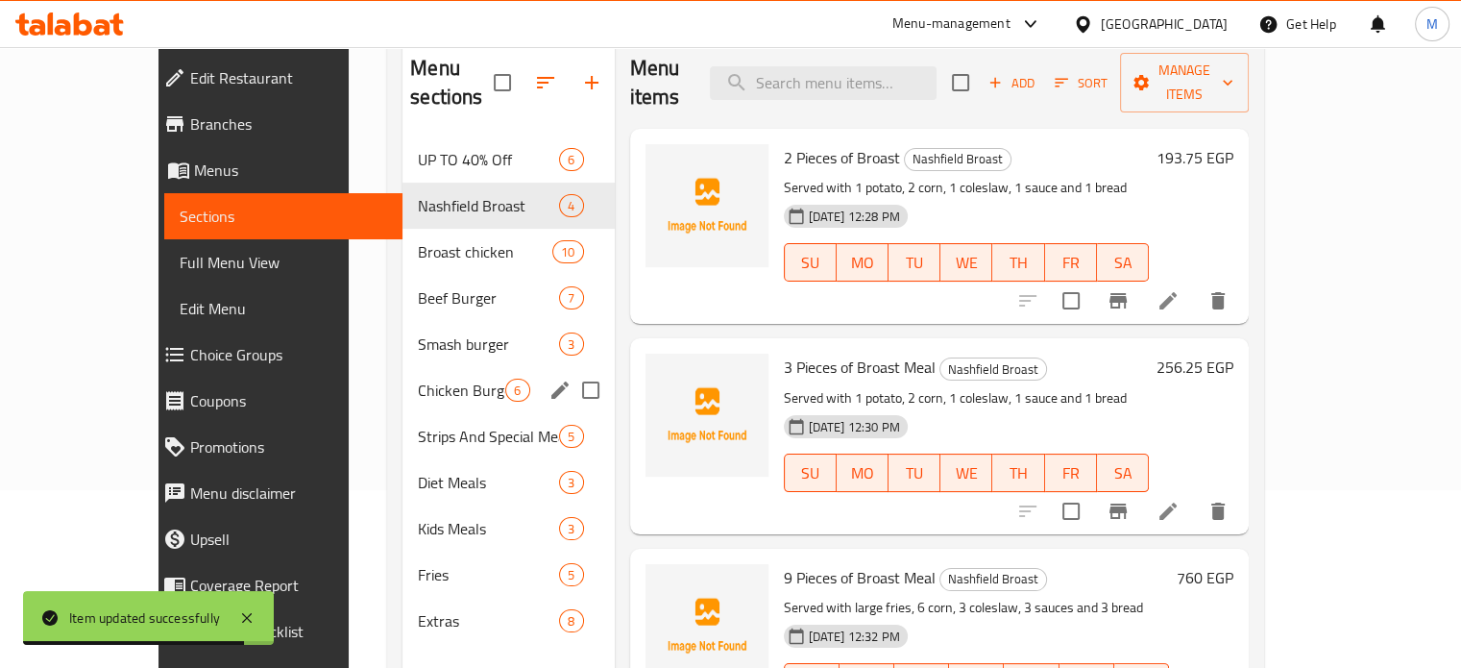
scroll to position [44, 0]
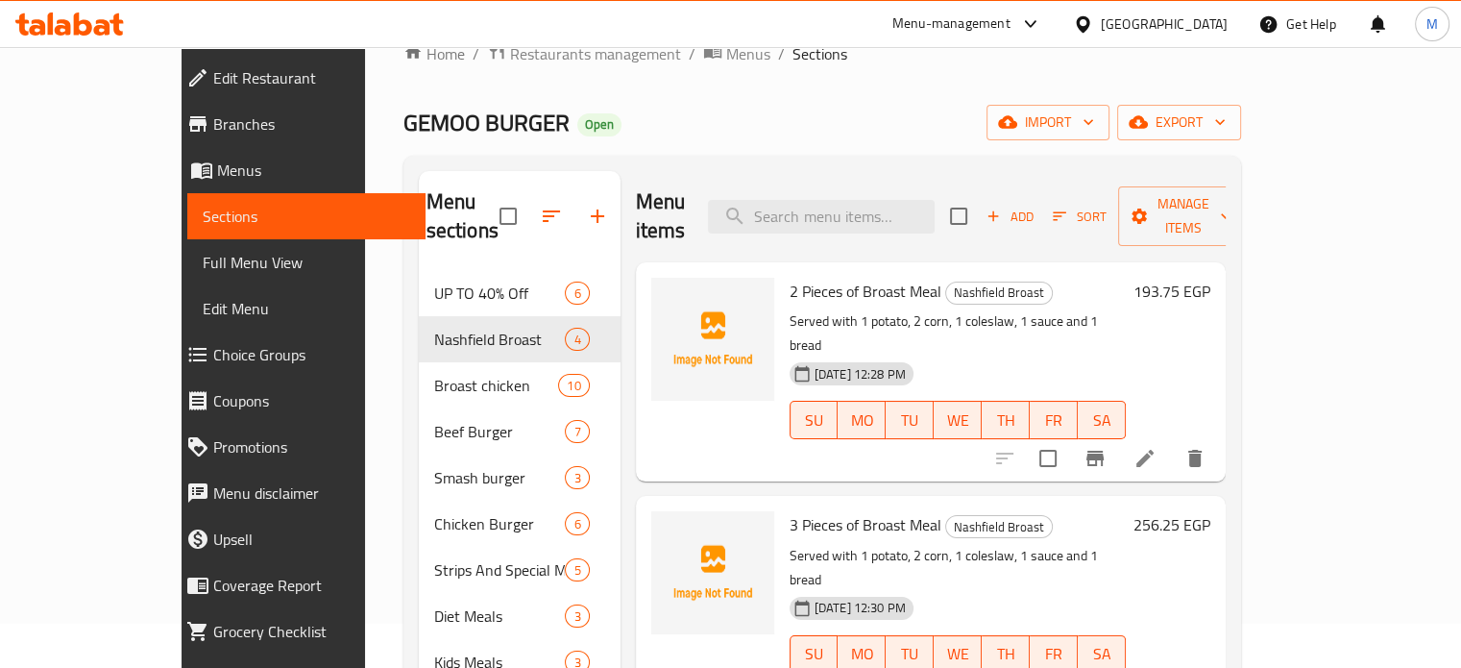
click at [591, 209] on icon "button" at bounding box center [597, 215] width 13 height 13
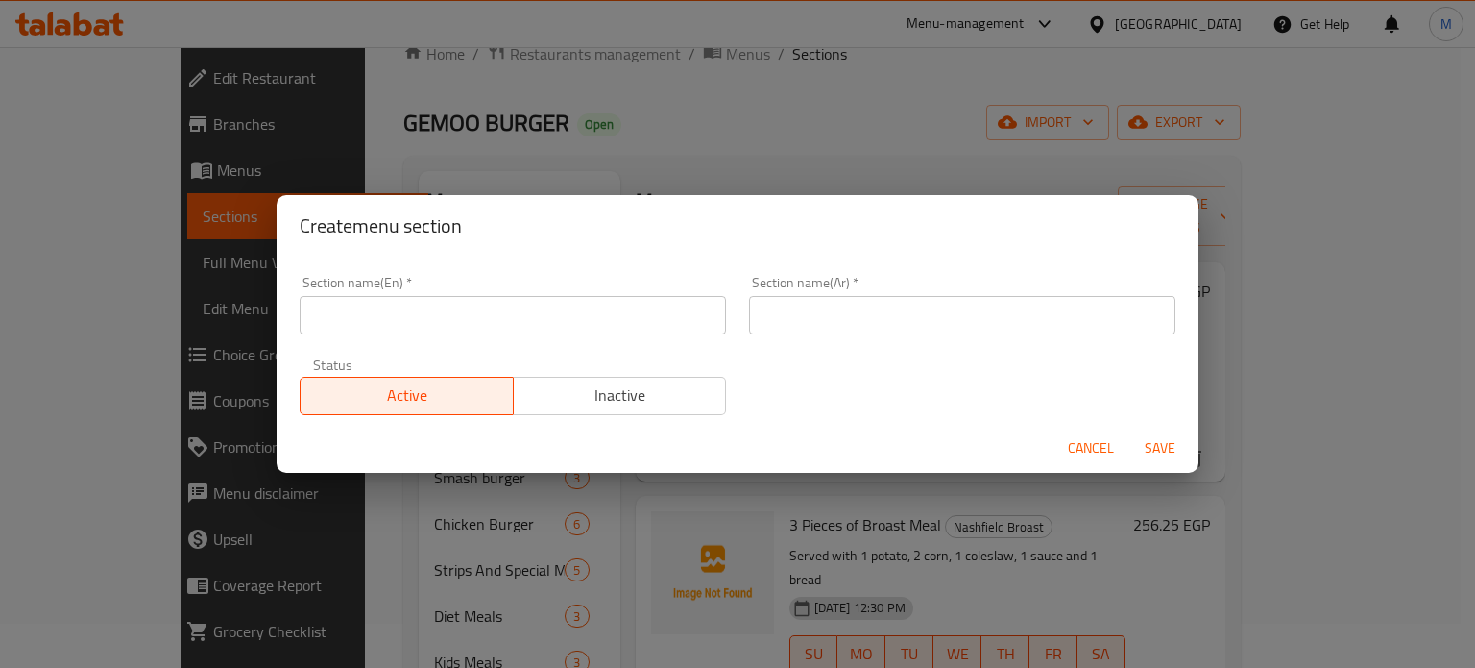
click at [557, 312] on input "text" at bounding box center [513, 315] width 426 height 38
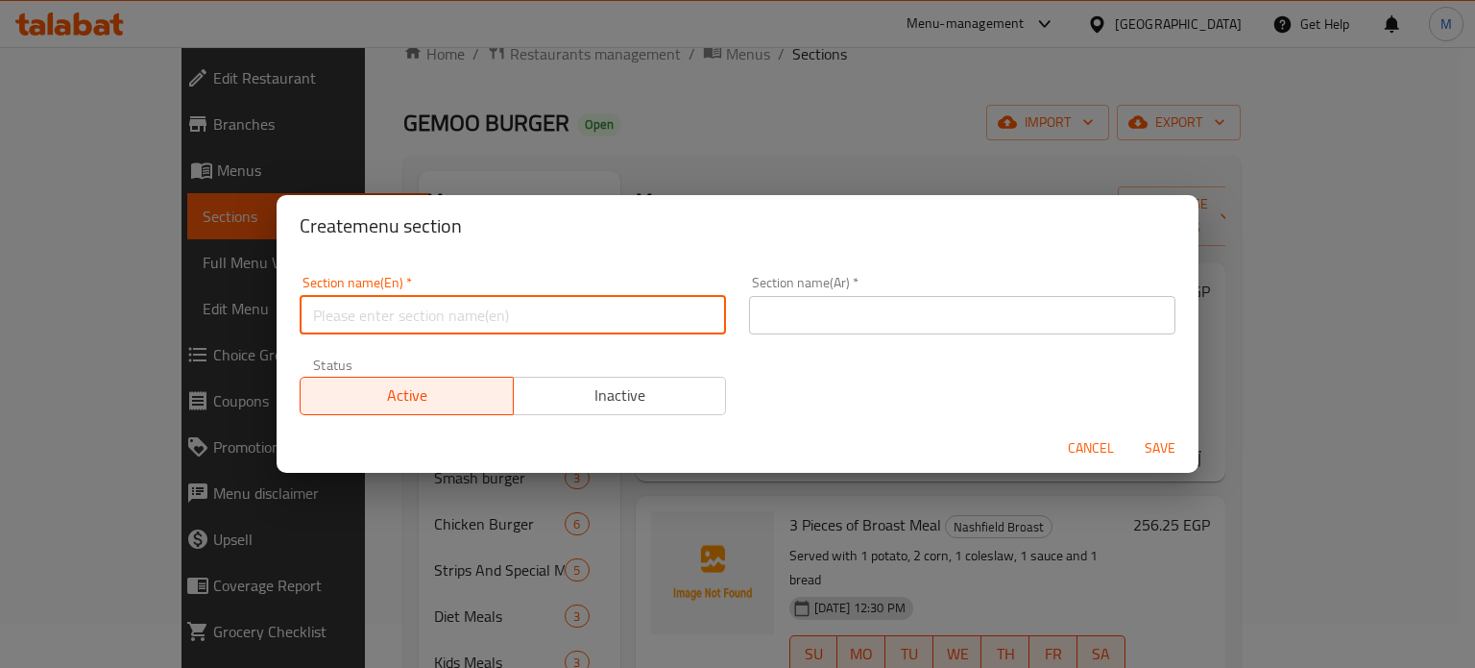
paste input "Nashfield Strips"
type input "Nashfield Strips"
click at [776, 319] on input "text" at bounding box center [962, 315] width 426 height 38
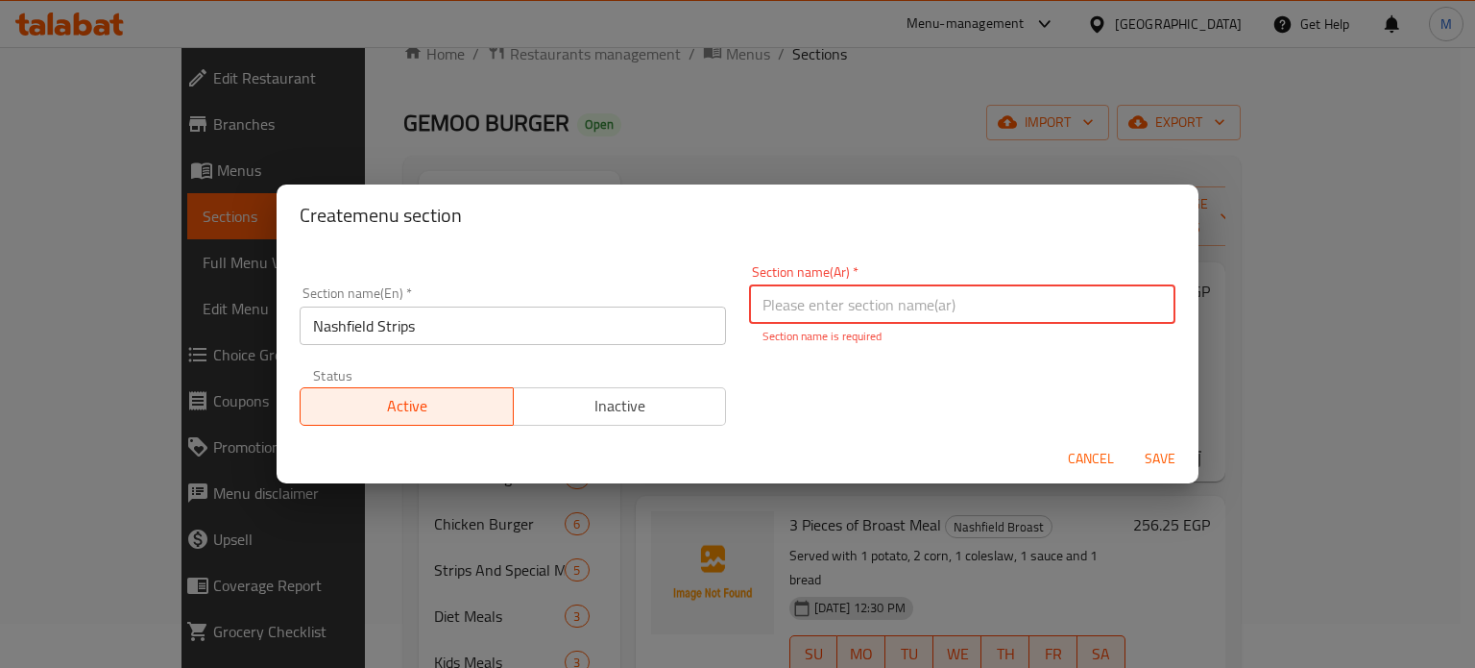
click at [826, 289] on input "text" at bounding box center [962, 304] width 426 height 38
paste input "ناشڤيلد ستربس"
type input "ناشڤيلد ستربس"
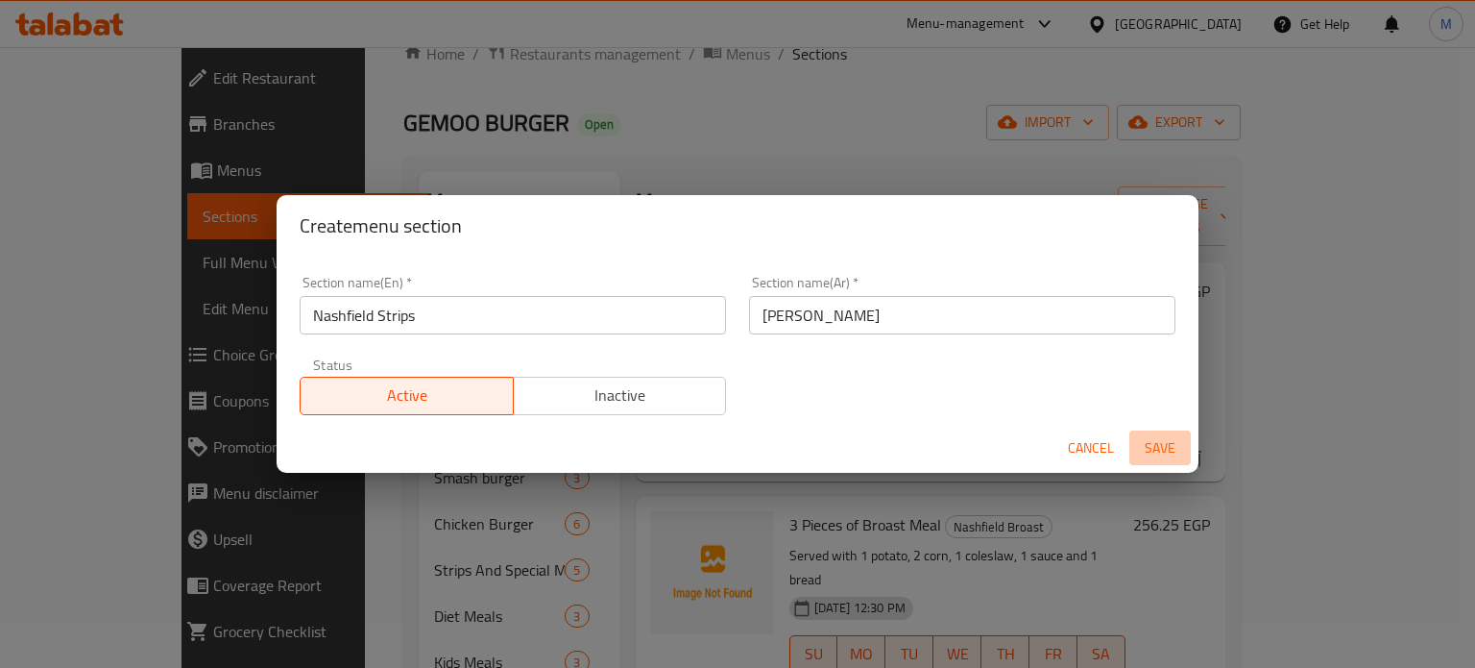
click at [1153, 452] on span "Save" at bounding box center [1160, 448] width 46 height 24
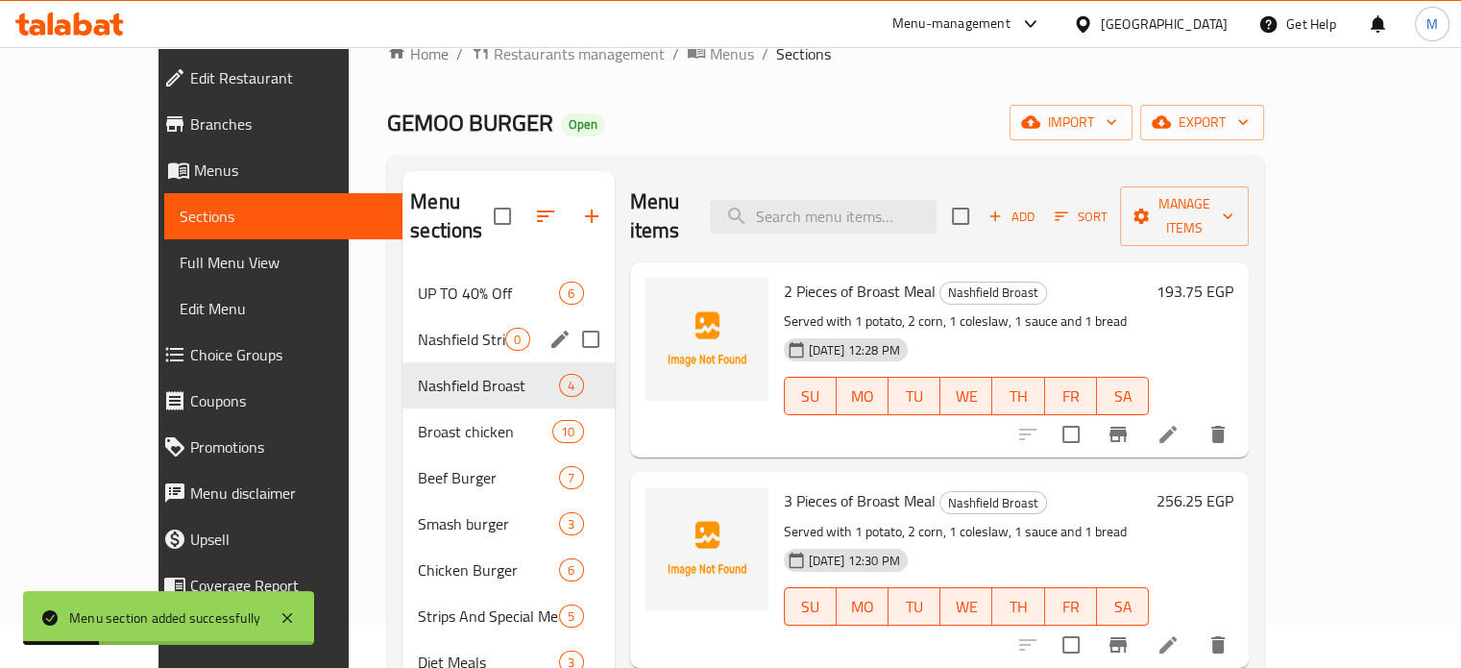
click at [423, 328] on span "Nashfield Strips" at bounding box center [461, 339] width 87 height 23
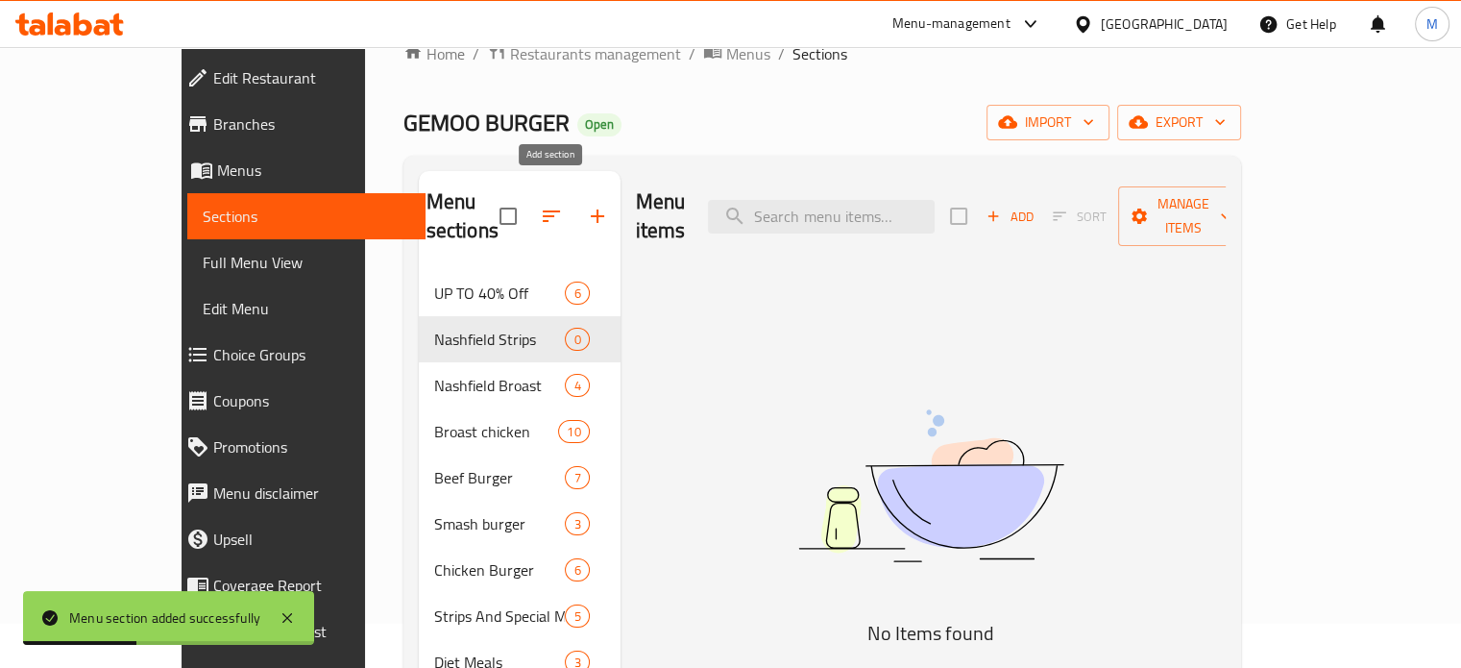
click at [540, 205] on icon "button" at bounding box center [551, 216] width 23 height 23
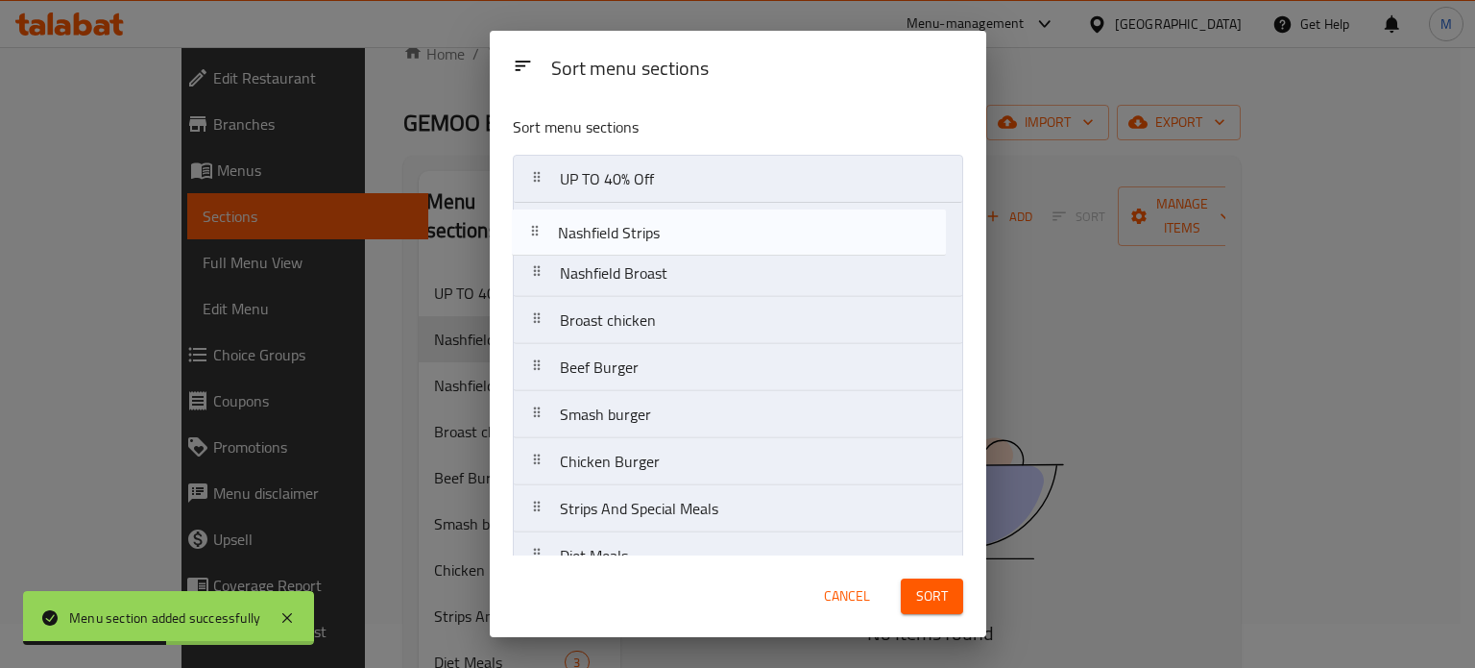
drag, startPoint x: 646, startPoint y: 239, endPoint x: 641, endPoint y: 282, distance: 43.6
click at [641, 283] on nav "UP TO 40% Off Nashfield Strips Nashfield Broast Broast chicken Beef Burger Smas…" at bounding box center [738, 438] width 450 height 567
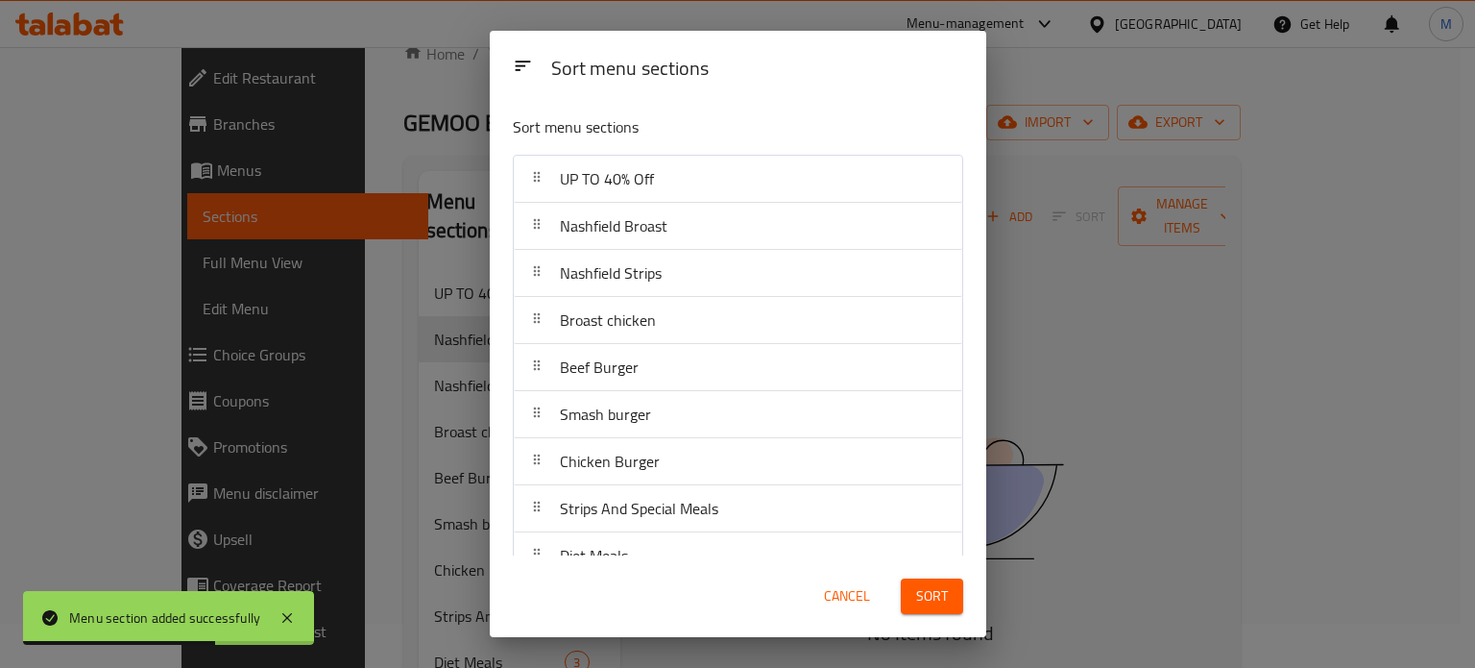
click at [934, 587] on span "Sort" at bounding box center [932, 596] width 32 height 24
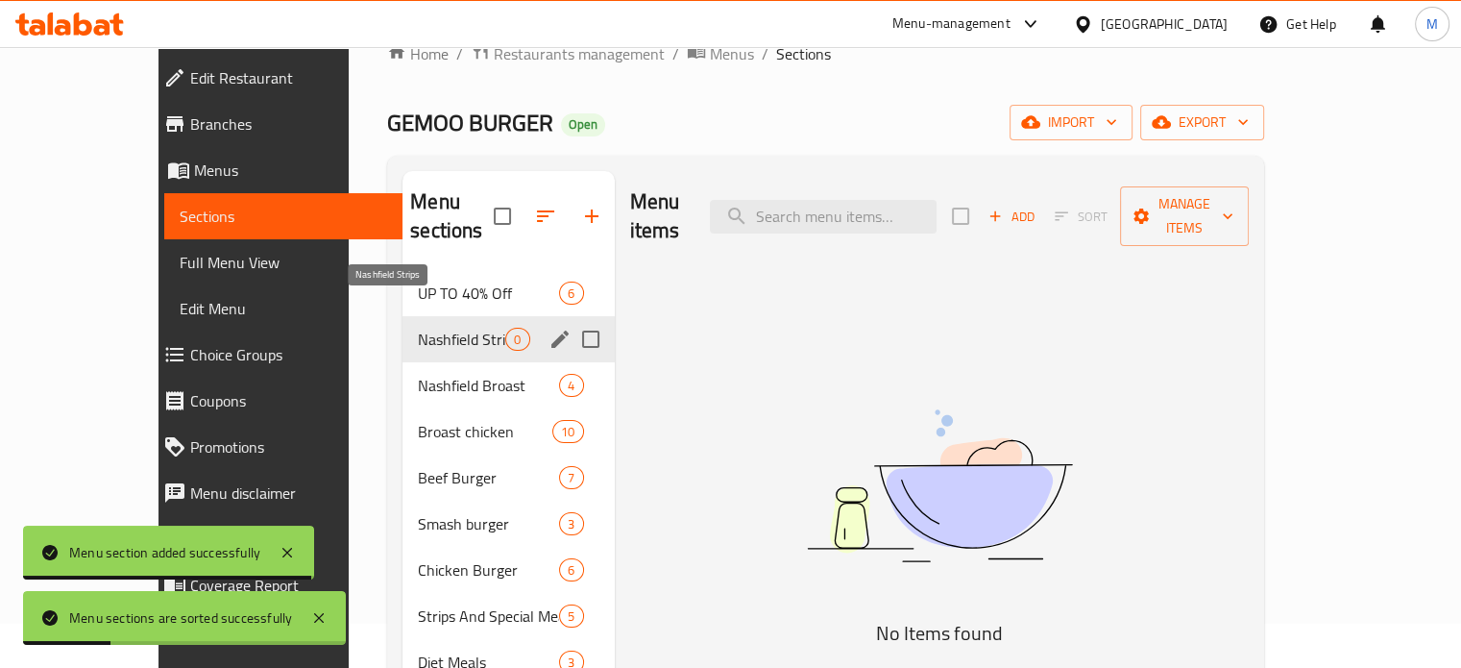
click at [418, 328] on span "Nashfield Strips" at bounding box center [461, 339] width 87 height 23
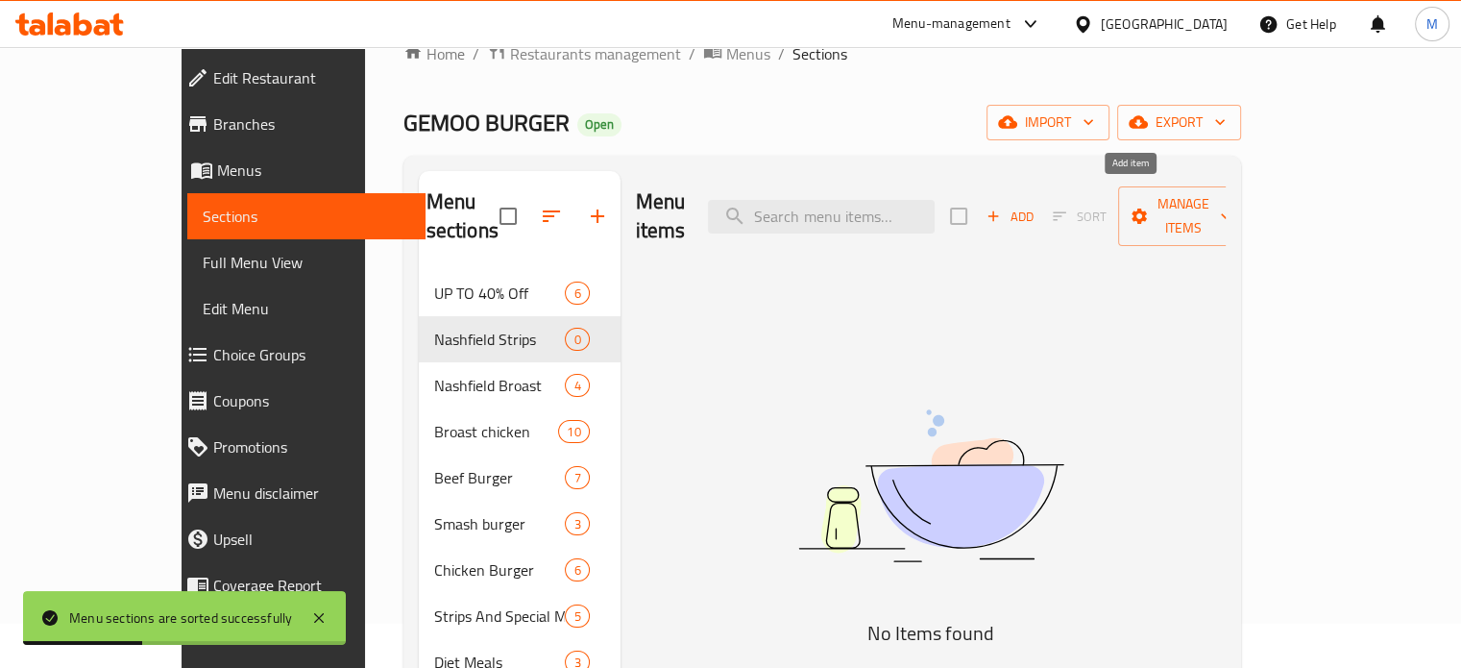
click at [1035, 206] on span "Add" at bounding box center [1010, 217] width 52 height 22
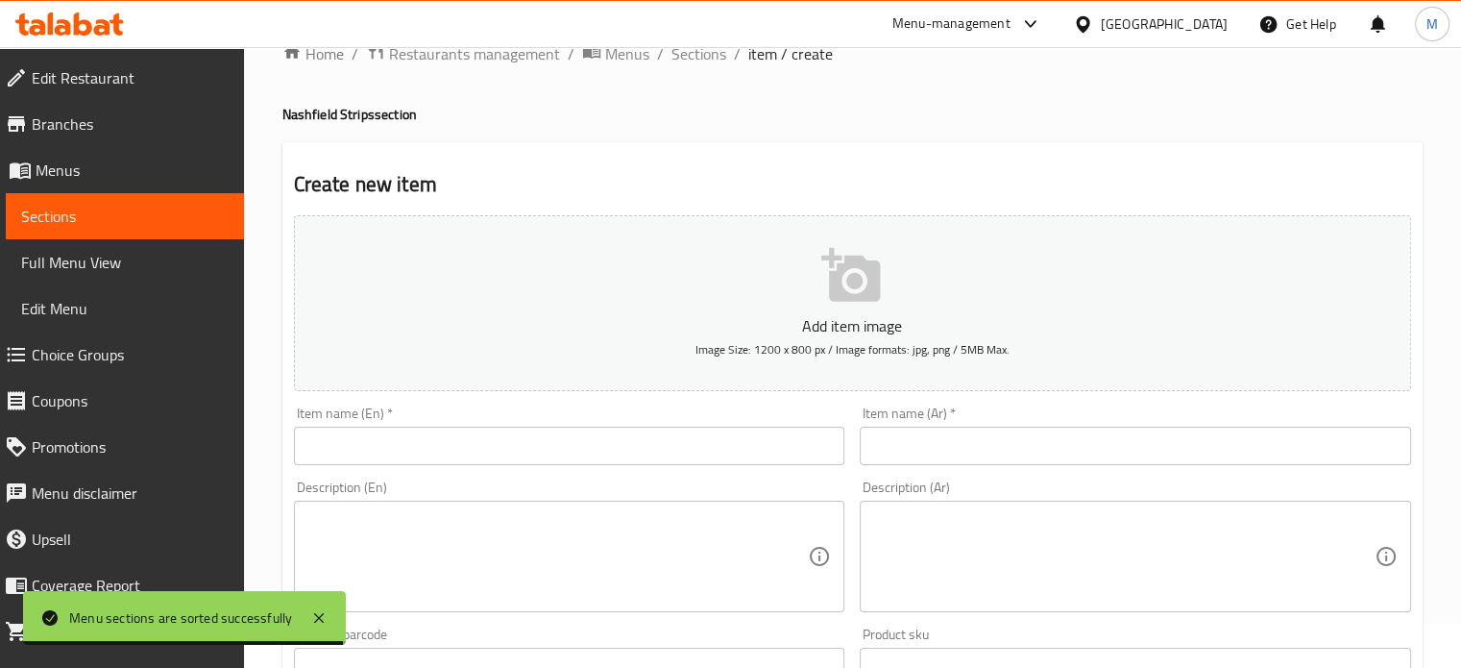
click at [909, 441] on input "text" at bounding box center [1135, 445] width 551 height 38
paste input "وجبة ٣ قطع ستربس"
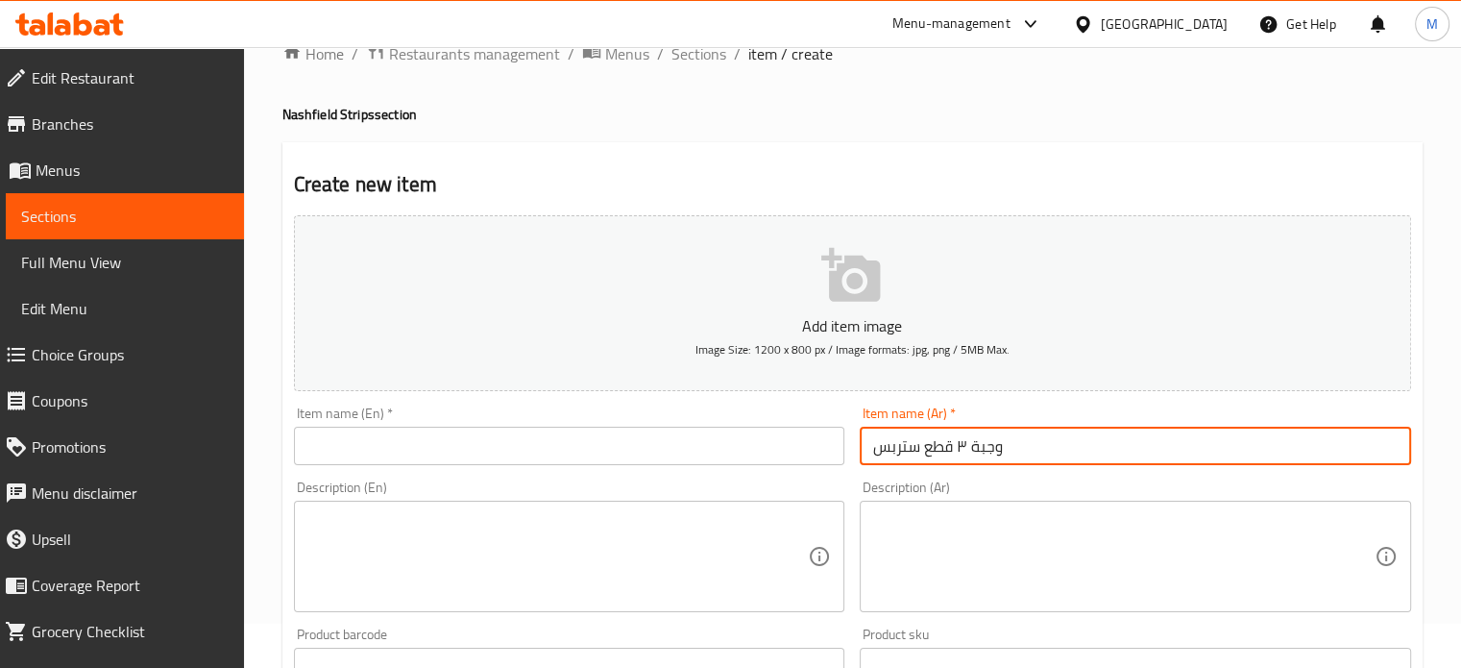
type input "وجبة ٣ قطع ستربس"
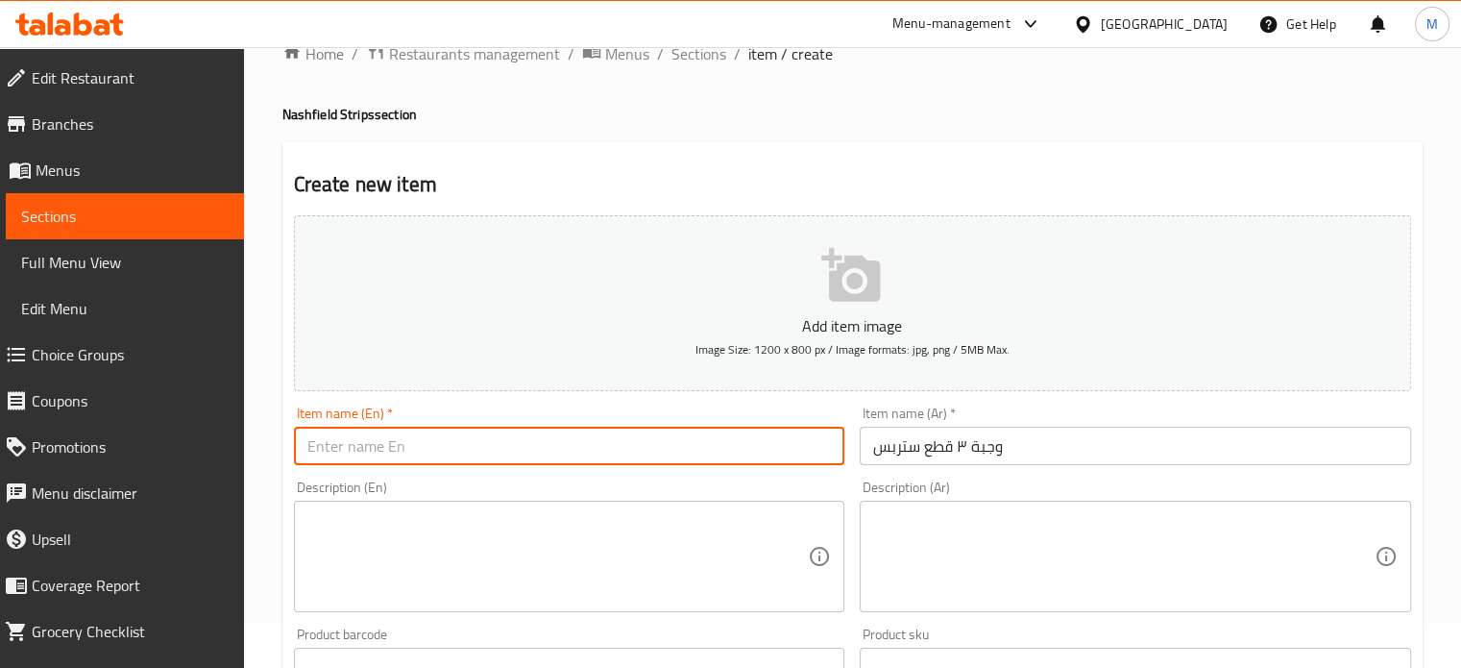
click at [428, 437] on input "text" at bounding box center [569, 445] width 551 height 38
paste input "3 strips meal"
click at [327, 448] on input "3 strips meal" at bounding box center [569, 445] width 551 height 38
click at [369, 446] on input "3 Strips meal" at bounding box center [569, 445] width 551 height 38
type input "3 Strips Meal"
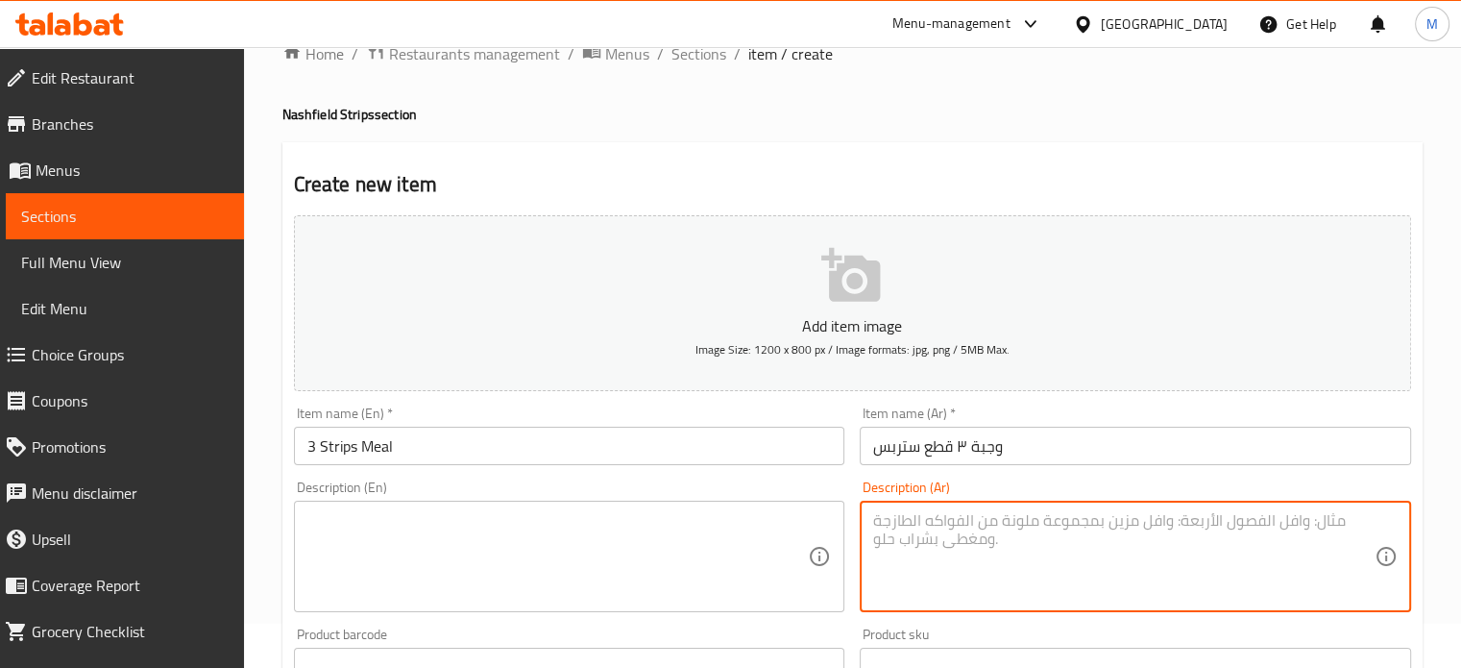
click at [924, 519] on textarea at bounding box center [1123, 556] width 501 height 91
paste textarea "تقدم مع ١بطاطس و ٢ ذره و ١ كول سلو و١صوص و ١عيش"
type textarea "تقدم مع ١بطاطس و ٢ ذره و ١ كول سلو و١صوص و ١عيش"
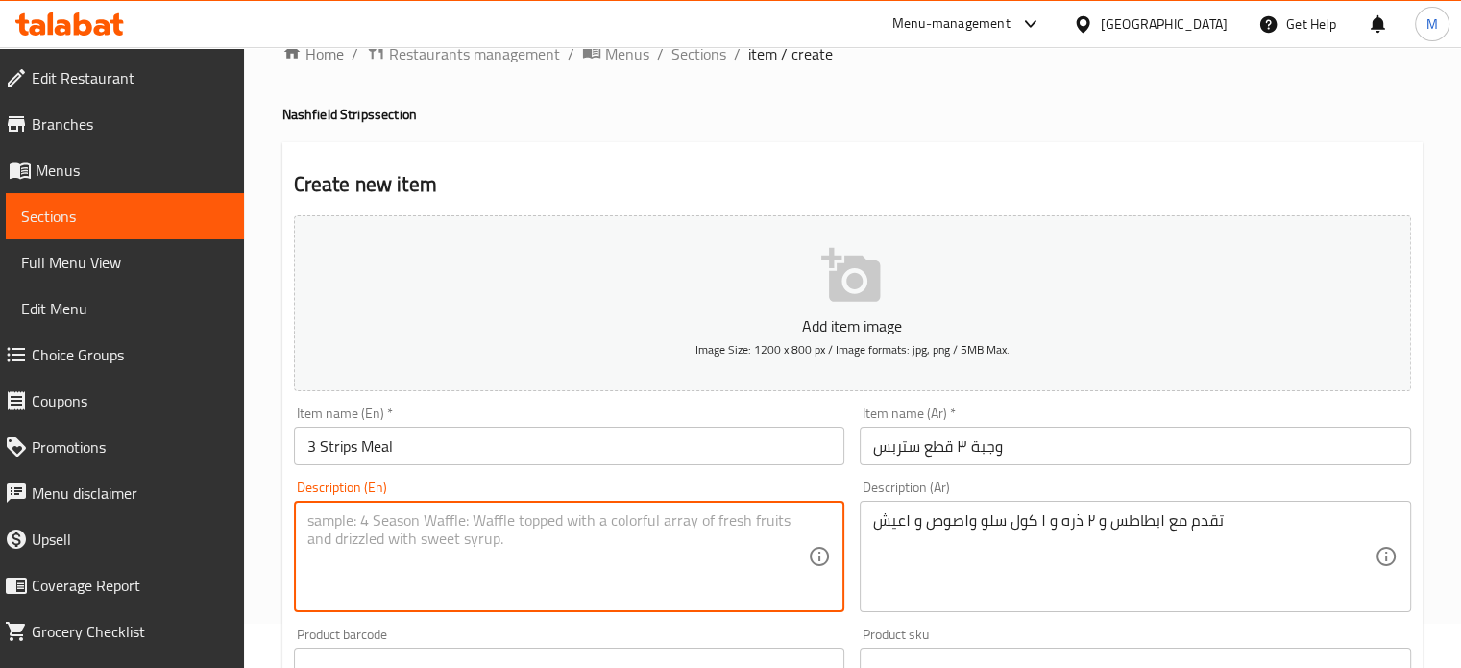
click at [547, 557] on textarea at bounding box center [557, 556] width 501 height 91
paste textarea "Served with 1 potato, 2 corn, 1 coleslaw, 1 sauce and 1 bread"
type textarea "Served with 1 potato, 2 corn, 1 coleslaw, 1 sauce and 1 bread"
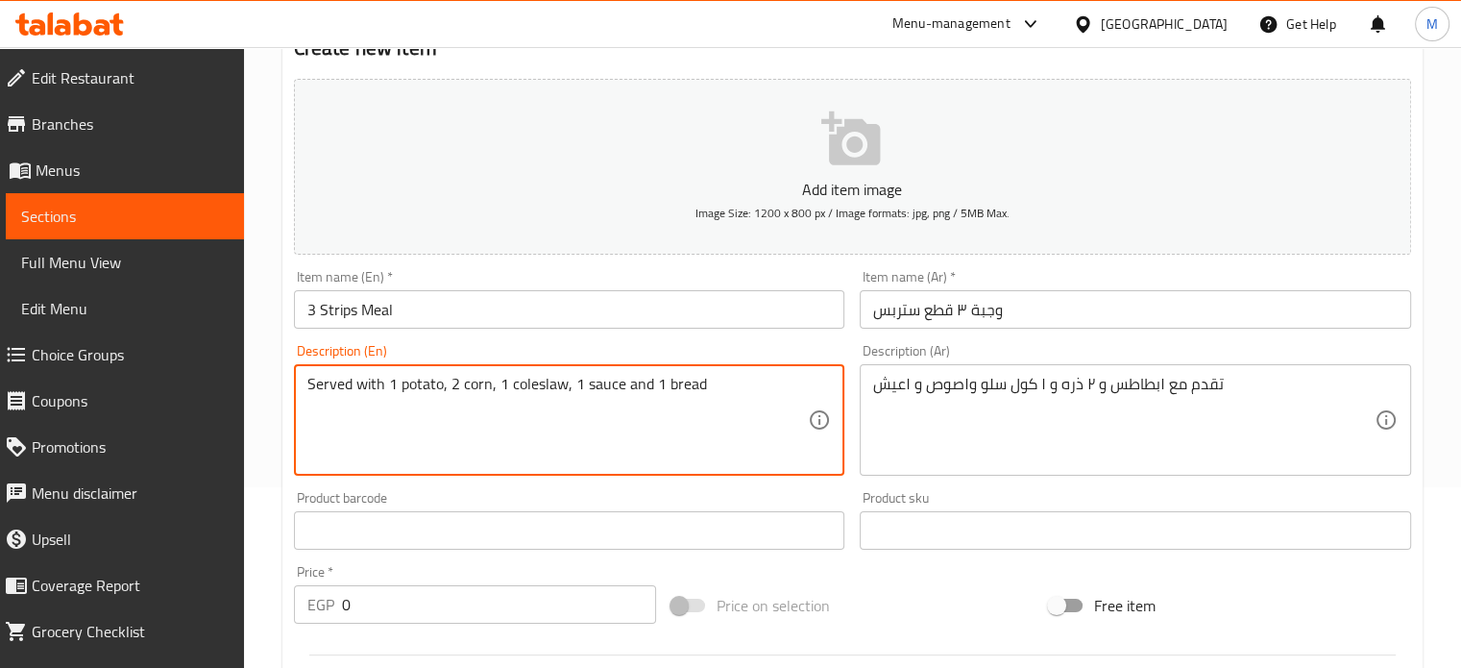
scroll to position [365, 0]
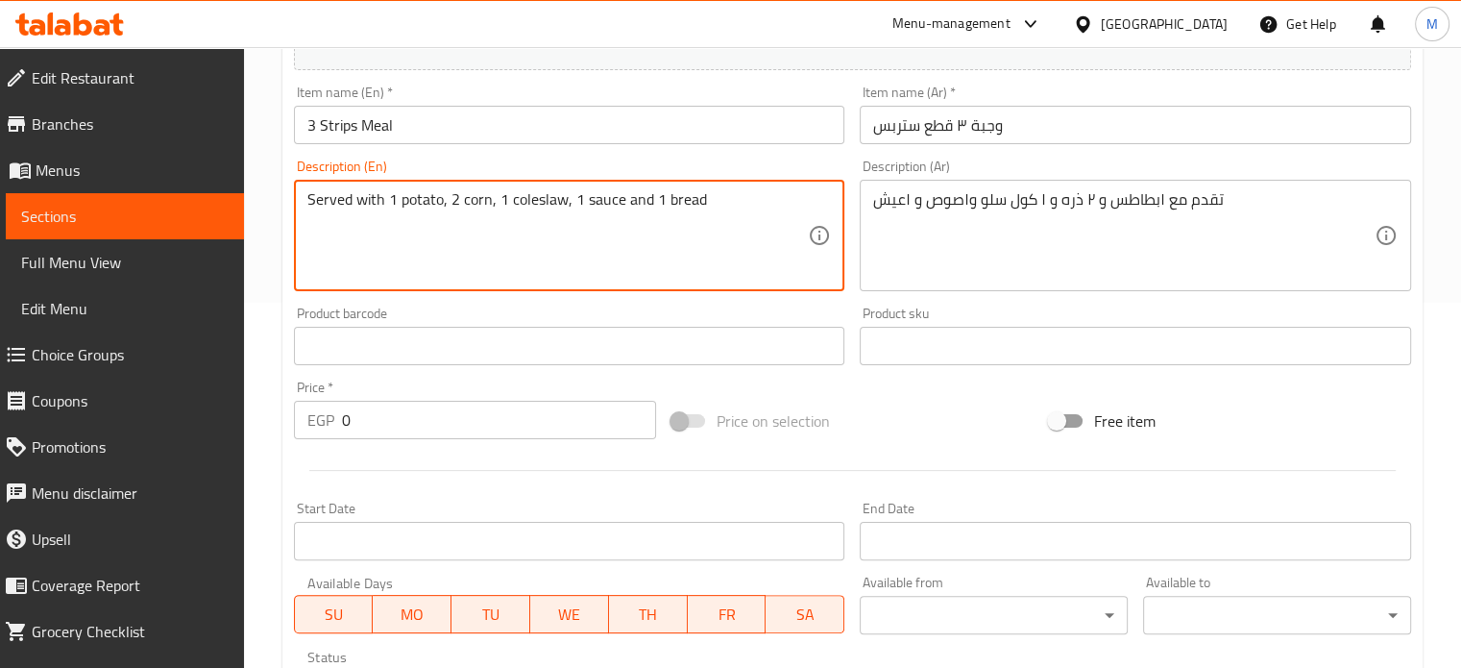
click at [330, 430] on div "EGP 0 Price *" at bounding box center [475, 420] width 362 height 38
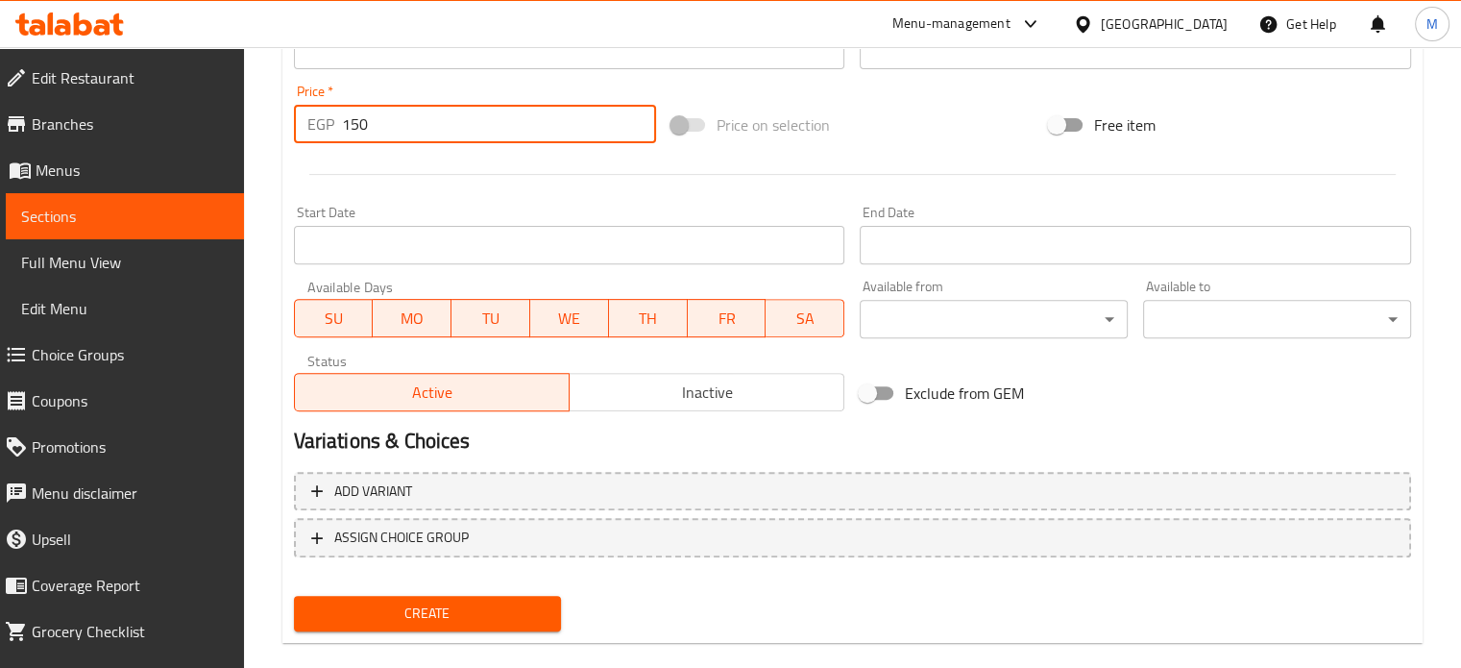
scroll to position [689, 0]
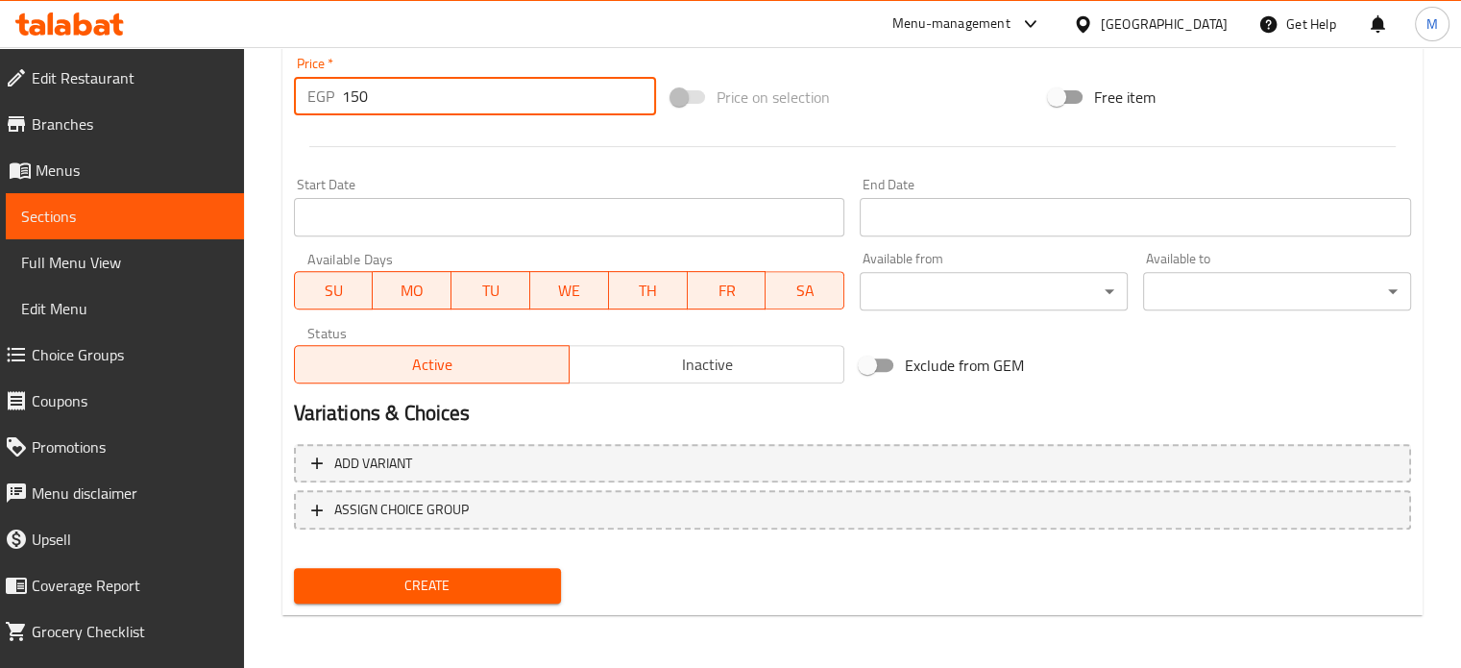
type input "150"
click at [465, 570] on button "Create" at bounding box center [428, 586] width 268 height 36
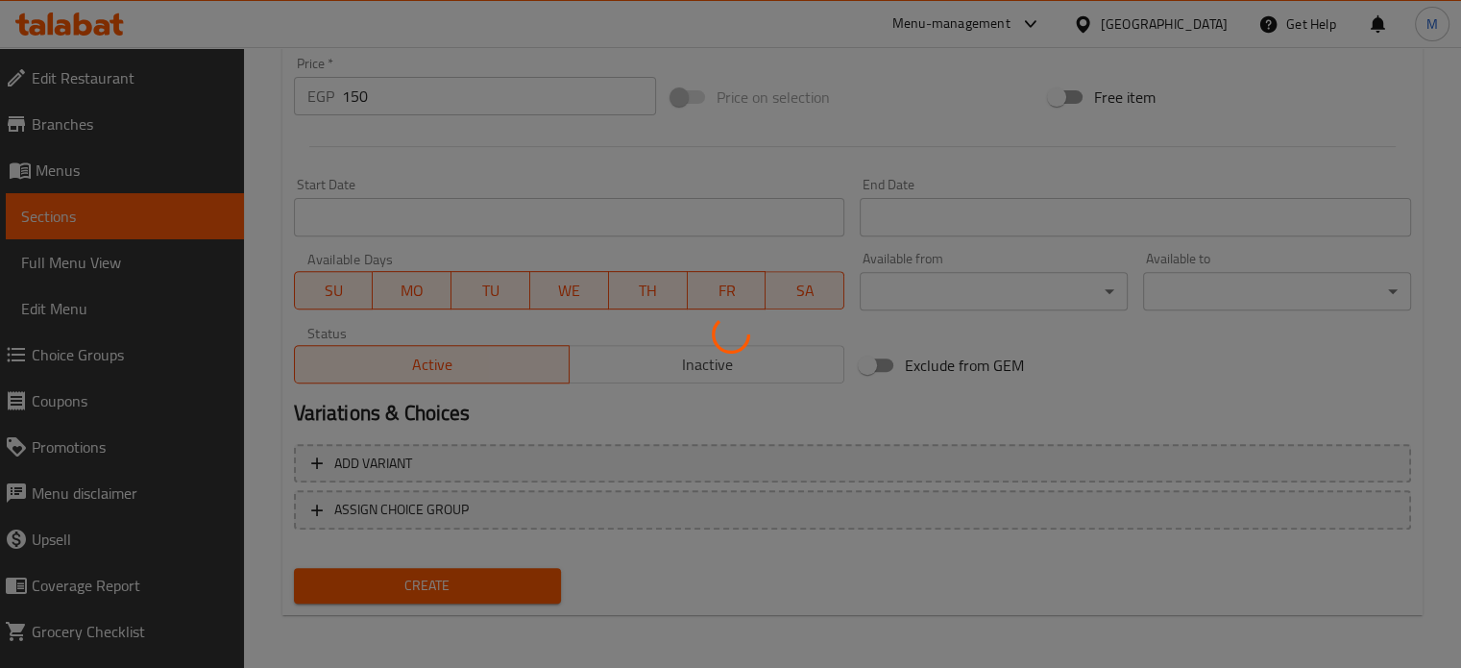
type input "0"
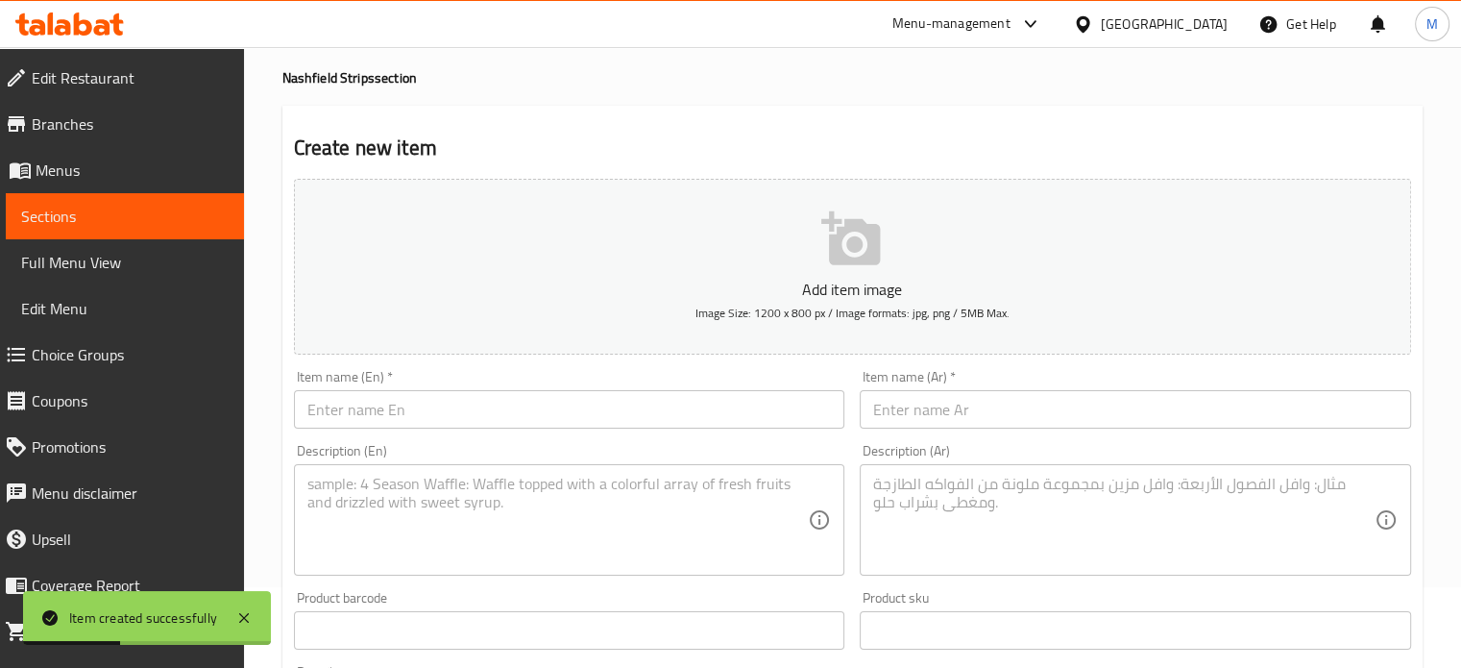
scroll to position [16, 0]
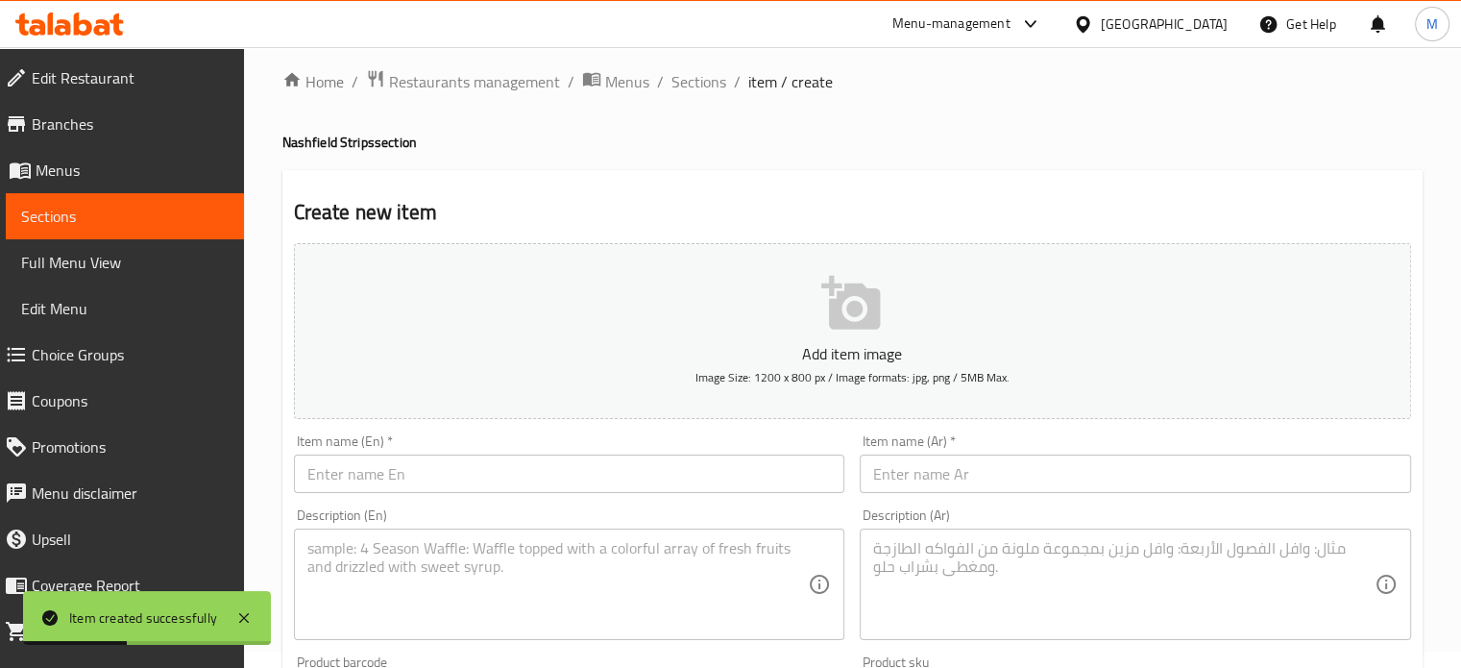
click at [922, 464] on input "text" at bounding box center [1135, 473] width 551 height 38
paste input "وجبة ٥ قطع ستربس"
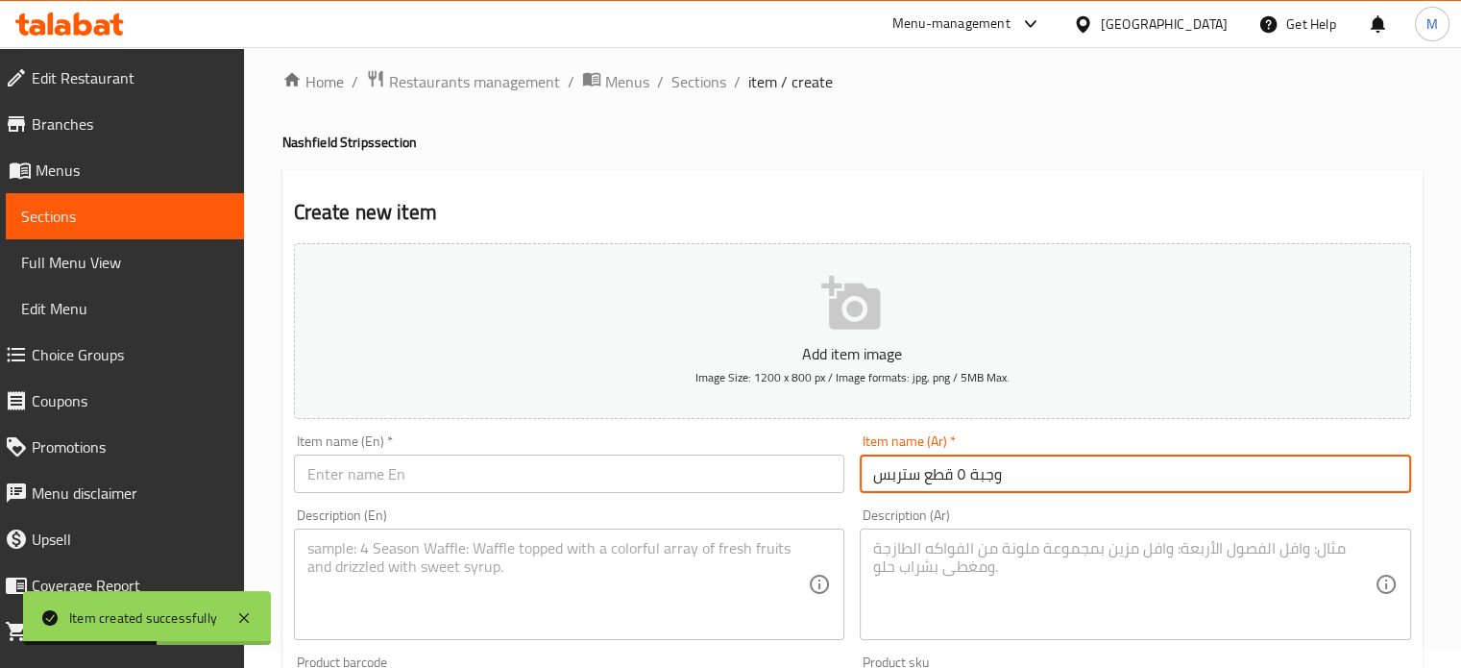
type input "وجبة ٥ قطع ستربس"
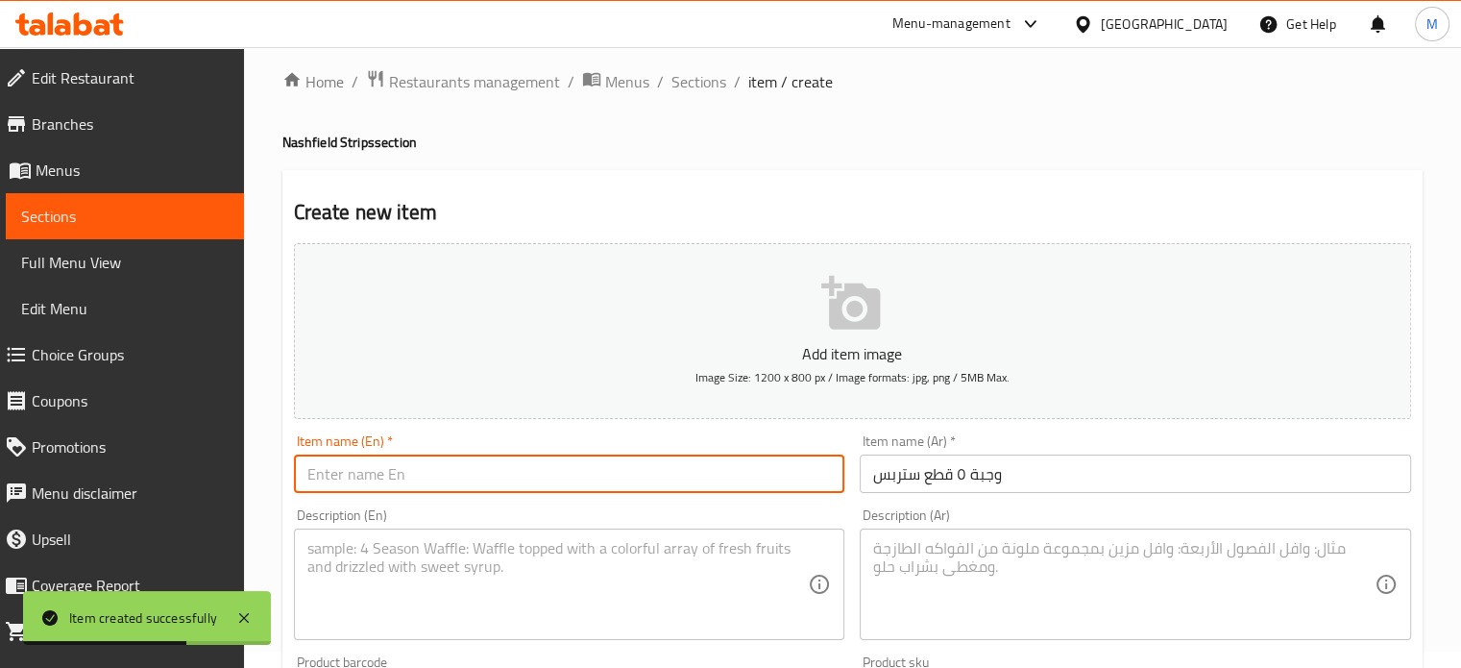
click at [448, 476] on input "text" at bounding box center [569, 473] width 551 height 38
paste input "5-piece strips meal"
drag, startPoint x: 329, startPoint y: 473, endPoint x: 339, endPoint y: 501, distance: 30.4
click at [329, 473] on input "5-piece strips meal" at bounding box center [569, 473] width 551 height 38
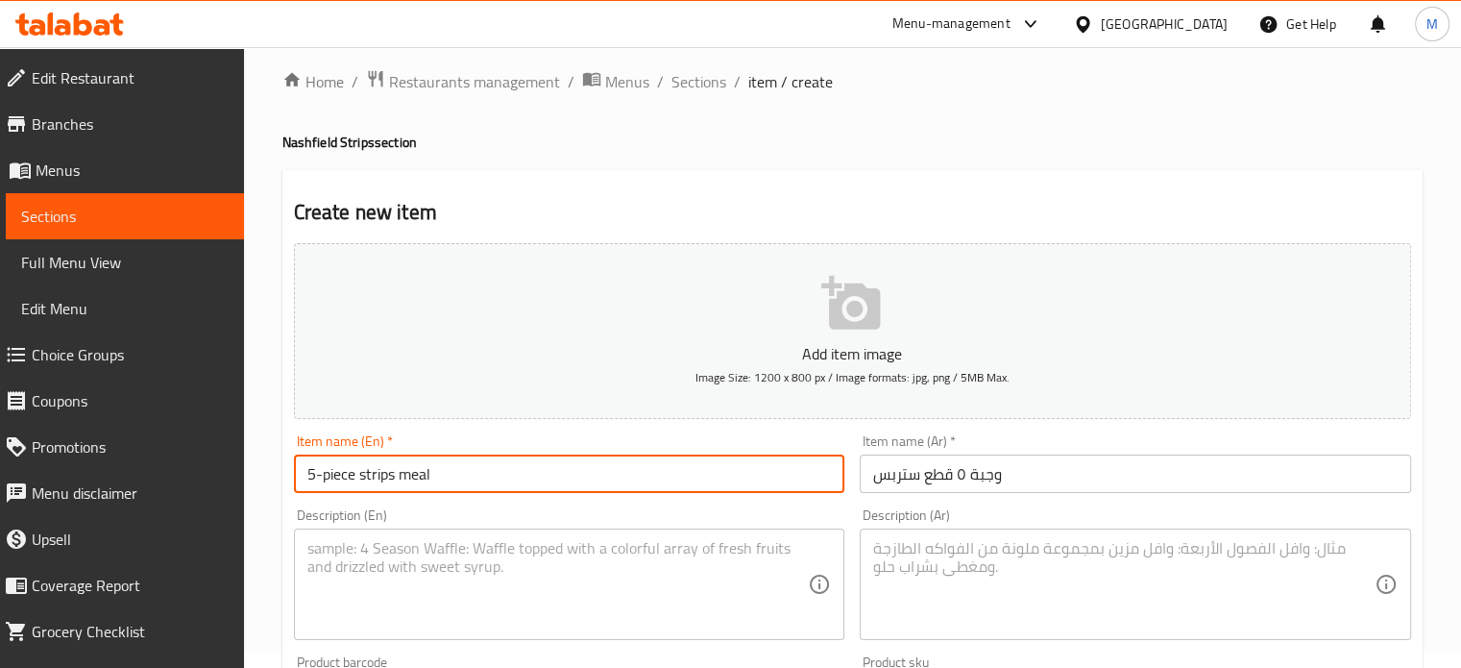
click at [506, 473] on input "5-piece strips meal" at bounding box center [569, 473] width 551 height 38
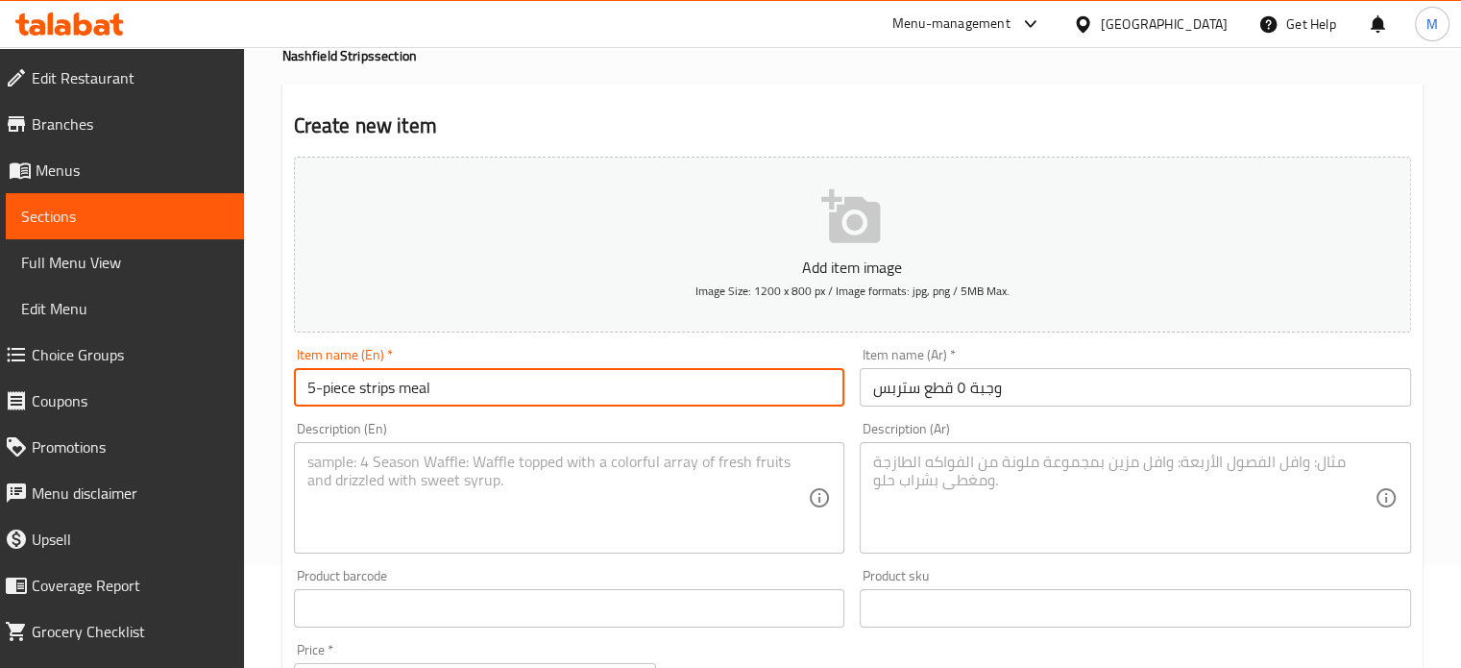
scroll to position [177, 0]
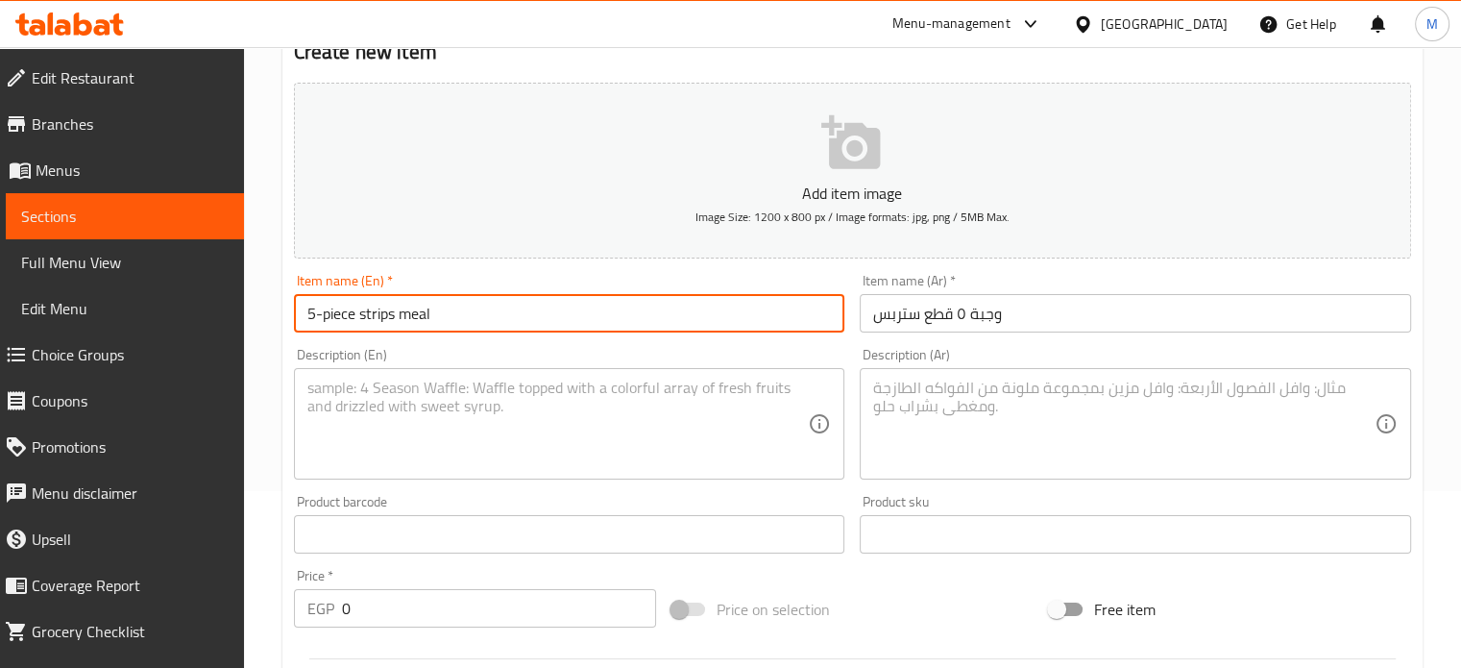
type input "5-piece strips meal"
click at [524, 418] on textarea at bounding box center [557, 423] width 501 height 91
paste textarea "يقدم مع ١بطاطس و٢ ذره و١كول سلو و ١صوص و ١عيش"
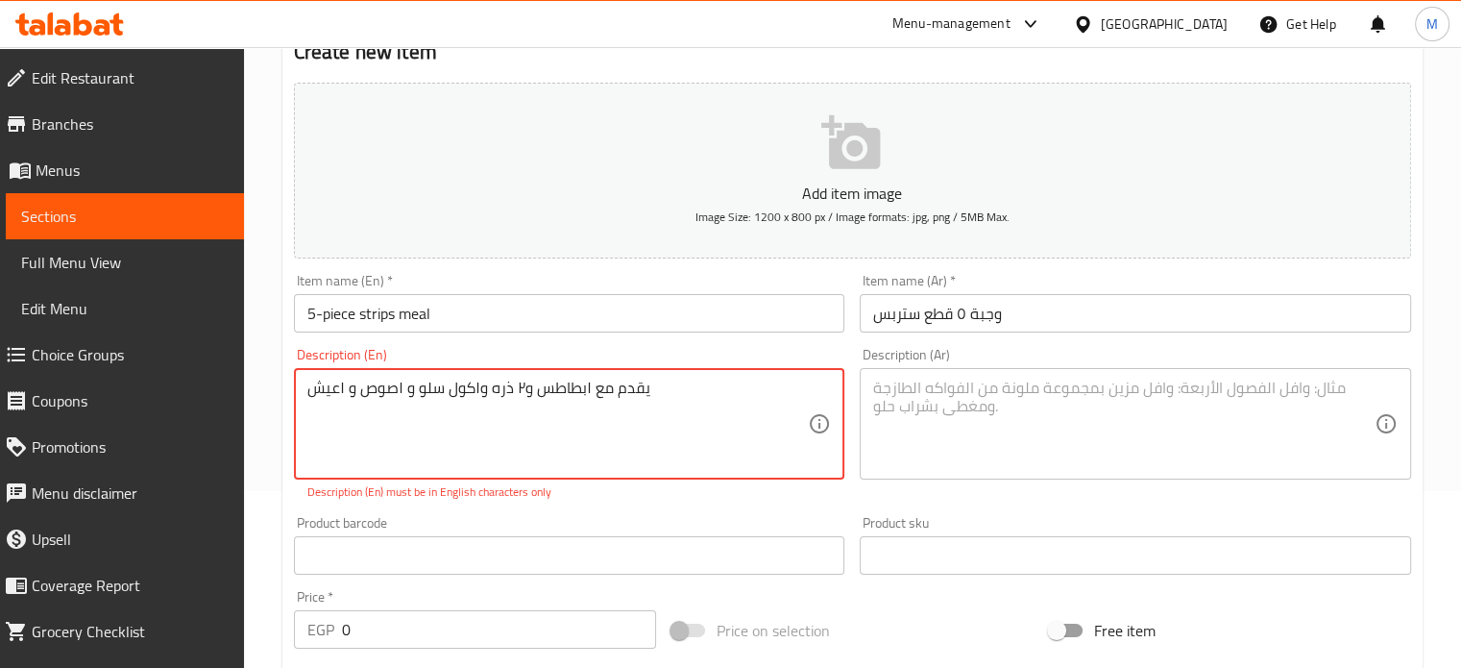
type textarea "يقدم مع ١بطاطس و٢ ذره و١كول سلو و ١صوص و ١عيش"
click at [885, 397] on textarea at bounding box center [1123, 423] width 501 height 91
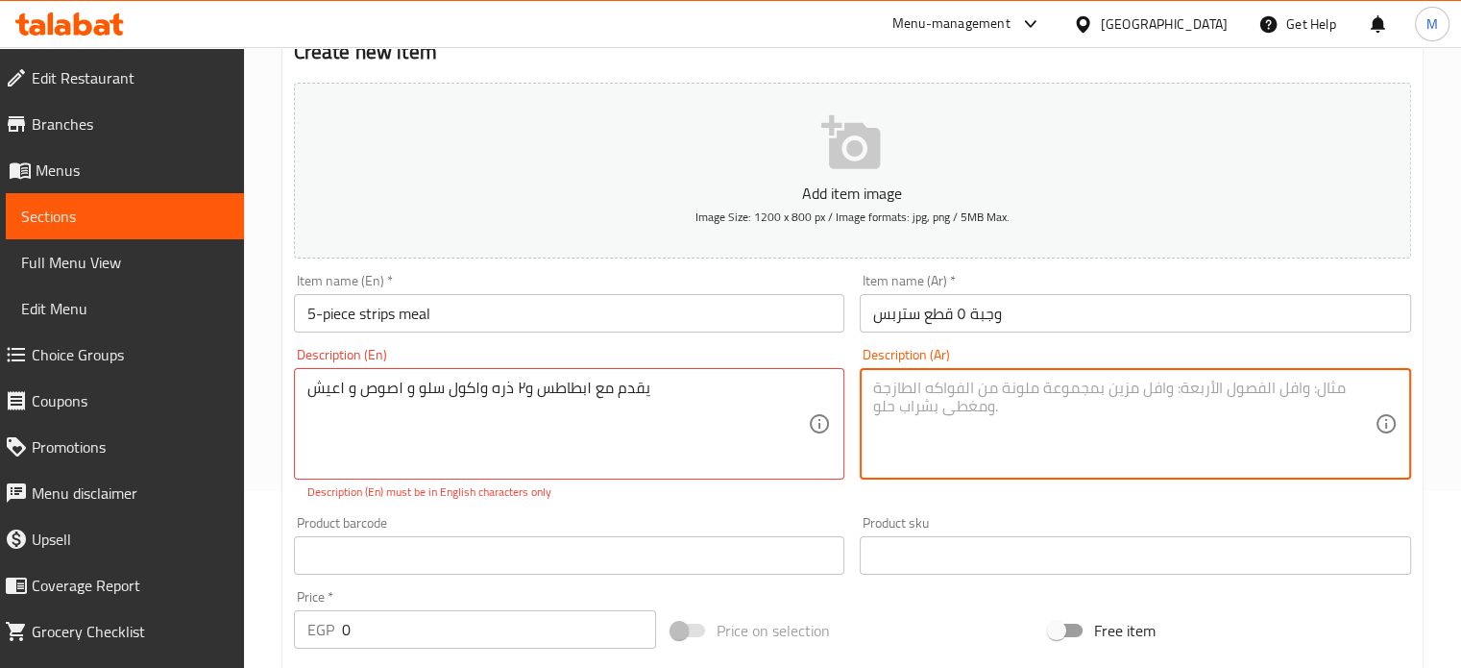
paste textarea "يقدم مع ١بطاطس و٢ ذره و١كول سلو و ١صوص و ١عيش"
type textarea "يقدم مع ١بطاطس و٢ ذره و١كول سلو و ١صوص و ١عيش"
click at [465, 388] on textarea "يقدم مع ١بطاطس و٢ ذره و١كول سلو و ١صوص و ١عيش" at bounding box center [557, 423] width 501 height 91
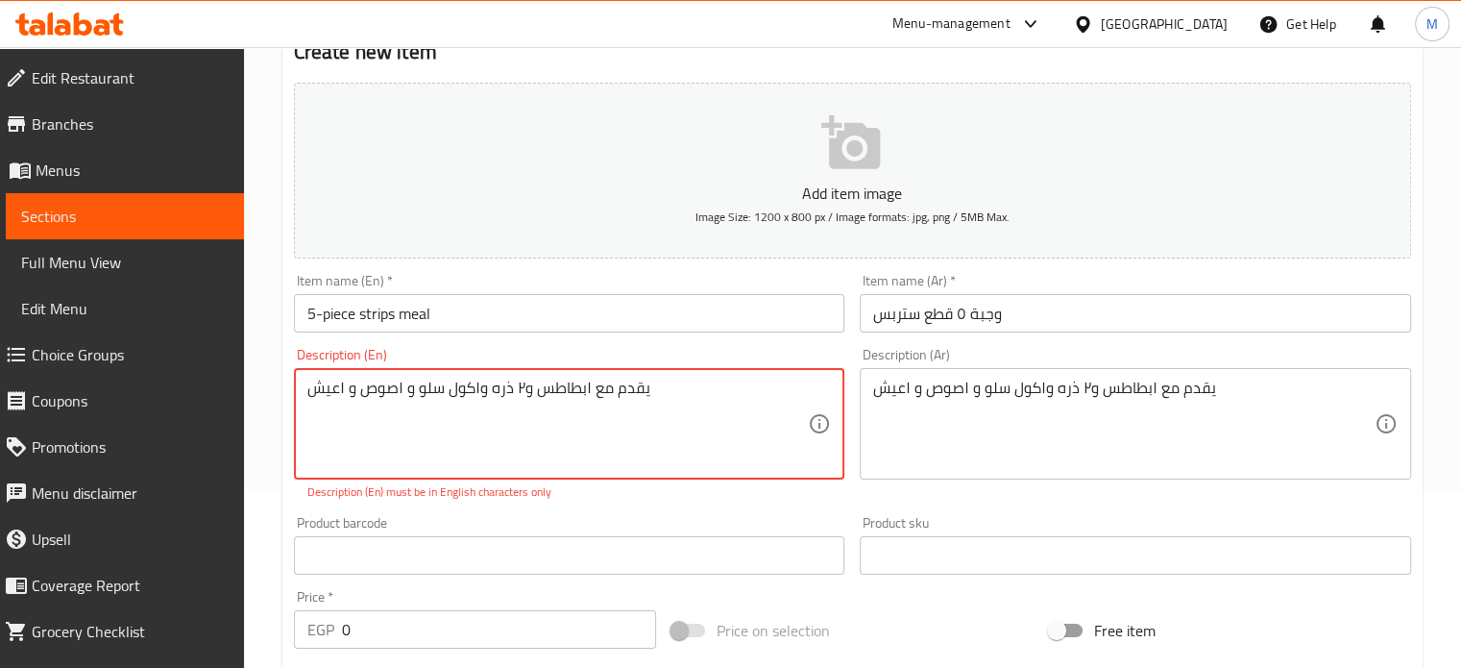
click at [465, 388] on textarea "يقدم مع ١بطاطس و٢ ذره و١كول سلو و ١صوص و ١عيش" at bounding box center [557, 423] width 501 height 91
paste textarea "Served with 1 potato, 2 corn, 1 coleslaw, 1 sauce and 1 bread"
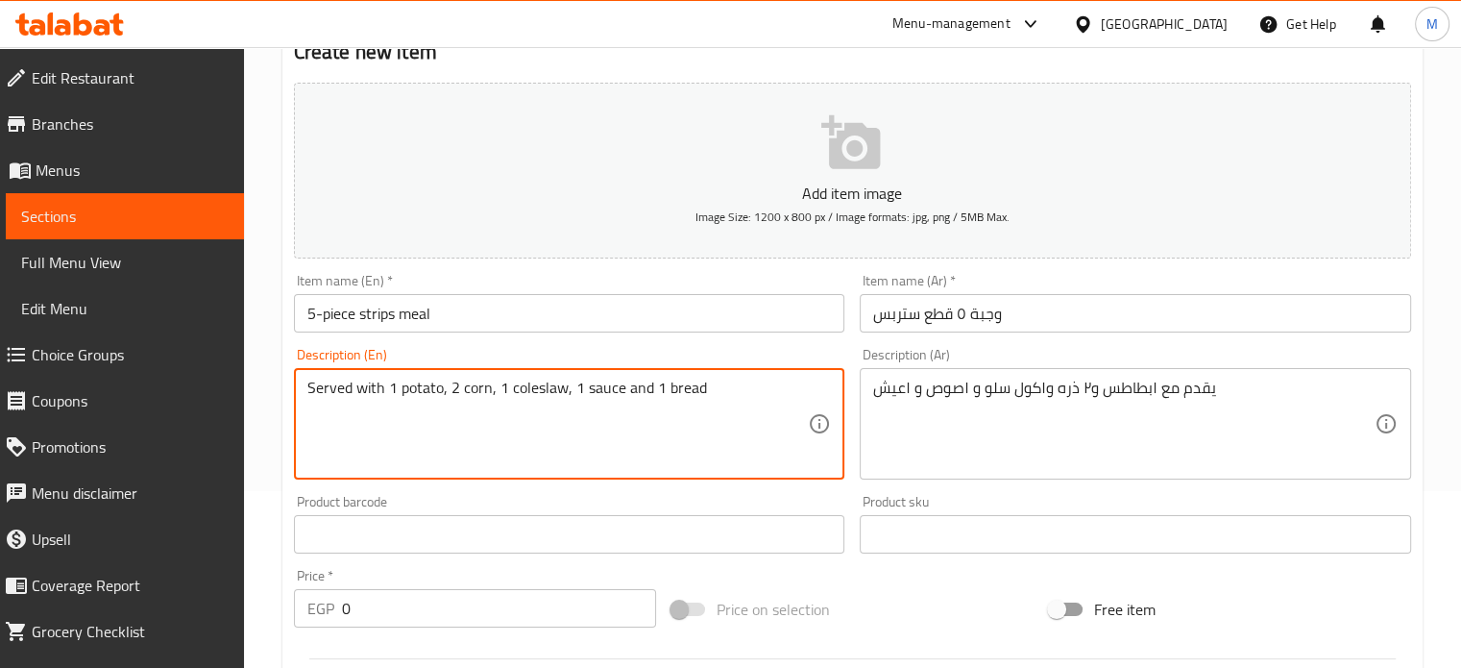
type textarea "Served with 1 potato, 2 corn, 1 coleslaw, 1 sauce and 1 bread"
click at [284, 472] on div "Create new item Add item image Image Size: 1200 x 800 px / Image formats: jpg, …" at bounding box center [852, 569] width 1140 height 1118
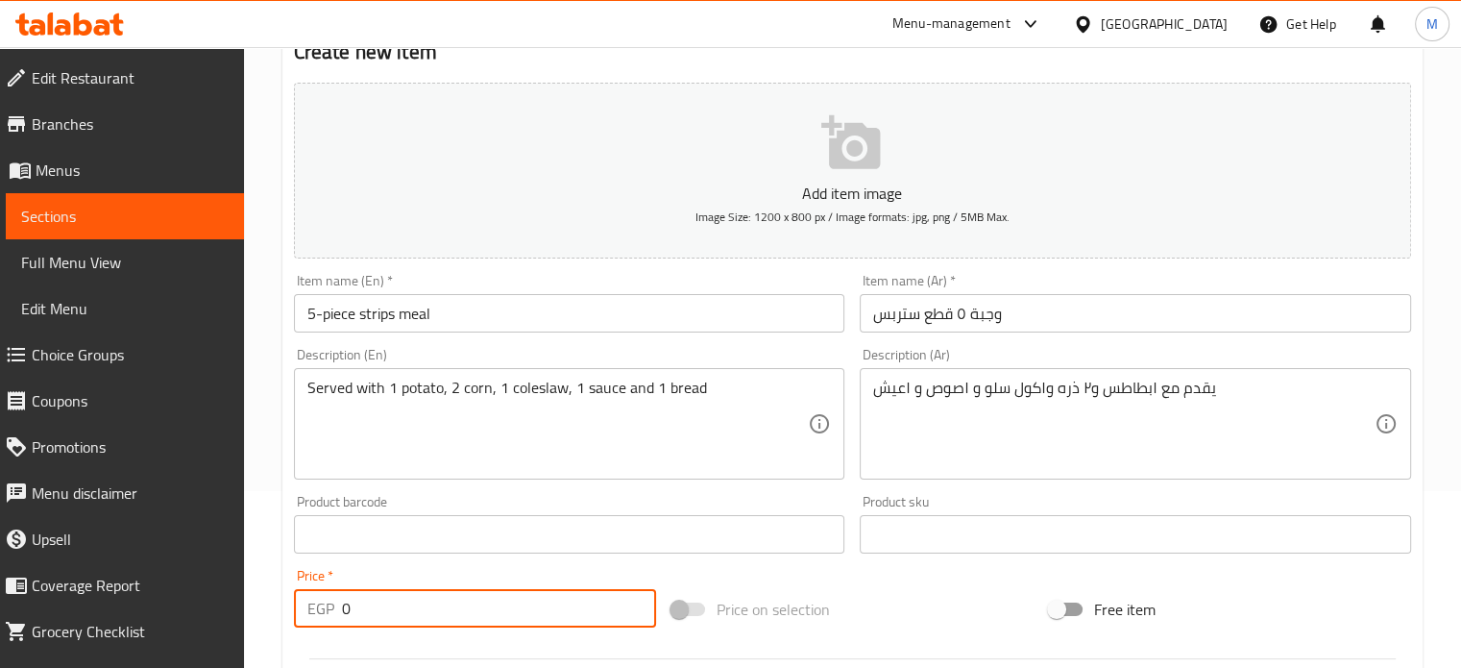
drag, startPoint x: 306, startPoint y: 610, endPoint x: 296, endPoint y: 610, distance: 10.6
click at [299, 610] on div "EGP 0 Price *" at bounding box center [475, 608] width 362 height 38
type input "223.75"
click at [889, 594] on div "Price on selection" at bounding box center [852, 609] width 377 height 52
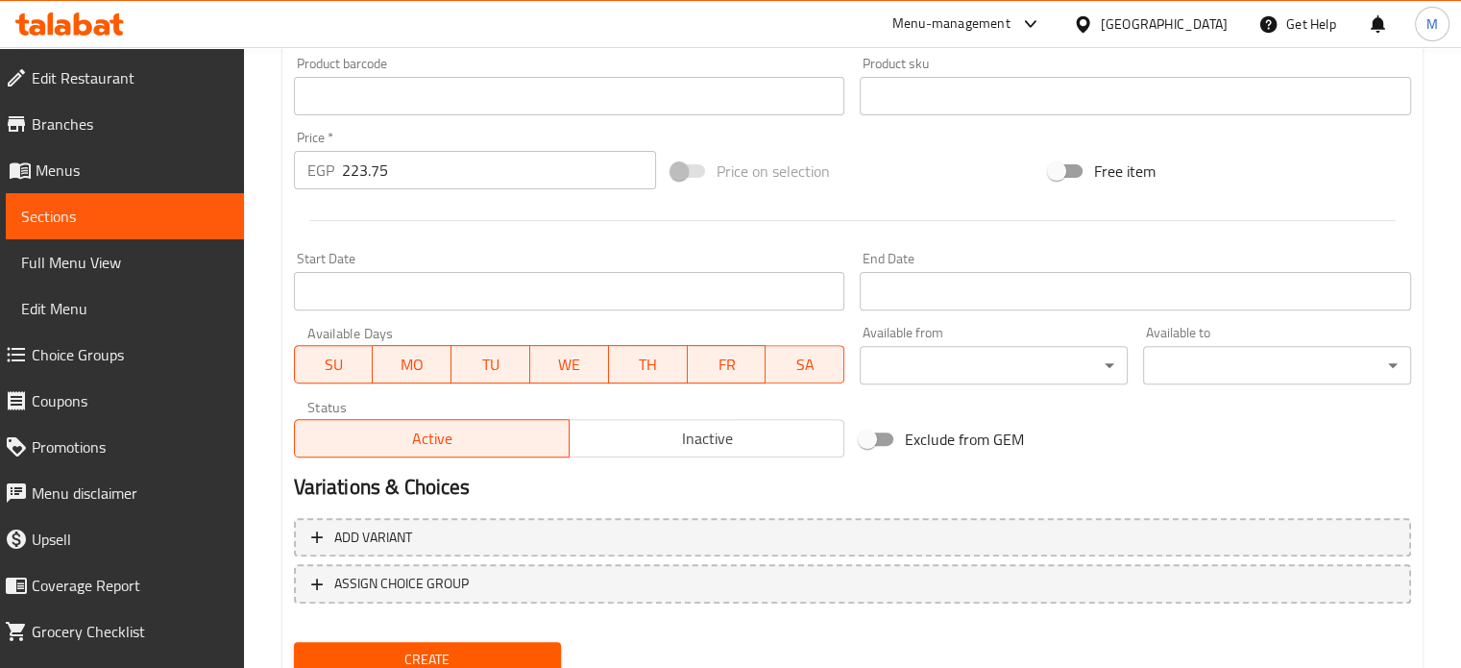
scroll to position [689, 0]
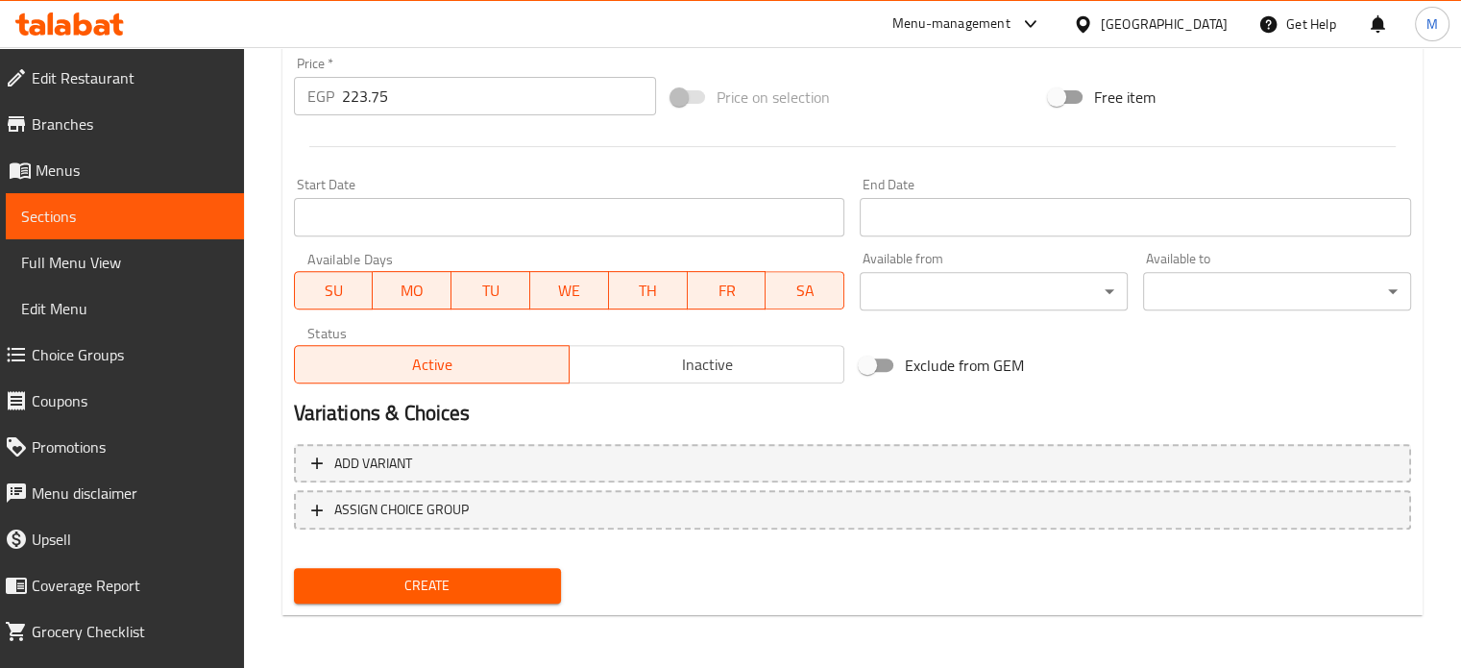
click at [473, 585] on span "Create" at bounding box center [427, 585] width 237 height 24
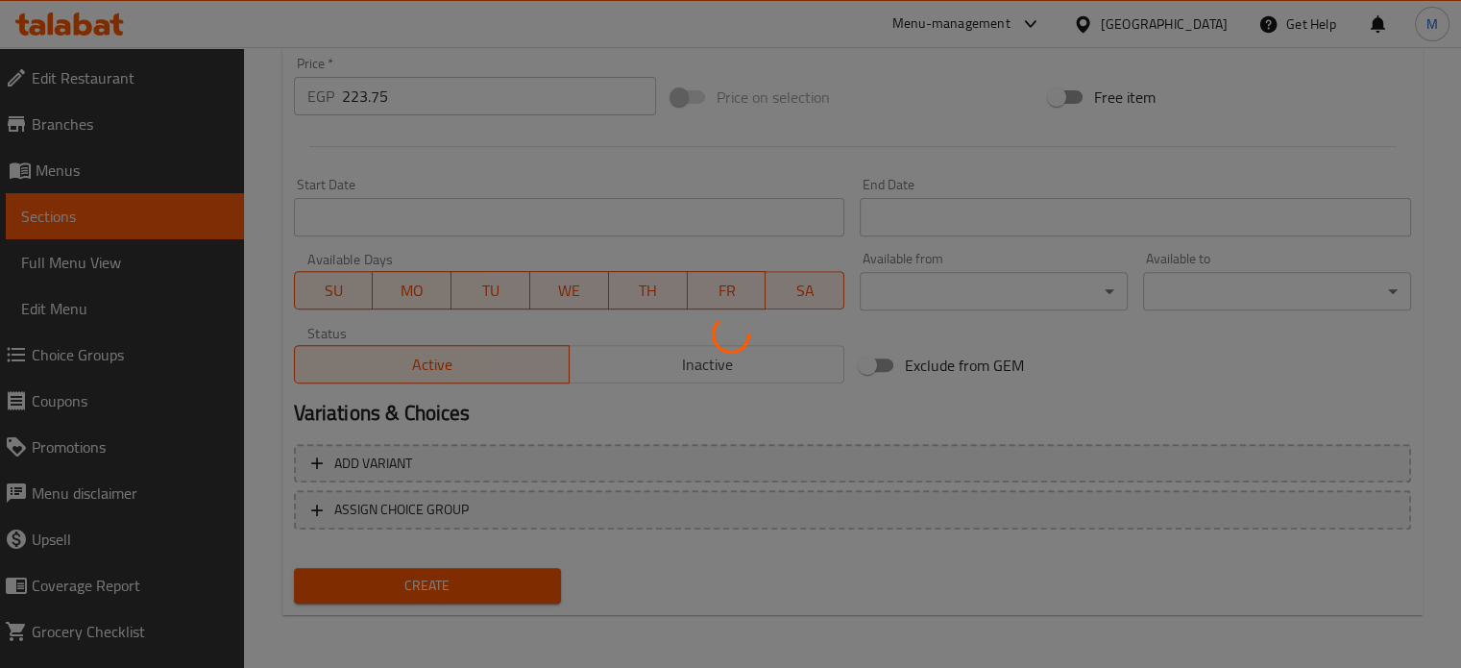
type input "0"
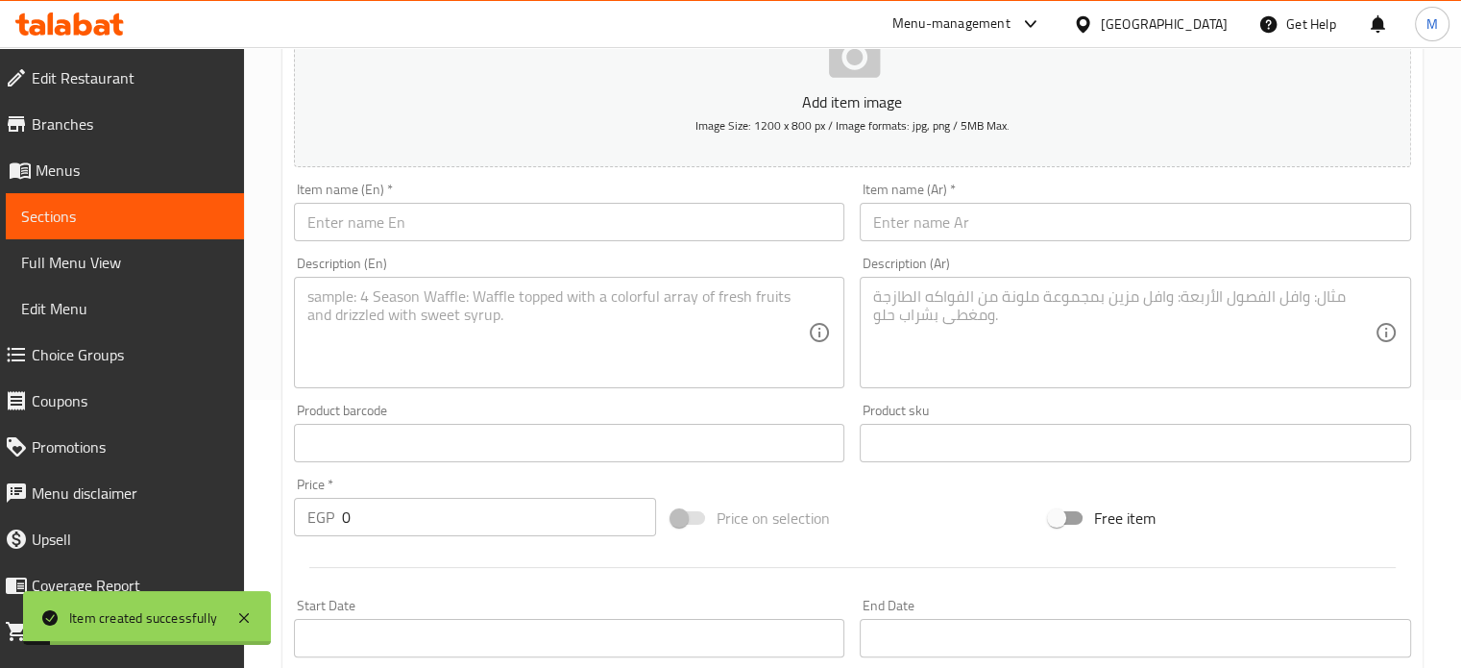
scroll to position [241, 0]
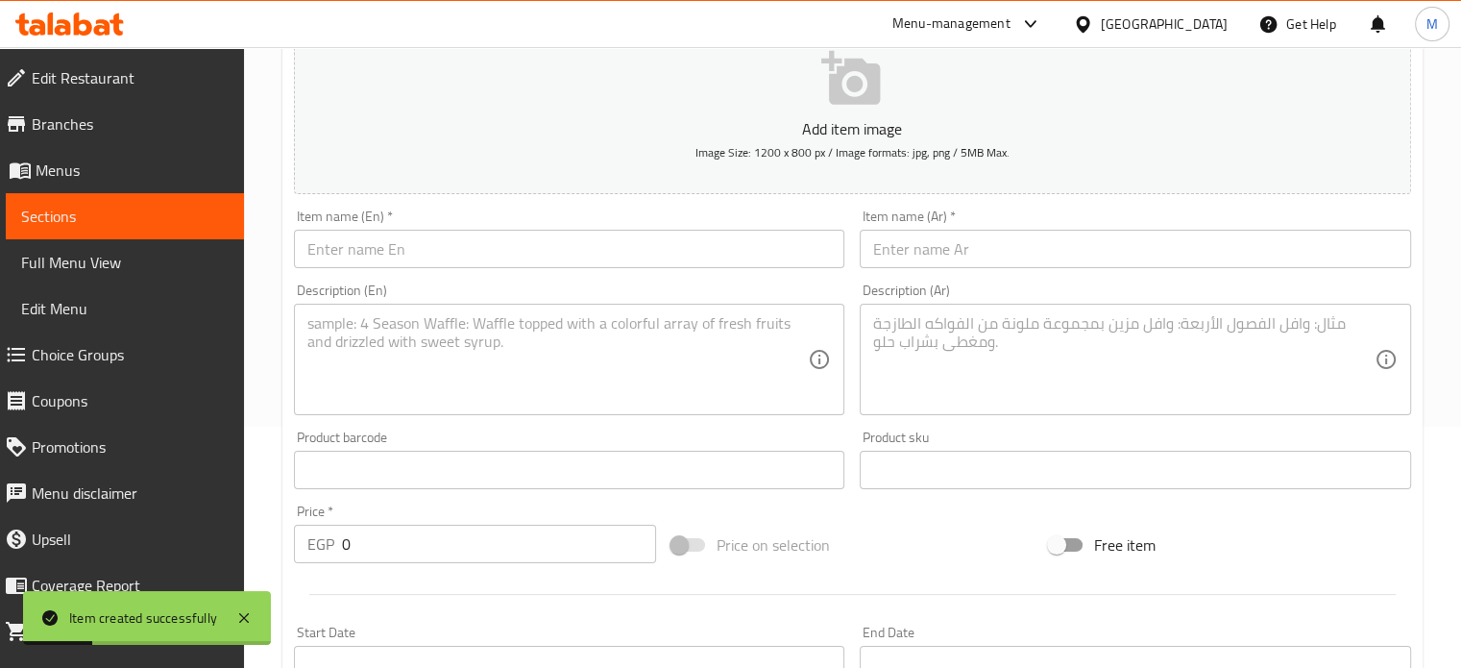
click at [951, 258] on input "text" at bounding box center [1135, 249] width 551 height 38
paste input "وجبة ١٠ قطع ستربس"
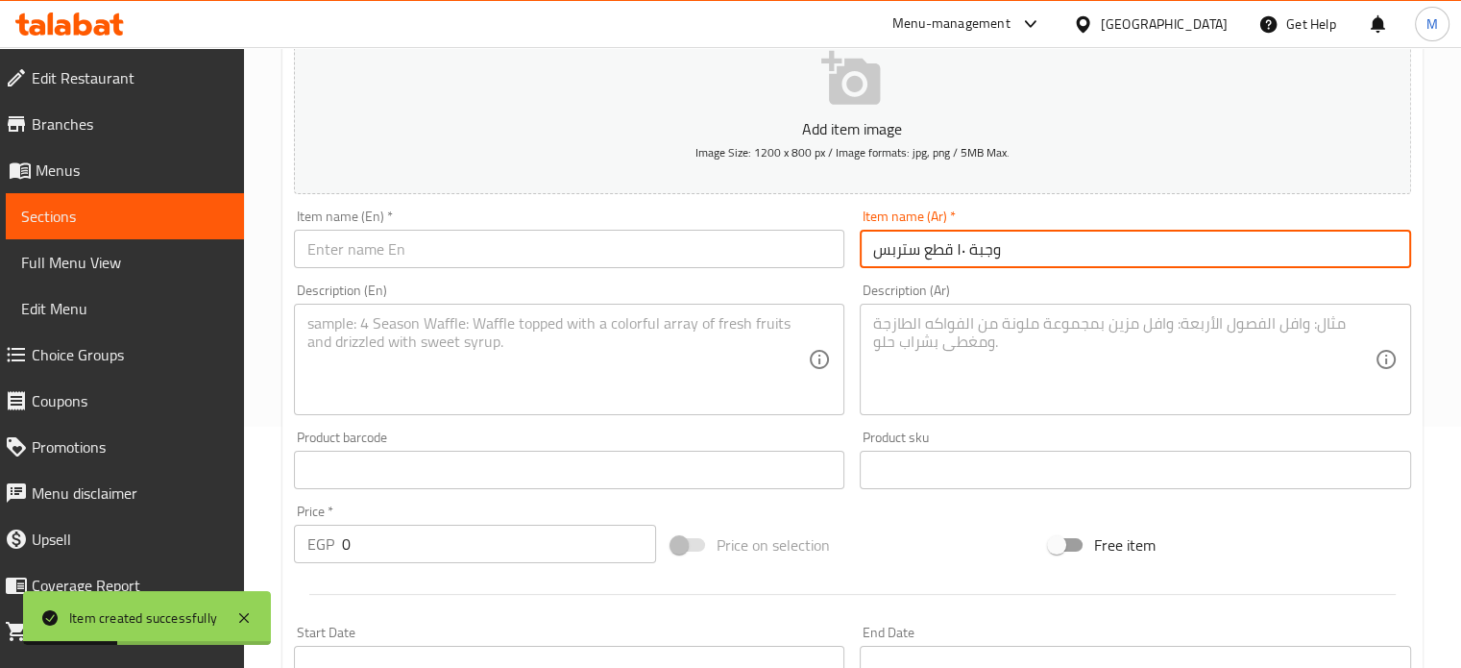
type input "وجبة ١٠ قطع ستربس"
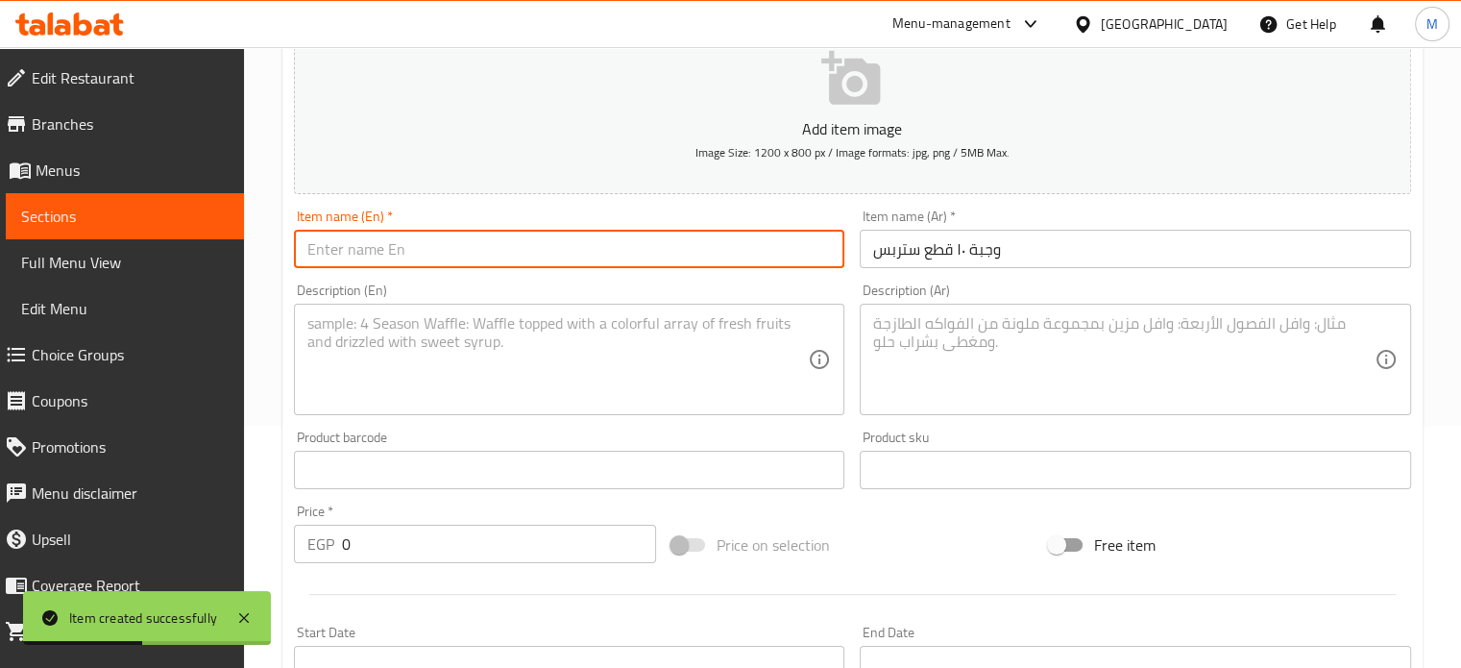
click at [497, 264] on input "text" at bounding box center [569, 249] width 551 height 38
paste input "10-piece strips meal"
type input "10-piece strips meal"
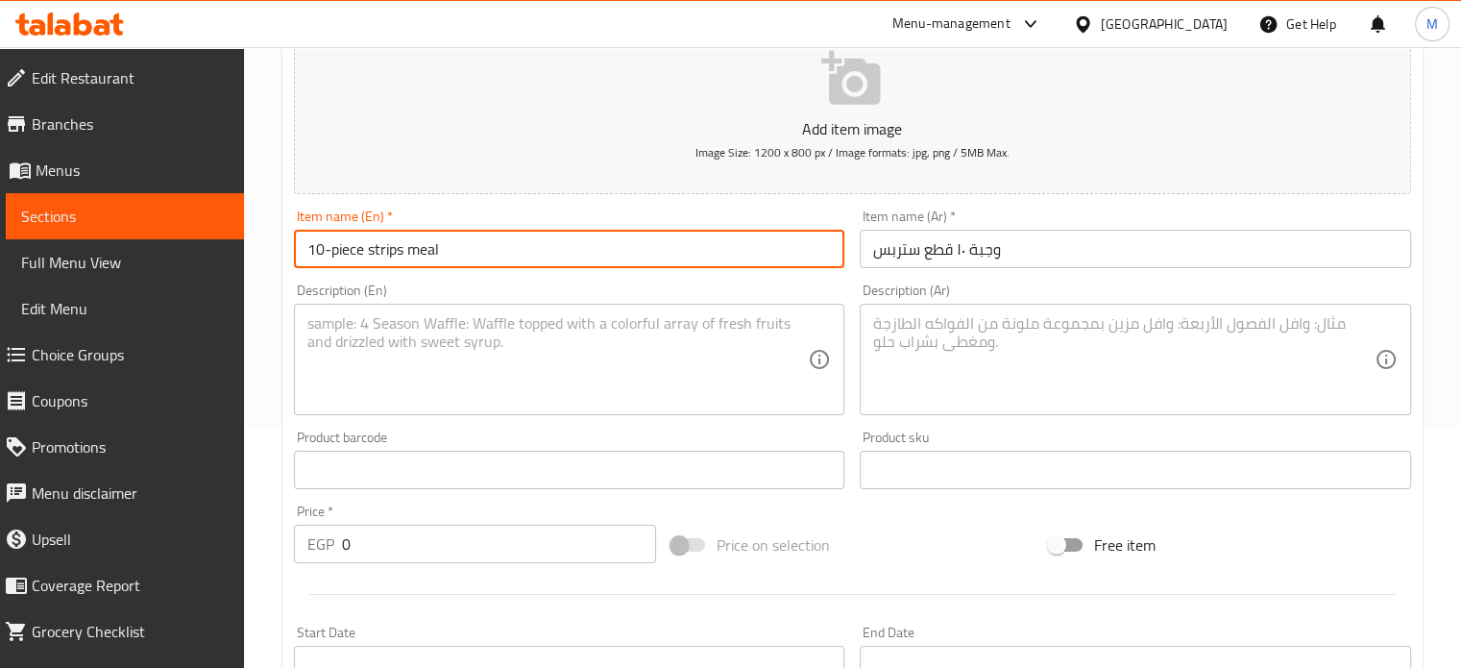
click at [929, 341] on textarea at bounding box center [1123, 359] width 501 height 91
paste textarea "يقدم مع بطاطس كبير و ٦ ذره و ٣ كول سلو و ٣ صوص و ٣ عيش"
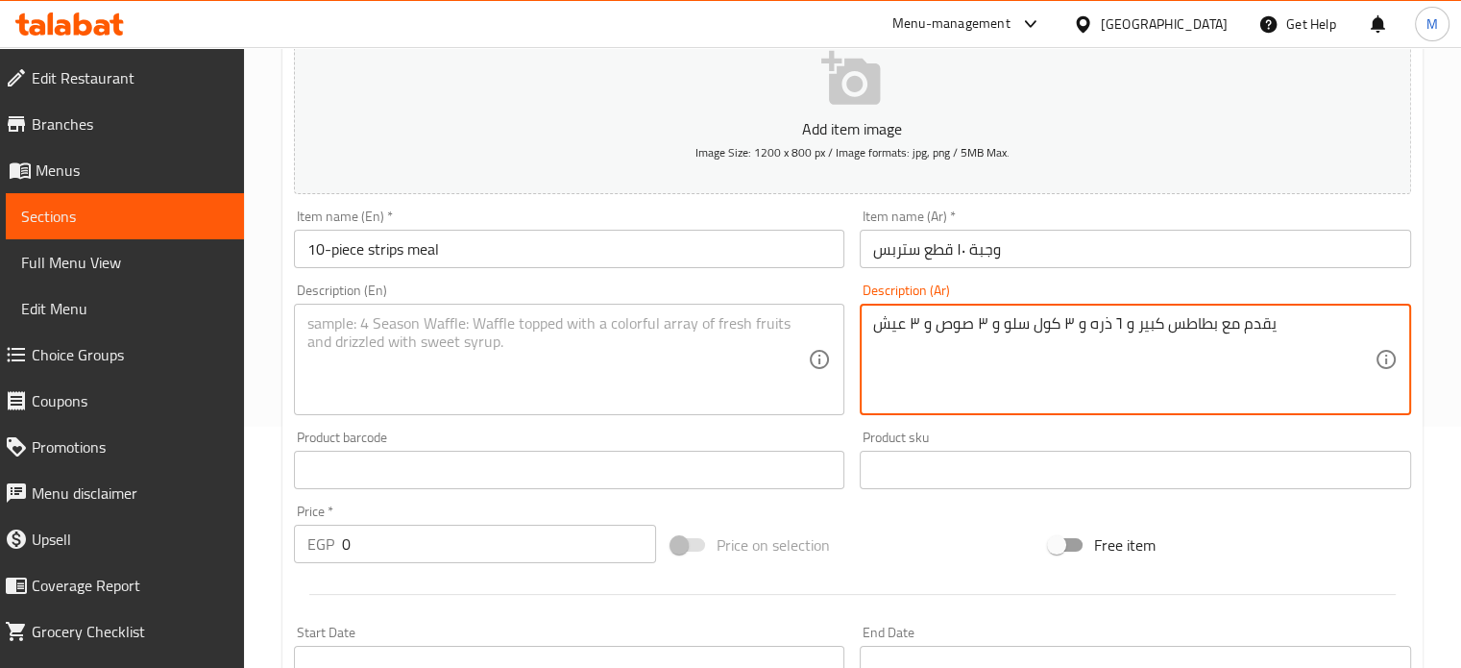
type textarea "يقدم مع بطاطس كبير و ٦ ذره و ٣ كول سلو و ٣ صوص و ٣ عيش"
paste textarea "Served with large fries, 6 corn, 3 coleslaw, 3 sauces and 3 bread"
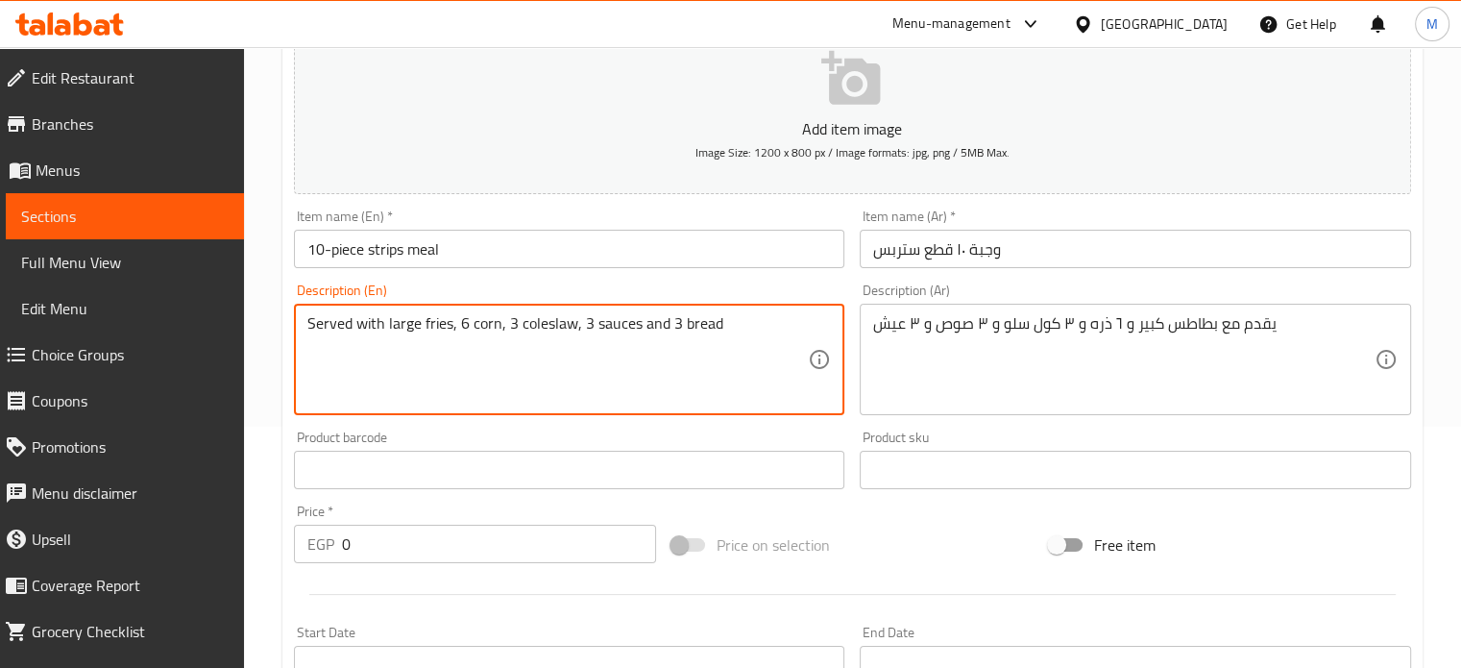
type textarea "Served with large fries, 6 corn, 3 coleslaw, 3 sauces and 3 bread"
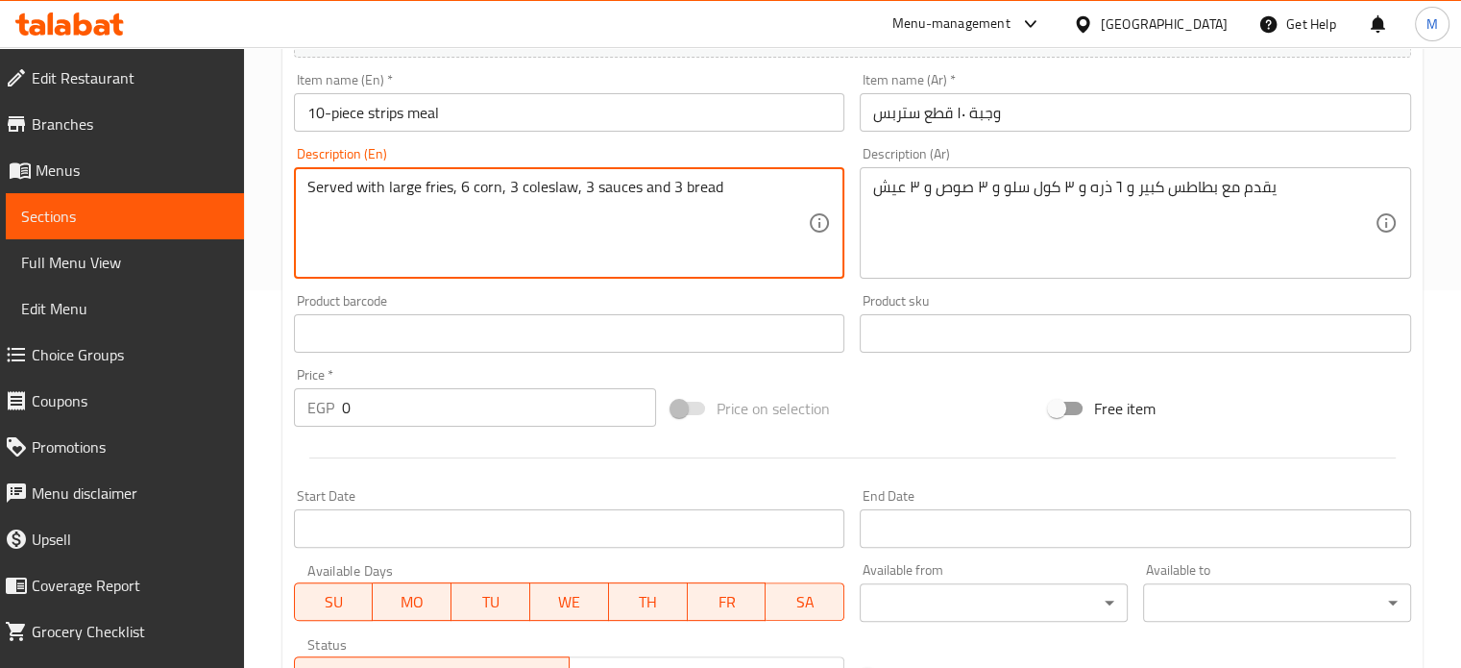
scroll to position [497, 0]
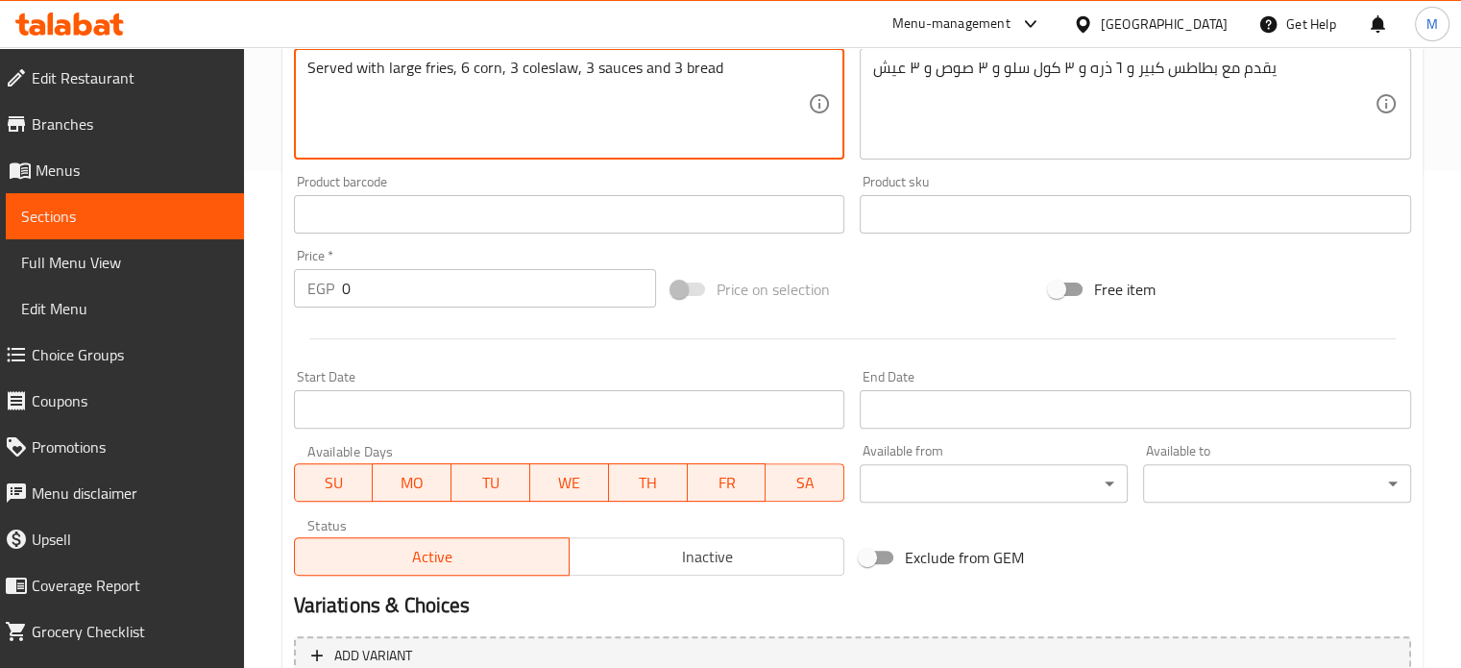
drag, startPoint x: 356, startPoint y: 295, endPoint x: 334, endPoint y: 299, distance: 22.4
click at [337, 299] on div "EGP 0 Price *" at bounding box center [475, 288] width 362 height 38
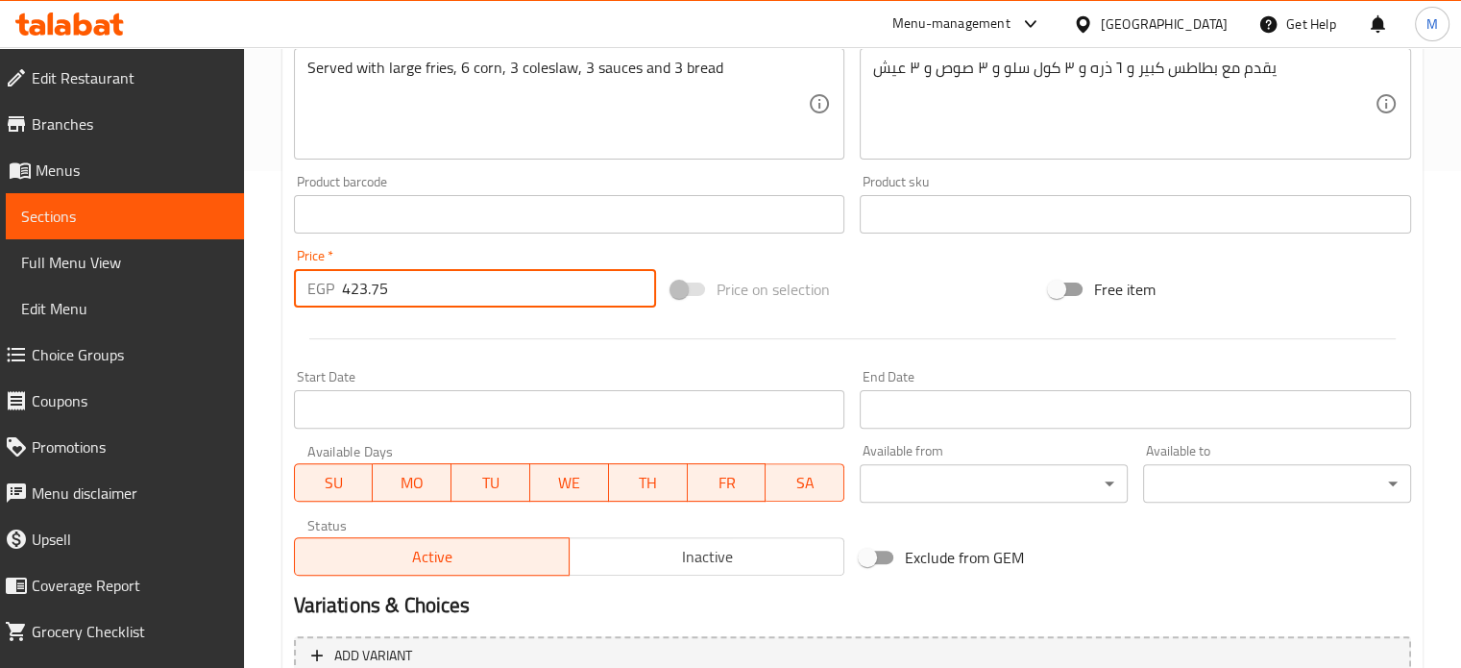
type input "423.75"
click at [918, 306] on div "Price on selection" at bounding box center [852, 289] width 377 height 52
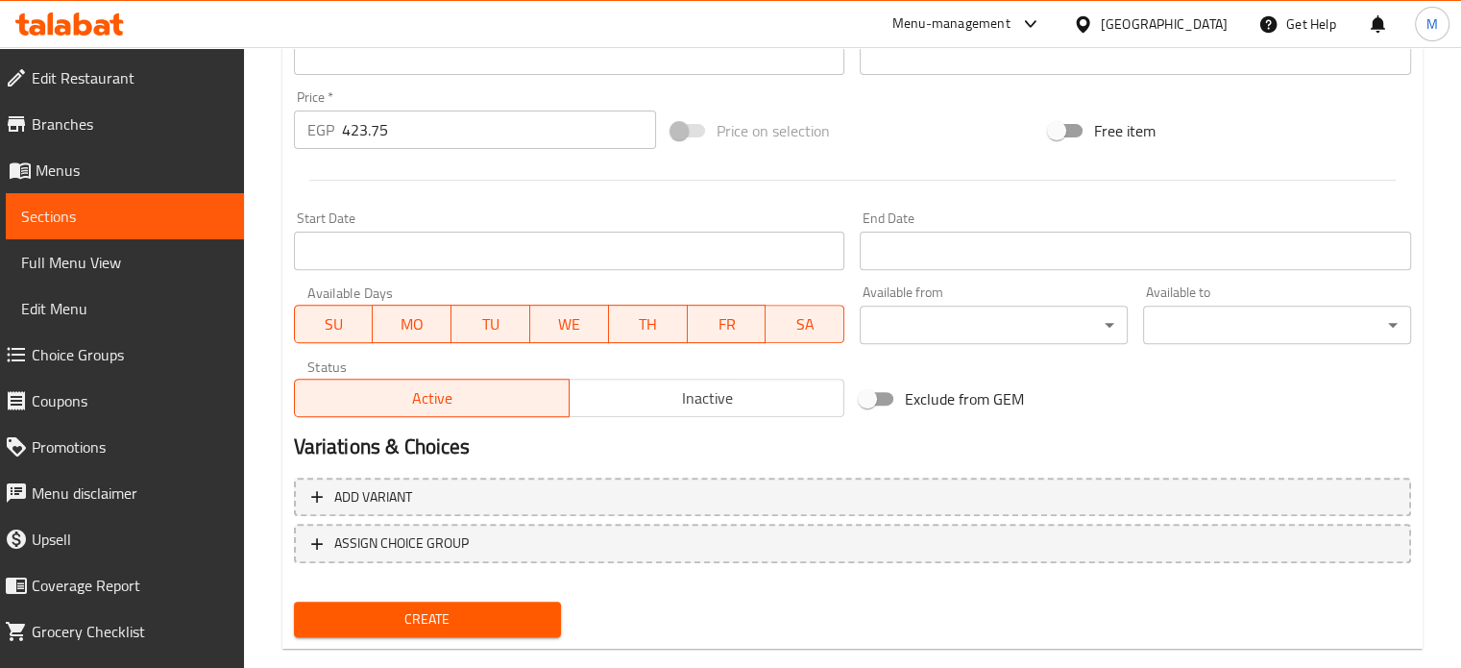
scroll to position [689, 0]
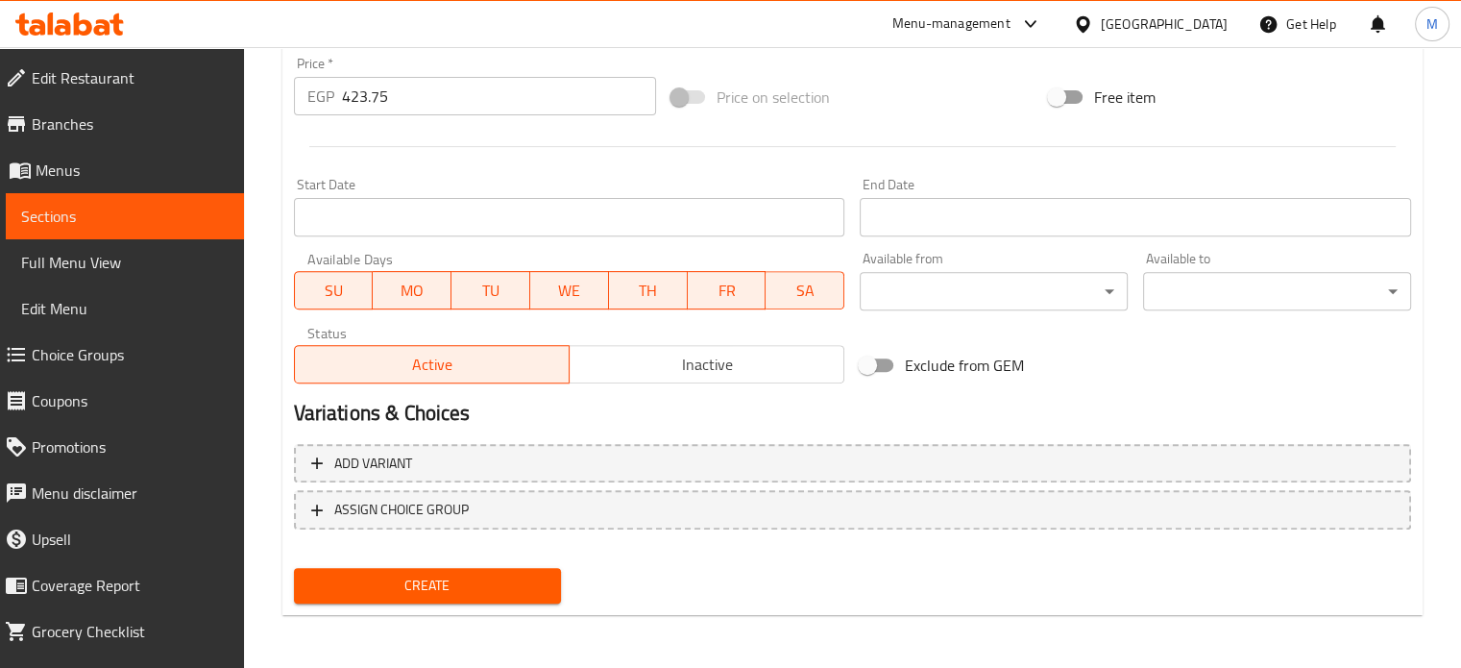
click at [491, 573] on span "Create" at bounding box center [427, 585] width 237 height 24
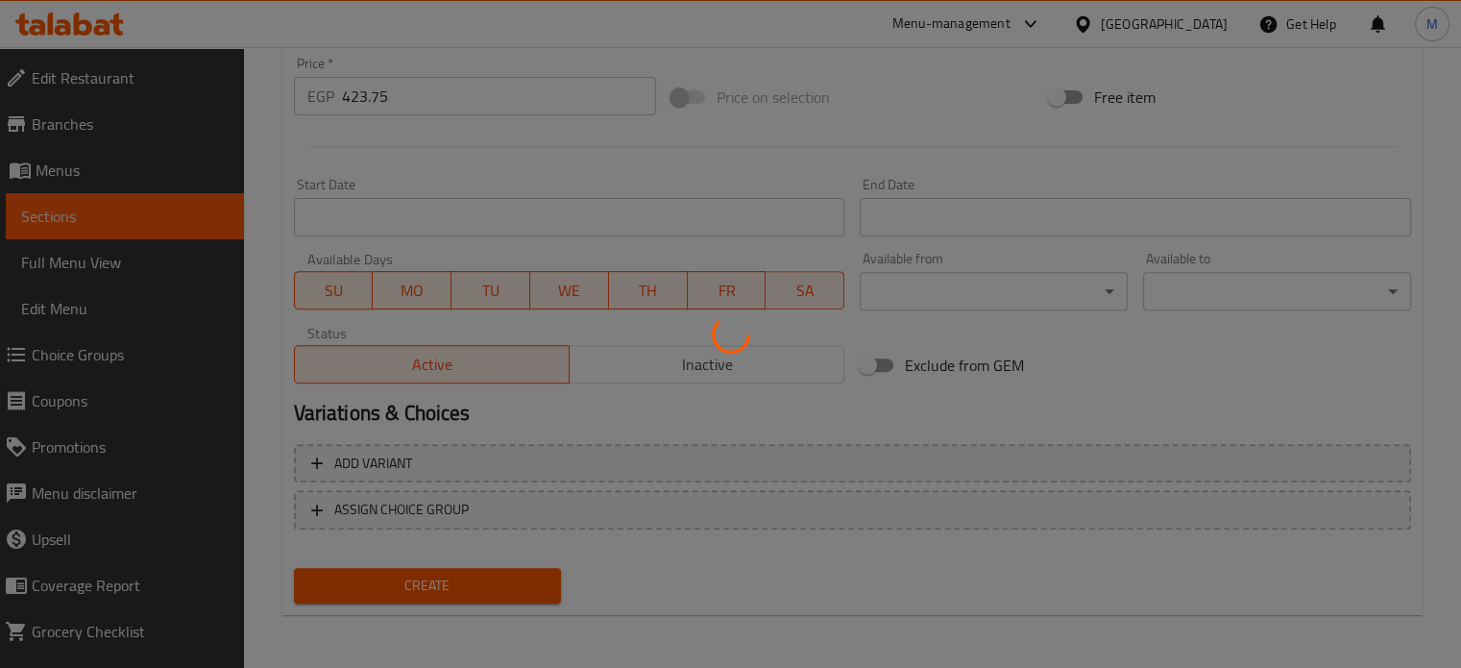
type input "0"
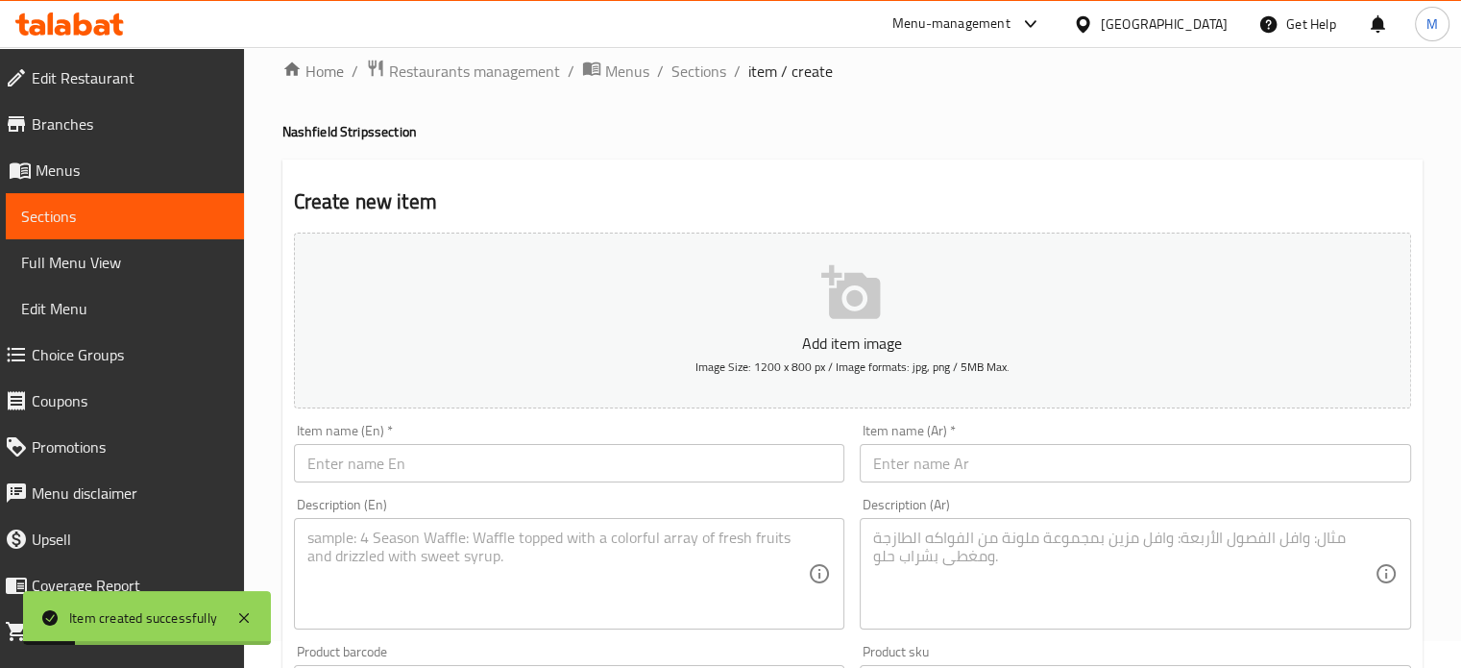
scroll to position [0, 0]
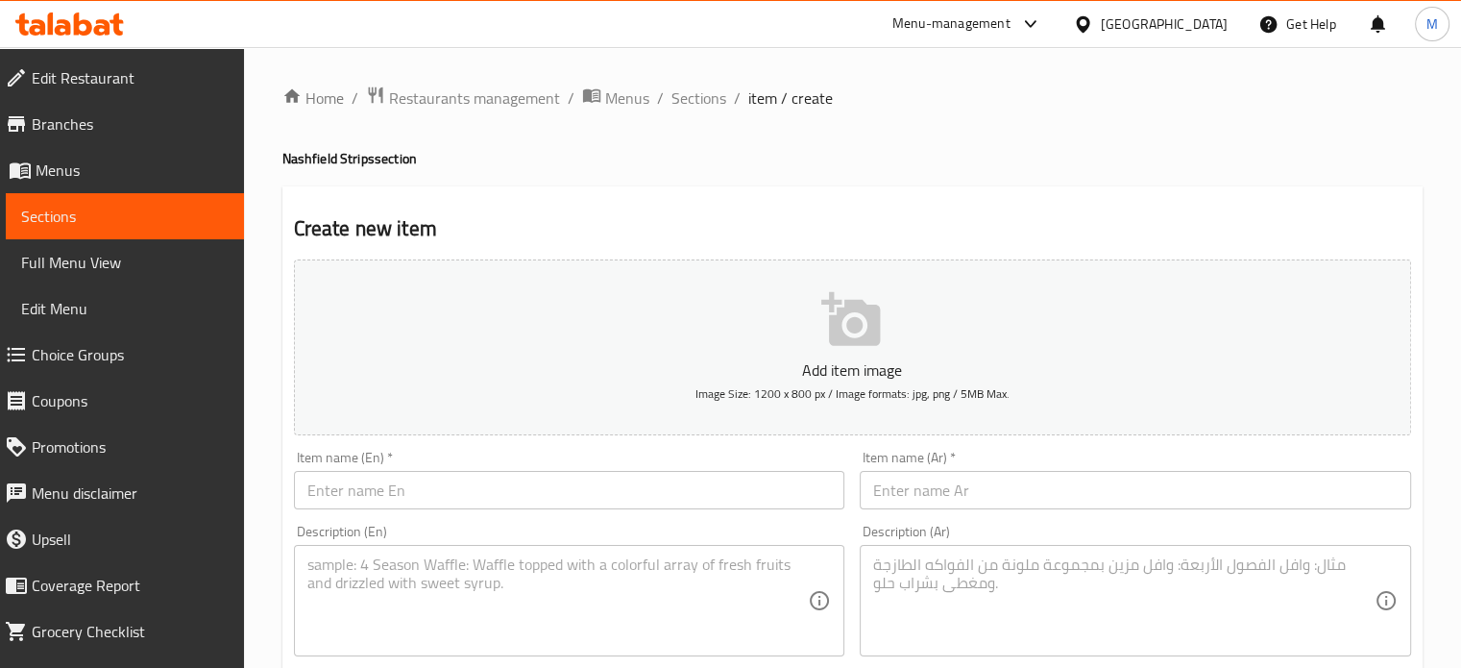
click at [127, 109] on link "Branches" at bounding box center [116, 124] width 255 height 46
